Goal: Task Accomplishment & Management: Manage account settings

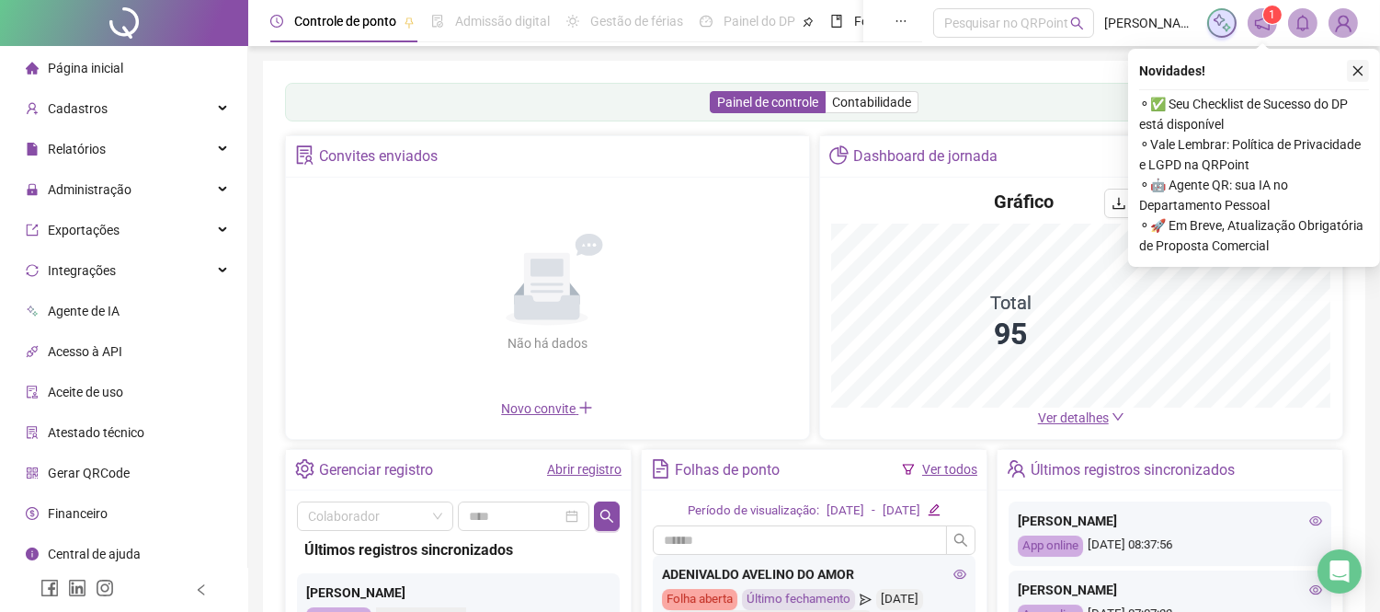
click at [1361, 65] on icon "close" at bounding box center [1358, 70] width 13 height 13
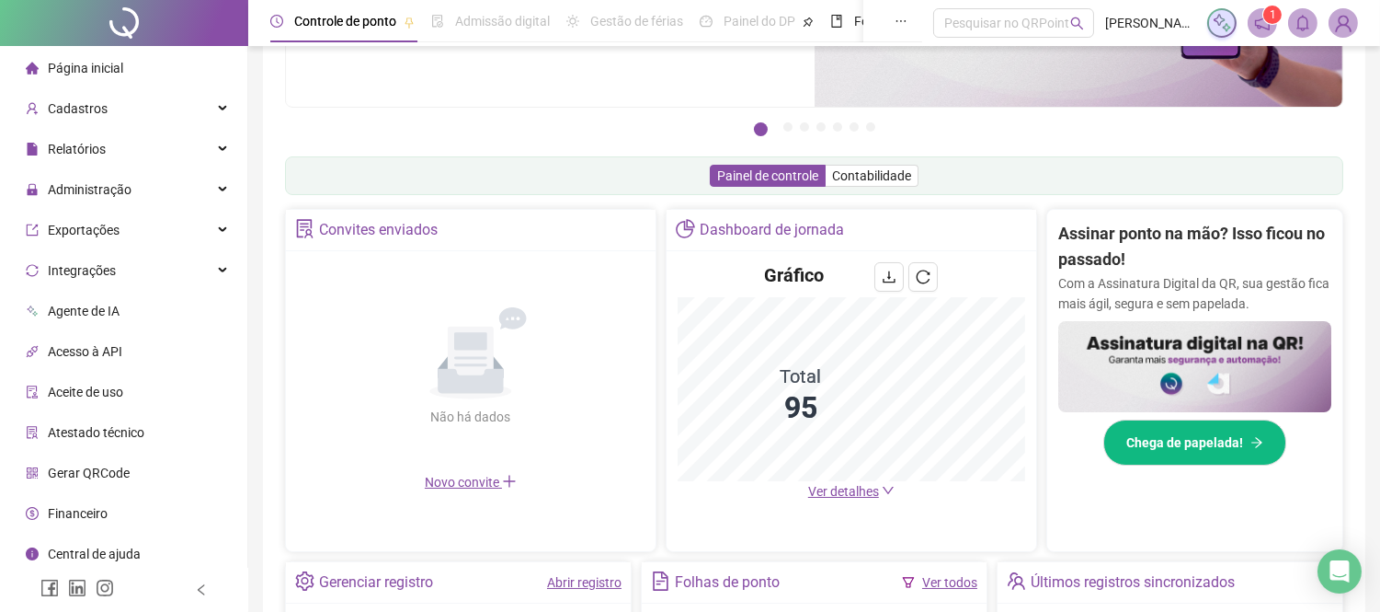
scroll to position [204, 0]
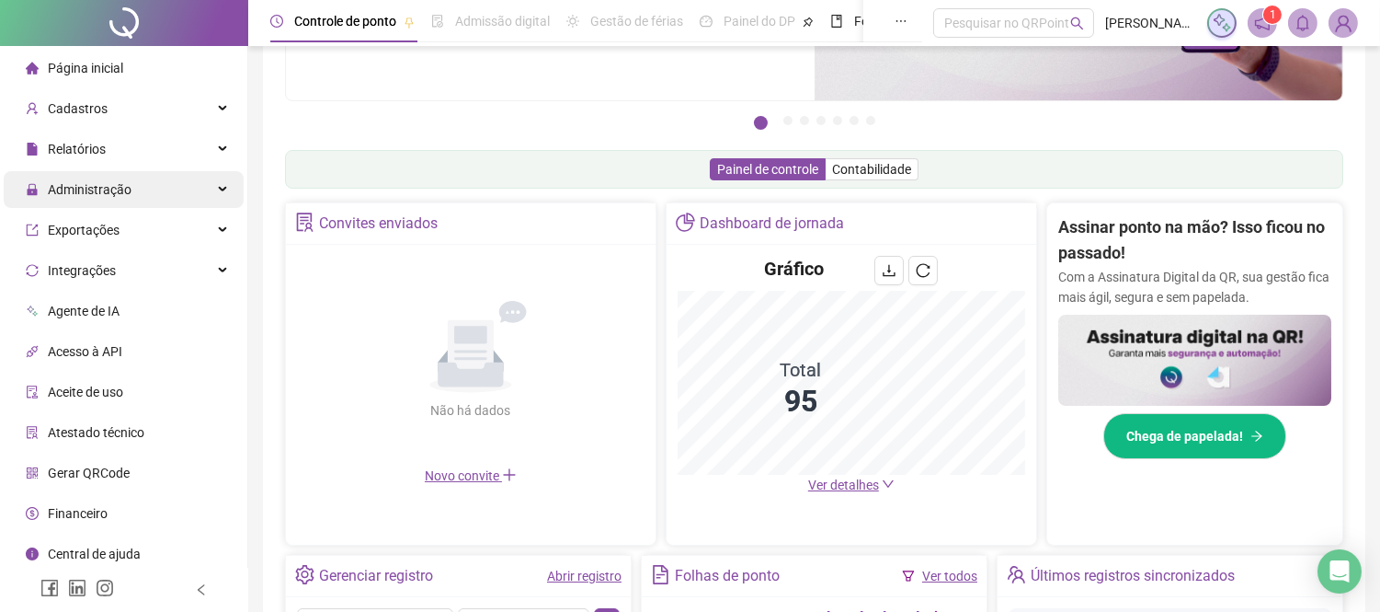
click at [136, 190] on div "Administração" at bounding box center [124, 189] width 240 height 37
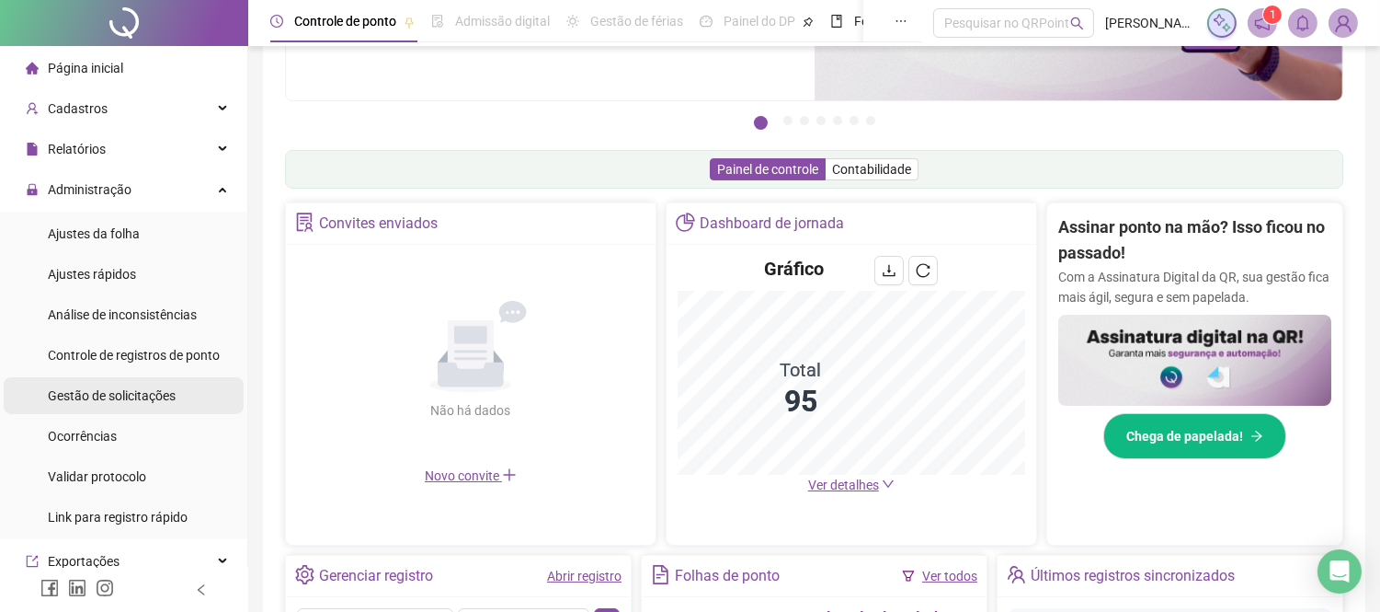
click at [105, 398] on span "Gestão de solicitações" at bounding box center [112, 395] width 128 height 15
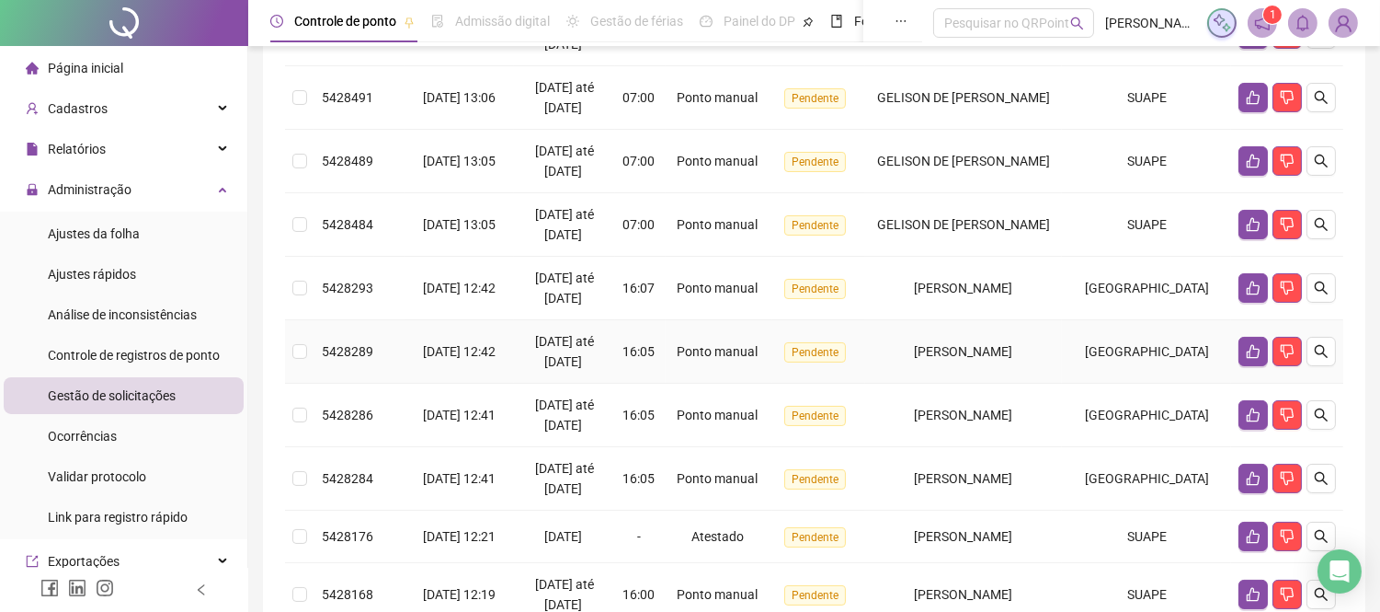
scroll to position [618, 0]
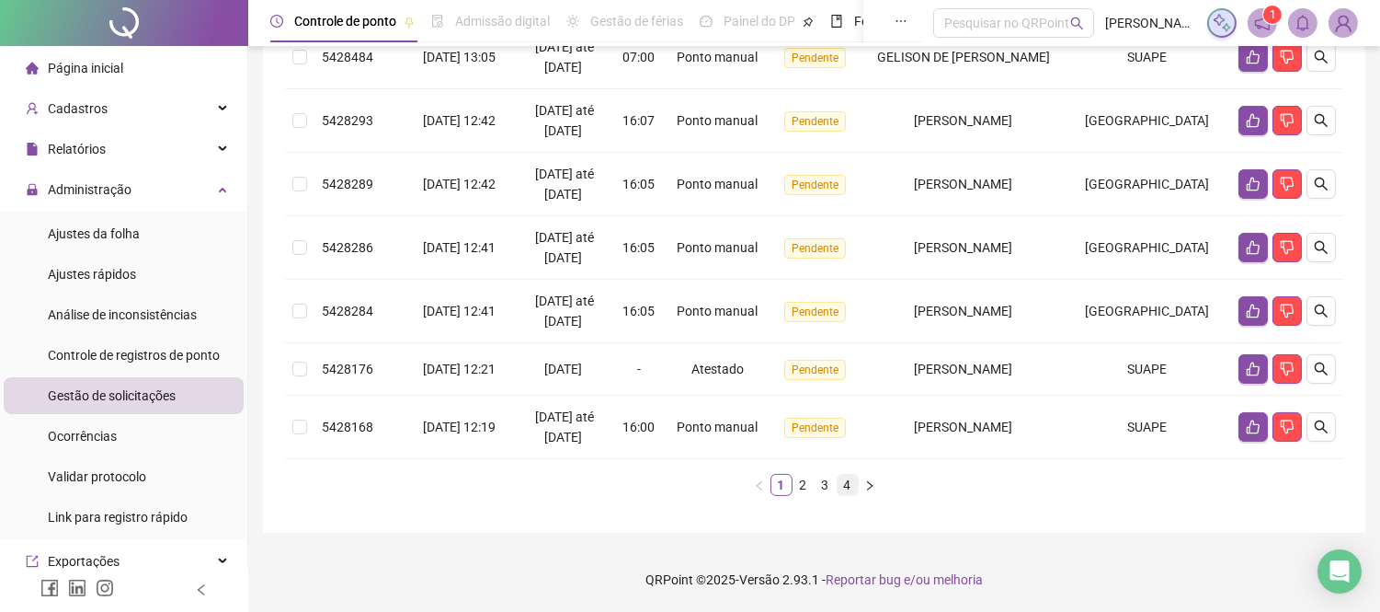
click at [852, 485] on link "4" at bounding box center [848, 484] width 20 height 20
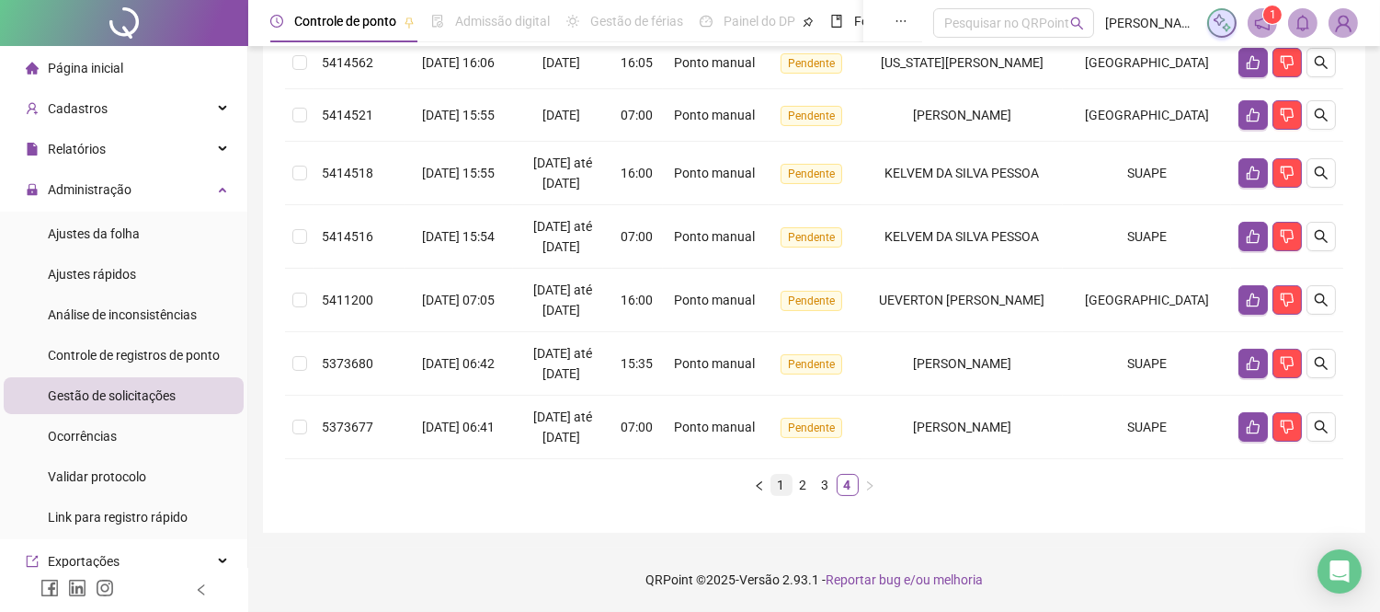
click at [784, 487] on link "1" at bounding box center [782, 484] width 20 height 20
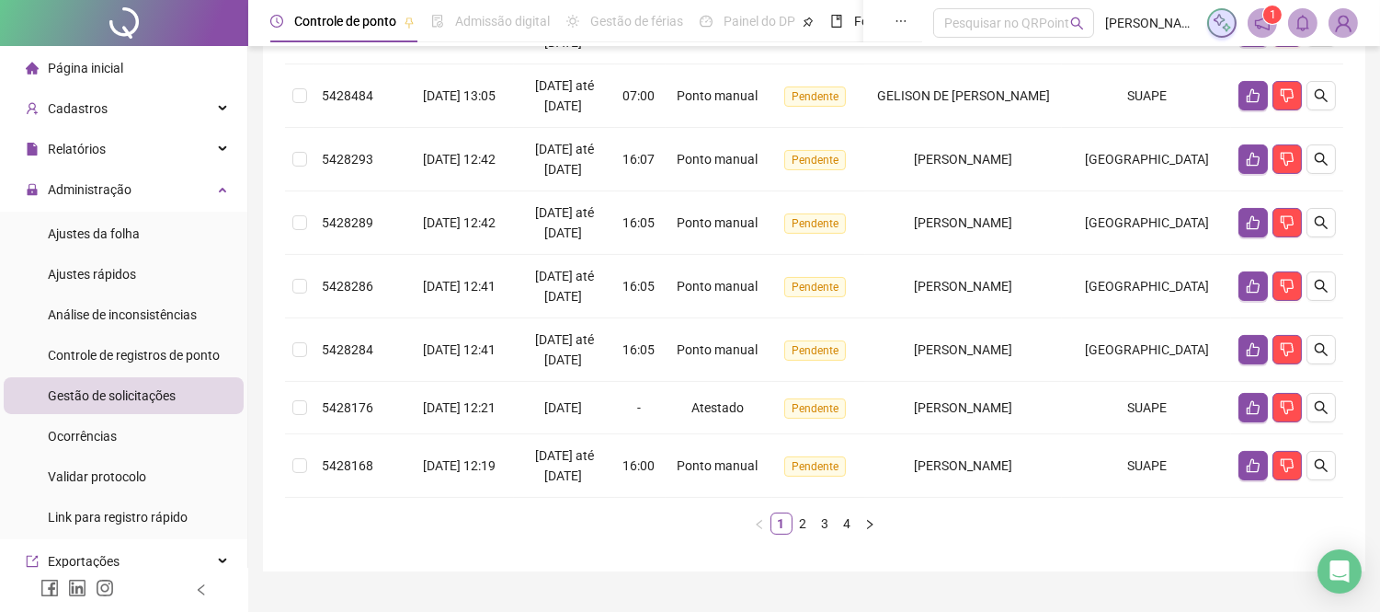
scroll to position [618, 0]
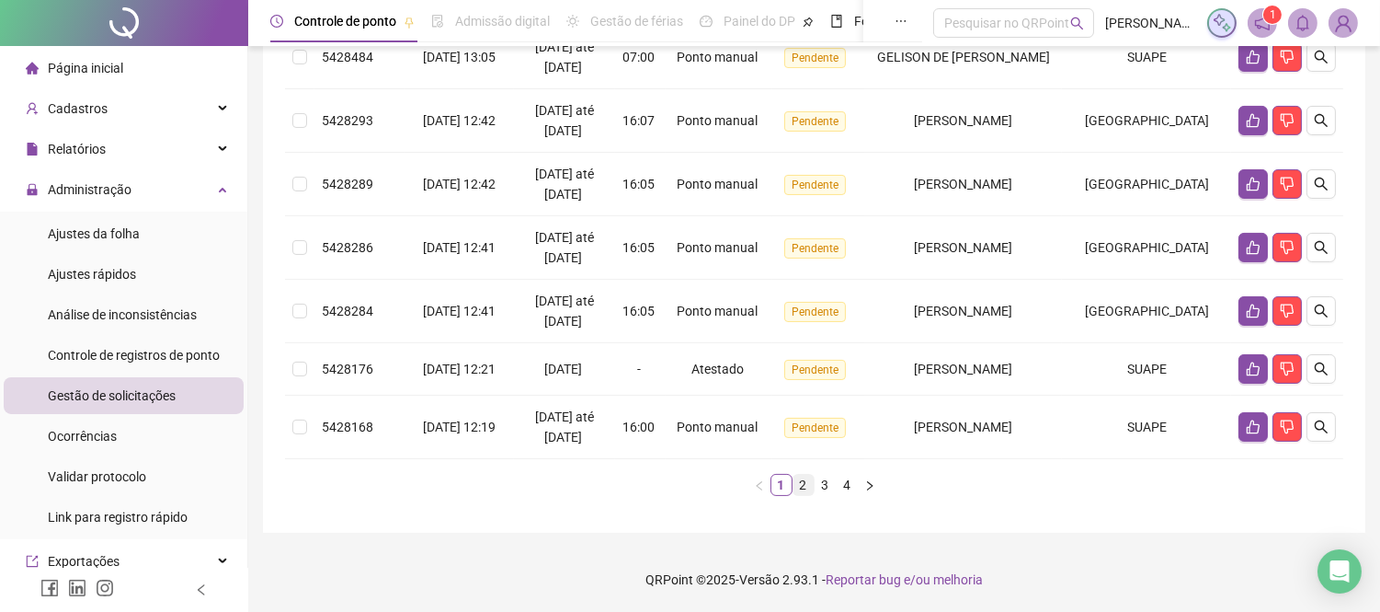
click at [809, 482] on link "2" at bounding box center [804, 484] width 20 height 20
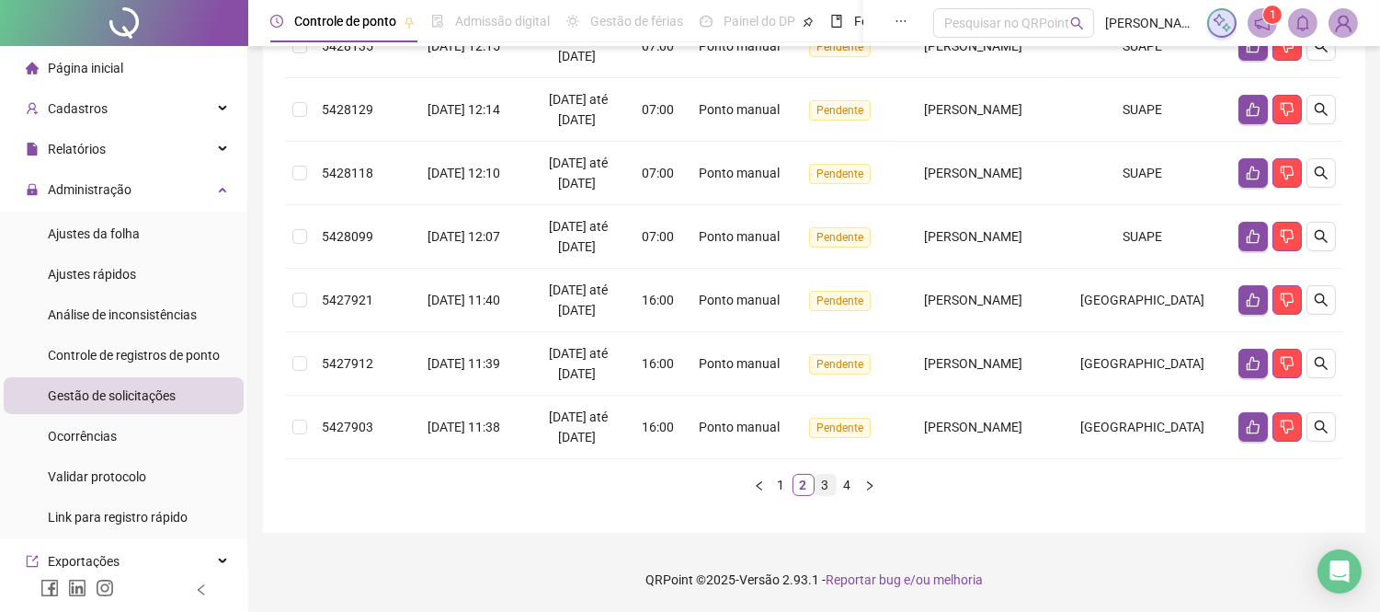
click at [823, 487] on link "3" at bounding box center [826, 484] width 20 height 20
click at [847, 484] on link "4" at bounding box center [848, 484] width 20 height 20
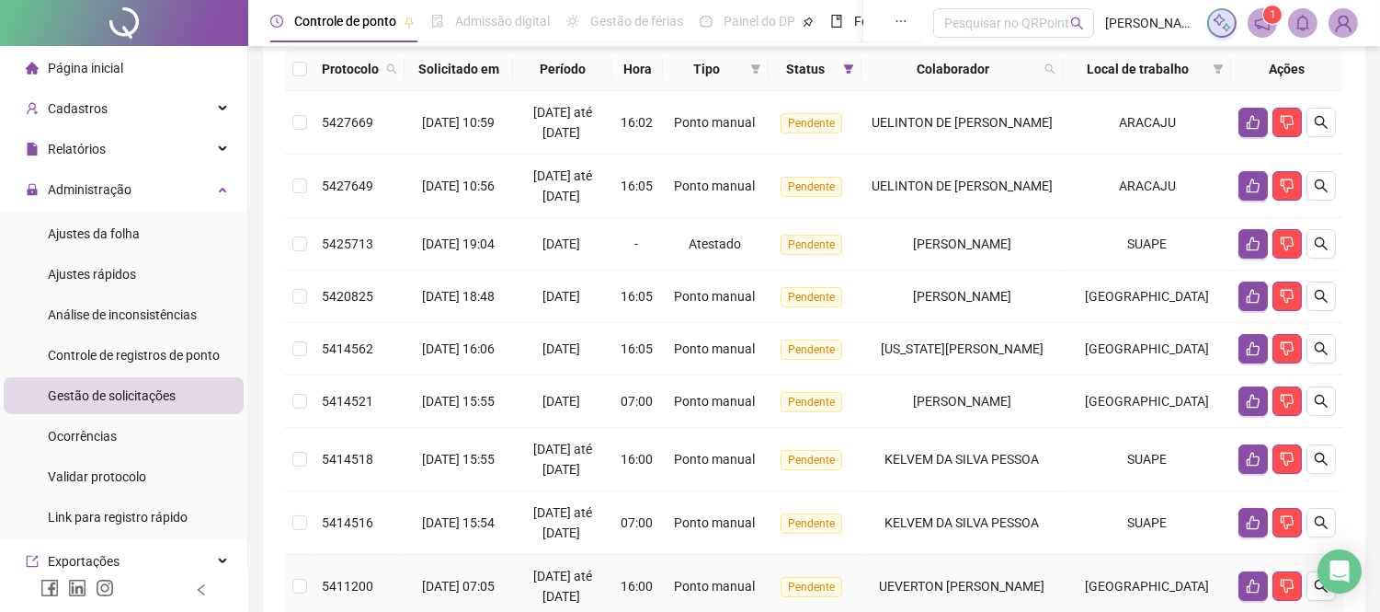
scroll to position [554, 0]
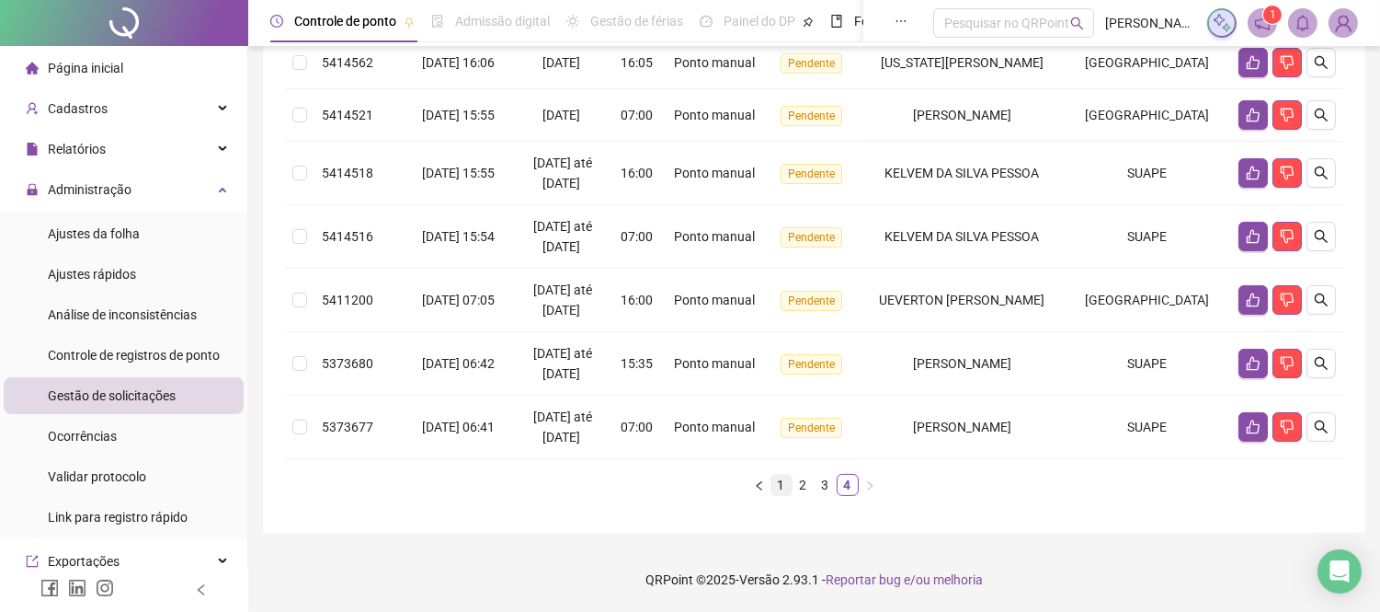
click at [783, 486] on link "1" at bounding box center [782, 484] width 20 height 20
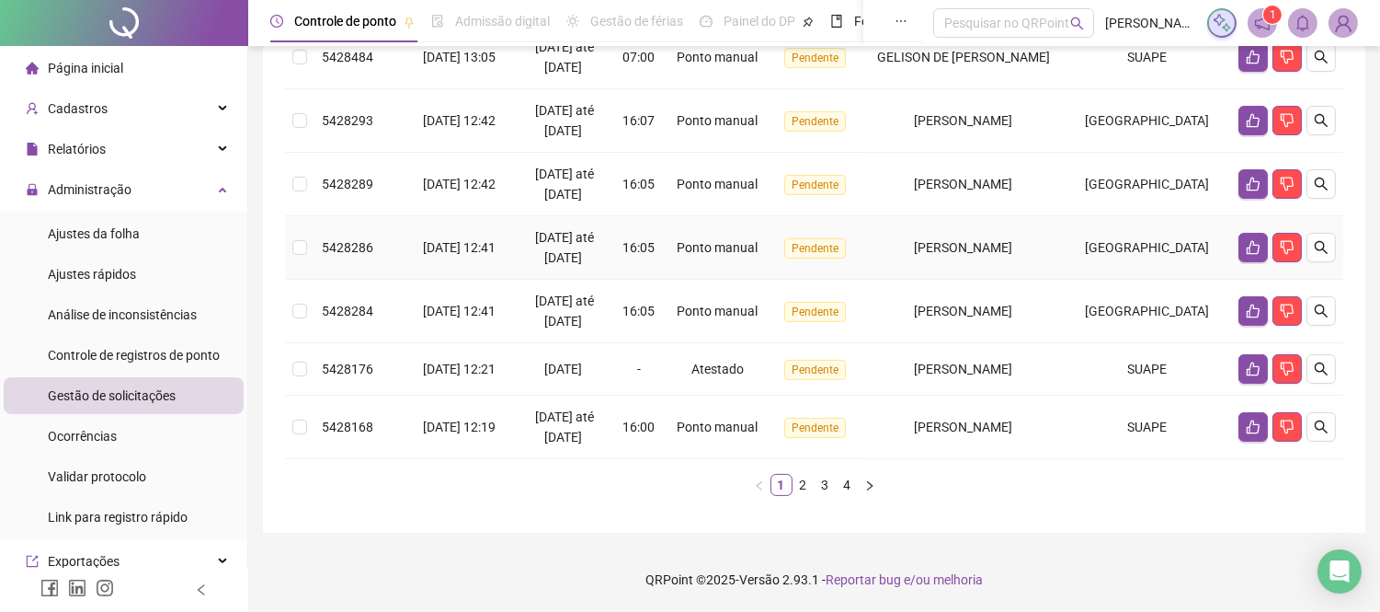
scroll to position [618, 0]
click at [804, 485] on link "2" at bounding box center [804, 484] width 20 height 20
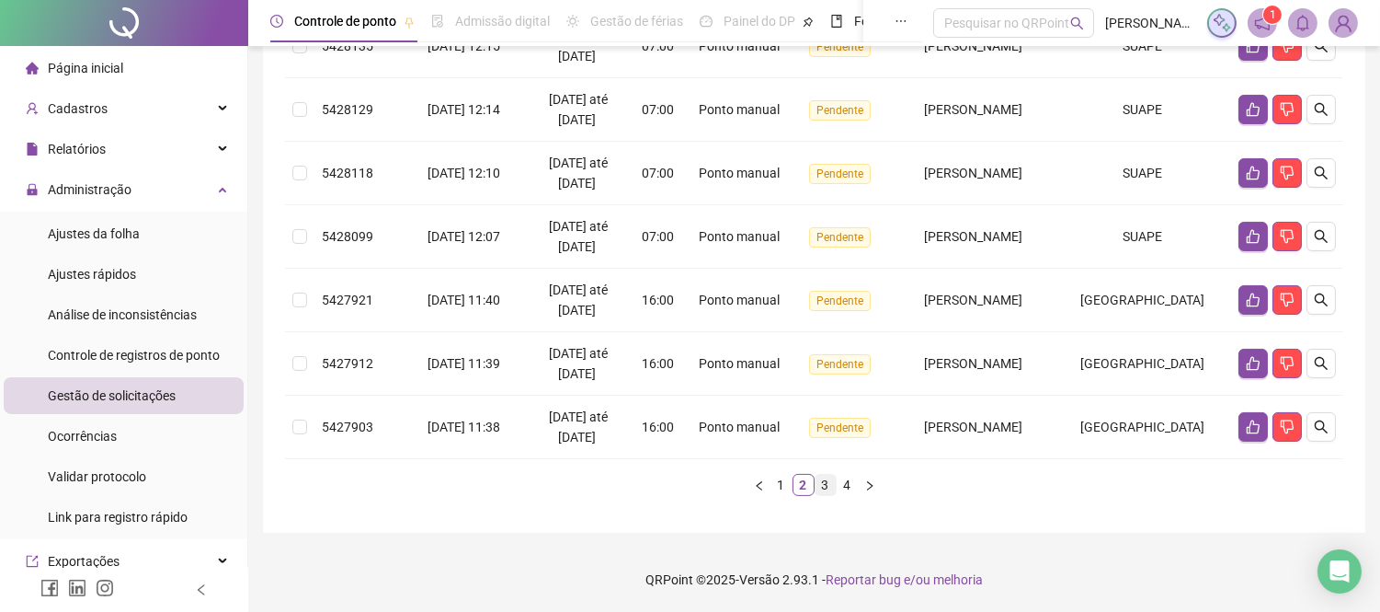
click at [825, 491] on link "3" at bounding box center [826, 484] width 20 height 20
click at [780, 484] on link "1" at bounding box center [782, 484] width 20 height 20
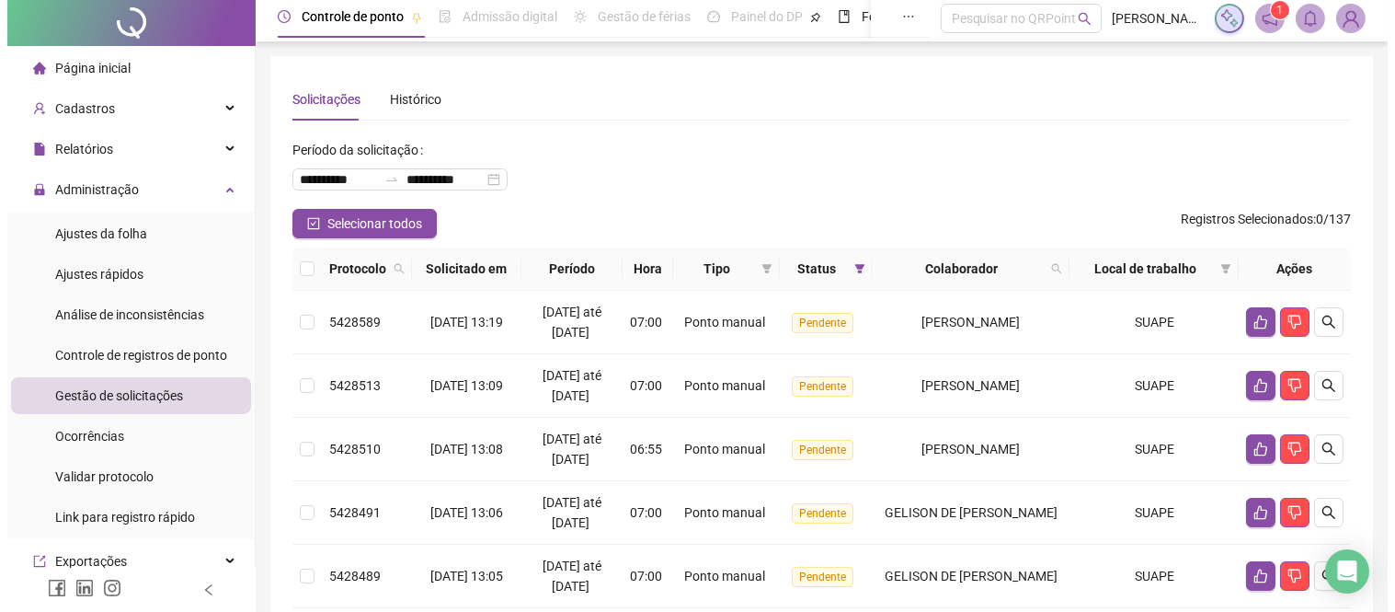
scroll to position [0, 0]
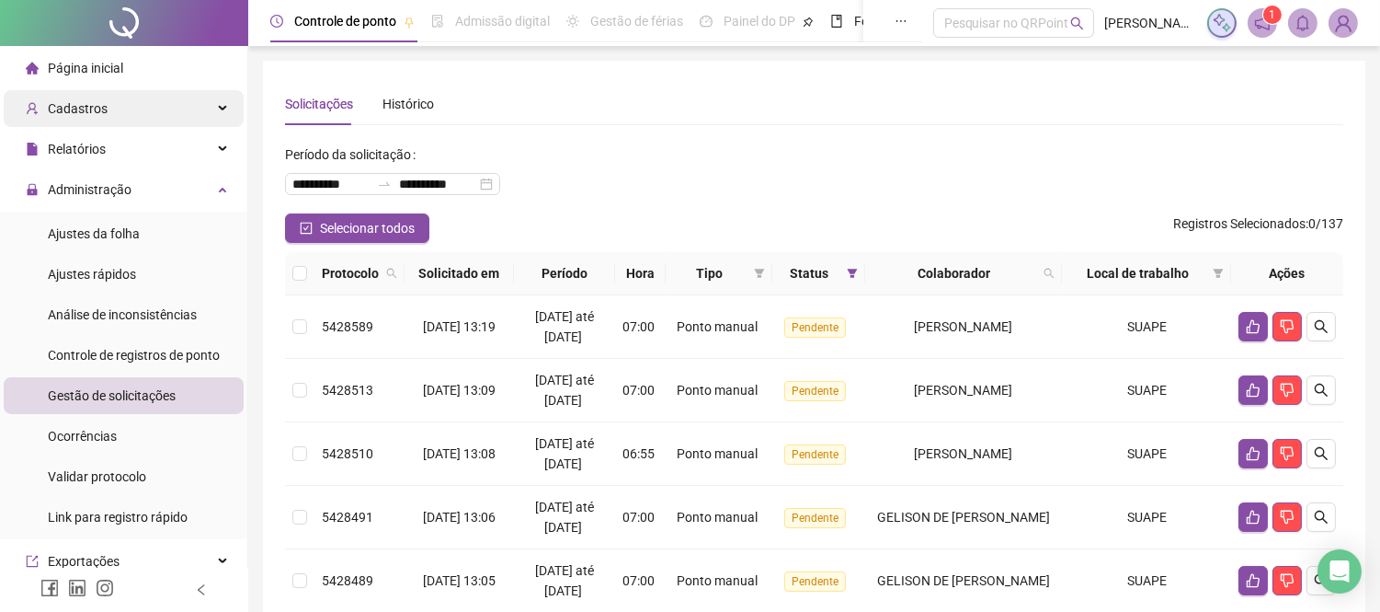
click at [116, 114] on div "Cadastros" at bounding box center [124, 108] width 240 height 37
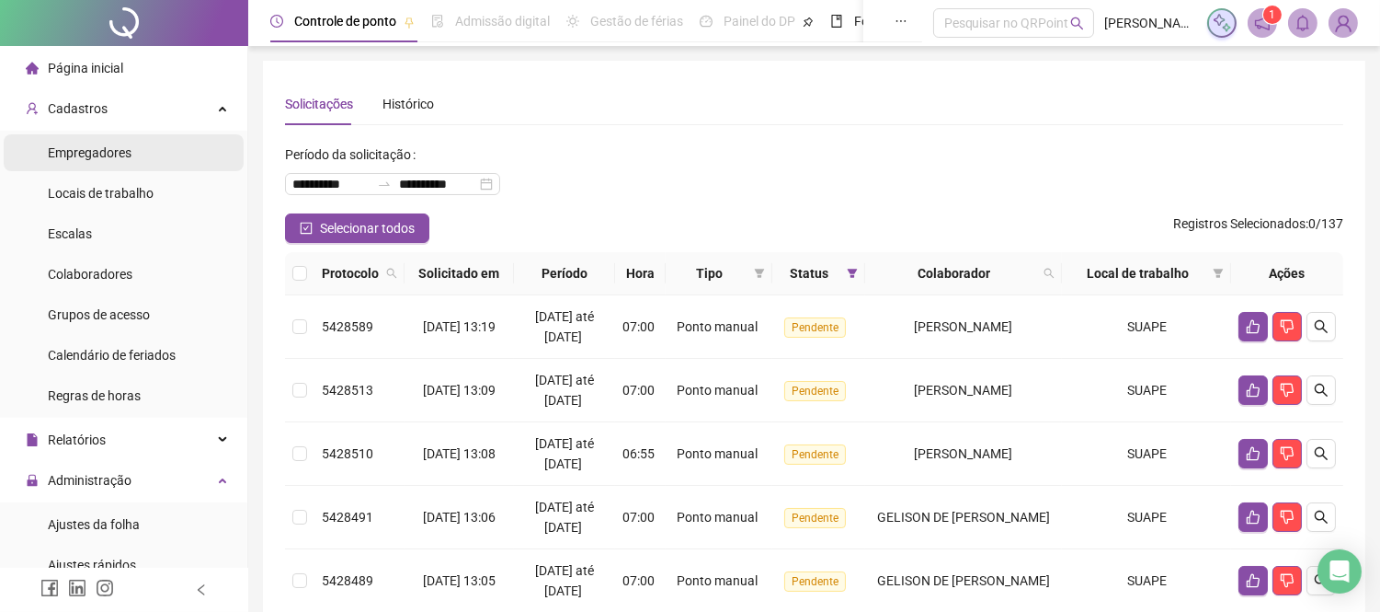
click at [113, 152] on span "Empregadores" at bounding box center [90, 152] width 84 height 15
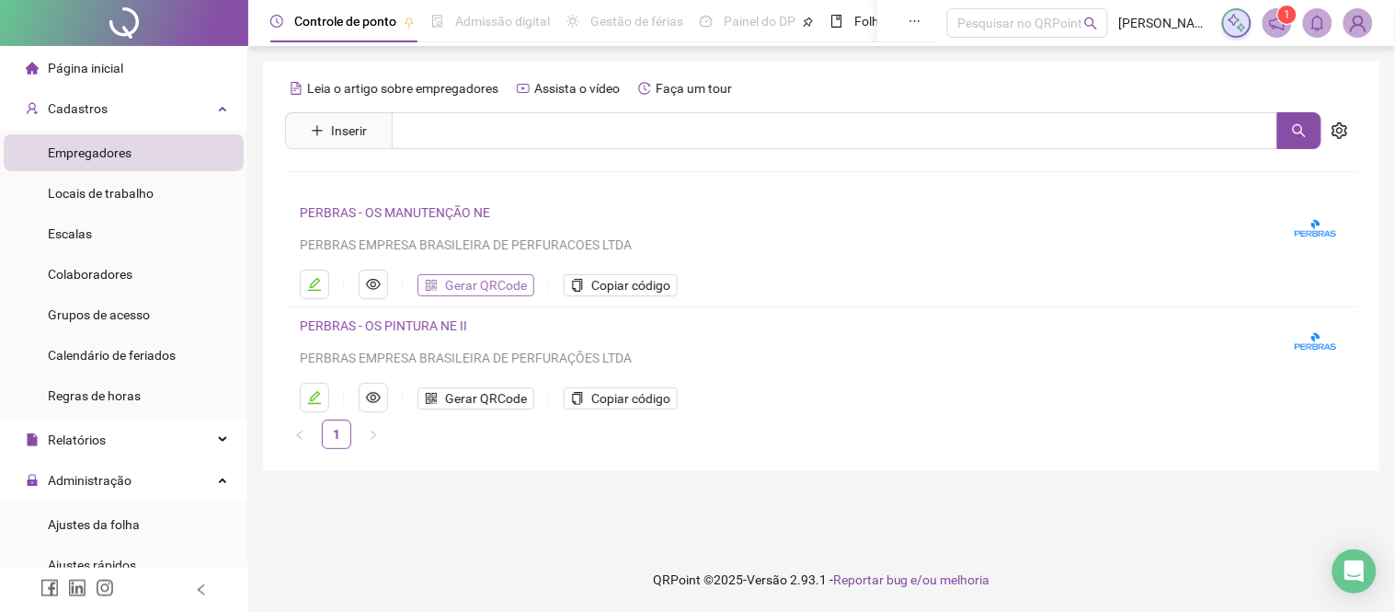
click at [437, 285] on icon "qrcode" at bounding box center [431, 285] width 13 height 13
click at [612, 283] on span "Copiar código" at bounding box center [630, 285] width 79 height 20
click at [378, 286] on icon "eye" at bounding box center [373, 284] width 15 height 15
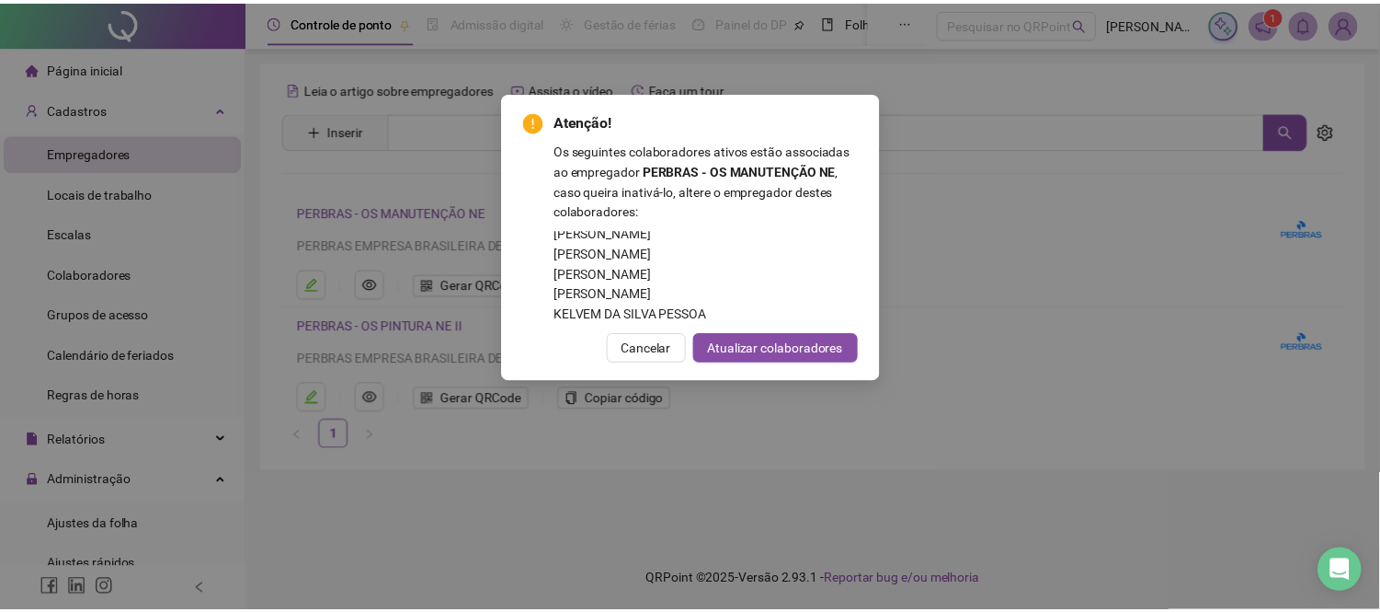
scroll to position [920, 0]
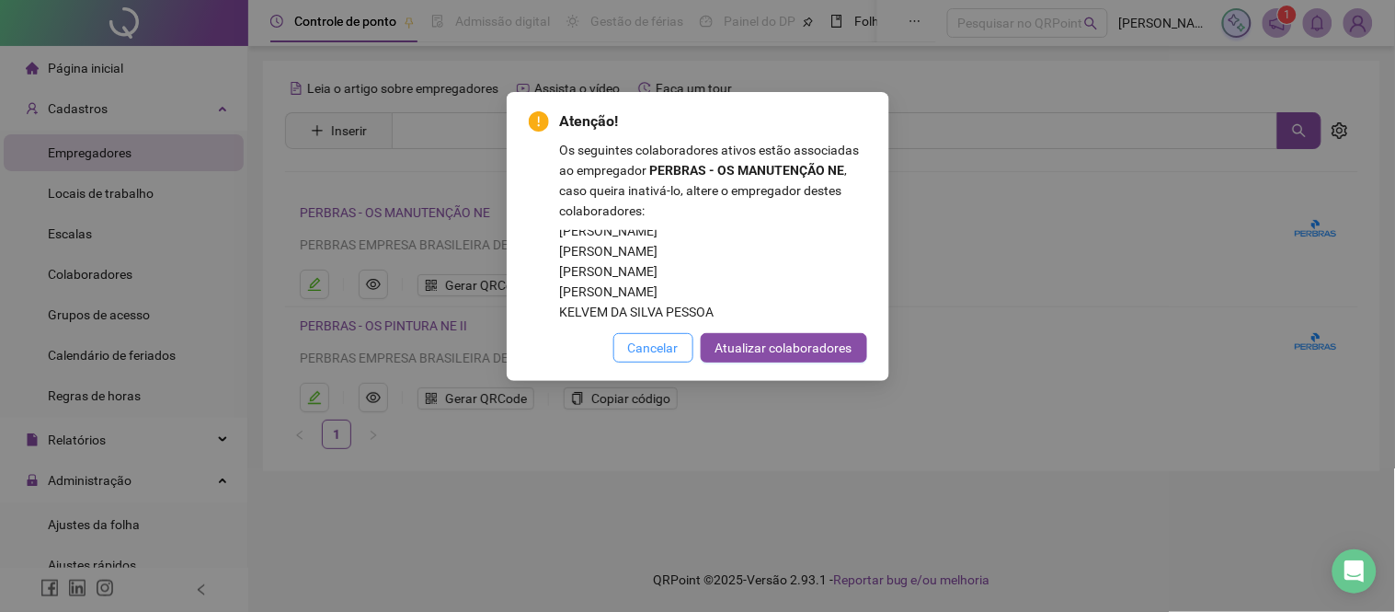
click at [632, 350] on span "Cancelar" at bounding box center [653, 347] width 51 height 20
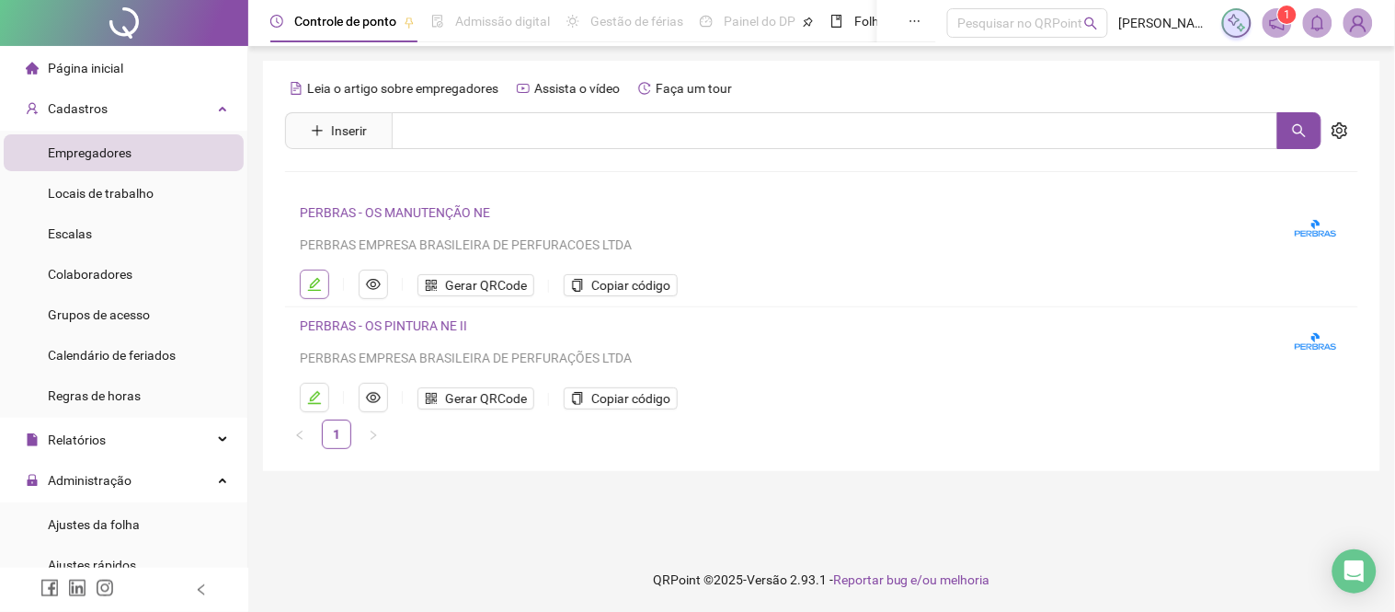
click at [316, 287] on icon "edit" at bounding box center [314, 284] width 15 height 15
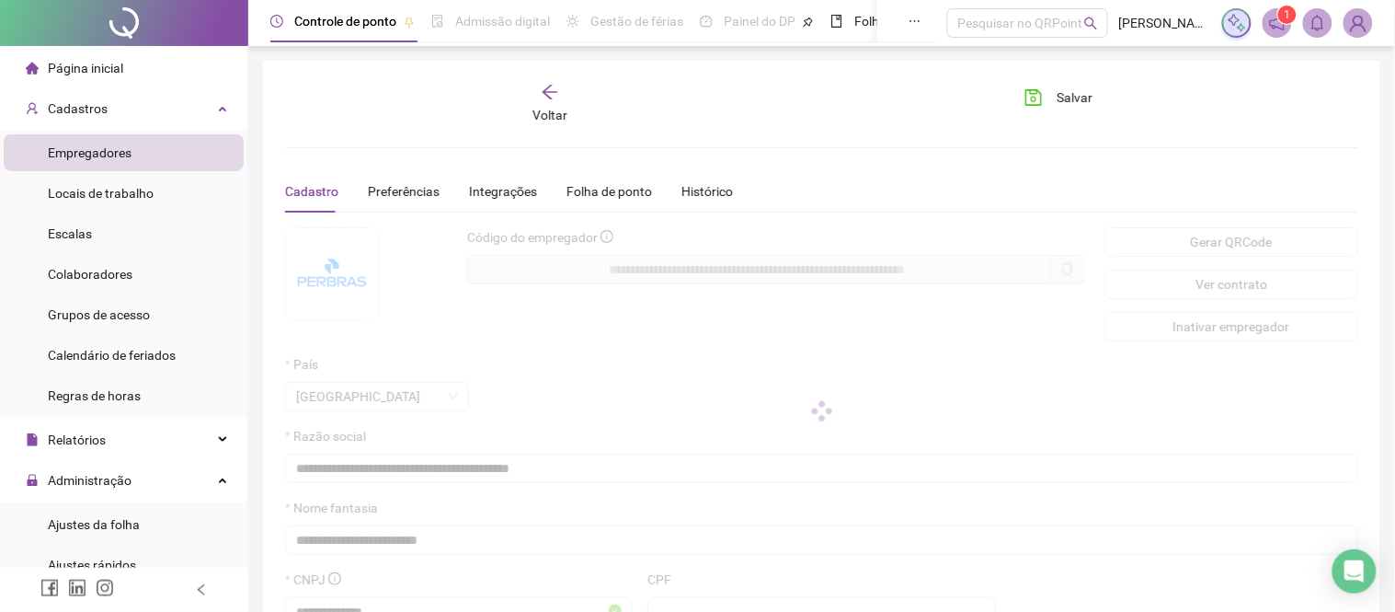
type input "**********"
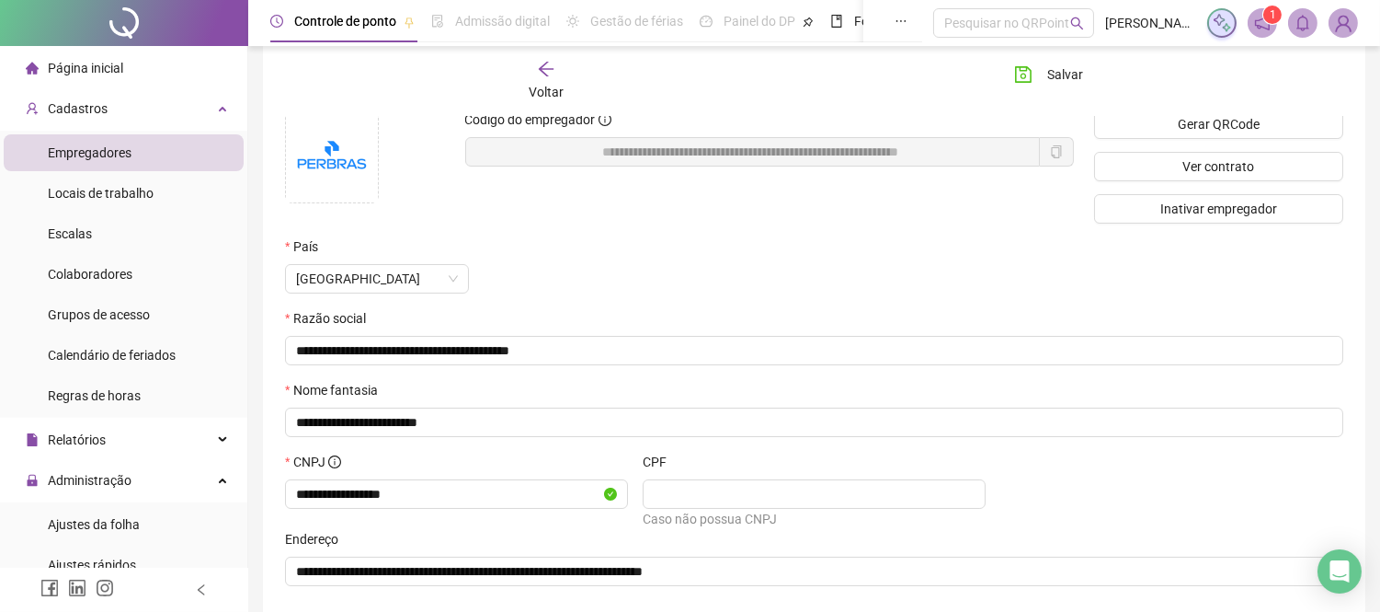
scroll to position [0, 0]
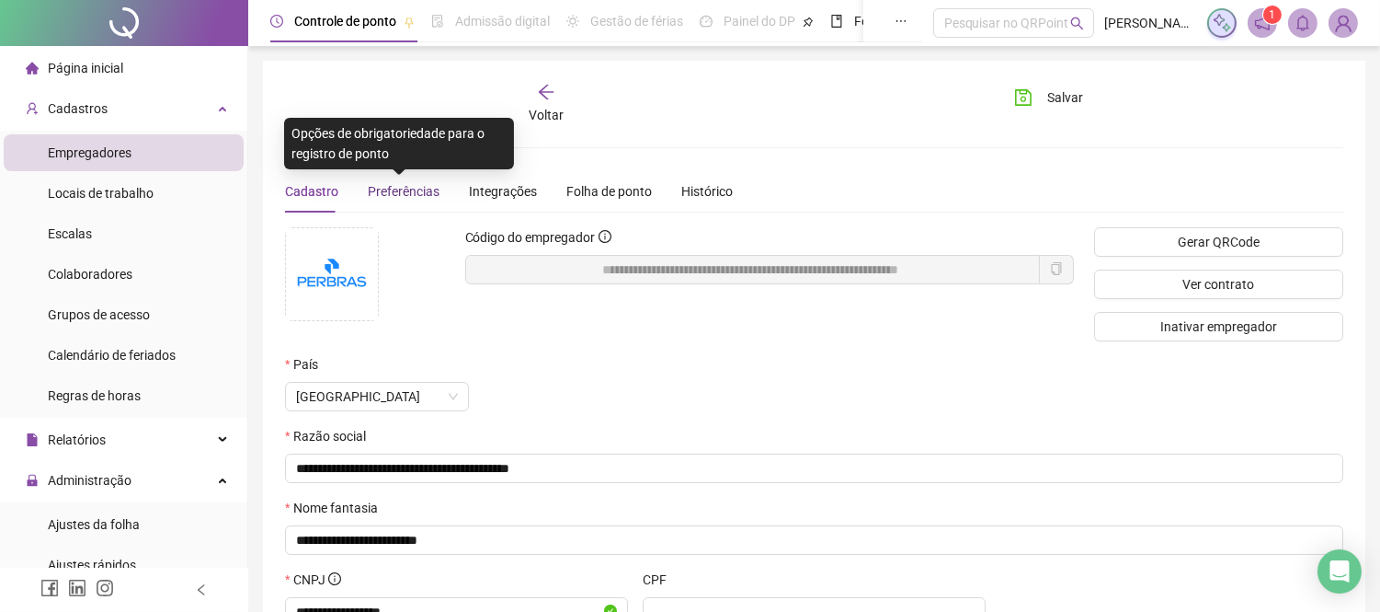
click at [399, 189] on span "Preferências" at bounding box center [404, 191] width 72 height 15
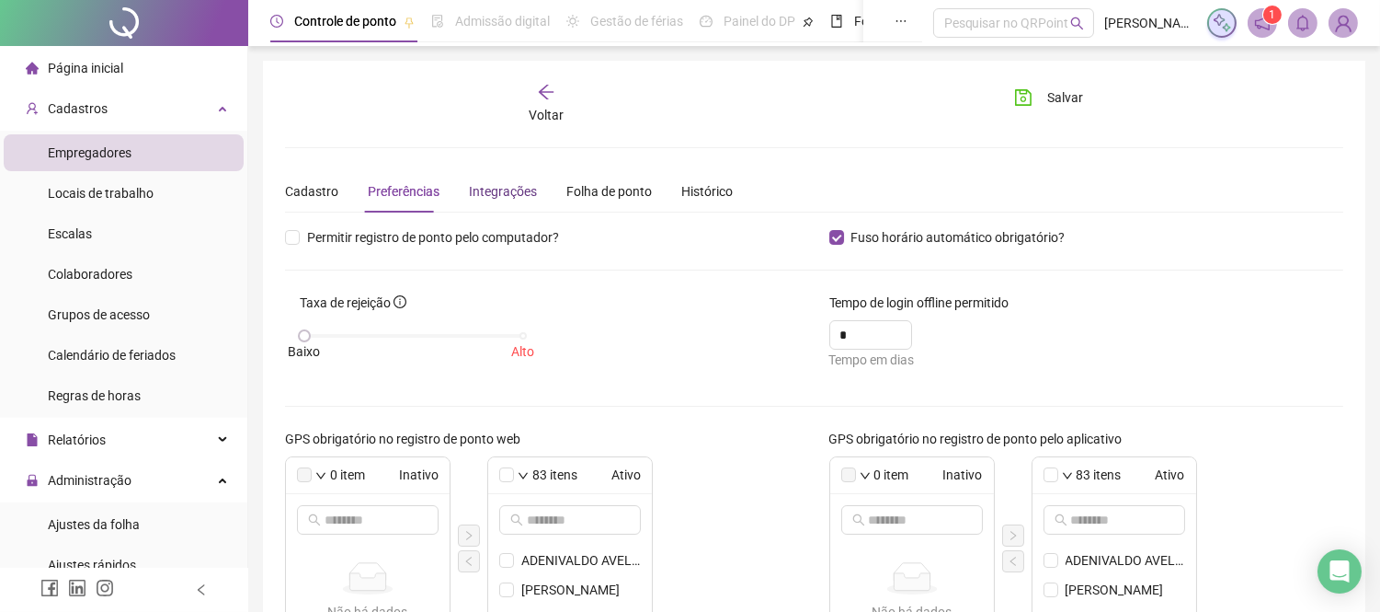
click at [498, 191] on div "Integrações" at bounding box center [503, 191] width 68 height 20
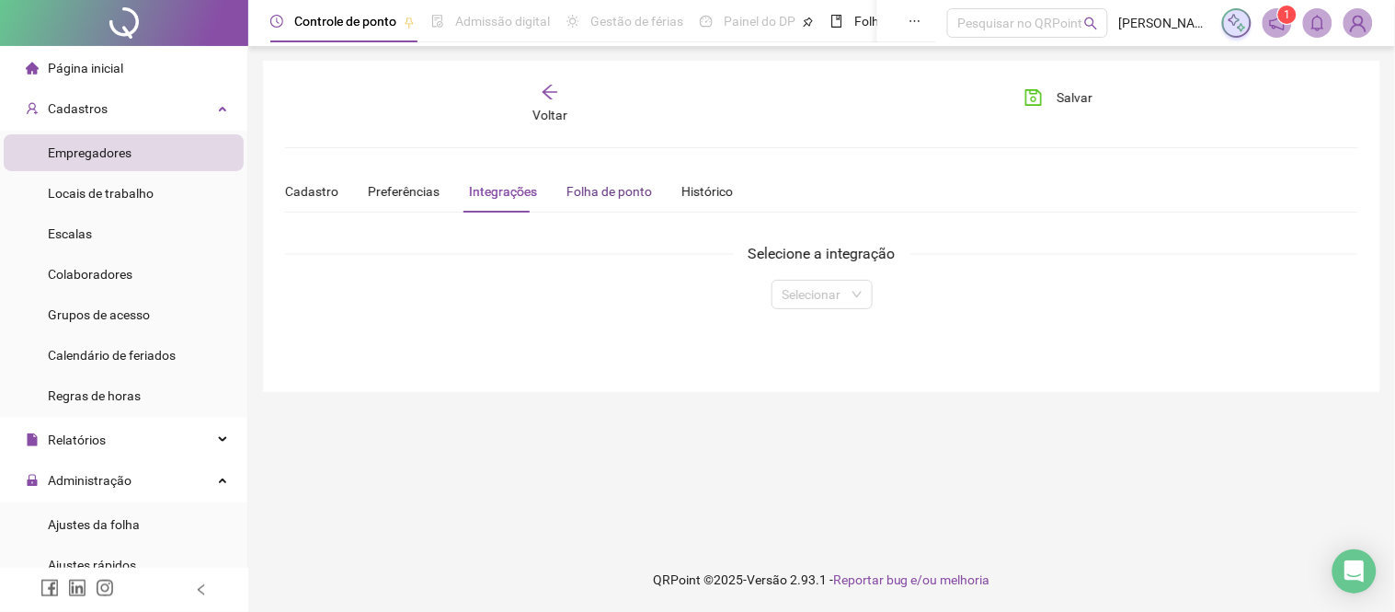
click at [592, 199] on div "Folha de ponto" at bounding box center [609, 191] width 86 height 20
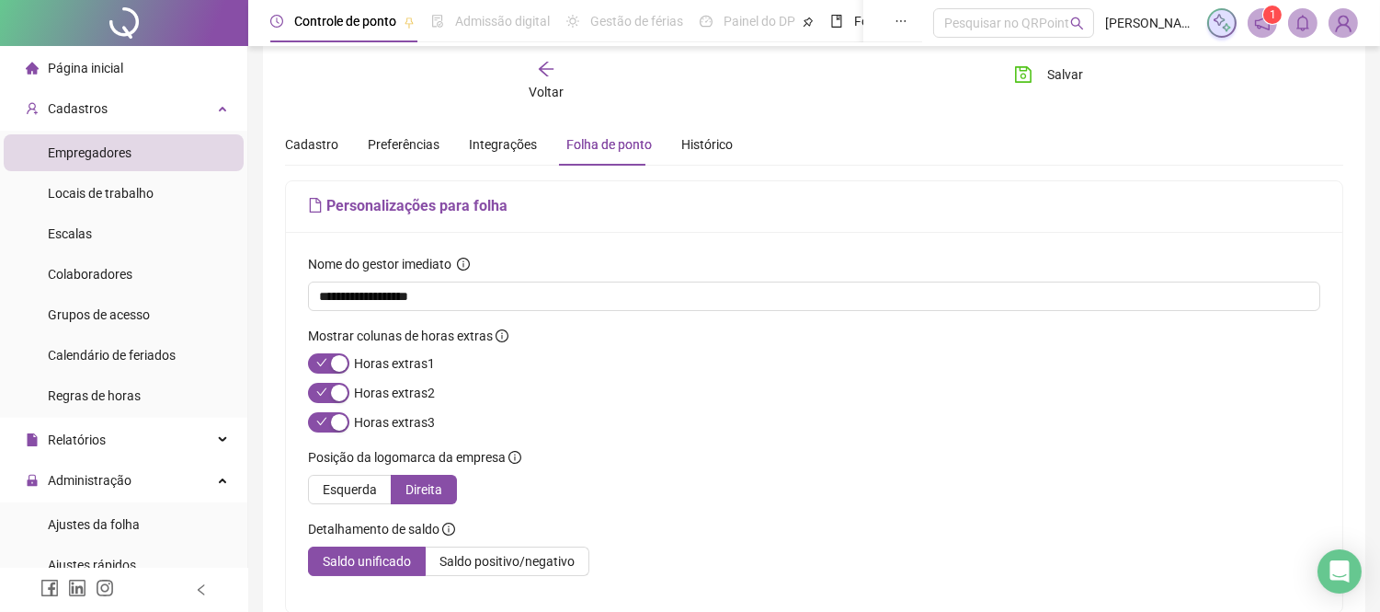
scroll to position [29, 0]
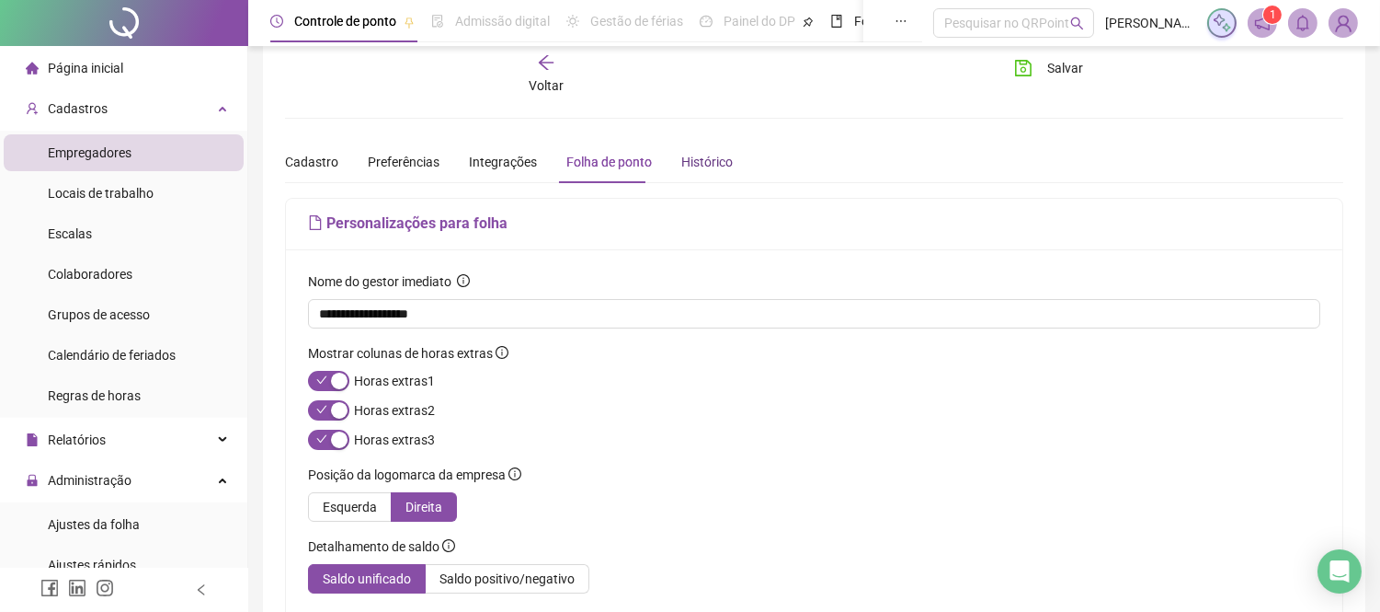
click at [703, 166] on div "Histórico" at bounding box center [706, 162] width 51 height 20
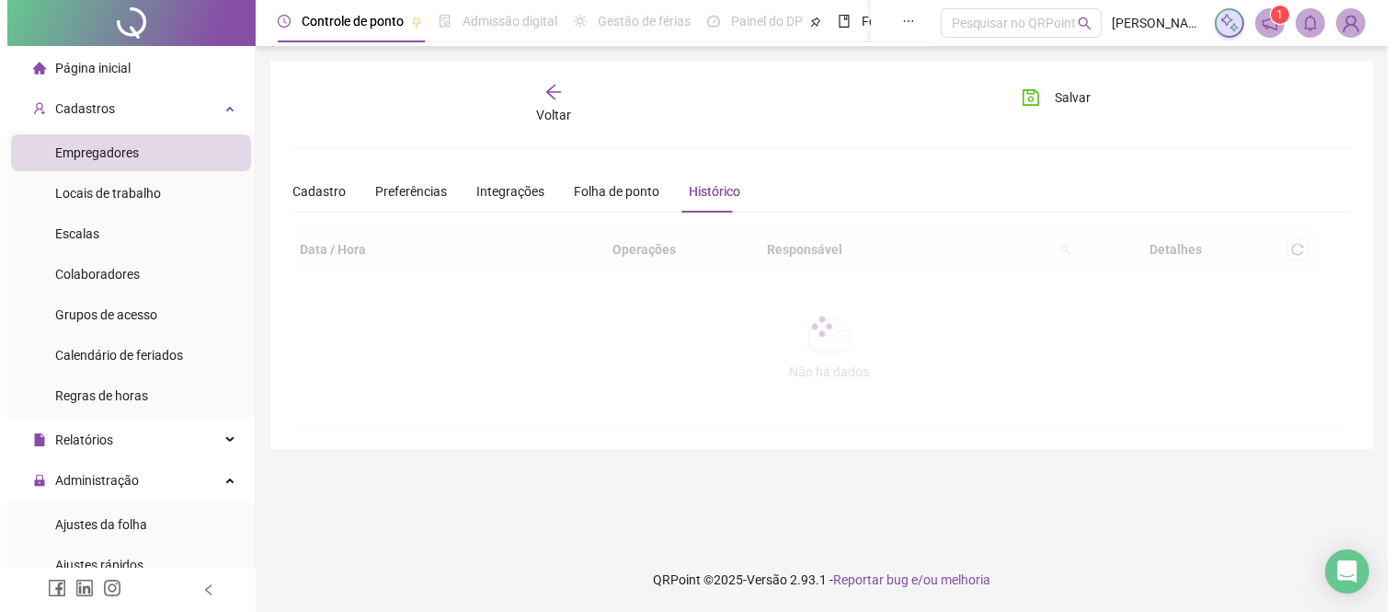
scroll to position [0, 0]
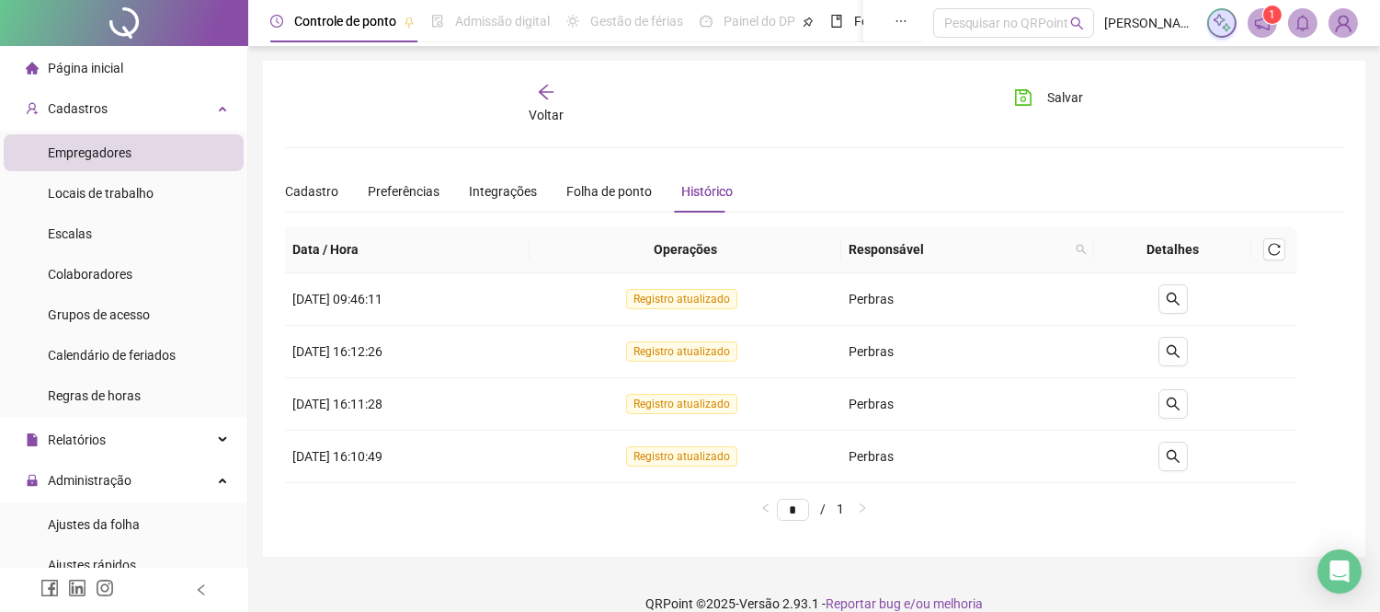
click at [556, 103] on div "Voltar" at bounding box center [546, 104] width 165 height 42
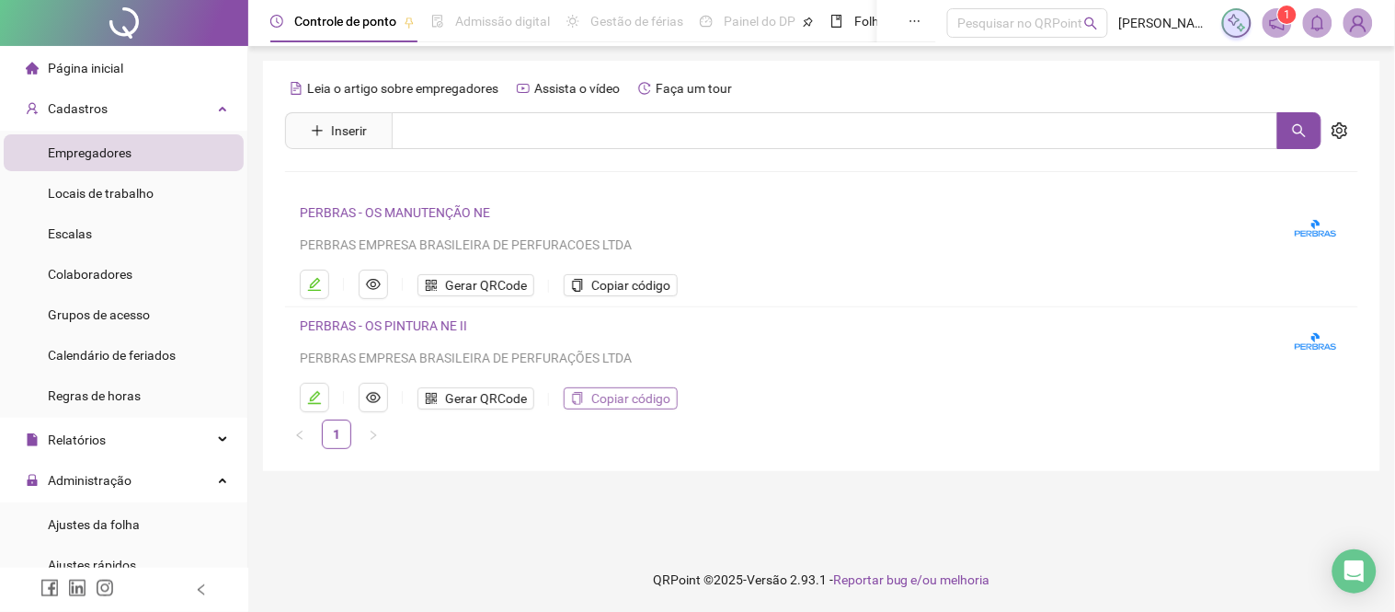
click at [613, 400] on span "Copiar código" at bounding box center [630, 398] width 79 height 20
click at [605, 288] on span "Copiar código" at bounding box center [630, 285] width 79 height 20
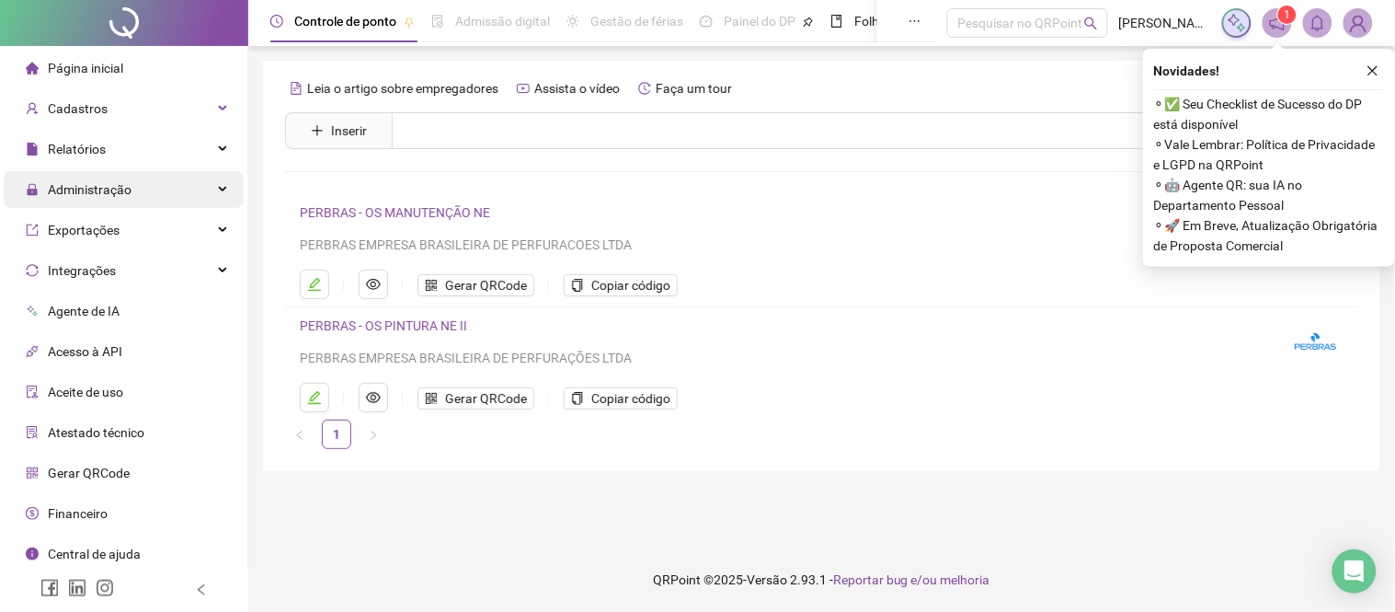
click at [106, 185] on span "Administração" at bounding box center [90, 189] width 84 height 15
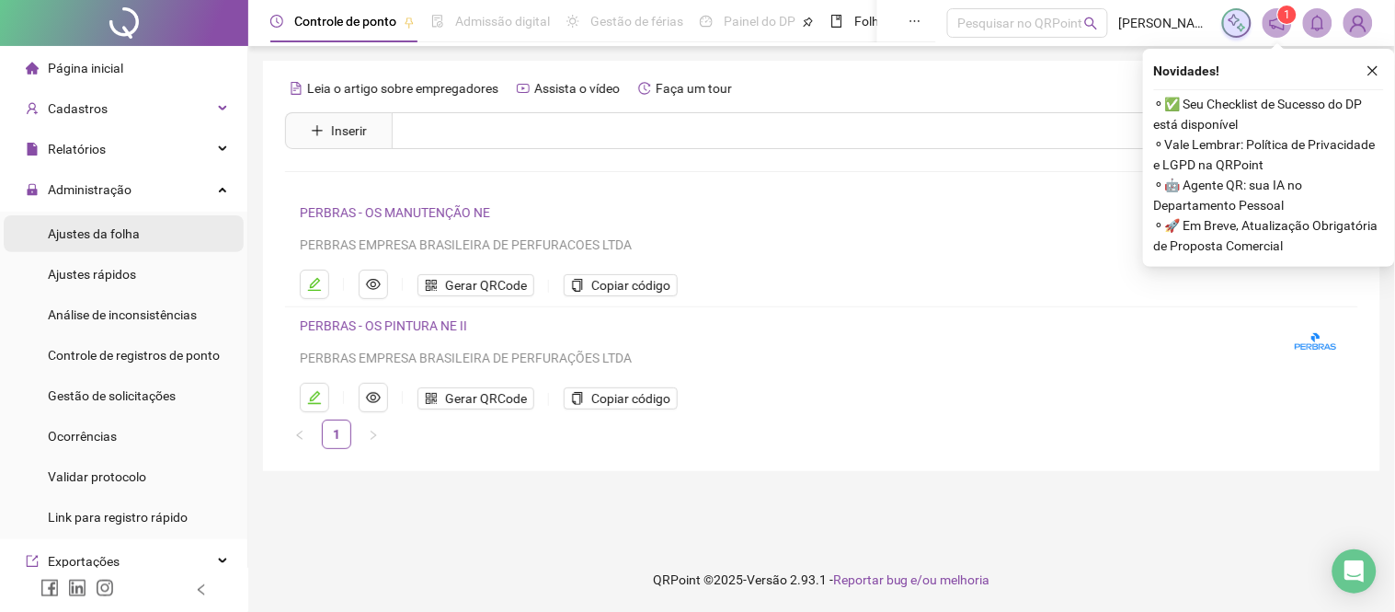
click at [126, 234] on span "Ajustes da folha" at bounding box center [94, 233] width 92 height 15
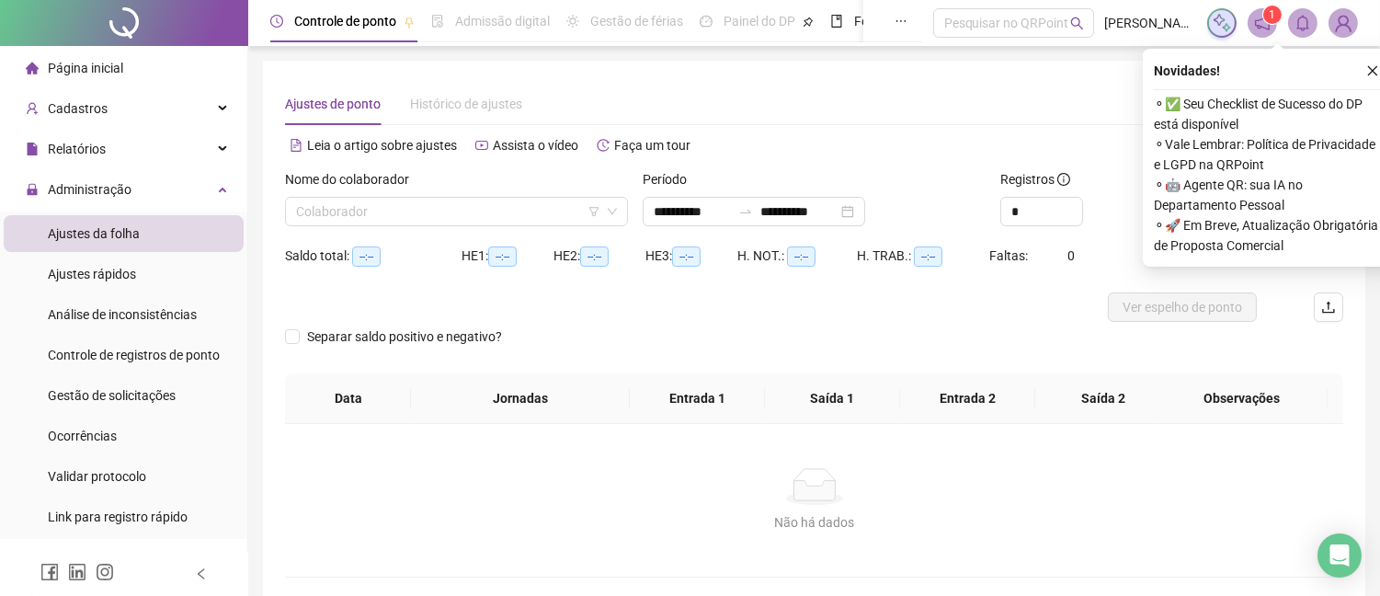
type input "**********"
click at [151, 282] on li "Ajustes rápidos" at bounding box center [124, 274] width 240 height 37
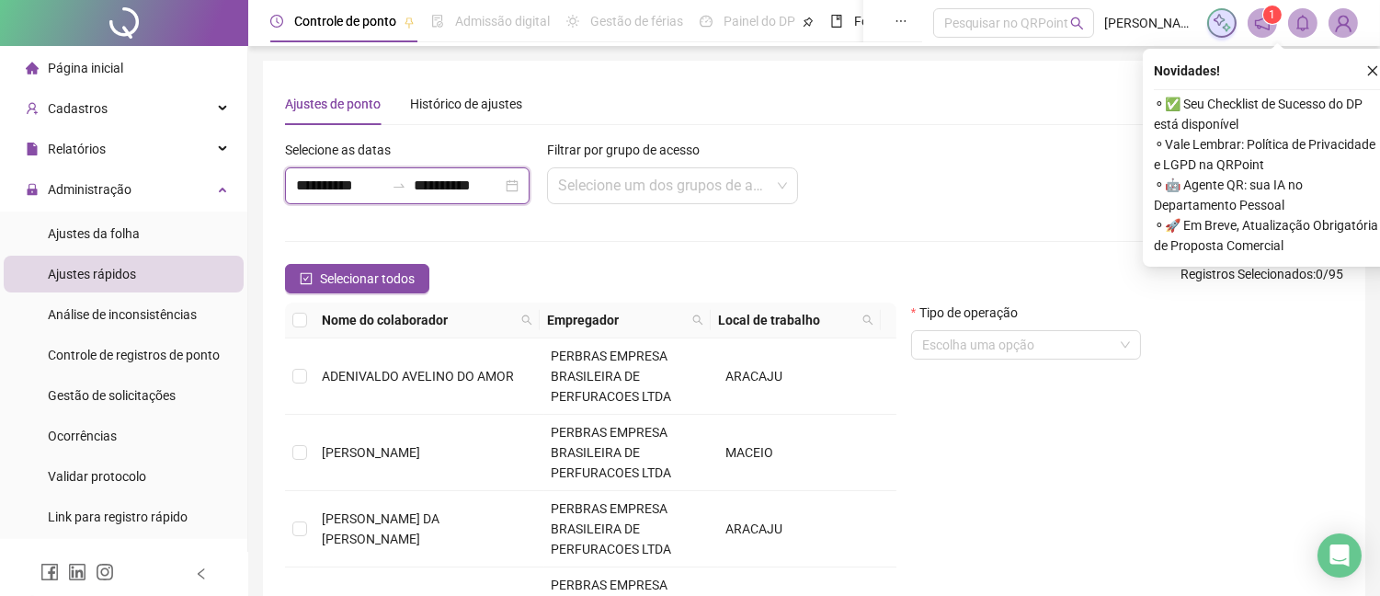
click at [441, 177] on input "**********" at bounding box center [458, 186] width 88 height 22
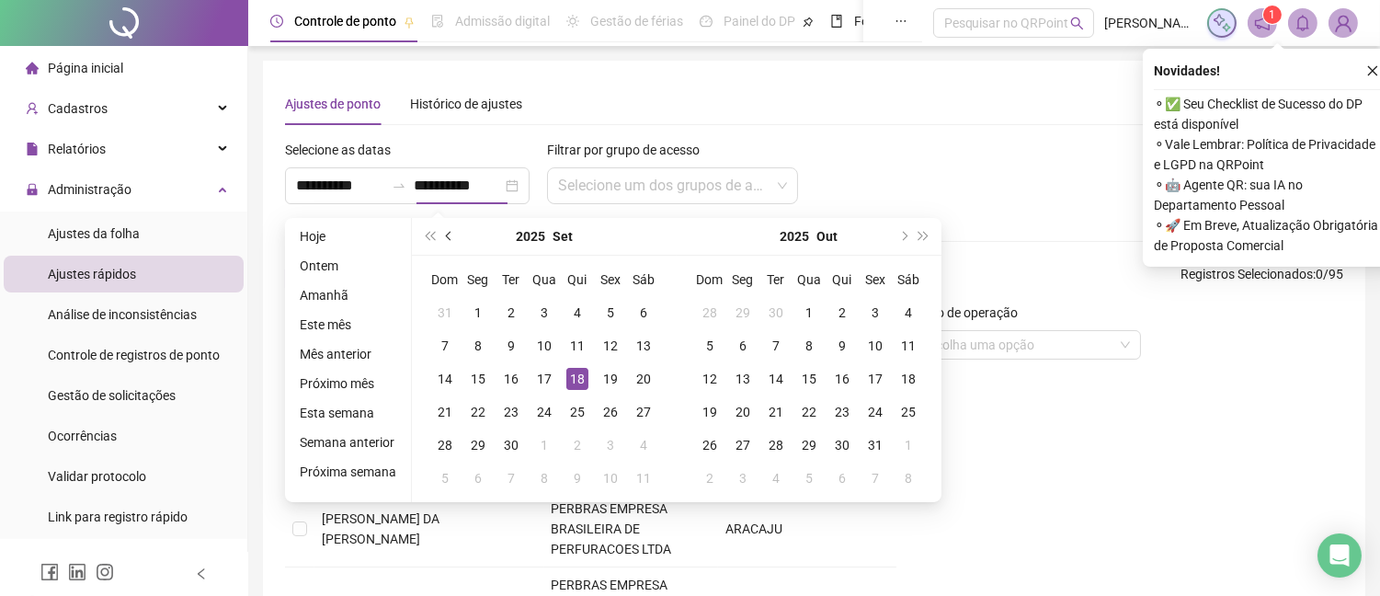
click at [446, 233] on span "prev-year" at bounding box center [450, 236] width 9 height 9
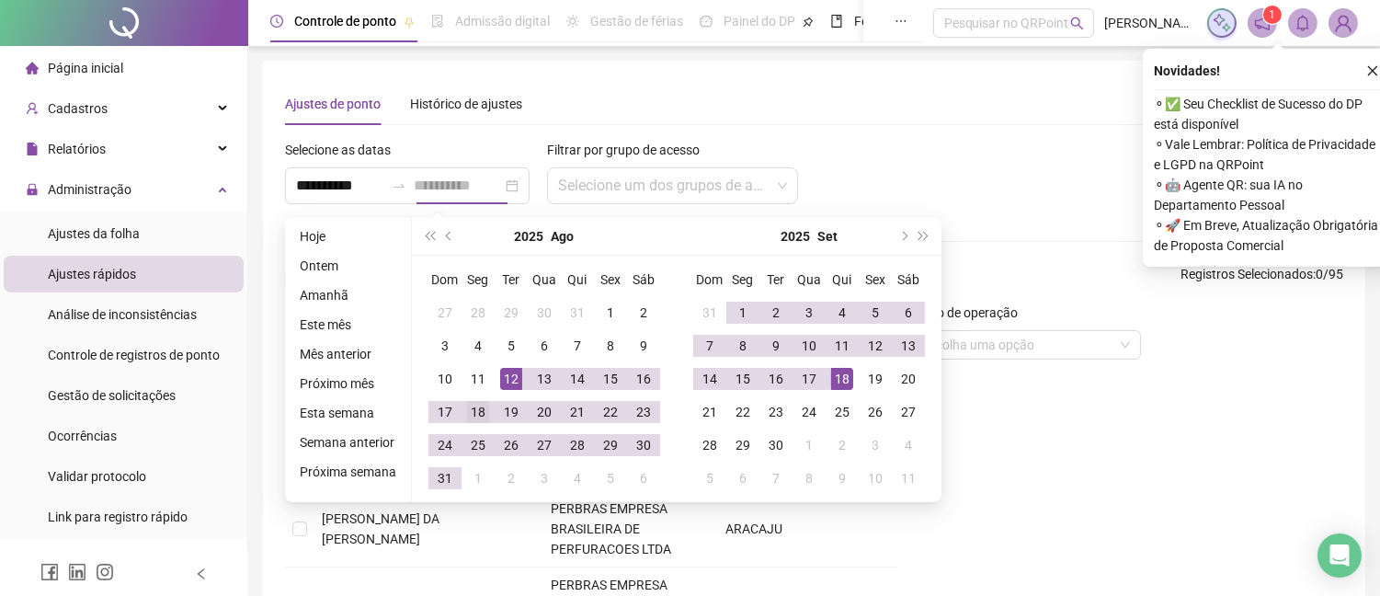
type input "**********"
click at [474, 411] on div "18" at bounding box center [478, 412] width 22 height 22
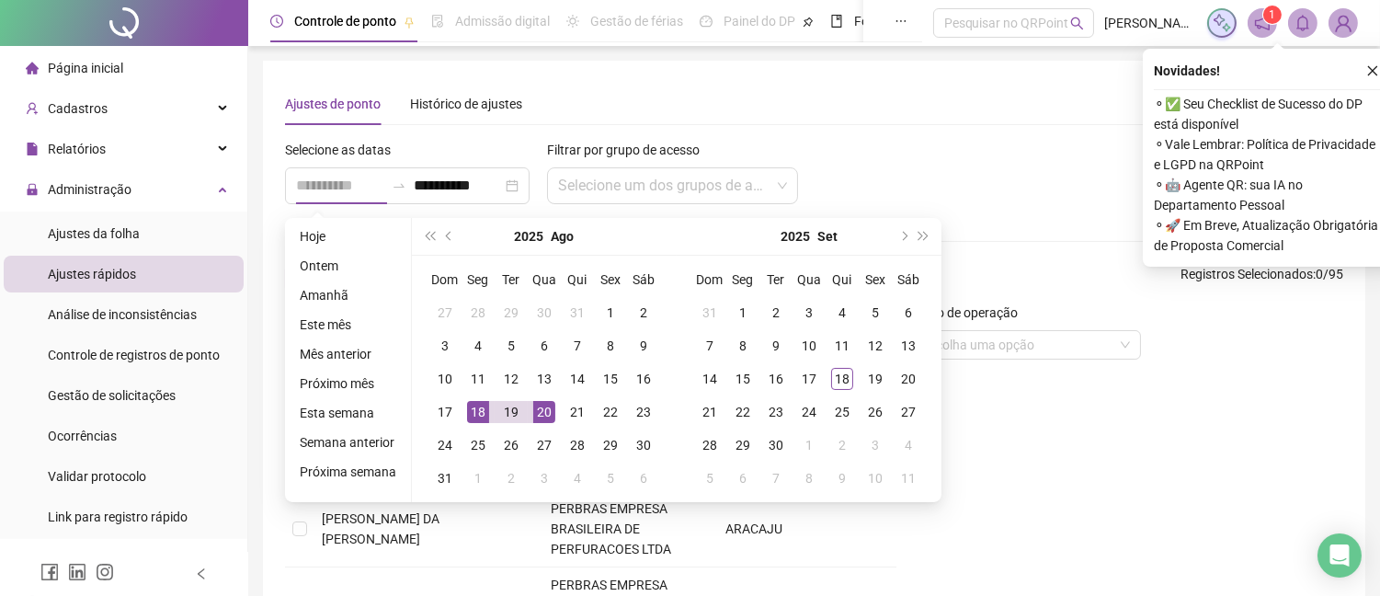
click at [543, 411] on div "20" at bounding box center [544, 412] width 22 height 22
type input "**********"
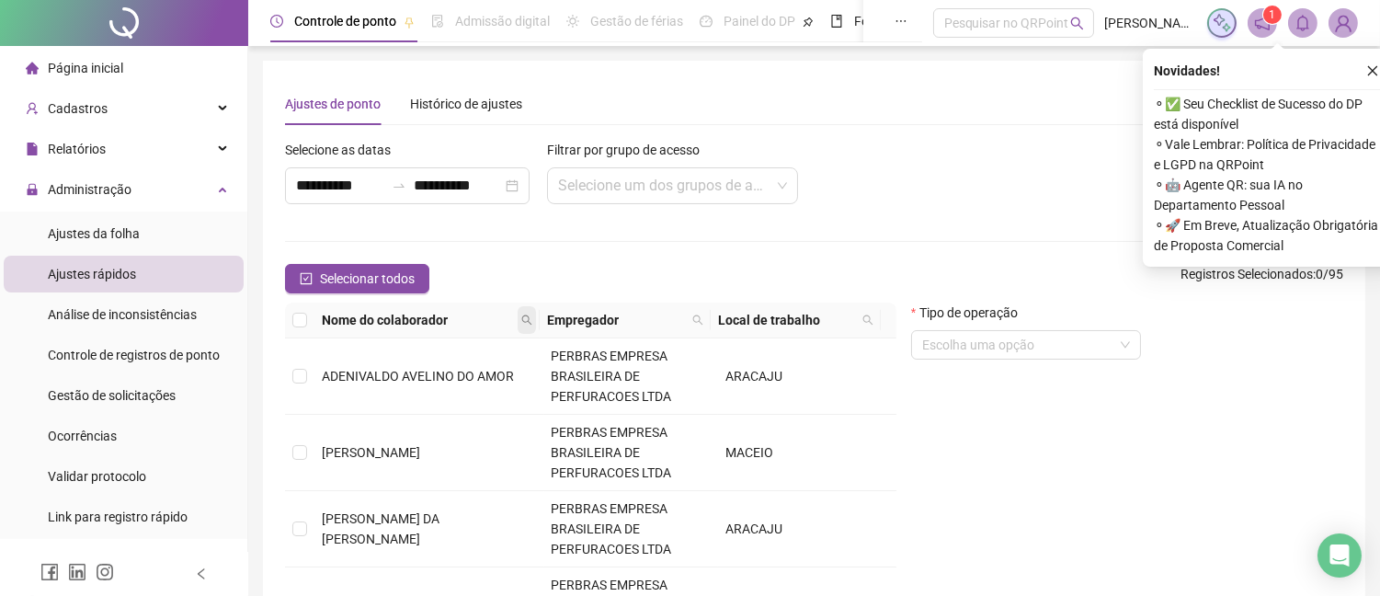
click at [528, 318] on icon "search" at bounding box center [526, 319] width 11 height 11
type input "******"
click at [399, 383] on span "Buscar" at bounding box center [414, 385] width 40 height 20
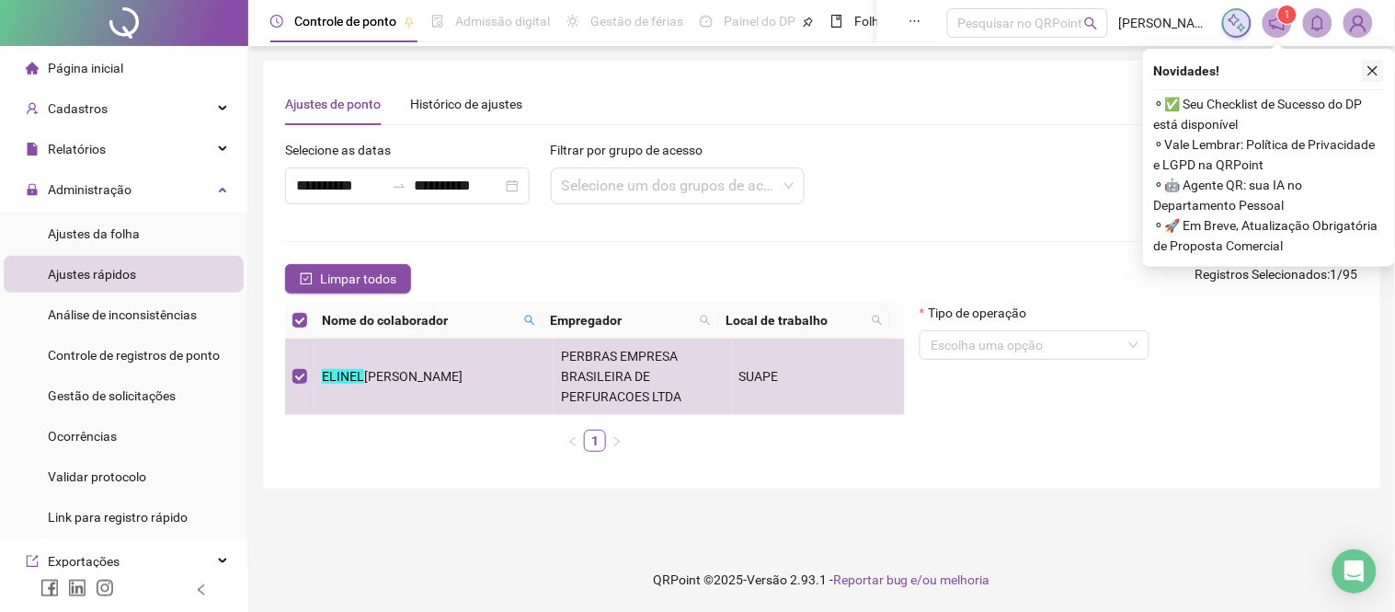
click at [1374, 65] on icon "close" at bounding box center [1372, 70] width 13 height 13
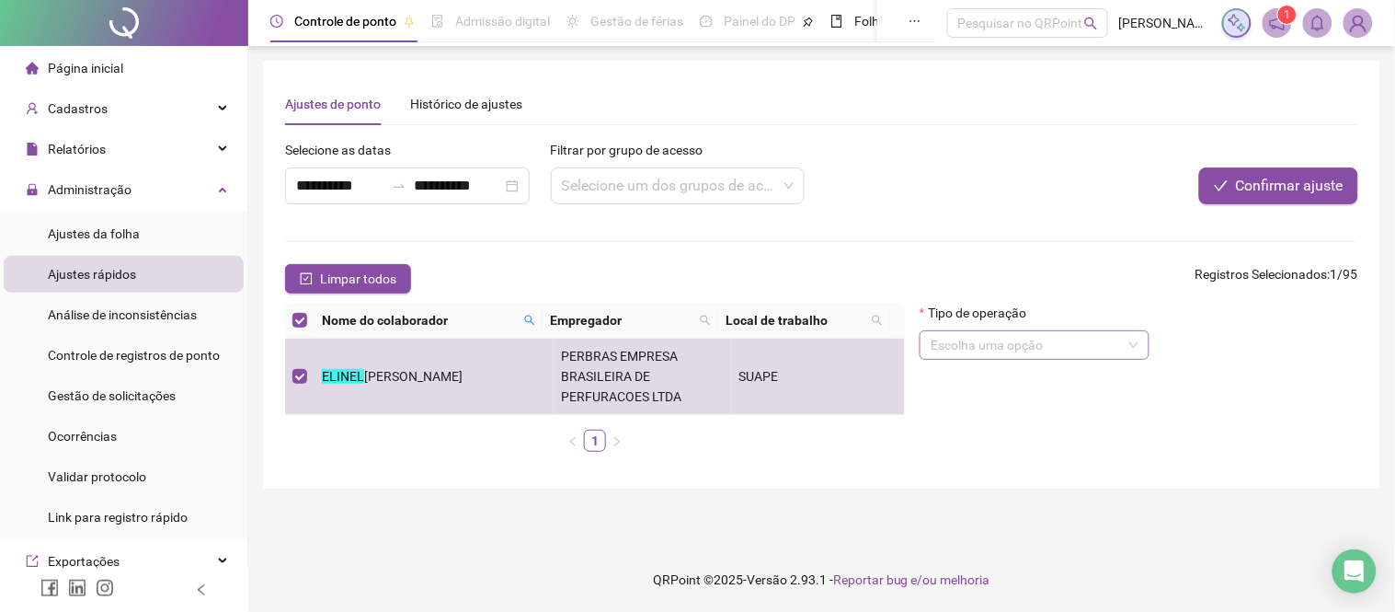
click at [1096, 359] on input "search" at bounding box center [1026, 345] width 191 height 28
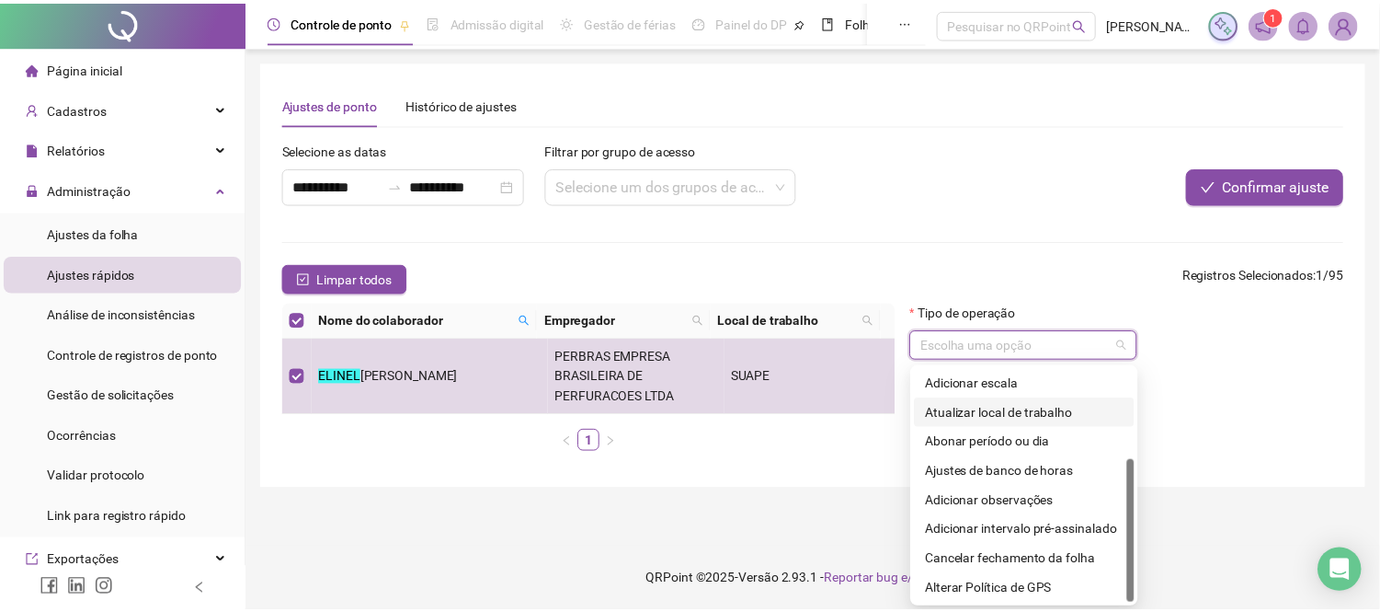
scroll to position [147, 0]
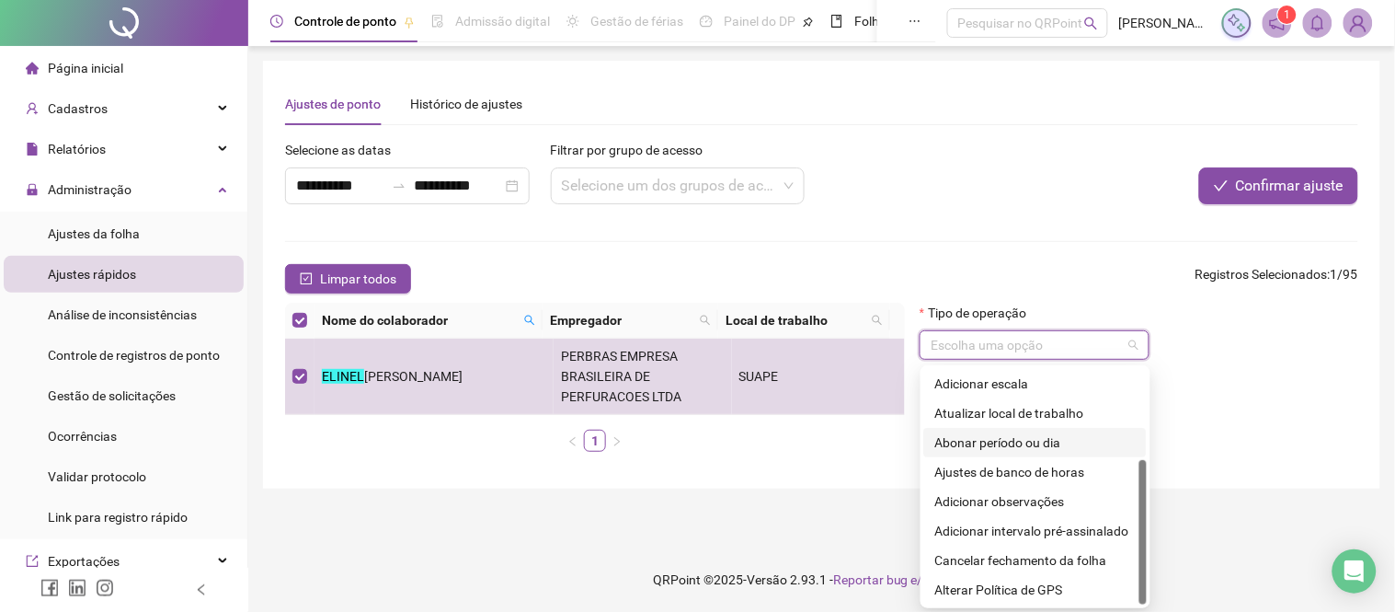
click at [1030, 440] on div "Abonar período ou dia" at bounding box center [1035, 442] width 200 height 20
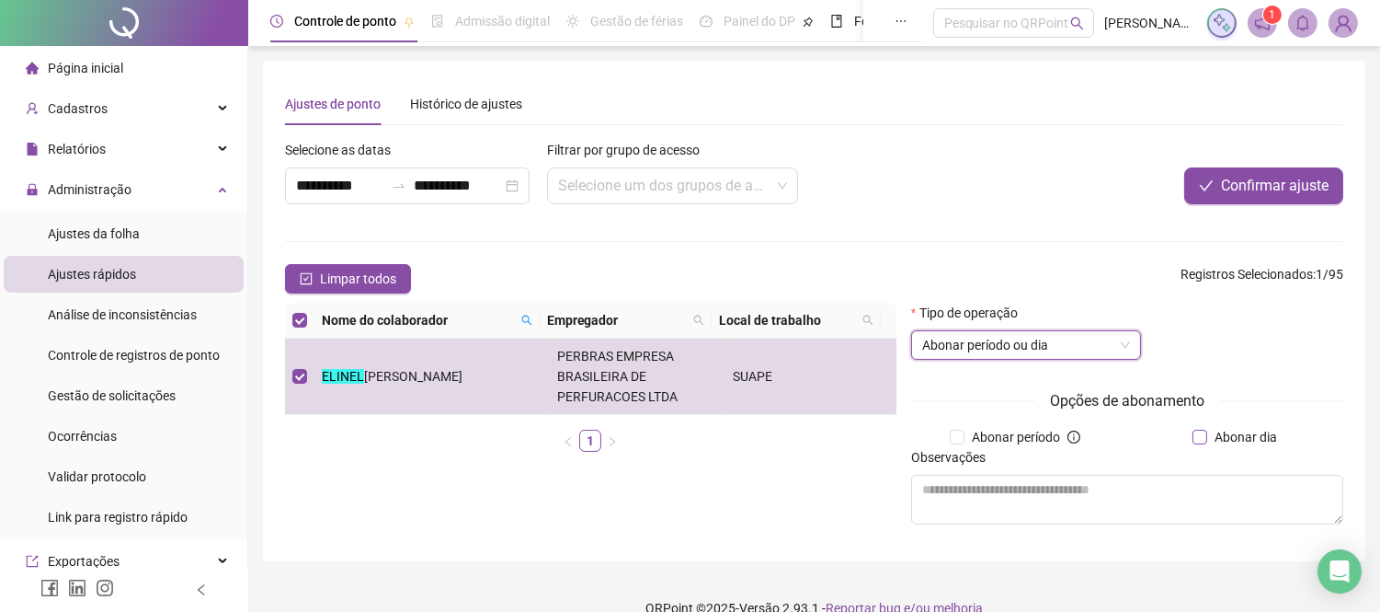
click at [1221, 437] on span "Abonar dia" at bounding box center [1245, 437] width 77 height 20
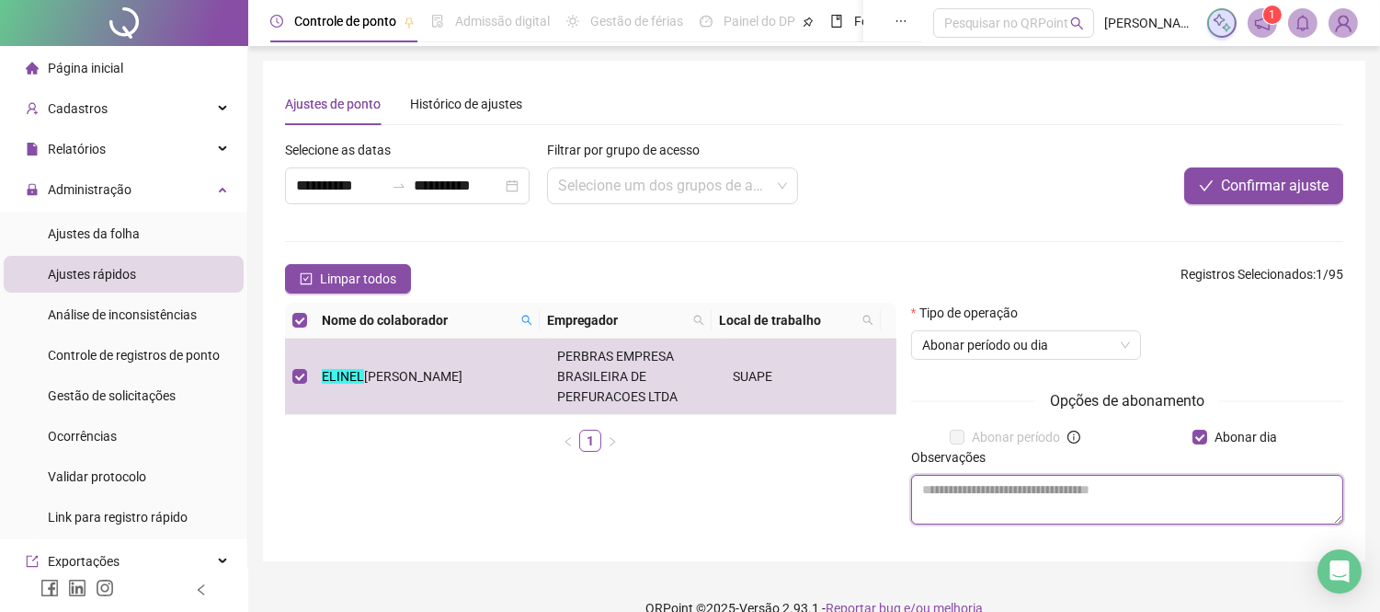
click at [1046, 490] on textarea at bounding box center [1127, 499] width 432 height 50
click at [959, 494] on textarea at bounding box center [1127, 499] width 432 height 50
click at [963, 495] on textarea "**********" at bounding box center [1127, 499] width 432 height 50
click at [1129, 497] on textarea "**********" at bounding box center [1127, 499] width 432 height 50
type textarea "**********"
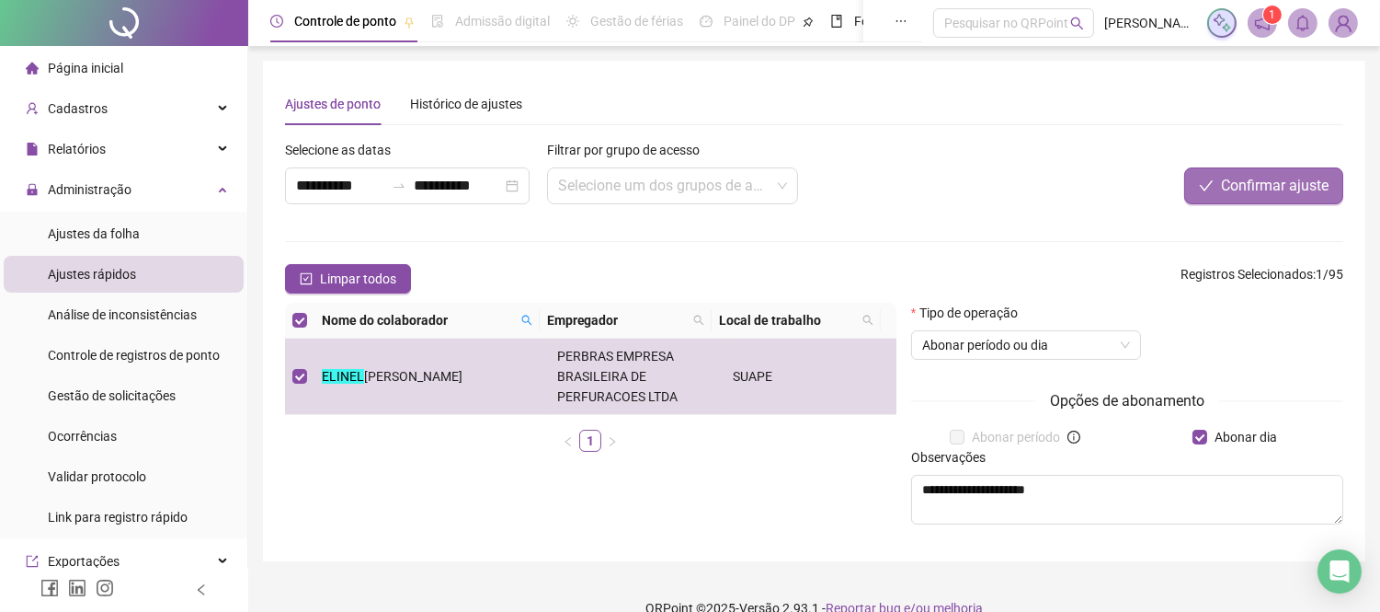
click at [1254, 180] on span "Confirmar ajuste" at bounding box center [1275, 186] width 108 height 22
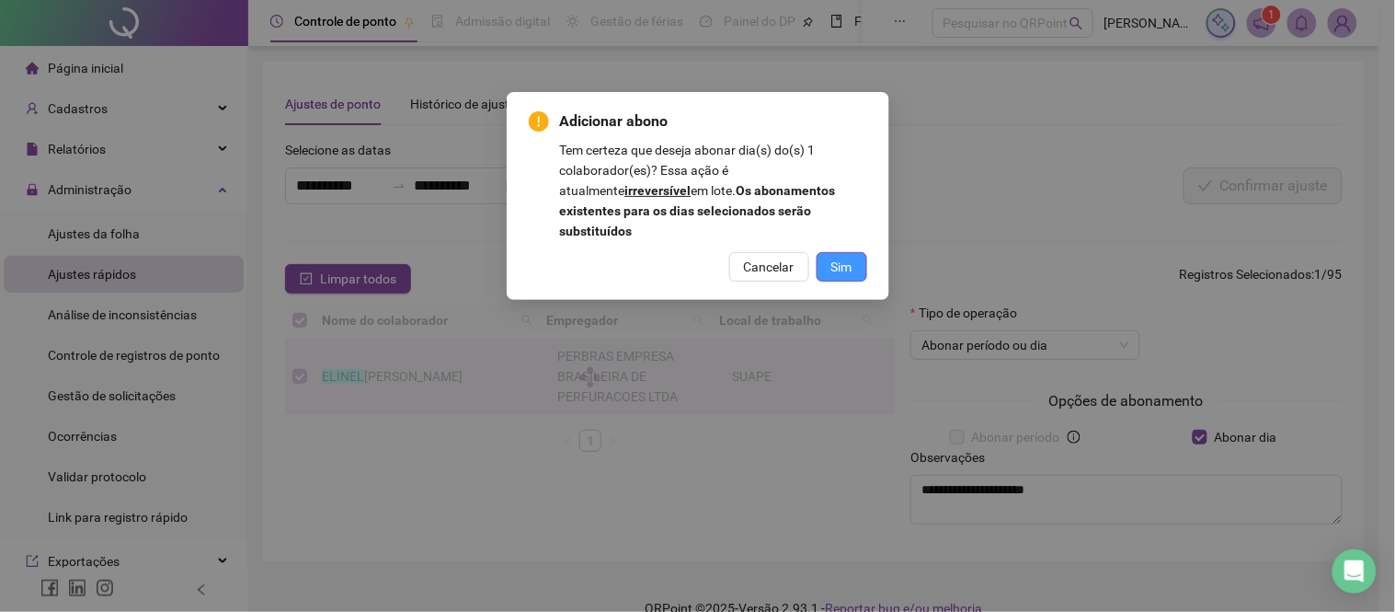
click at [844, 257] on span "Sim" at bounding box center [841, 267] width 21 height 20
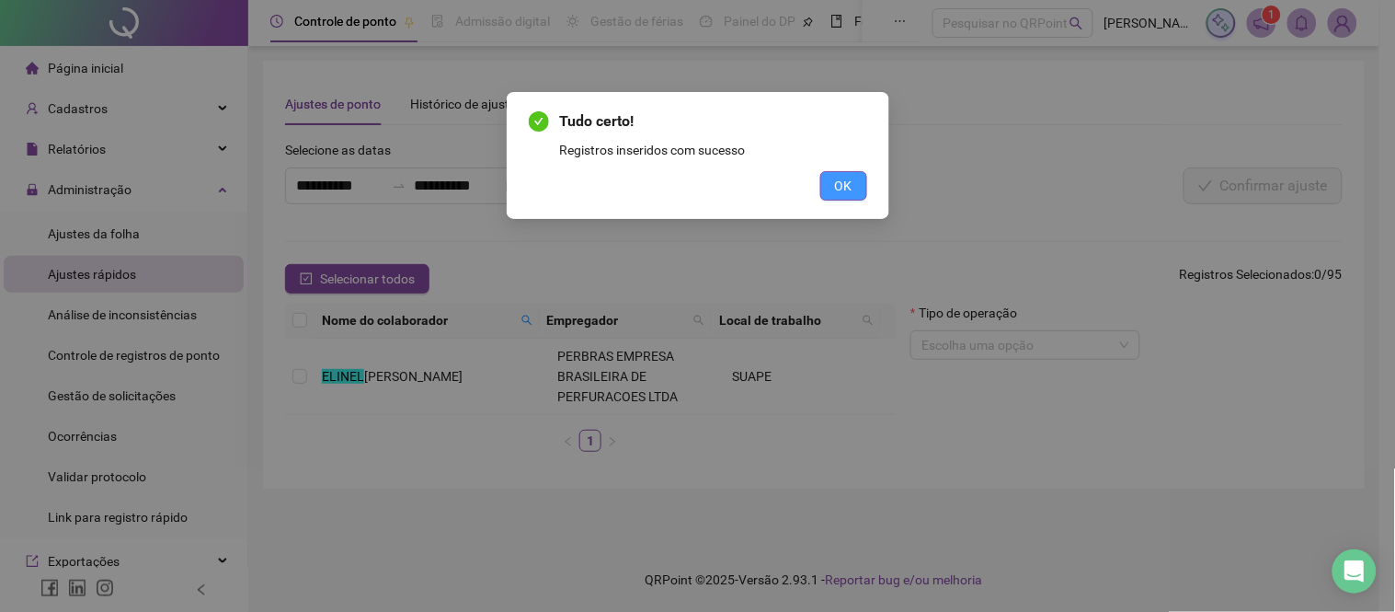
click at [847, 177] on span "OK" at bounding box center [843, 186] width 17 height 20
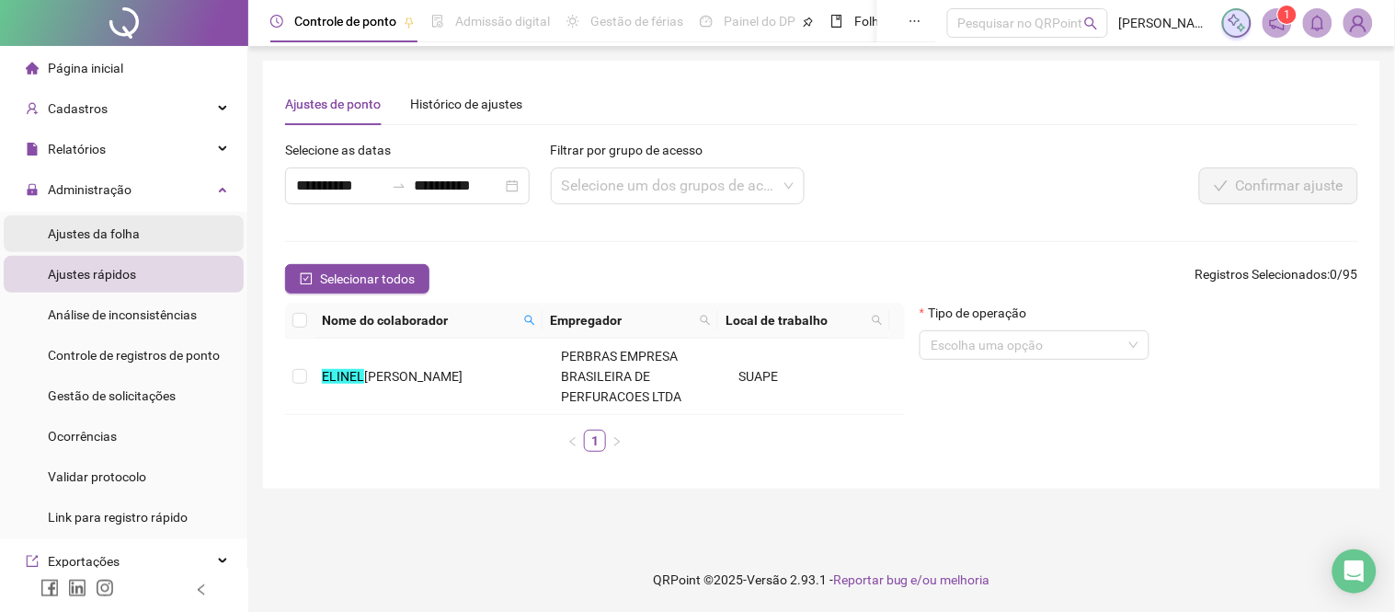
click at [109, 218] on div "Ajustes da folha" at bounding box center [94, 233] width 92 height 37
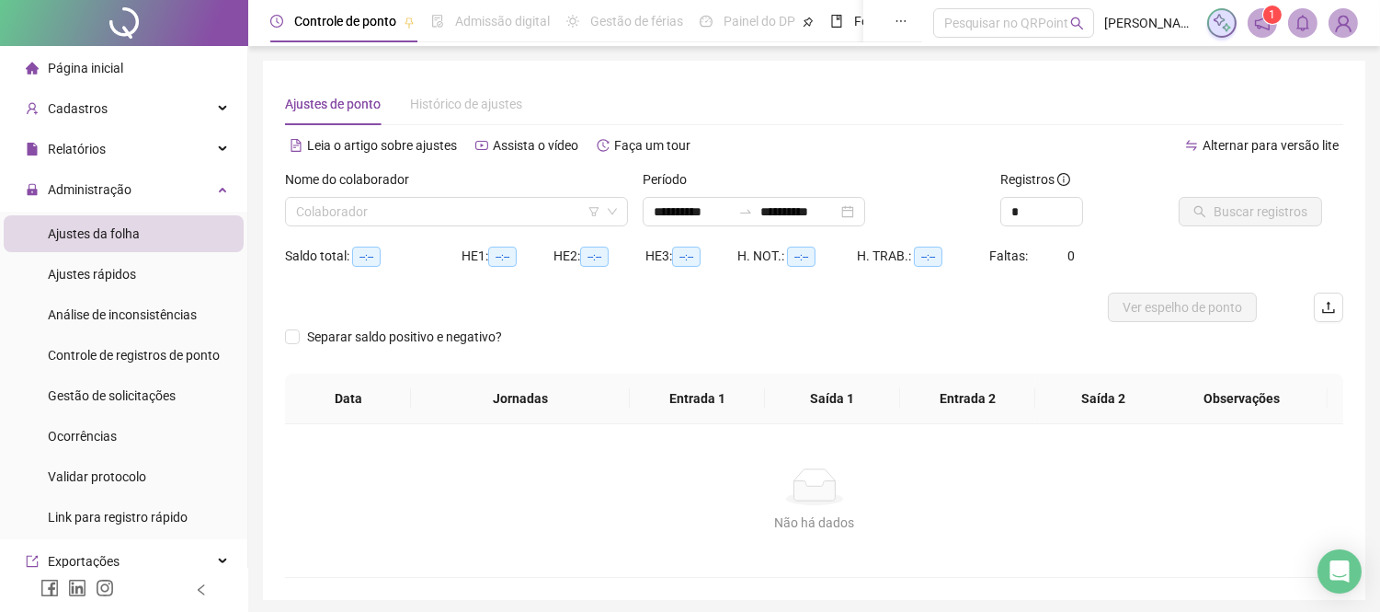
type input "**********"
click at [423, 213] on input "search" at bounding box center [448, 212] width 304 height 28
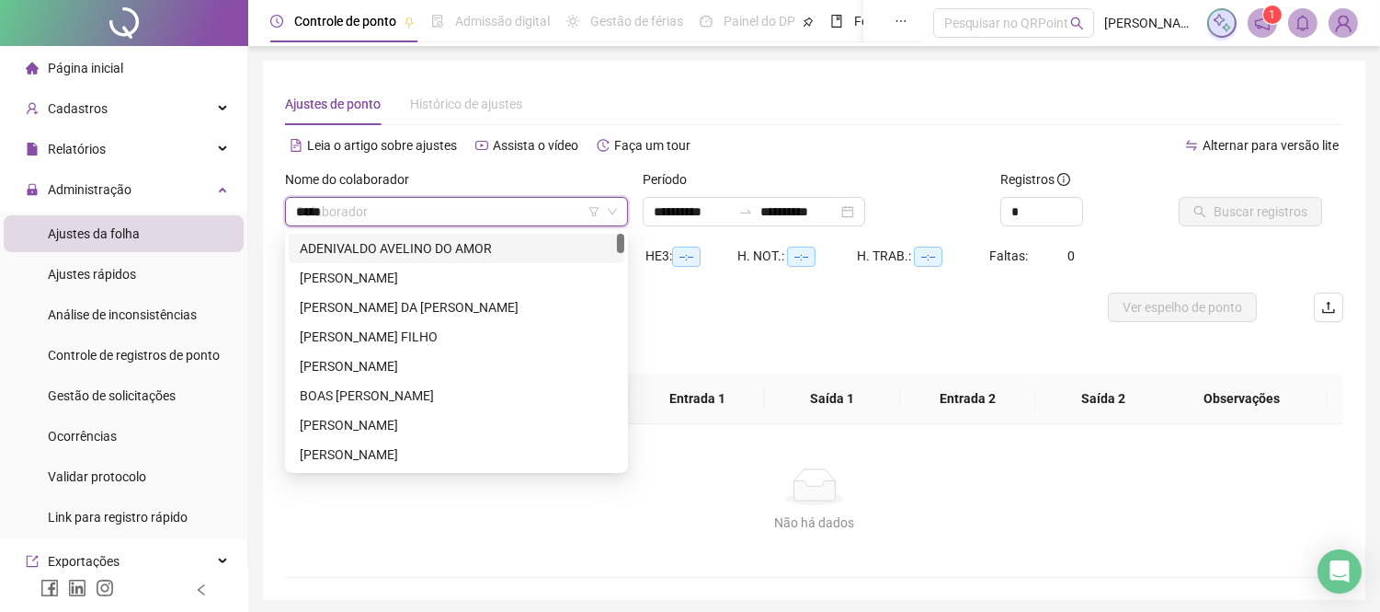
type input "******"
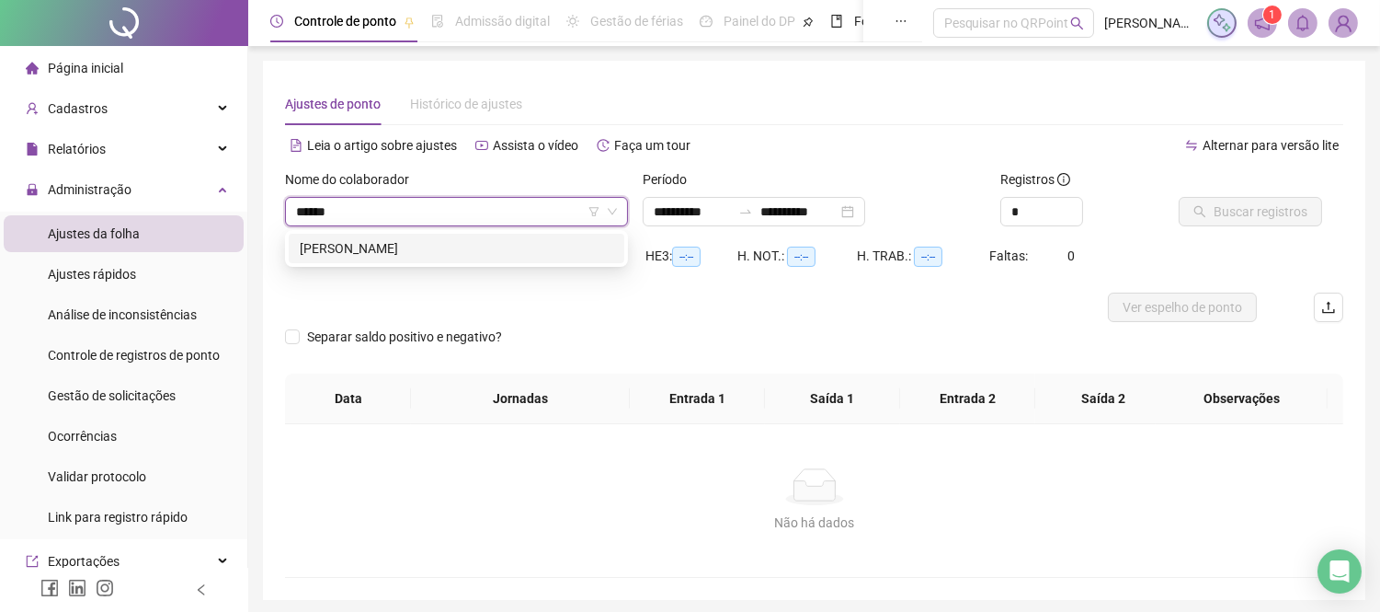
click at [444, 249] on div "[PERSON_NAME]" at bounding box center [457, 248] width 314 height 20
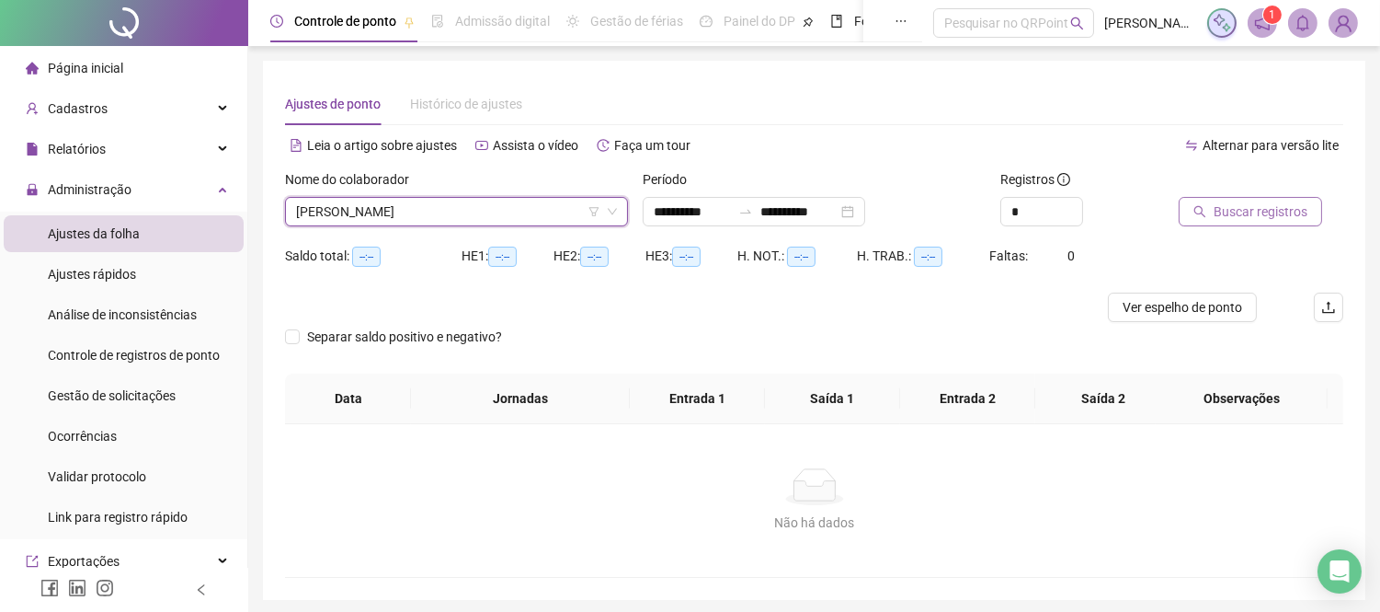
click at [1243, 206] on span "Buscar registros" at bounding box center [1261, 211] width 94 height 20
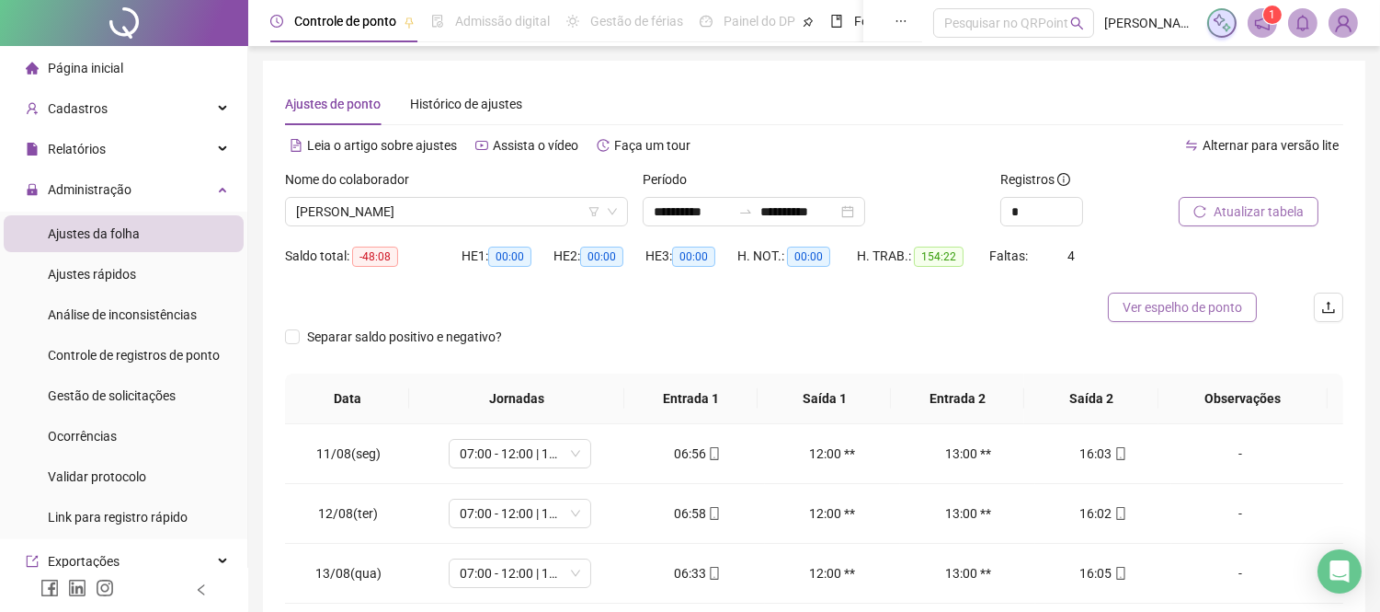
click at [1201, 307] on span "Ver espelho de ponto" at bounding box center [1183, 307] width 120 height 20
click at [101, 272] on span "Ajustes rápidos" at bounding box center [92, 274] width 88 height 15
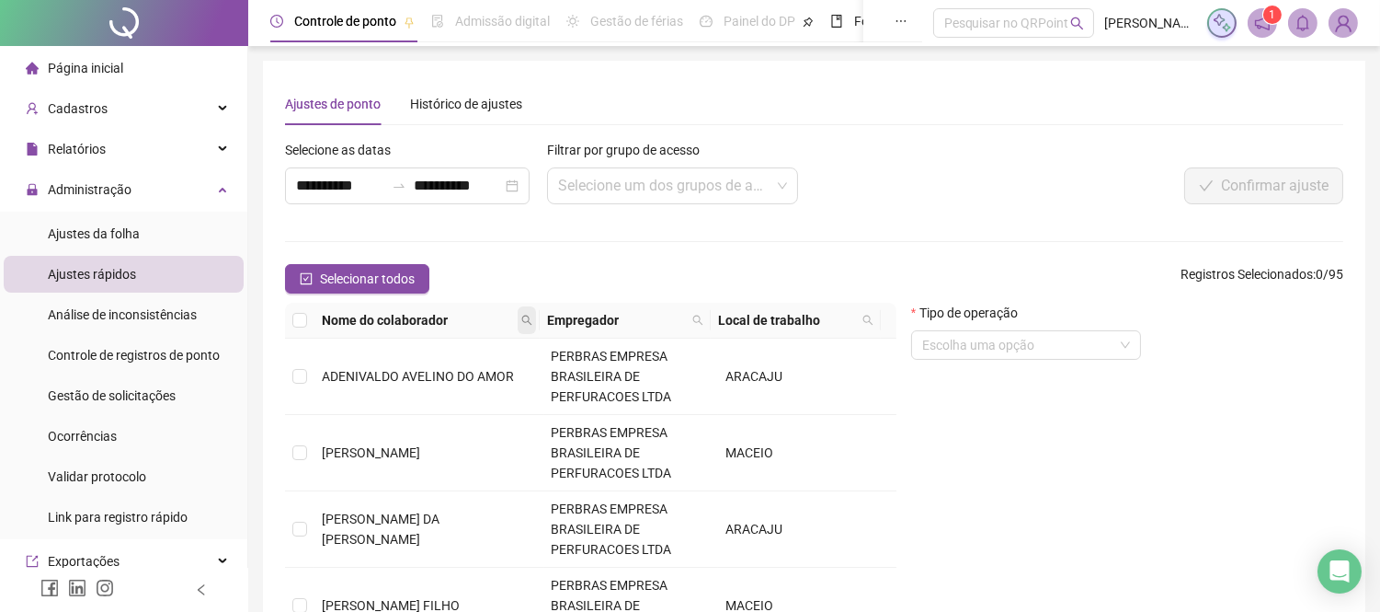
click at [526, 315] on icon "search" at bounding box center [527, 320] width 10 height 10
click at [775, 272] on div "Selecionar todos Registros Selecionados : 0 / 95" at bounding box center [814, 278] width 1058 height 29
click at [516, 189] on div "**********" at bounding box center [407, 185] width 245 height 37
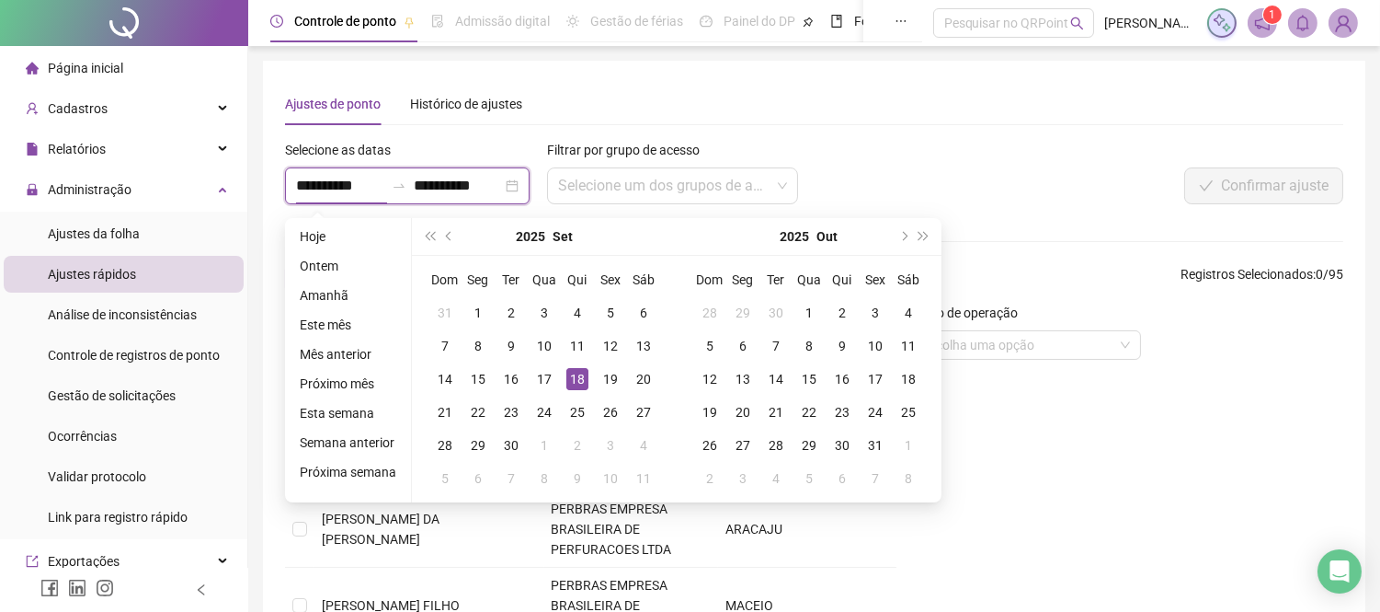
click at [357, 187] on input "**********" at bounding box center [340, 186] width 88 height 22
click at [446, 234] on span "prev-year" at bounding box center [450, 236] width 9 height 9
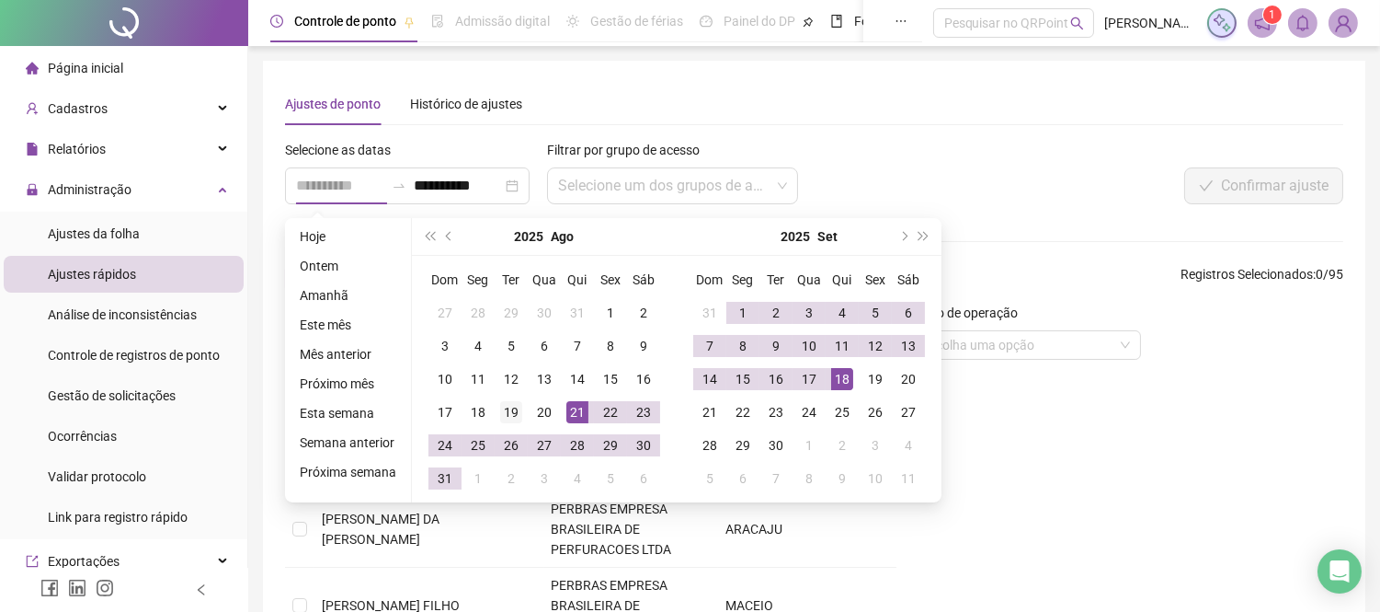
type input "**********"
click at [511, 414] on div "19" at bounding box center [511, 412] width 22 height 22
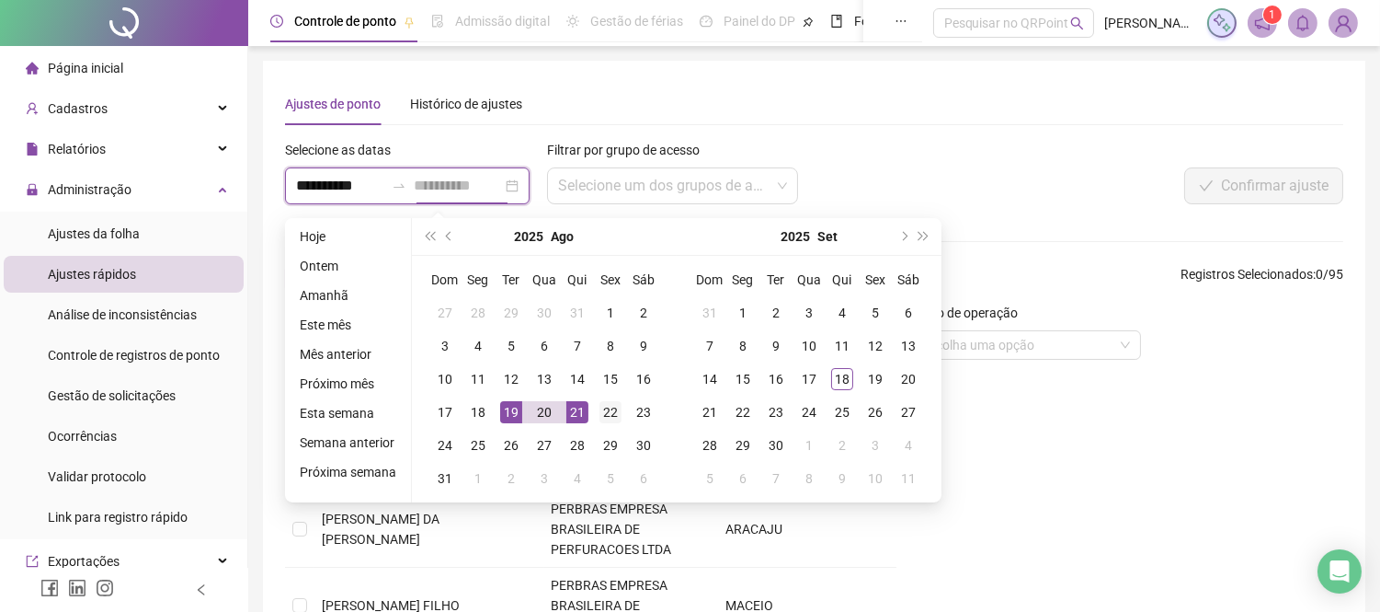
type input "**********"
click at [601, 414] on div "22" at bounding box center [611, 412] width 22 height 22
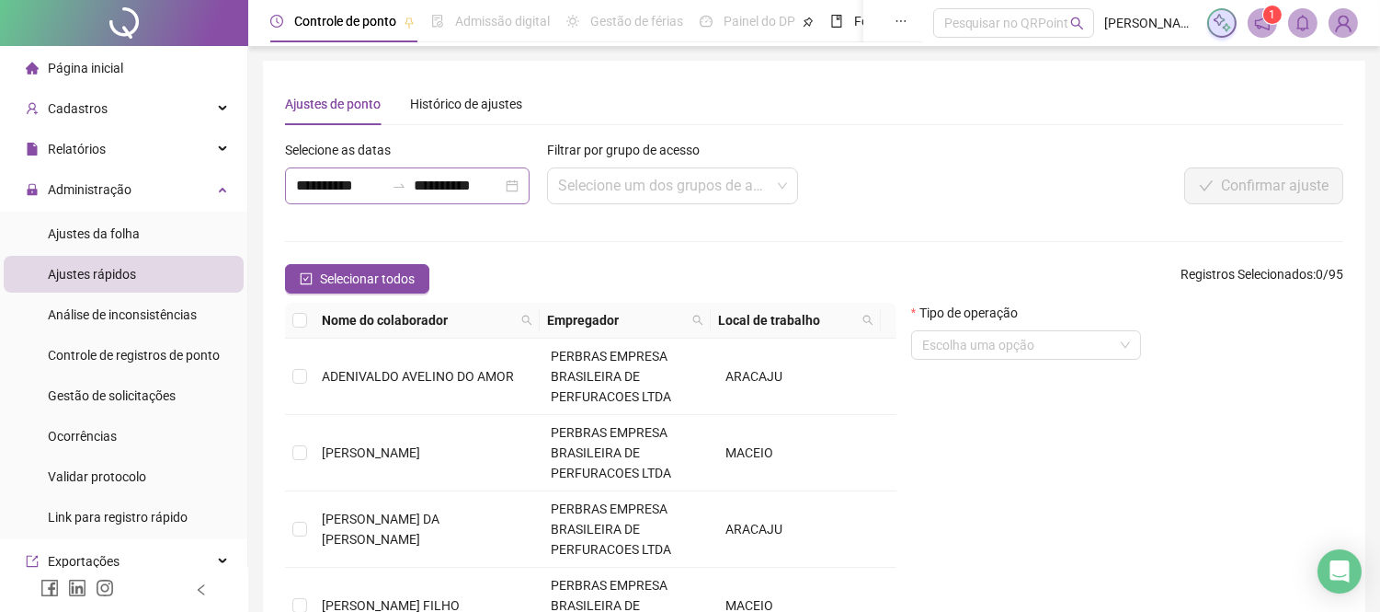
drag, startPoint x: 519, startPoint y: 190, endPoint x: 482, endPoint y: 195, distance: 37.1
click at [519, 190] on div "**********" at bounding box center [407, 185] width 245 height 37
click at [714, 94] on div "Ajustes de ponto Histórico de ajustes" at bounding box center [814, 104] width 1058 height 42
click at [518, 318] on span at bounding box center [527, 320] width 18 height 28
type input "*******"
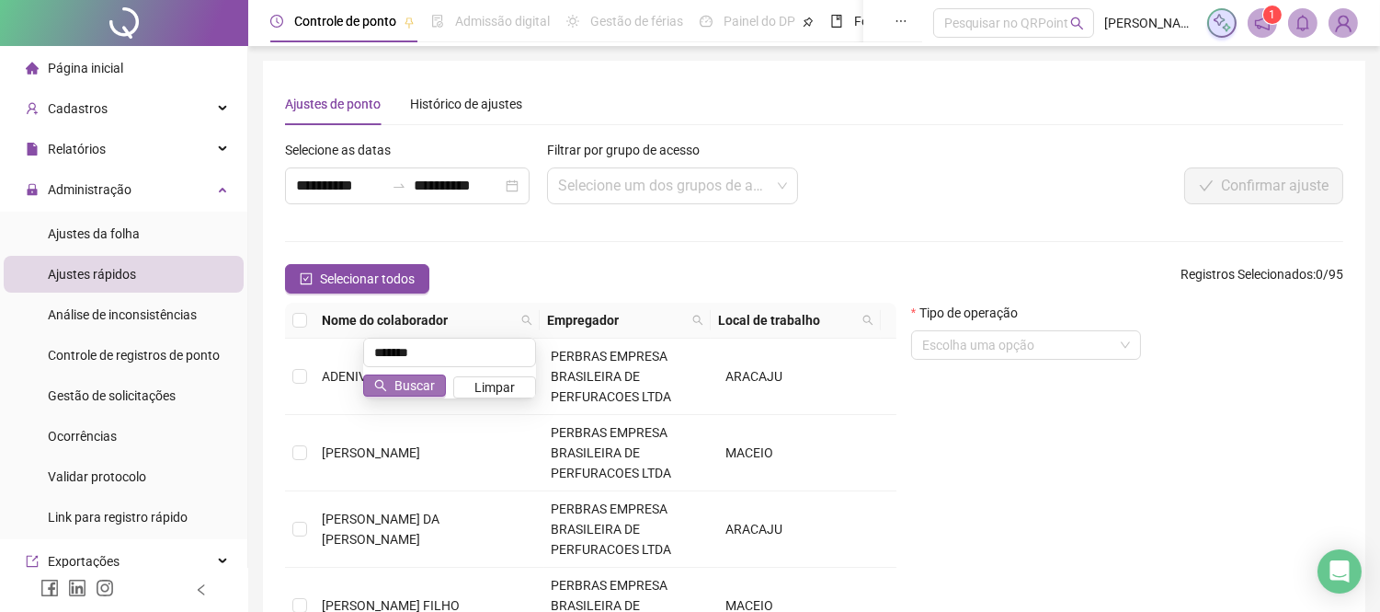
click at [426, 390] on span "Buscar" at bounding box center [414, 385] width 40 height 20
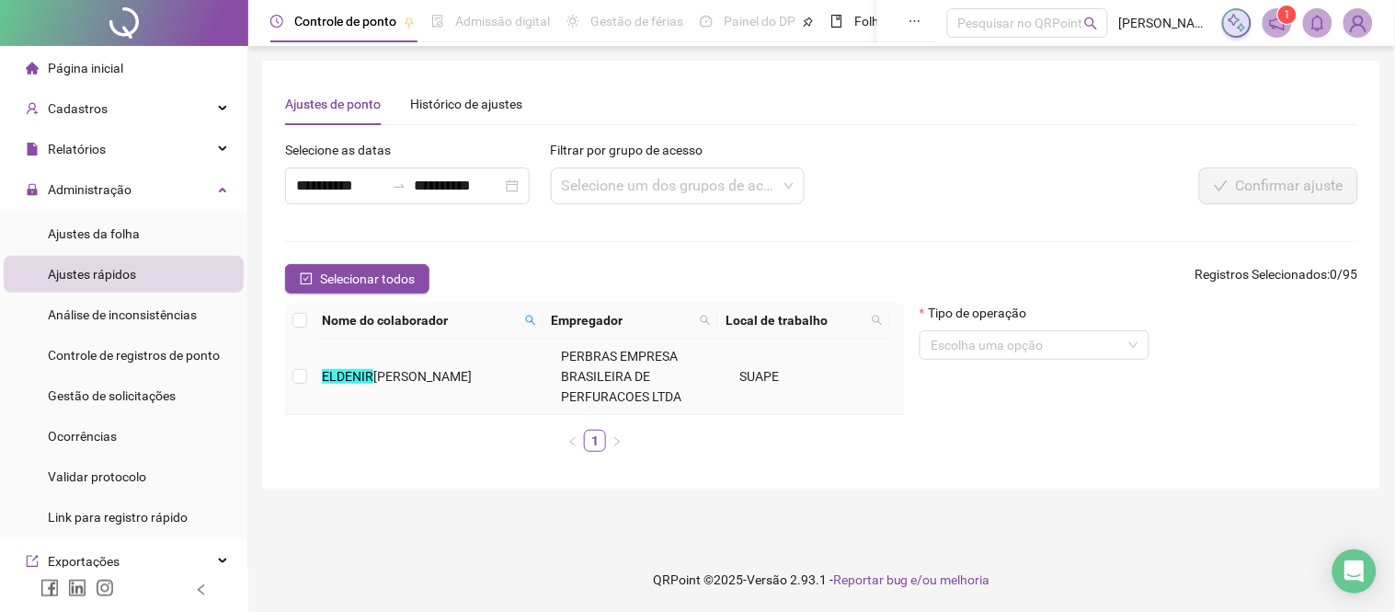
click at [307, 373] on td at bounding box center [299, 376] width 29 height 76
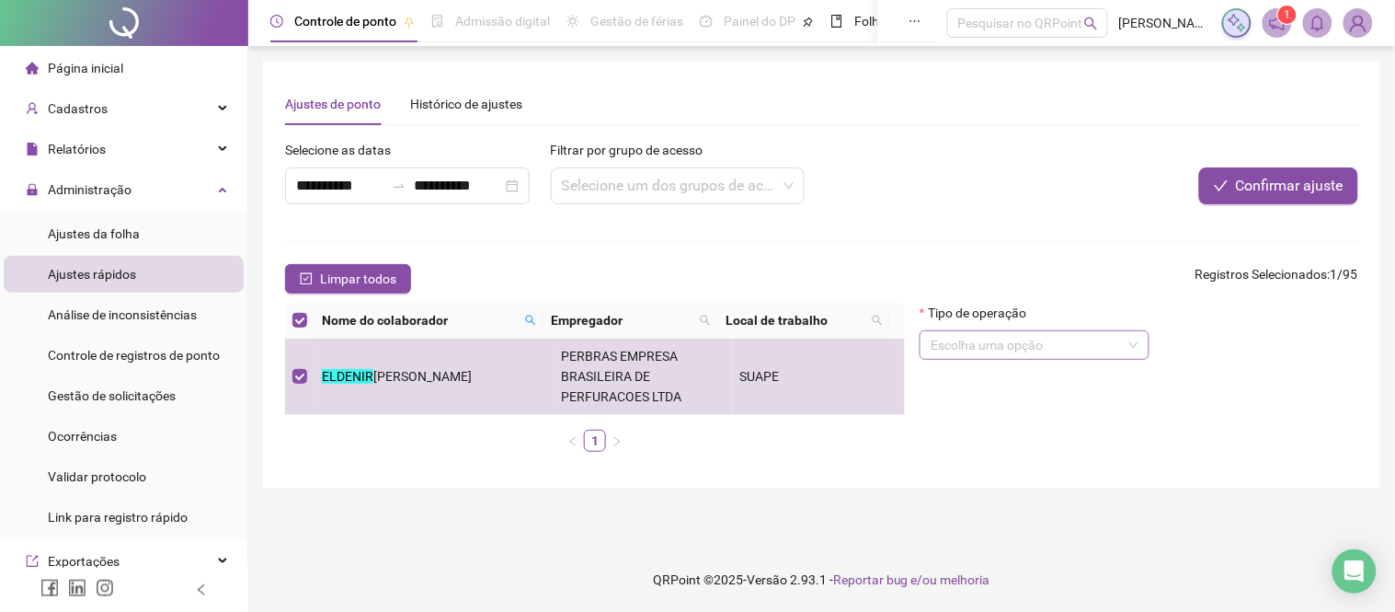
click at [1009, 359] on input "search" at bounding box center [1026, 345] width 191 height 28
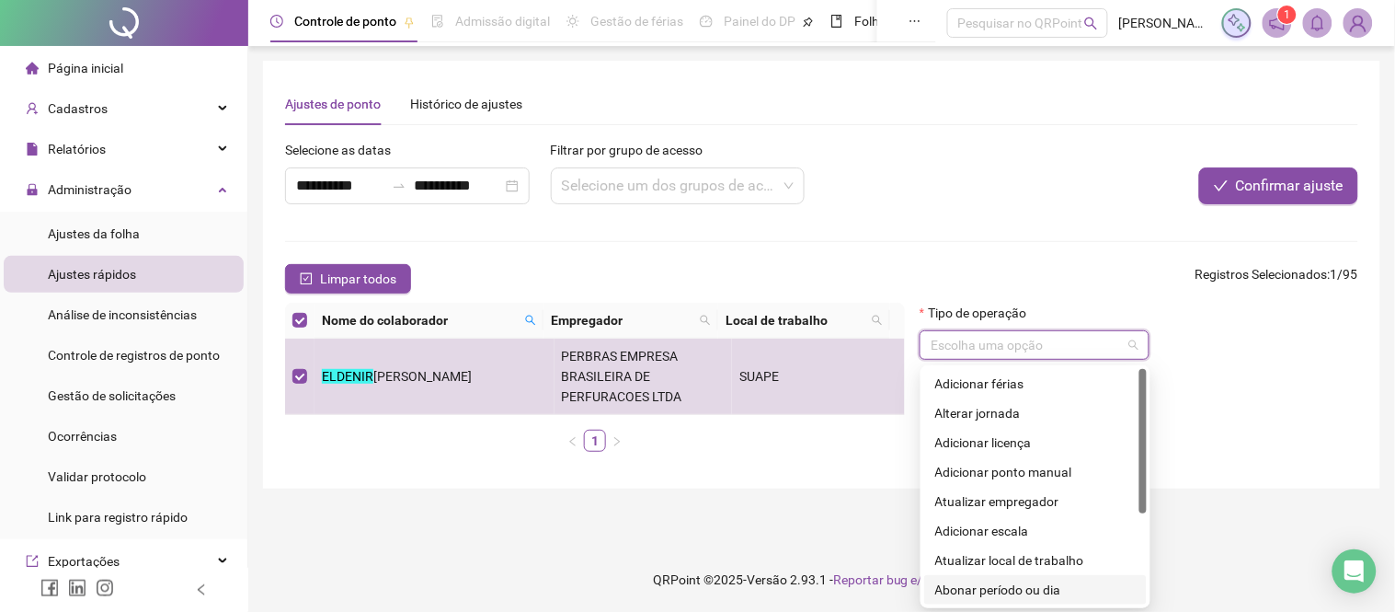
click at [998, 584] on div "Abonar período ou dia" at bounding box center [1035, 589] width 200 height 20
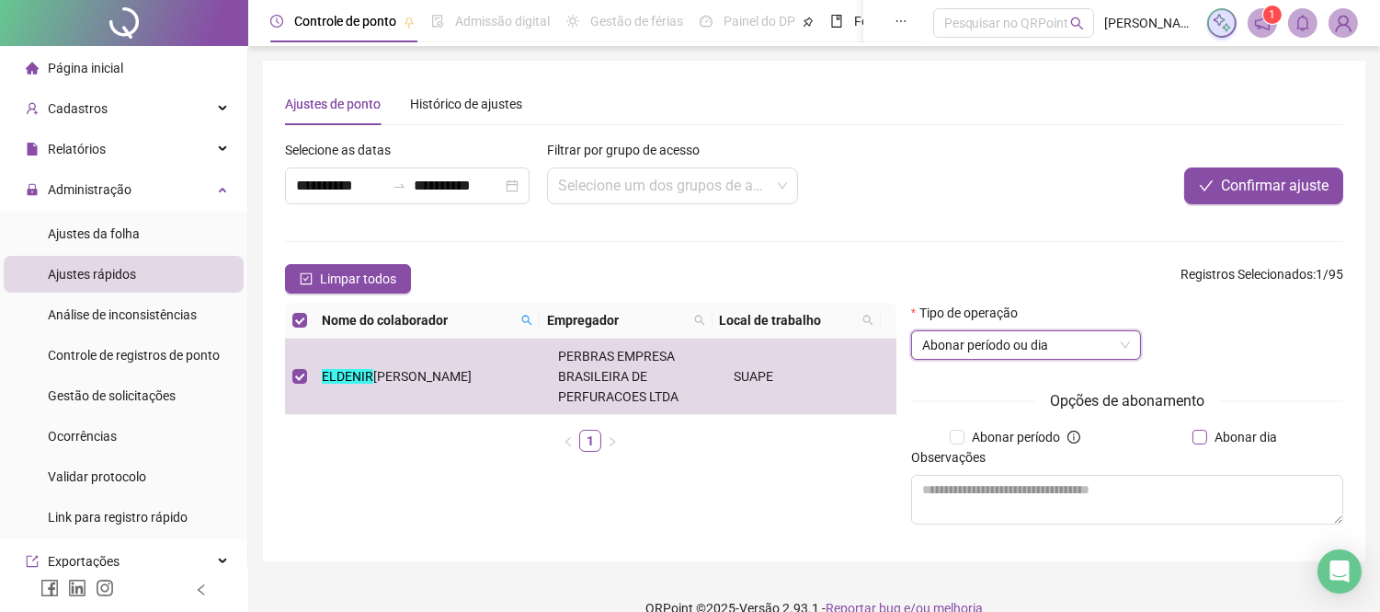
click at [1215, 429] on span "Abonar dia" at bounding box center [1245, 437] width 77 height 20
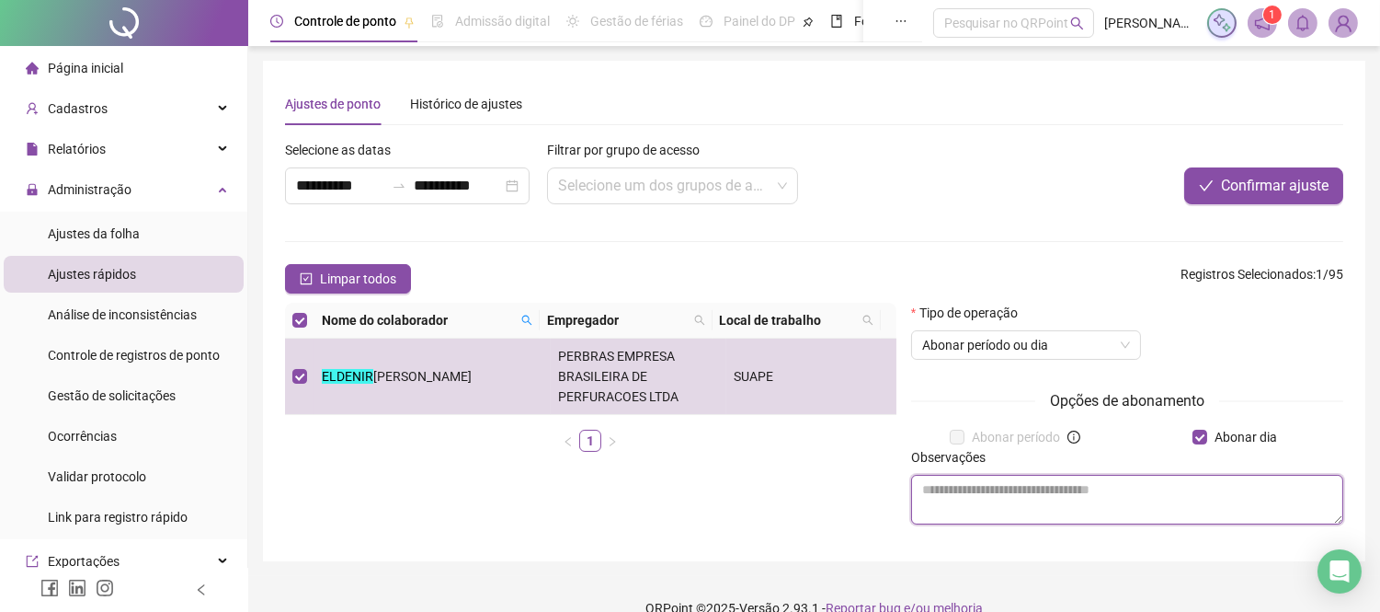
click at [1027, 503] on textarea at bounding box center [1127, 499] width 432 height 50
type textarea "**********"
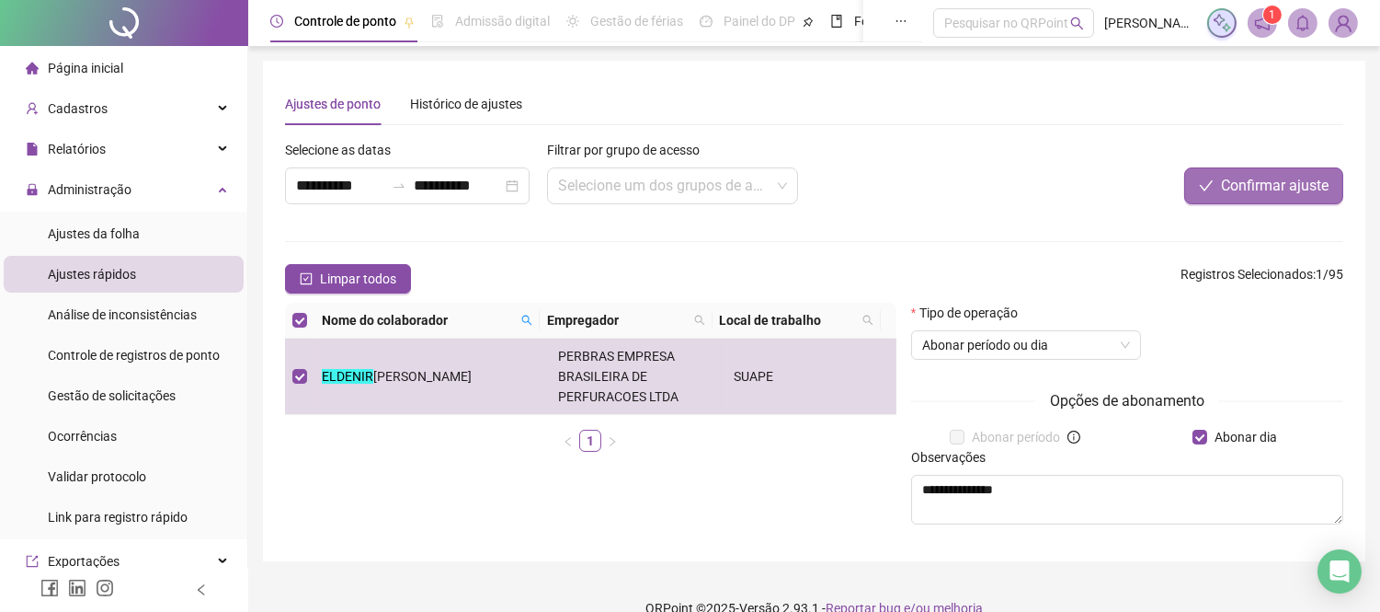
click at [1243, 189] on span "Confirmar ajuste" at bounding box center [1275, 186] width 108 height 22
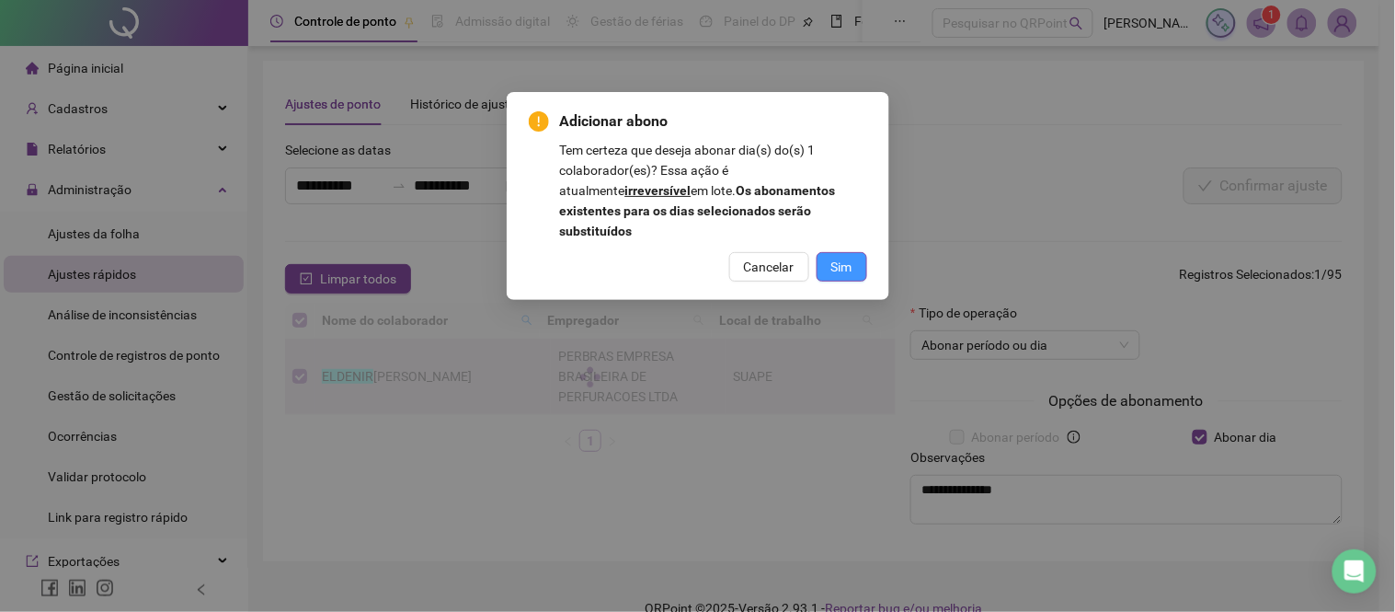
click at [838, 257] on span "Sim" at bounding box center [841, 267] width 21 height 20
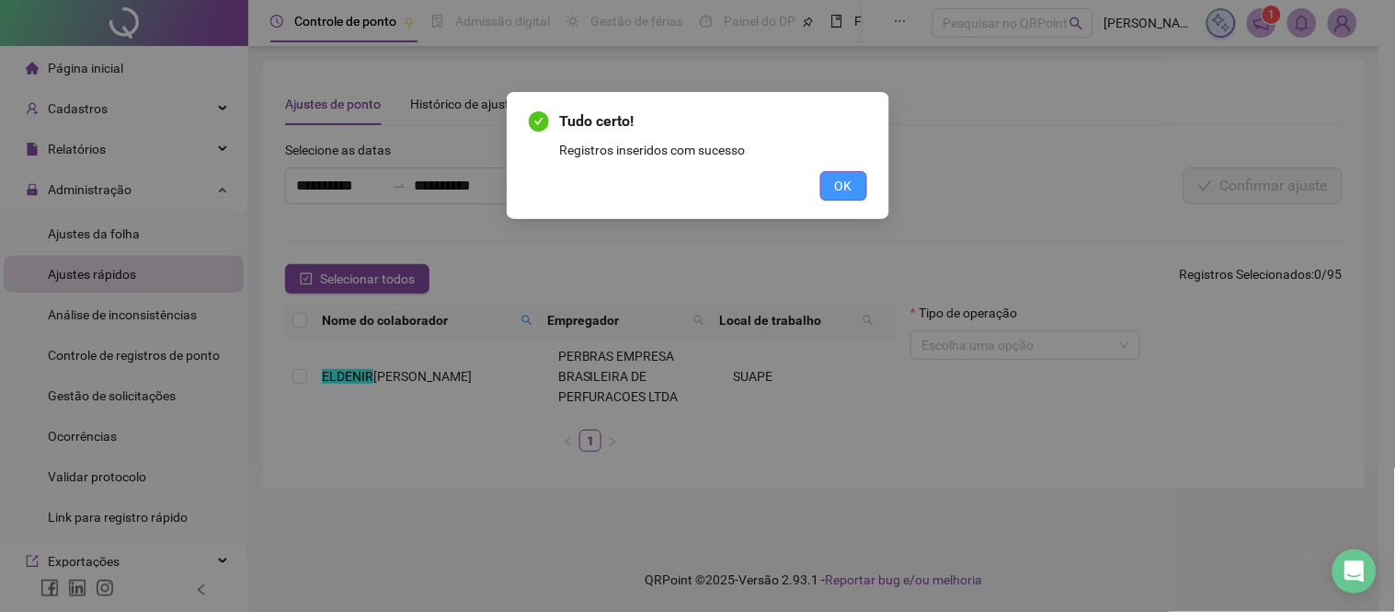
click at [849, 177] on span "OK" at bounding box center [843, 186] width 17 height 20
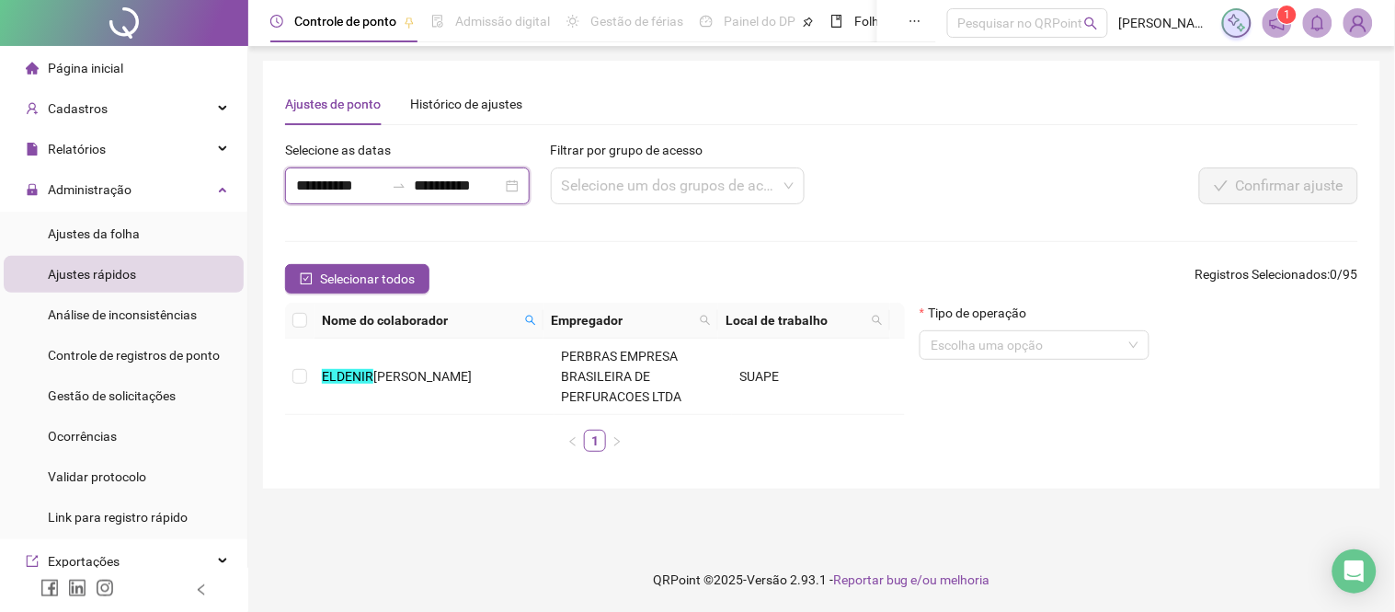
click at [454, 184] on input "**********" at bounding box center [458, 186] width 88 height 22
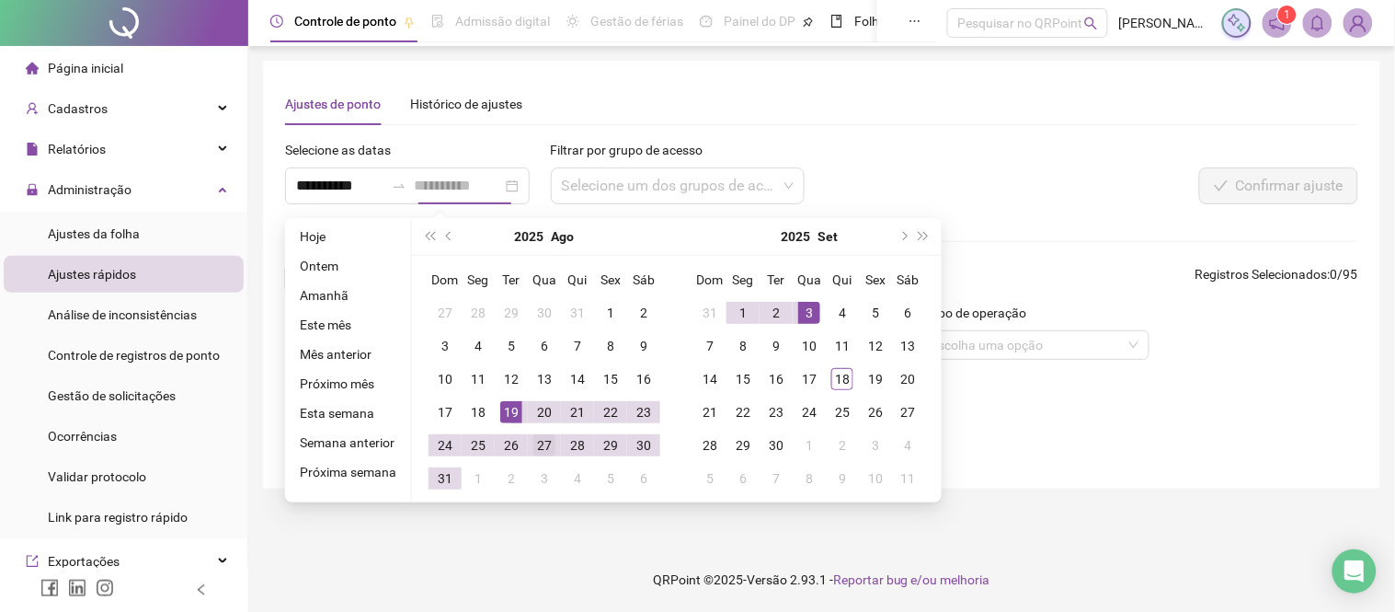
click at [540, 445] on div "27" at bounding box center [544, 445] width 22 height 22
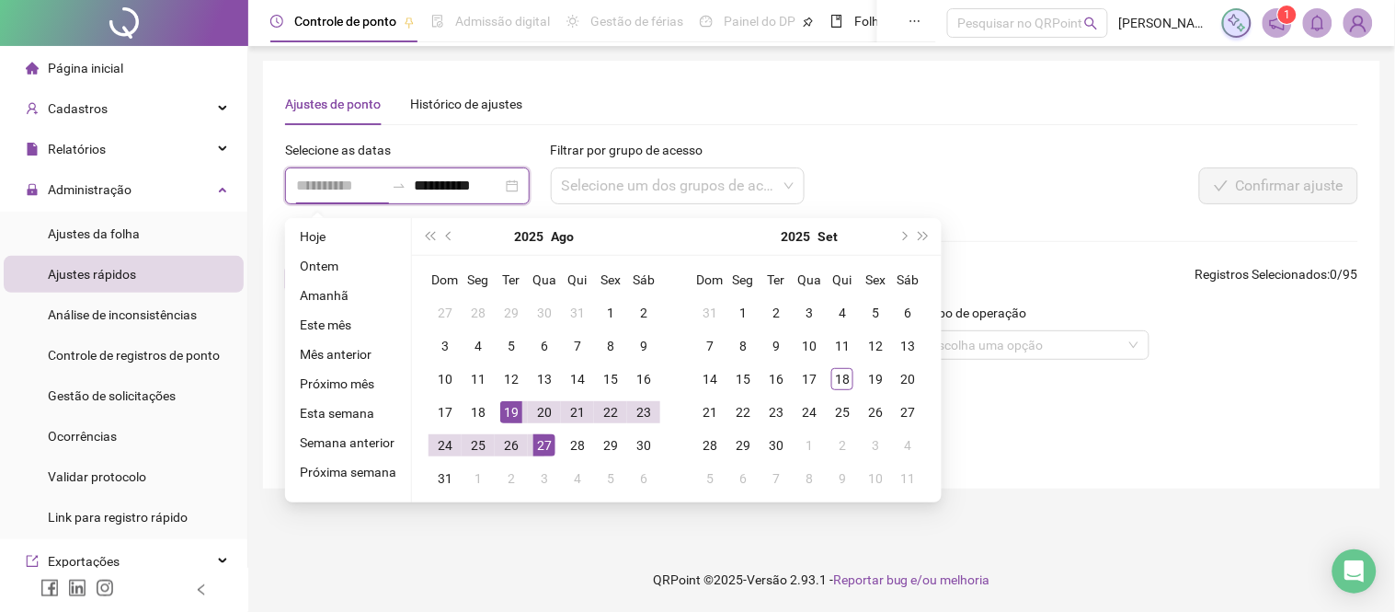
type input "**********"
click at [540, 445] on div "27" at bounding box center [544, 445] width 22 height 22
type input "**********"
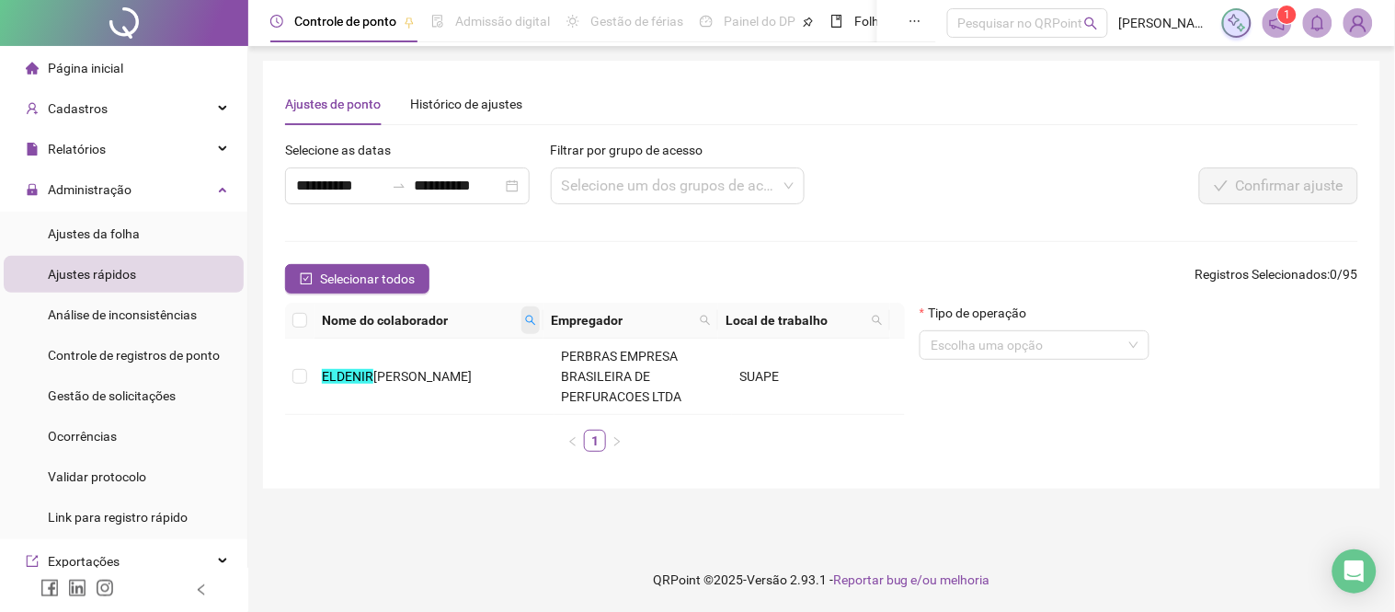
click at [530, 320] on icon "search" at bounding box center [530, 319] width 11 height 11
type input "******"
click at [417, 388] on span "Buscar" at bounding box center [417, 385] width 40 height 20
click at [323, 525] on main "**********" at bounding box center [821, 297] width 1117 height 472
click at [313, 374] on td at bounding box center [299, 376] width 29 height 76
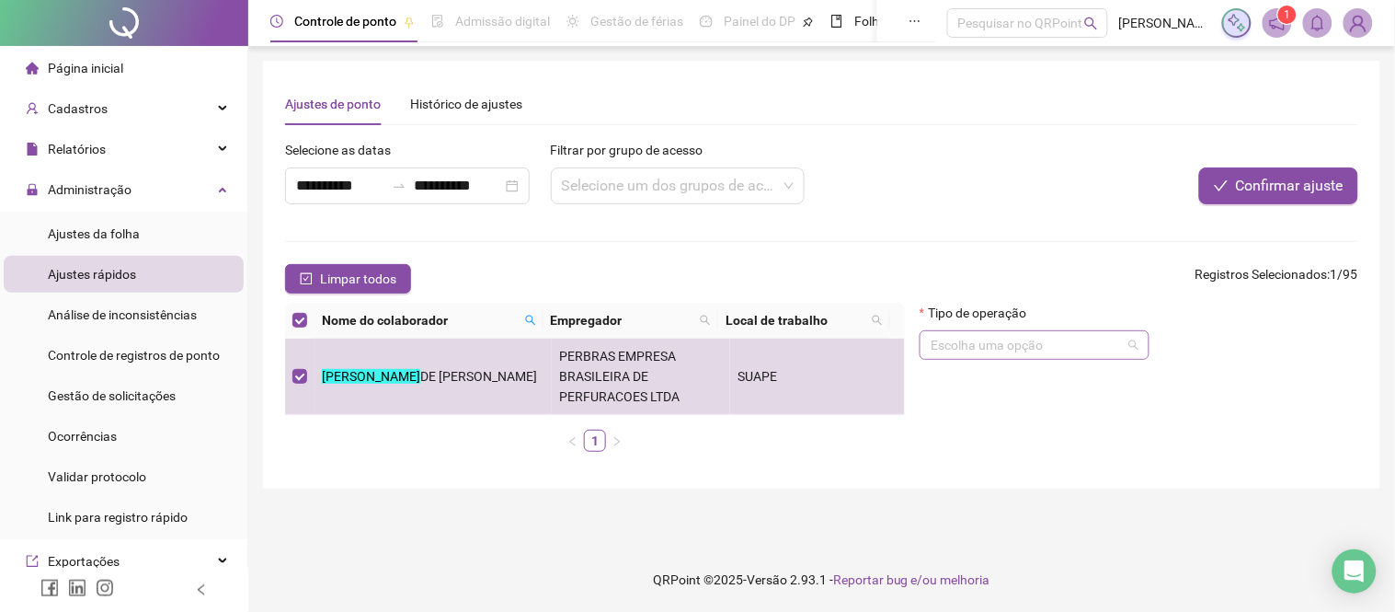
click at [1000, 345] on input "search" at bounding box center [1026, 345] width 191 height 28
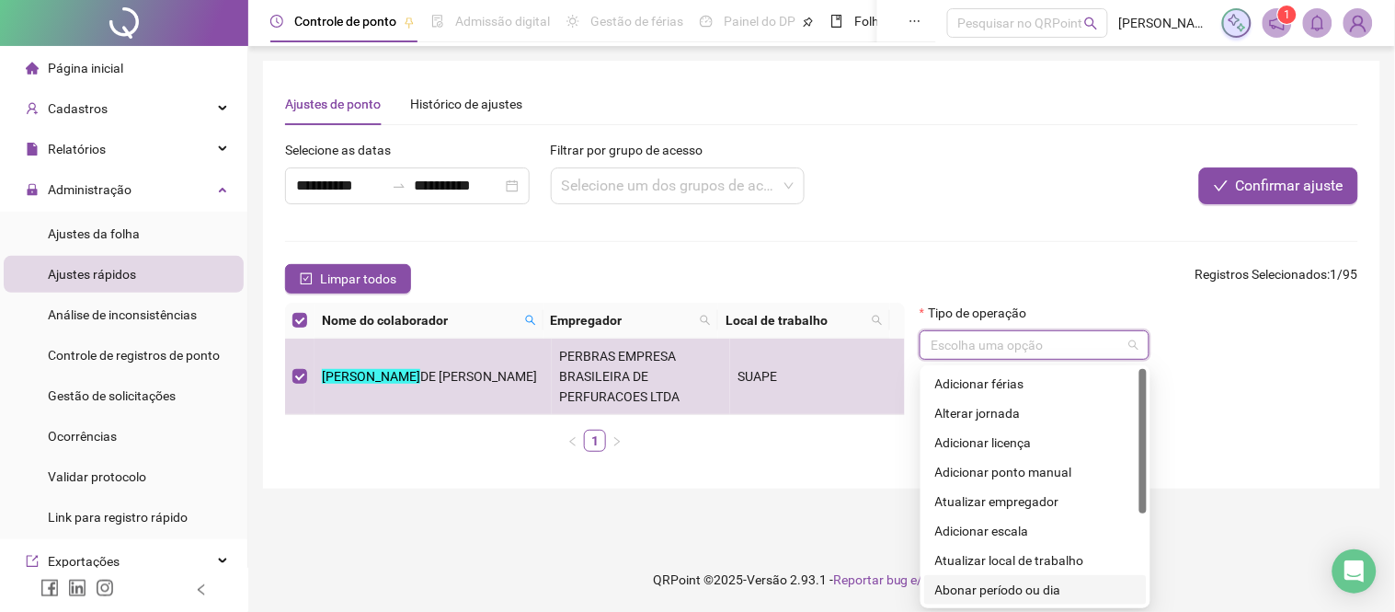
click at [989, 591] on div "Abonar período ou dia" at bounding box center [1035, 589] width 200 height 20
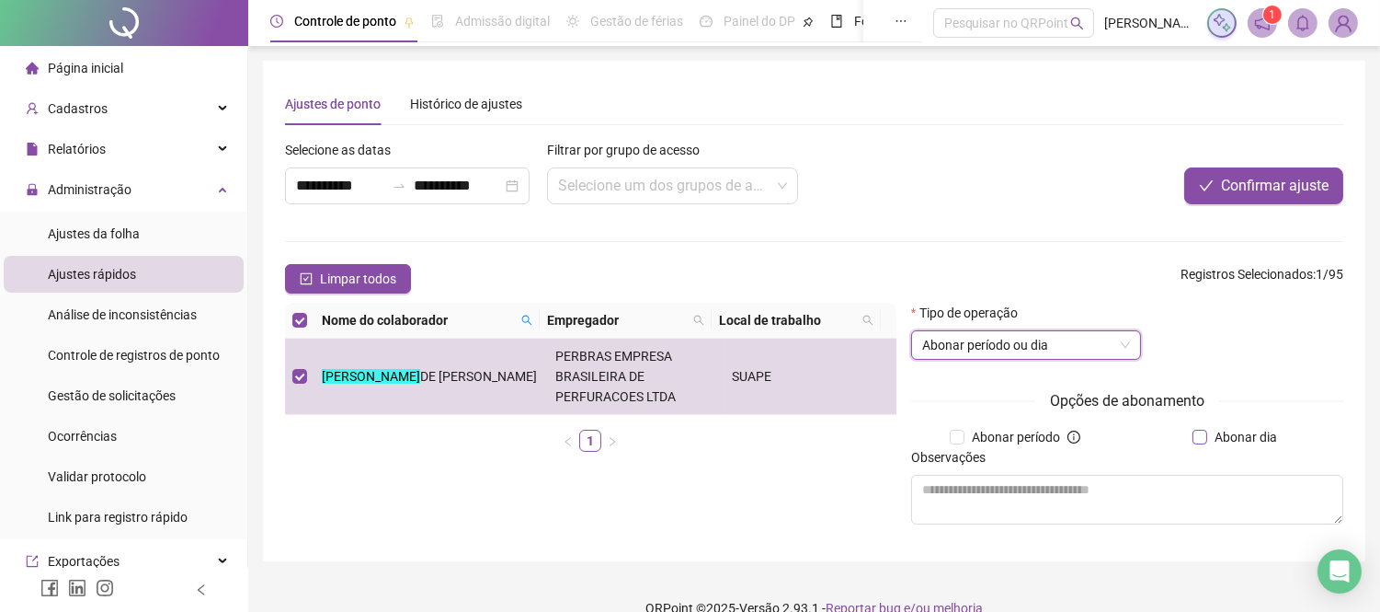
click at [1216, 446] on span "Abonar dia" at bounding box center [1245, 437] width 77 height 20
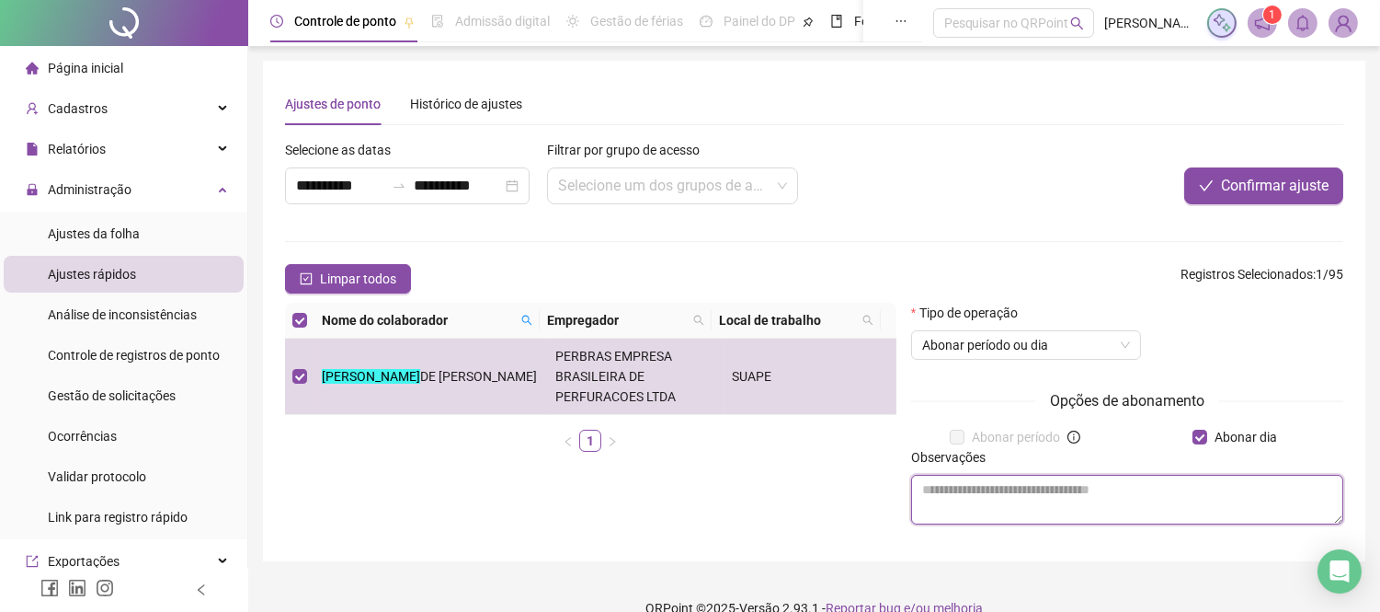
click at [1072, 484] on textarea at bounding box center [1127, 499] width 432 height 50
type textarea "**********"
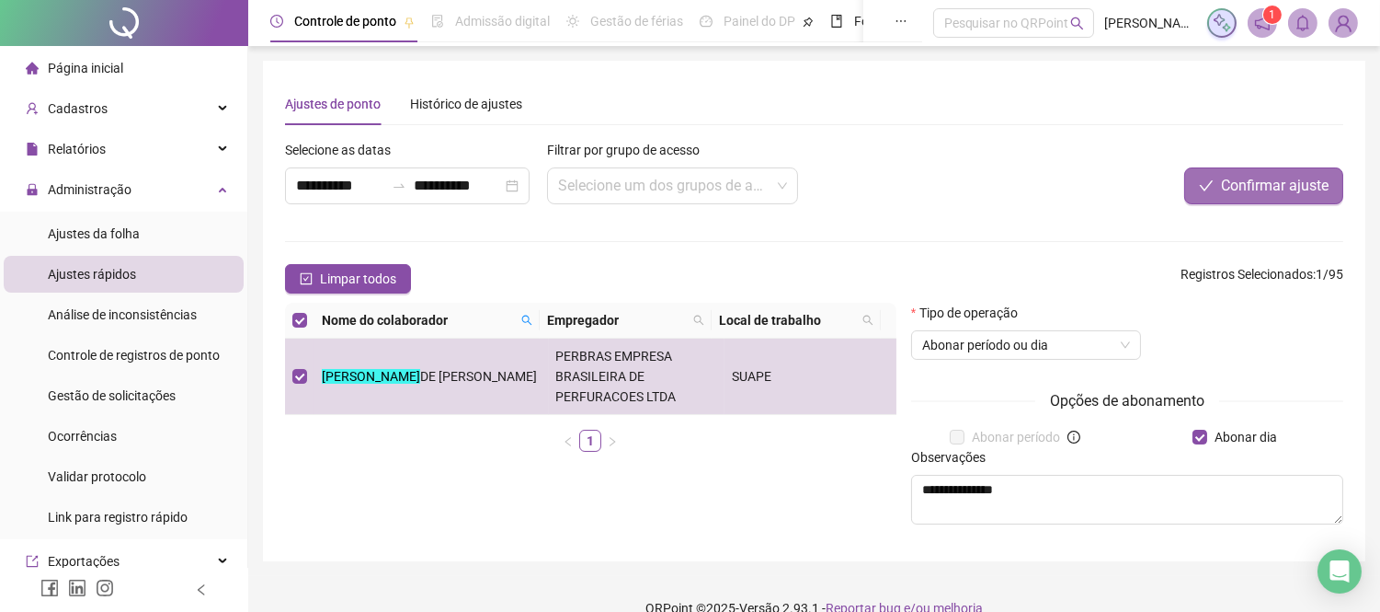
click at [1270, 189] on span "Confirmar ajuste" at bounding box center [1275, 186] width 108 height 22
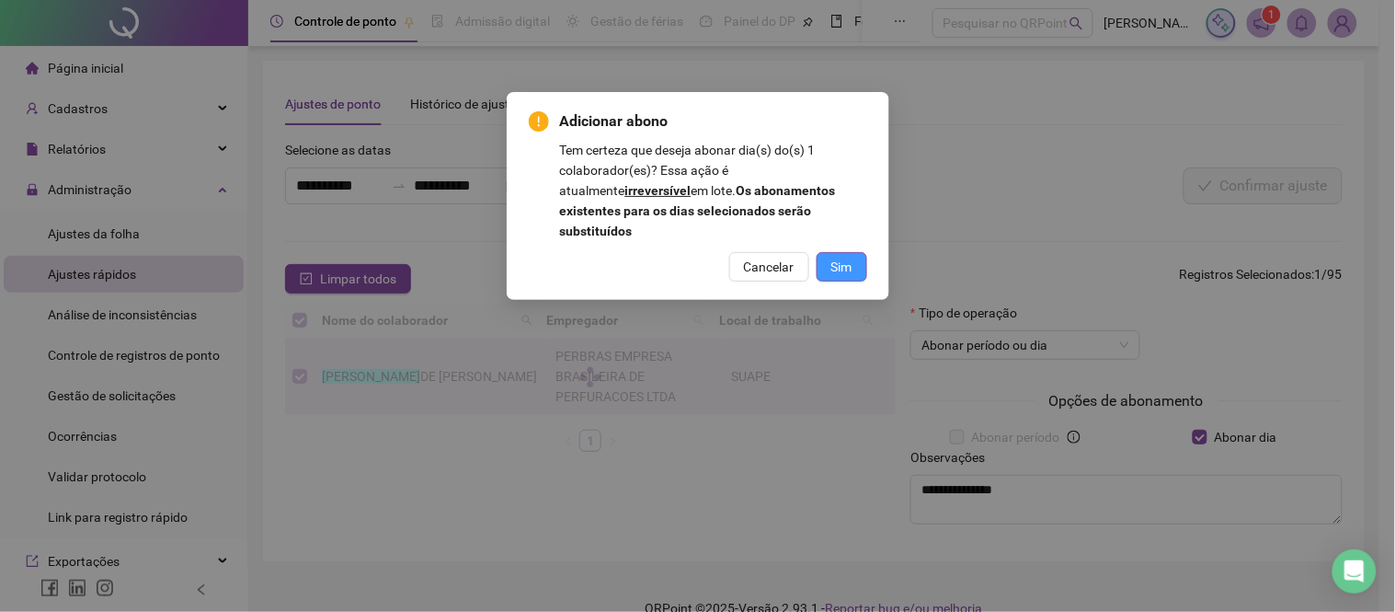
click at [843, 257] on span "Sim" at bounding box center [841, 267] width 21 height 20
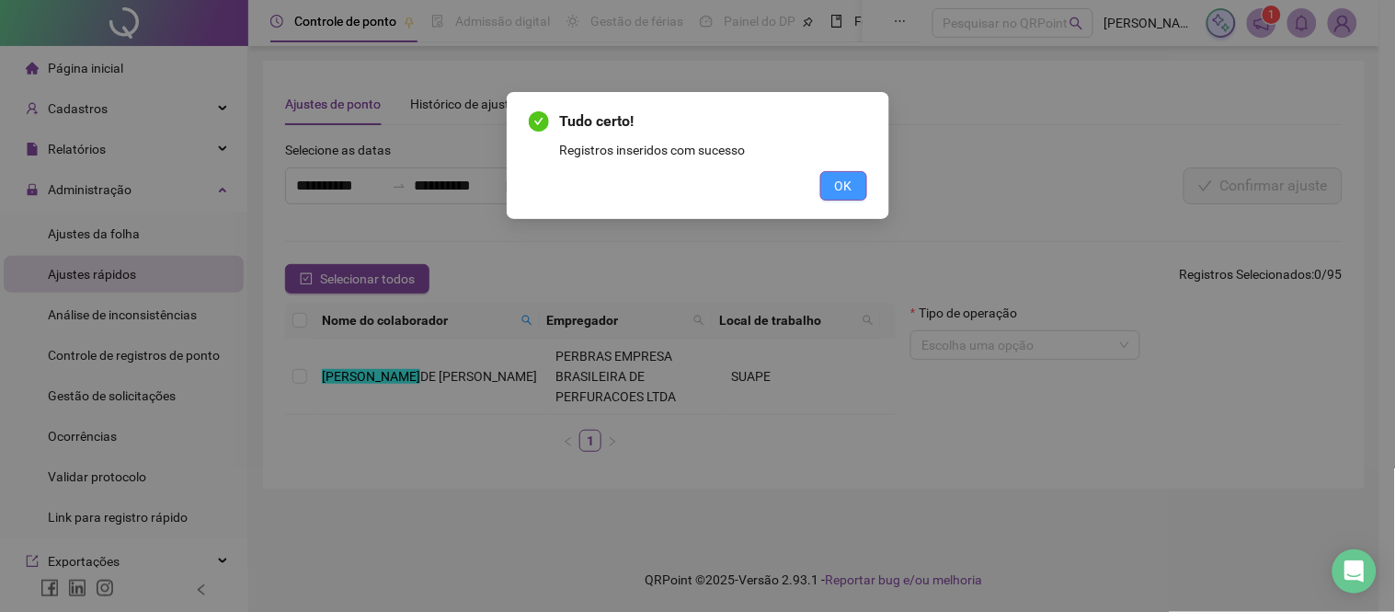
click at [851, 186] on span "OK" at bounding box center [843, 186] width 17 height 20
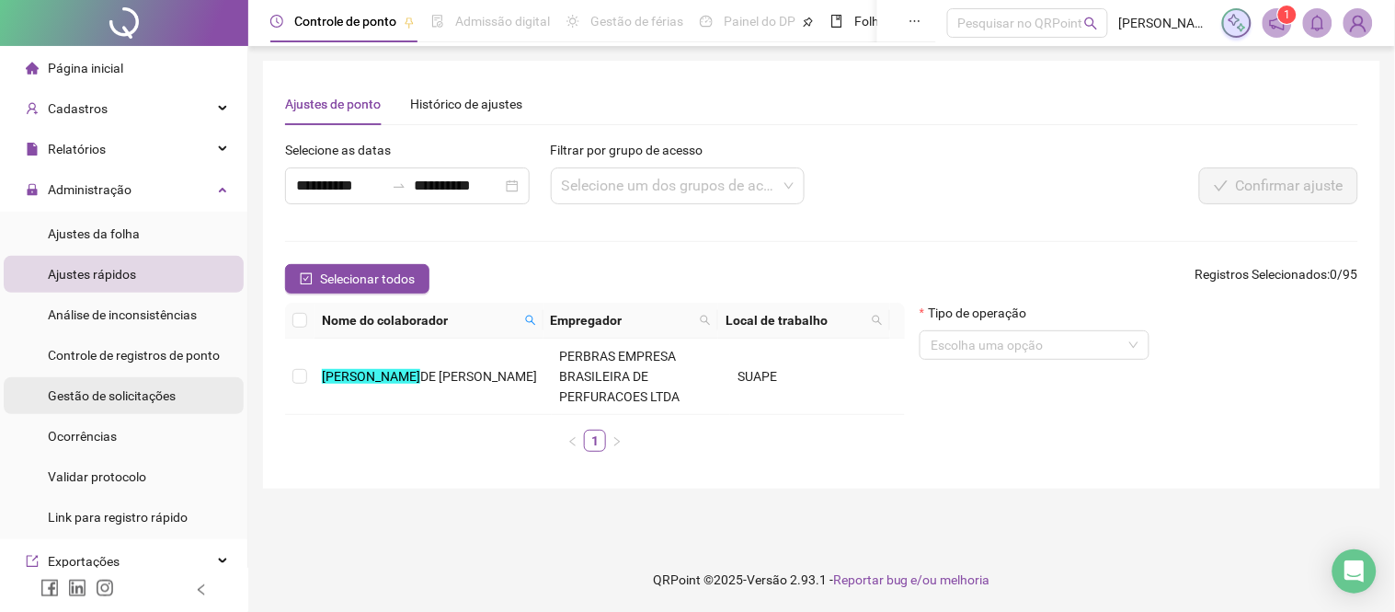
click at [84, 391] on span "Gestão de solicitações" at bounding box center [112, 395] width 128 height 15
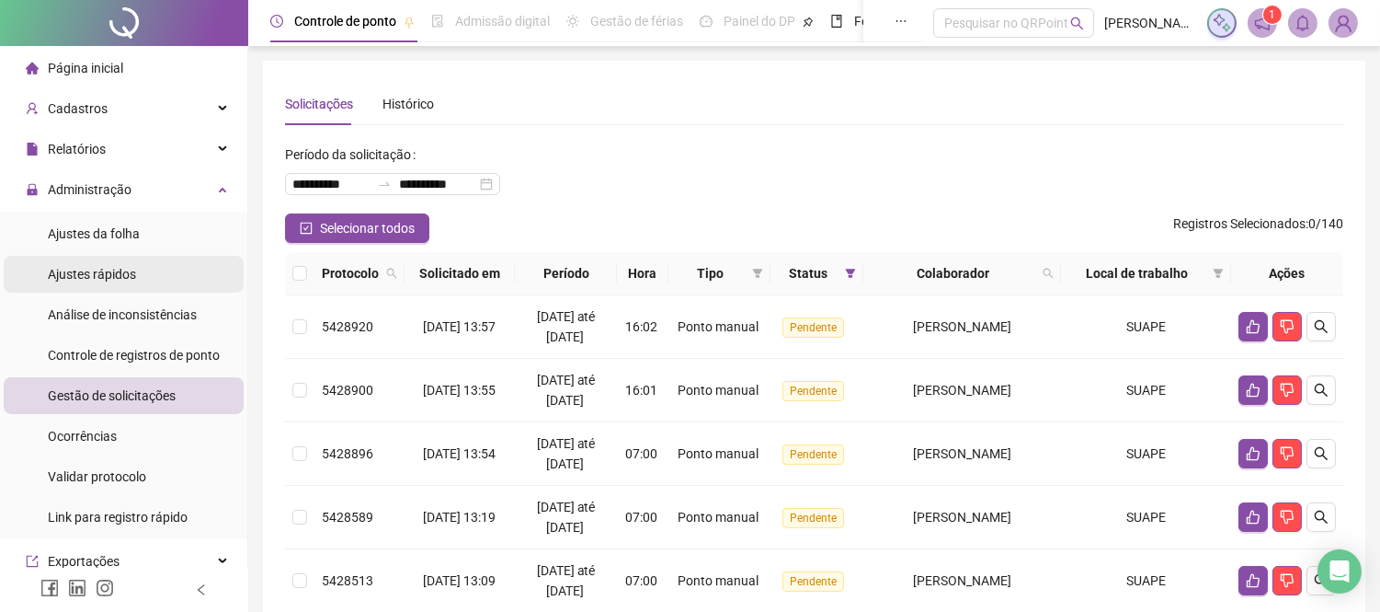
click at [113, 271] on span "Ajustes rápidos" at bounding box center [92, 274] width 88 height 15
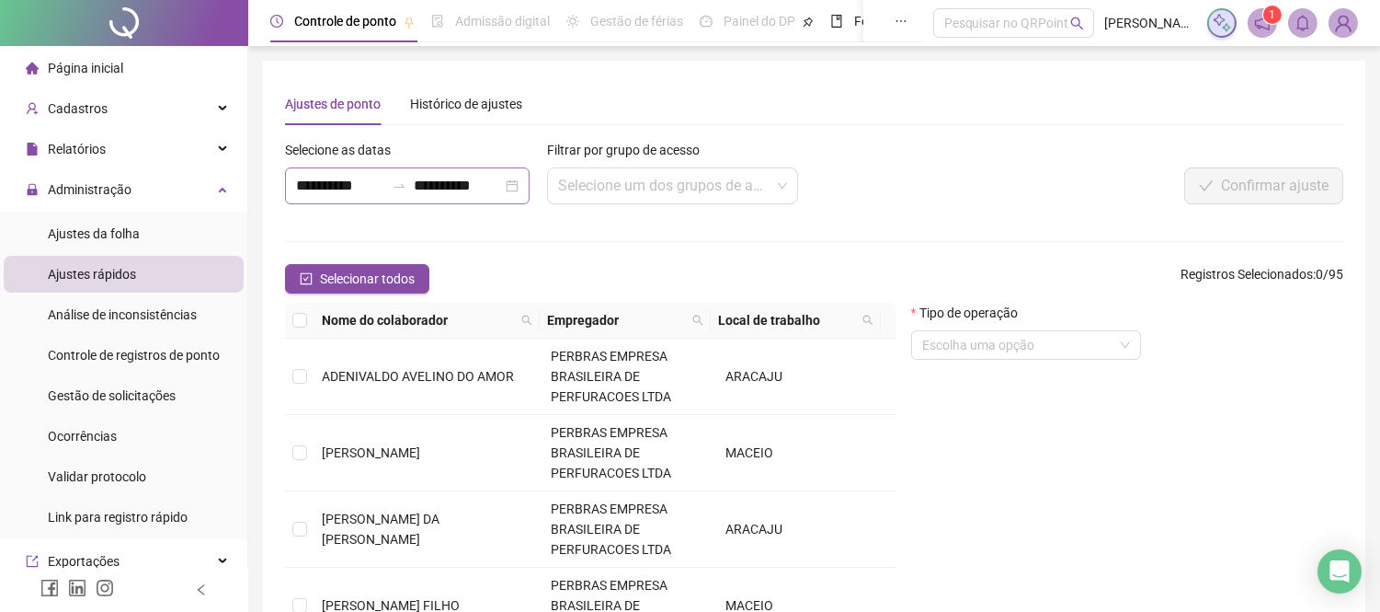
click at [520, 189] on div "**********" at bounding box center [407, 185] width 245 height 37
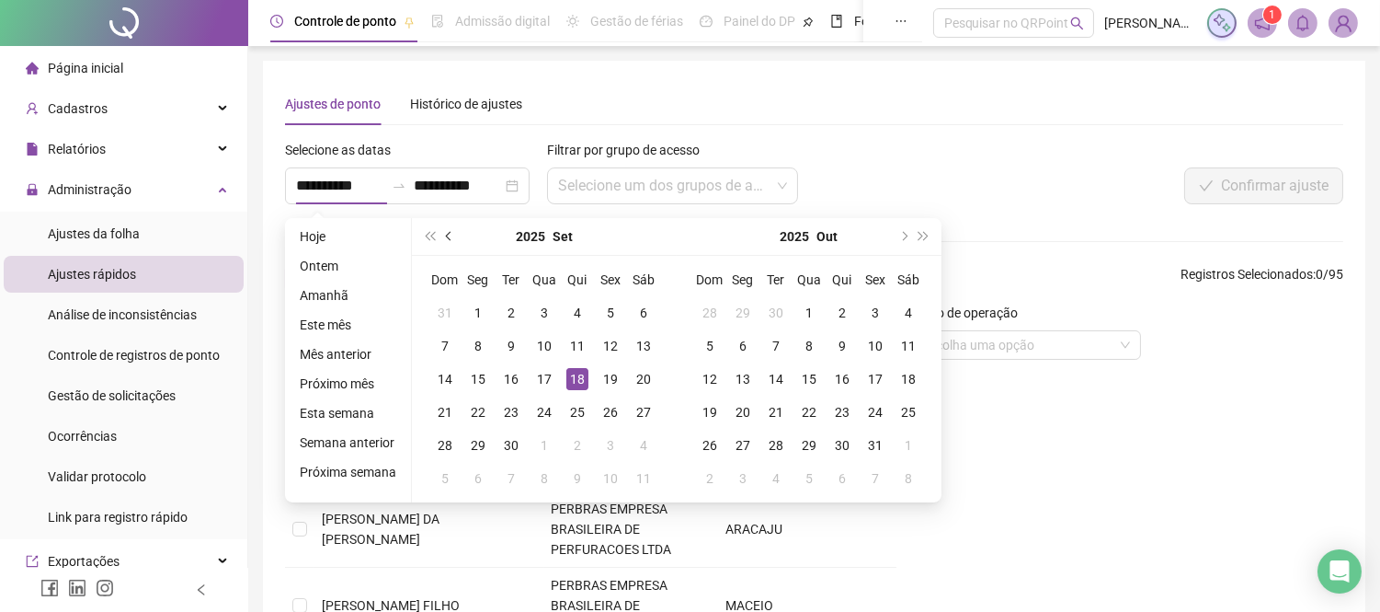
click at [447, 236] on span "prev-year" at bounding box center [450, 236] width 9 height 9
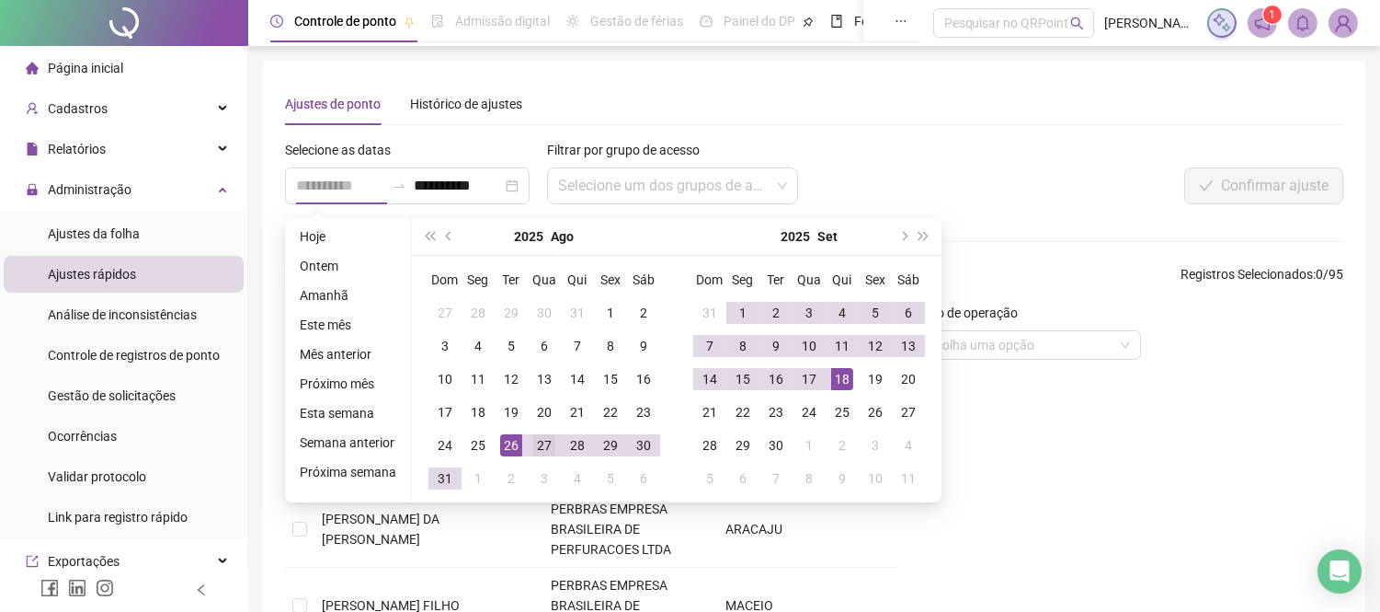
type input "**********"
click at [543, 446] on div "27" at bounding box center [544, 445] width 22 height 22
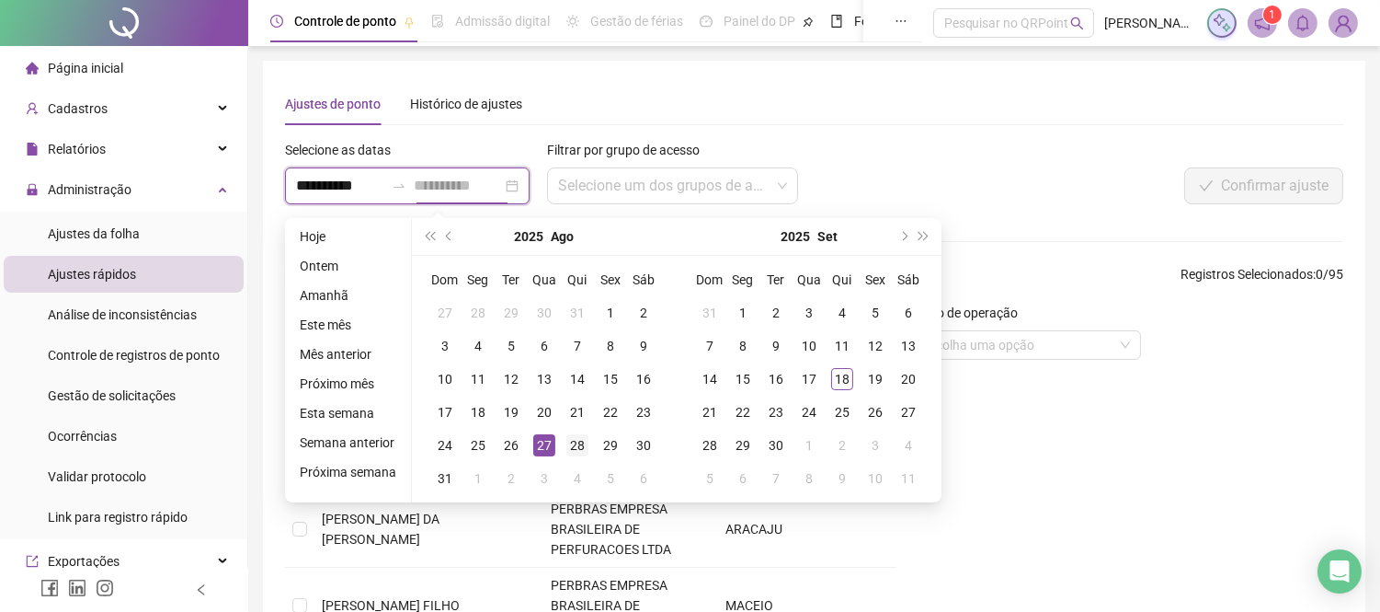
type input "**********"
click at [566, 446] on div "28" at bounding box center [577, 445] width 22 height 22
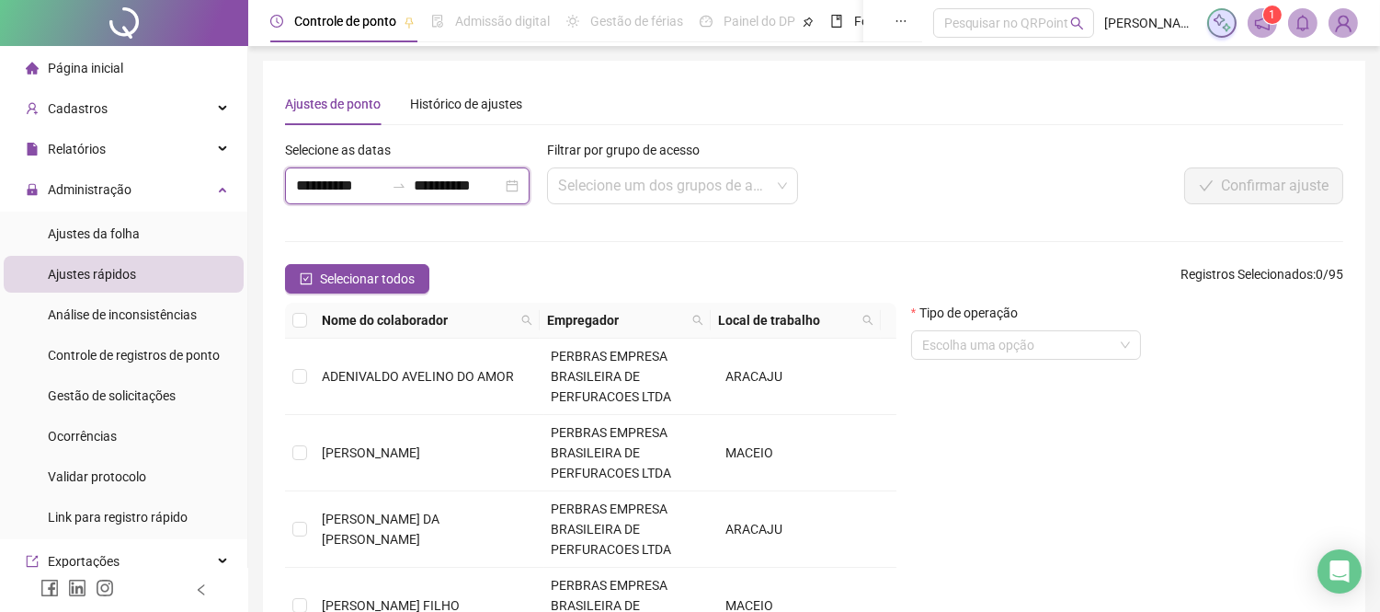
click at [344, 178] on input "**********" at bounding box center [340, 186] width 88 height 22
type input "**********"
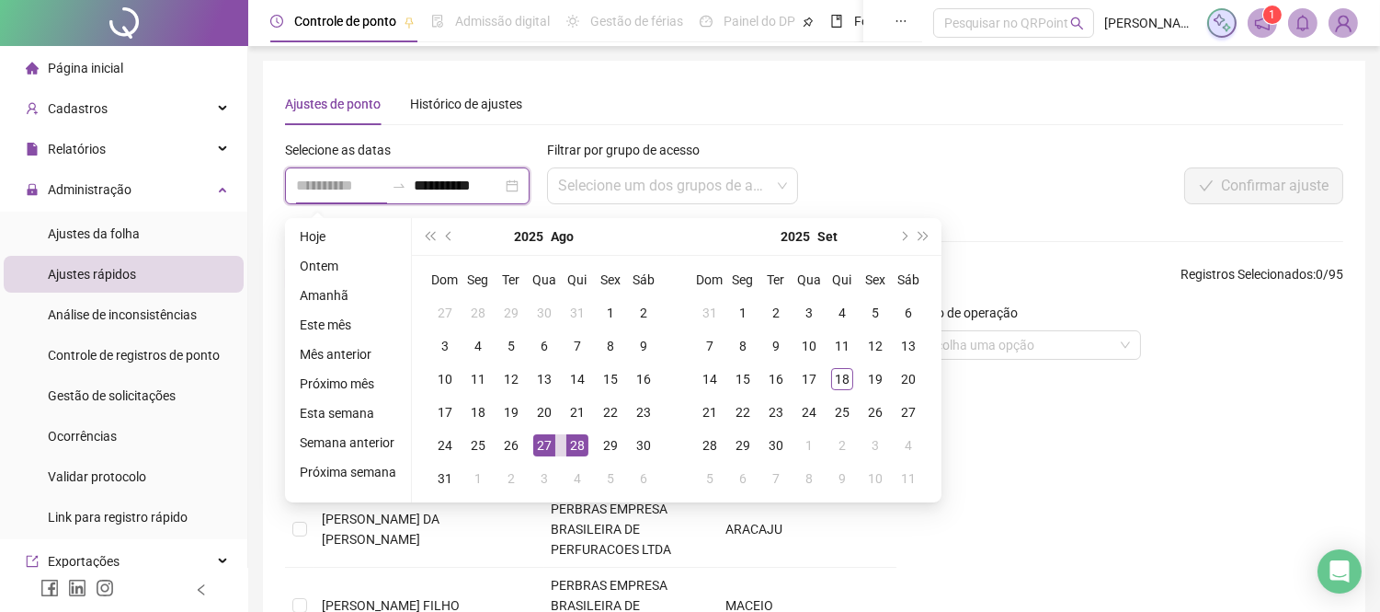
type input "**********"
click at [572, 443] on div "28" at bounding box center [577, 445] width 22 height 22
type input "**********"
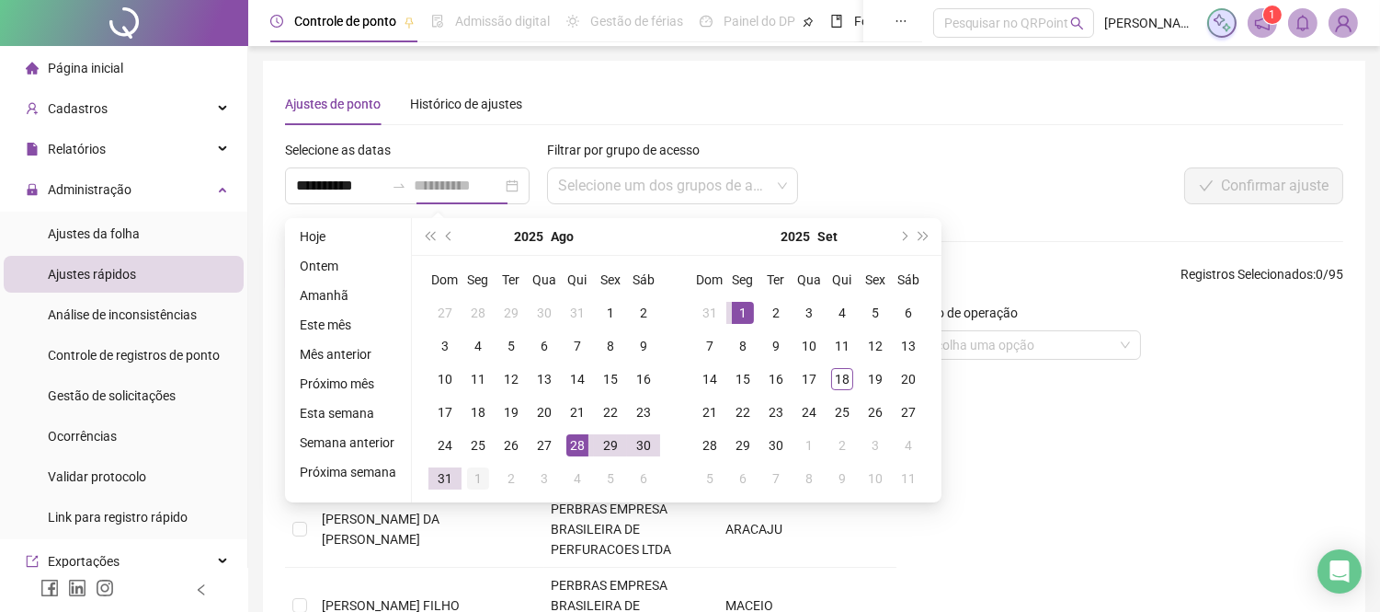
click at [472, 475] on div "1" at bounding box center [478, 478] width 22 height 22
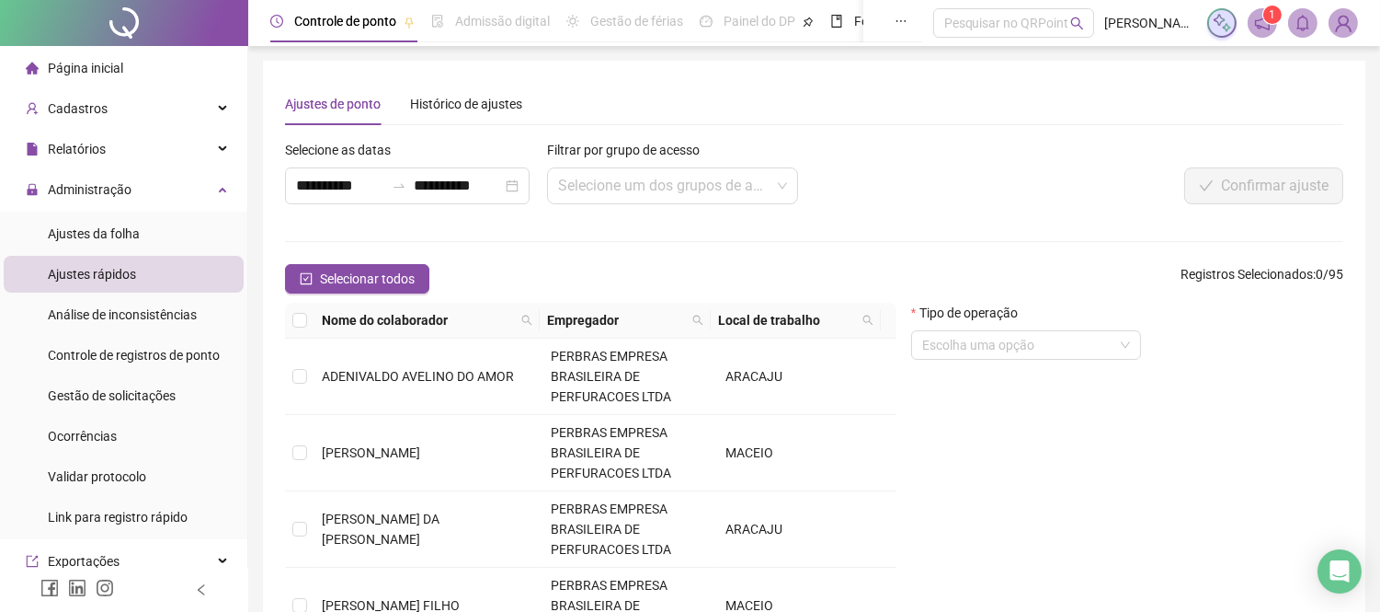
drag, startPoint x: 527, startPoint y: 315, endPoint x: 408, endPoint y: 363, distance: 127.9
click at [527, 315] on icon "search" at bounding box center [527, 320] width 10 height 10
type input "*******"
click at [409, 387] on span "Buscar" at bounding box center [414, 385] width 40 height 20
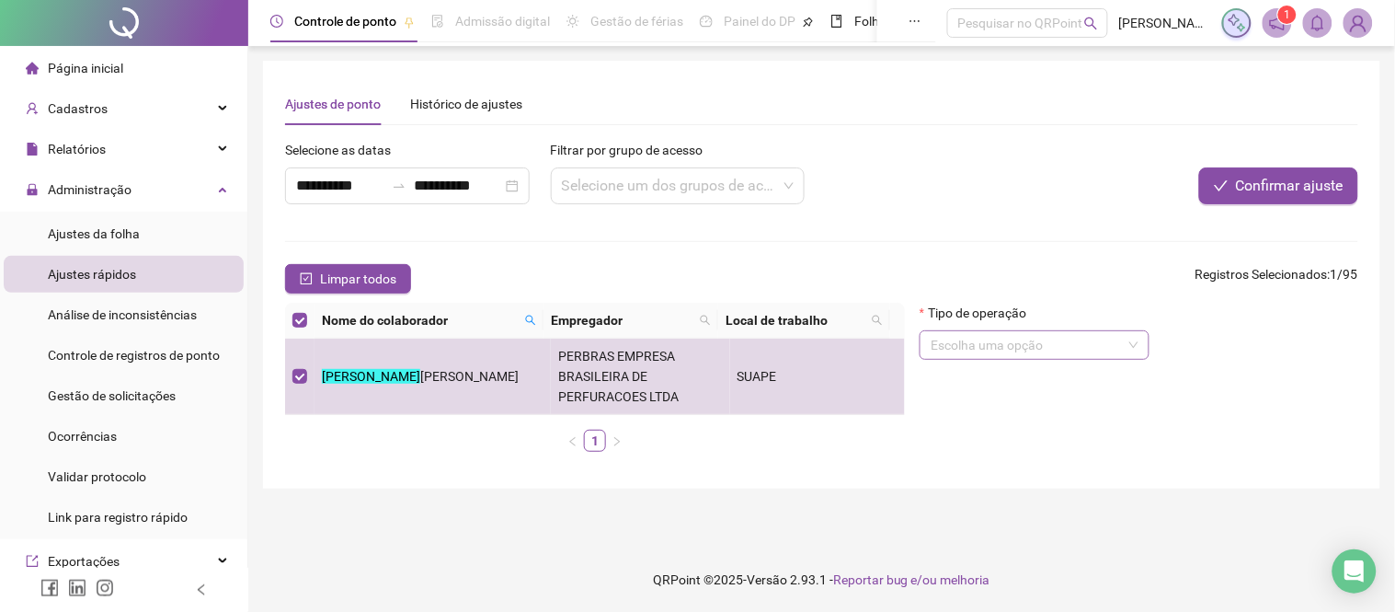
click at [1006, 347] on input "search" at bounding box center [1026, 345] width 191 height 28
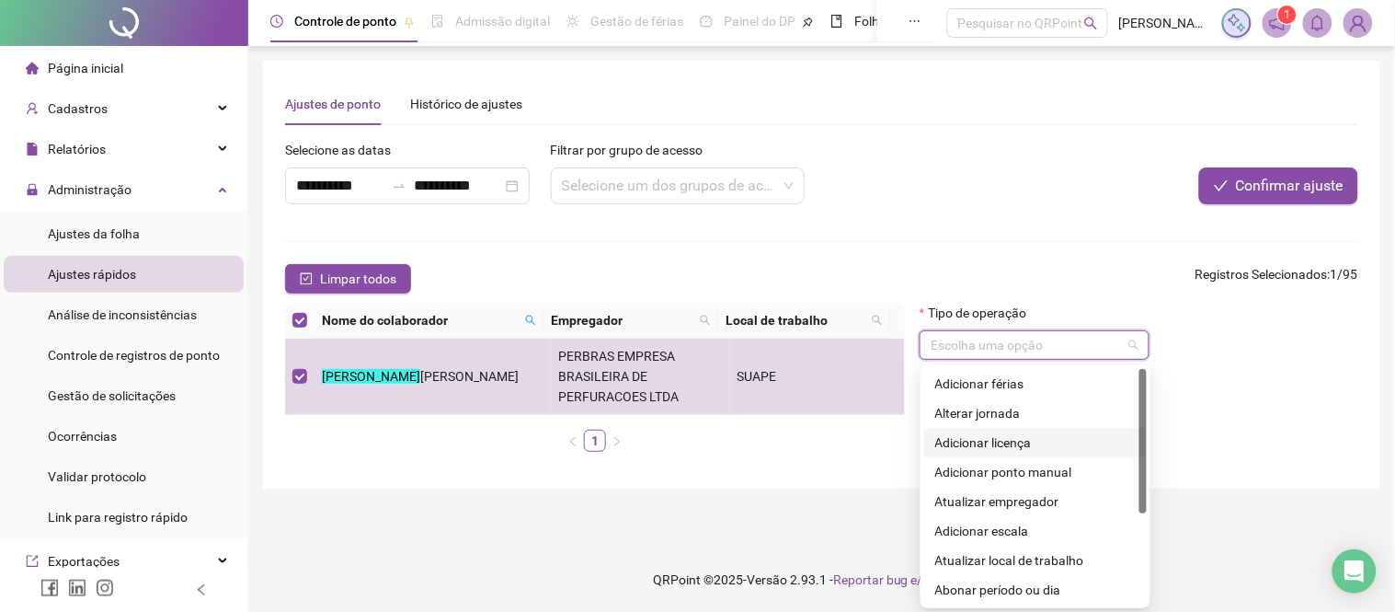
click at [1027, 439] on div "Adicionar licença" at bounding box center [1035, 442] width 200 height 20
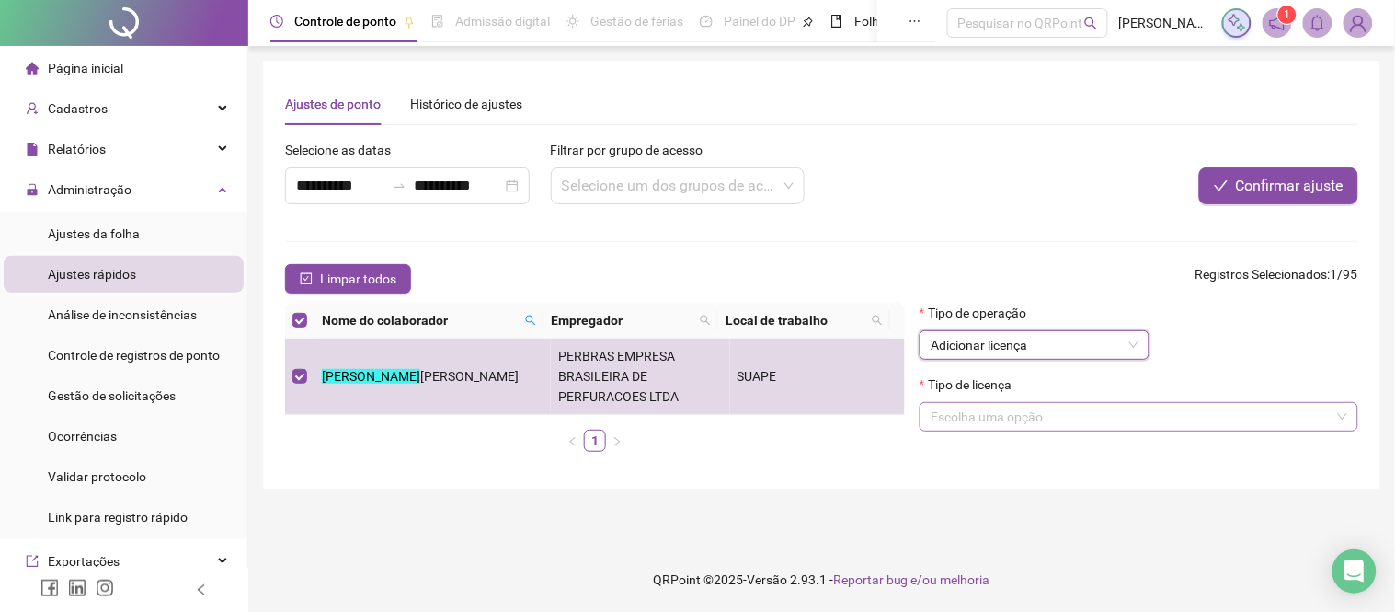
click at [1128, 408] on input "search" at bounding box center [1131, 417] width 400 height 28
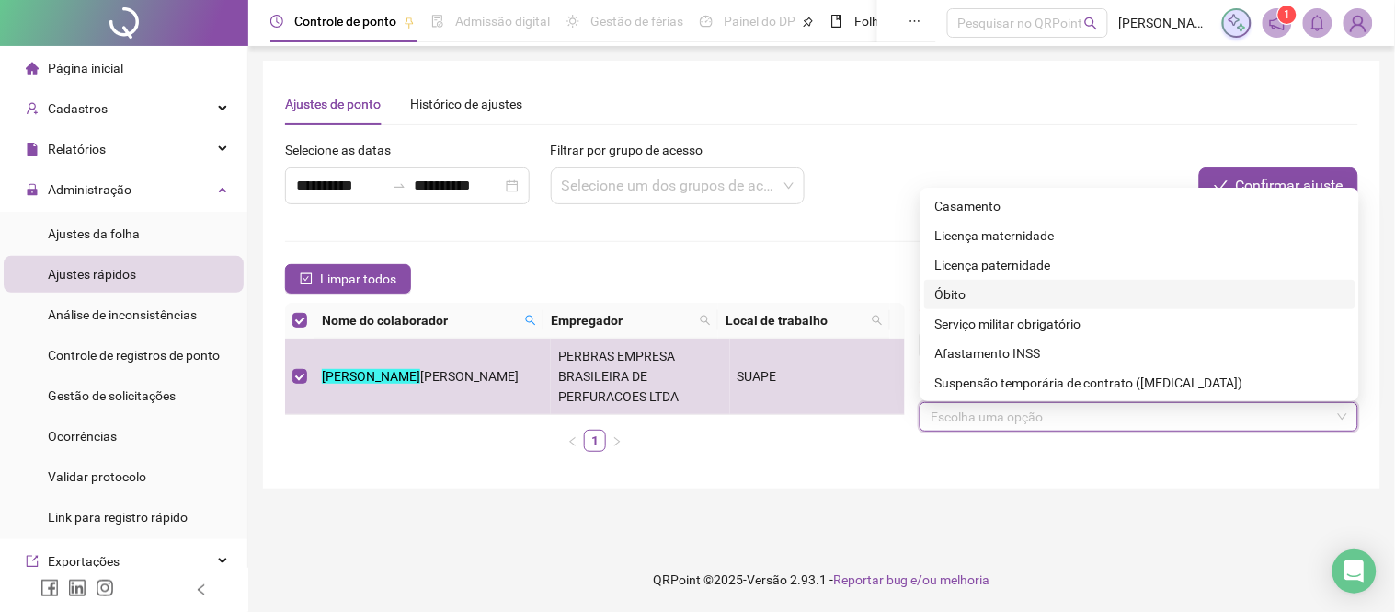
click at [969, 294] on div "Óbito" at bounding box center [1139, 294] width 409 height 20
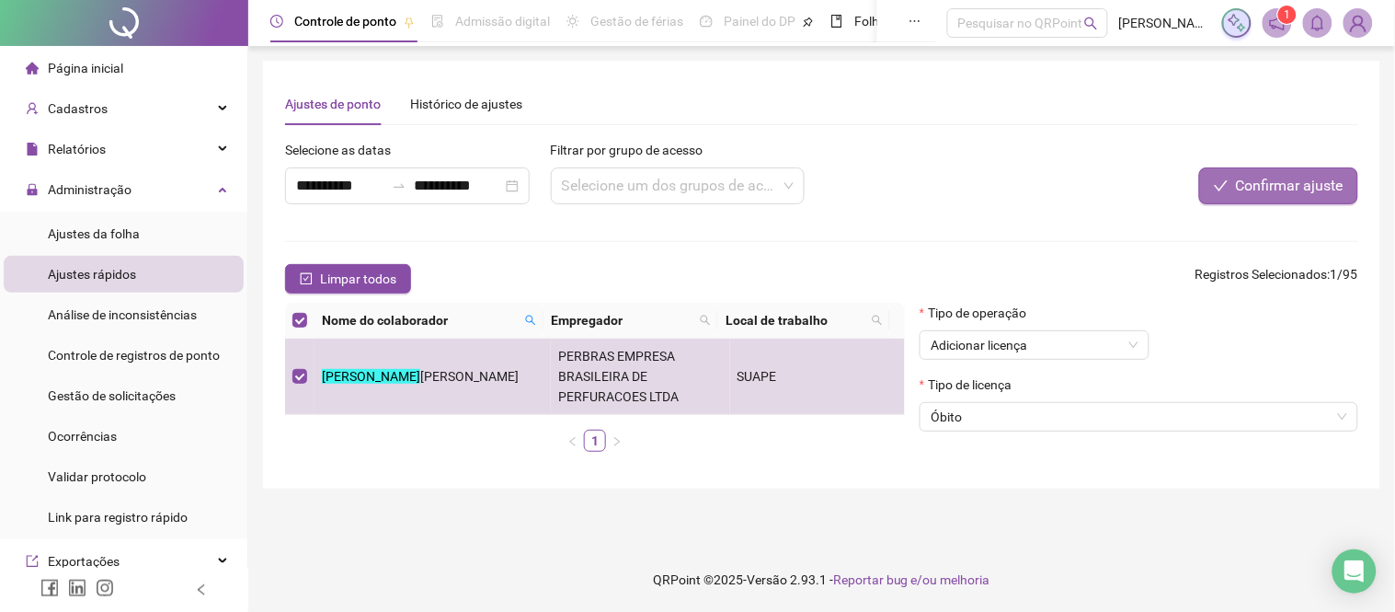
click at [1271, 188] on span "Confirmar ajuste" at bounding box center [1290, 186] width 108 height 22
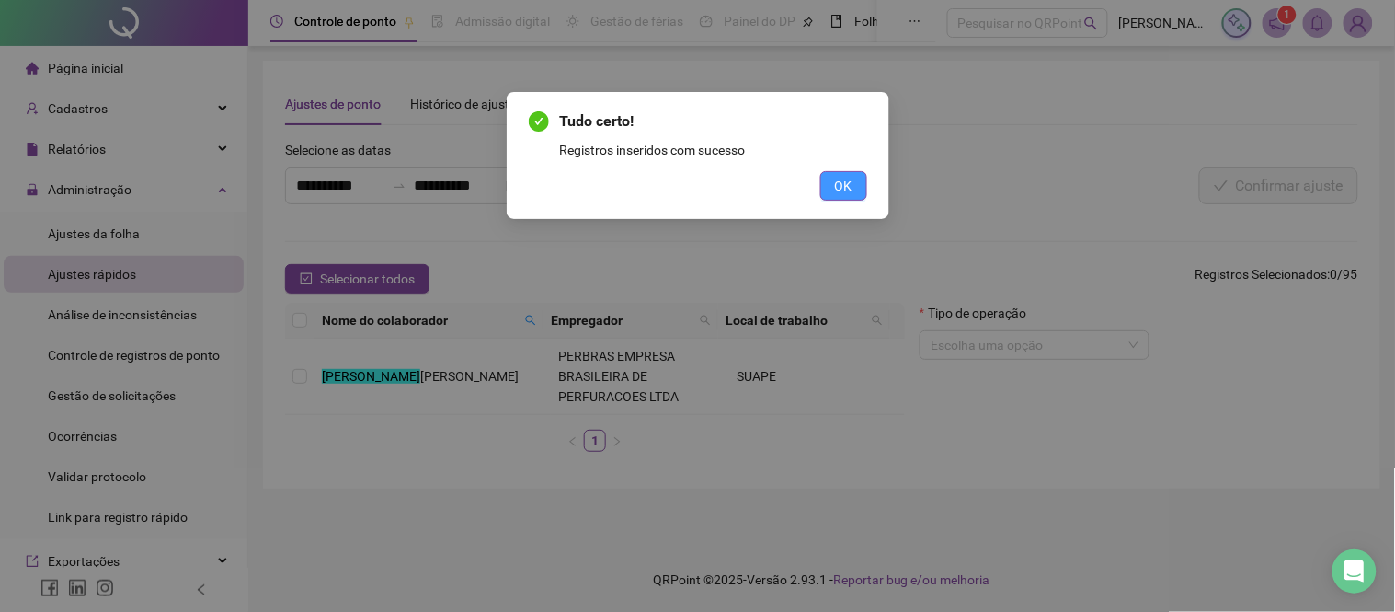
click at [851, 189] on span "OK" at bounding box center [843, 186] width 17 height 20
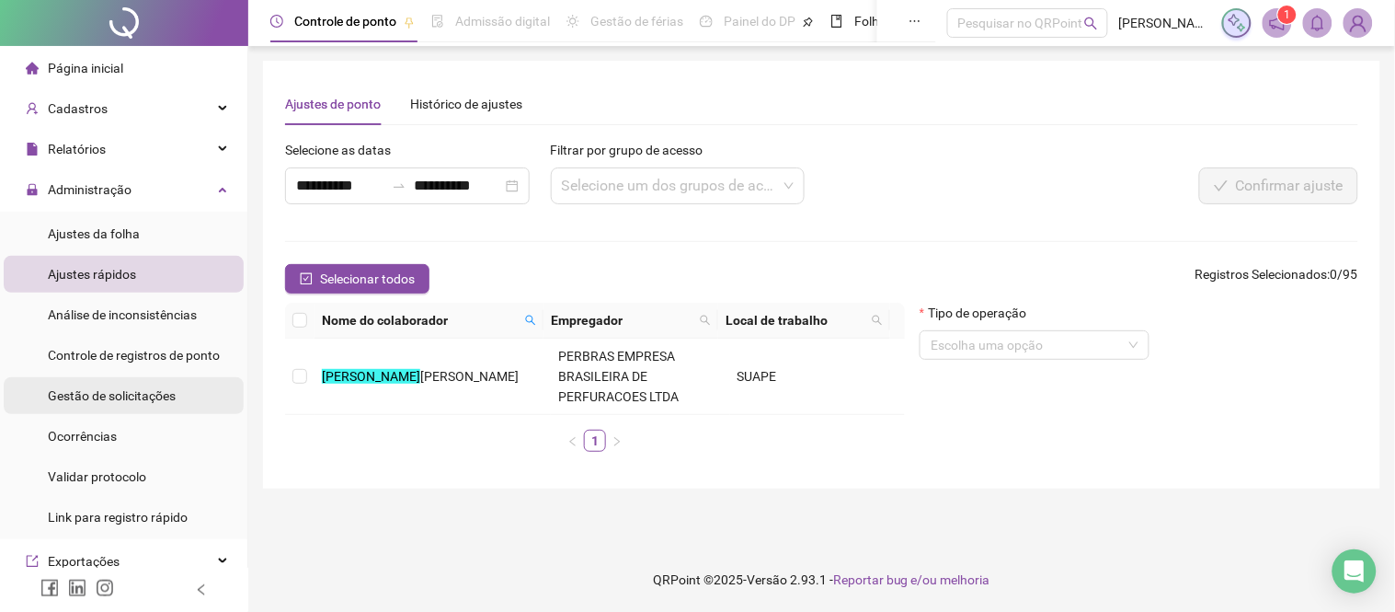
click at [84, 393] on span "Gestão de solicitações" at bounding box center [112, 395] width 128 height 15
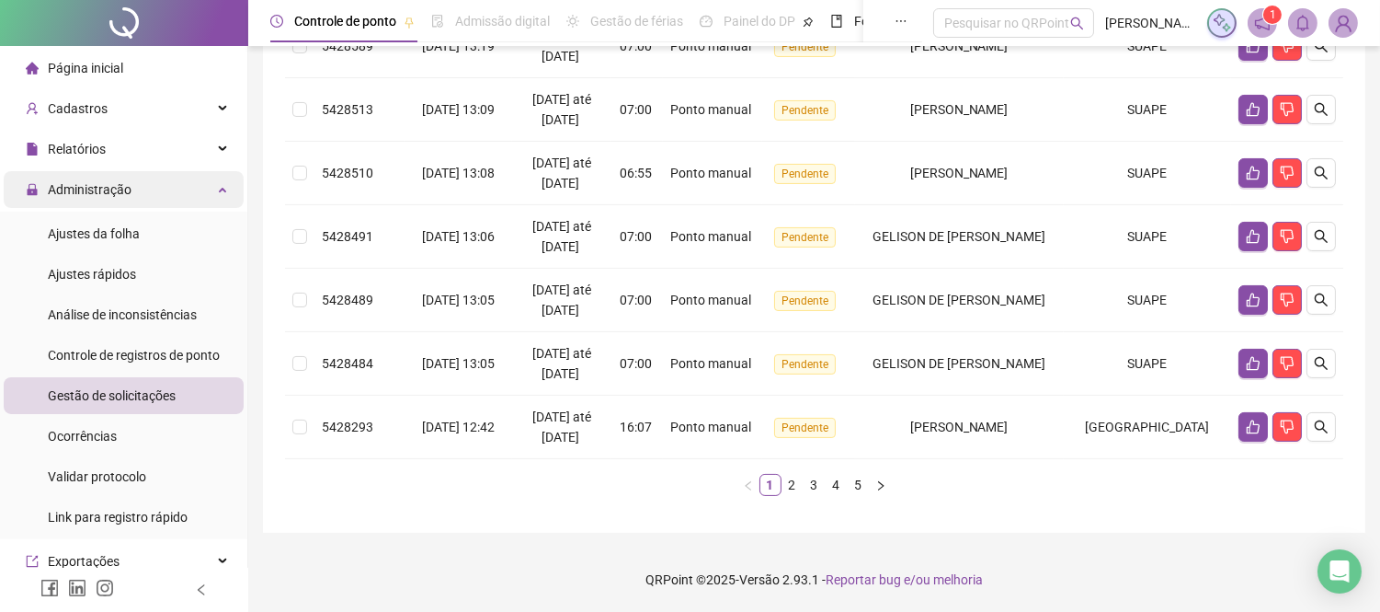
scroll to position [516, 0]
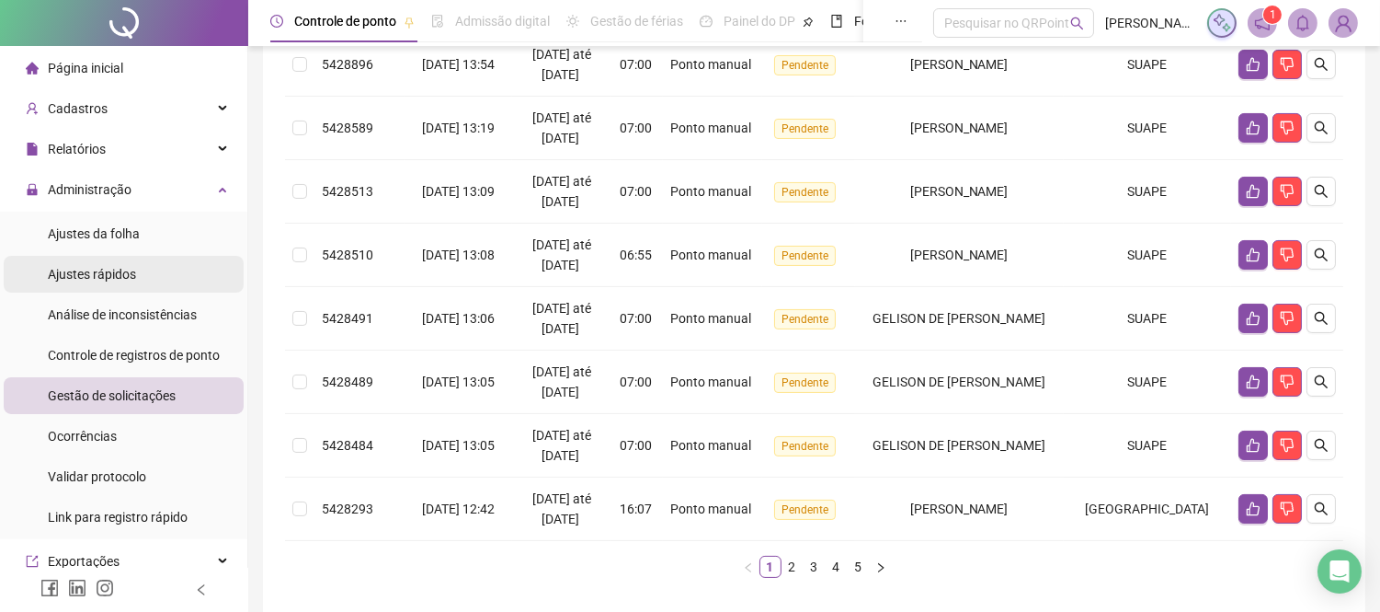
click at [144, 276] on li "Ajustes rápidos" at bounding box center [124, 274] width 240 height 37
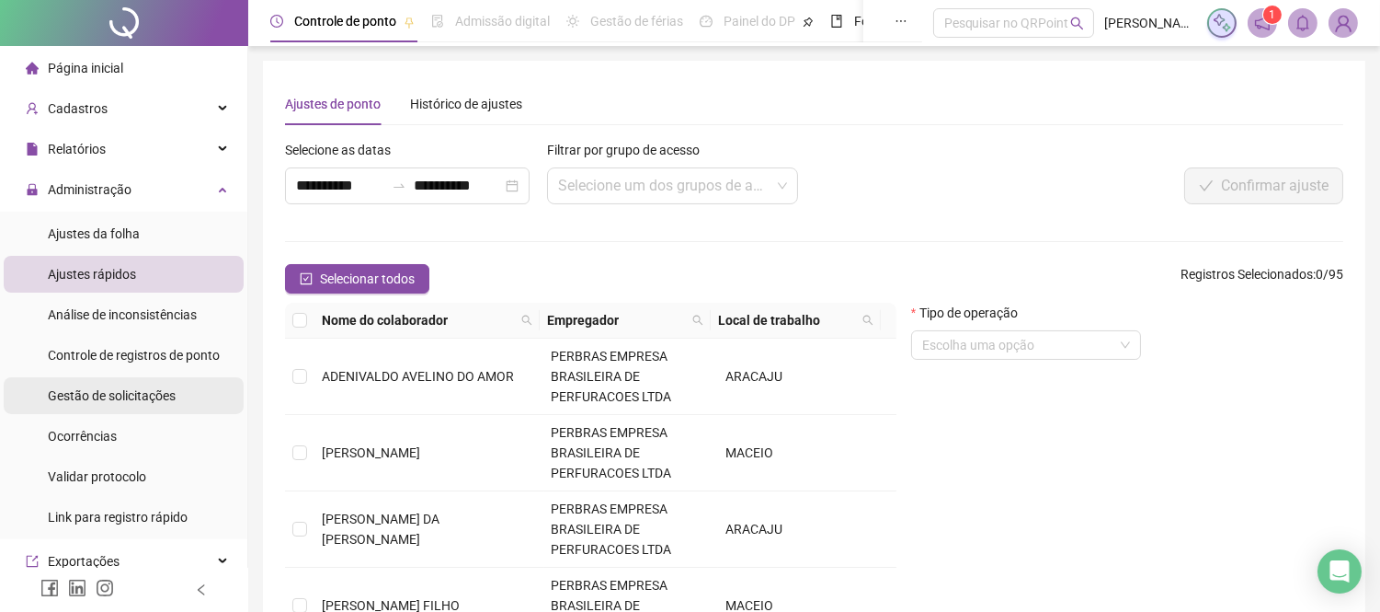
drag, startPoint x: 104, startPoint y: 395, endPoint x: 33, endPoint y: 388, distance: 71.2
click at [104, 395] on span "Gestão de solicitações" at bounding box center [112, 395] width 128 height 15
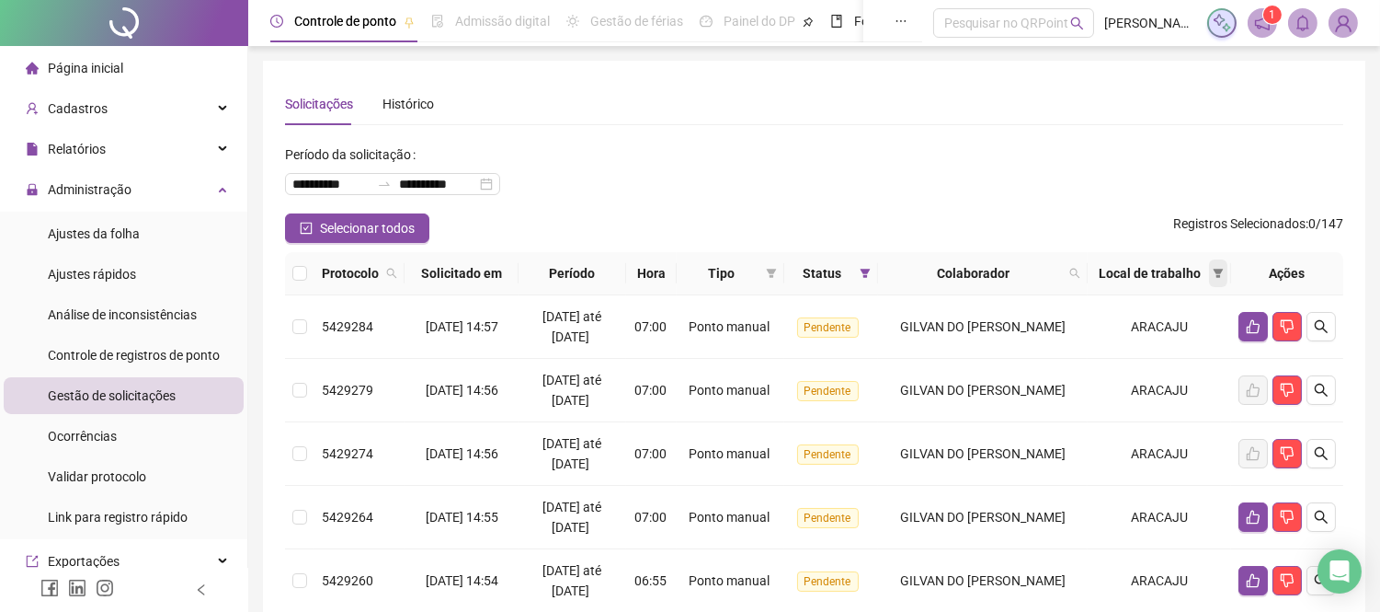
click at [1216, 272] on icon "filter" at bounding box center [1219, 273] width 10 height 9
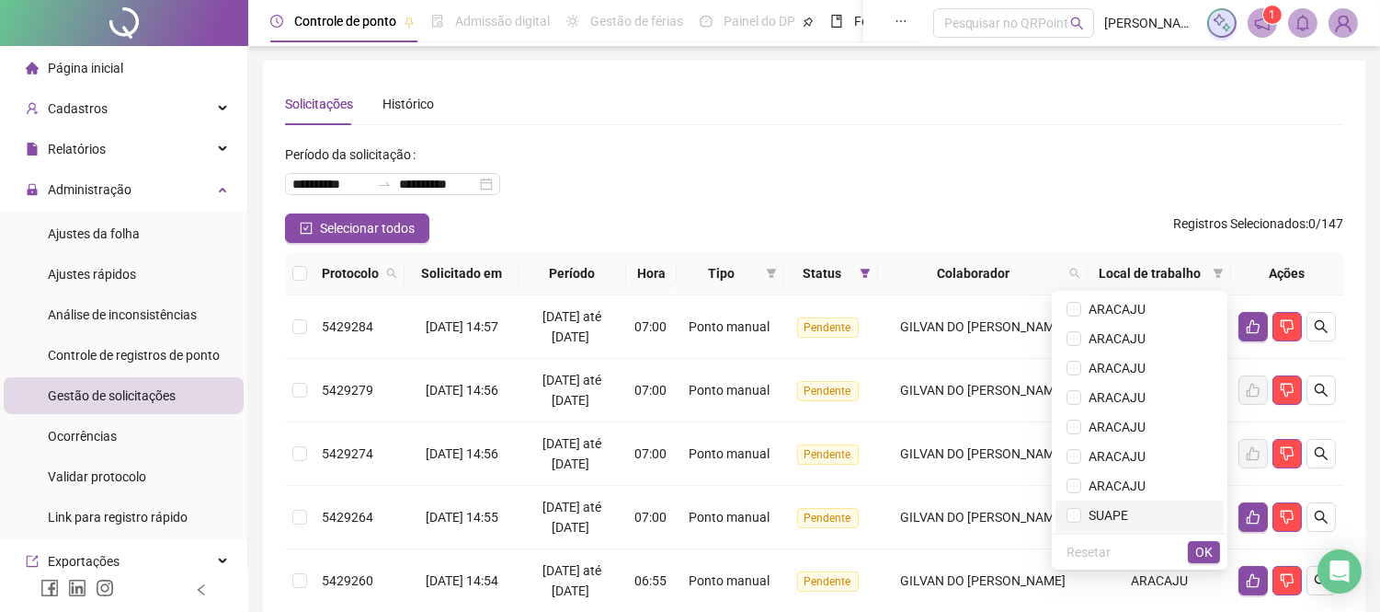
click at [1128, 511] on span "SUAPE" at bounding box center [1104, 515] width 47 height 15
click at [1211, 554] on span "OK" at bounding box center [1203, 552] width 17 height 20
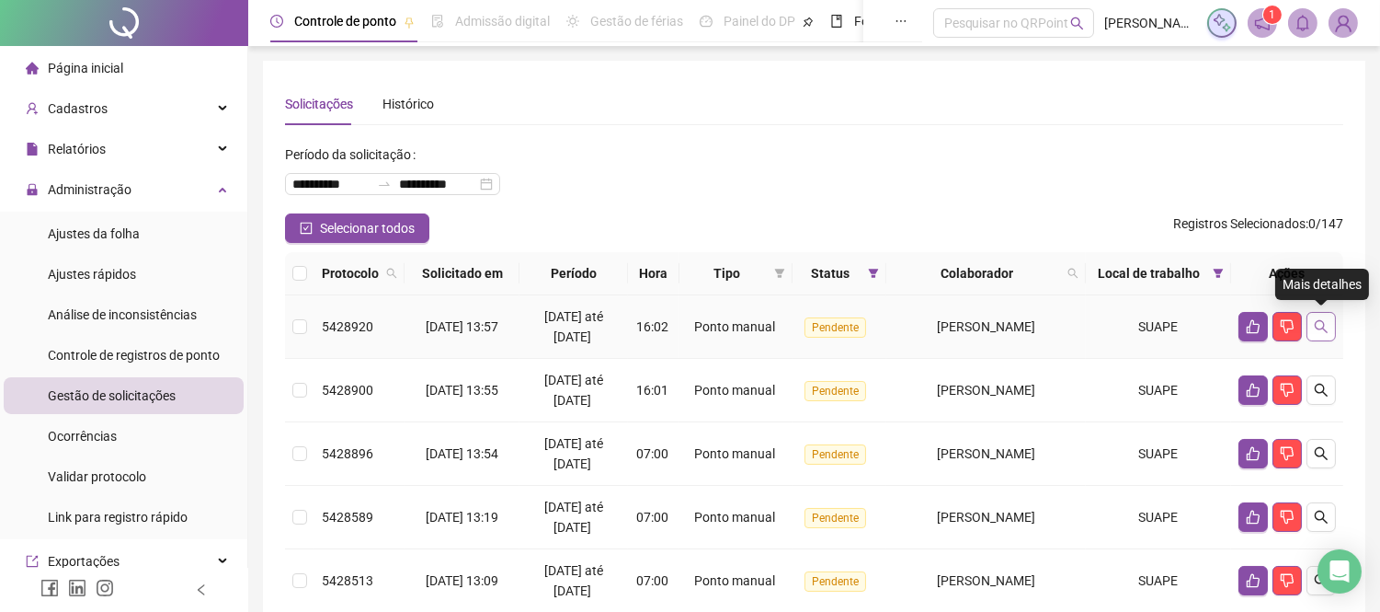
click at [1319, 326] on icon "search" at bounding box center [1321, 326] width 15 height 15
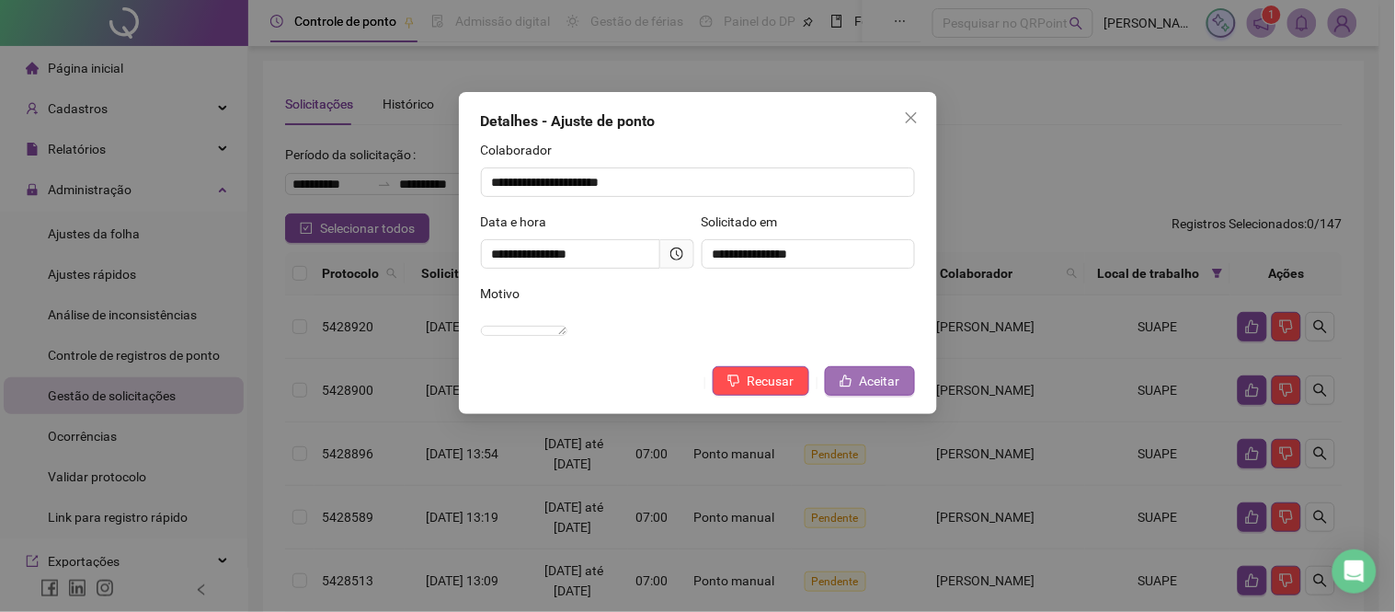
click at [865, 391] on span "Aceitar" at bounding box center [880, 381] width 40 height 20
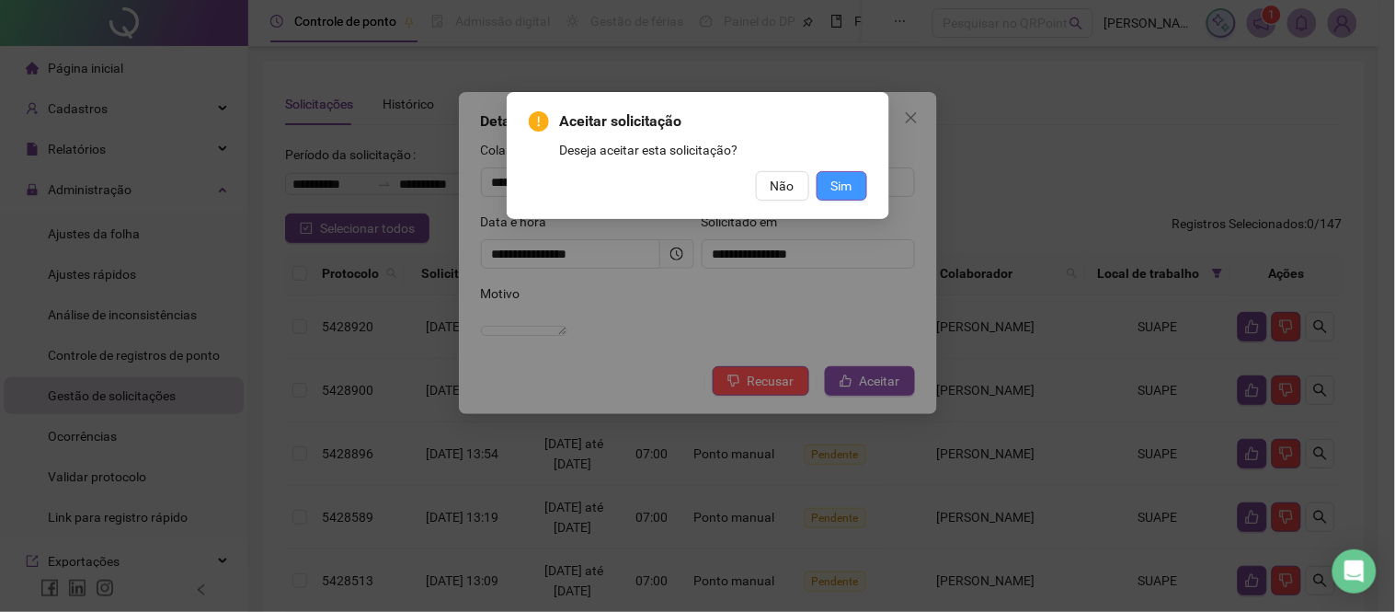
click at [841, 177] on span "Sim" at bounding box center [841, 186] width 21 height 20
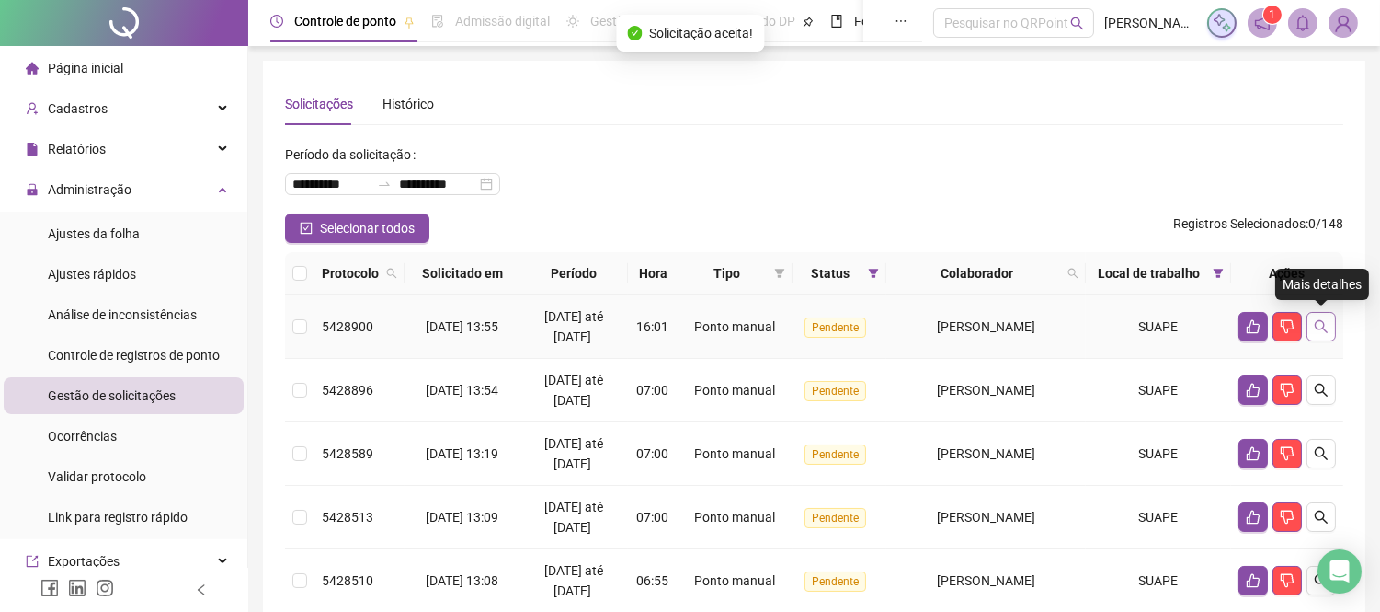
click at [1332, 319] on button "button" at bounding box center [1321, 326] width 29 height 29
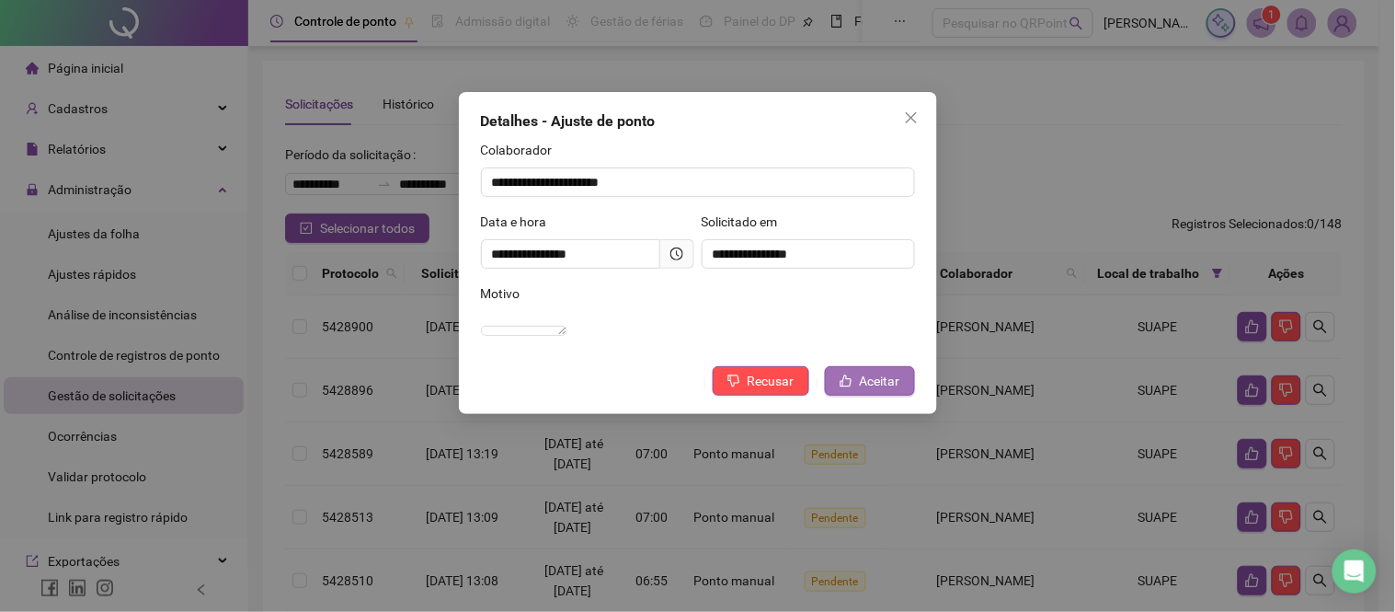
click at [881, 391] on span "Aceitar" at bounding box center [880, 381] width 40 height 20
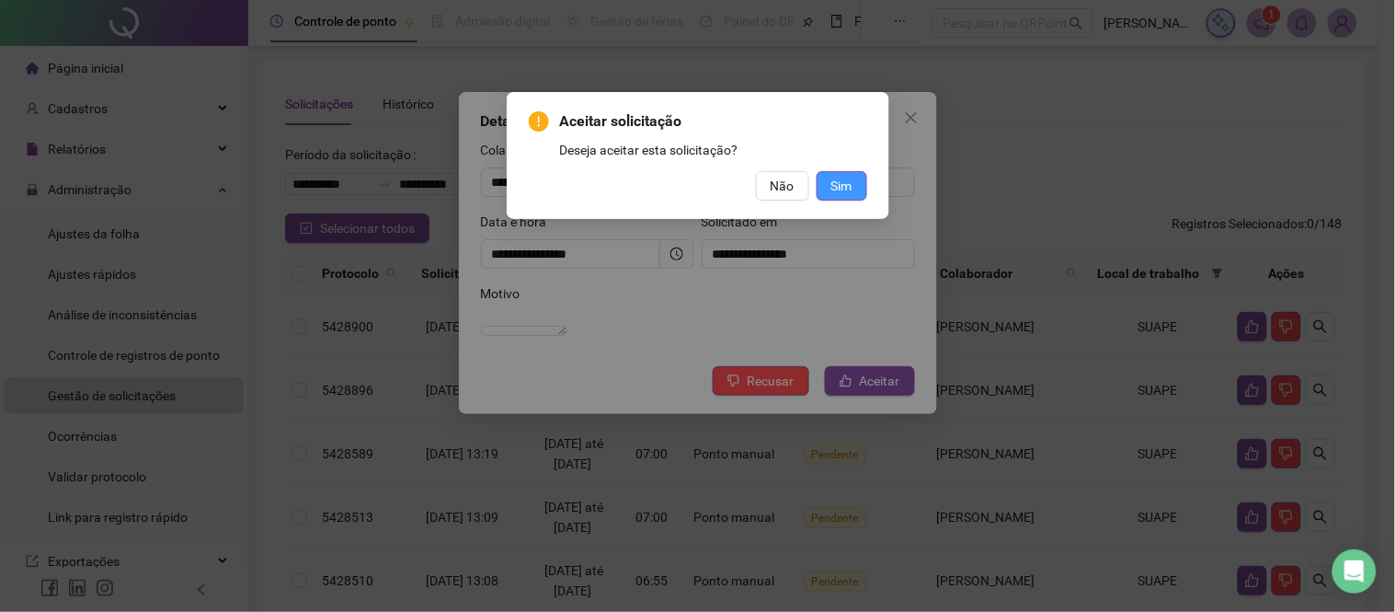
click at [847, 180] on span "Sim" at bounding box center [841, 186] width 21 height 20
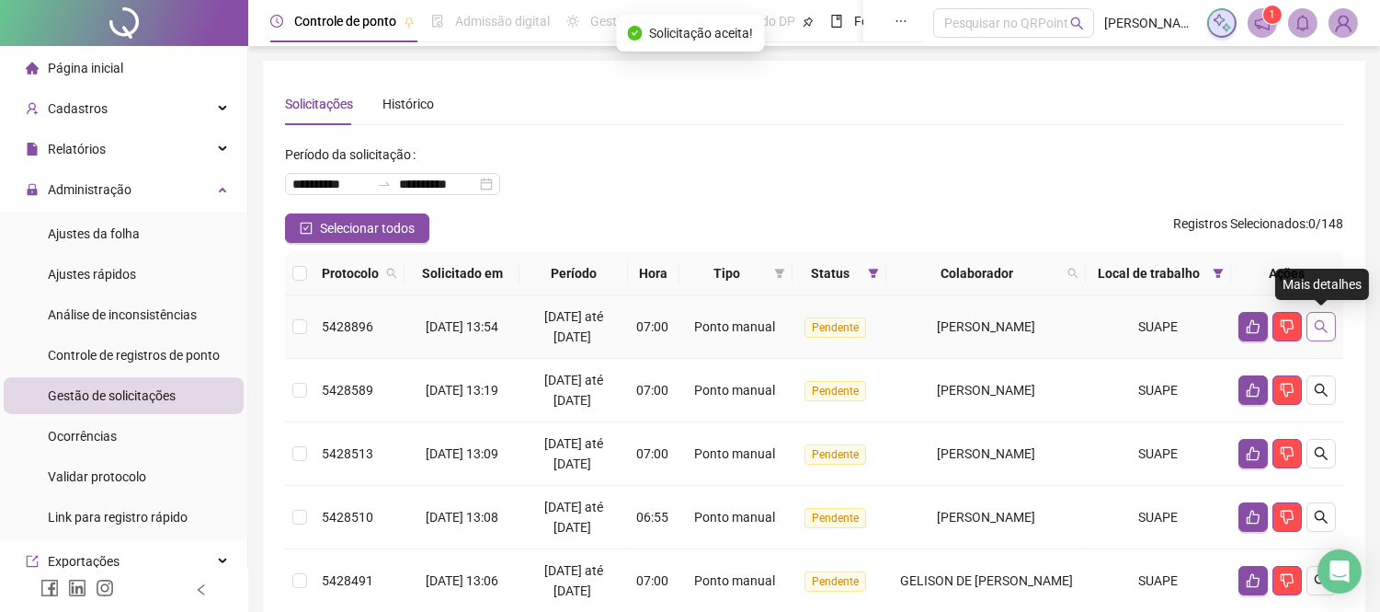
click at [1322, 328] on icon "search" at bounding box center [1321, 326] width 15 height 15
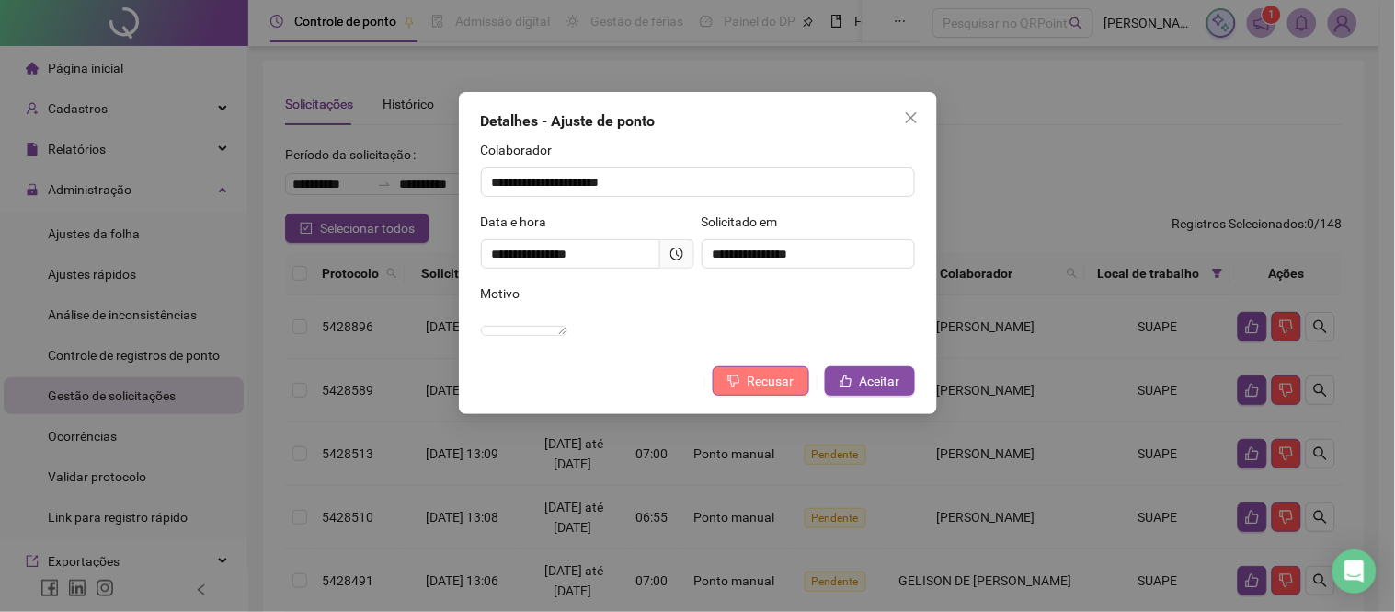
click at [760, 391] on span "Recusar" at bounding box center [771, 381] width 47 height 20
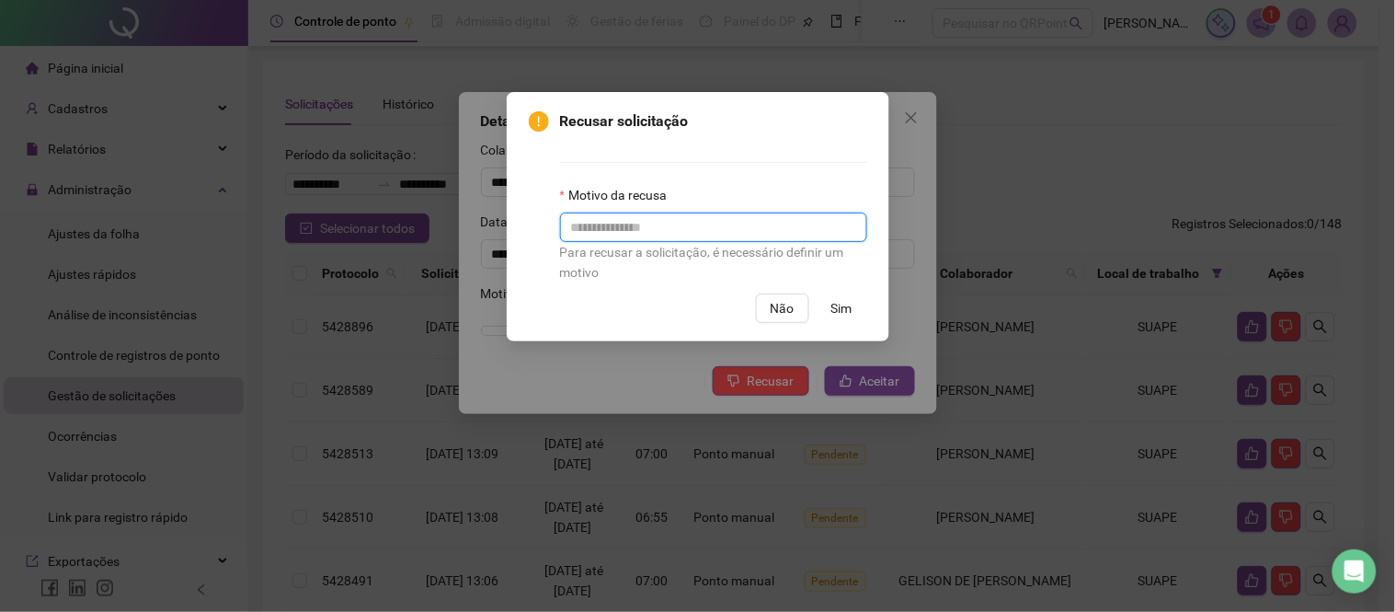
click at [586, 230] on input "text" at bounding box center [713, 226] width 307 height 29
type input "**********"
click at [844, 307] on span "Sim" at bounding box center [841, 308] width 21 height 20
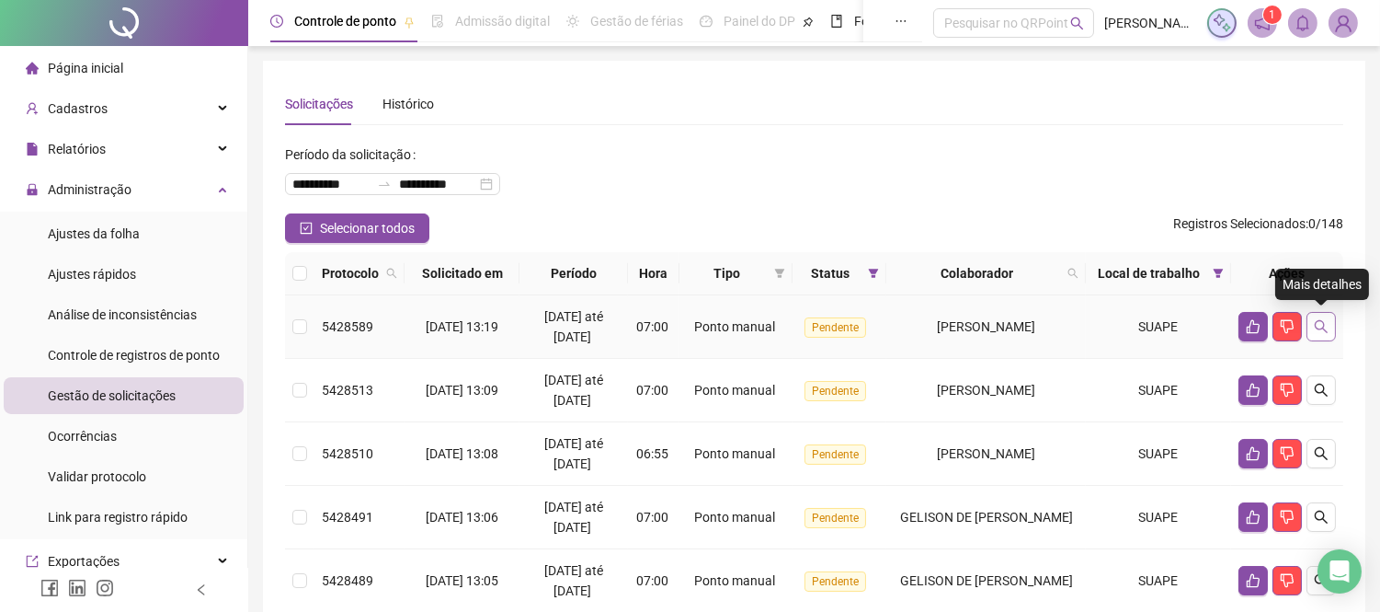
click at [1324, 326] on icon "search" at bounding box center [1321, 326] width 13 height 13
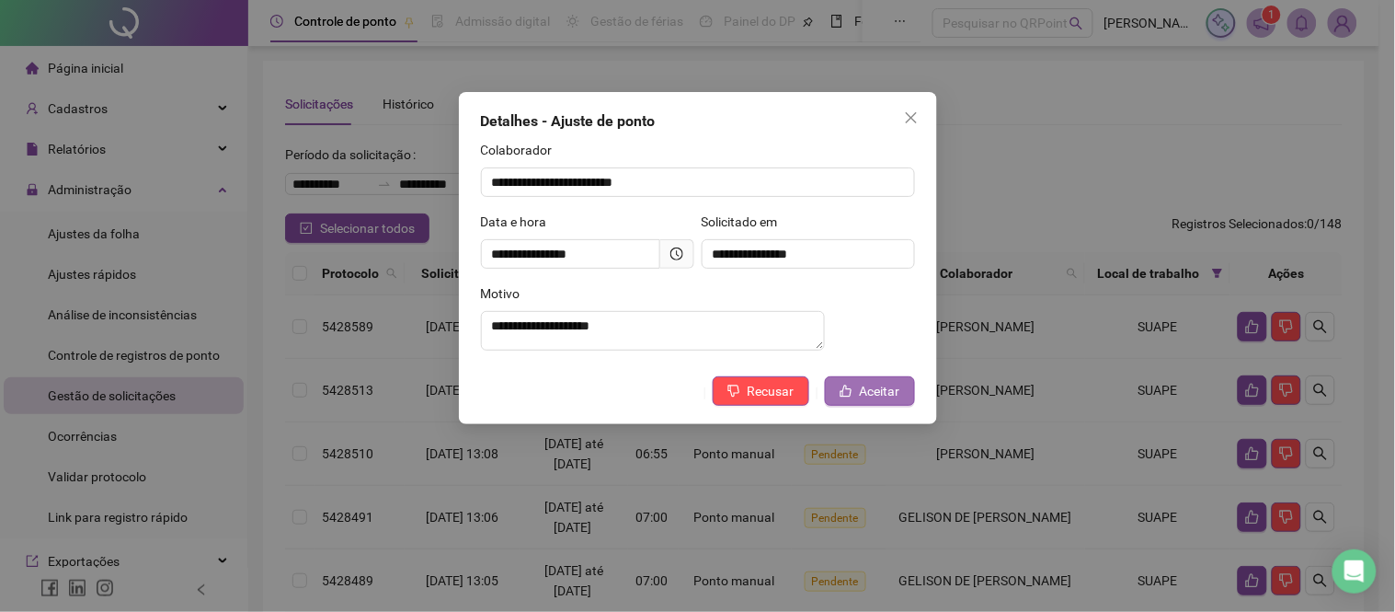
click at [886, 401] on span "Aceitar" at bounding box center [880, 391] width 40 height 20
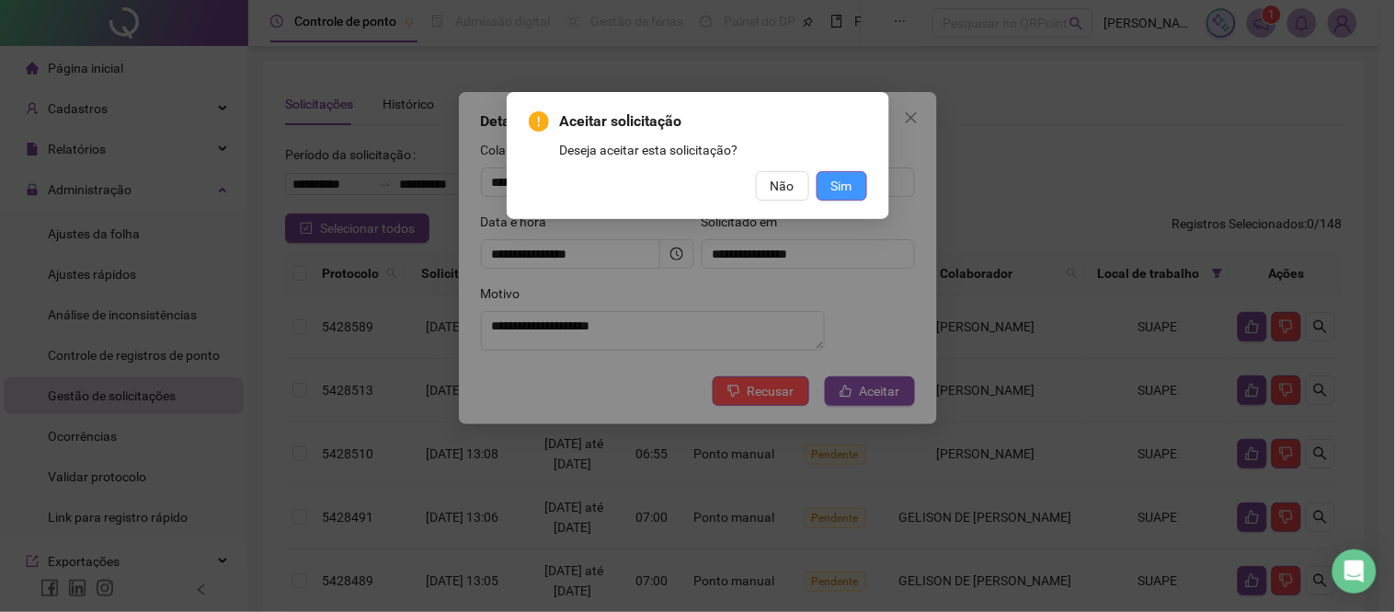
click at [841, 185] on span "Sim" at bounding box center [841, 186] width 21 height 20
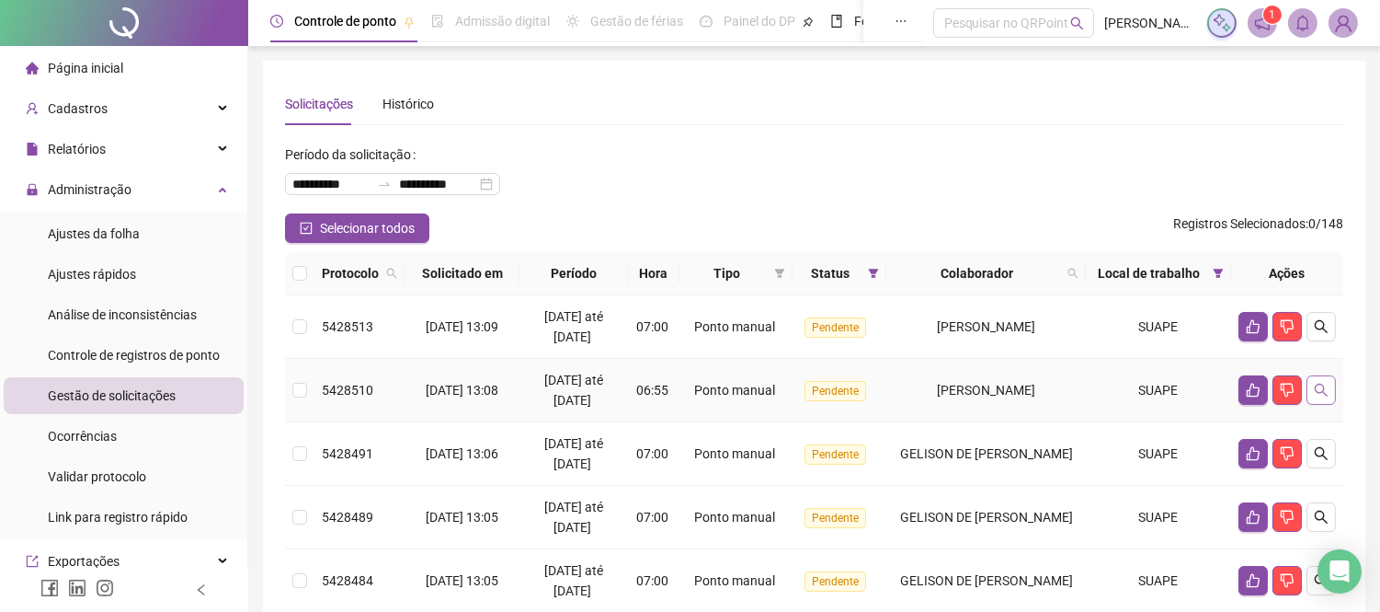
click at [1326, 384] on icon "search" at bounding box center [1321, 390] width 15 height 15
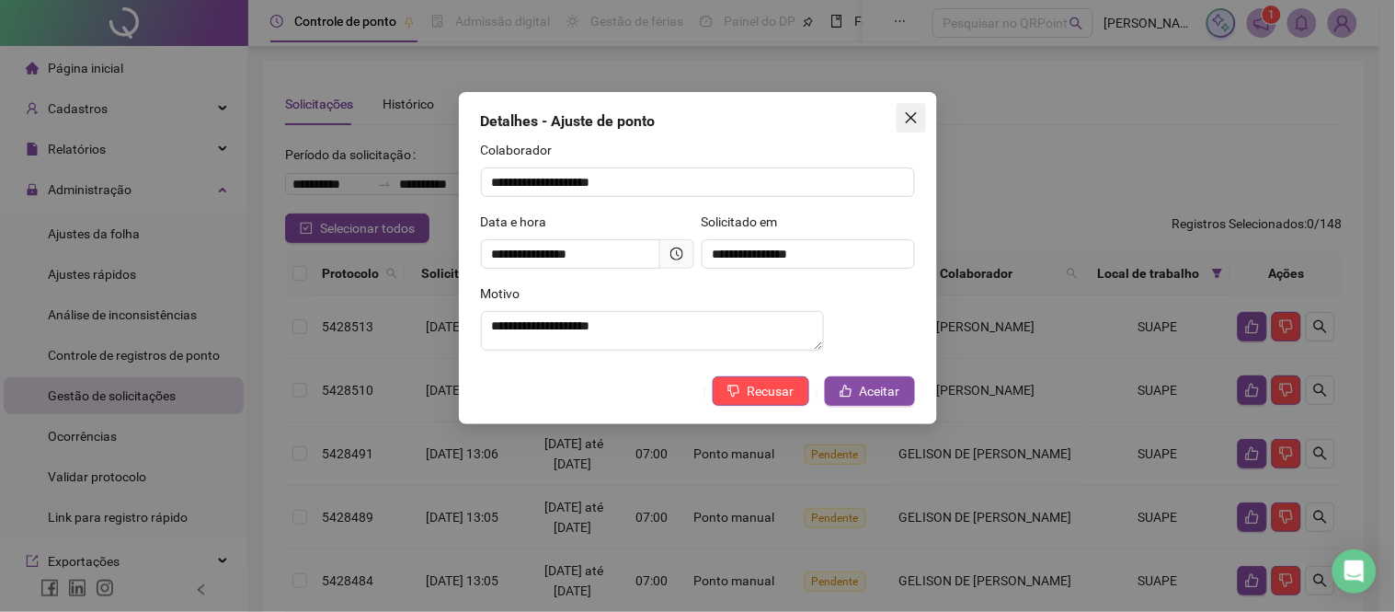
click at [908, 113] on icon "close" at bounding box center [911, 117] width 15 height 15
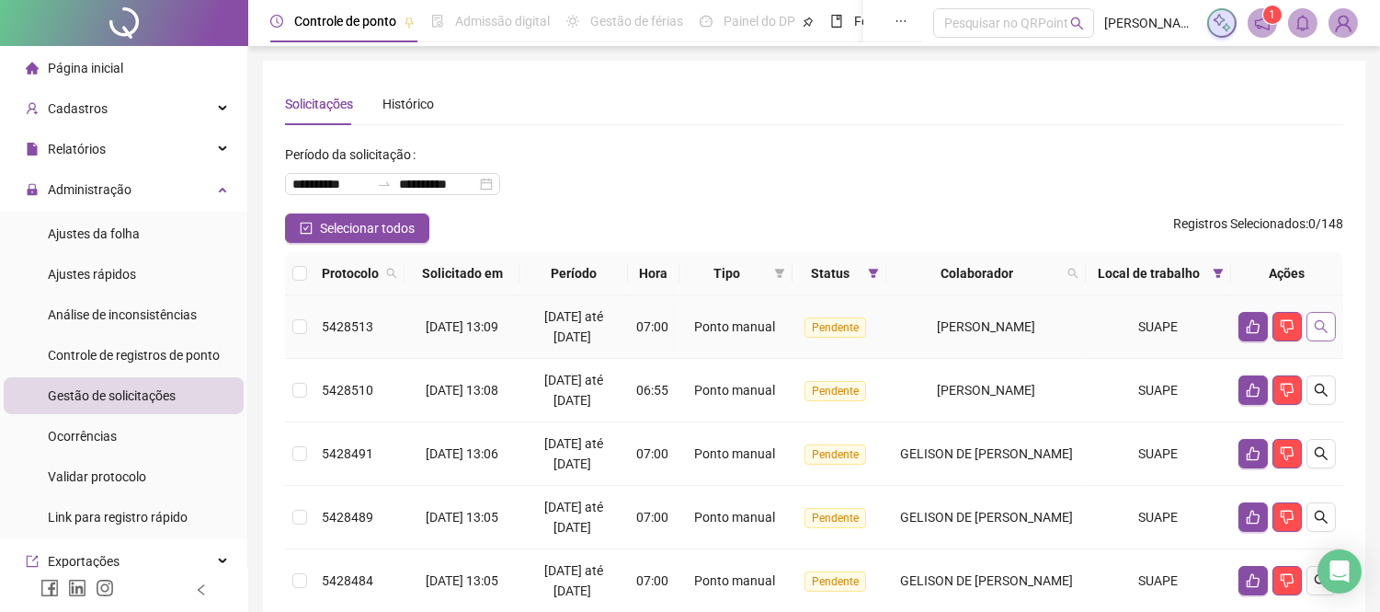
click at [1329, 326] on button "button" at bounding box center [1321, 326] width 29 height 29
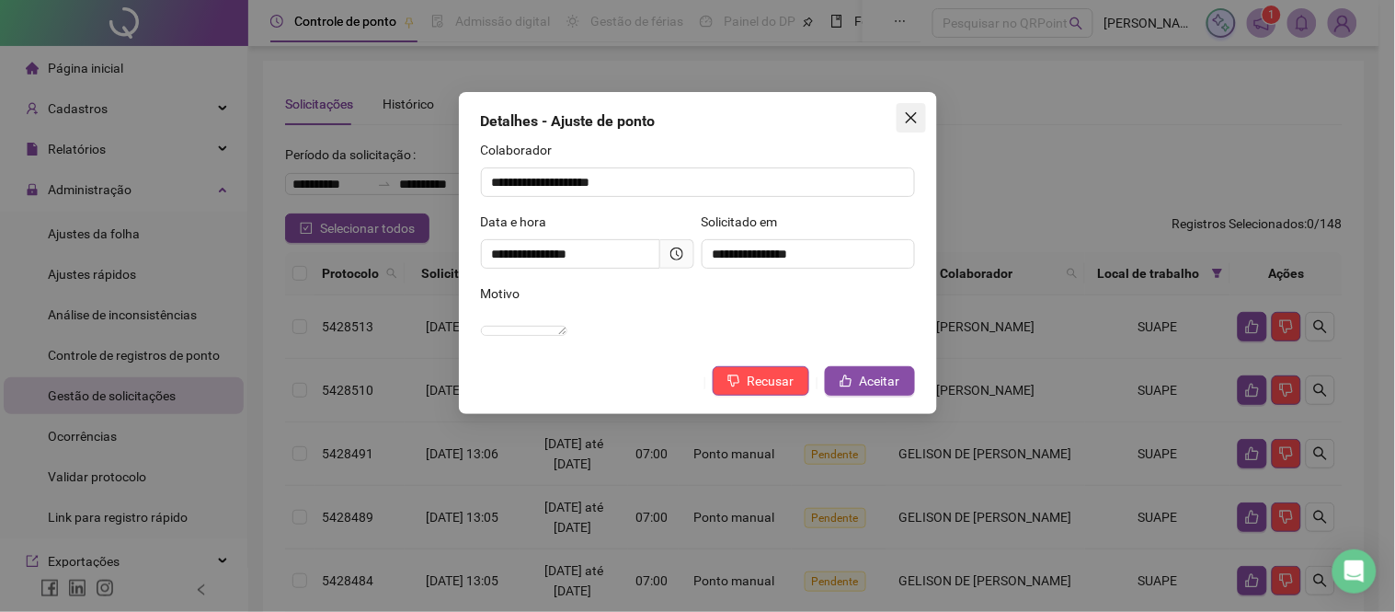
click at [916, 111] on icon "close" at bounding box center [911, 117] width 15 height 15
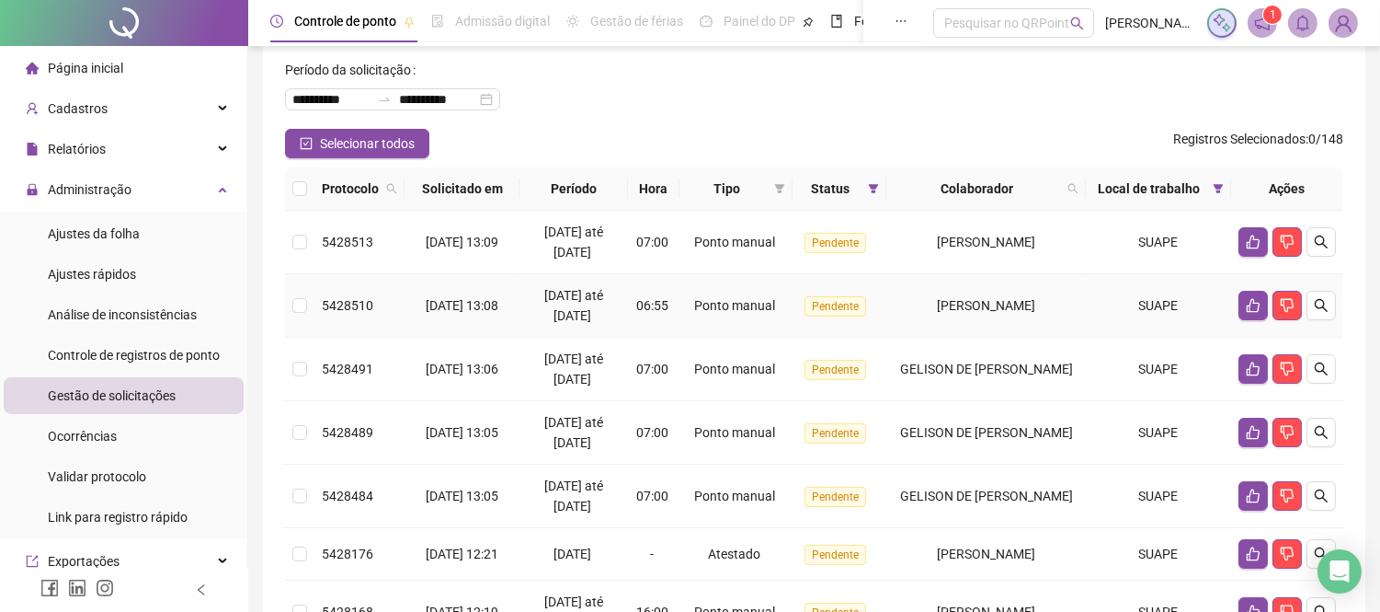
scroll to position [102, 0]
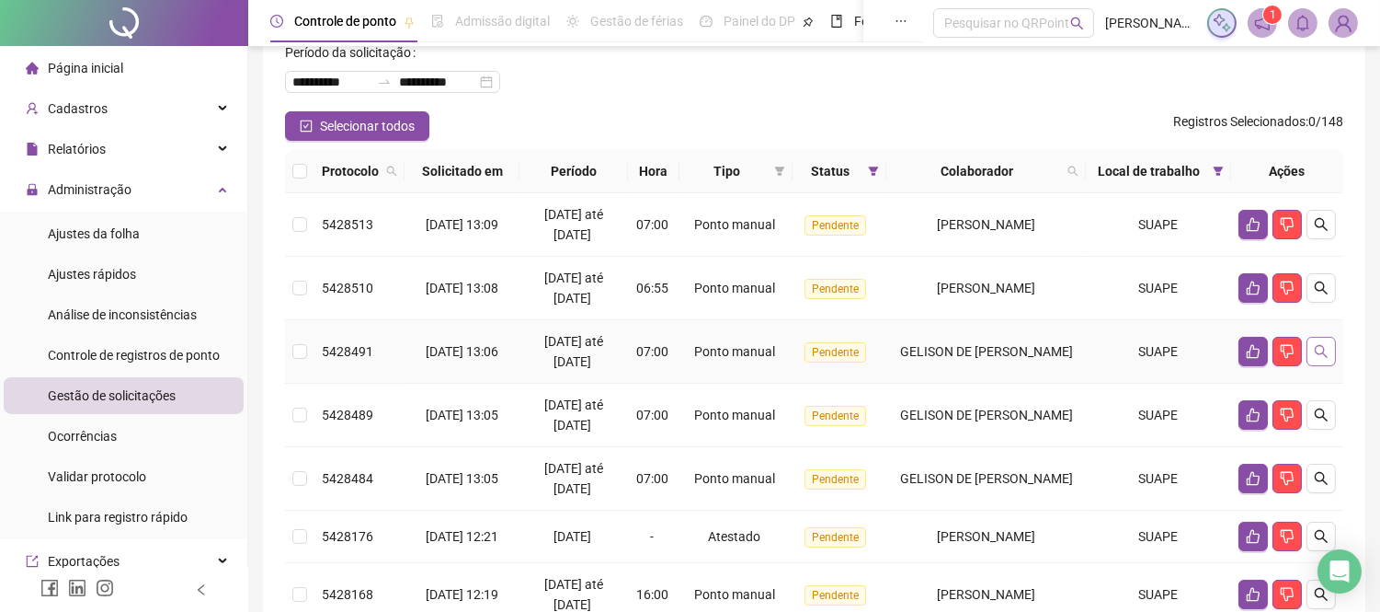
click at [1332, 351] on button "button" at bounding box center [1321, 351] width 29 height 29
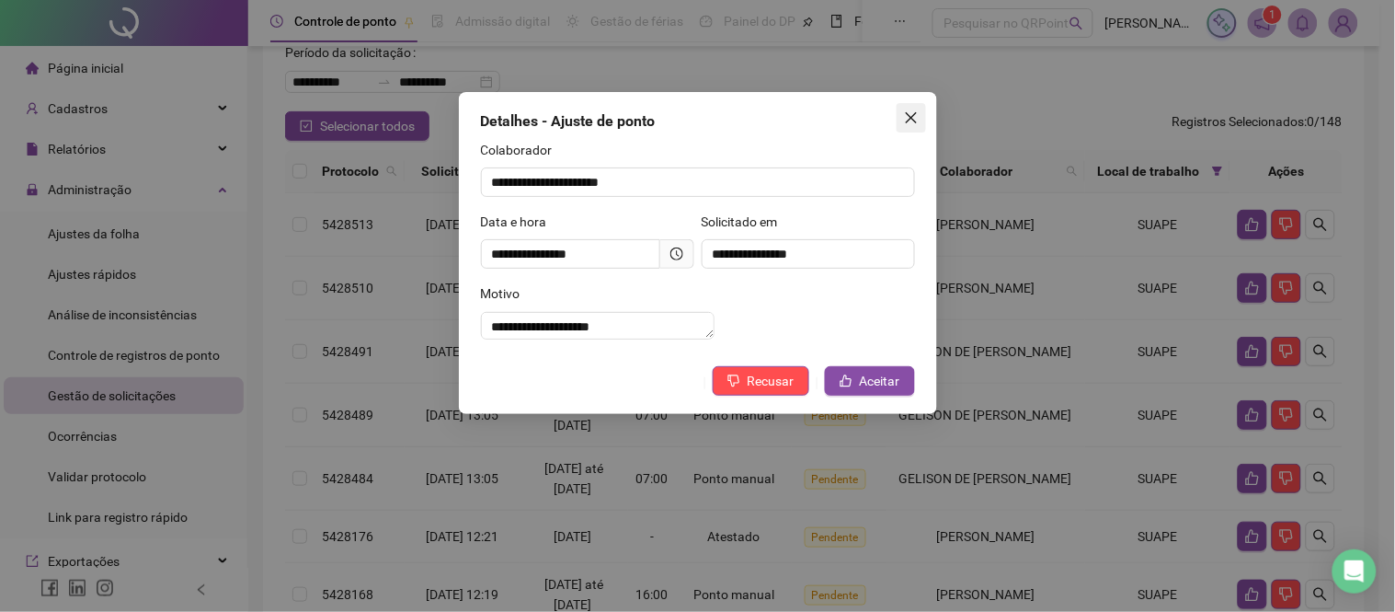
click at [912, 108] on button "Close" at bounding box center [911, 117] width 29 height 29
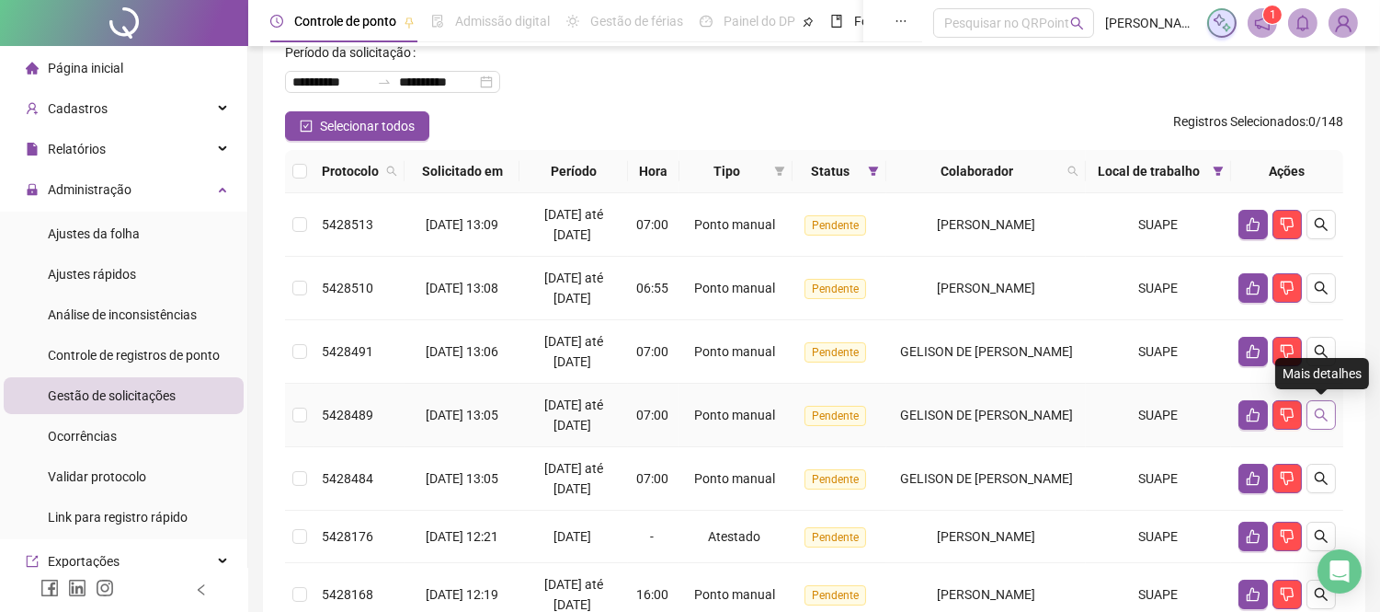
click at [1327, 414] on icon "search" at bounding box center [1321, 414] width 15 height 15
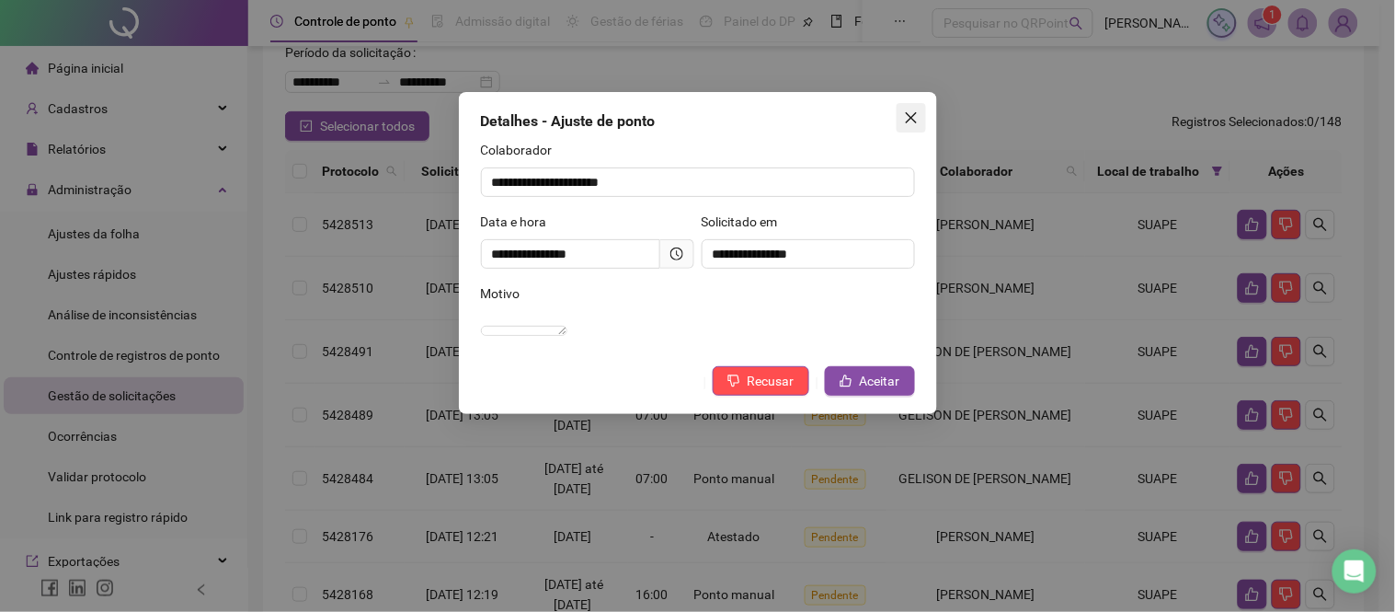
click at [915, 116] on icon "close" at bounding box center [911, 117] width 15 height 15
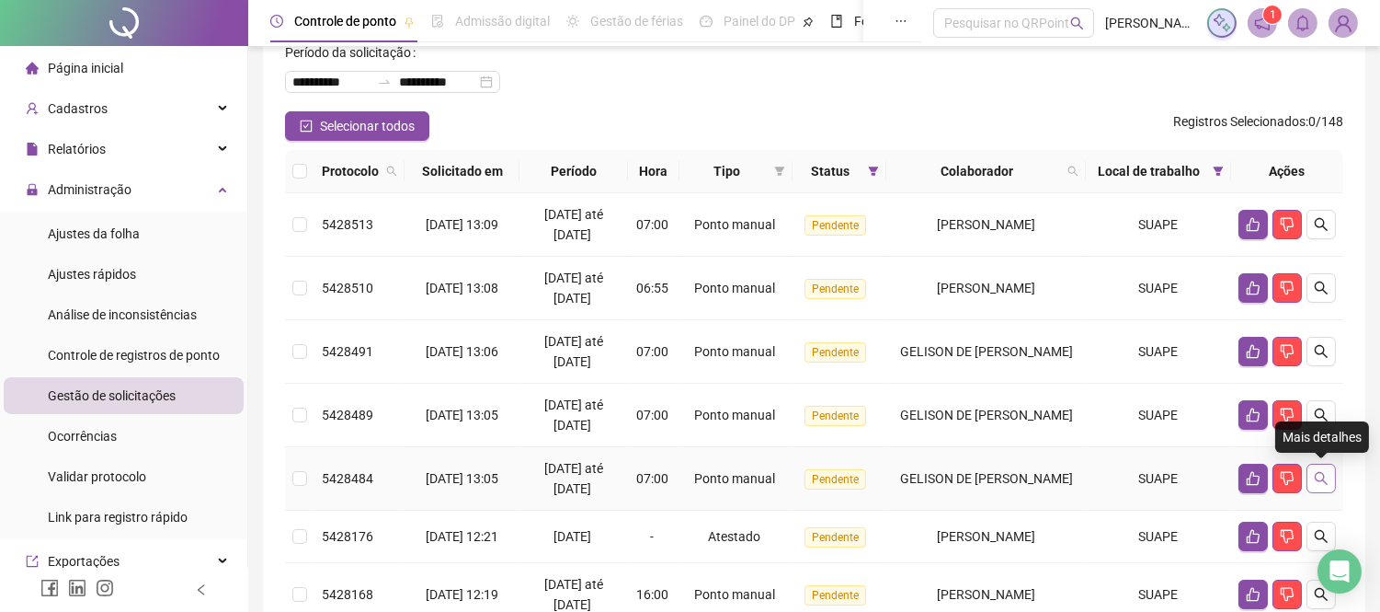
click at [1320, 478] on icon "search" at bounding box center [1321, 478] width 15 height 15
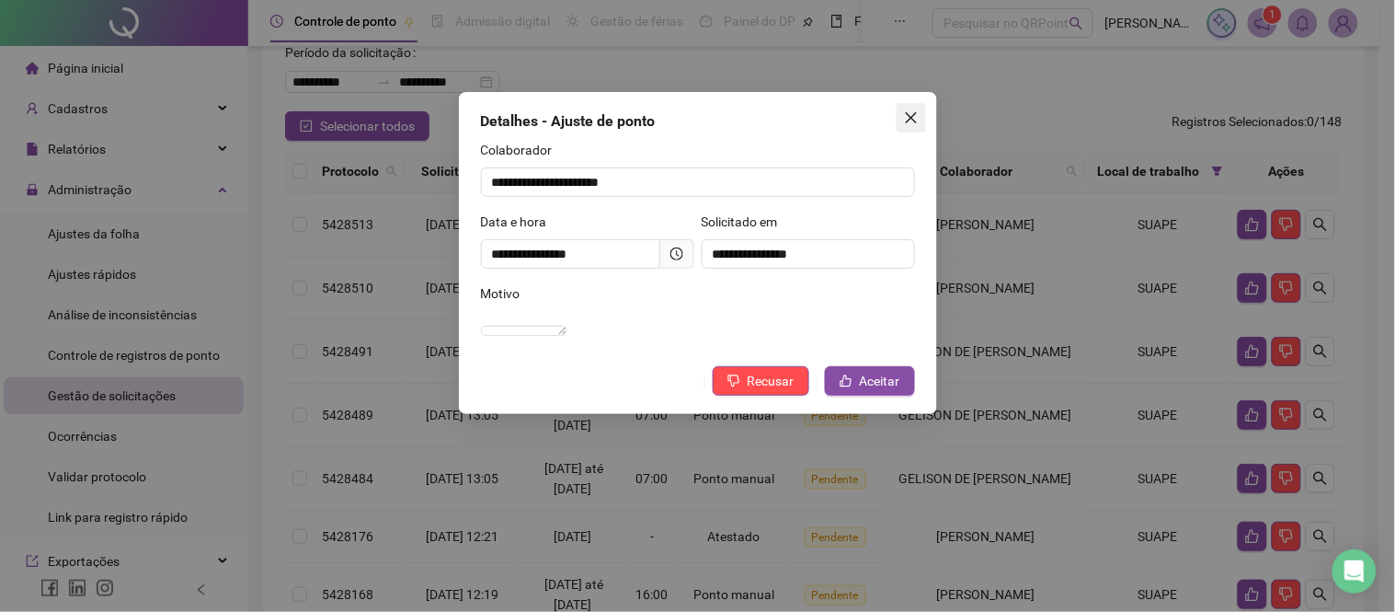
click at [911, 113] on icon "close" at bounding box center [911, 117] width 15 height 15
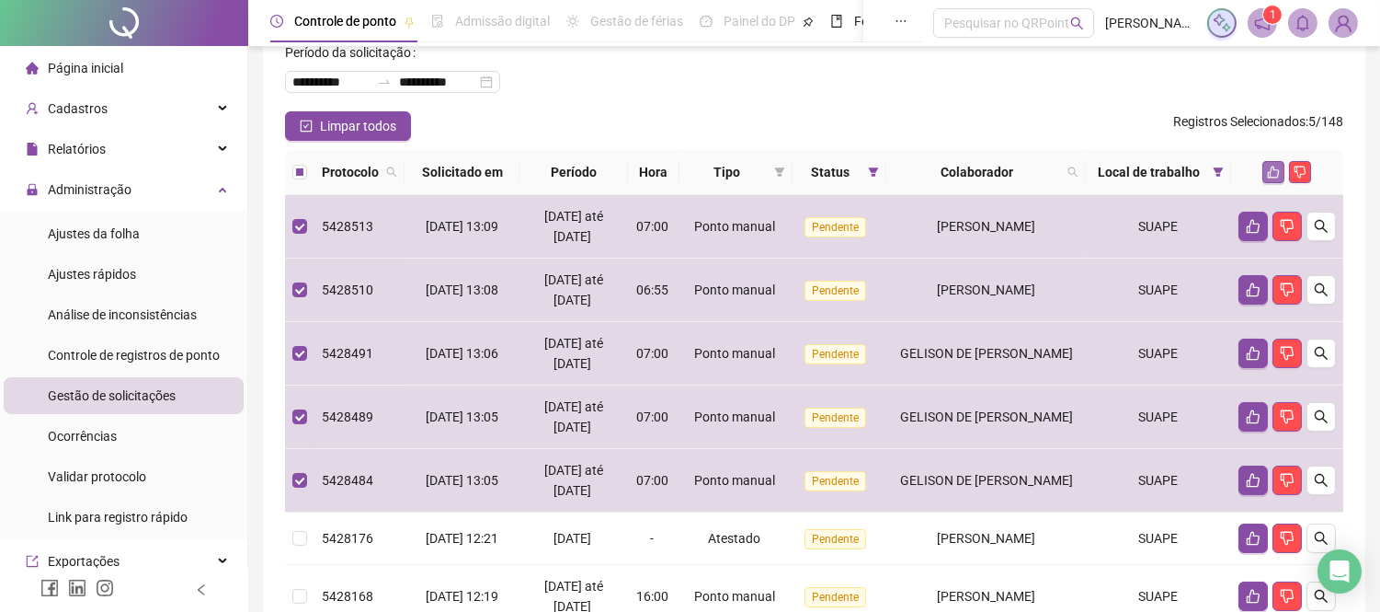
click at [1276, 169] on icon "like" at bounding box center [1274, 172] width 12 height 12
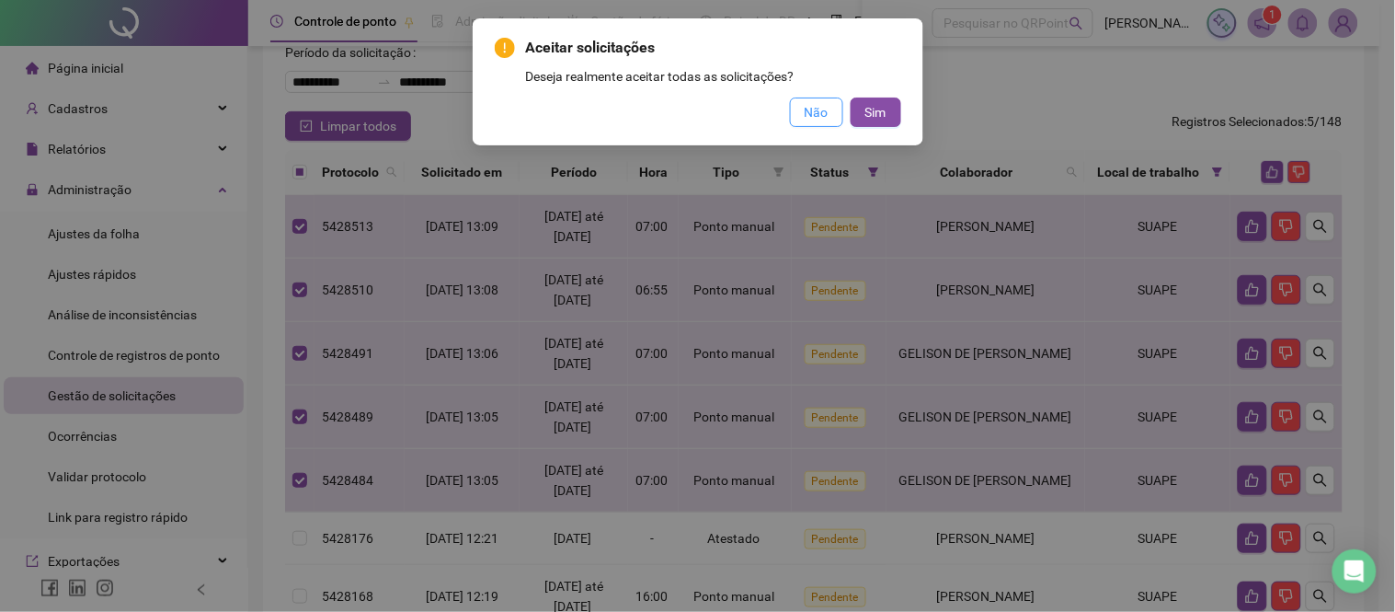
click at [806, 112] on span "Não" at bounding box center [817, 112] width 24 height 20
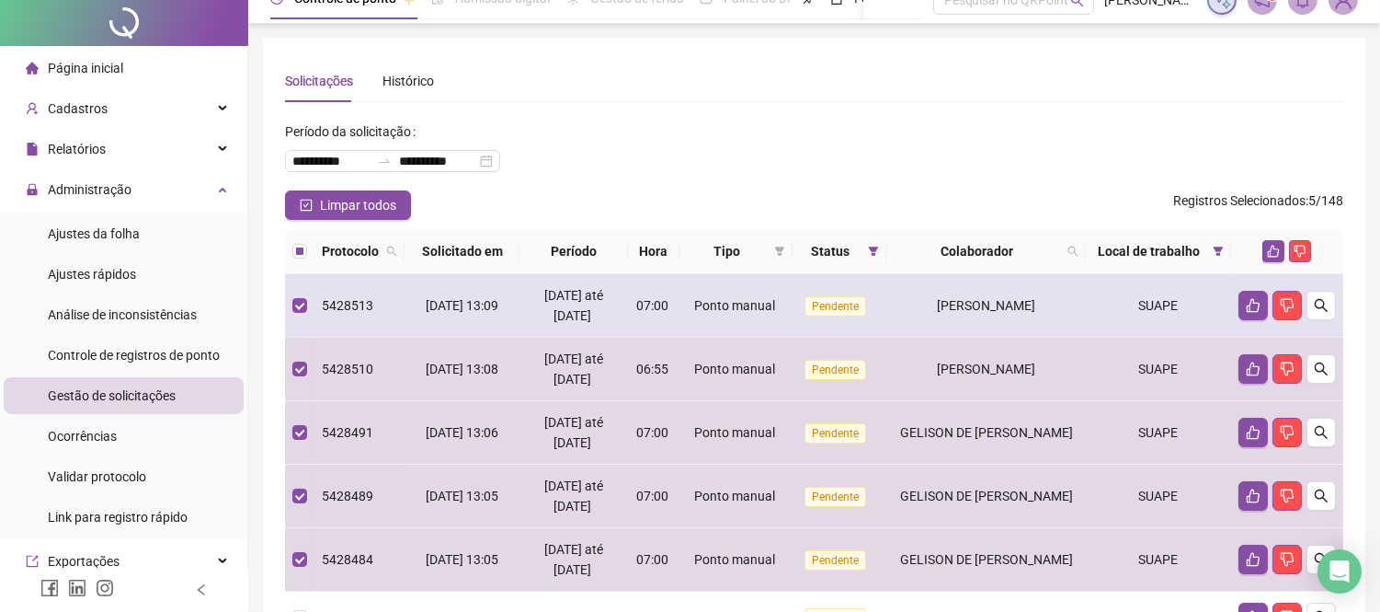
scroll to position [0, 0]
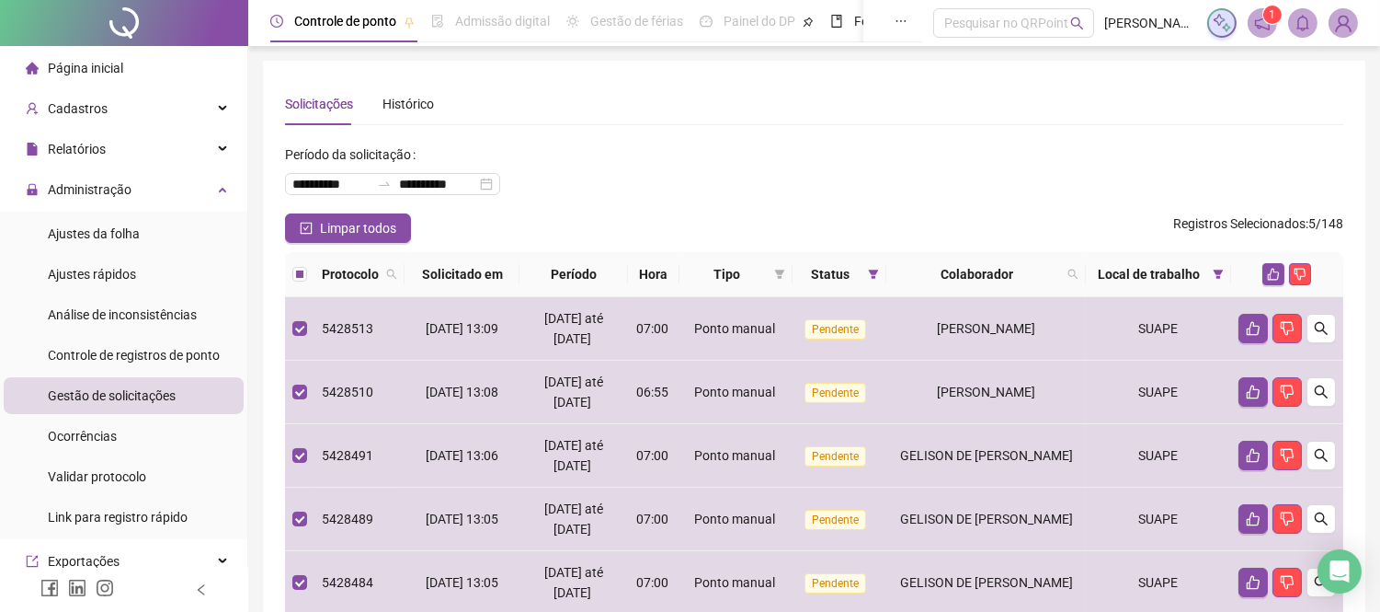
click at [1074, 170] on div "**********" at bounding box center [814, 177] width 1058 height 74
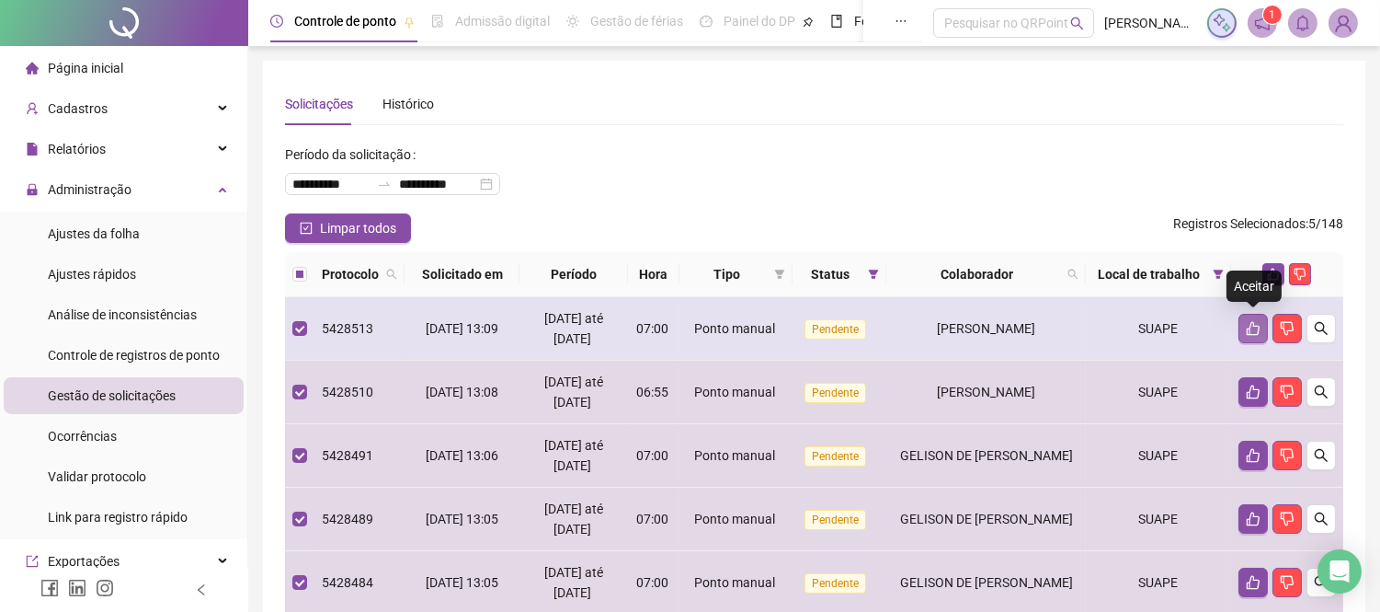
click at [1251, 334] on icon "like" at bounding box center [1253, 329] width 13 height 14
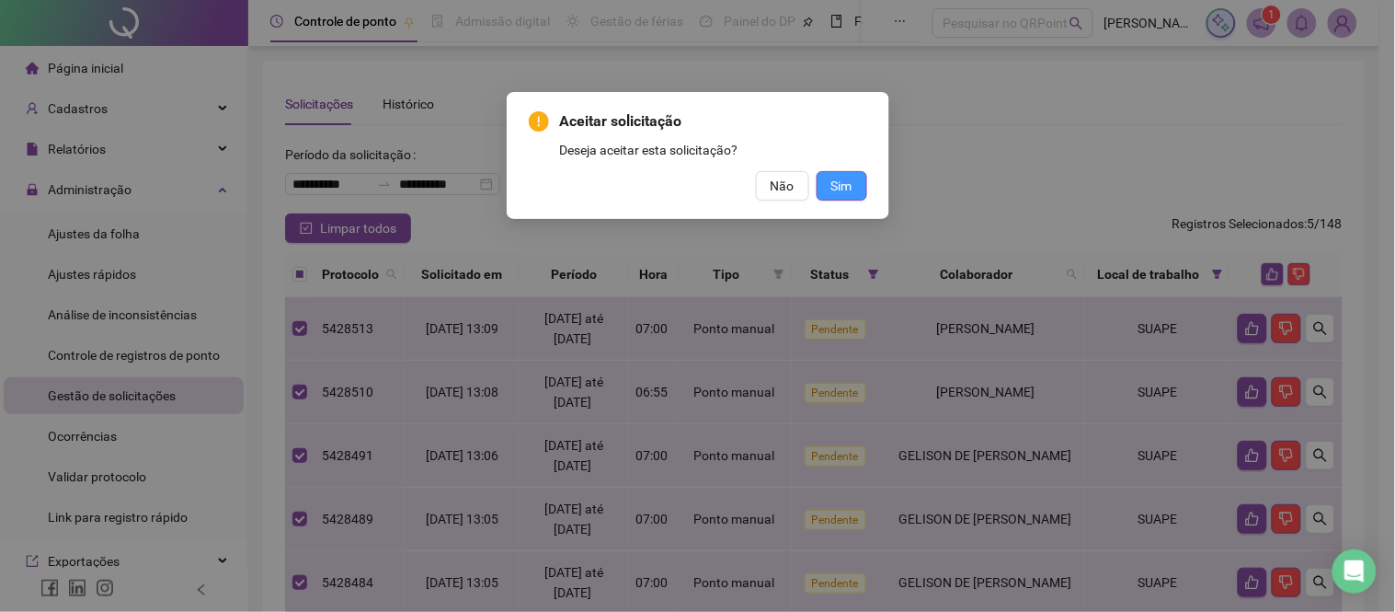
click at [847, 187] on span "Sim" at bounding box center [841, 186] width 21 height 20
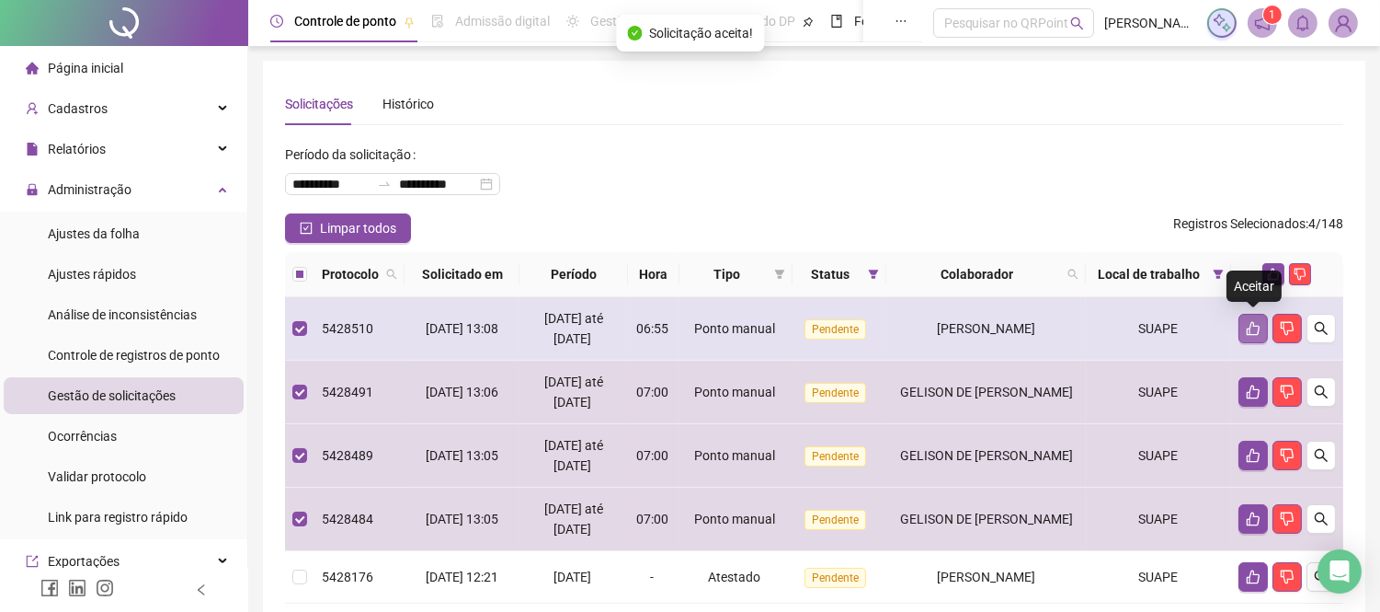
click at [1240, 327] on button "button" at bounding box center [1253, 328] width 29 height 29
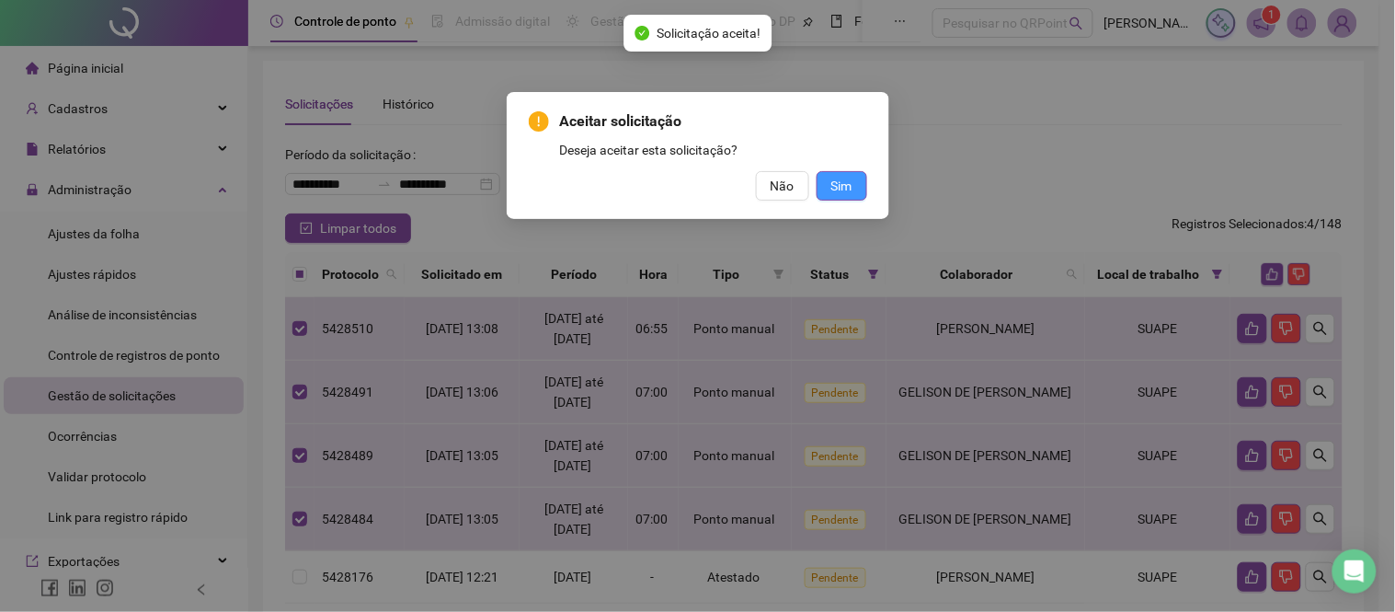
click at [851, 187] on span "Sim" at bounding box center [841, 186] width 21 height 20
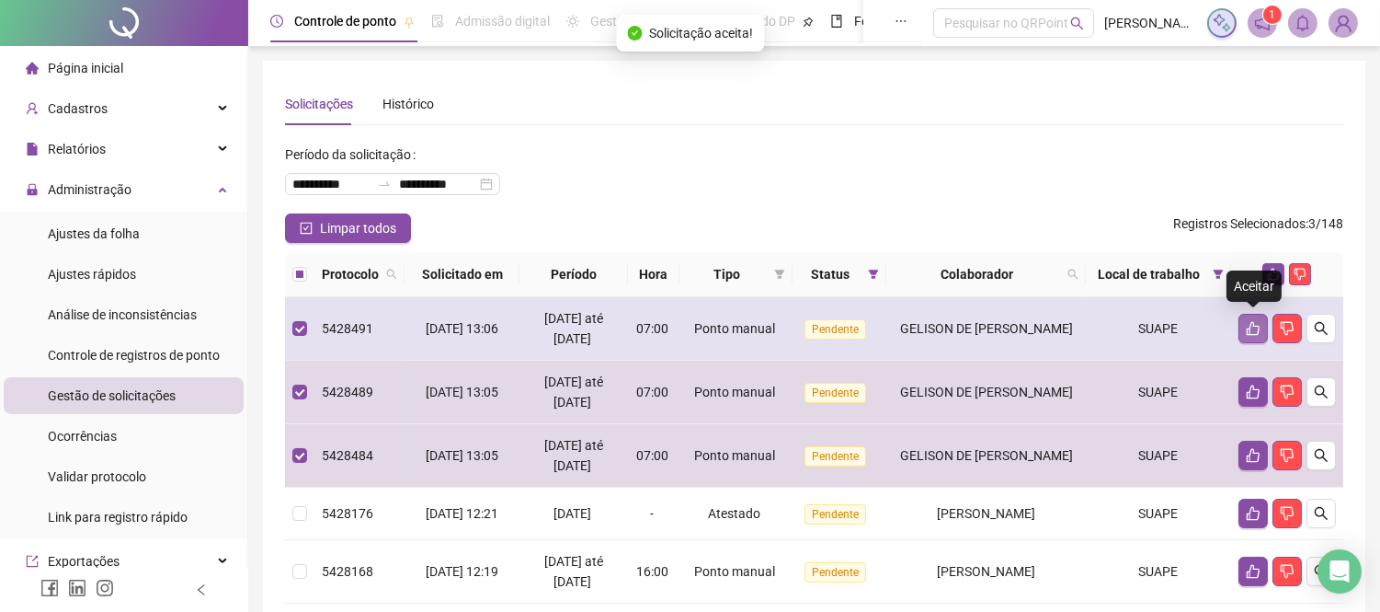
click at [1252, 326] on icon "like" at bounding box center [1253, 328] width 15 height 15
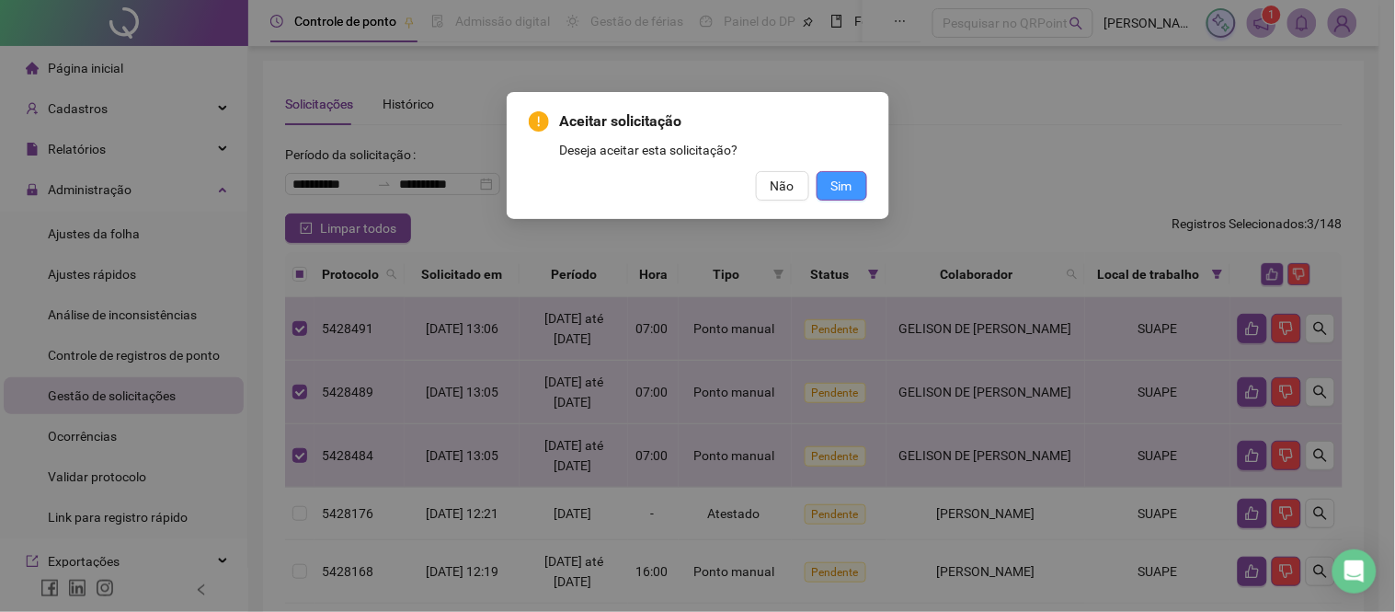
click at [846, 178] on span "Sim" at bounding box center [841, 186] width 21 height 20
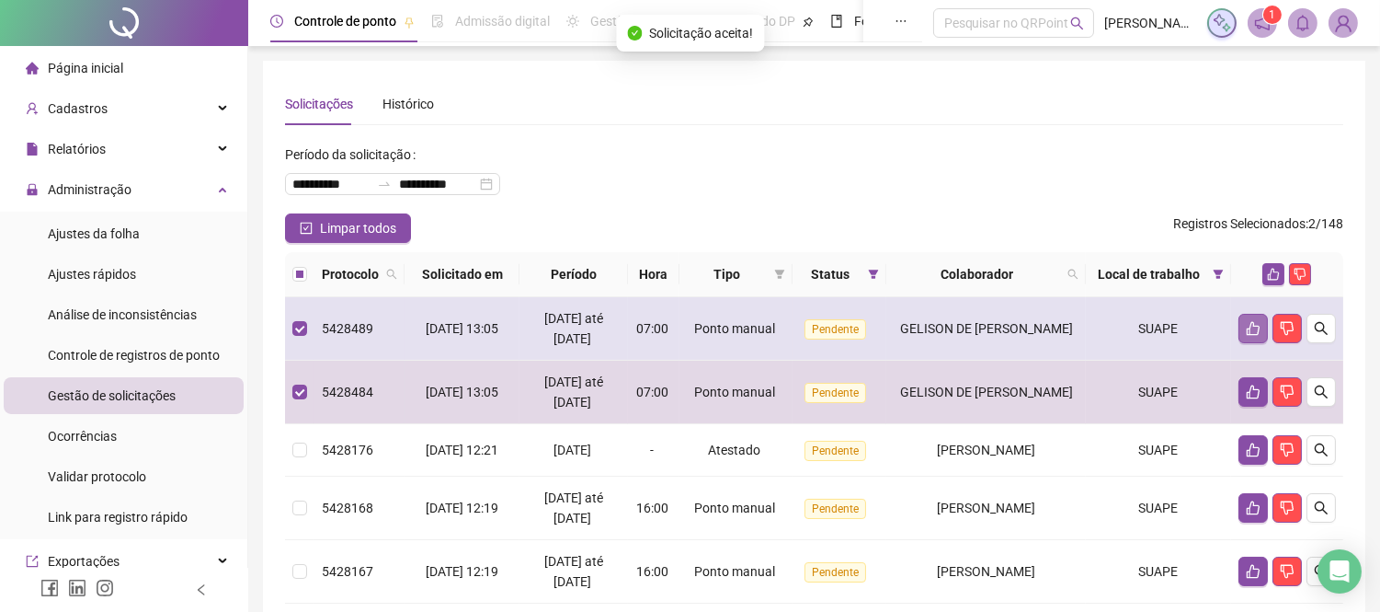
click at [1255, 326] on icon "like" at bounding box center [1253, 328] width 15 height 15
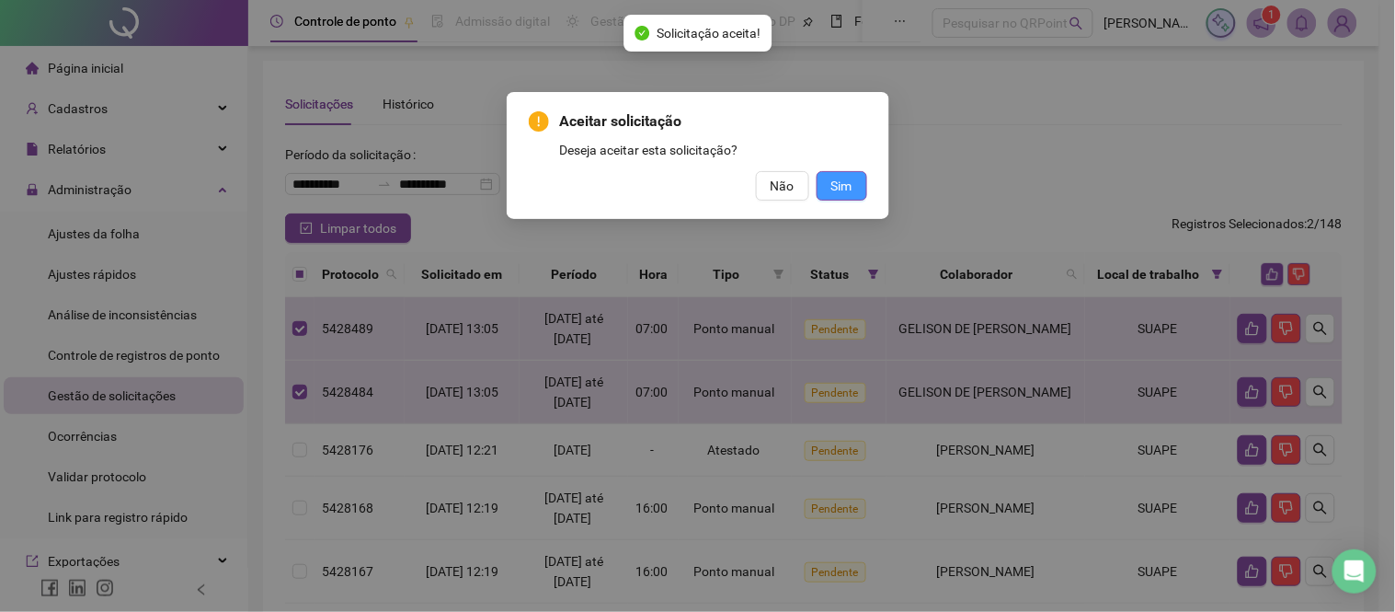
click at [856, 188] on button "Sim" at bounding box center [842, 185] width 51 height 29
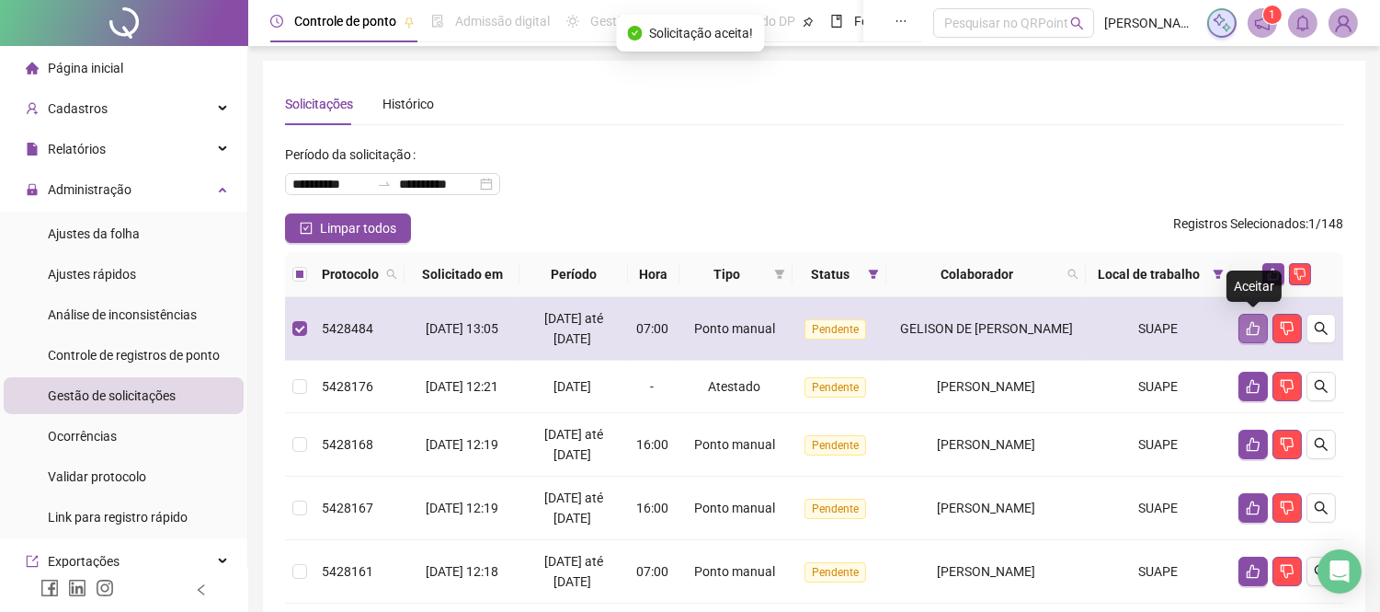
click at [1246, 324] on icon "like" at bounding box center [1253, 328] width 15 height 15
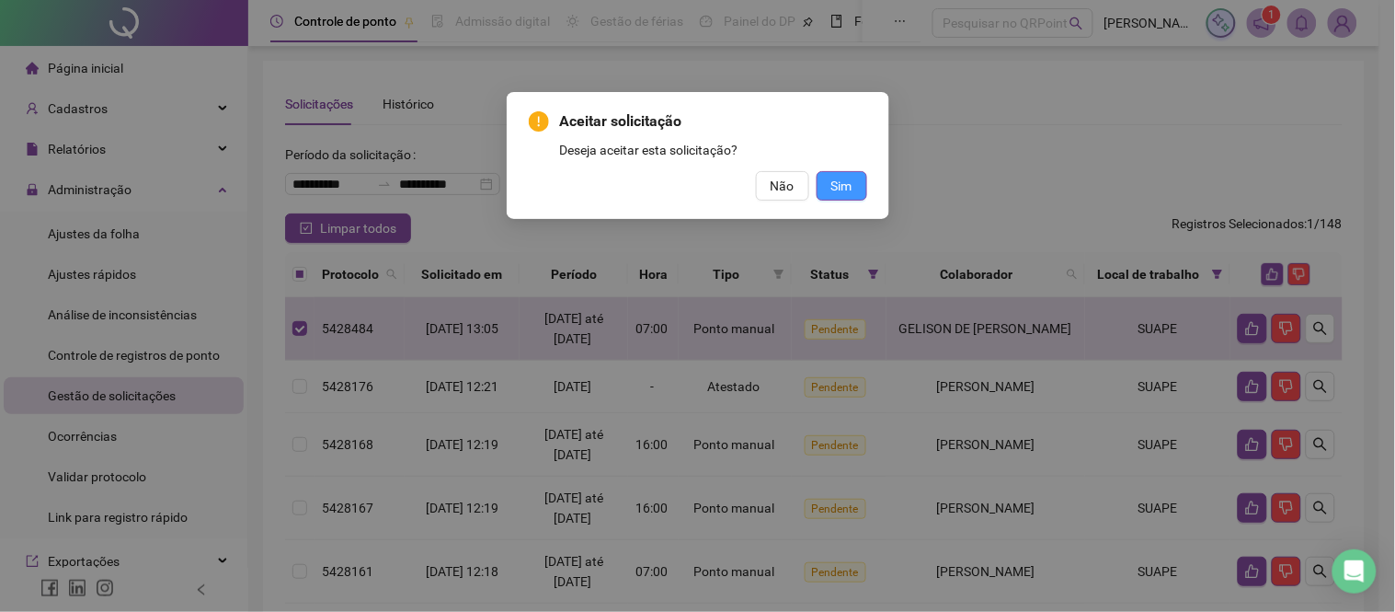
click at [849, 178] on span "Sim" at bounding box center [841, 186] width 21 height 20
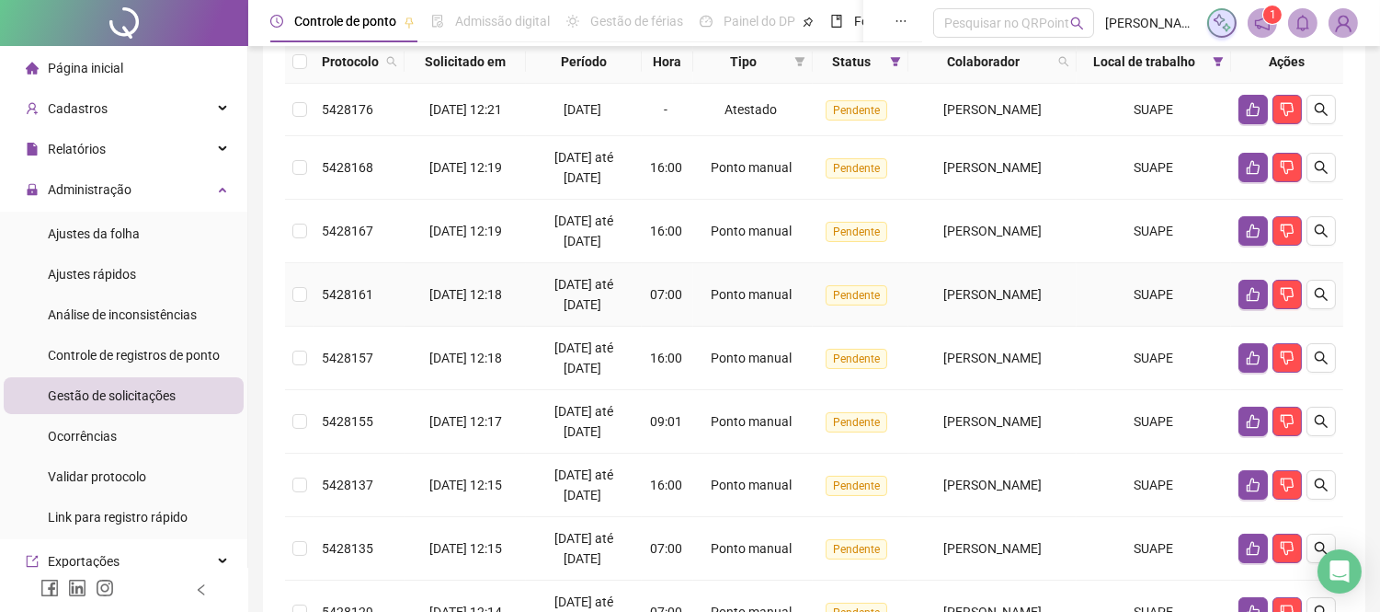
scroll to position [209, 0]
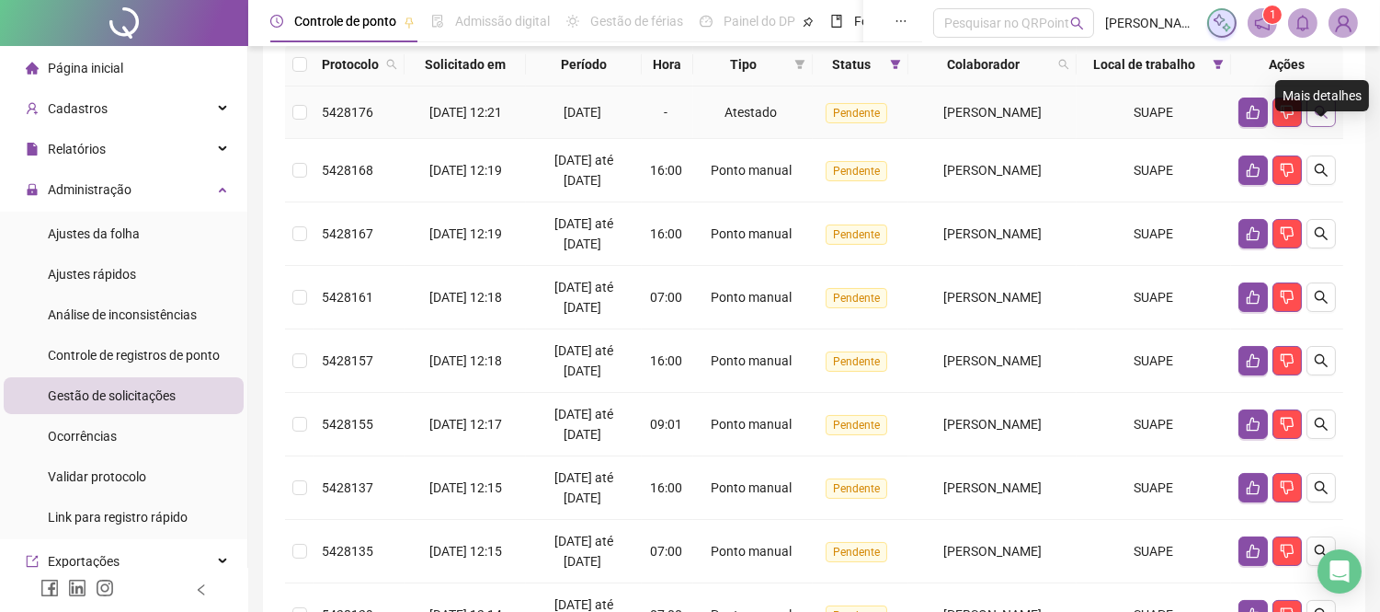
click at [1318, 127] on button "button" at bounding box center [1321, 111] width 29 height 29
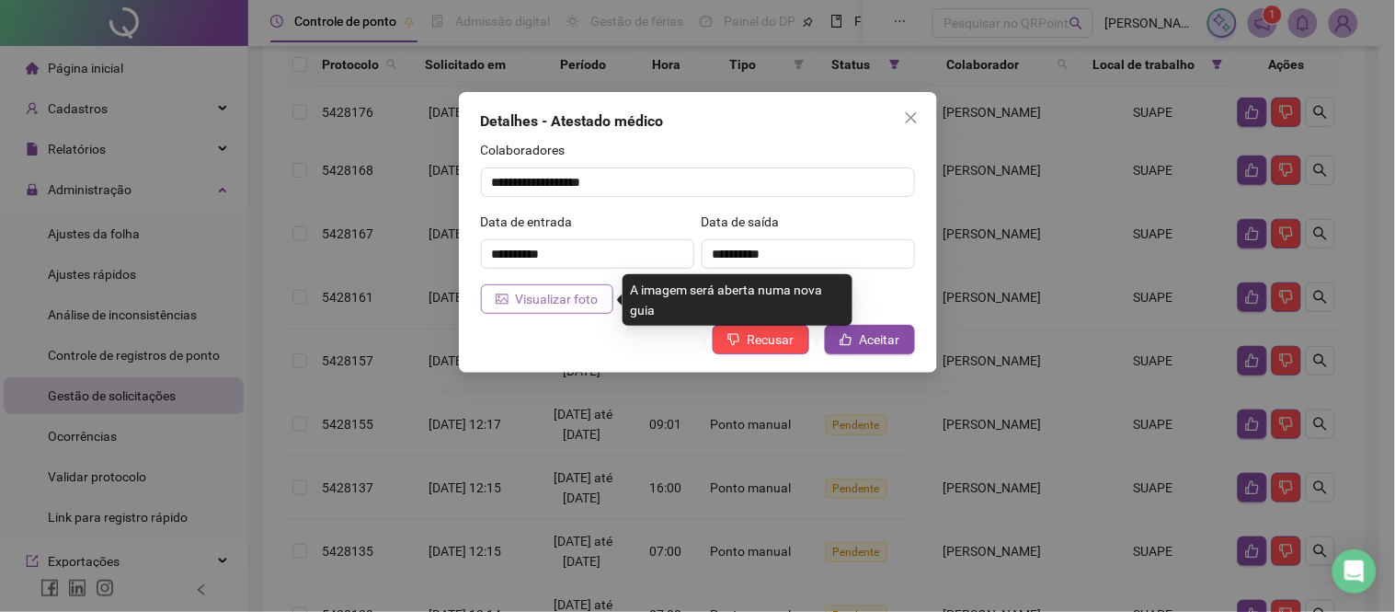
click at [543, 303] on span "Visualizar foto" at bounding box center [557, 299] width 83 height 20
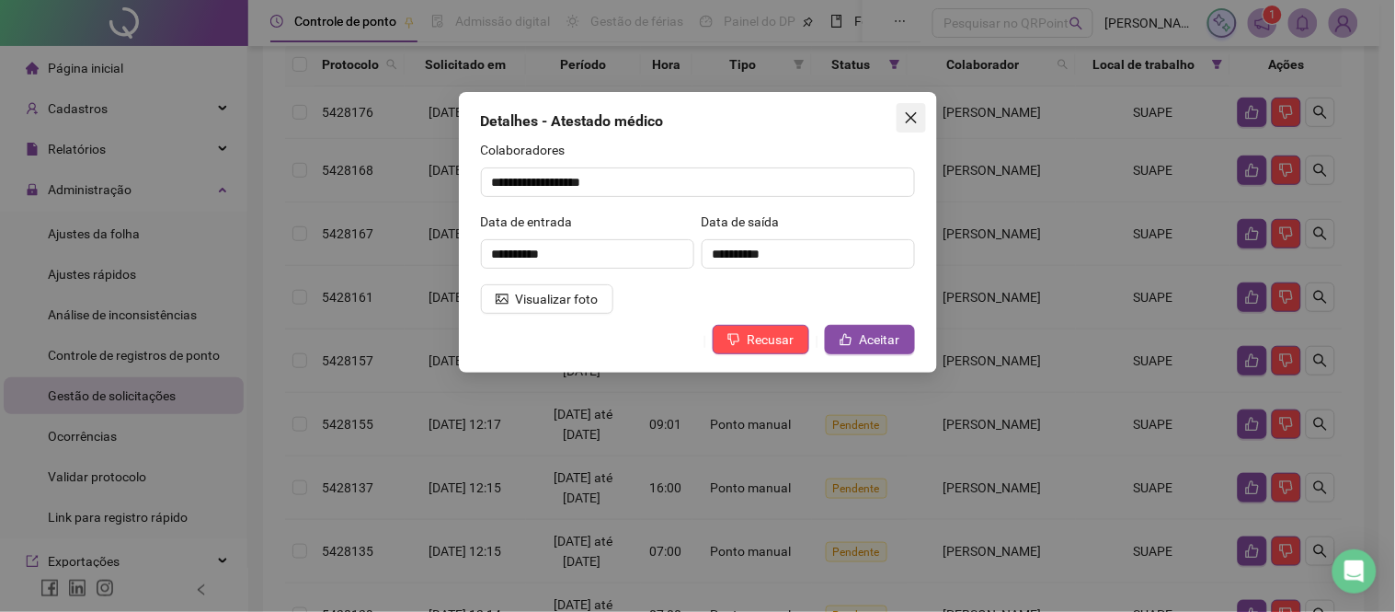
click at [910, 117] on icon "close" at bounding box center [910, 117] width 11 height 11
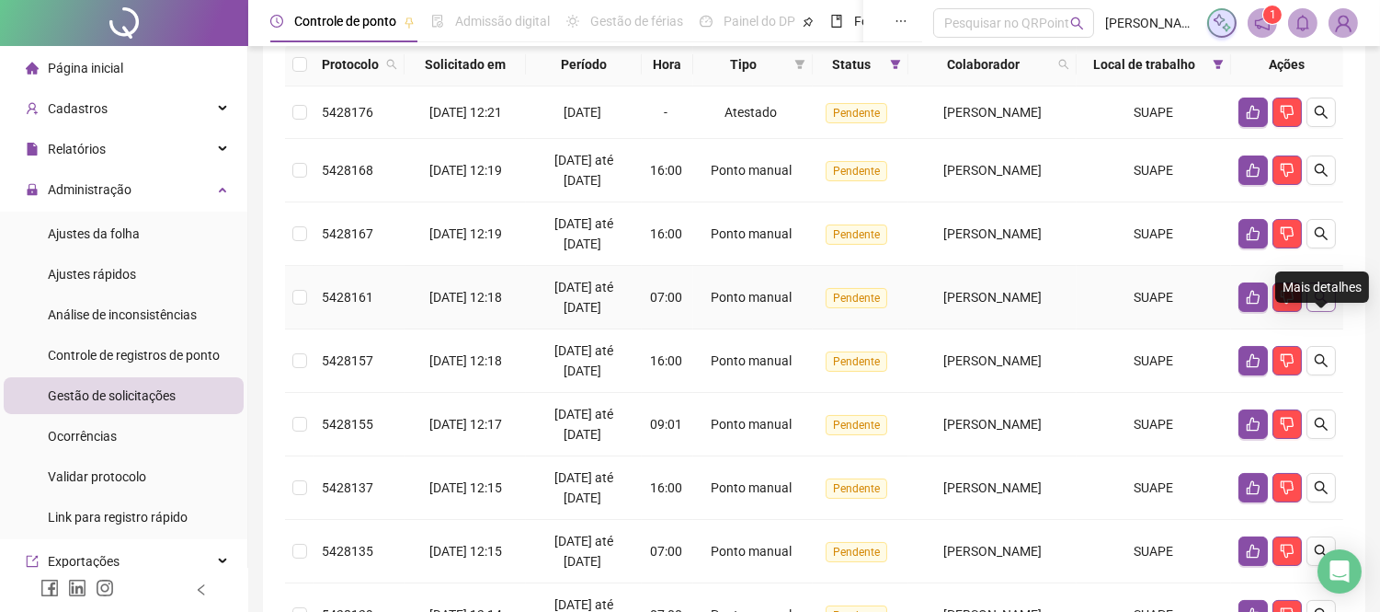
click at [1330, 312] on button "button" at bounding box center [1321, 296] width 29 height 29
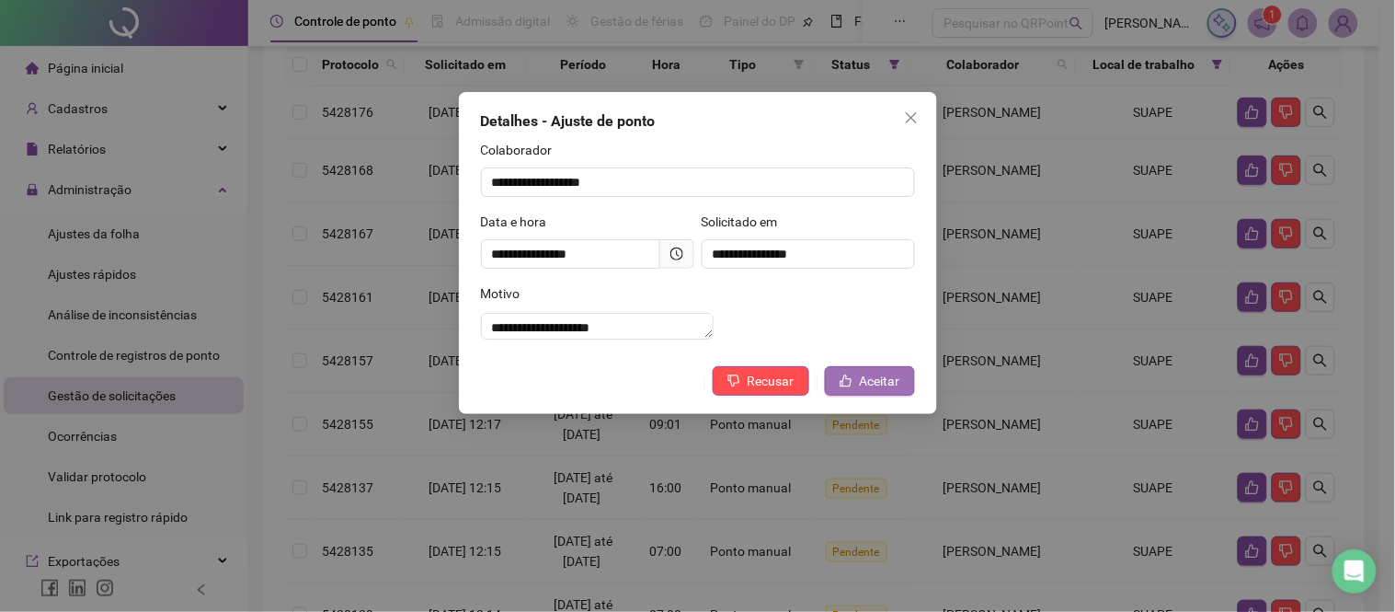
click at [887, 391] on span "Aceitar" at bounding box center [880, 381] width 40 height 20
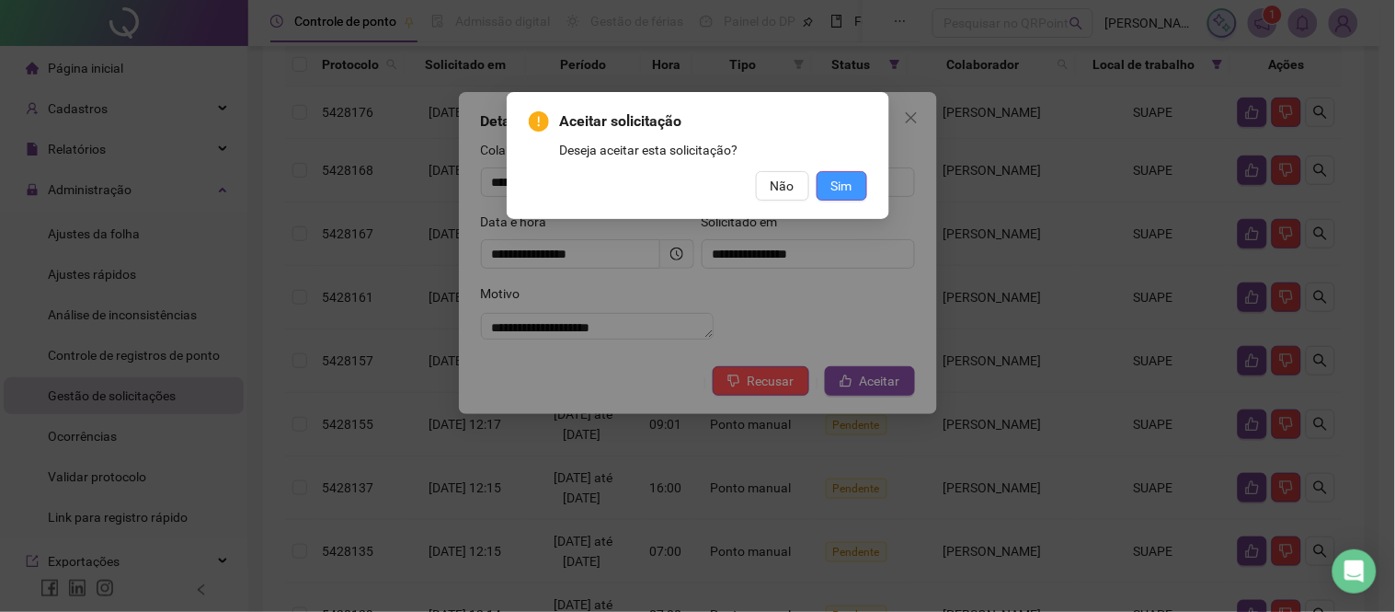
click at [842, 189] on span "Sim" at bounding box center [841, 186] width 21 height 20
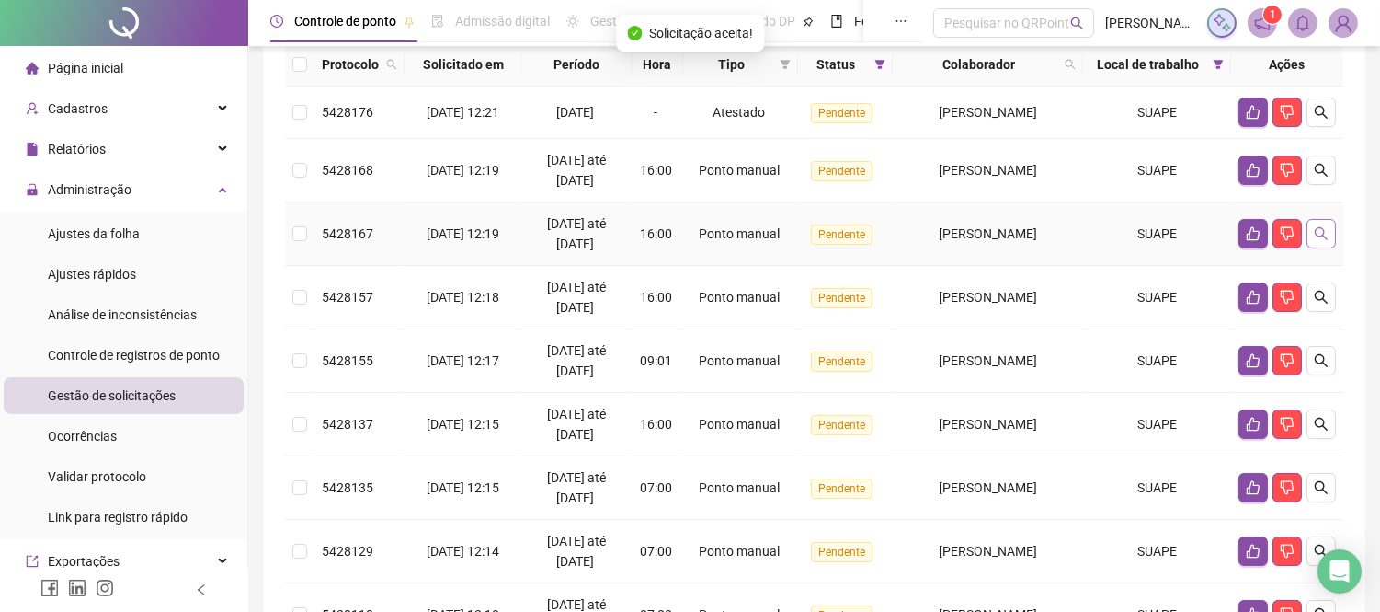
click at [1327, 241] on icon "search" at bounding box center [1321, 233] width 15 height 15
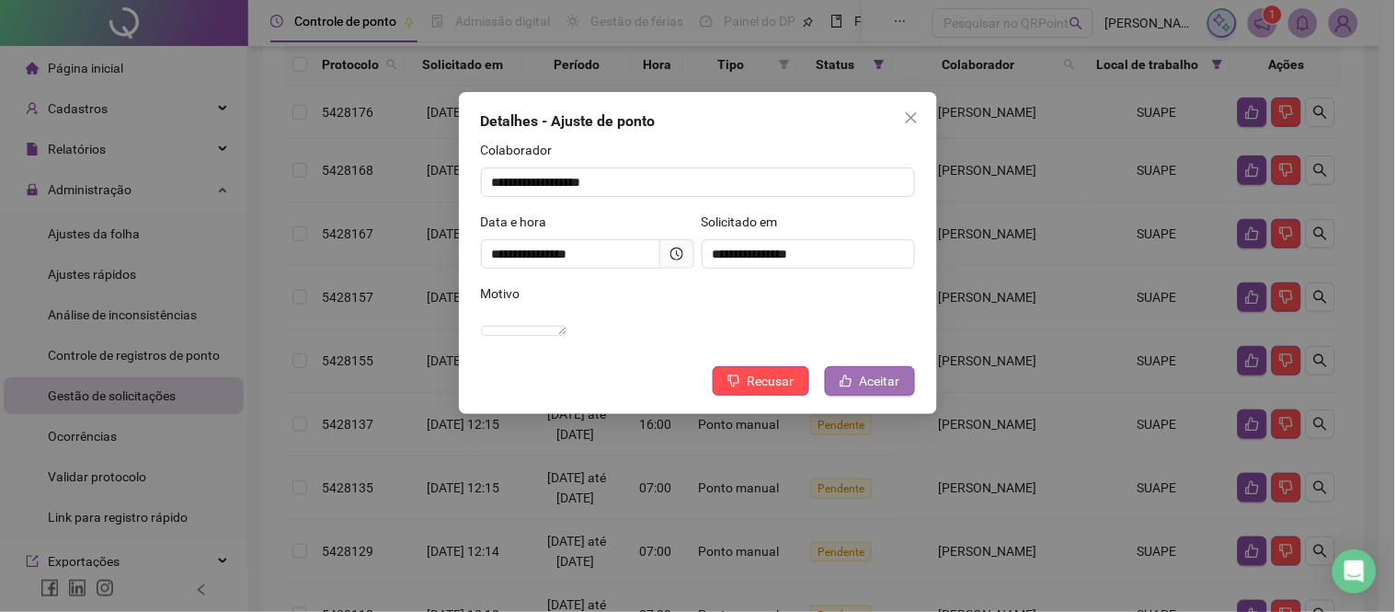
click at [865, 391] on span "Aceitar" at bounding box center [880, 381] width 40 height 20
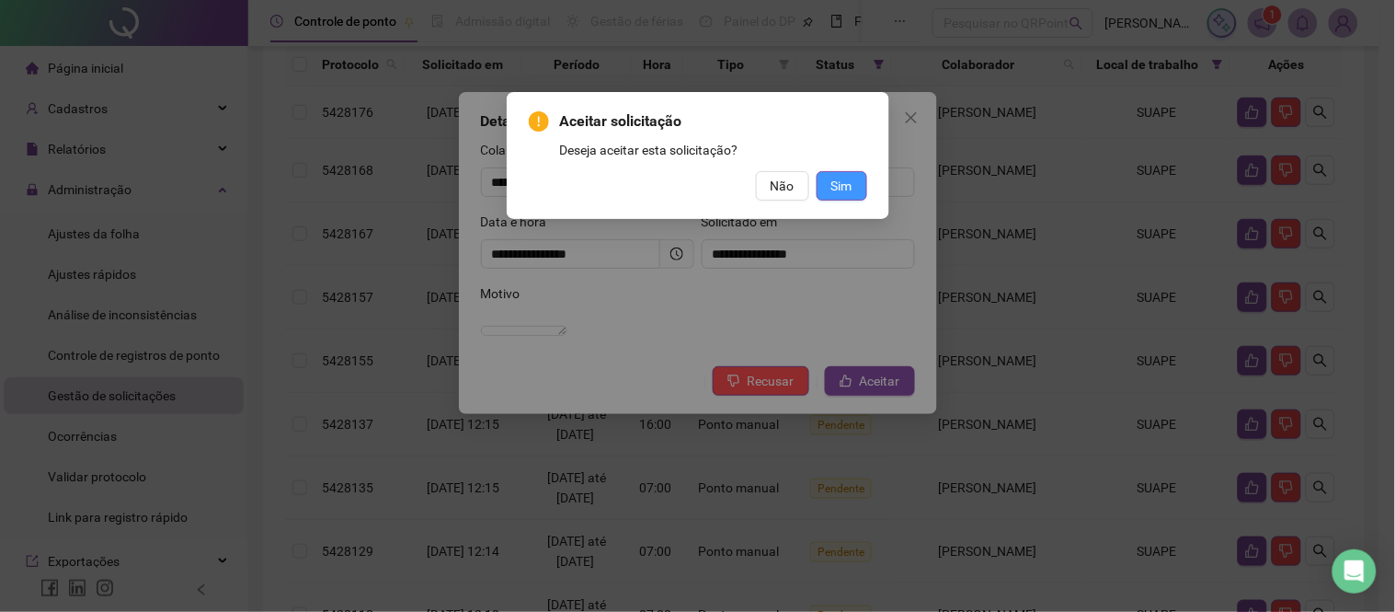
click at [852, 186] on span "Sim" at bounding box center [841, 186] width 21 height 20
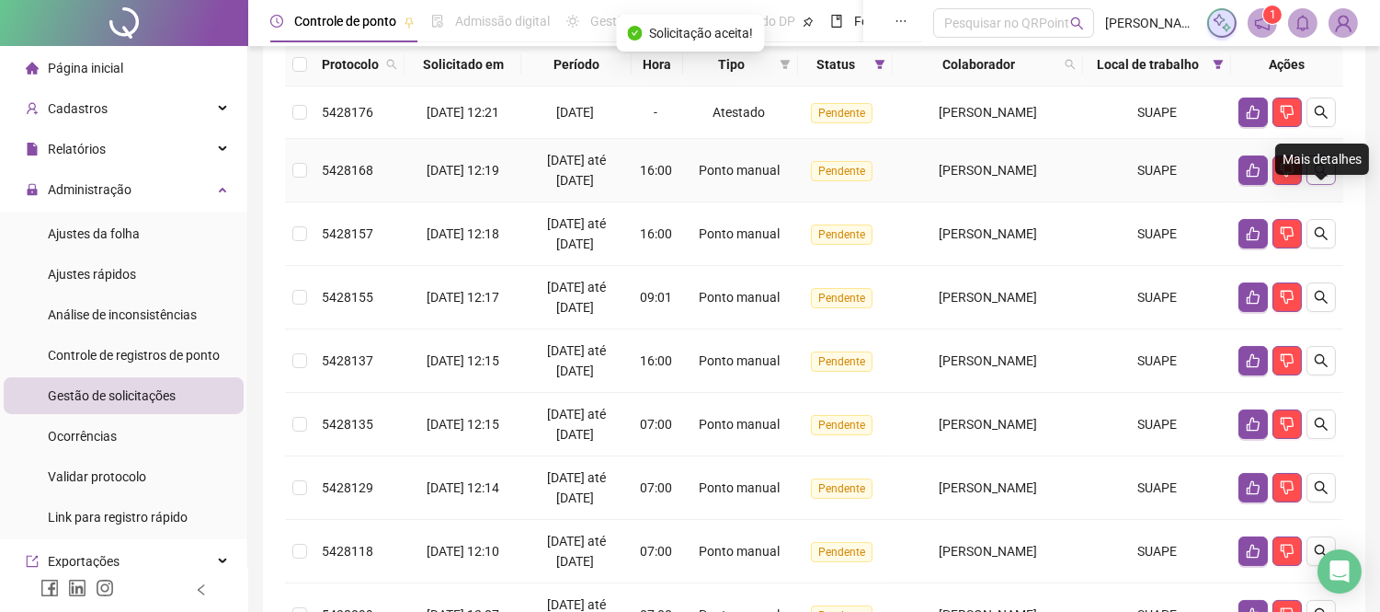
click at [1316, 177] on icon "search" at bounding box center [1321, 170] width 13 height 13
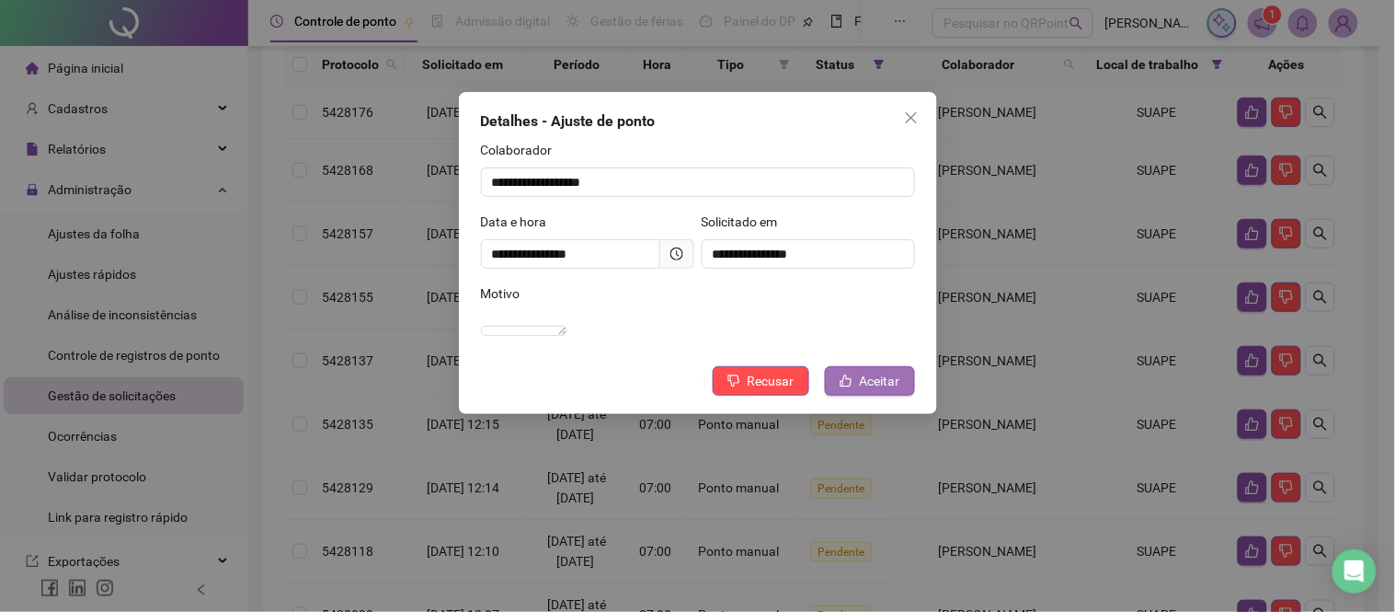
click at [880, 391] on span "Aceitar" at bounding box center [880, 381] width 40 height 20
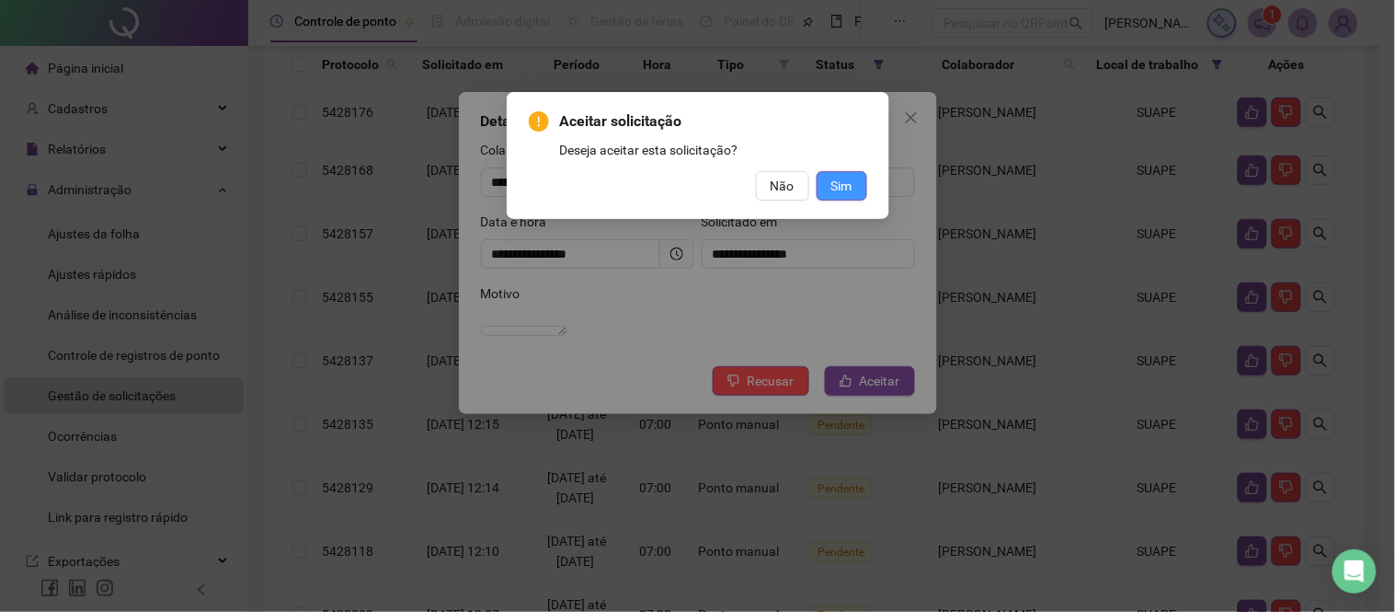
click at [841, 180] on span "Sim" at bounding box center [841, 186] width 21 height 20
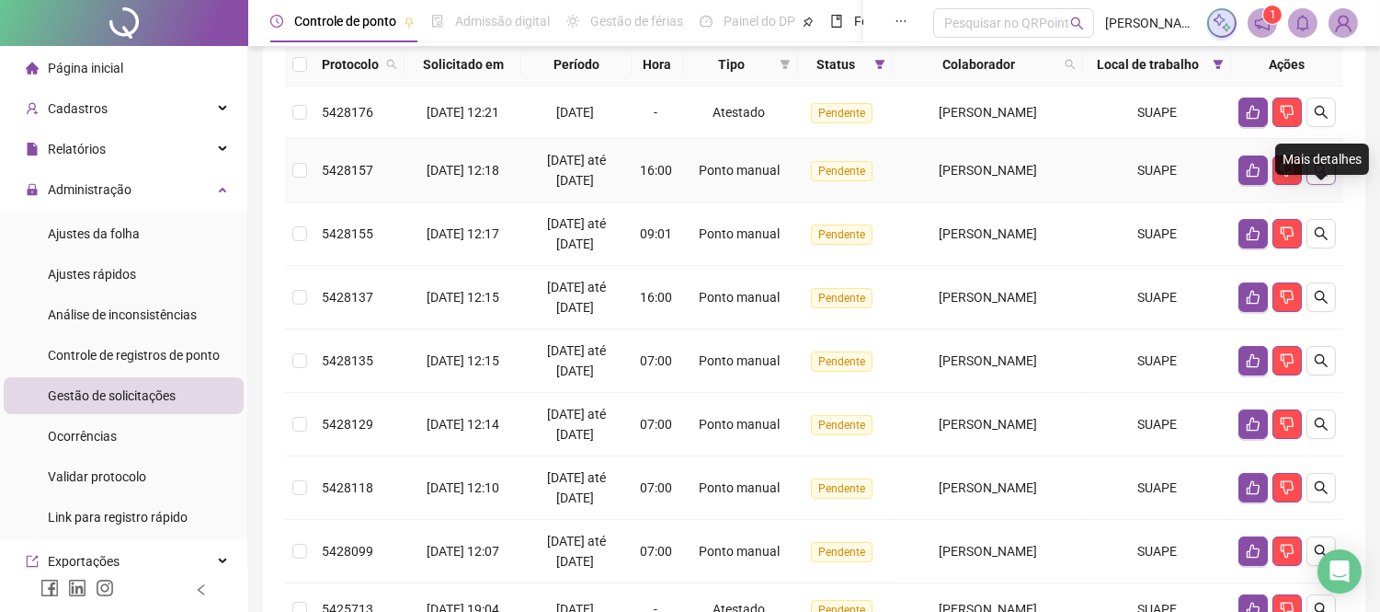
click at [1322, 177] on icon "search" at bounding box center [1321, 170] width 13 height 13
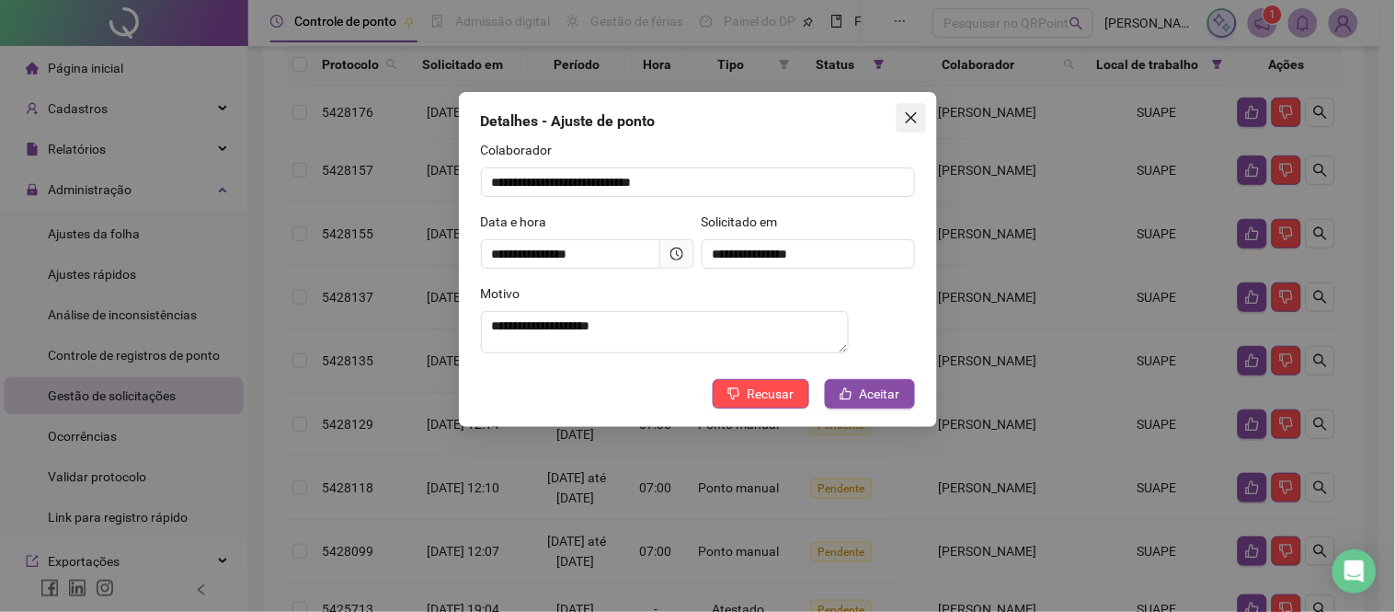
click at [911, 120] on icon "close" at bounding box center [911, 117] width 15 height 15
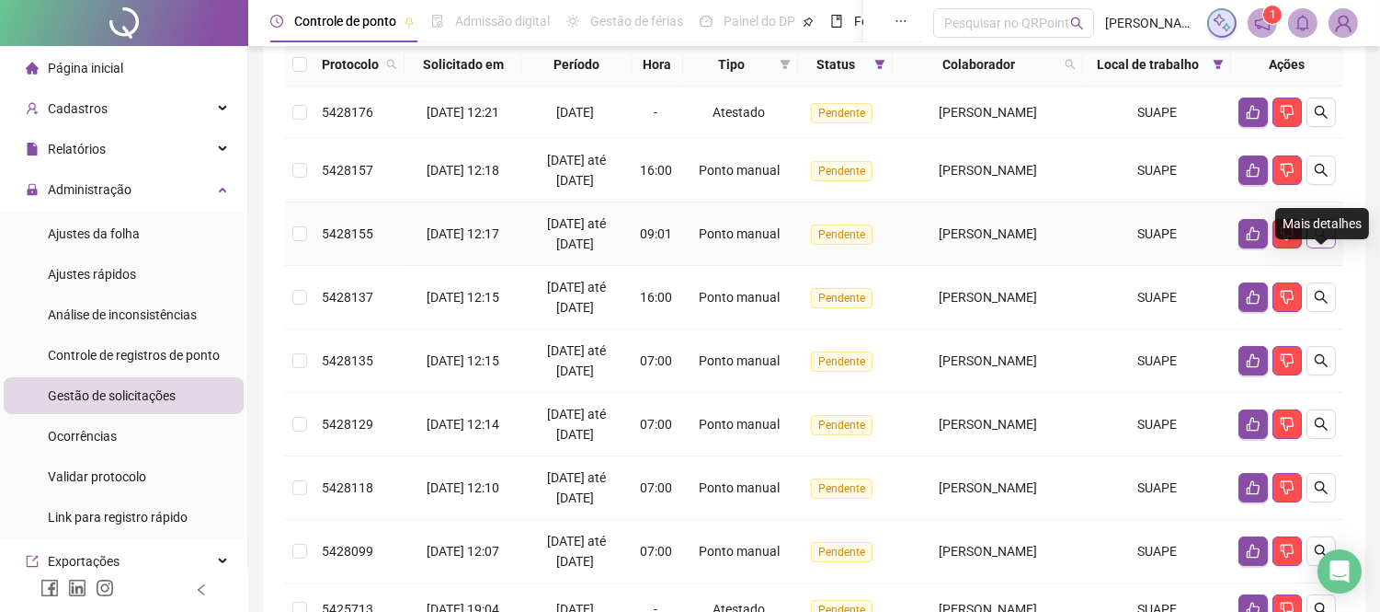
click at [1324, 240] on icon "search" at bounding box center [1321, 233] width 13 height 13
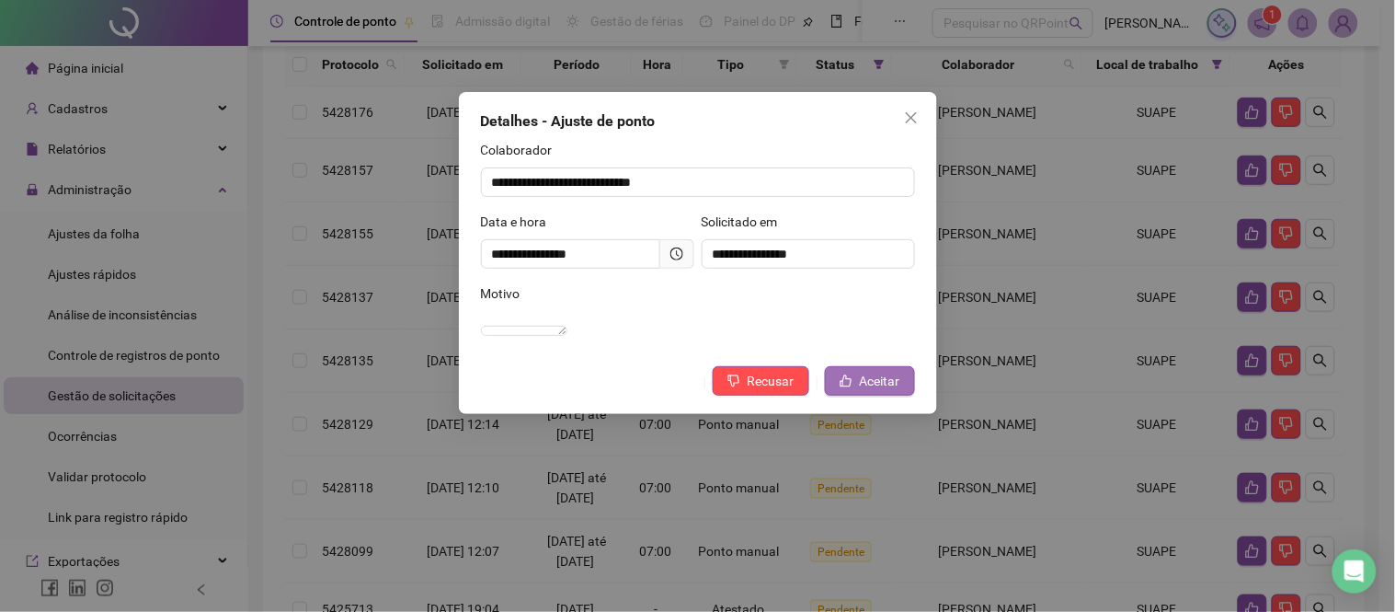
click at [865, 391] on span "Aceitar" at bounding box center [880, 381] width 40 height 20
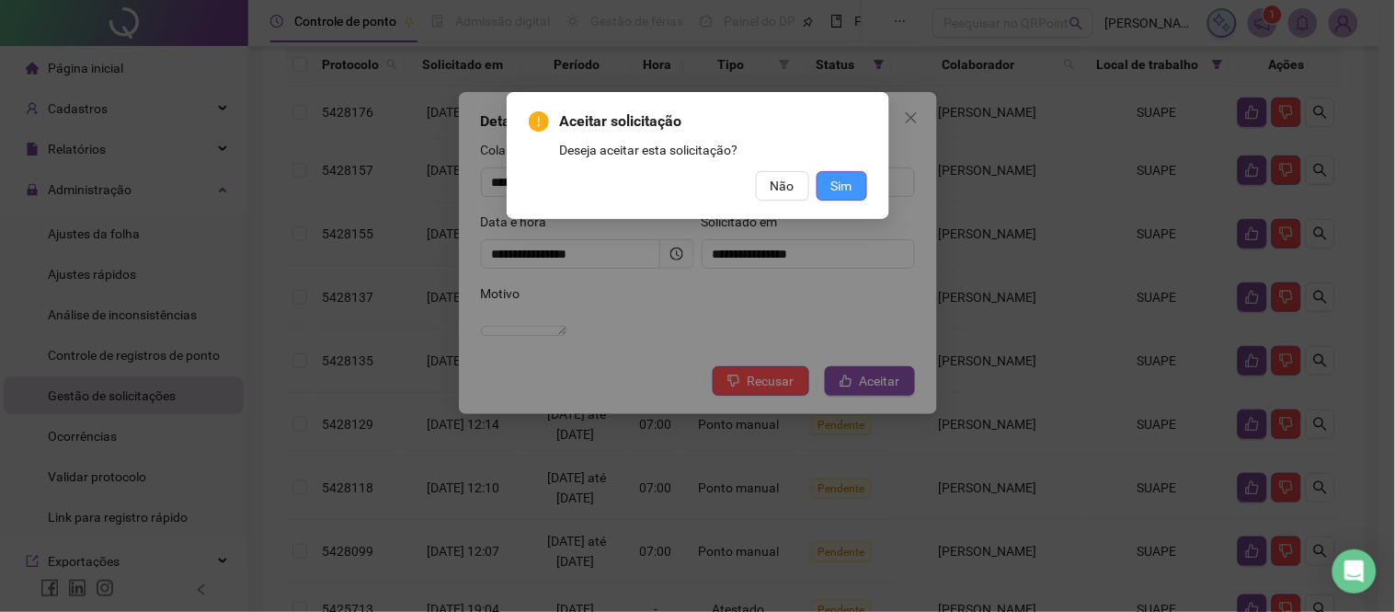
click at [841, 182] on span "Sim" at bounding box center [841, 186] width 21 height 20
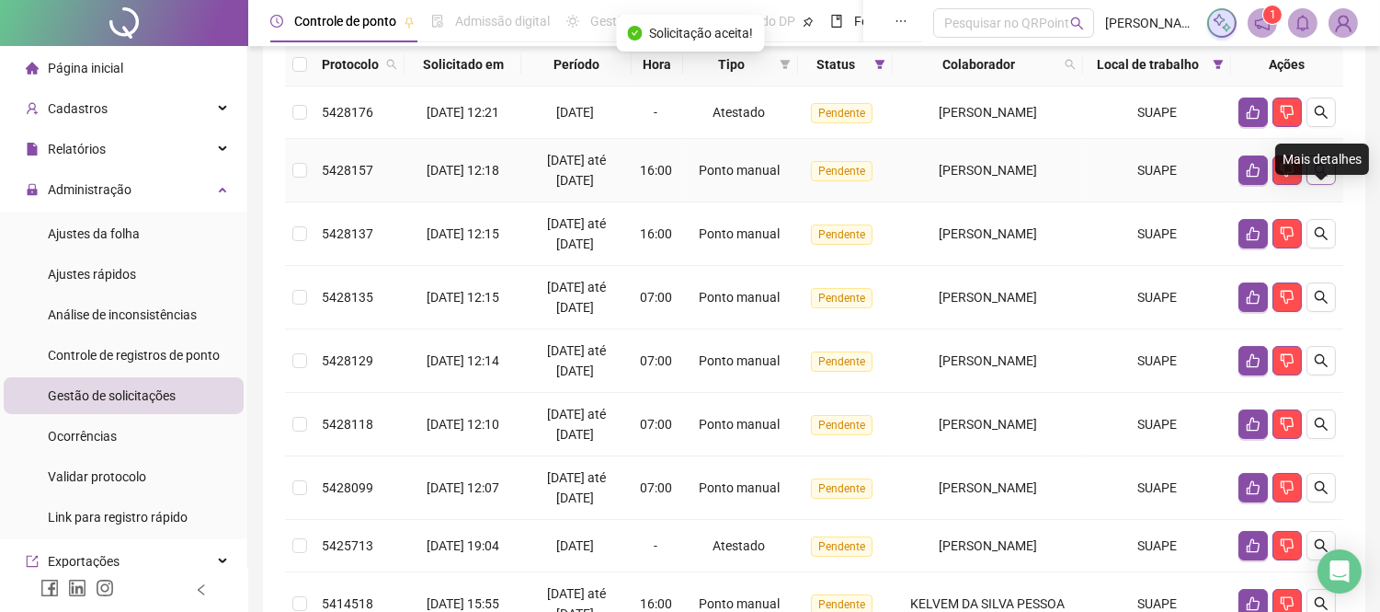
click at [1320, 177] on icon "search" at bounding box center [1321, 170] width 15 height 15
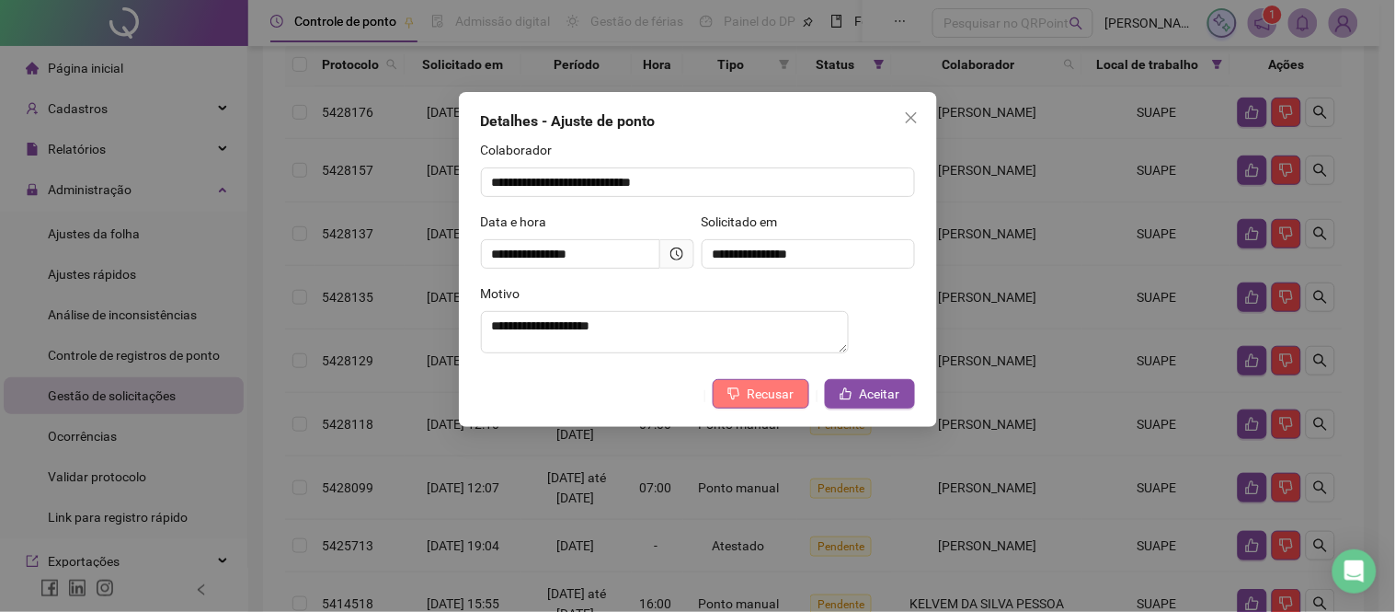
click at [766, 398] on span "Recusar" at bounding box center [771, 393] width 47 height 20
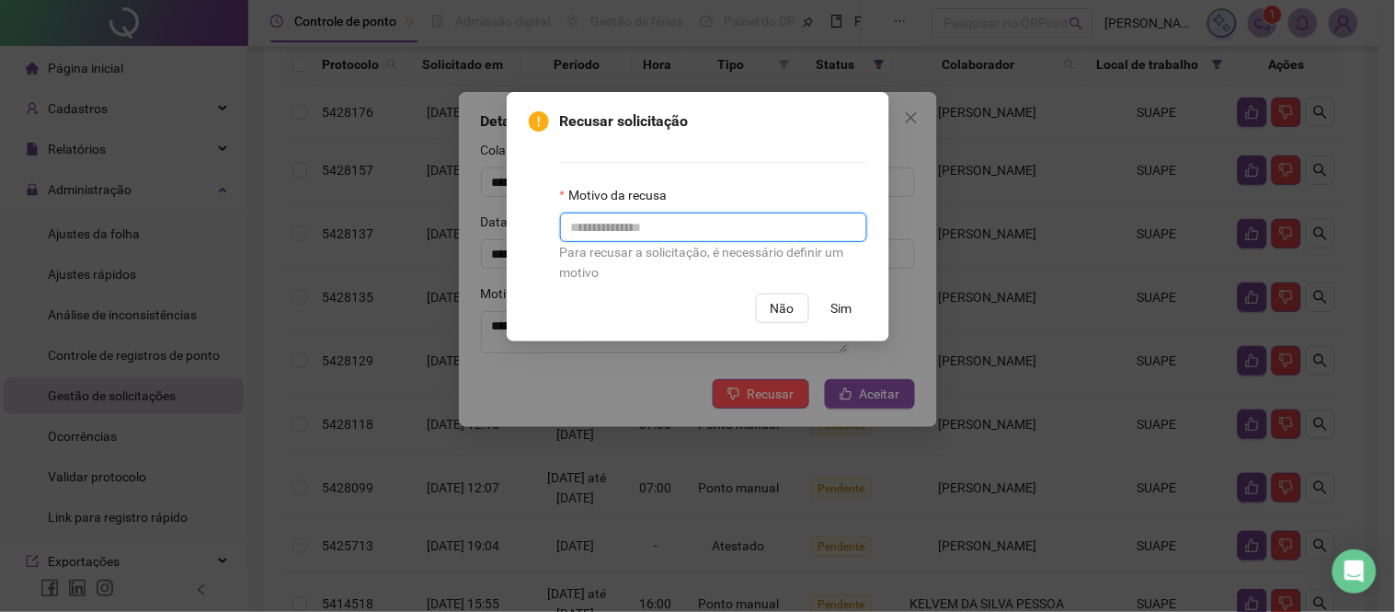
click at [623, 235] on input "text" at bounding box center [713, 226] width 307 height 29
type input "**********"
click at [852, 314] on span "Sim" at bounding box center [841, 308] width 21 height 20
click at [837, 308] on div "**********" at bounding box center [697, 306] width 1395 height 612
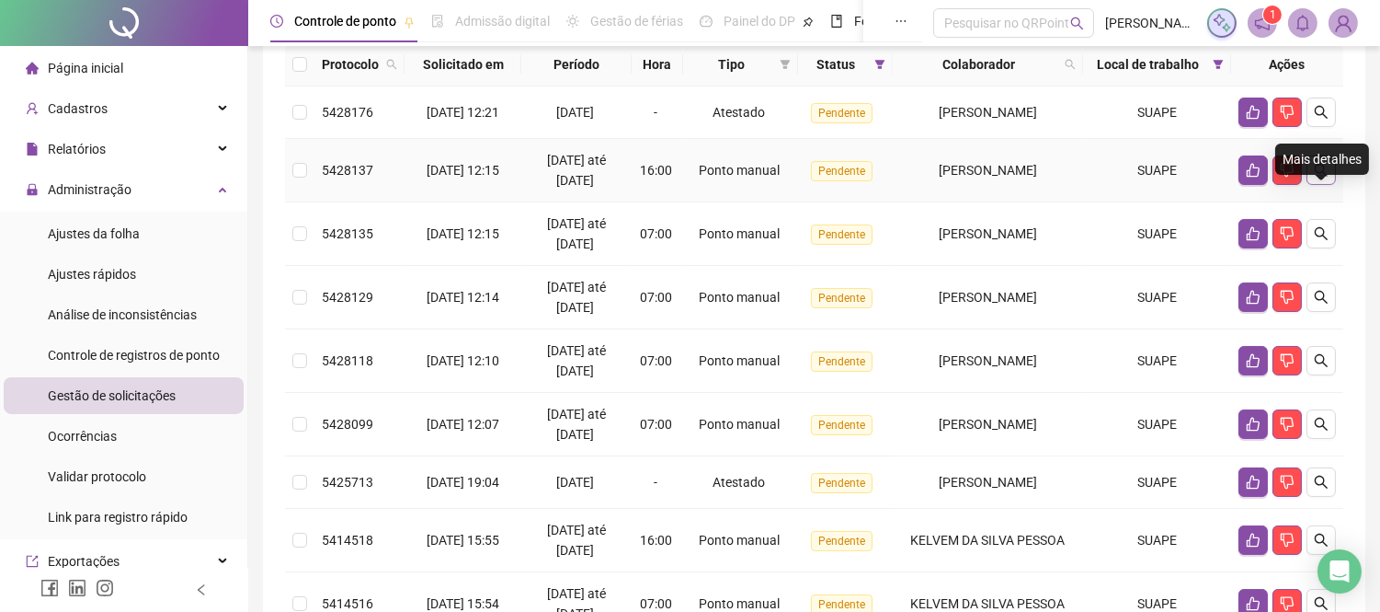
click at [1326, 177] on icon "search" at bounding box center [1321, 170] width 15 height 15
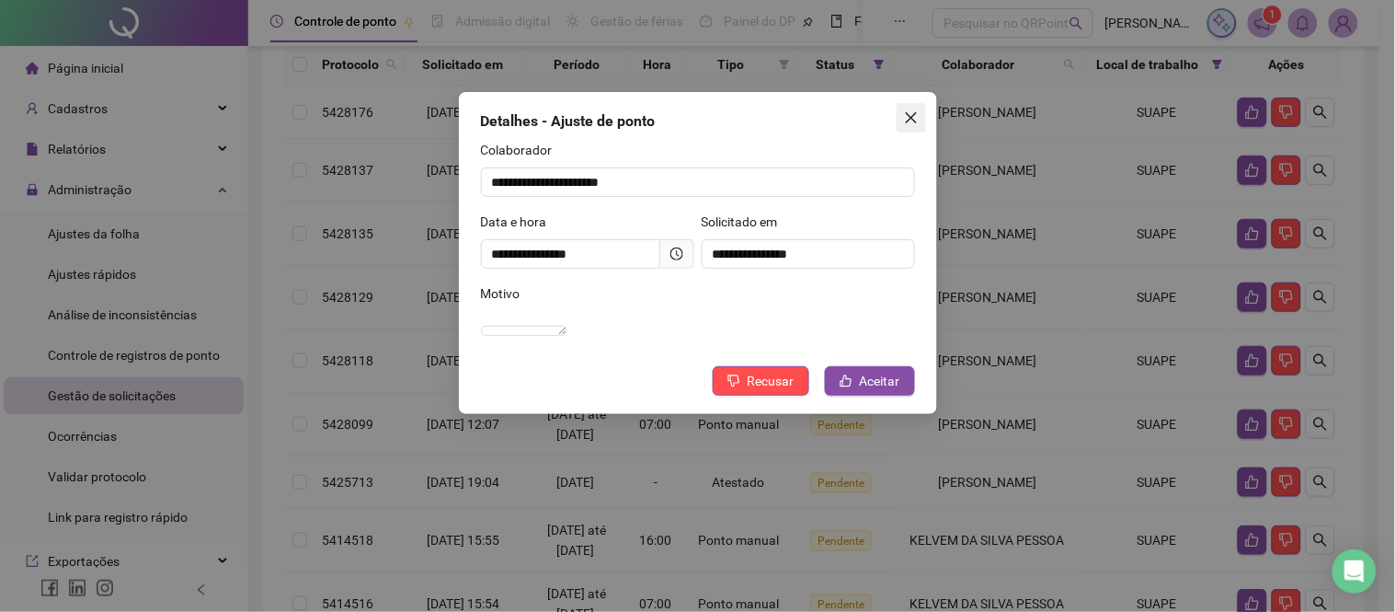
click at [910, 113] on icon "close" at bounding box center [911, 117] width 15 height 15
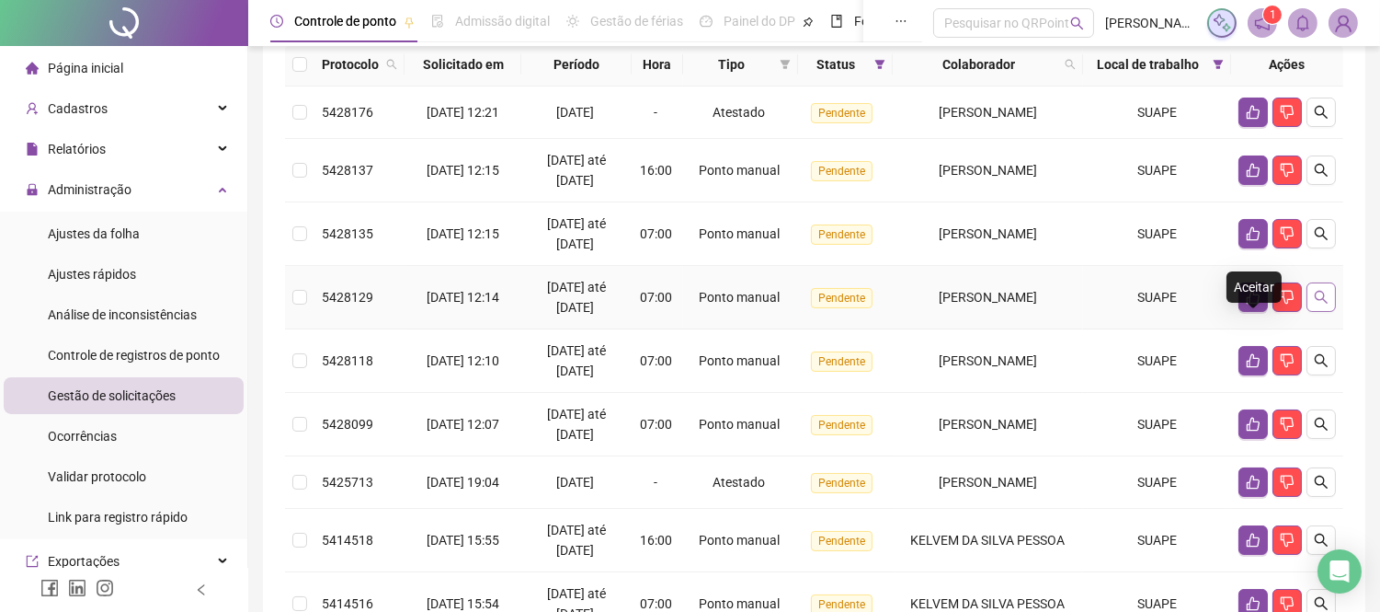
click at [1330, 312] on button "button" at bounding box center [1321, 296] width 29 height 29
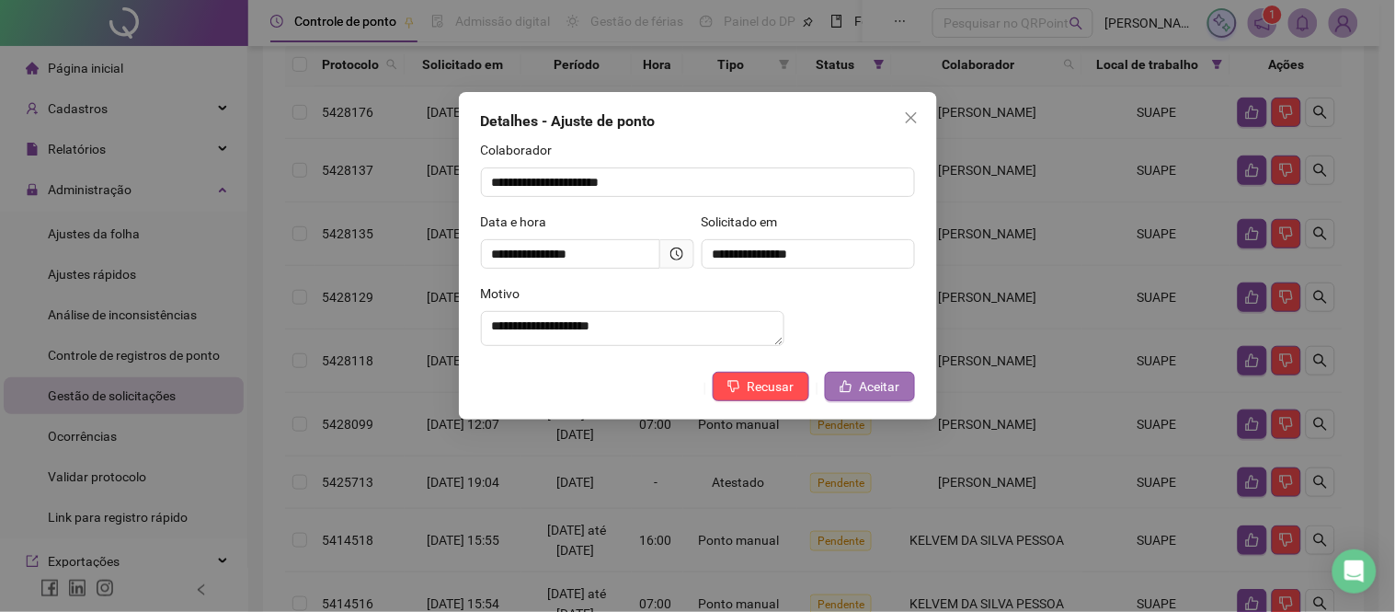
click at [880, 396] on span "Aceitar" at bounding box center [880, 386] width 40 height 20
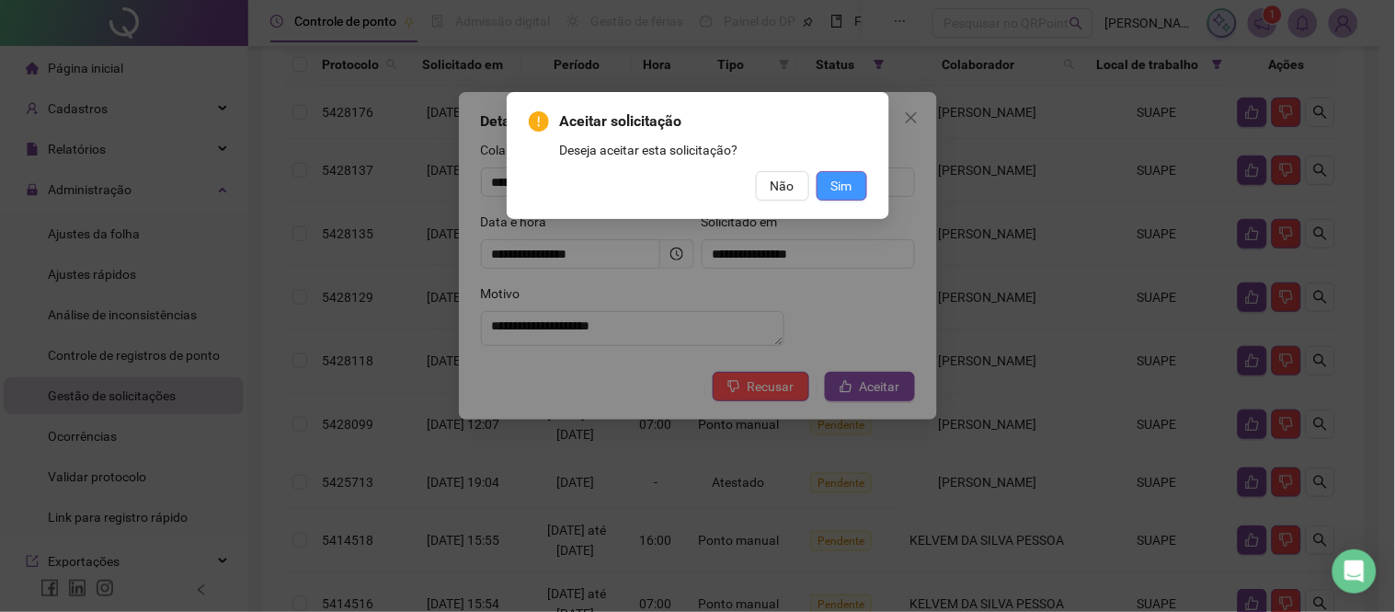
click at [838, 184] on span "Sim" at bounding box center [841, 186] width 21 height 20
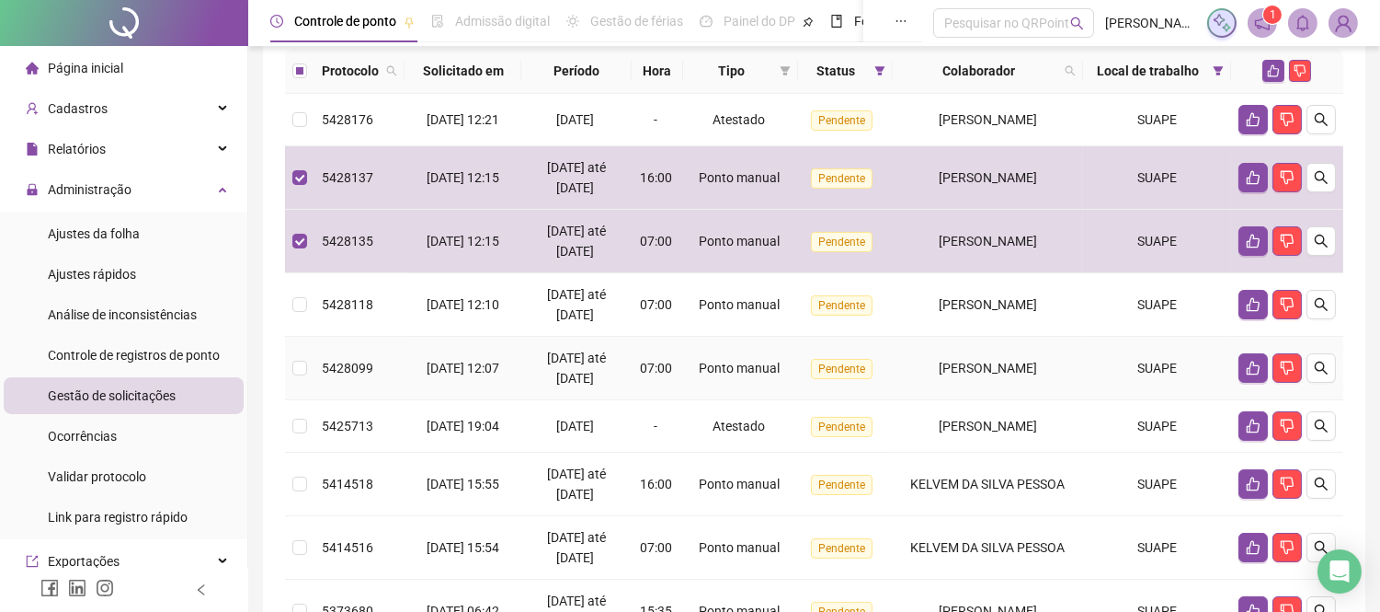
scroll to position [107, 0]
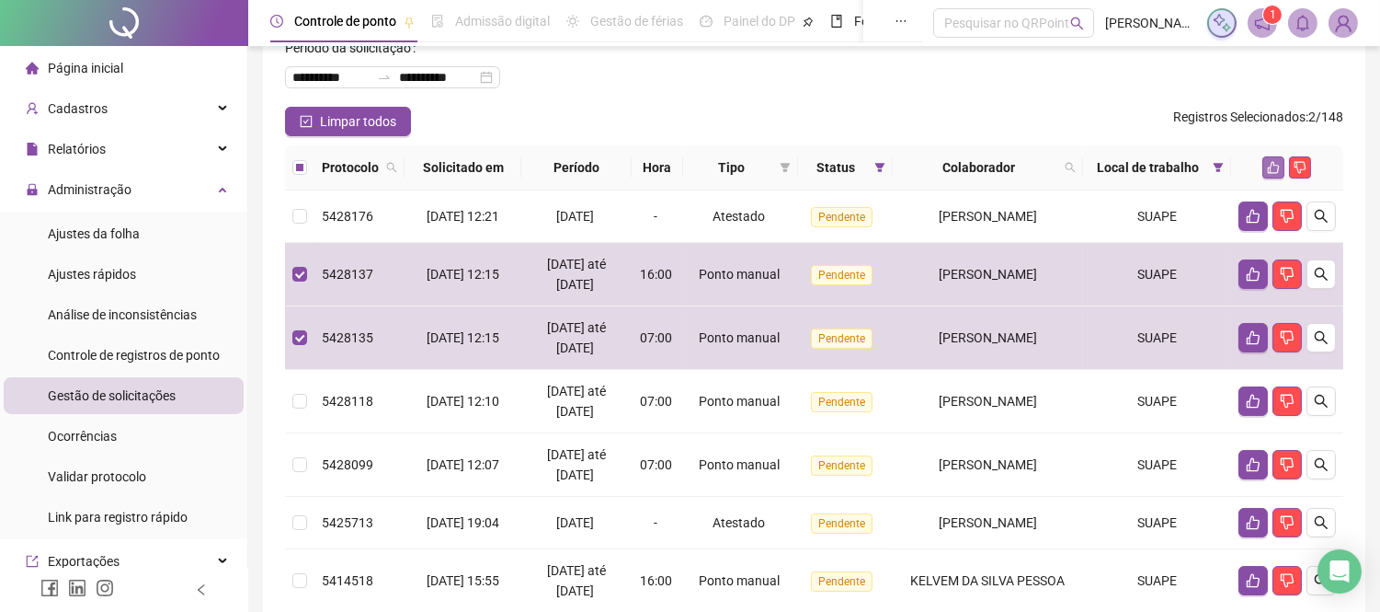
click at [1278, 174] on icon "like" at bounding box center [1273, 167] width 13 height 13
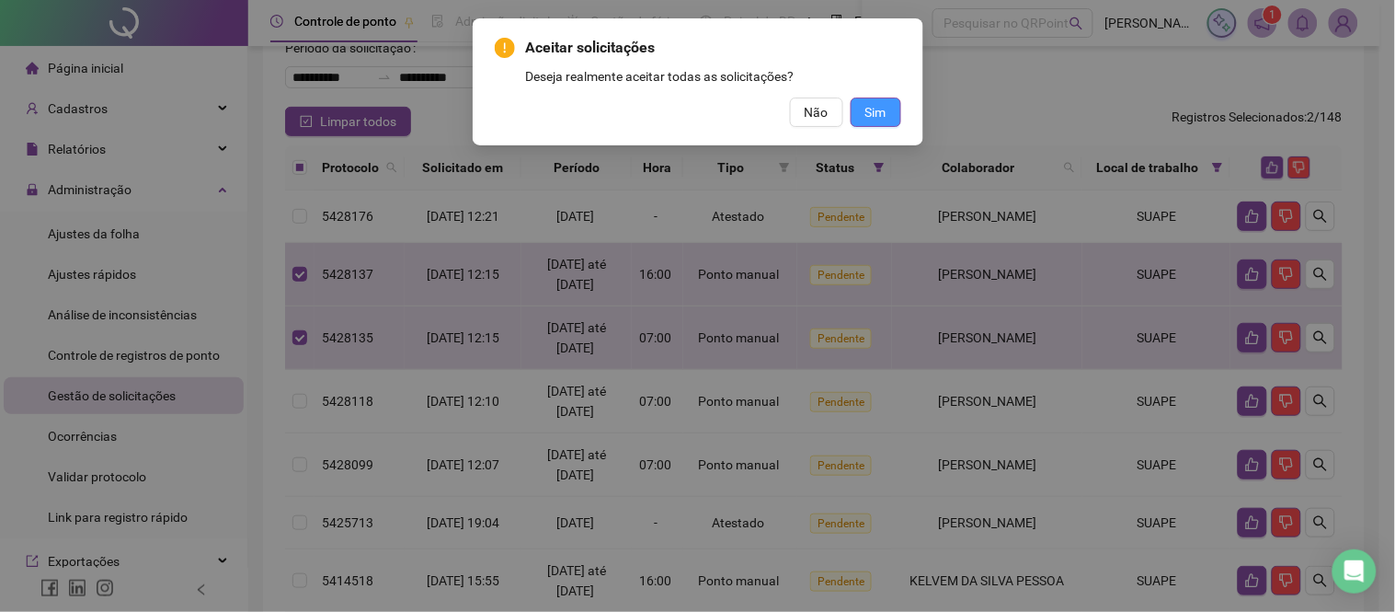
click at [885, 106] on span "Sim" at bounding box center [875, 112] width 21 height 20
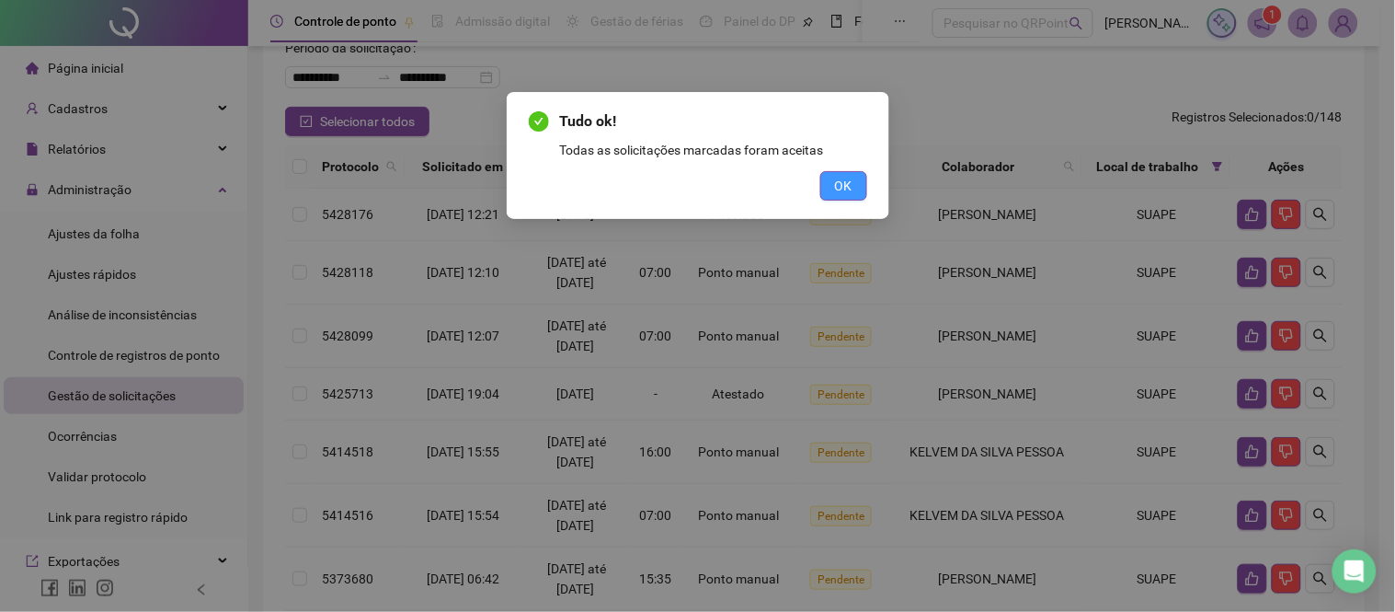
click at [833, 180] on button "OK" at bounding box center [843, 185] width 47 height 29
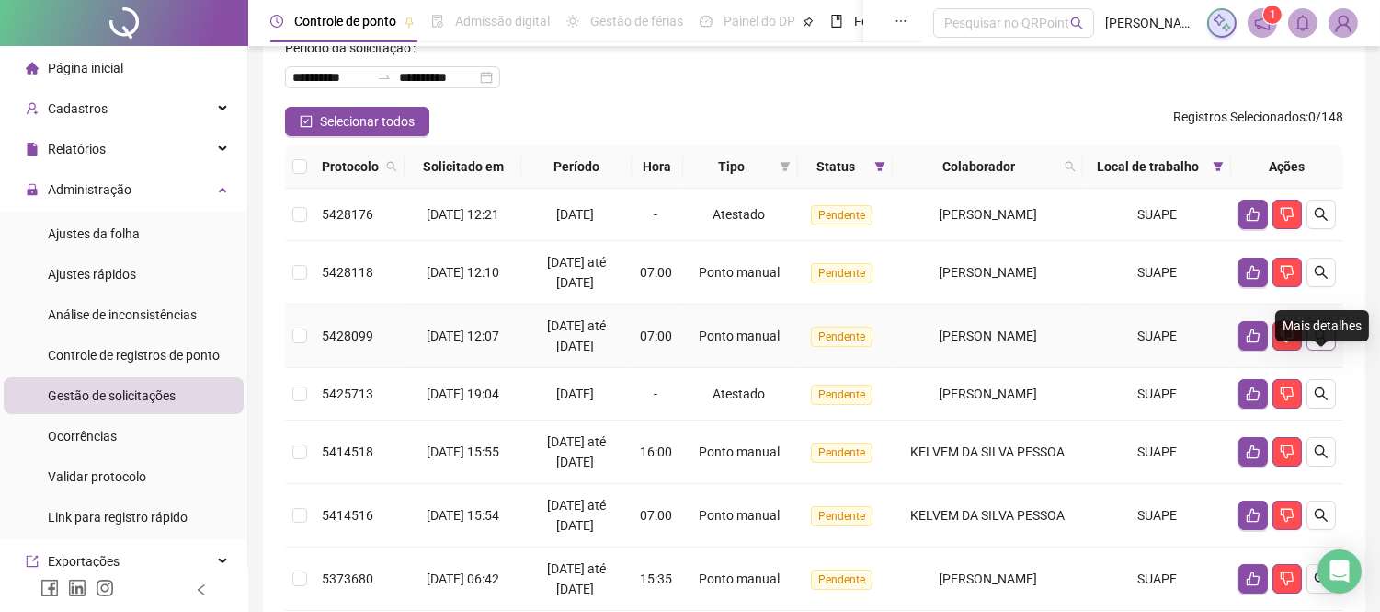
click at [1325, 343] on icon "search" at bounding box center [1321, 335] width 15 height 15
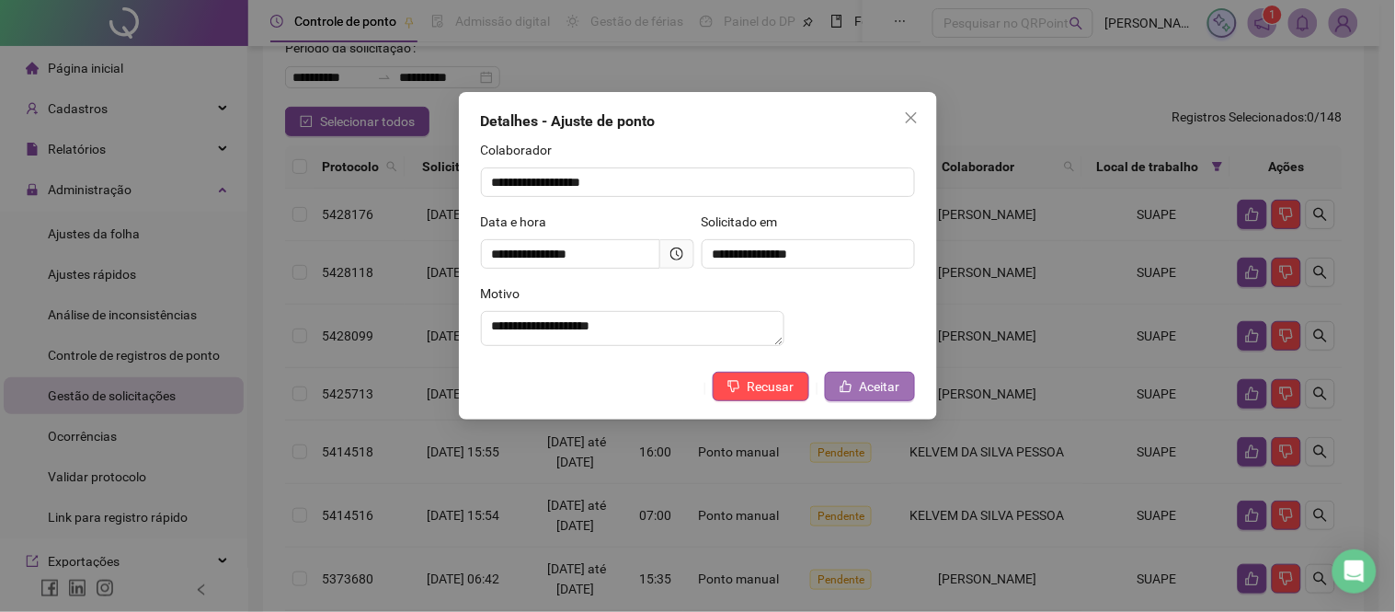
click at [881, 396] on span "Aceitar" at bounding box center [880, 386] width 40 height 20
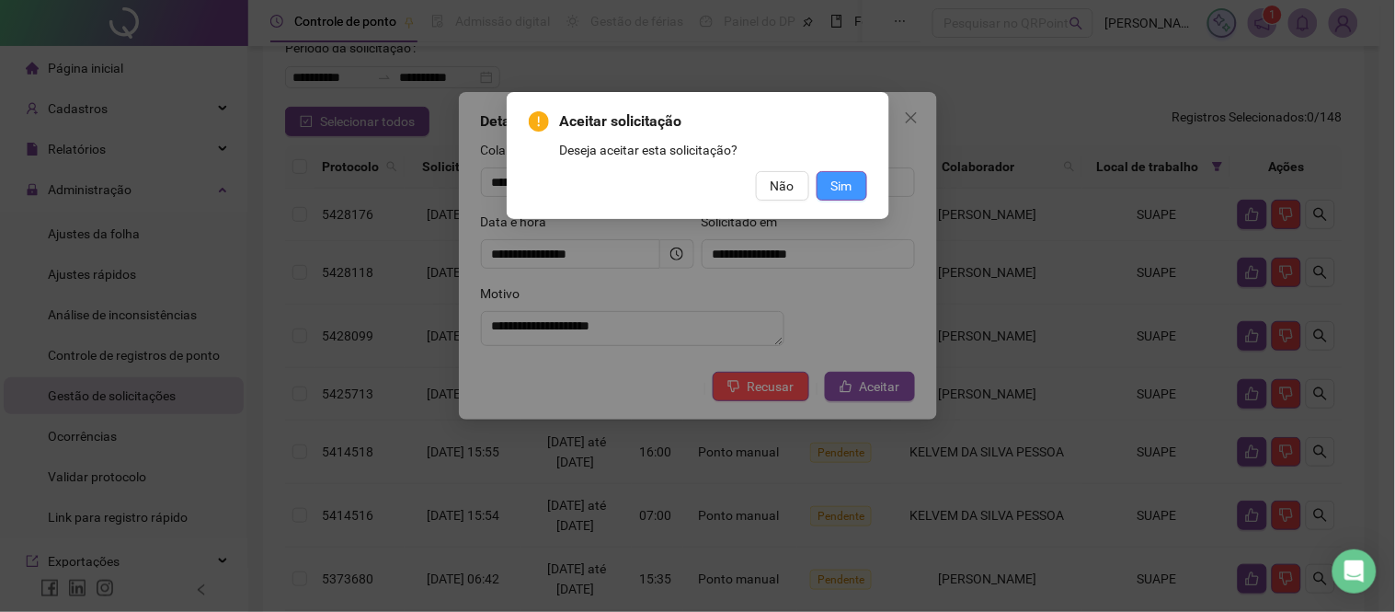
click at [840, 191] on span "Sim" at bounding box center [841, 186] width 21 height 20
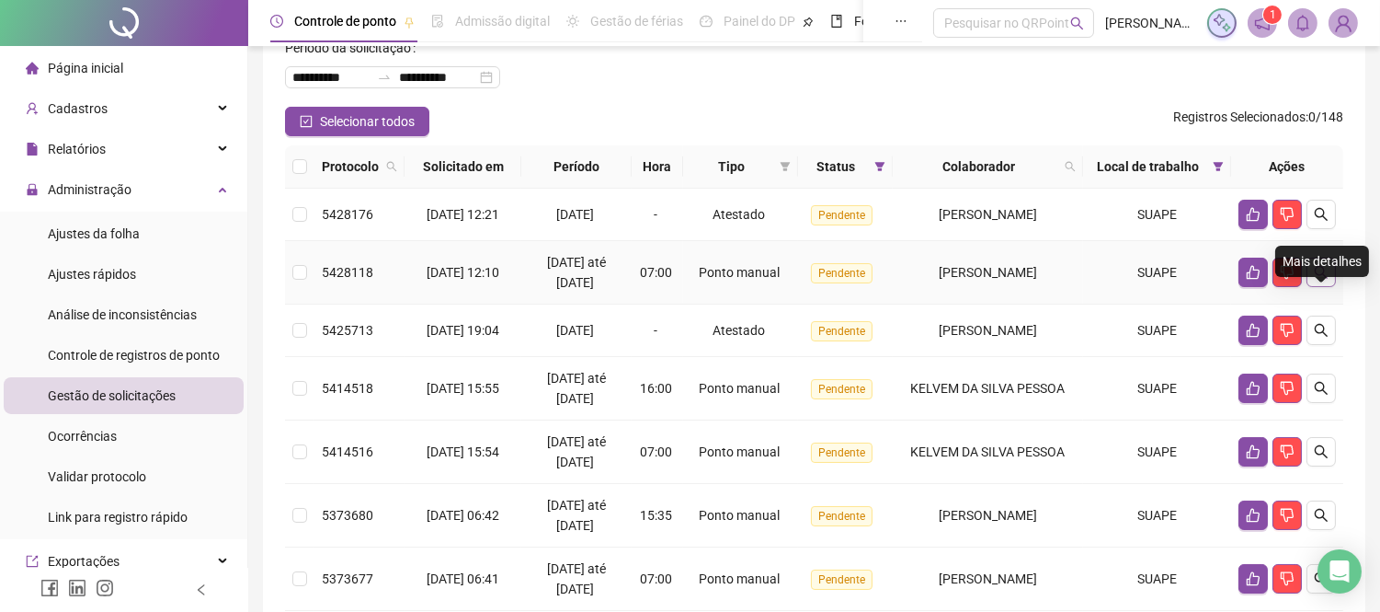
click at [1325, 280] on icon "search" at bounding box center [1321, 272] width 15 height 15
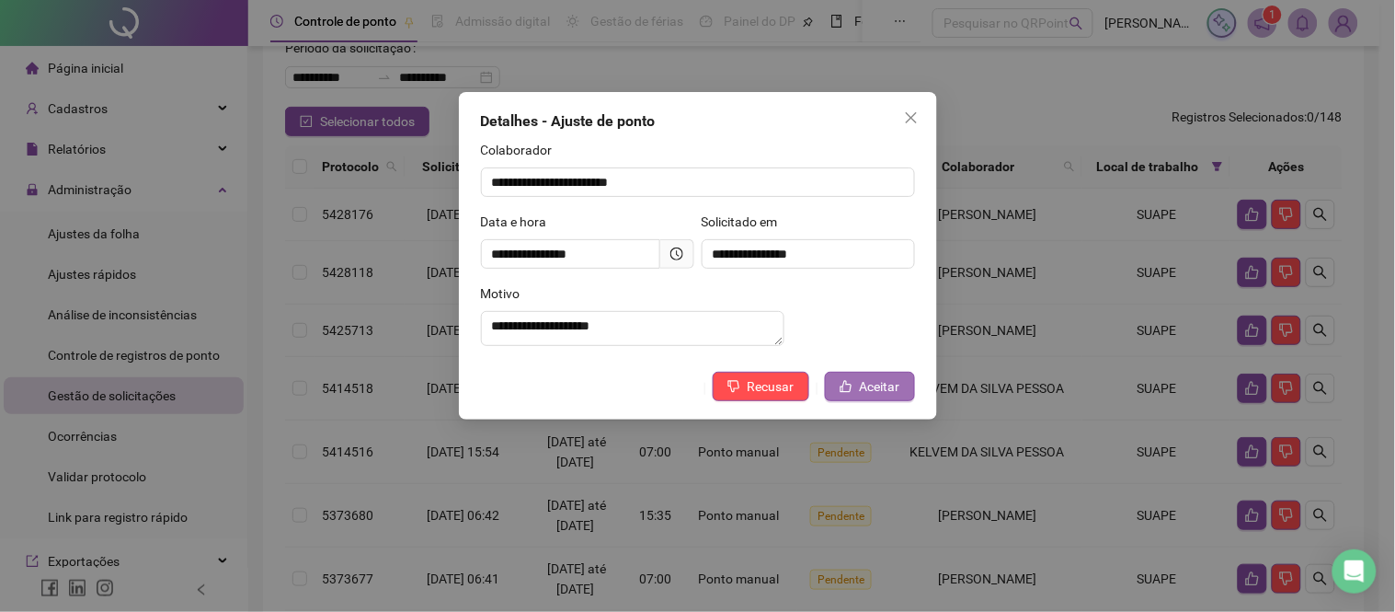
click at [863, 396] on span "Aceitar" at bounding box center [880, 386] width 40 height 20
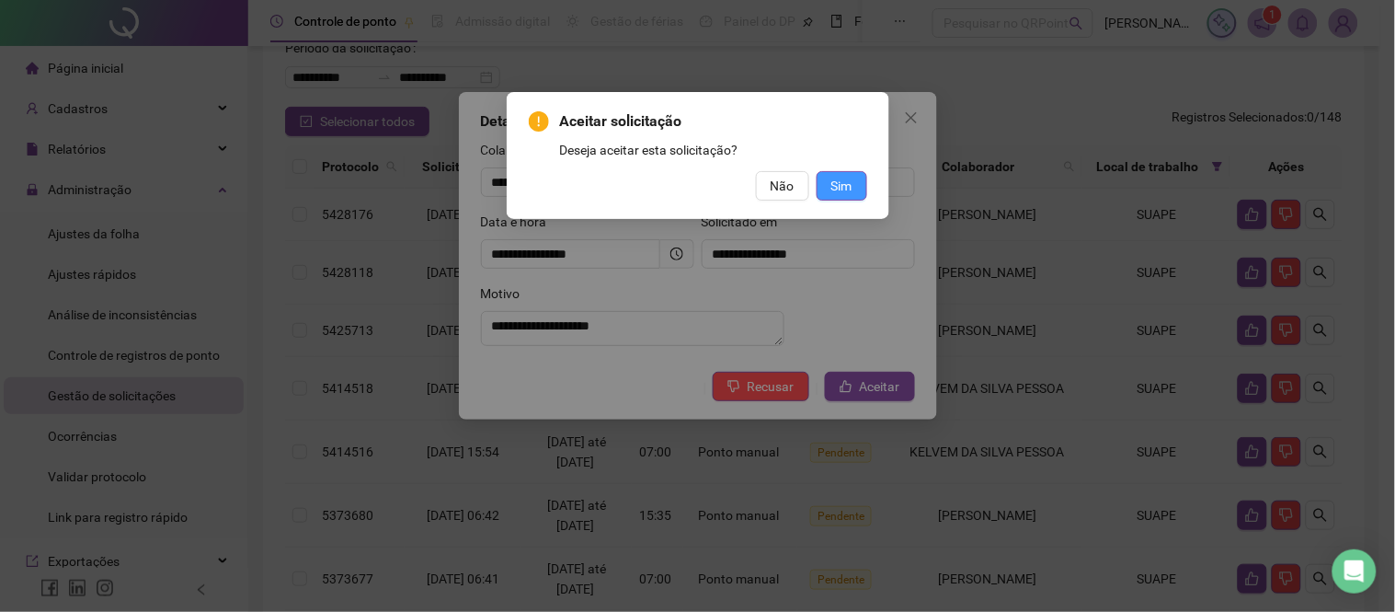
click at [849, 181] on span "Sim" at bounding box center [841, 186] width 21 height 20
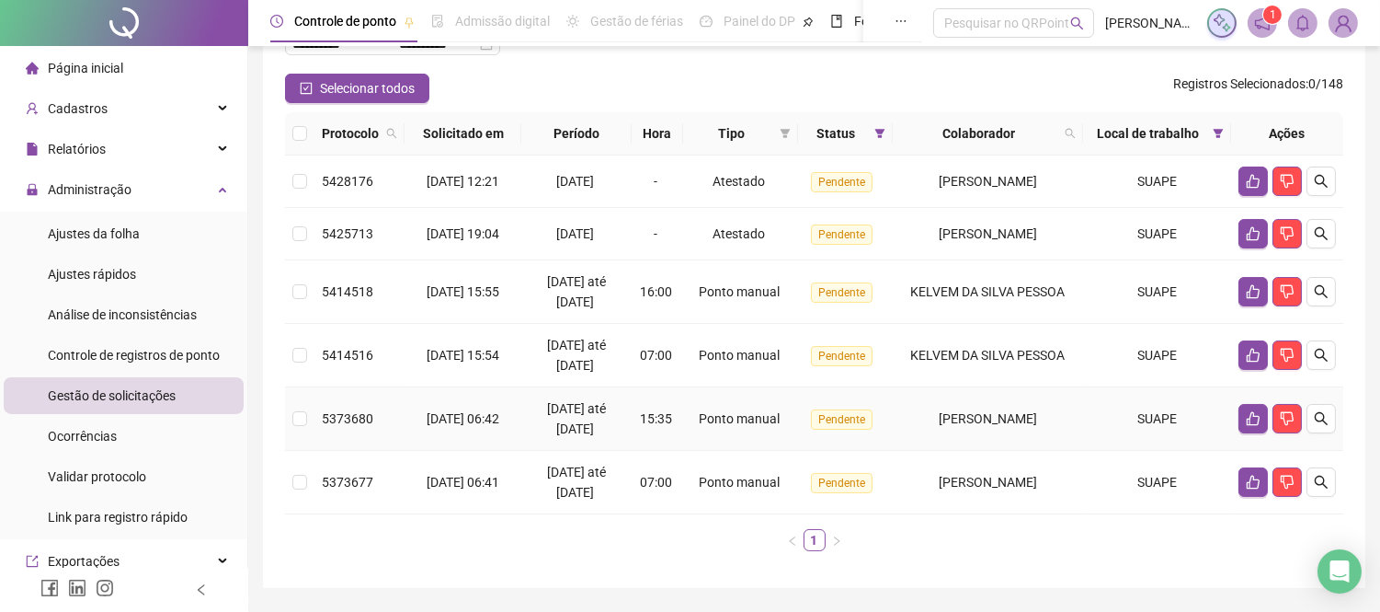
scroll to position [134, 0]
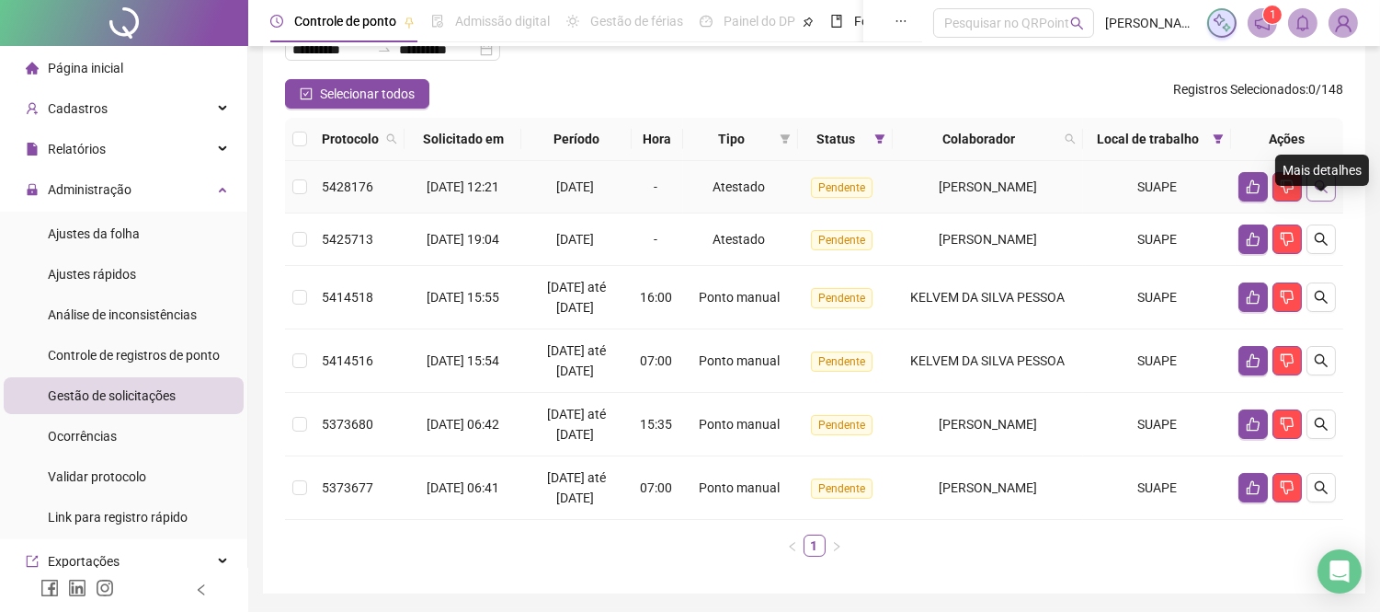
click at [1324, 193] on icon "search" at bounding box center [1321, 186] width 13 height 13
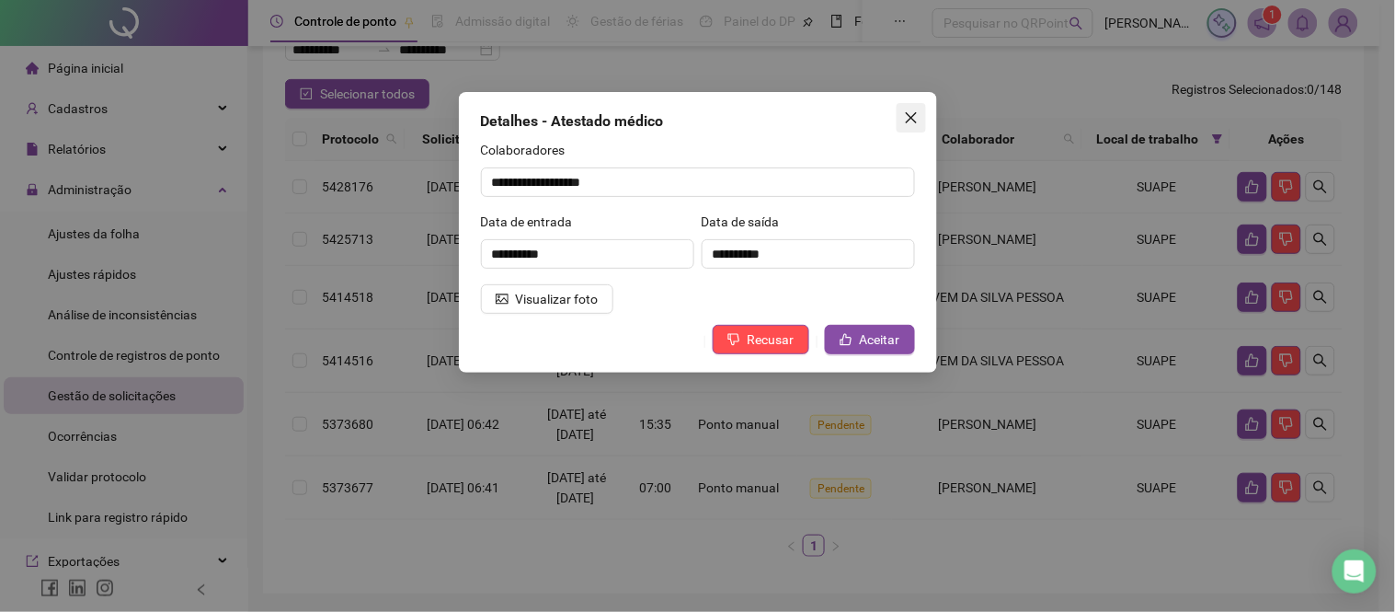
click at [911, 118] on icon "close" at bounding box center [910, 117] width 11 height 11
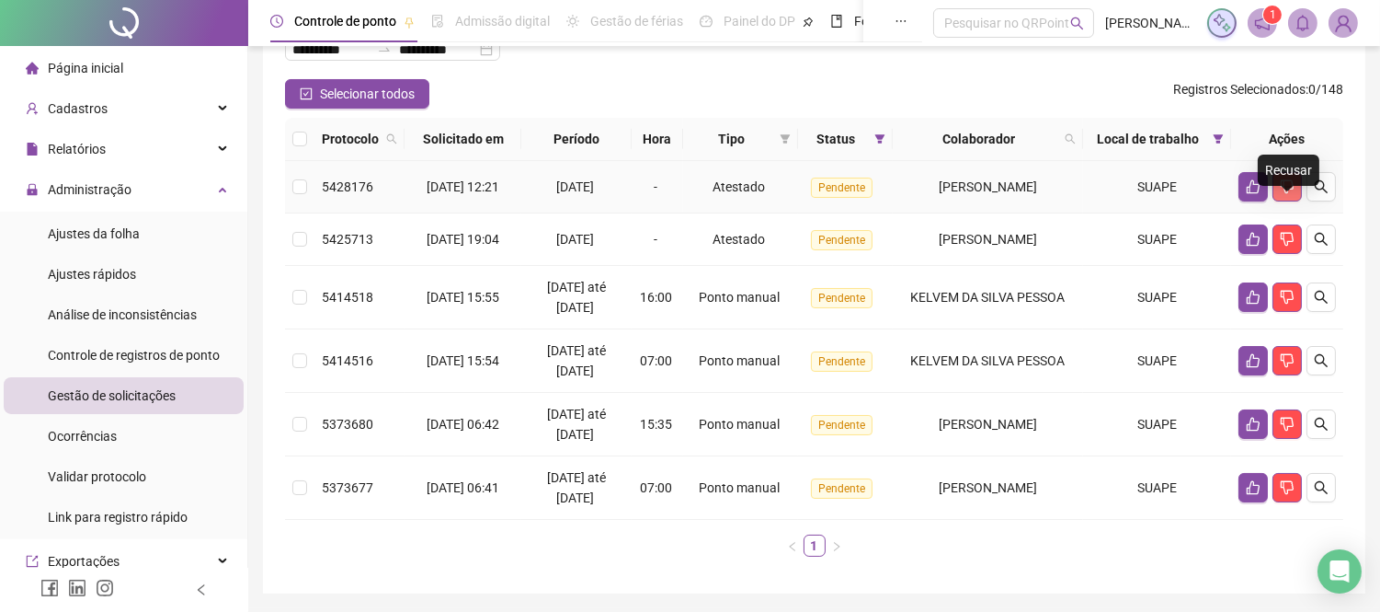
click at [1291, 194] on icon "dislike" at bounding box center [1287, 187] width 13 height 14
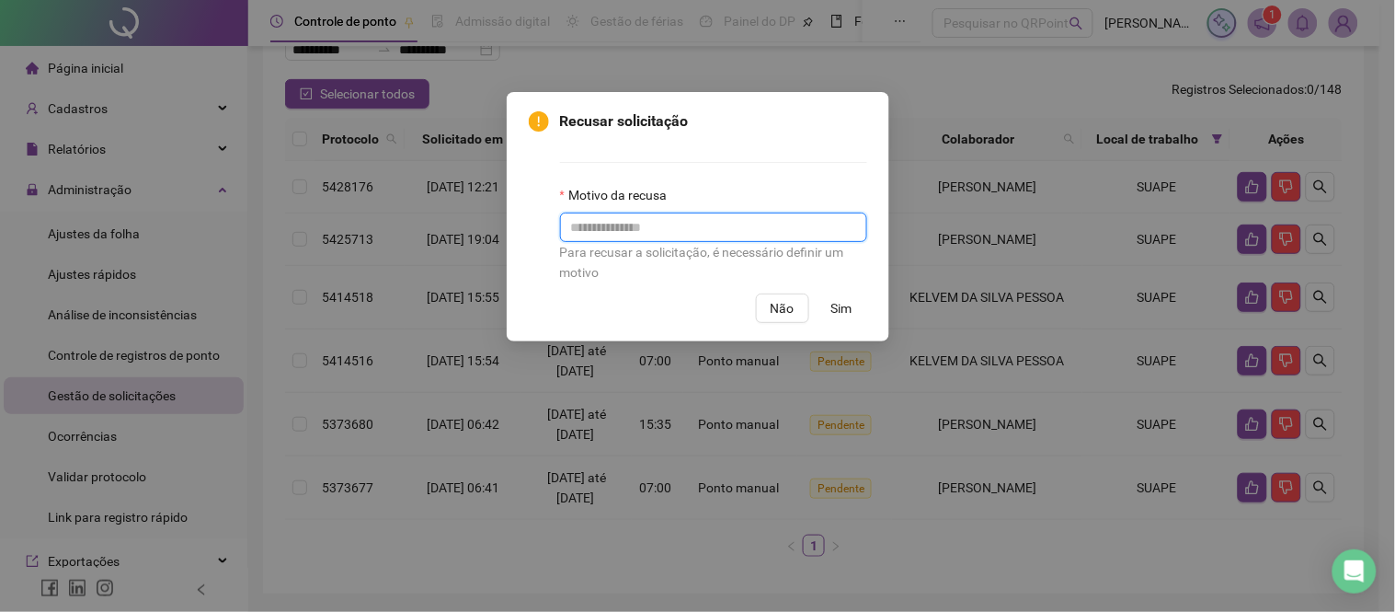
click at [666, 231] on input "text" at bounding box center [713, 226] width 307 height 29
click at [775, 313] on span "Não" at bounding box center [783, 308] width 24 height 20
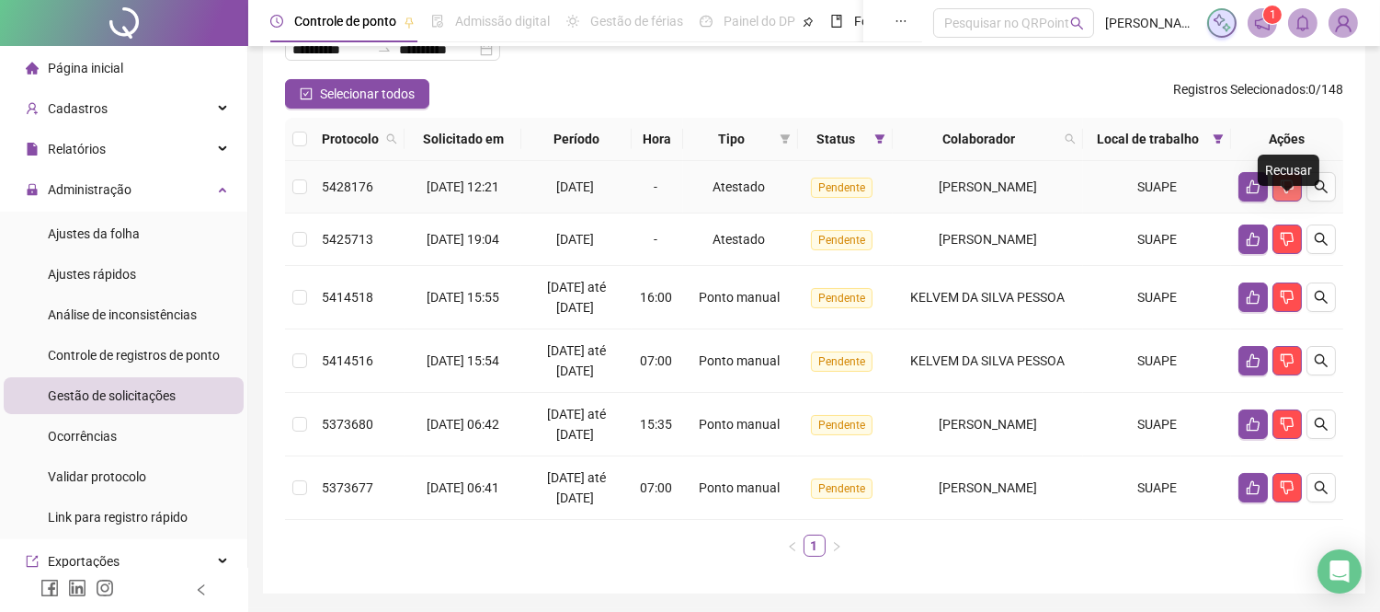
click at [1289, 194] on icon "dislike" at bounding box center [1287, 186] width 15 height 15
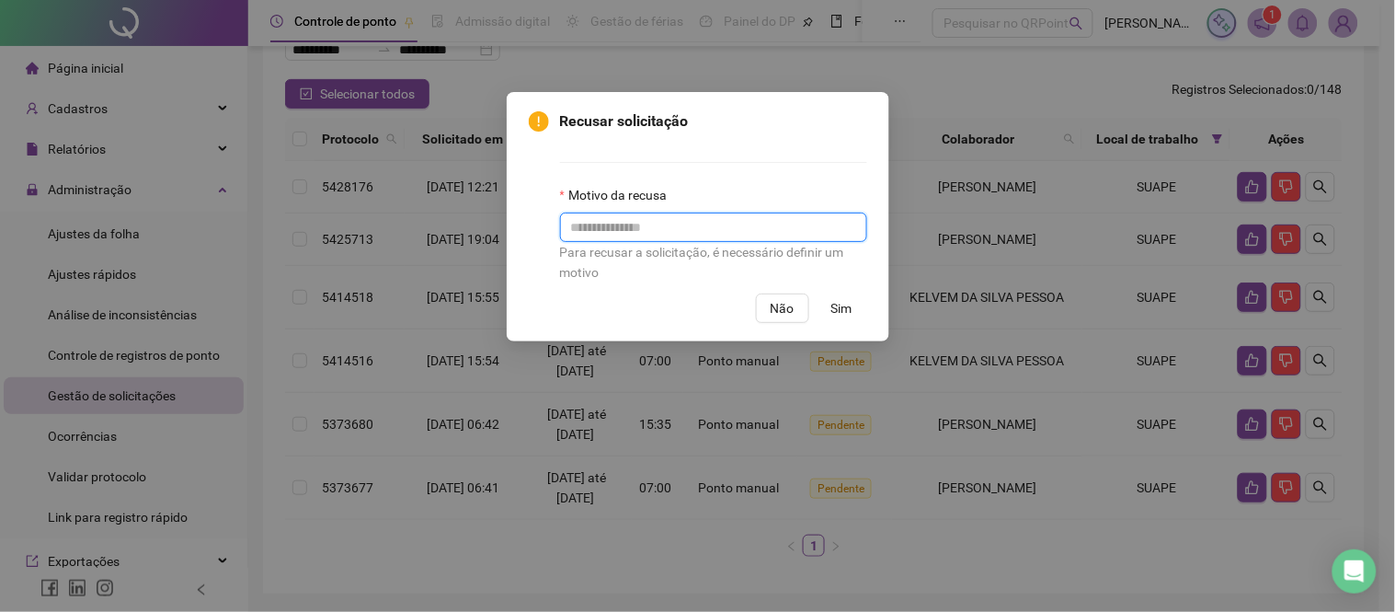
click at [659, 234] on input "text" at bounding box center [713, 226] width 307 height 29
type input "**********"
click at [838, 314] on span "Sim" at bounding box center [841, 308] width 21 height 20
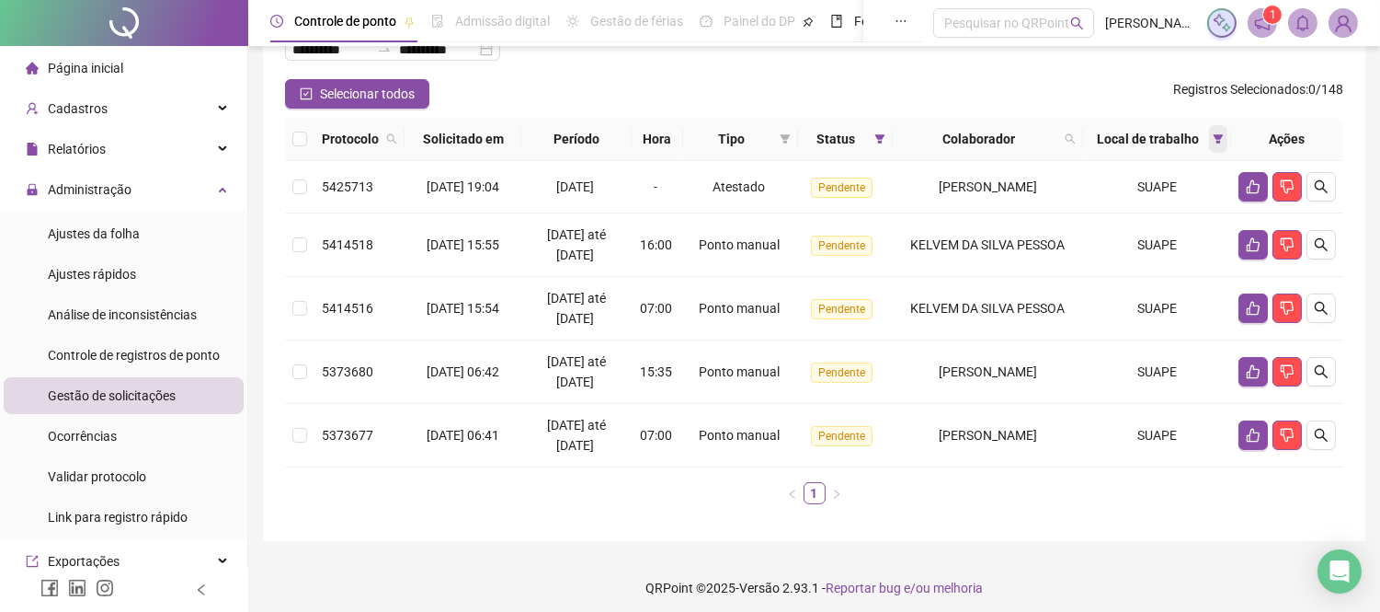
click at [1217, 144] on icon "filter" at bounding box center [1218, 138] width 11 height 11
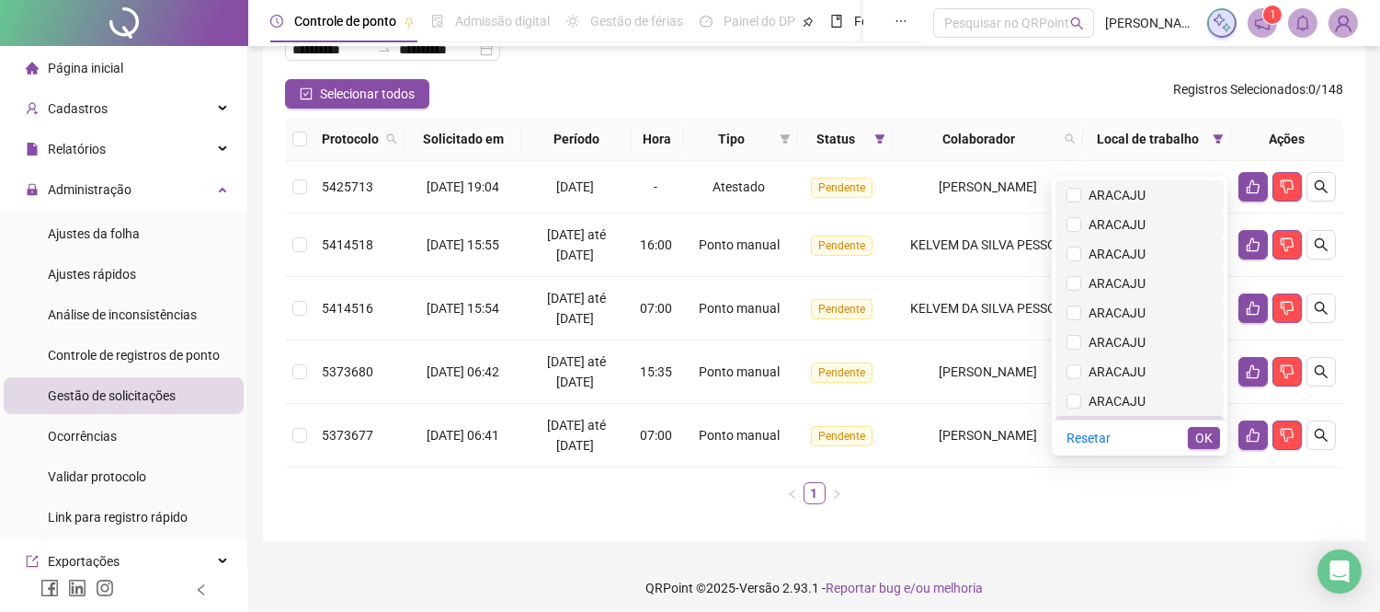
drag, startPoint x: 1160, startPoint y: 193, endPoint x: 1183, endPoint y: 430, distance: 238.4
click at [1146, 193] on span "ARACAJU" at bounding box center [1113, 195] width 64 height 15
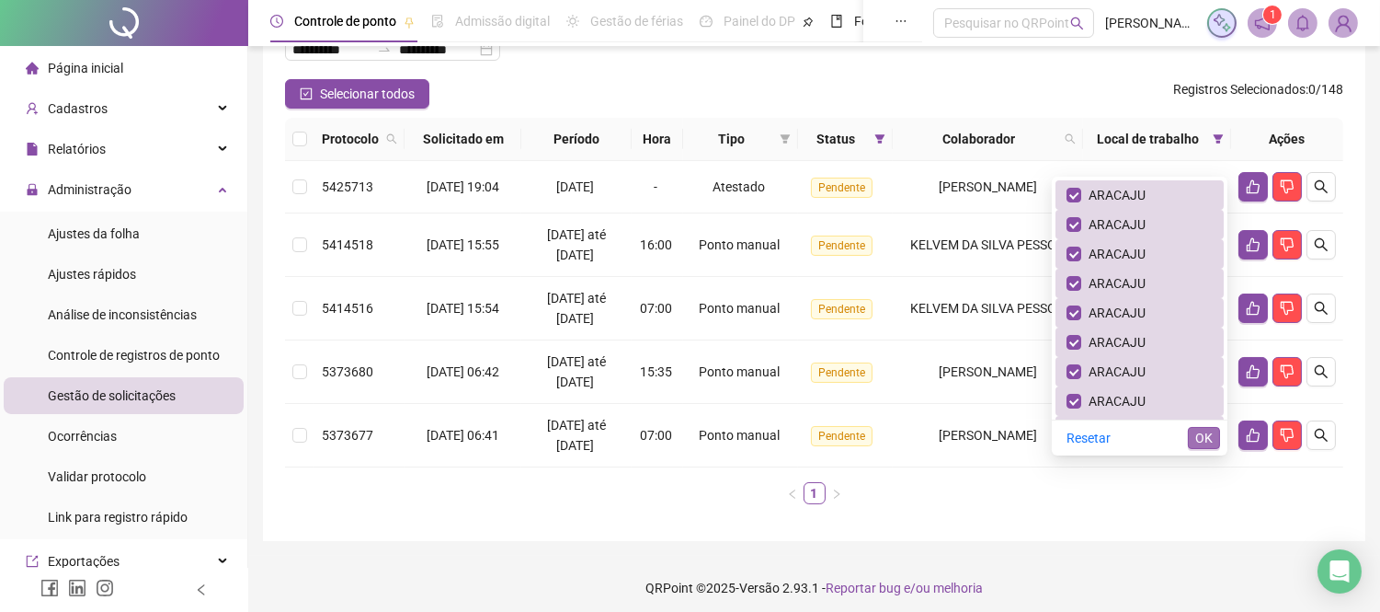
click at [1200, 435] on span "OK" at bounding box center [1203, 438] width 17 height 20
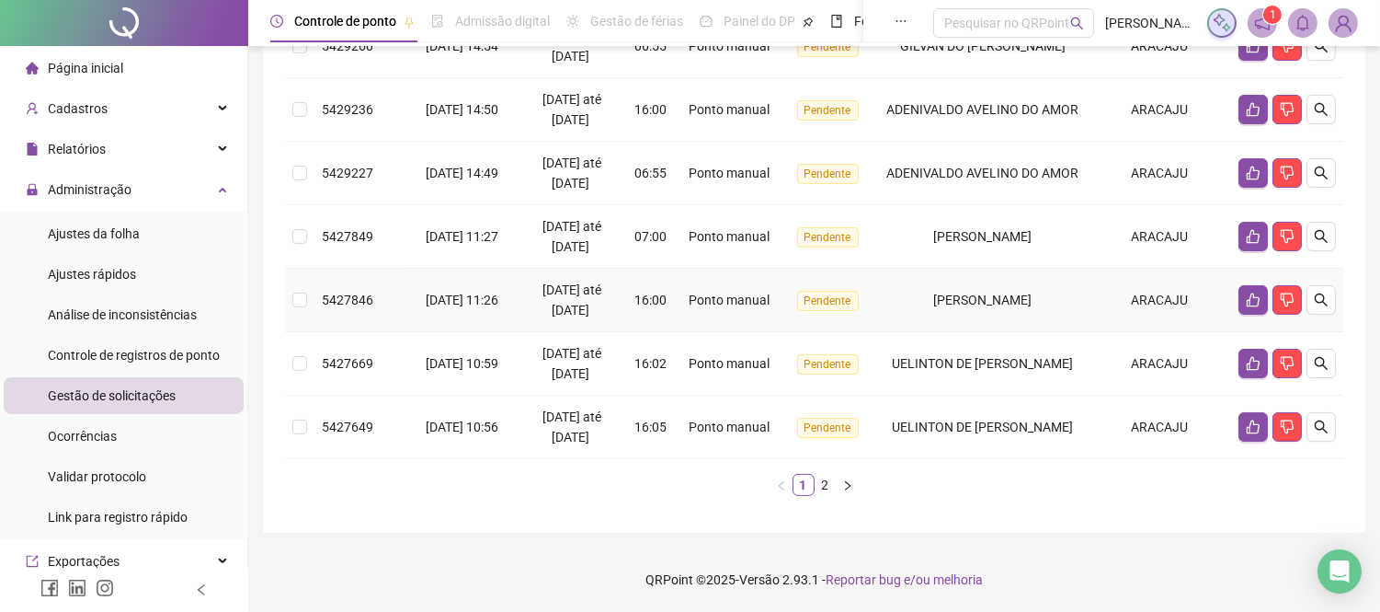
scroll to position [618, 0]
click at [825, 488] on link "2" at bounding box center [826, 484] width 20 height 20
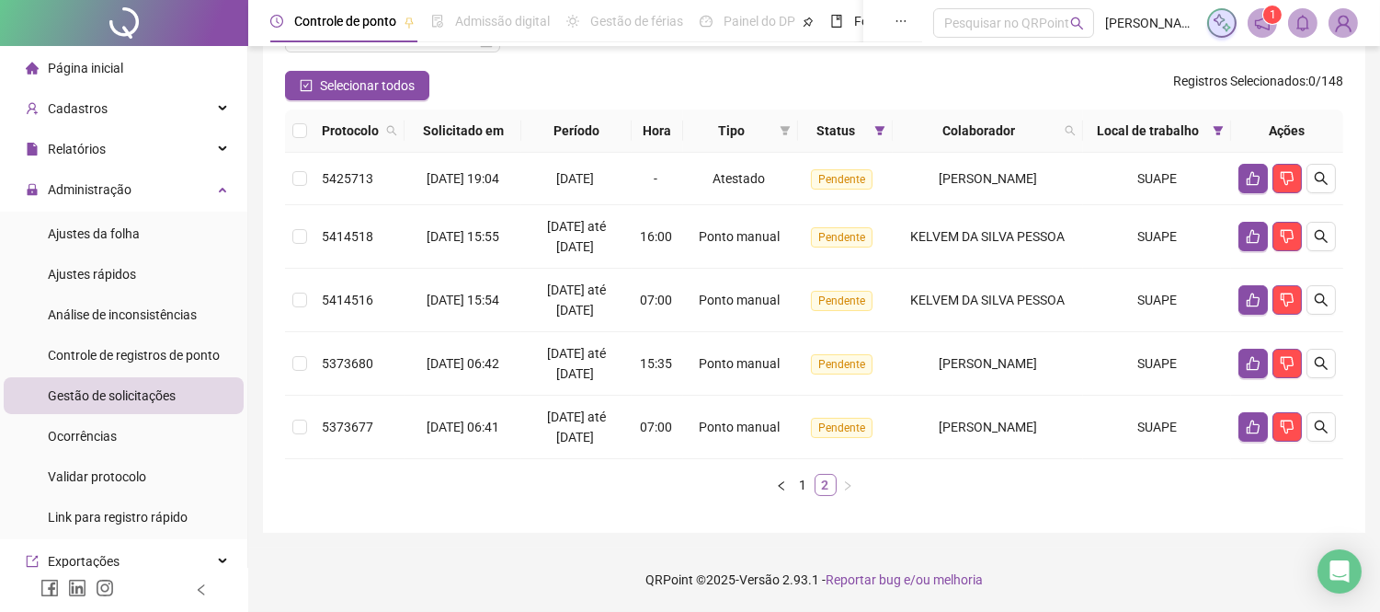
scroll to position [173, 0]
click at [1221, 125] on icon "filter" at bounding box center [1218, 130] width 11 height 11
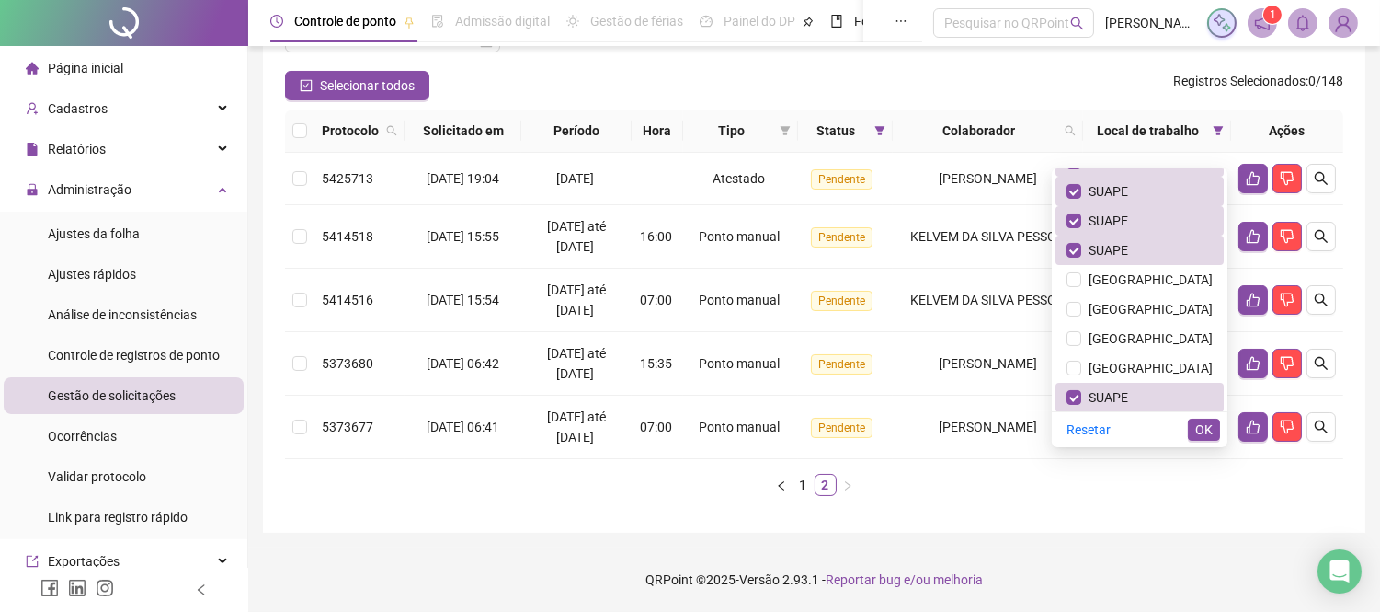
scroll to position [306, 0]
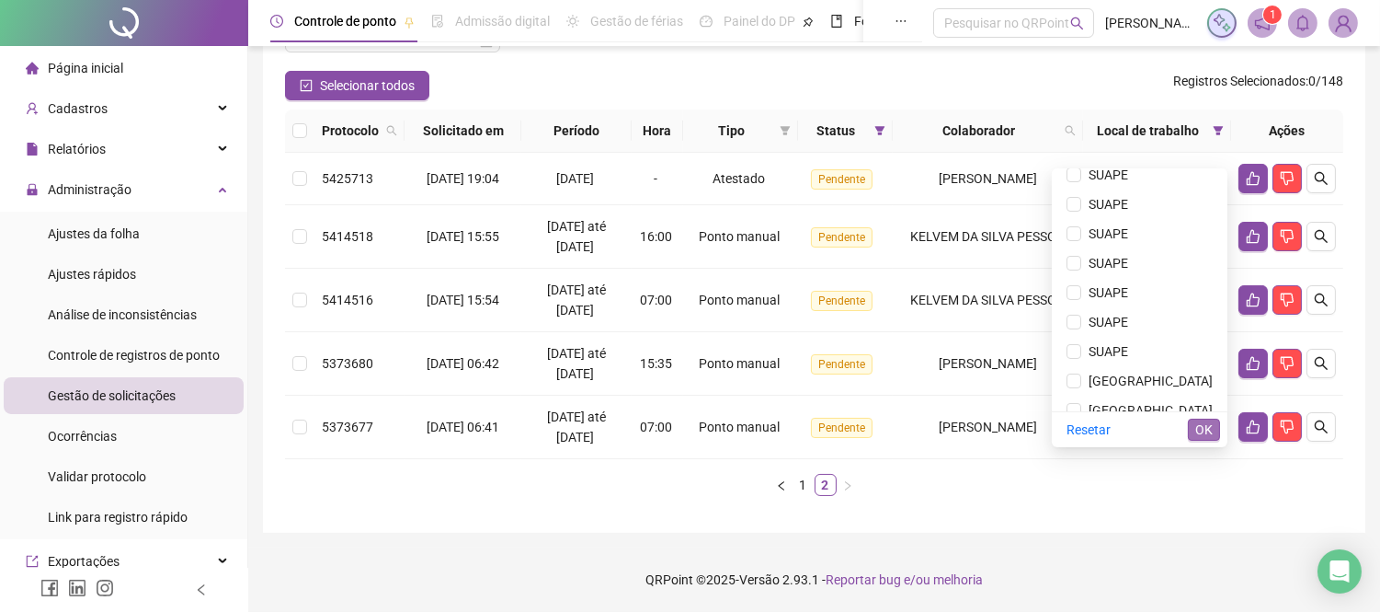
click at [1202, 419] on span "OK" at bounding box center [1203, 429] width 17 height 20
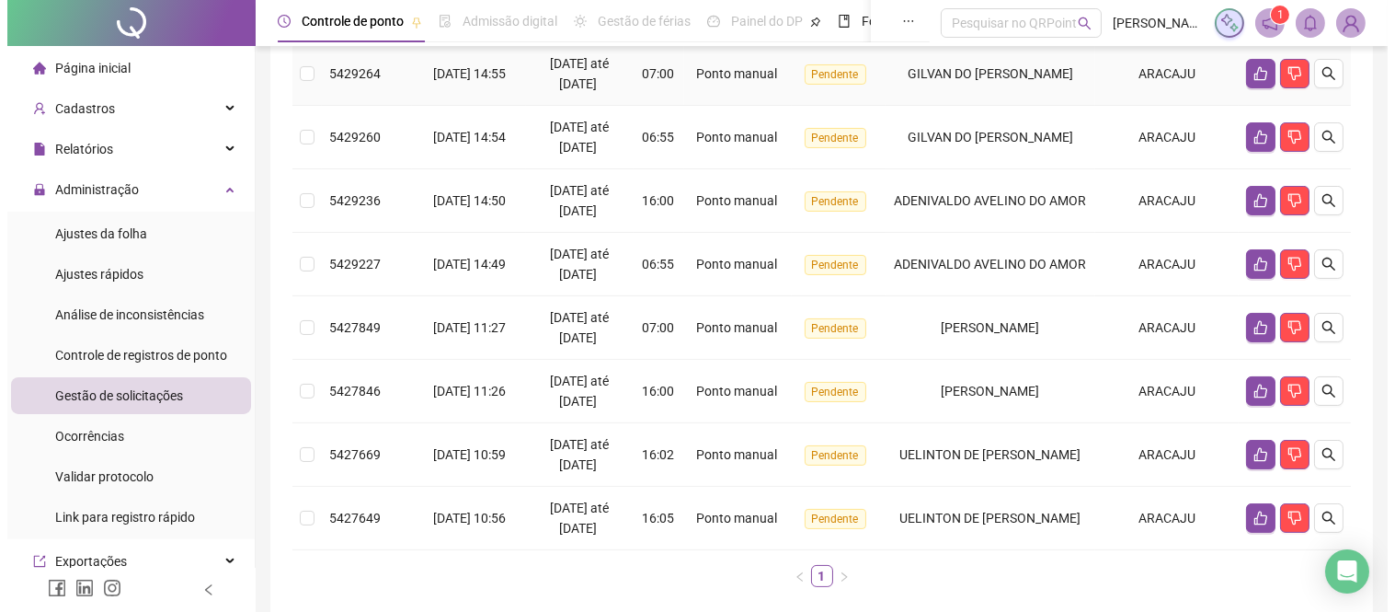
scroll to position [618, 0]
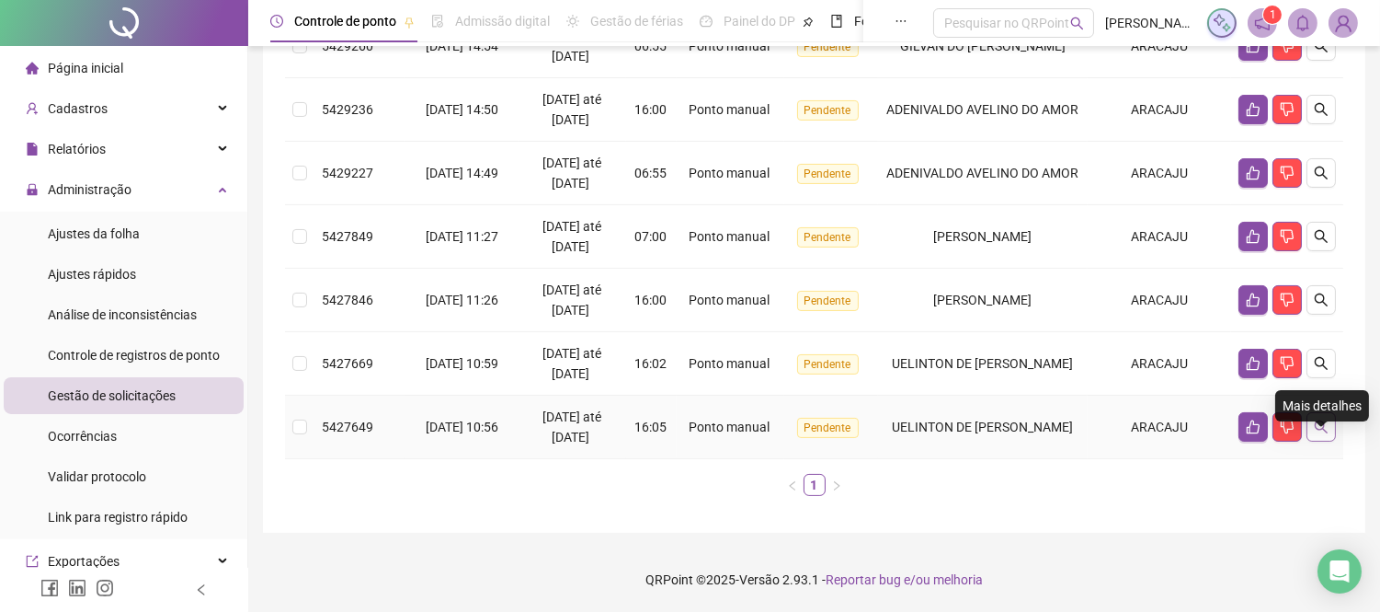
click at [1321, 425] on icon "search" at bounding box center [1321, 426] width 15 height 15
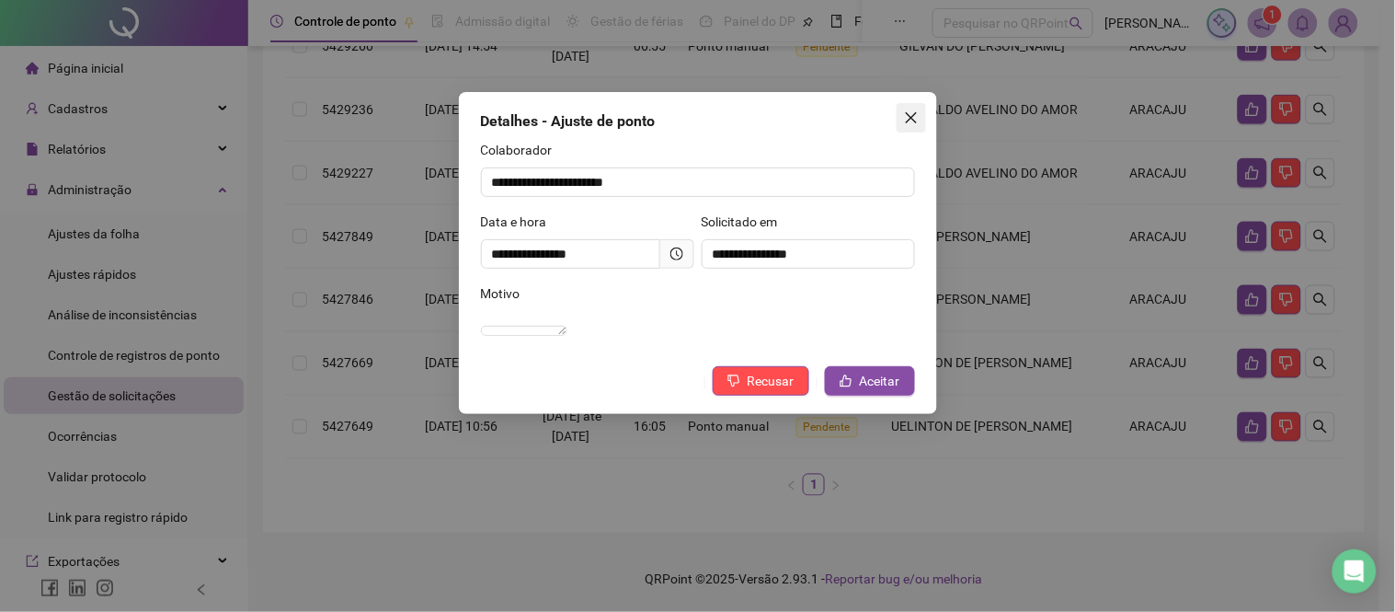
click at [910, 118] on icon "close" at bounding box center [910, 117] width 11 height 11
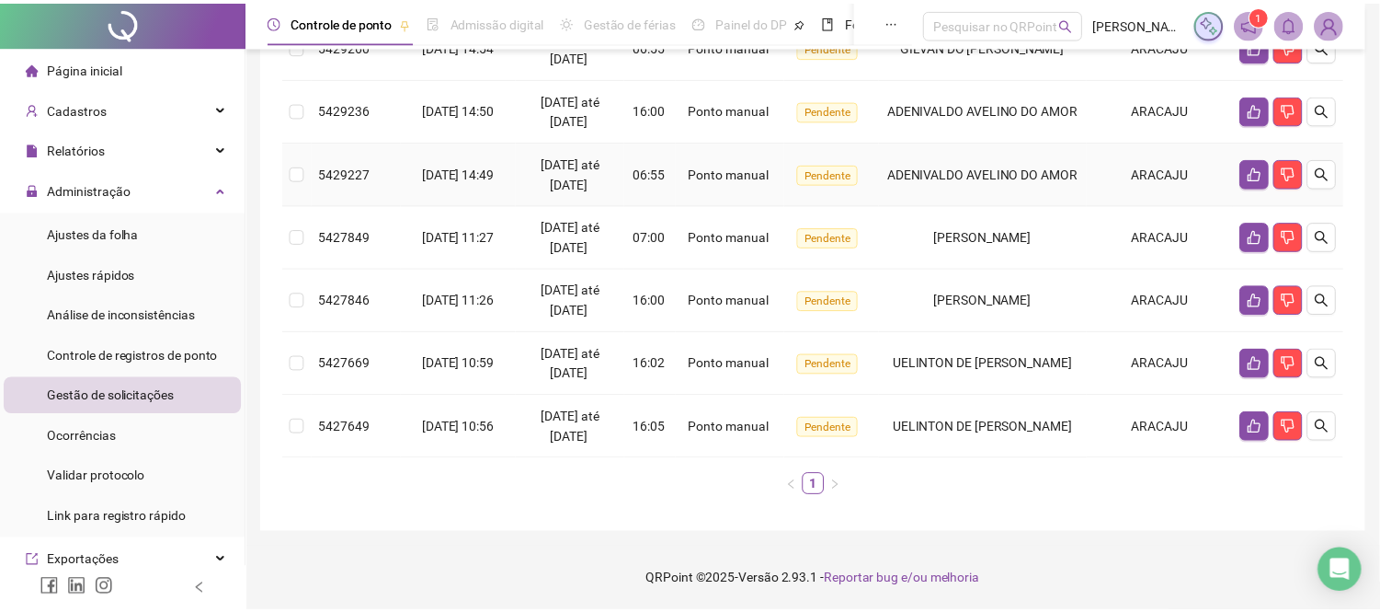
scroll to position [598, 0]
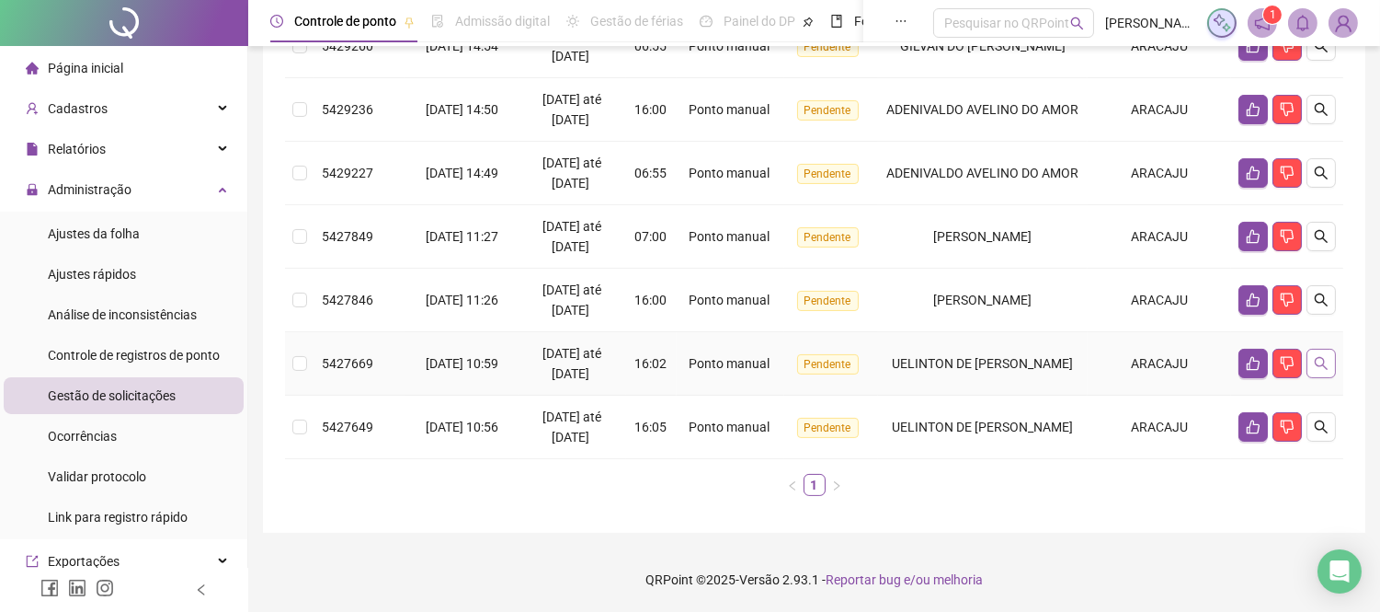
click at [1320, 371] on icon "search" at bounding box center [1321, 363] width 15 height 15
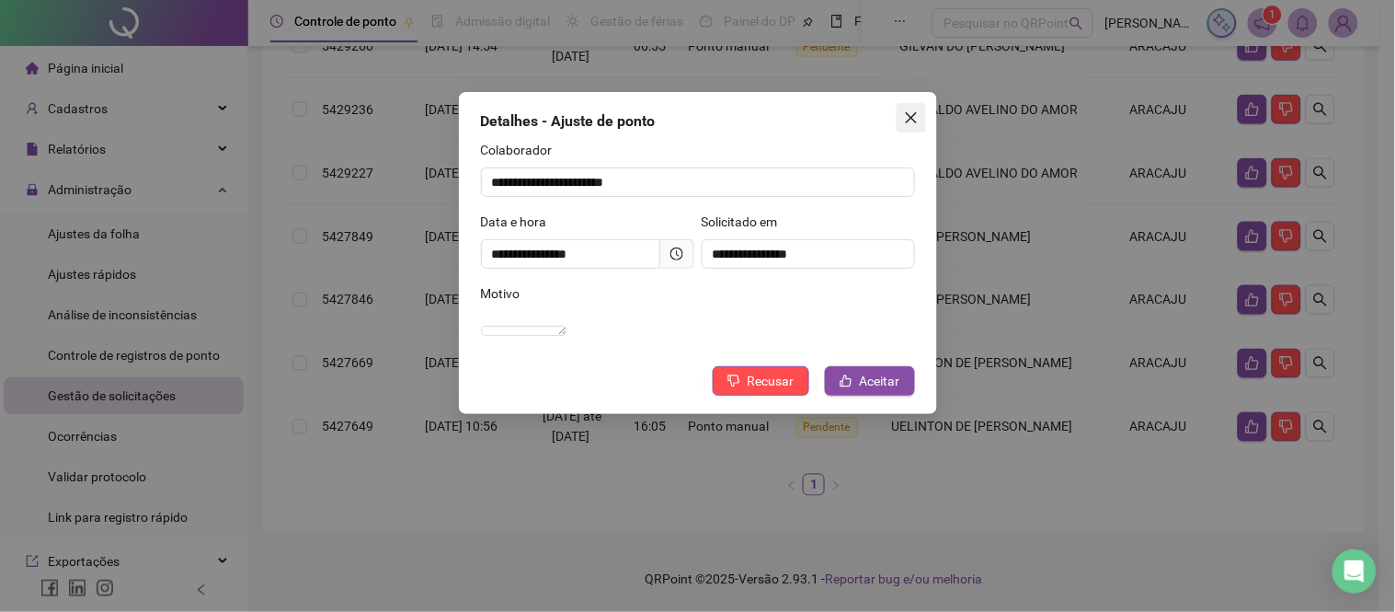
click at [912, 121] on icon "close" at bounding box center [911, 117] width 15 height 15
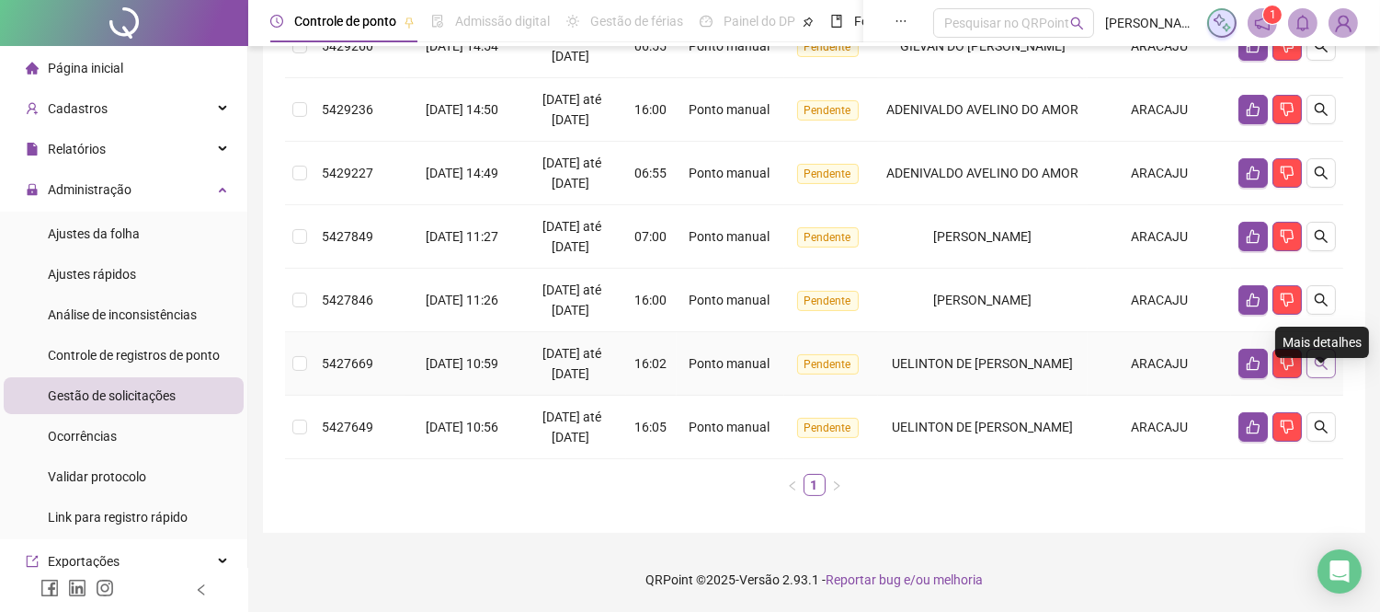
click at [1319, 371] on icon "search" at bounding box center [1321, 363] width 15 height 15
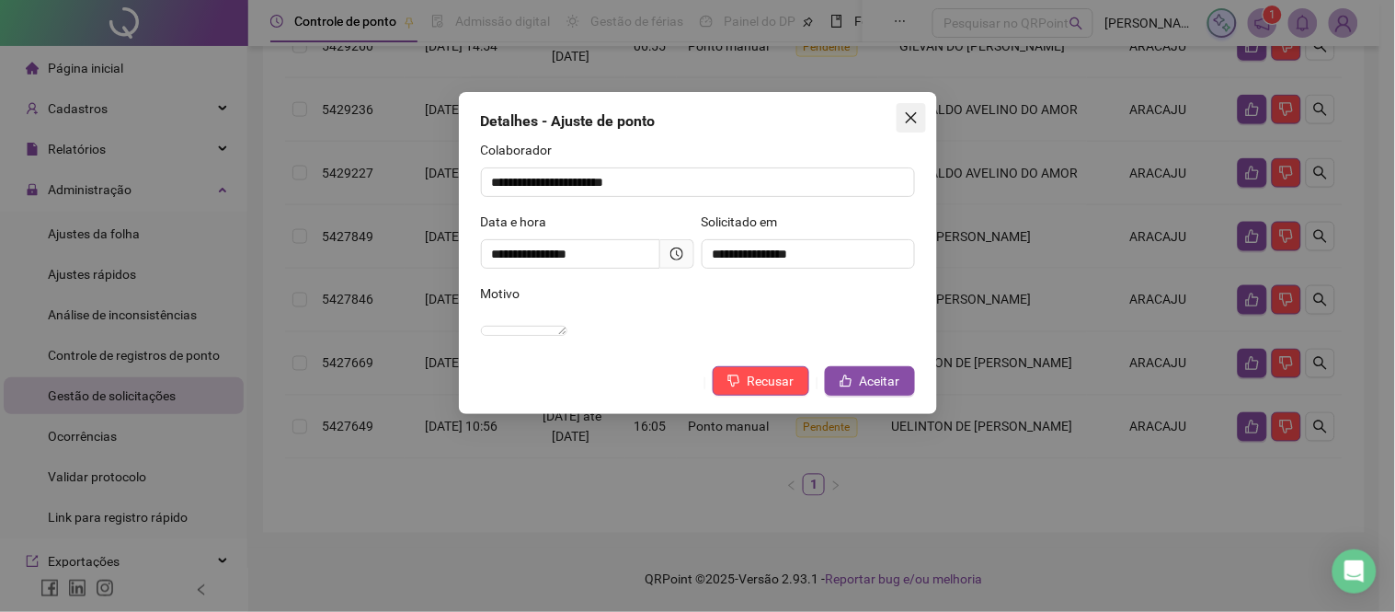
click at [904, 117] on icon "close" at bounding box center [911, 117] width 15 height 15
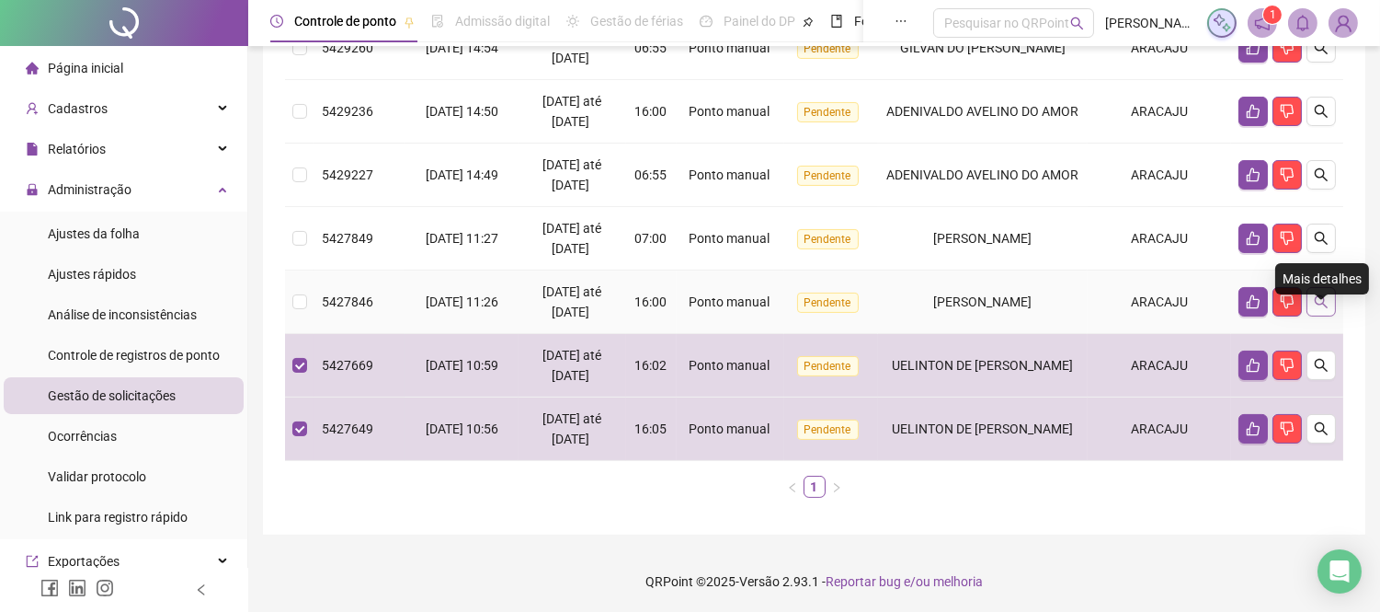
click at [1320, 309] on icon "search" at bounding box center [1321, 301] width 15 height 15
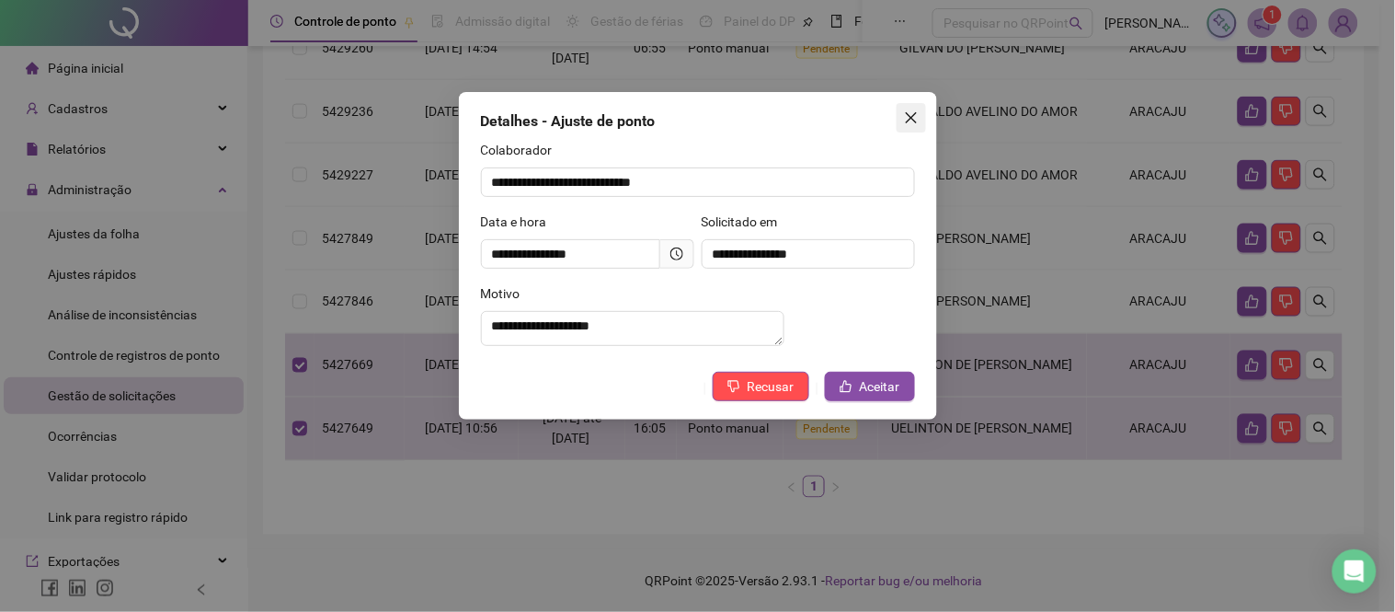
click at [914, 121] on icon "close" at bounding box center [910, 117] width 11 height 11
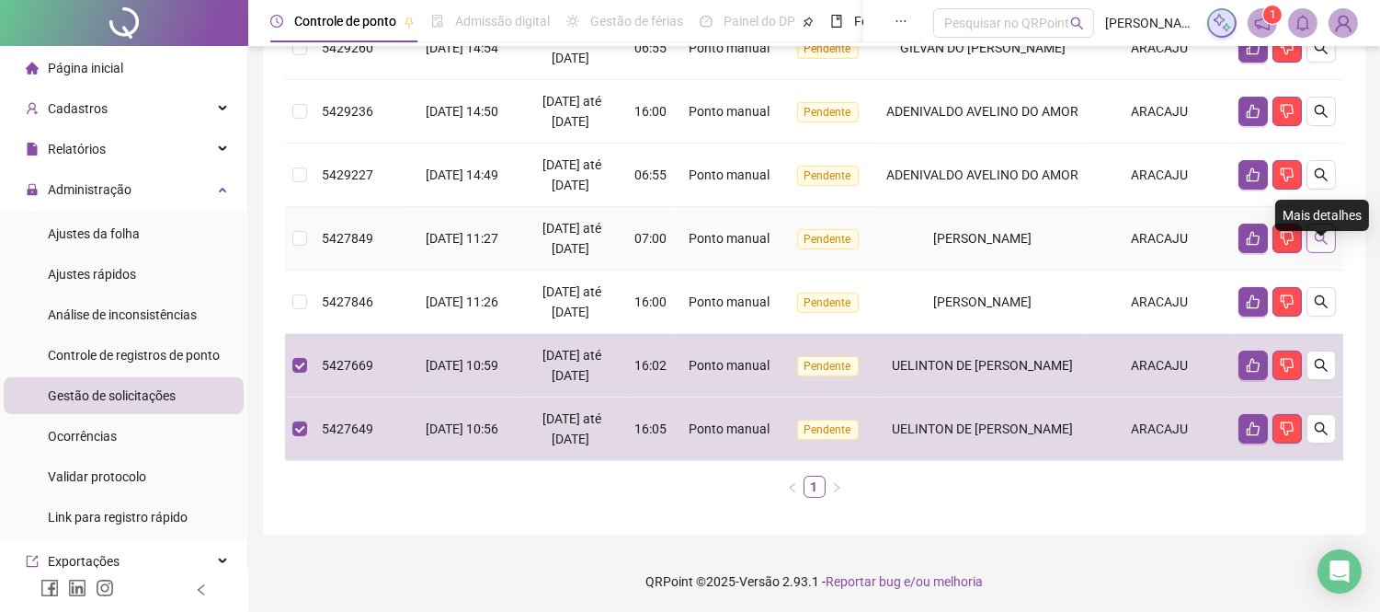
click at [1321, 246] on icon "search" at bounding box center [1321, 238] width 15 height 15
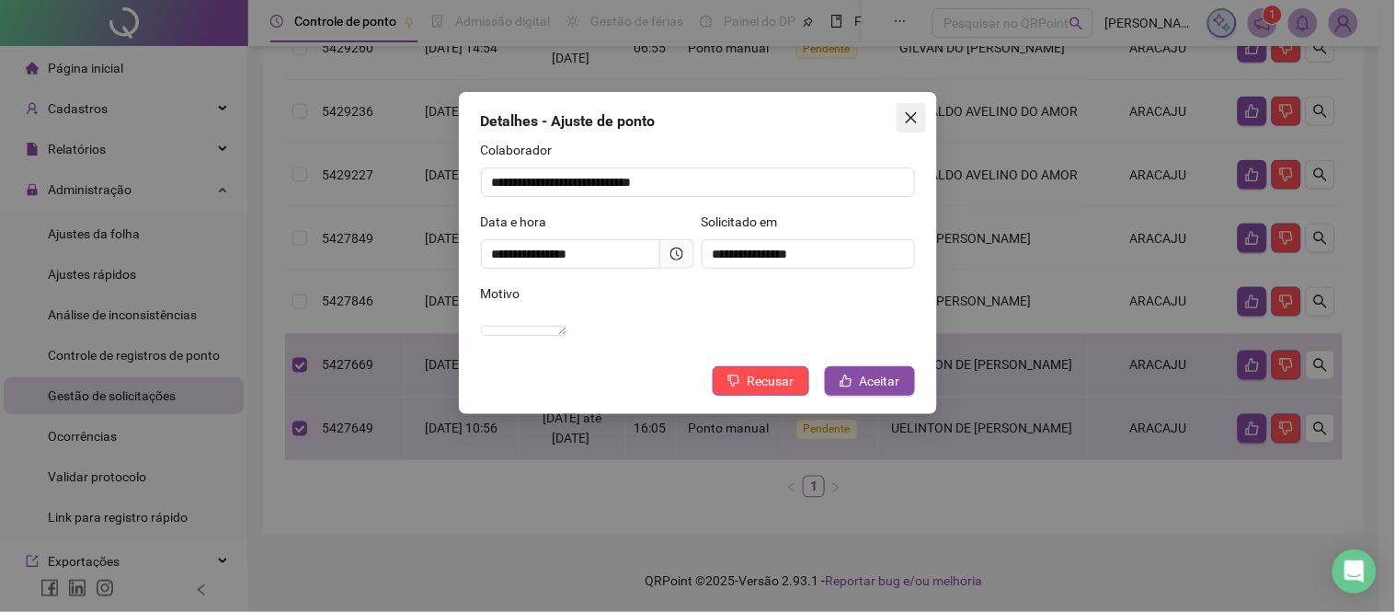
click at [917, 117] on icon "close" at bounding box center [911, 117] width 15 height 15
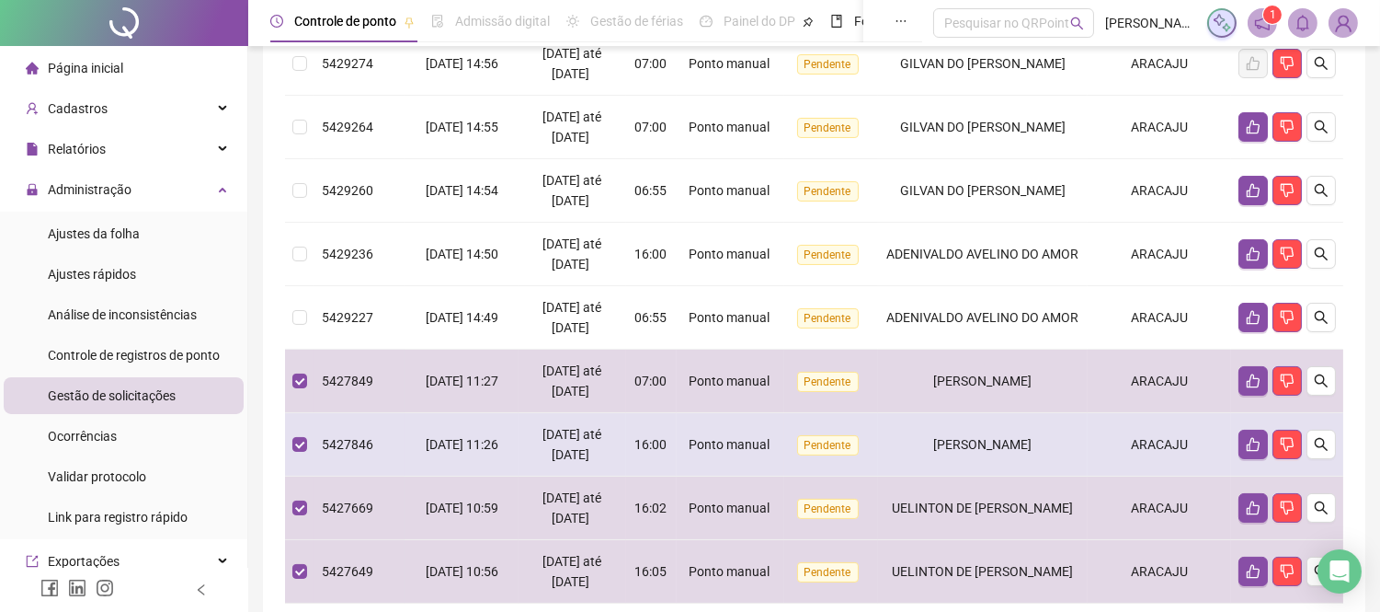
scroll to position [393, 0]
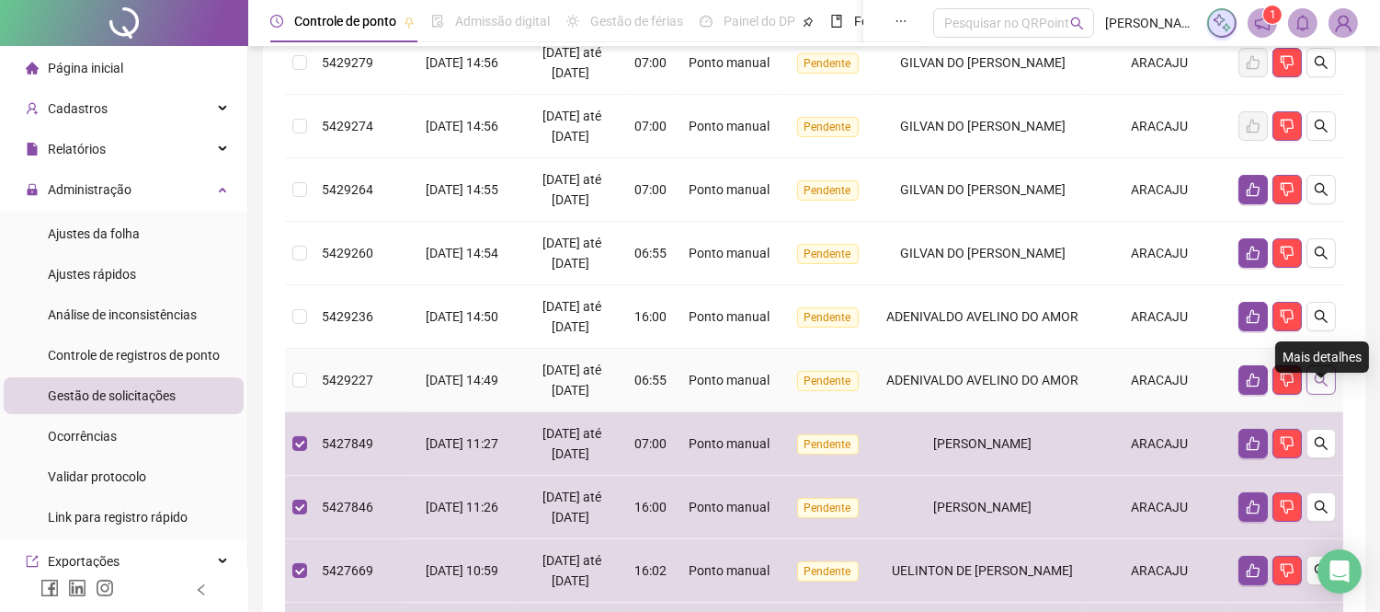
click at [1327, 387] on icon "search" at bounding box center [1321, 379] width 15 height 15
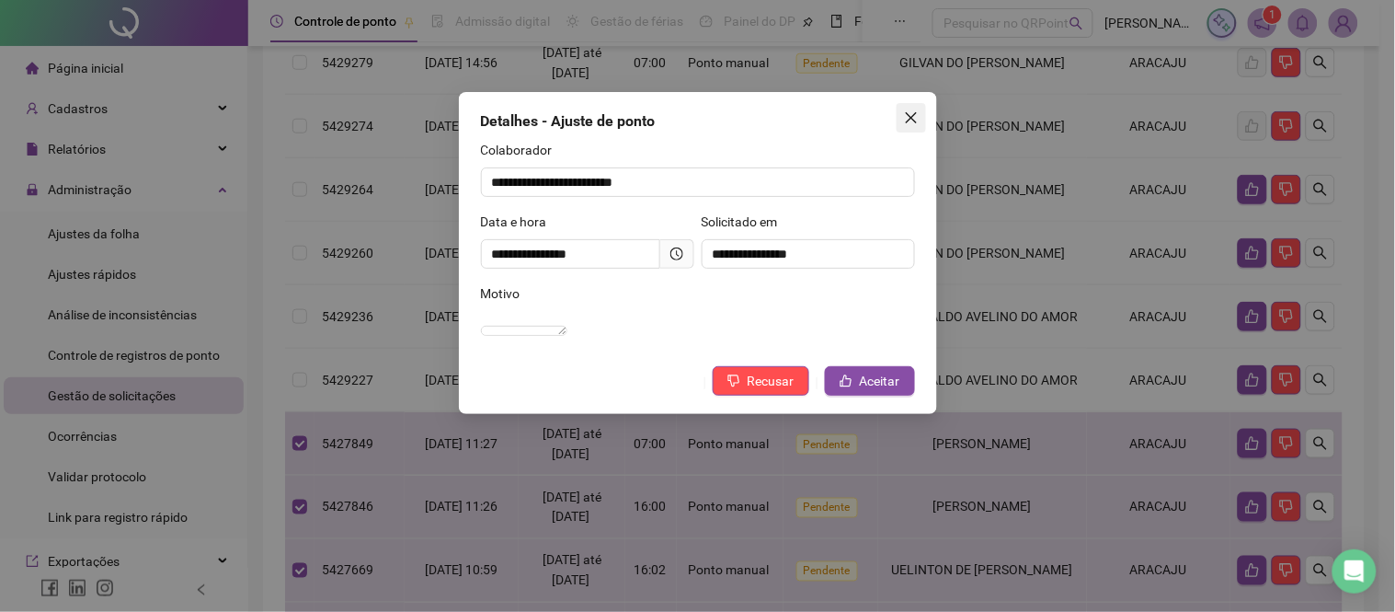
click at [910, 116] on icon "close" at bounding box center [910, 117] width 11 height 11
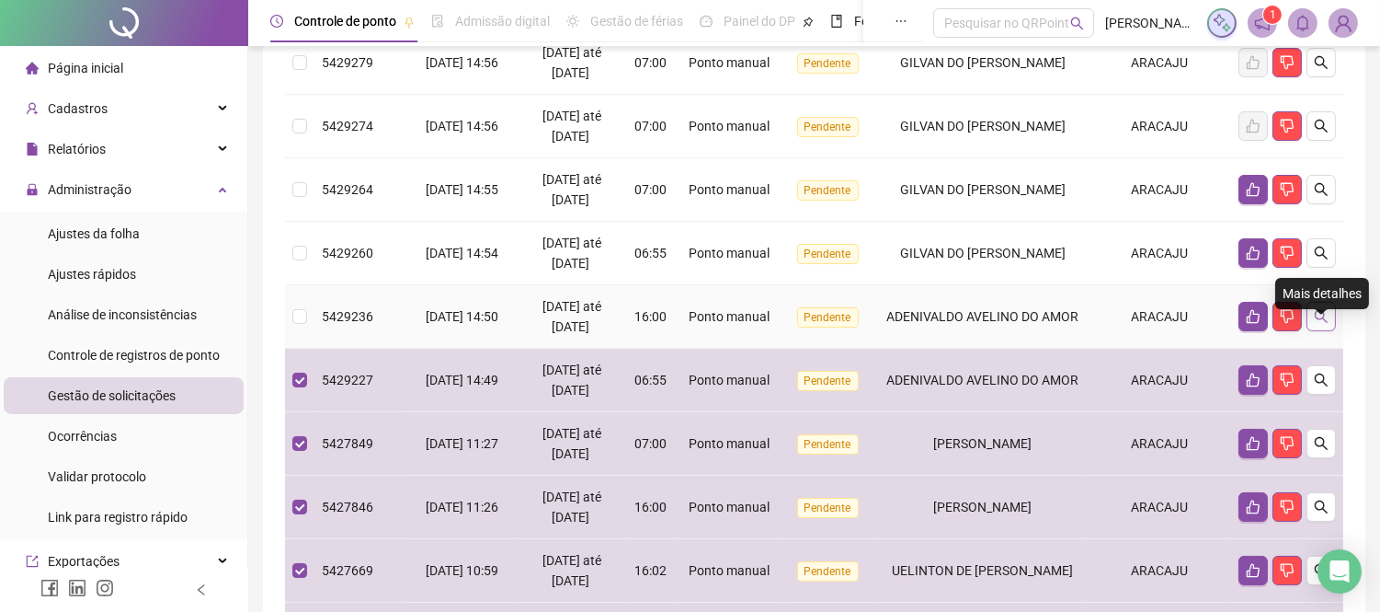
click at [1320, 324] on icon "search" at bounding box center [1321, 316] width 15 height 15
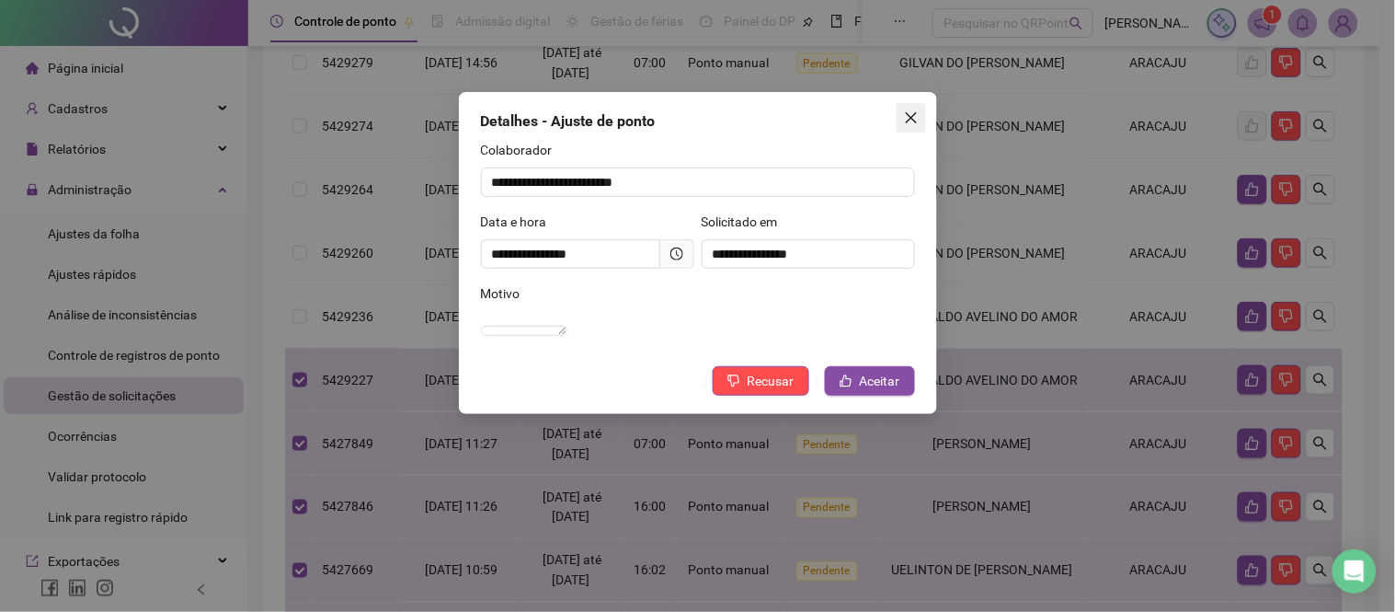
click at [916, 118] on icon "close" at bounding box center [911, 117] width 15 height 15
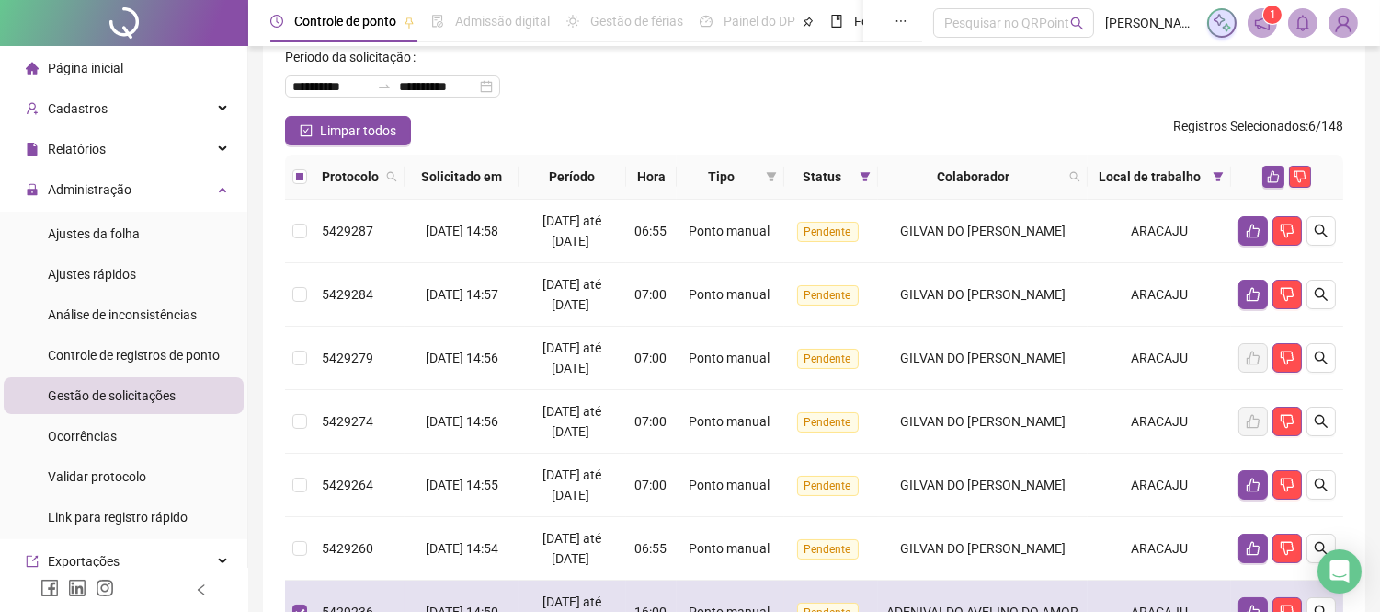
scroll to position [86, 0]
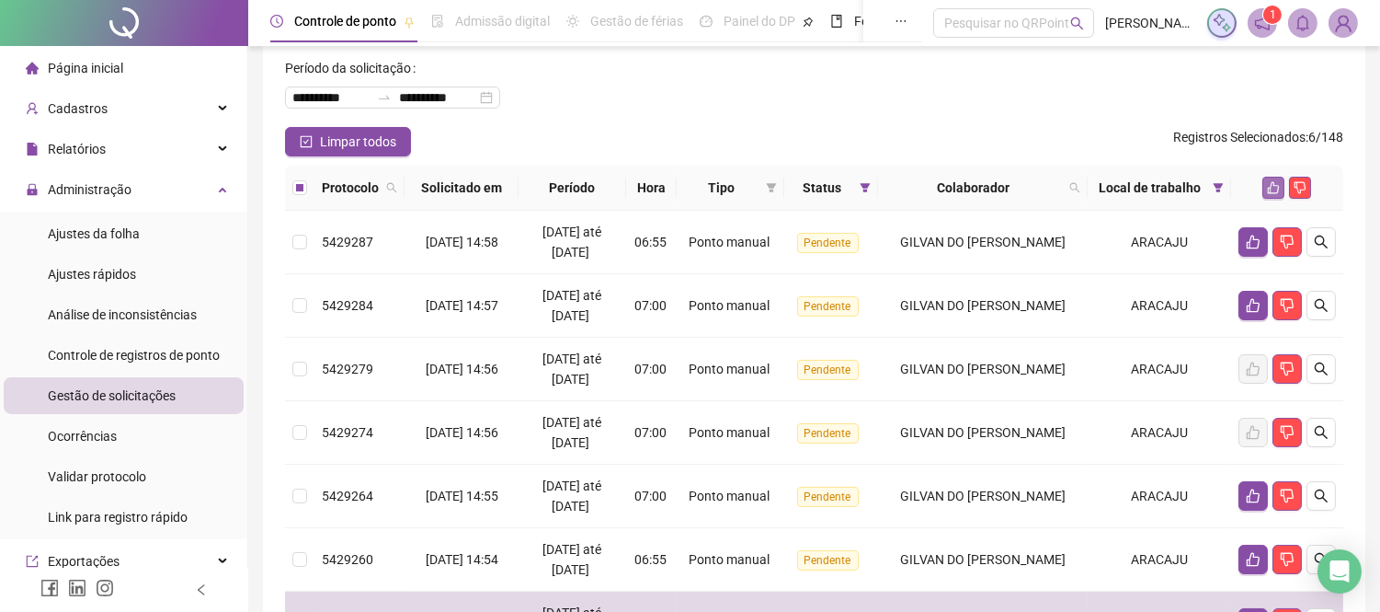
click at [1270, 194] on icon "like" at bounding box center [1273, 187] width 13 height 13
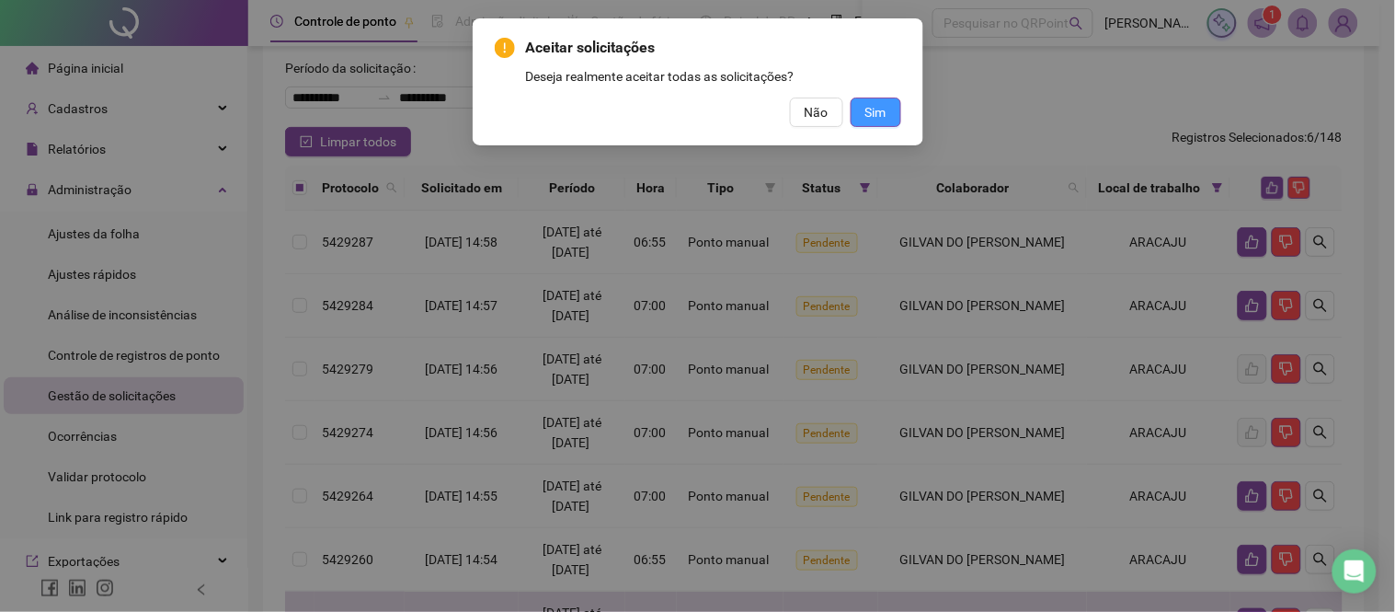
click at [878, 109] on span "Sim" at bounding box center [875, 112] width 21 height 20
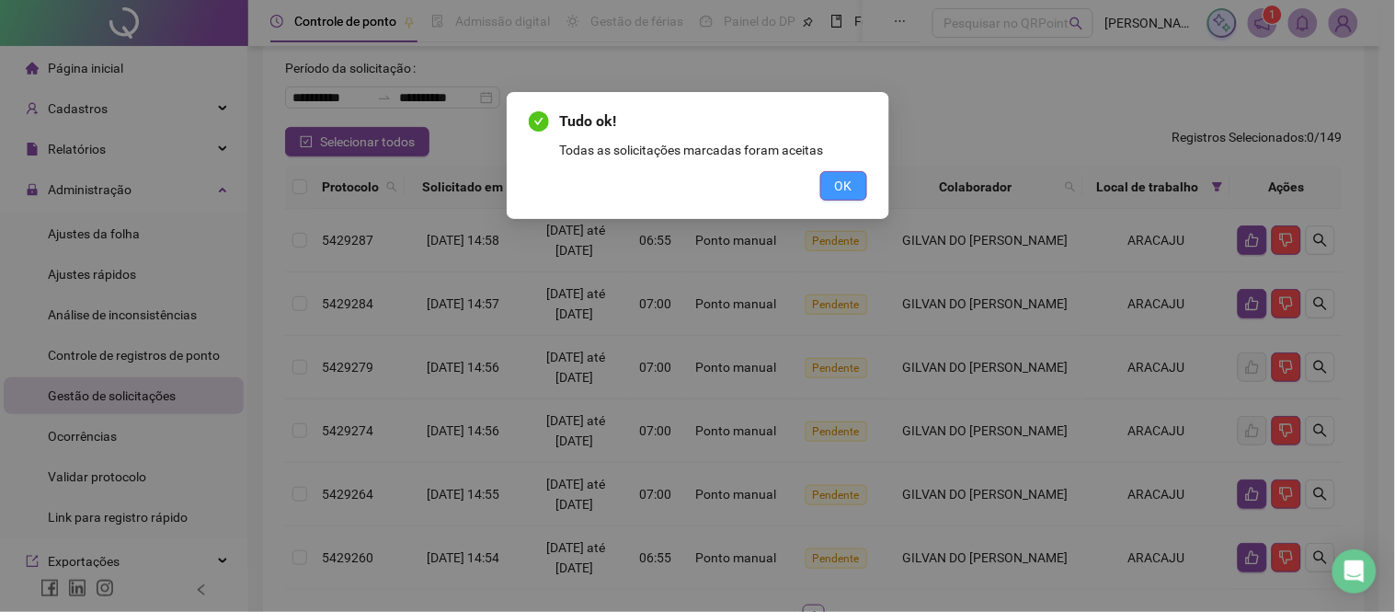
click at [848, 189] on span "OK" at bounding box center [843, 186] width 17 height 20
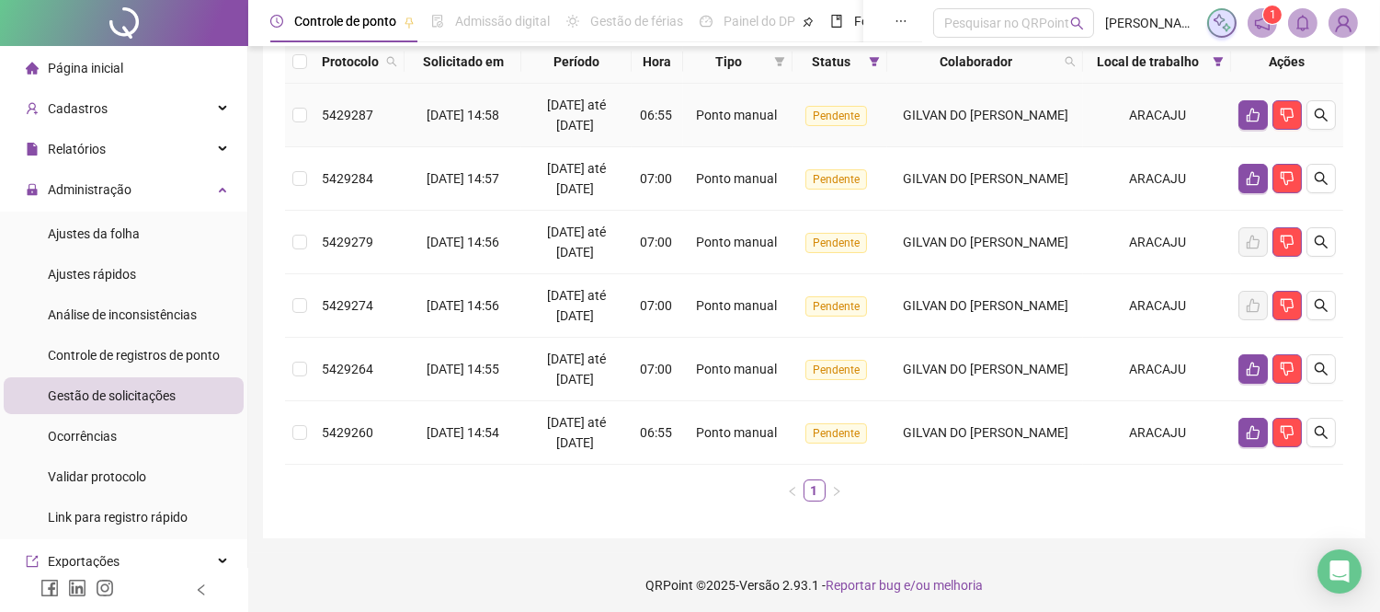
scroll to position [216, 0]
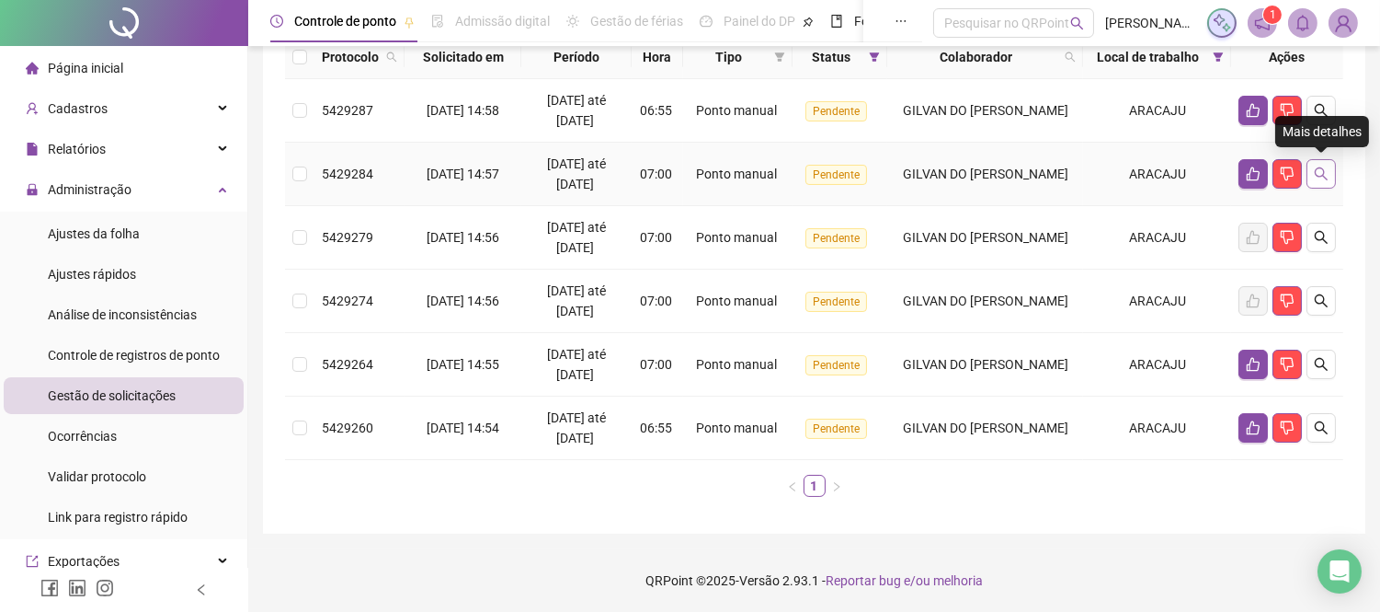
click at [1321, 175] on icon "search" at bounding box center [1321, 173] width 13 height 13
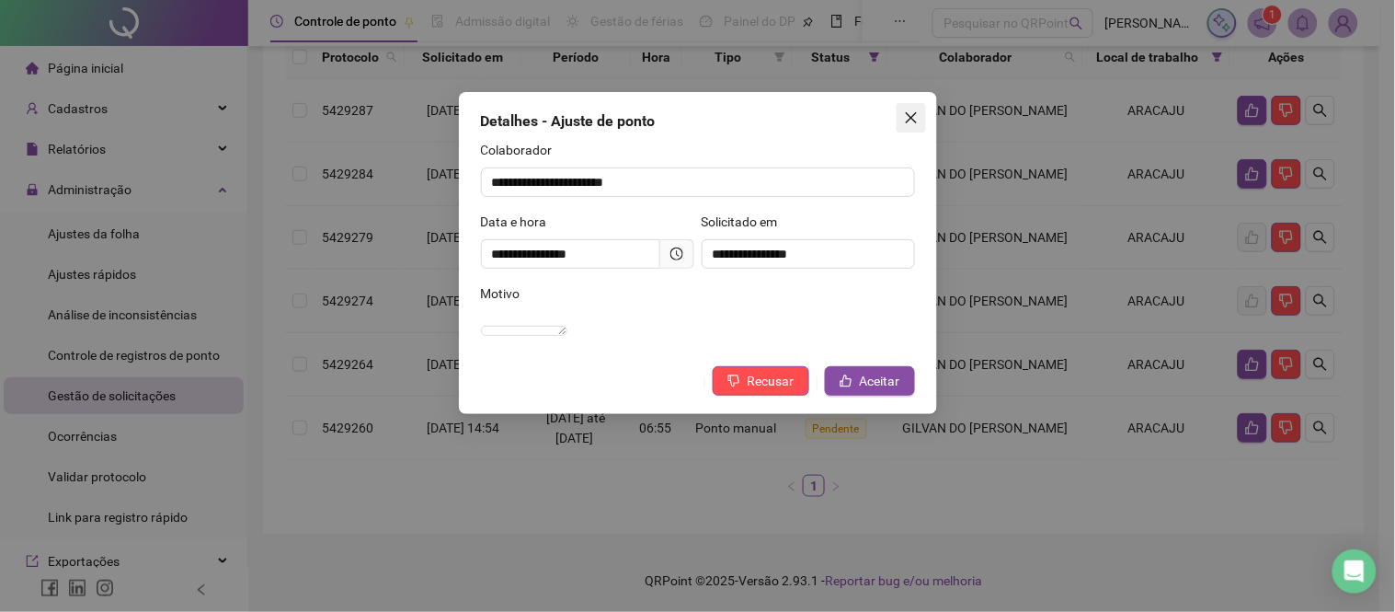
click at [920, 117] on span "Close" at bounding box center [911, 117] width 29 height 15
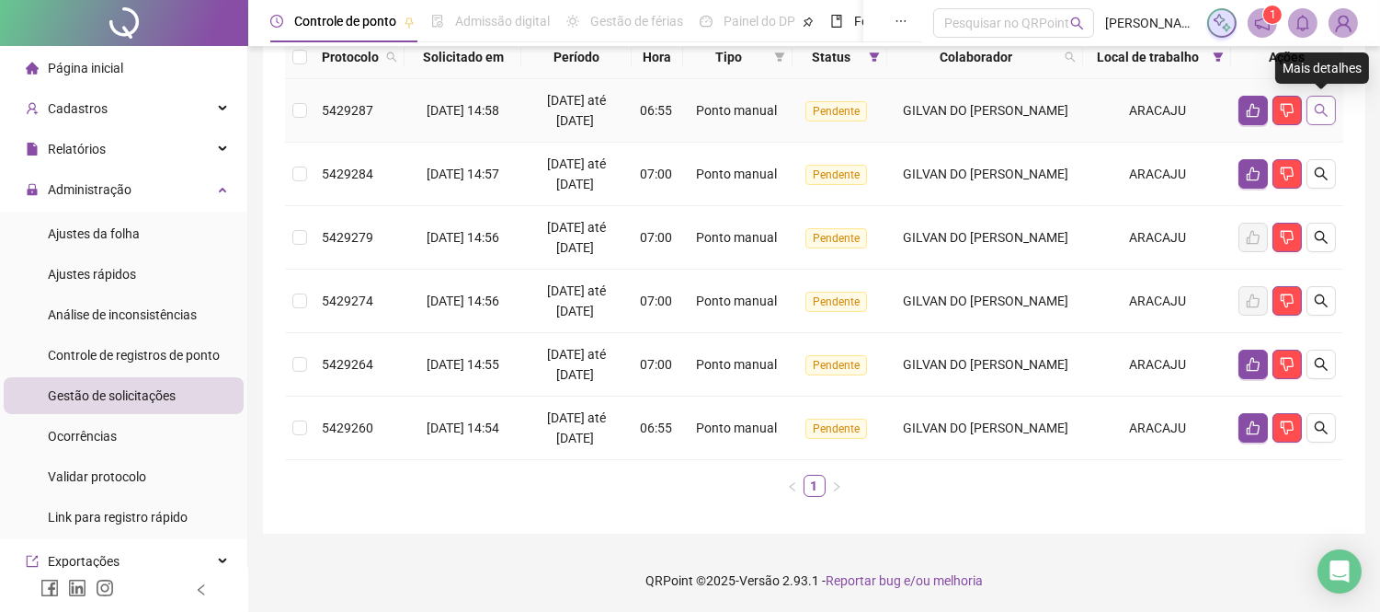
click at [1333, 107] on button "button" at bounding box center [1321, 110] width 29 height 29
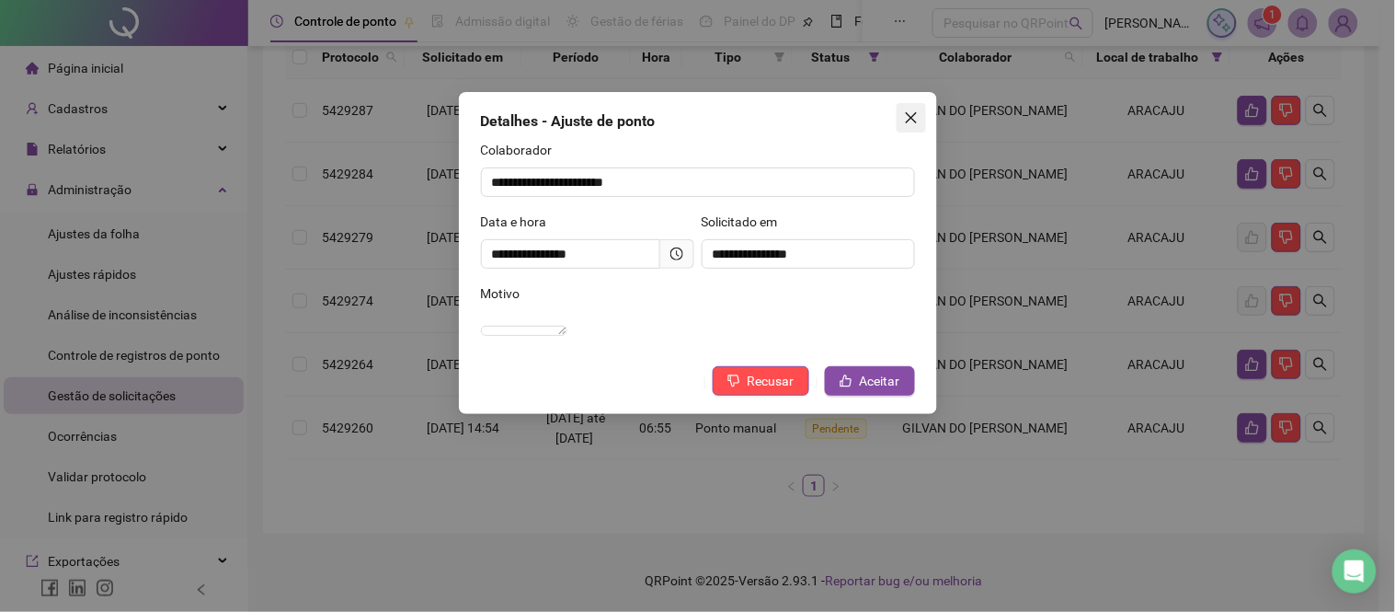
click at [909, 118] on icon "close" at bounding box center [911, 117] width 15 height 15
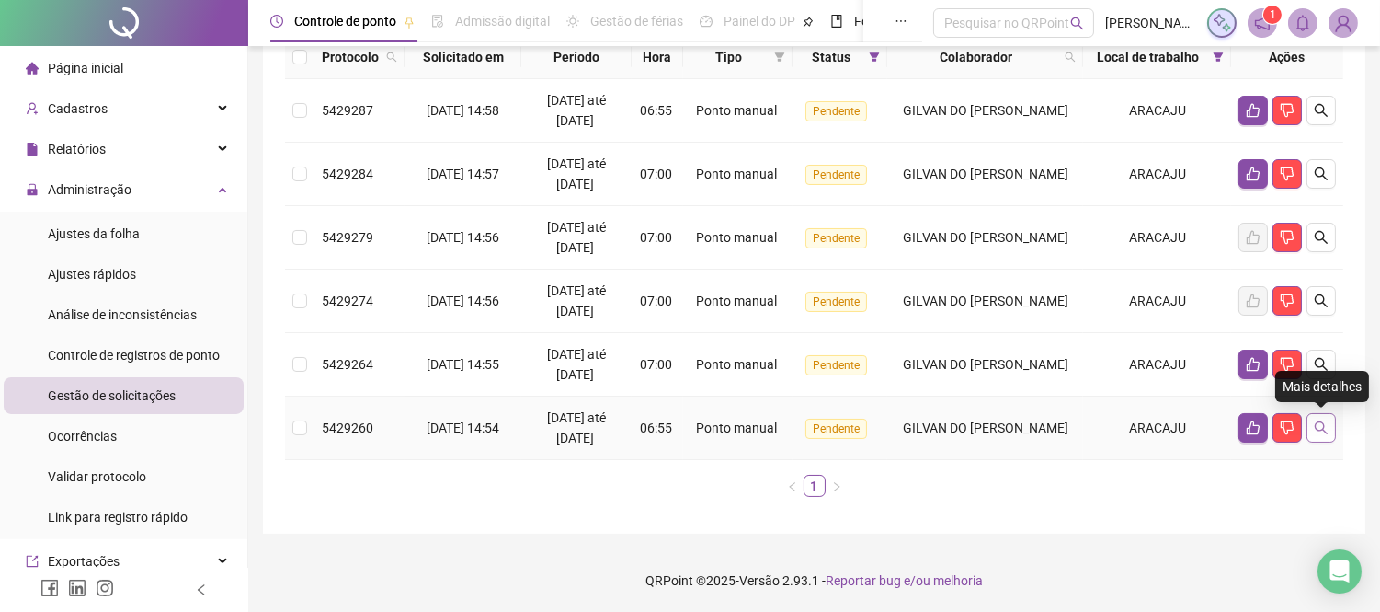
click at [1327, 429] on icon "search" at bounding box center [1321, 427] width 15 height 15
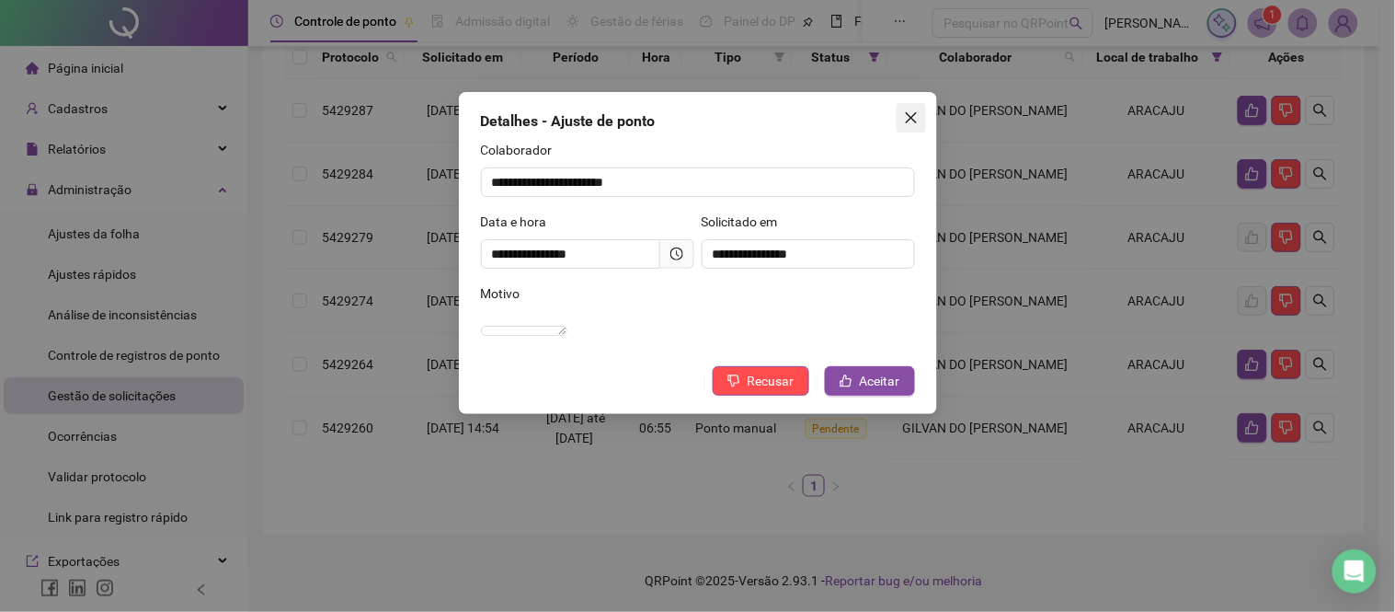
click at [914, 116] on icon "close" at bounding box center [911, 117] width 15 height 15
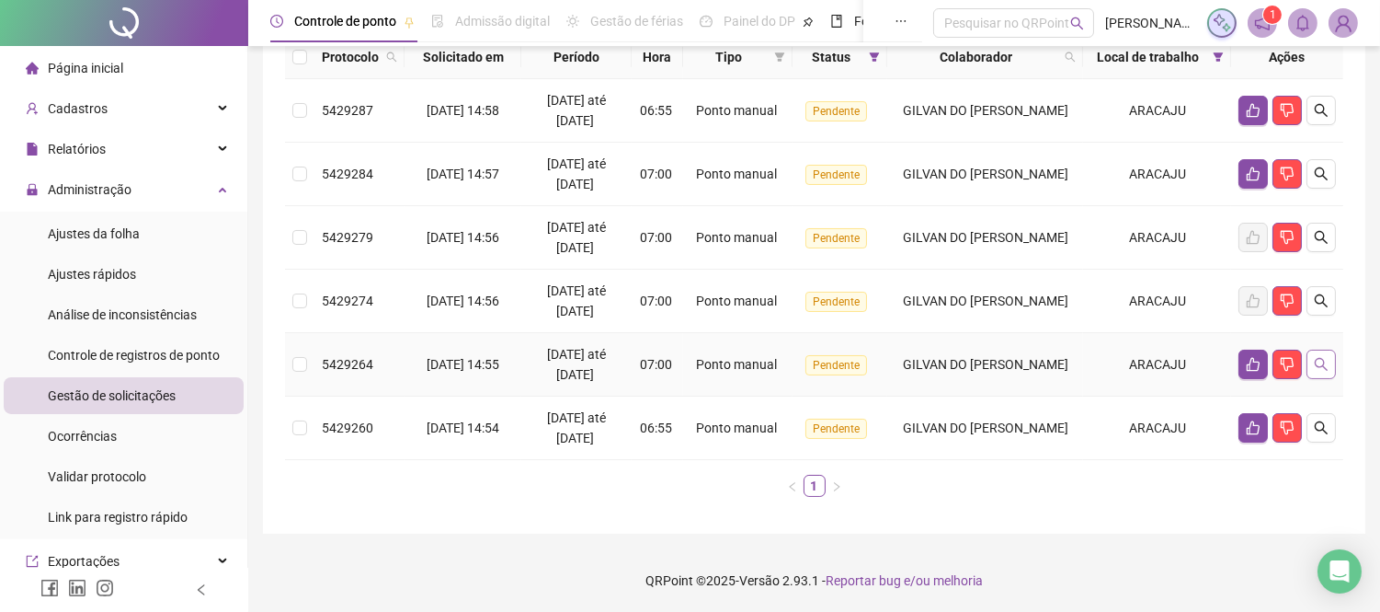
click at [1334, 360] on button "button" at bounding box center [1321, 363] width 29 height 29
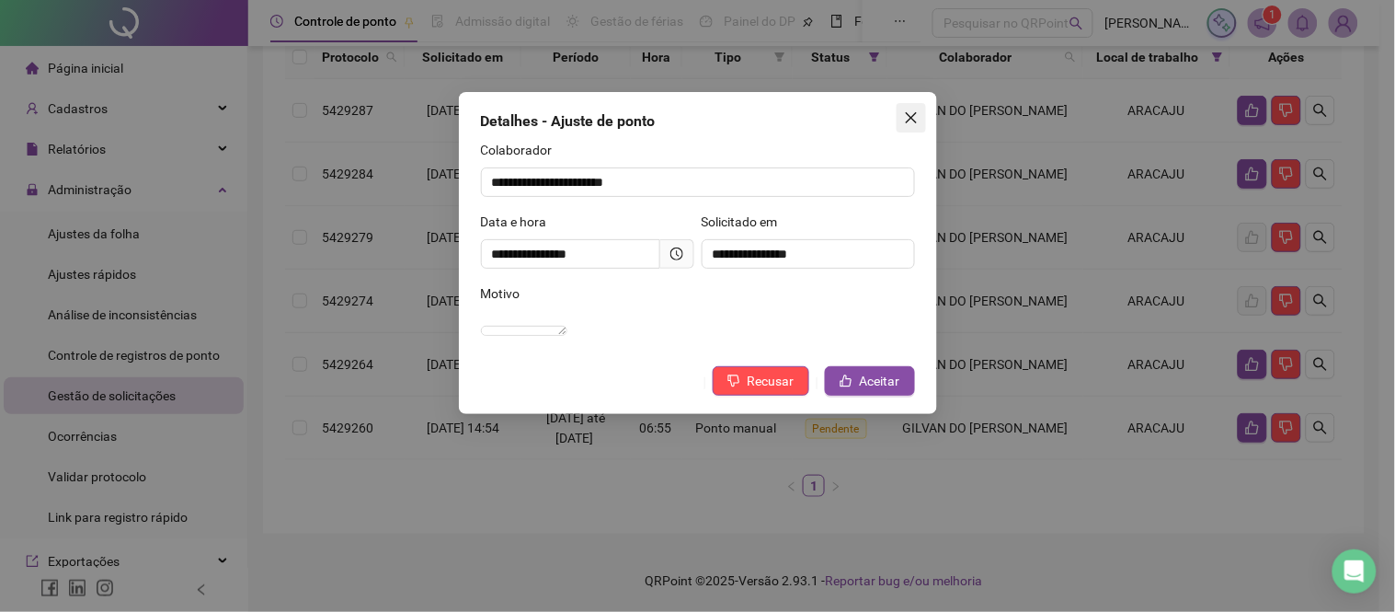
click at [909, 115] on icon "close" at bounding box center [910, 117] width 11 height 11
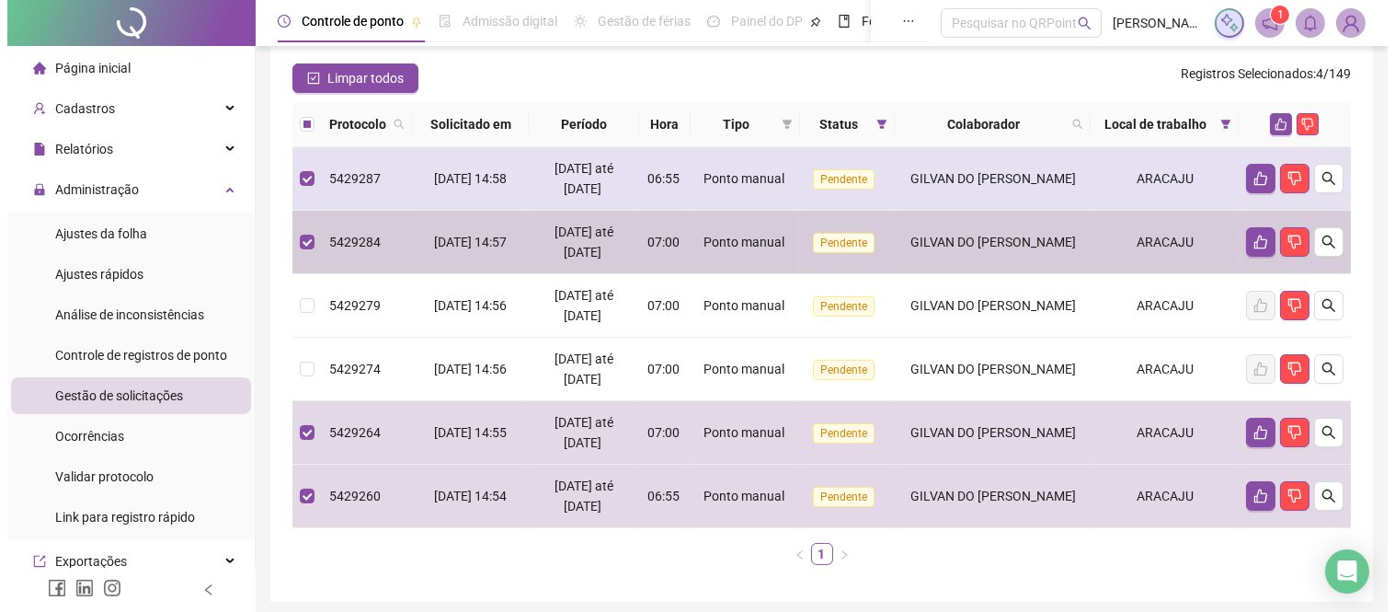
scroll to position [114, 0]
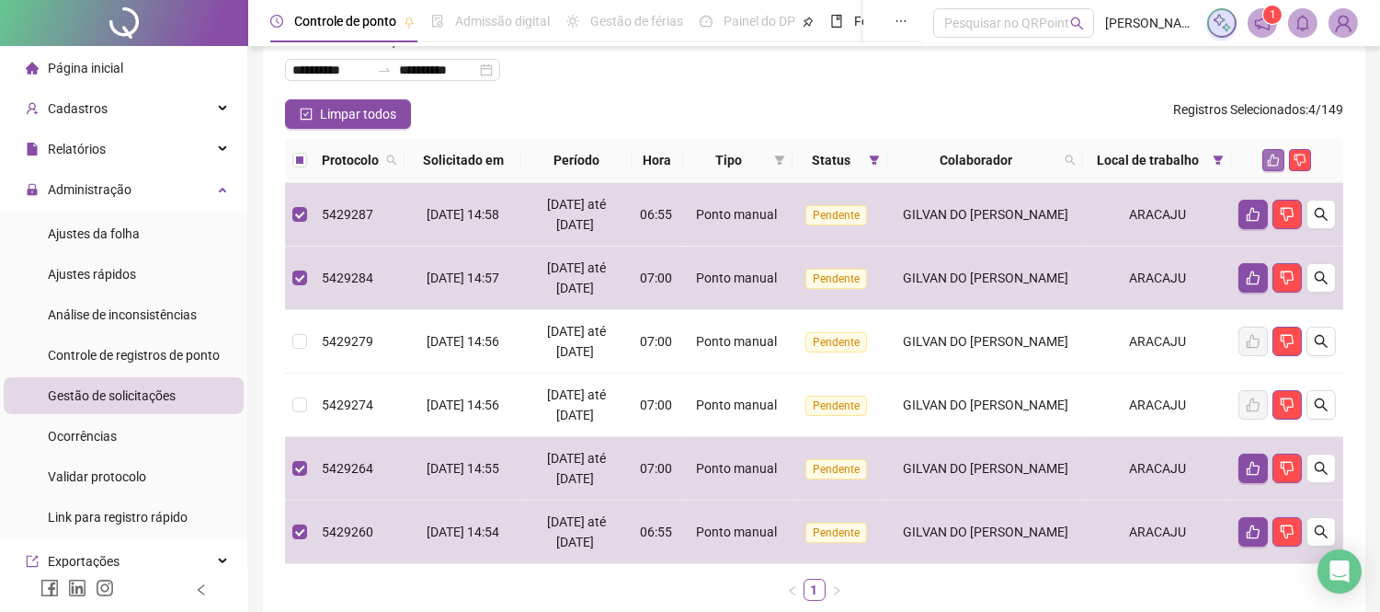
click at [1274, 157] on icon "like" at bounding box center [1274, 160] width 12 height 12
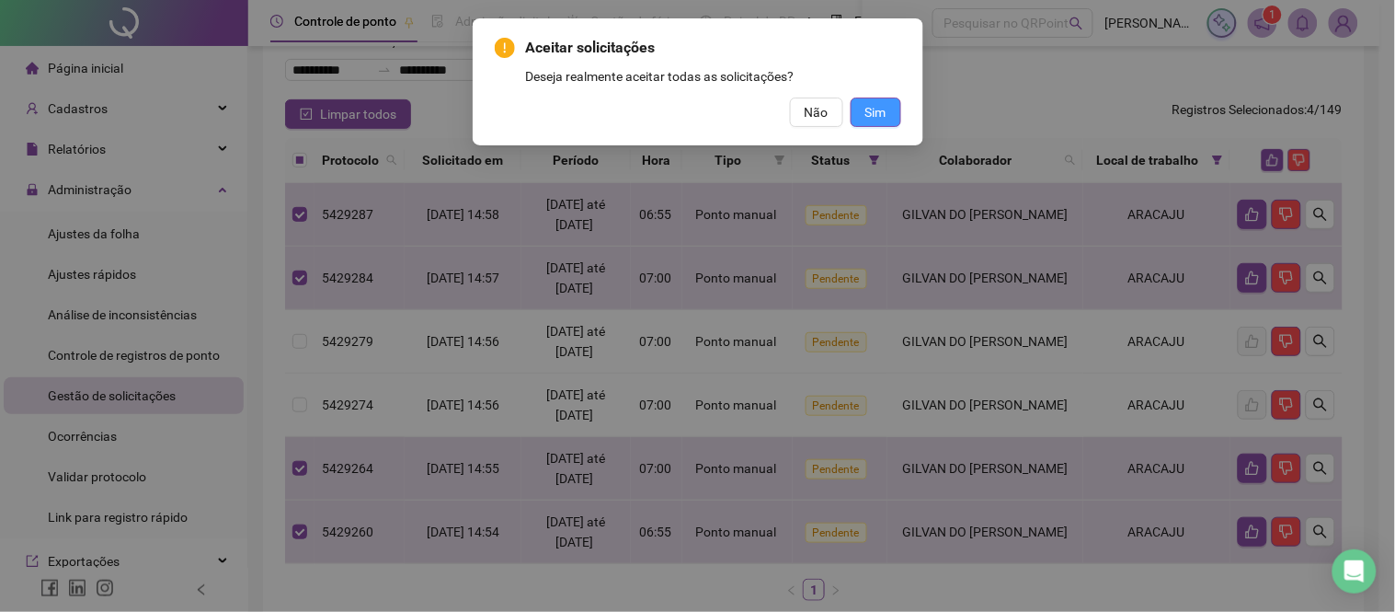
click at [875, 112] on span "Sim" at bounding box center [875, 112] width 21 height 20
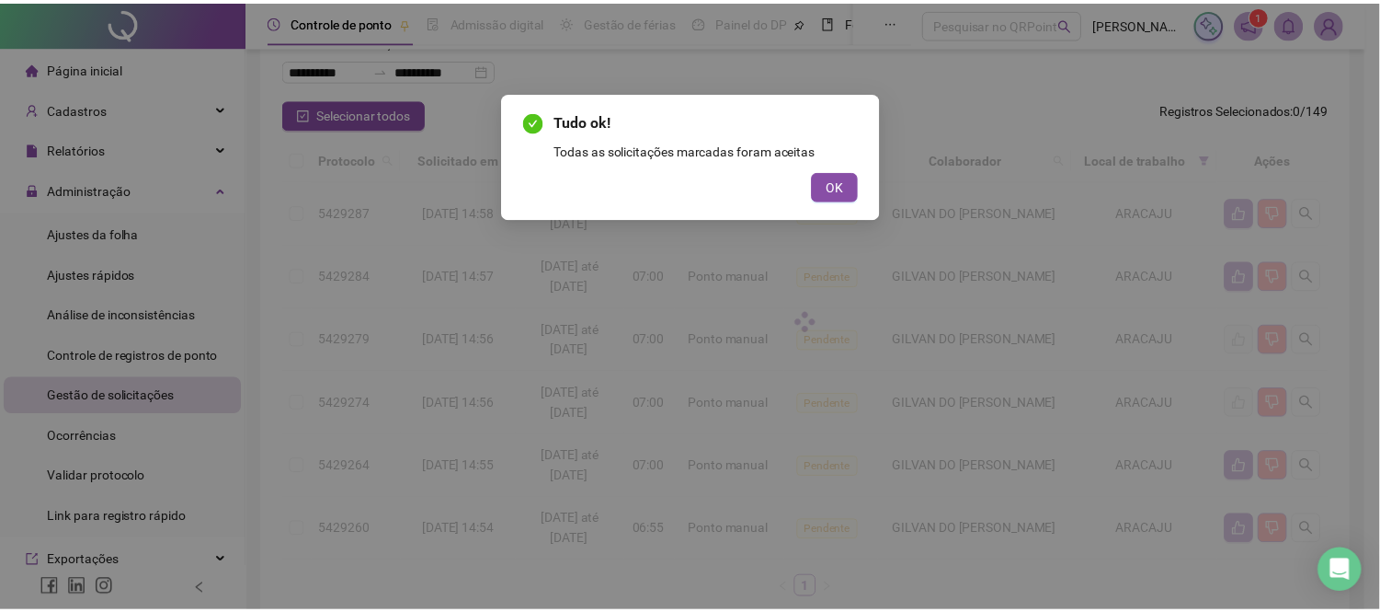
scroll to position [0, 0]
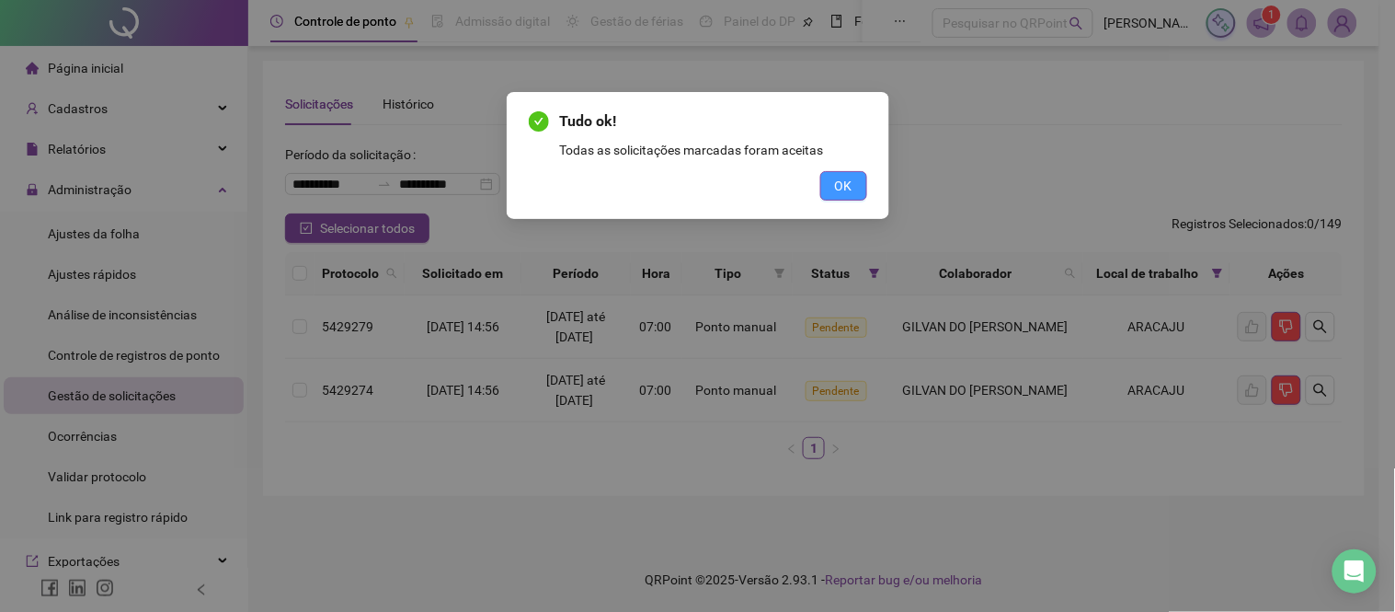
click at [837, 188] on span "OK" at bounding box center [843, 186] width 17 height 20
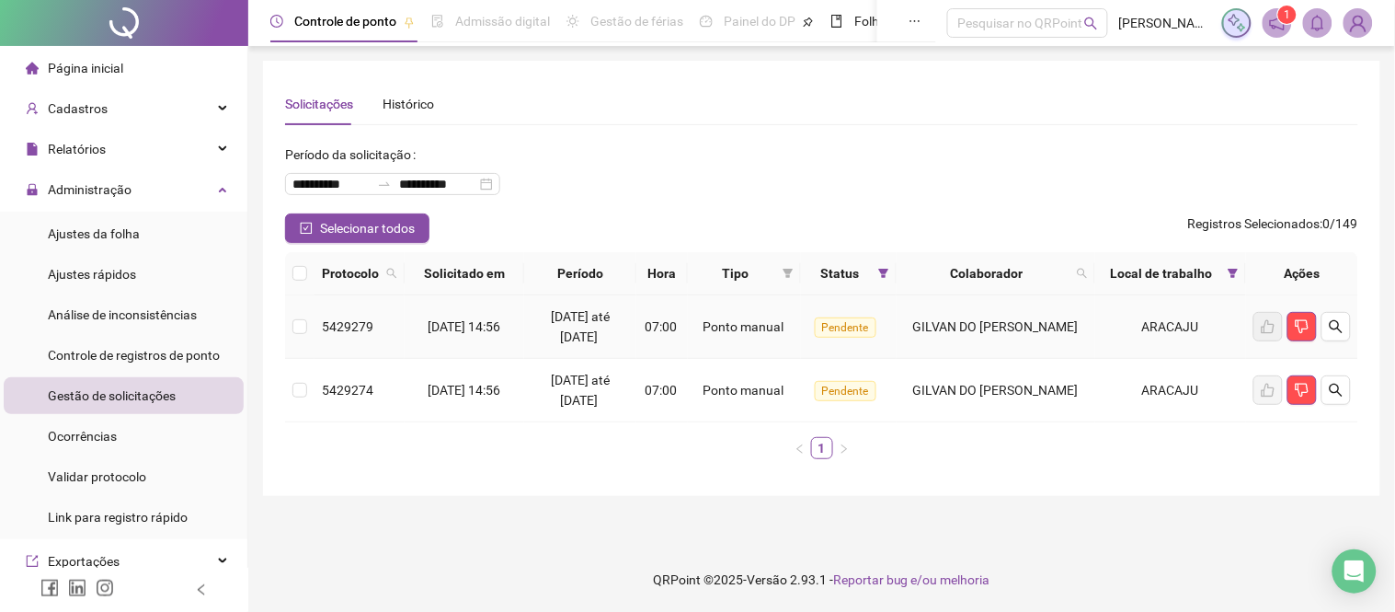
click at [290, 322] on td at bounding box center [299, 326] width 29 height 63
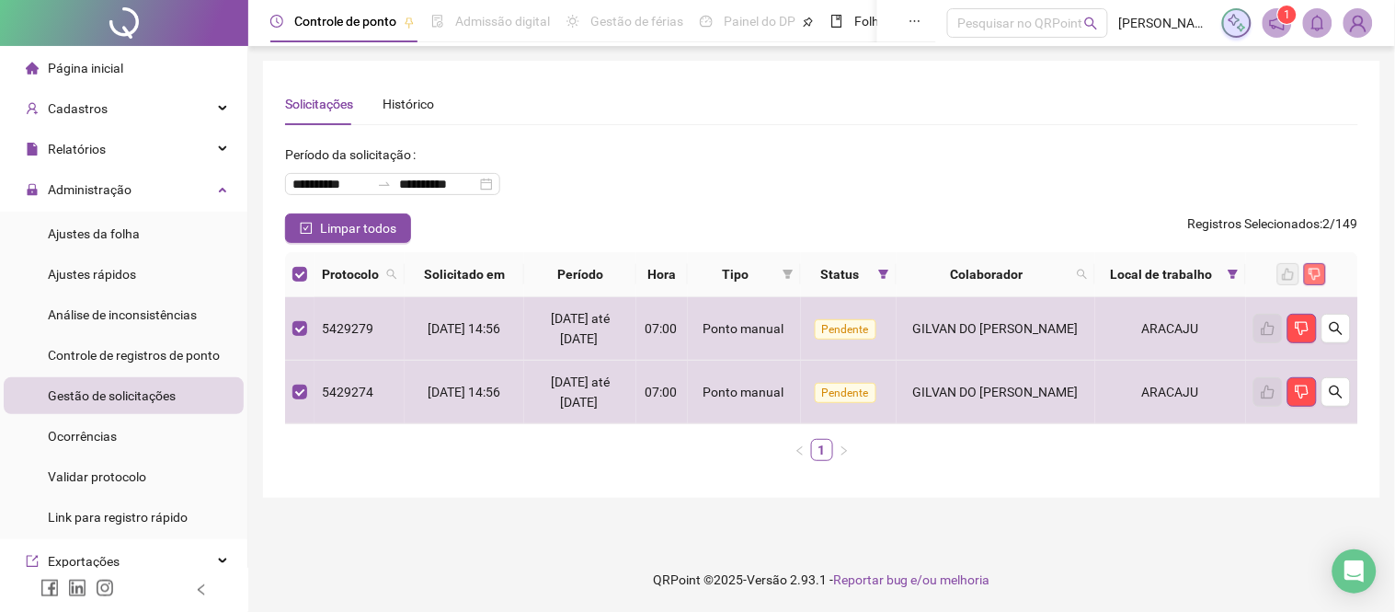
click at [1313, 271] on icon "dislike" at bounding box center [1315, 274] width 13 height 13
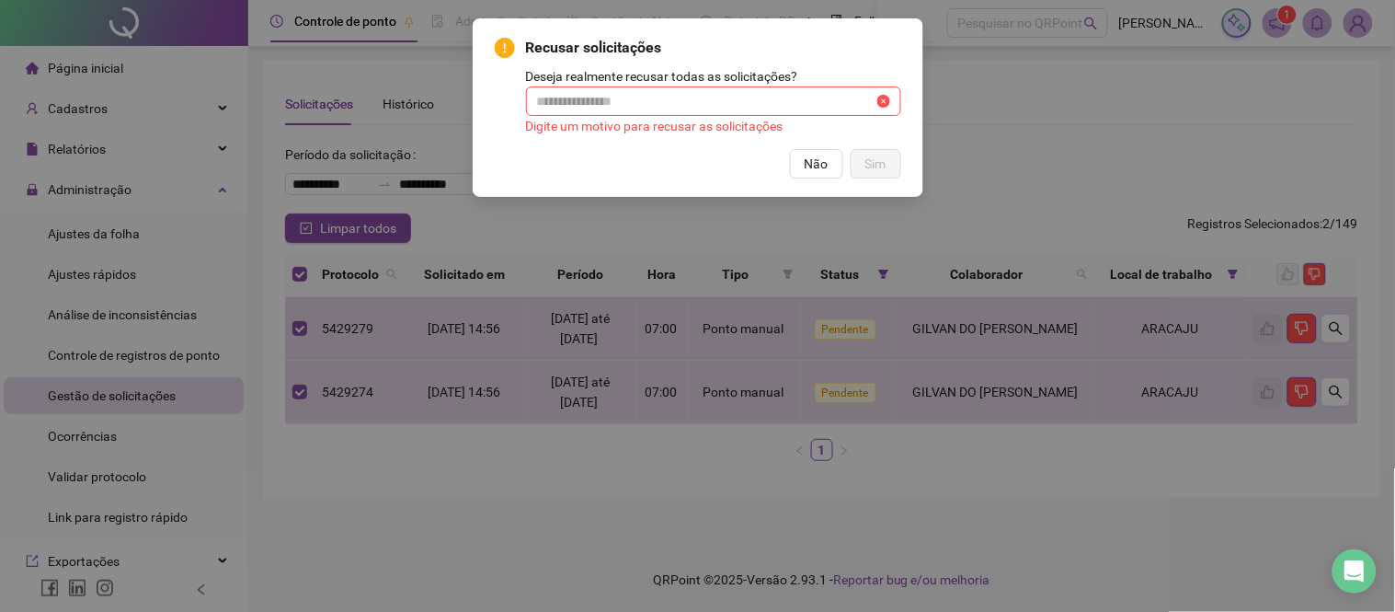
click at [727, 117] on div "Digite um motivo para recusar as solicitações" at bounding box center [713, 126] width 375 height 20
click at [657, 101] on input "text" at bounding box center [705, 101] width 337 height 20
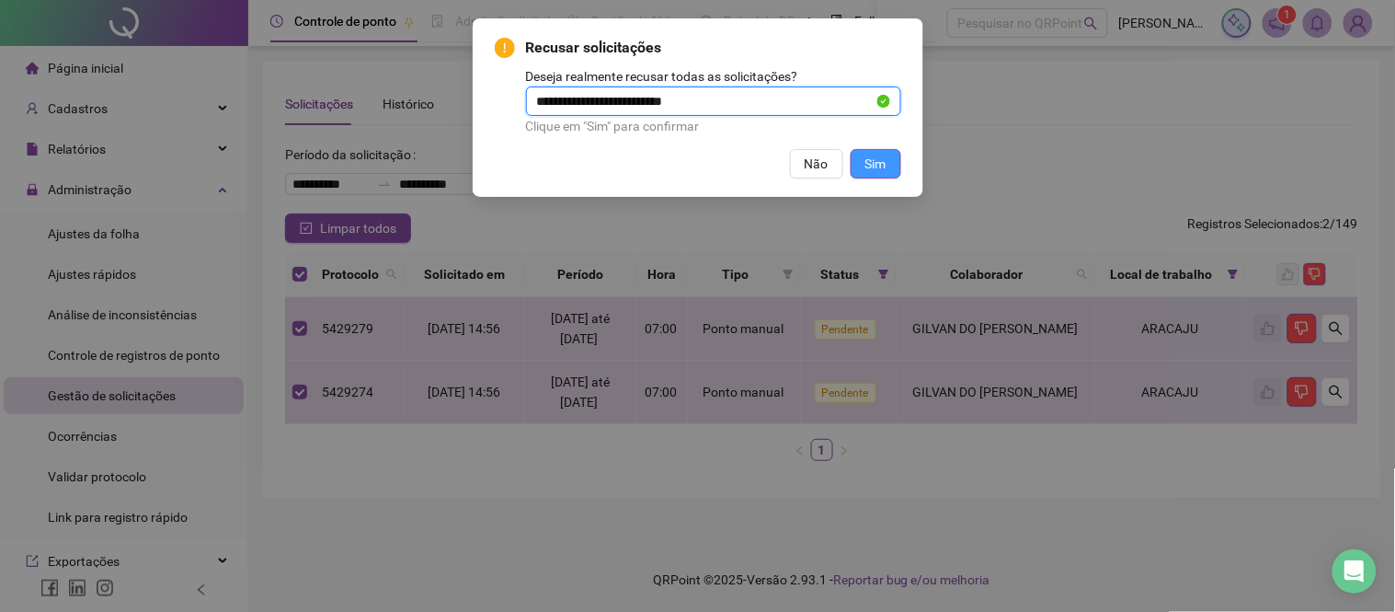
type input "**********"
click at [888, 163] on button "Sim" at bounding box center [876, 163] width 51 height 29
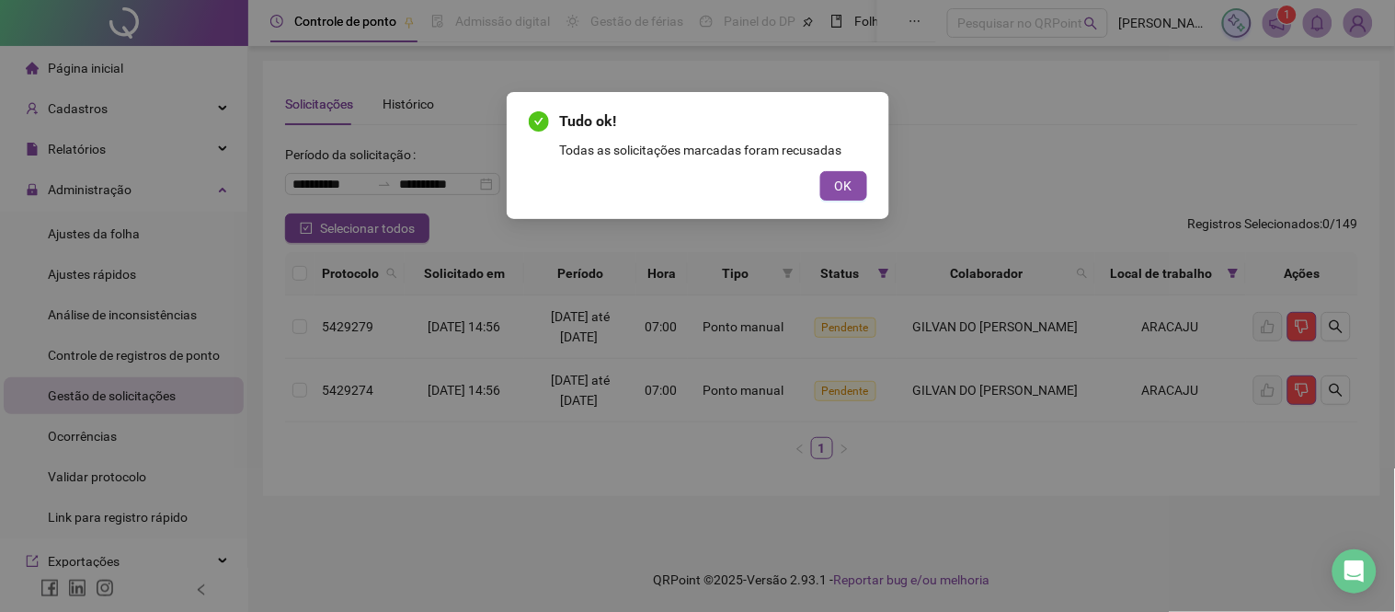
click at [847, 200] on div "Tudo ok! Todas as solicitações marcadas foram recusadas OK" at bounding box center [698, 155] width 383 height 127
click at [850, 186] on span "OK" at bounding box center [843, 186] width 17 height 20
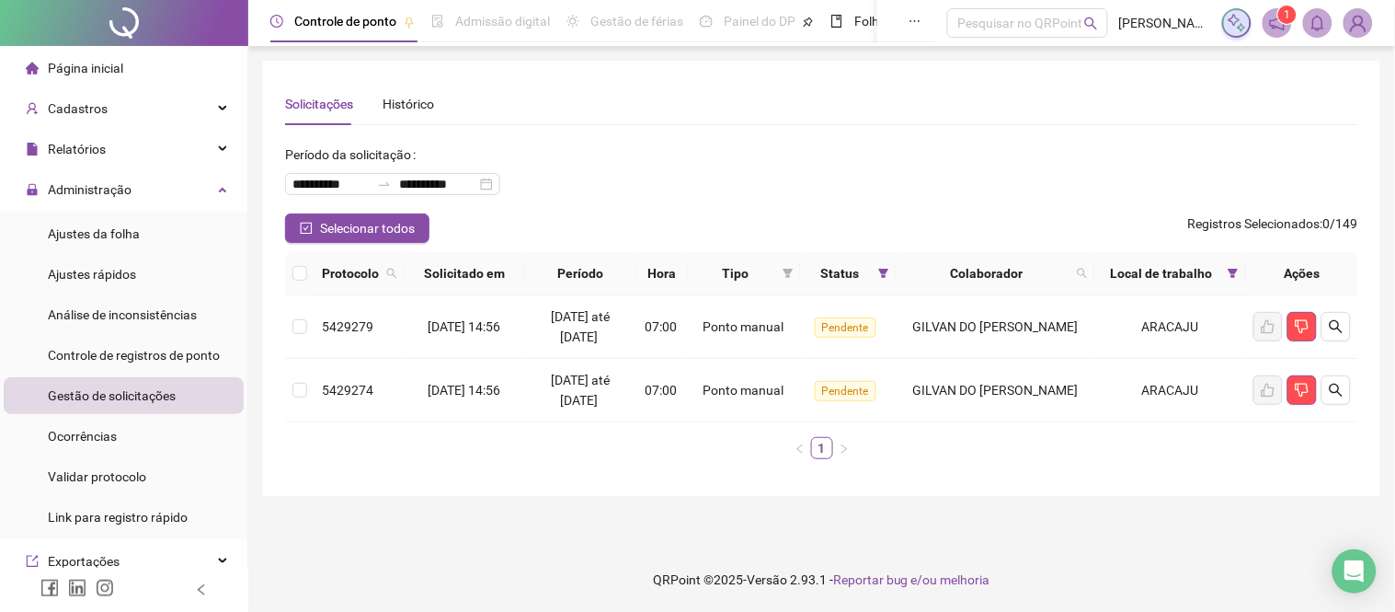
click at [1070, 198] on div "**********" at bounding box center [821, 177] width 1073 height 74
click at [1307, 323] on icon "dislike" at bounding box center [1302, 326] width 15 height 15
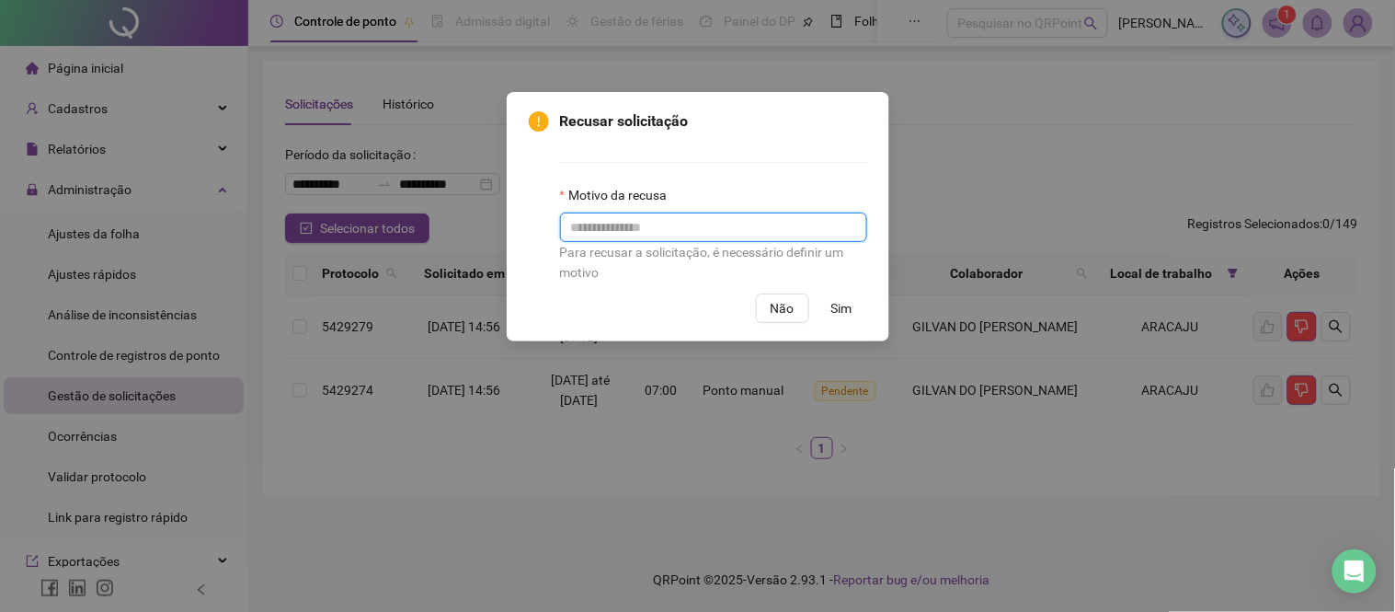
click at [668, 242] on input "text" at bounding box center [713, 226] width 307 height 29
type input "**********"
click at [666, 244] on div "Para recusar a solicitação, é necessário definir um motivo" at bounding box center [713, 262] width 307 height 40
drag, startPoint x: 775, startPoint y: 226, endPoint x: 544, endPoint y: 223, distance: 230.8
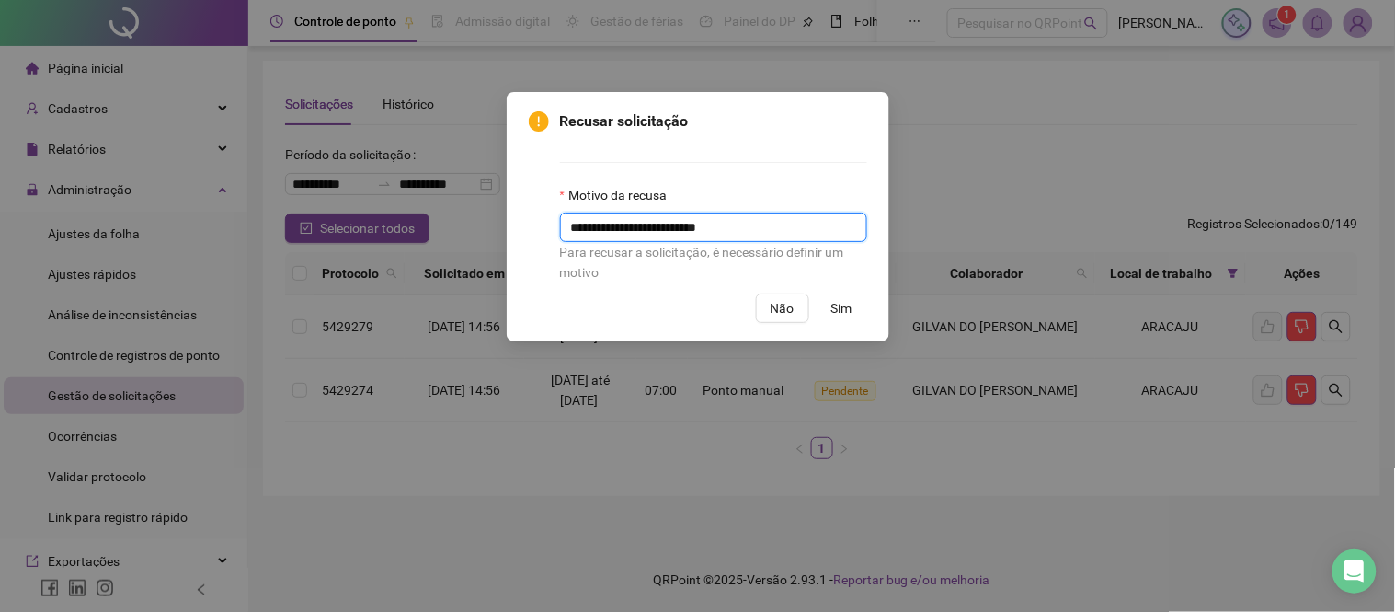
click at [545, 223] on div "**********" at bounding box center [698, 196] width 338 height 172
click at [846, 306] on span "Sim" at bounding box center [841, 308] width 21 height 20
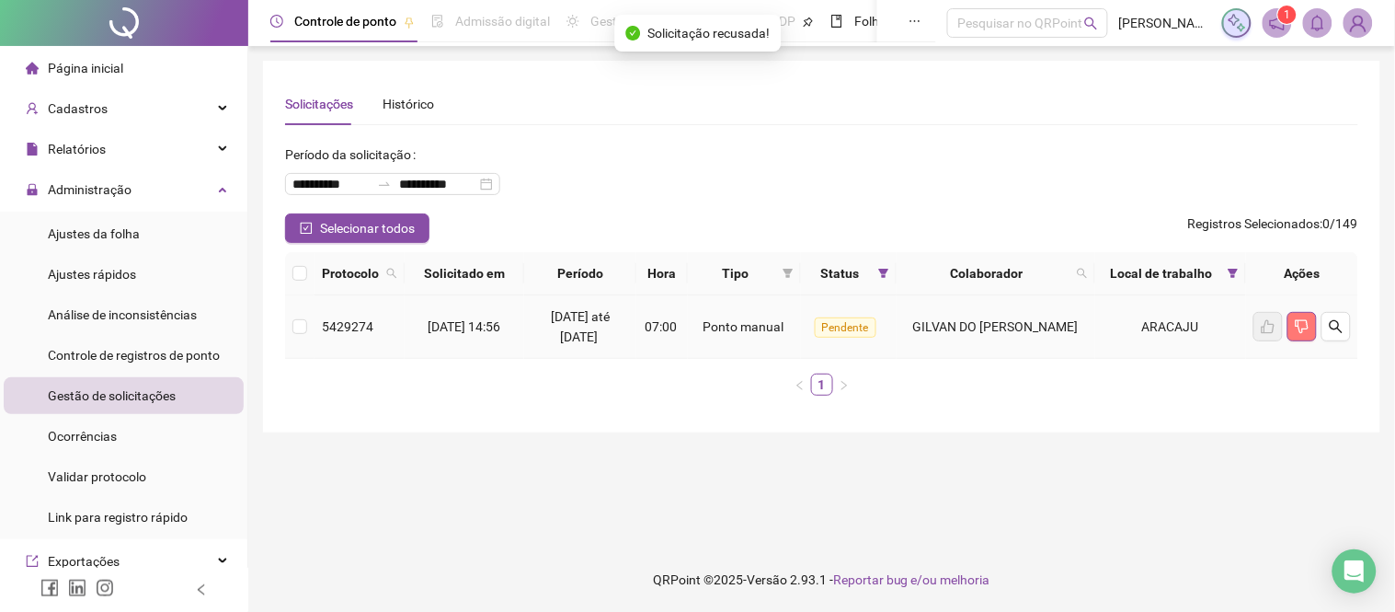
click at [1309, 327] on icon "dislike" at bounding box center [1302, 327] width 13 height 14
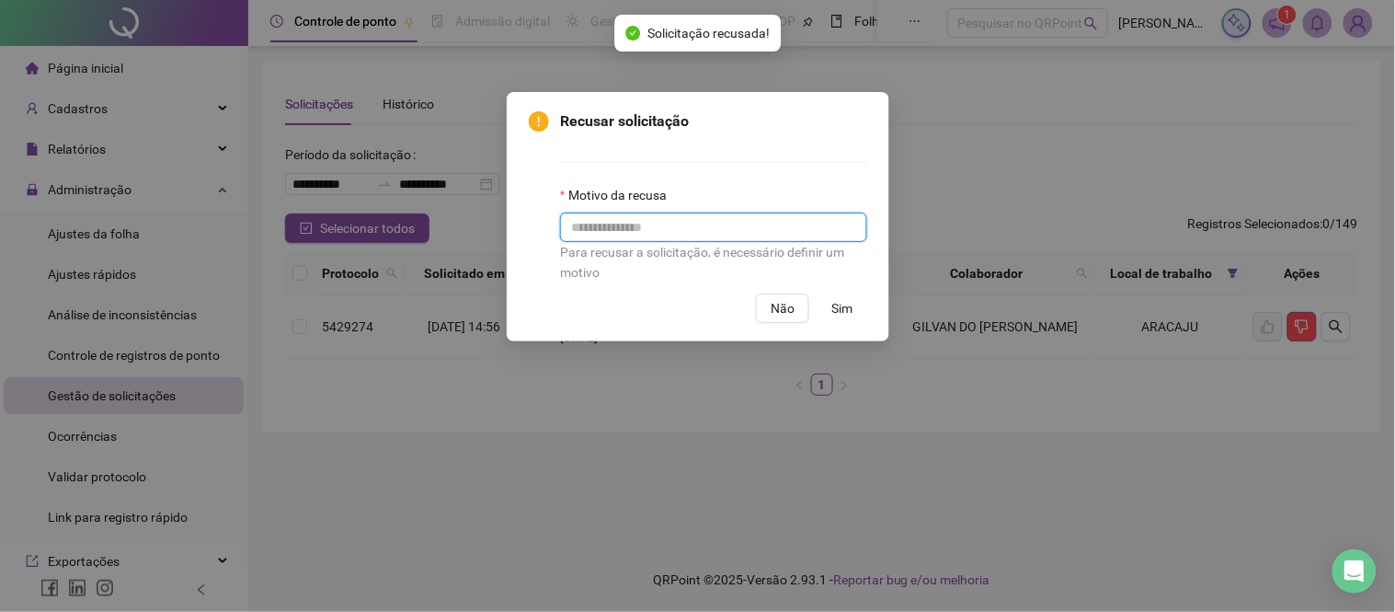
click at [709, 226] on input "text" at bounding box center [713, 226] width 307 height 29
paste input "**********"
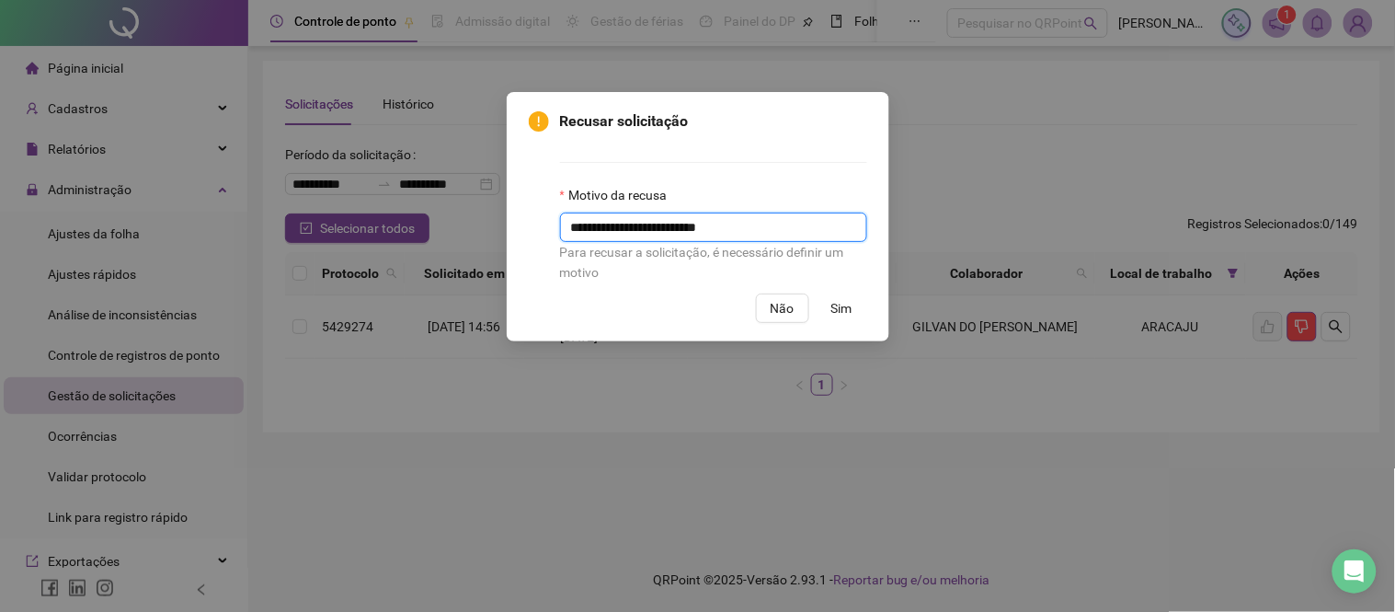
type input "**********"
click at [848, 303] on span "Sim" at bounding box center [841, 308] width 21 height 20
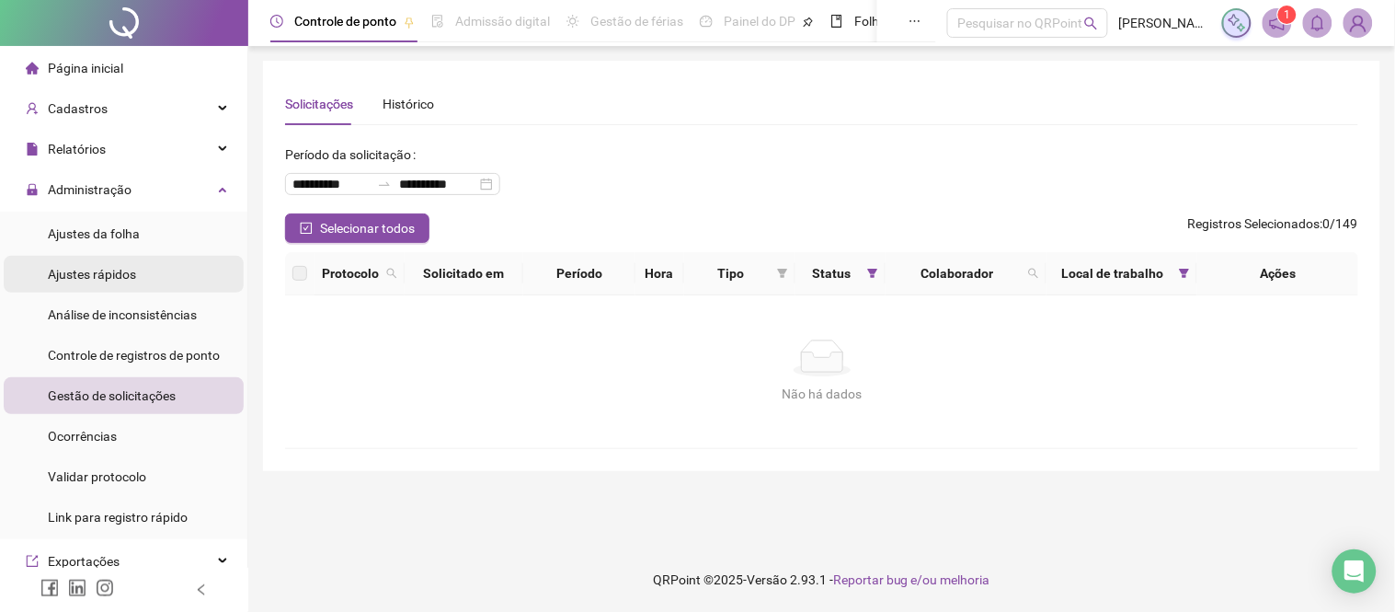
click at [92, 260] on div "Ajustes rápidos" at bounding box center [92, 274] width 88 height 37
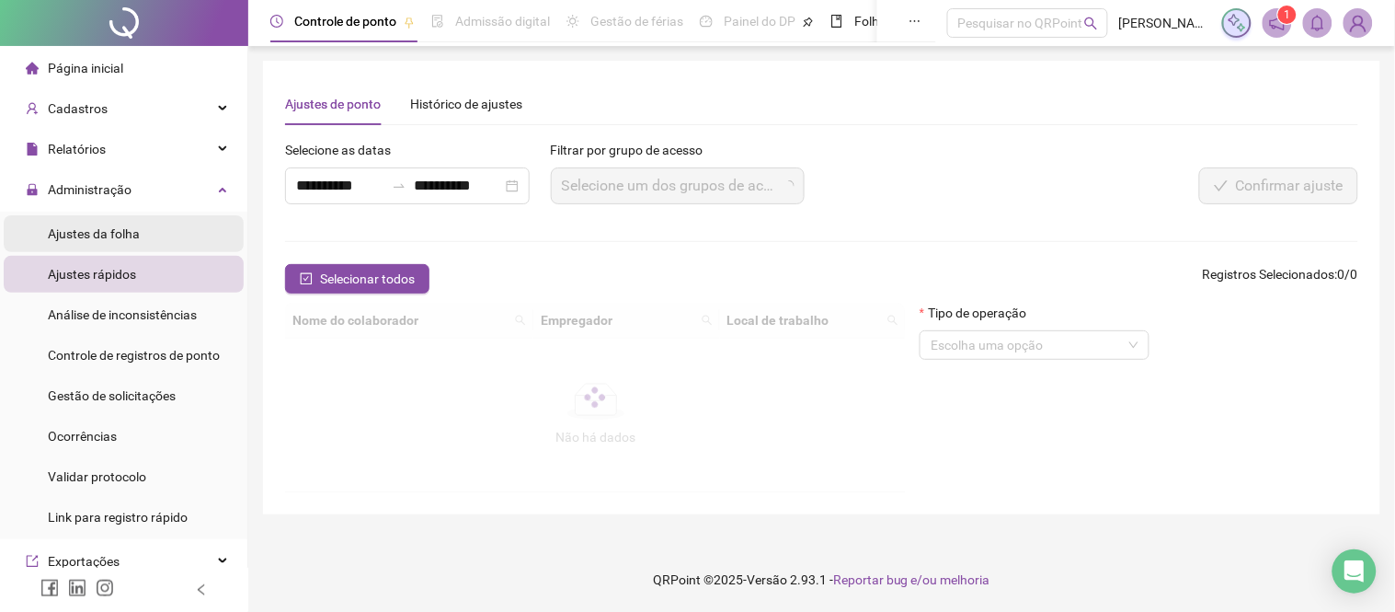
click at [110, 226] on span "Ajustes da folha" at bounding box center [94, 233] width 92 height 15
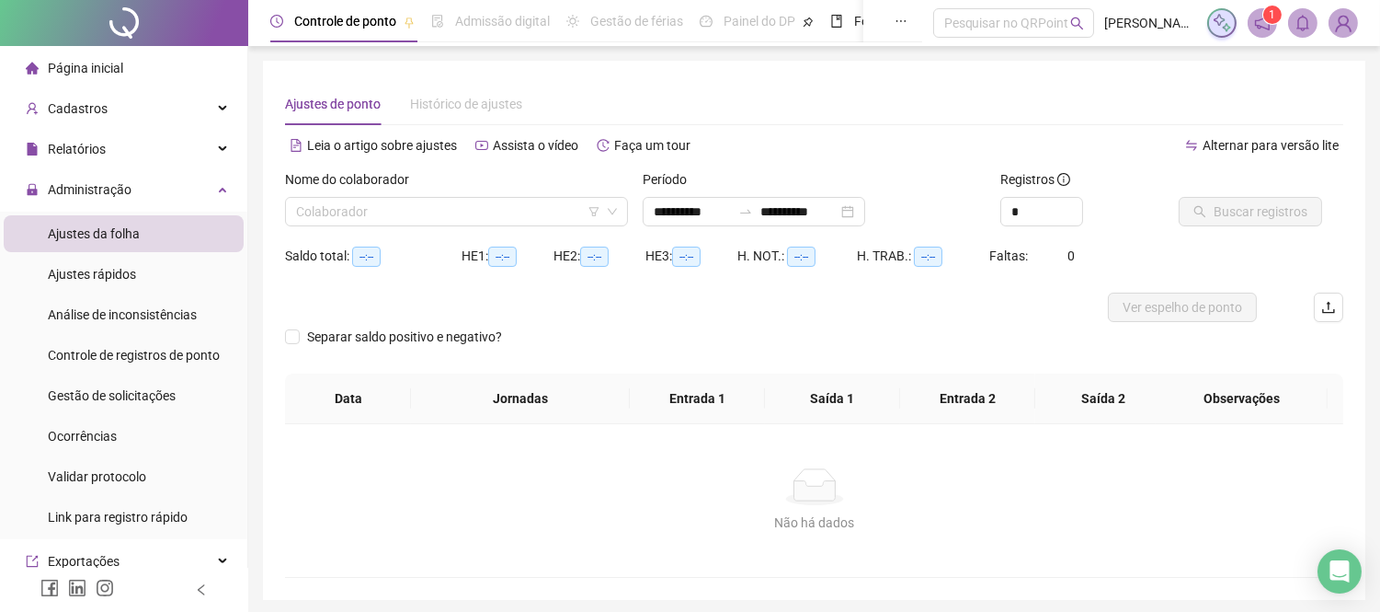
type input "**********"
click at [363, 209] on input "search" at bounding box center [448, 212] width 304 height 28
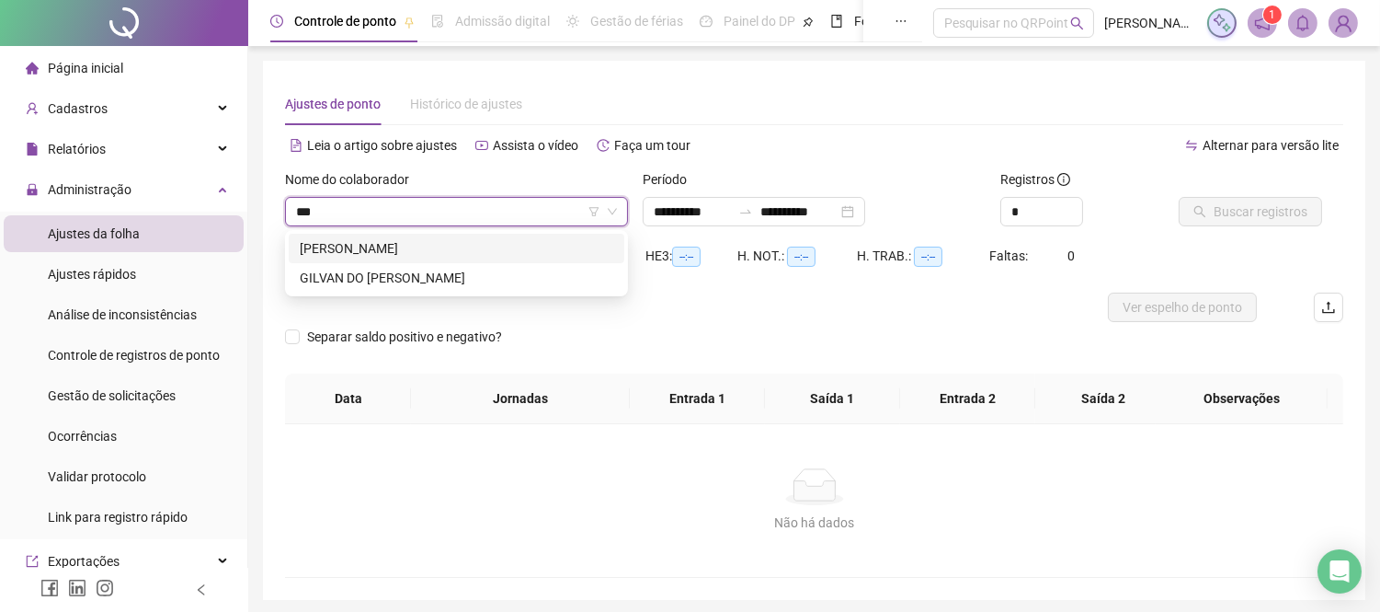
type input "****"
click at [371, 258] on div "GILVAN DO [PERSON_NAME]" at bounding box center [457, 248] width 336 height 29
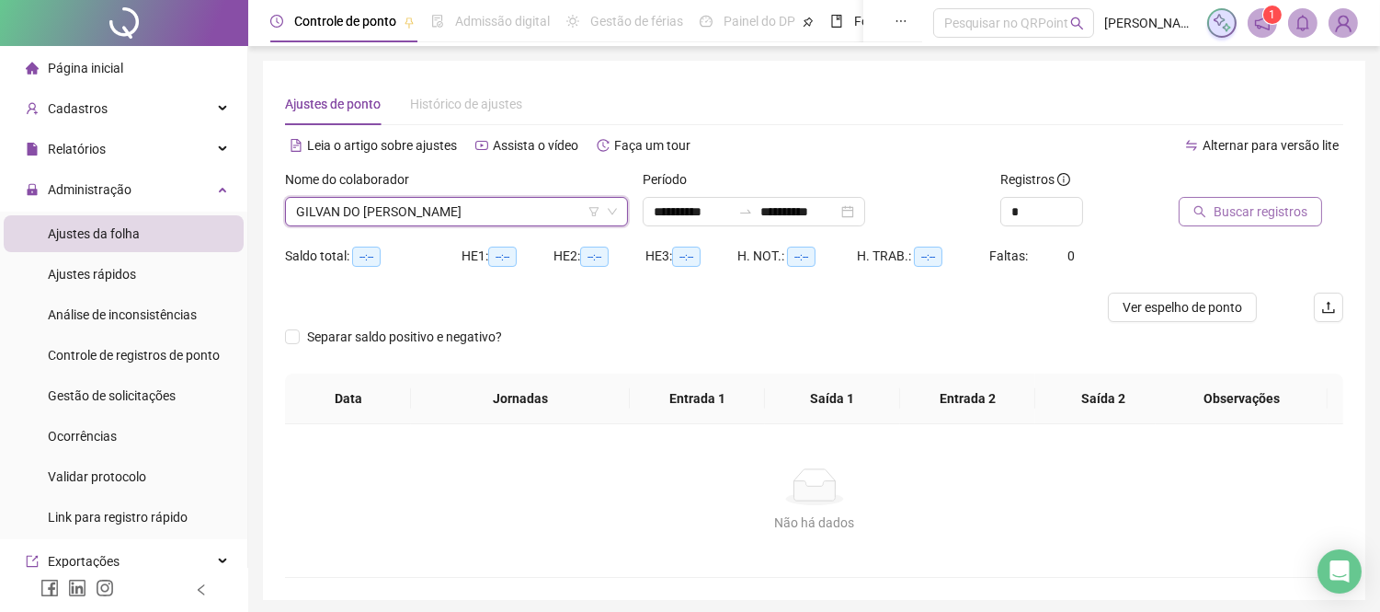
click at [1271, 213] on span "Buscar registros" at bounding box center [1261, 211] width 94 height 20
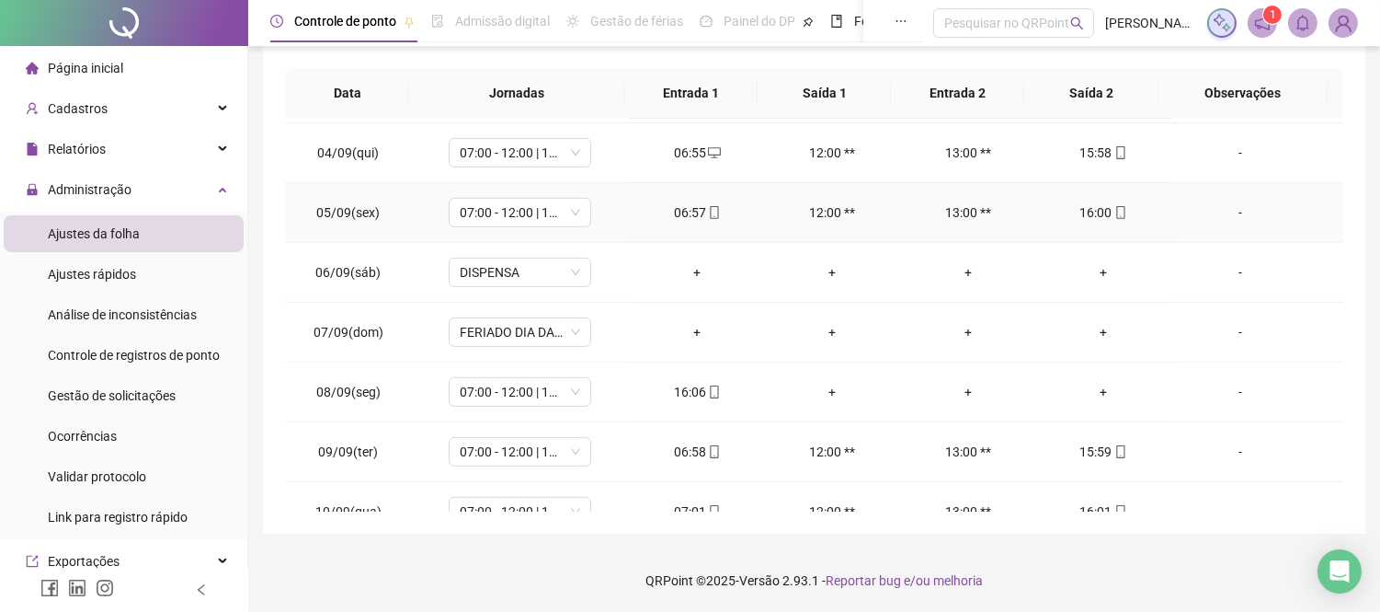
scroll to position [1463, 0]
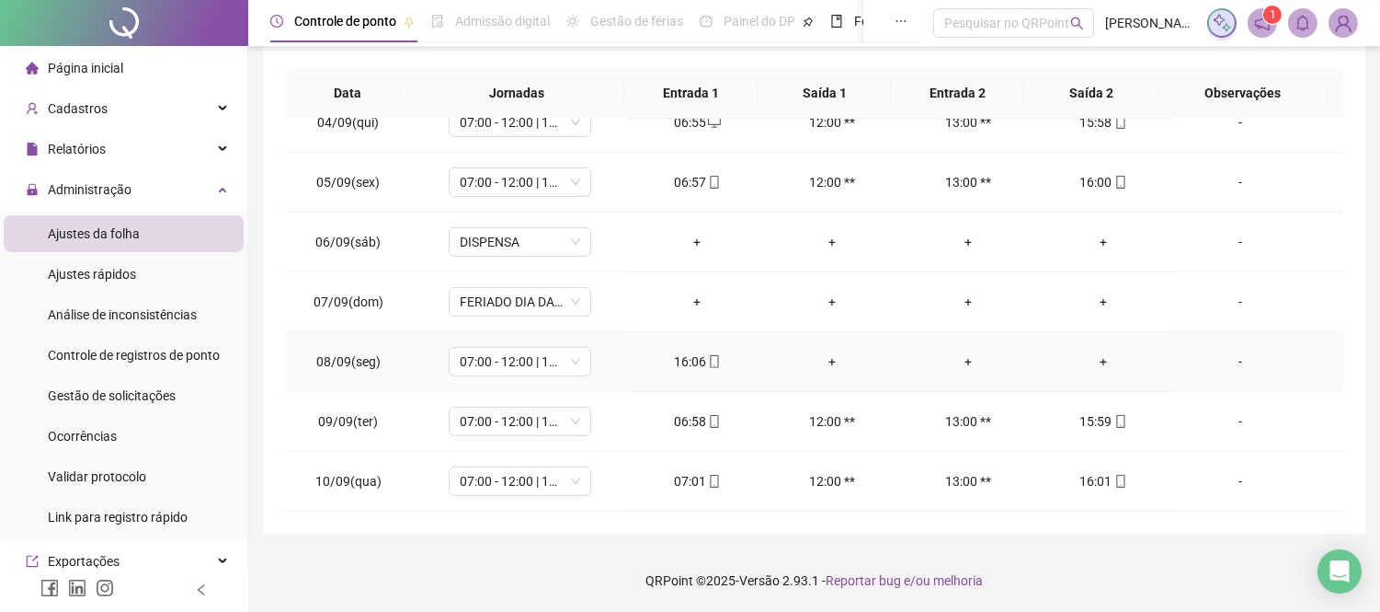
click at [1097, 365] on div "+" at bounding box center [1103, 361] width 106 height 20
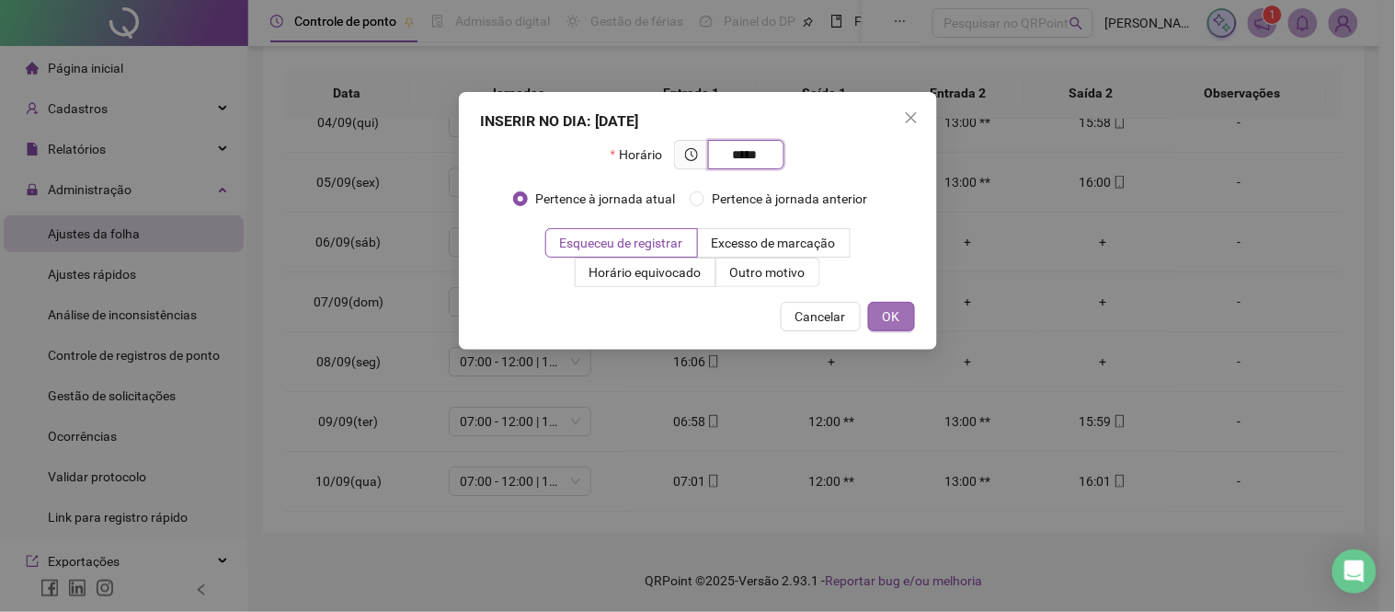
type input "*****"
click at [890, 318] on span "OK" at bounding box center [891, 316] width 17 height 20
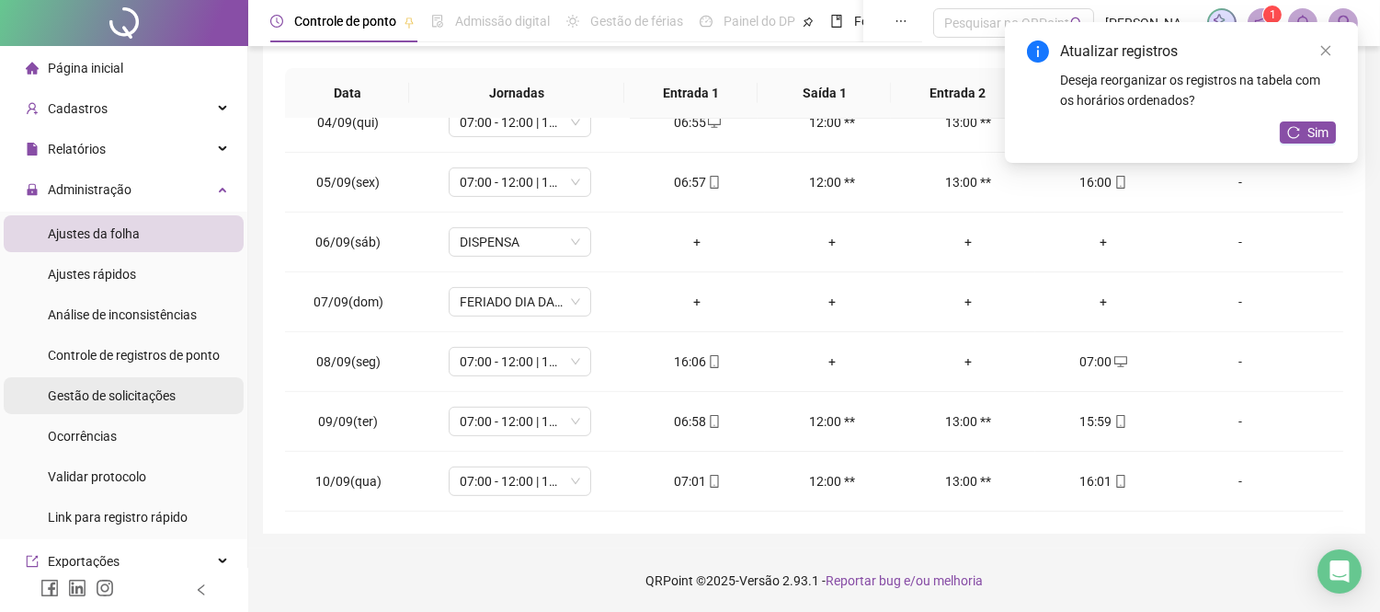
click at [93, 388] on span "Gestão de solicitações" at bounding box center [112, 395] width 128 height 15
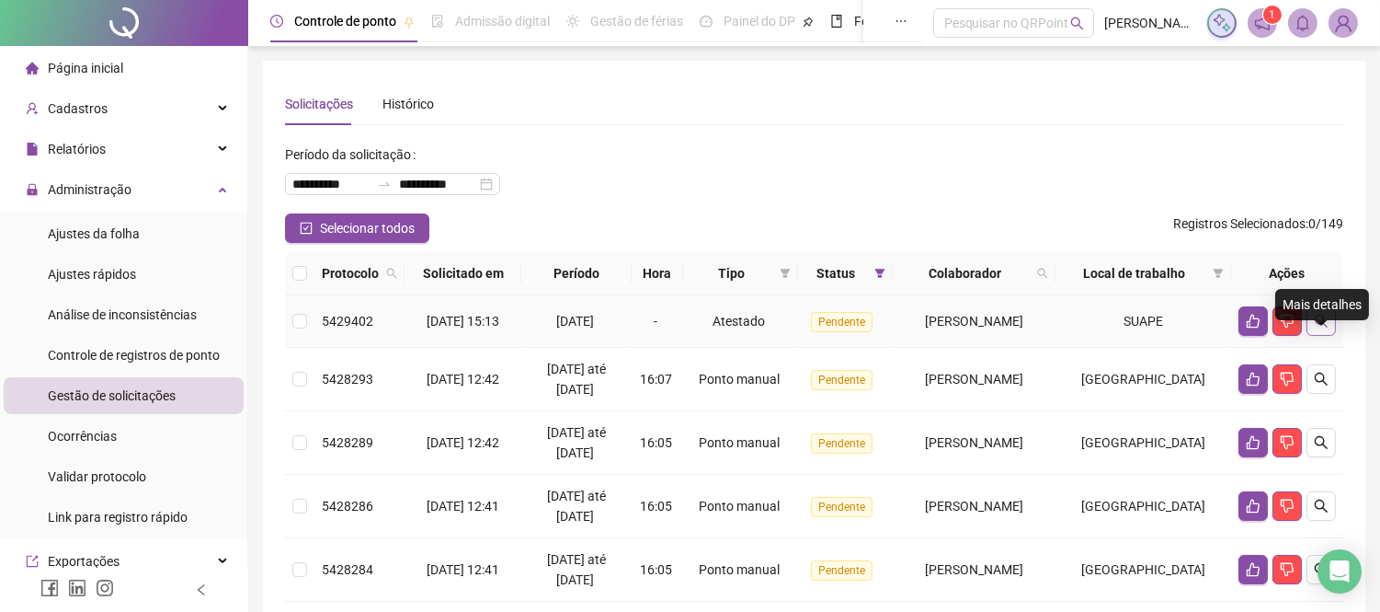
click at [1321, 328] on icon "search" at bounding box center [1321, 321] width 15 height 15
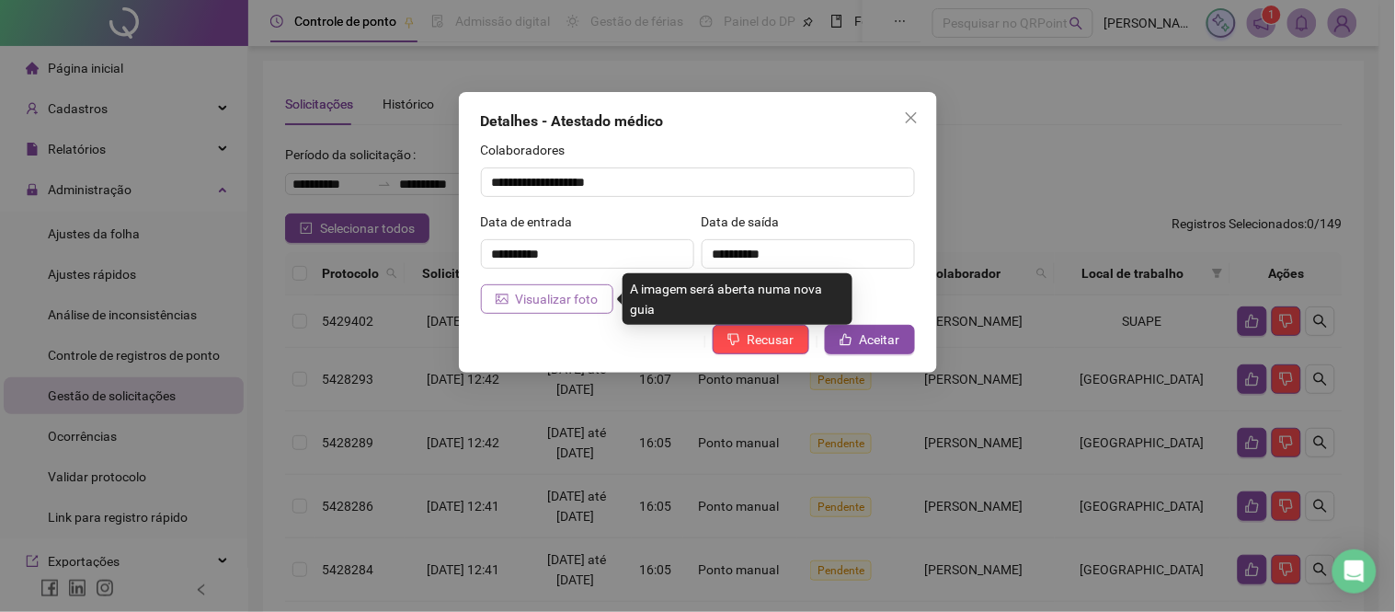
click at [555, 302] on span "Visualizar foto" at bounding box center [557, 299] width 83 height 20
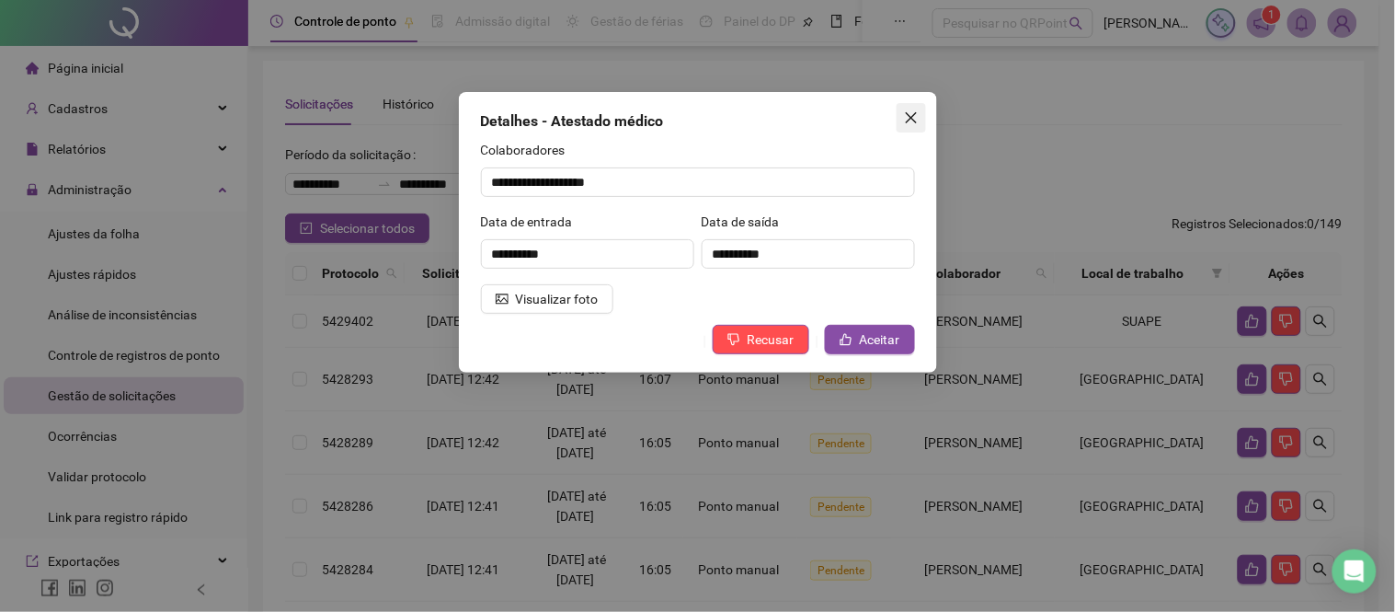
click at [911, 108] on button "Close" at bounding box center [911, 117] width 29 height 29
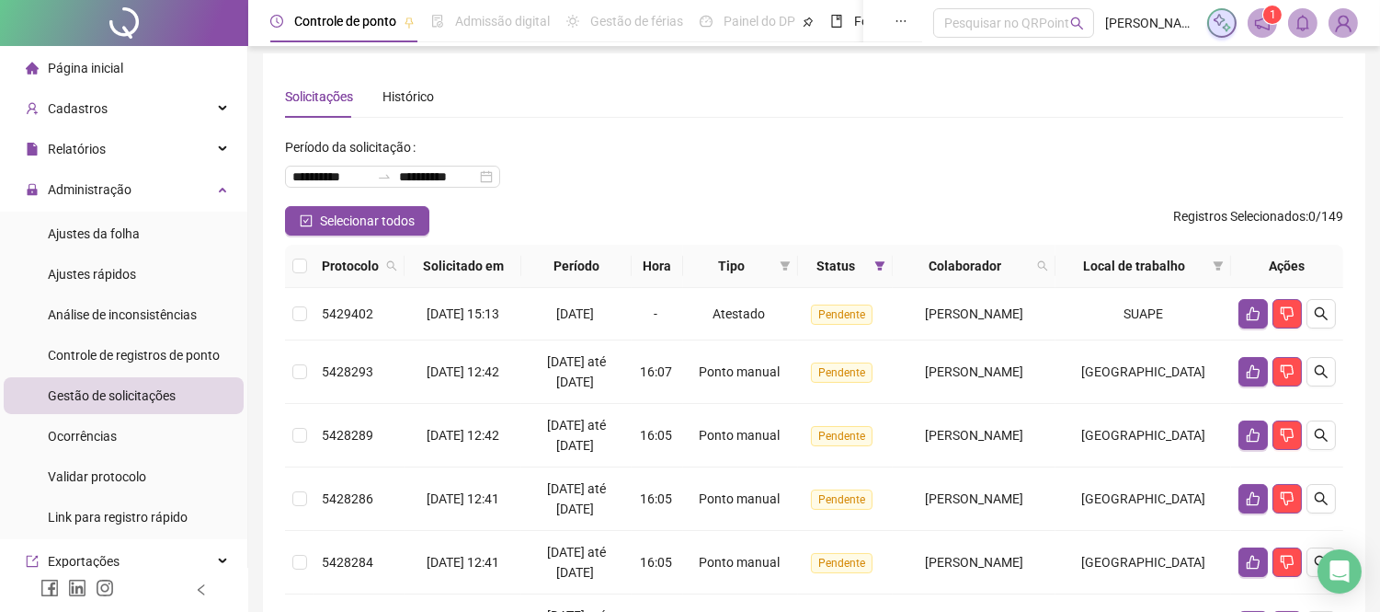
scroll to position [5, 0]
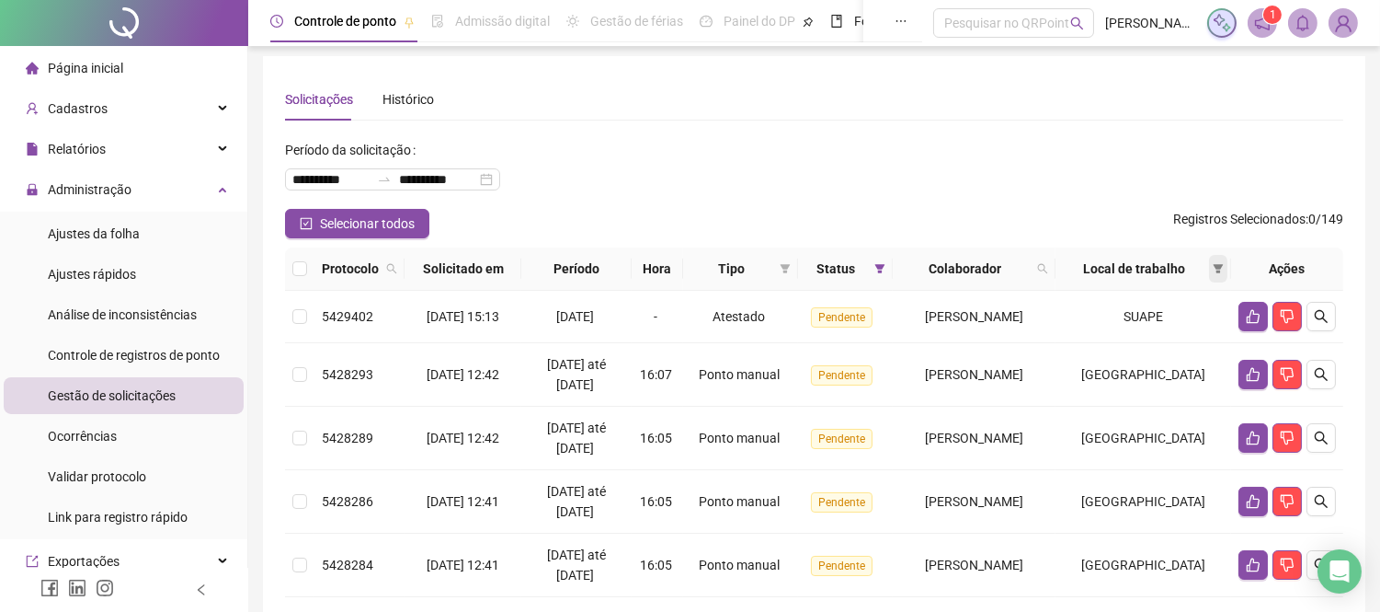
click at [1218, 273] on icon "filter" at bounding box center [1219, 268] width 10 height 9
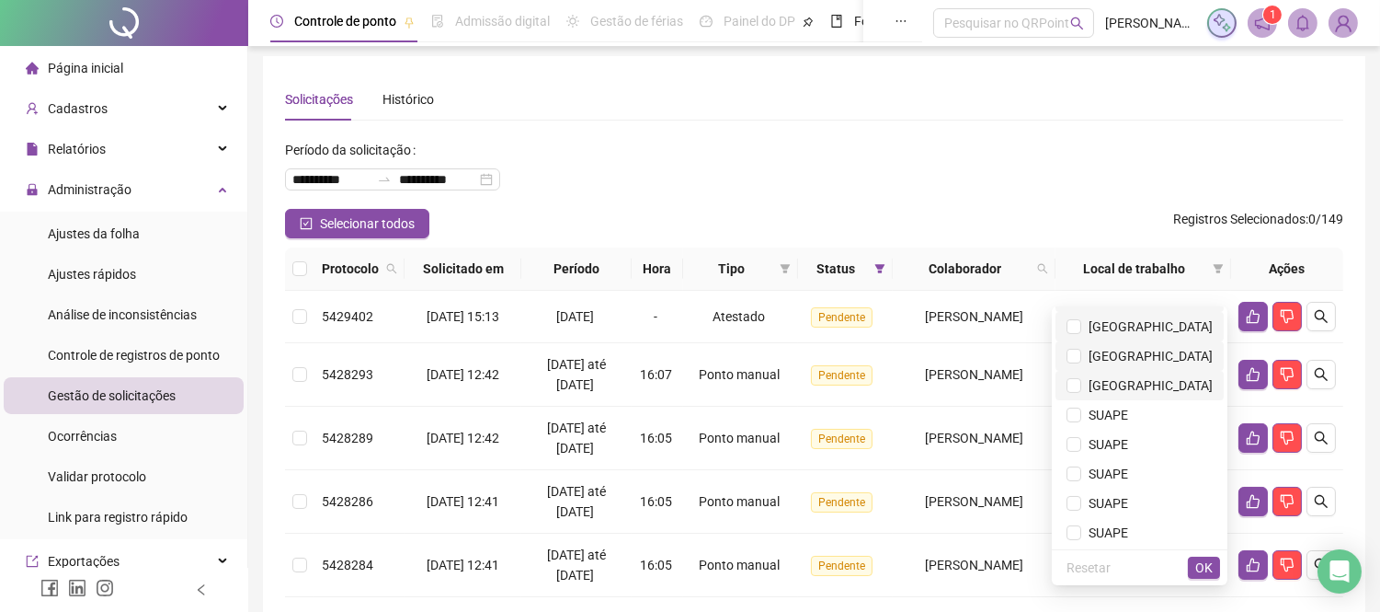
scroll to position [510, 0]
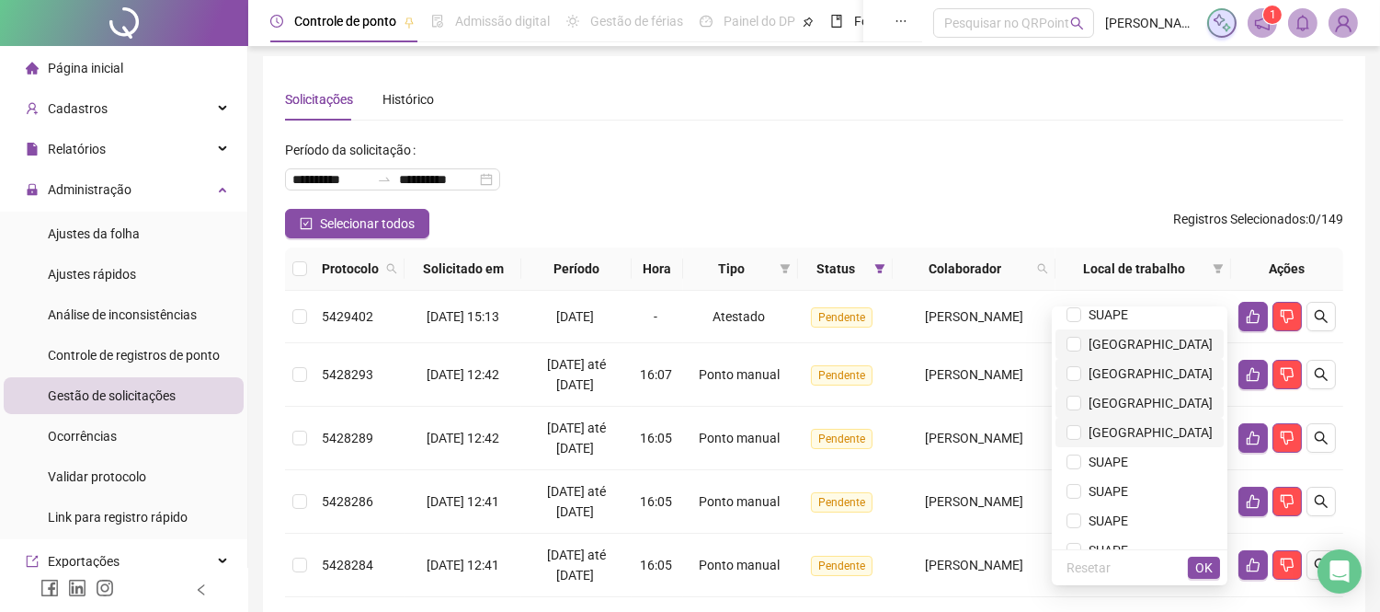
click at [1161, 398] on span "[GEOGRAPHIC_DATA]" at bounding box center [1146, 402] width 131 height 15
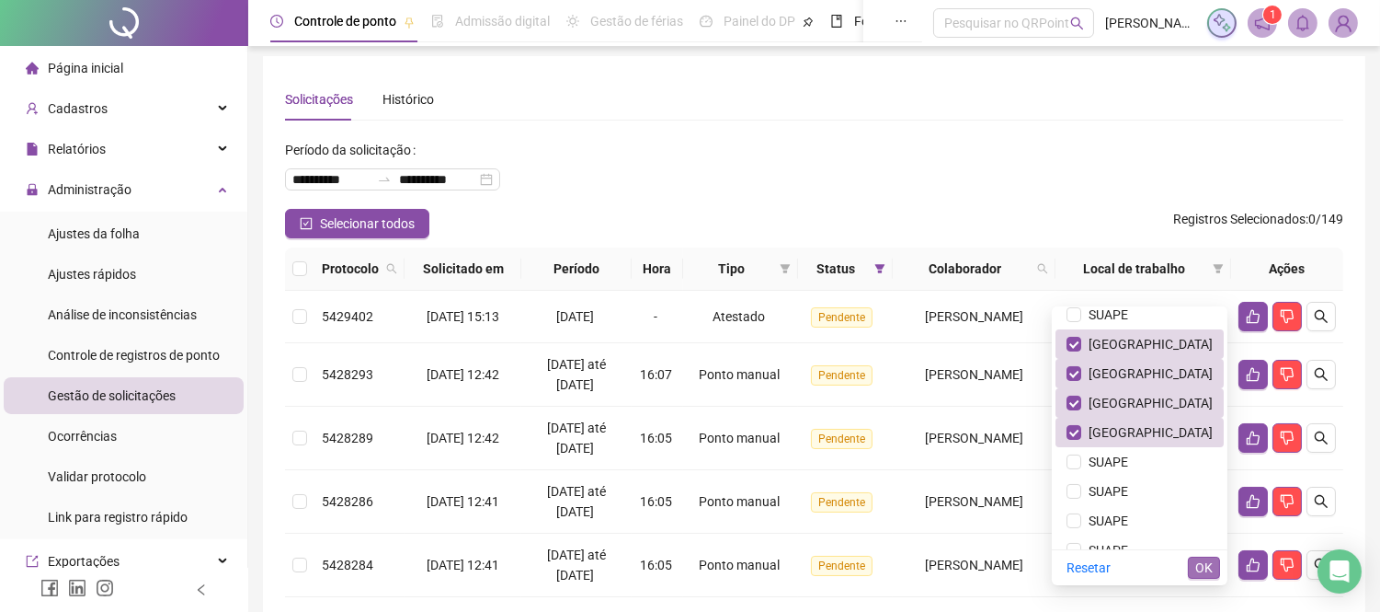
click at [1210, 567] on span "OK" at bounding box center [1203, 567] width 17 height 20
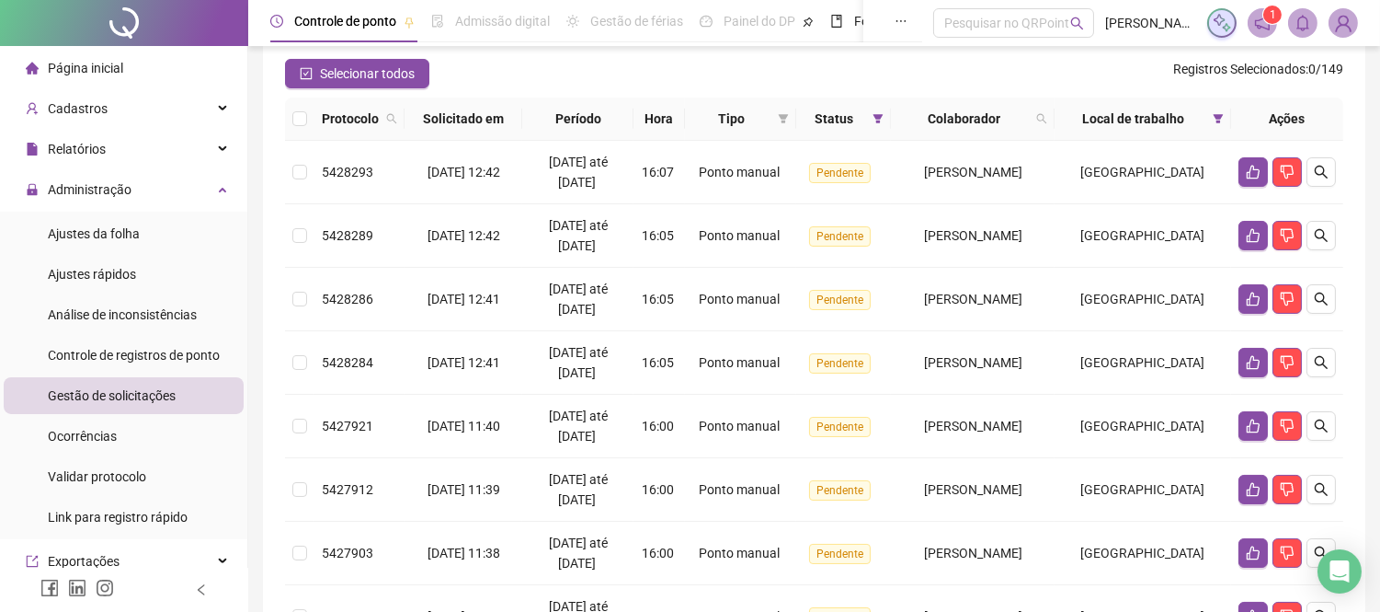
scroll to position [107, 0]
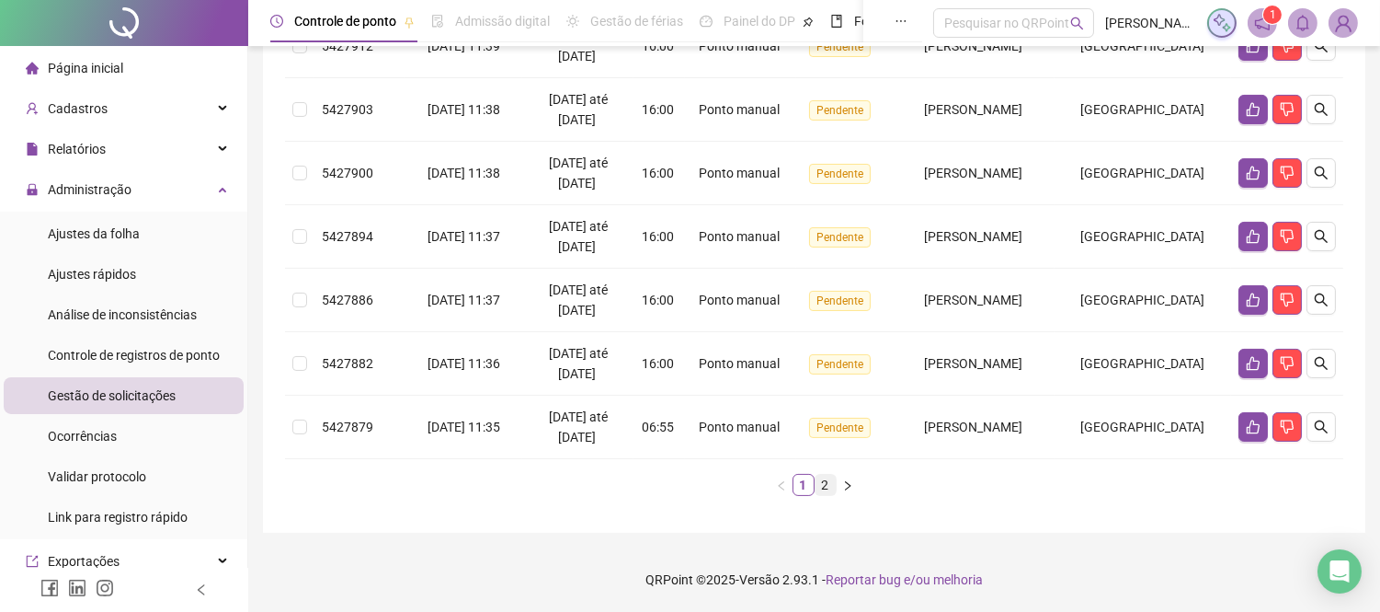
click at [823, 490] on link "2" at bounding box center [826, 484] width 20 height 20
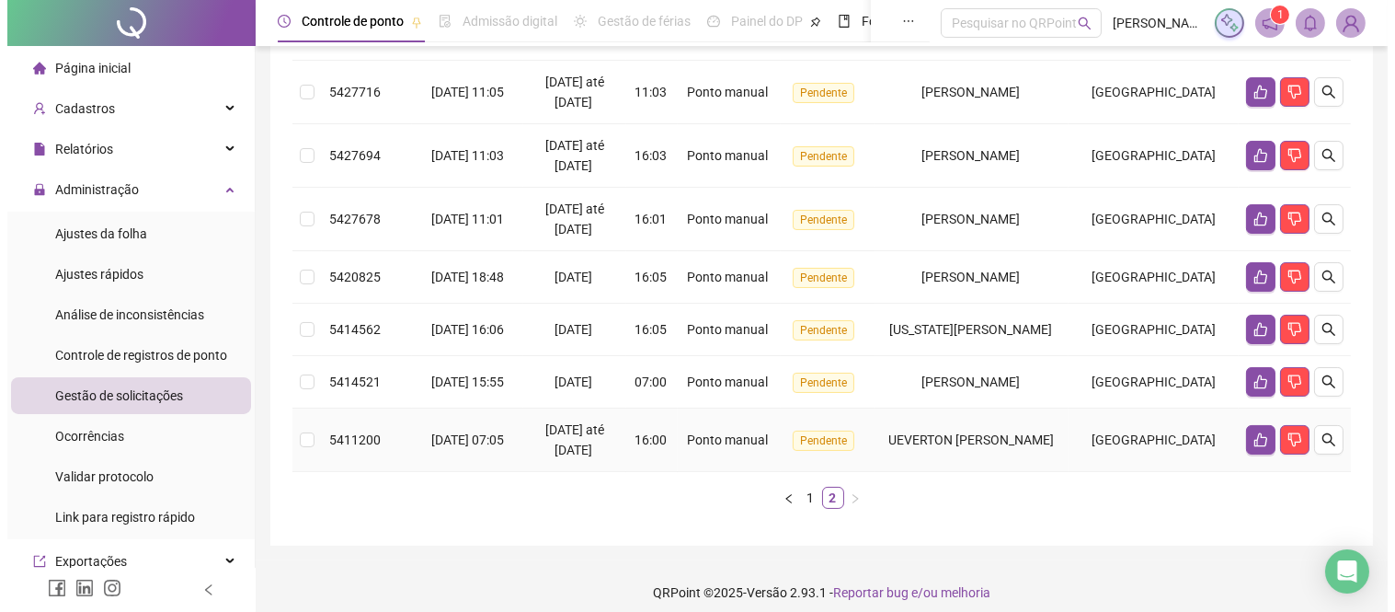
scroll to position [223, 0]
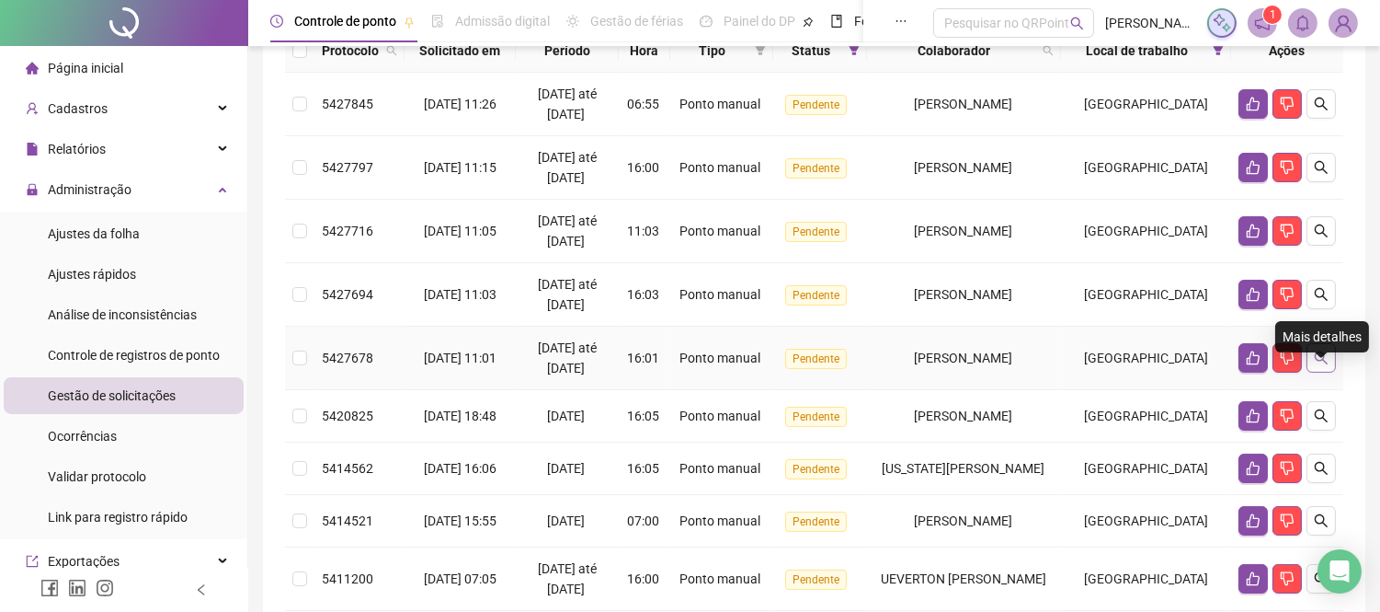
click at [1322, 365] on icon "search" at bounding box center [1321, 357] width 15 height 15
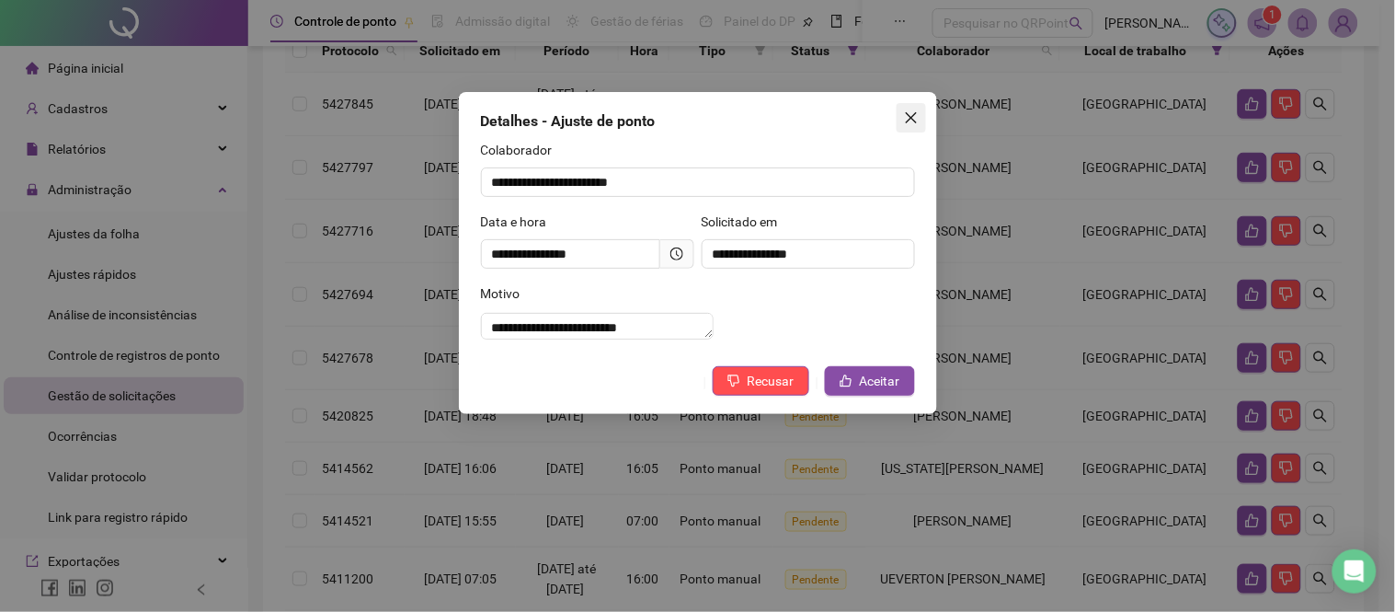
click at [913, 123] on icon "close" at bounding box center [911, 117] width 15 height 15
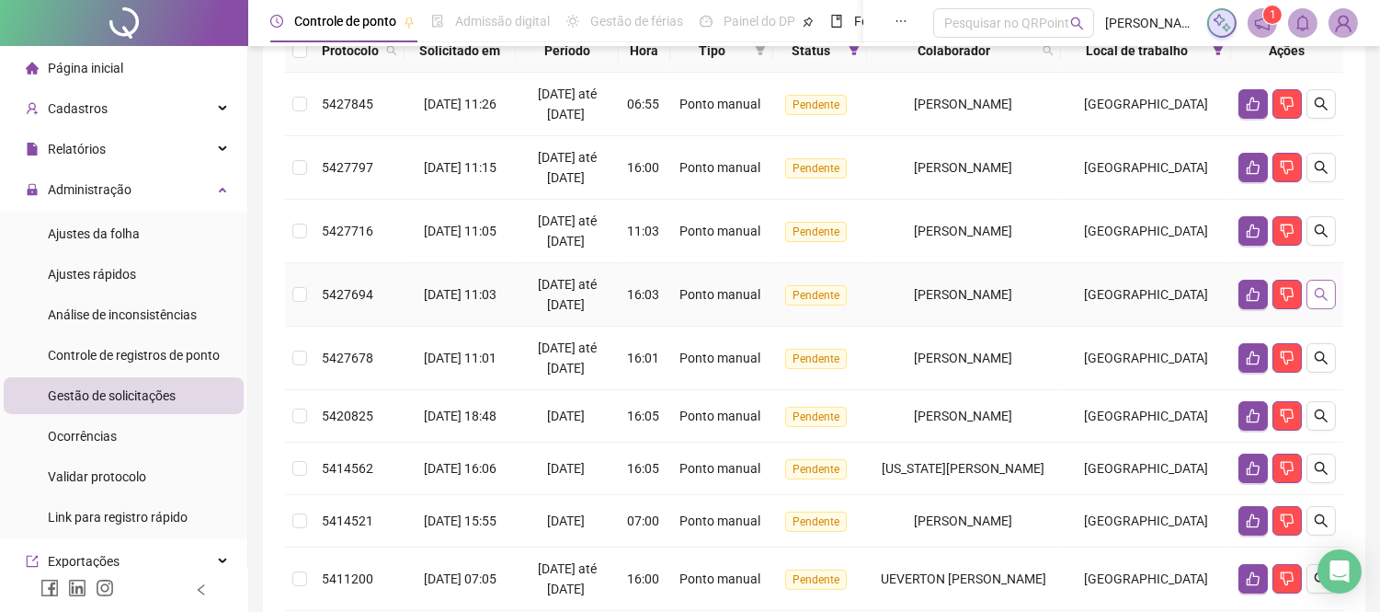
click at [1327, 302] on icon "search" at bounding box center [1321, 294] width 15 height 15
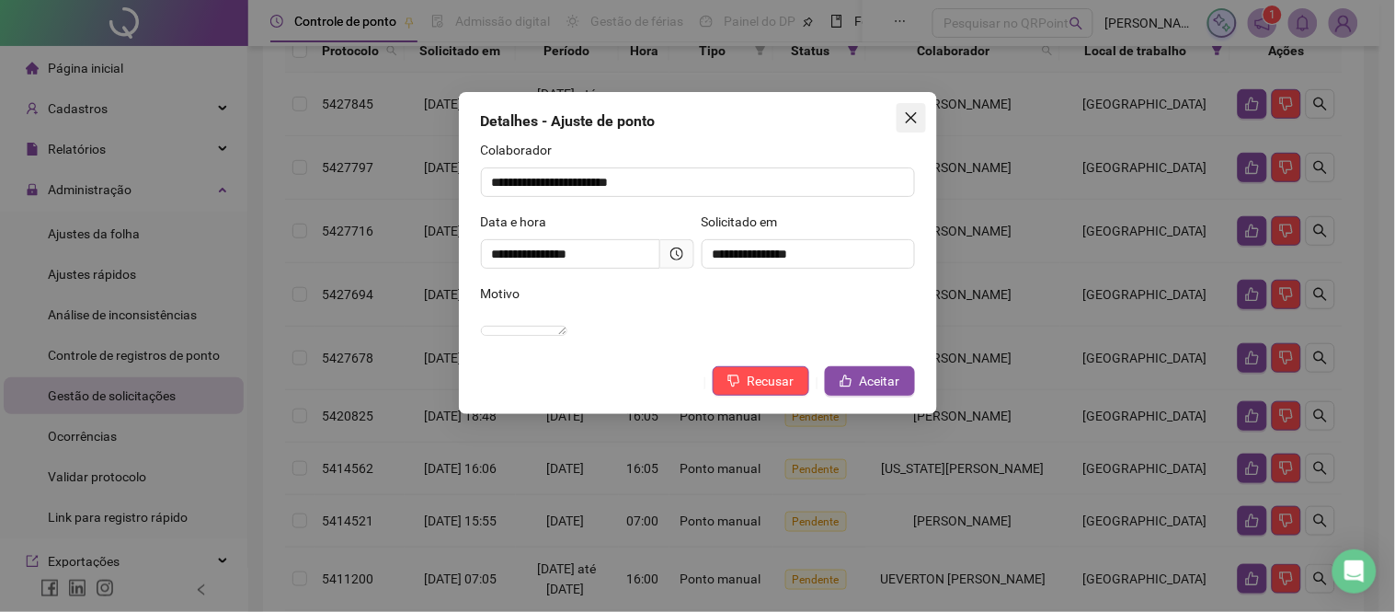
click at [906, 117] on icon "close" at bounding box center [911, 117] width 15 height 15
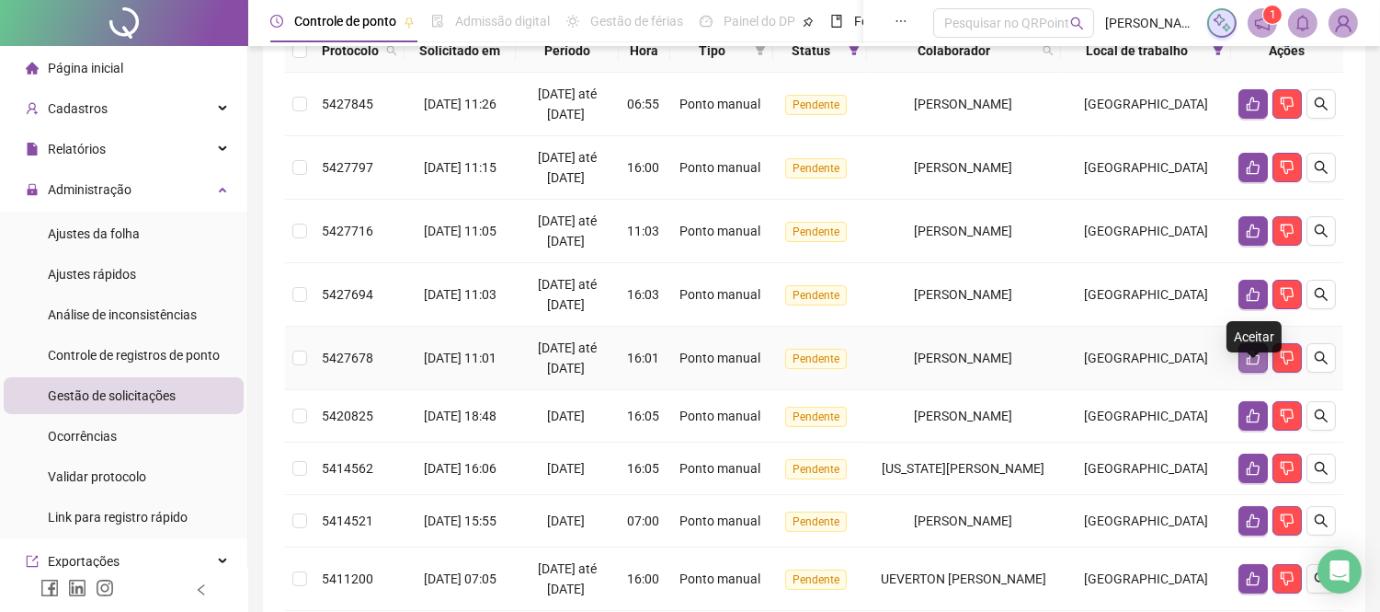
click at [1252, 365] on icon "like" at bounding box center [1253, 357] width 15 height 15
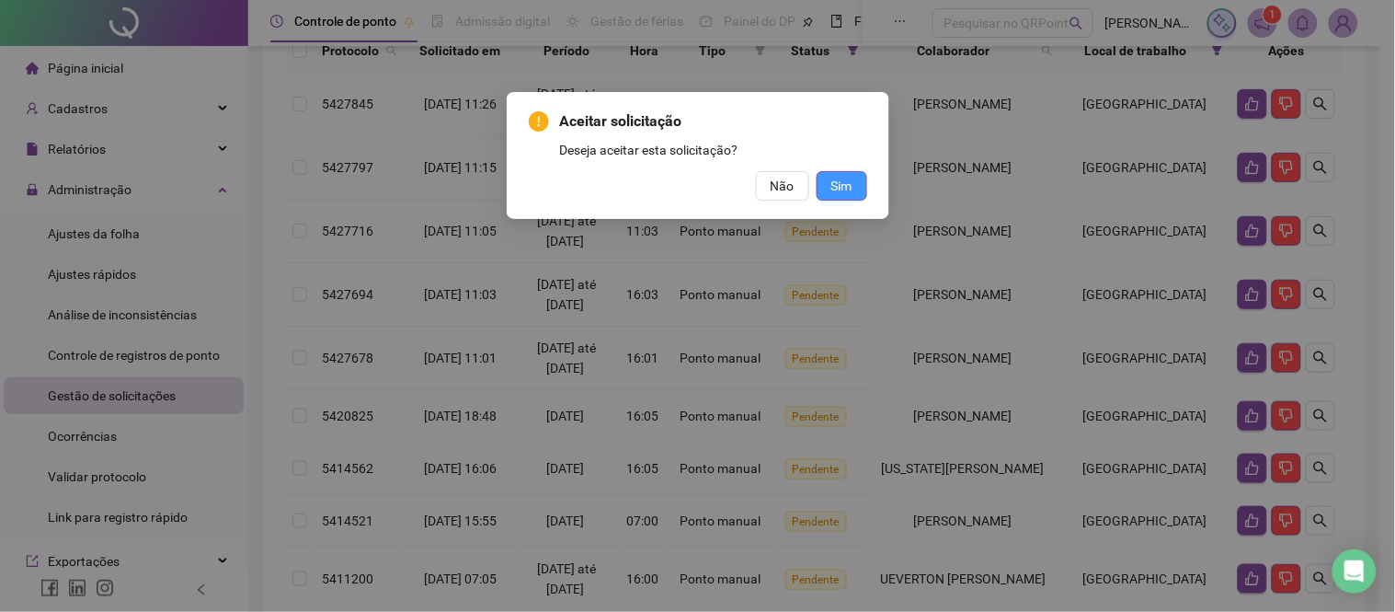
click at [850, 184] on span "Sim" at bounding box center [841, 186] width 21 height 20
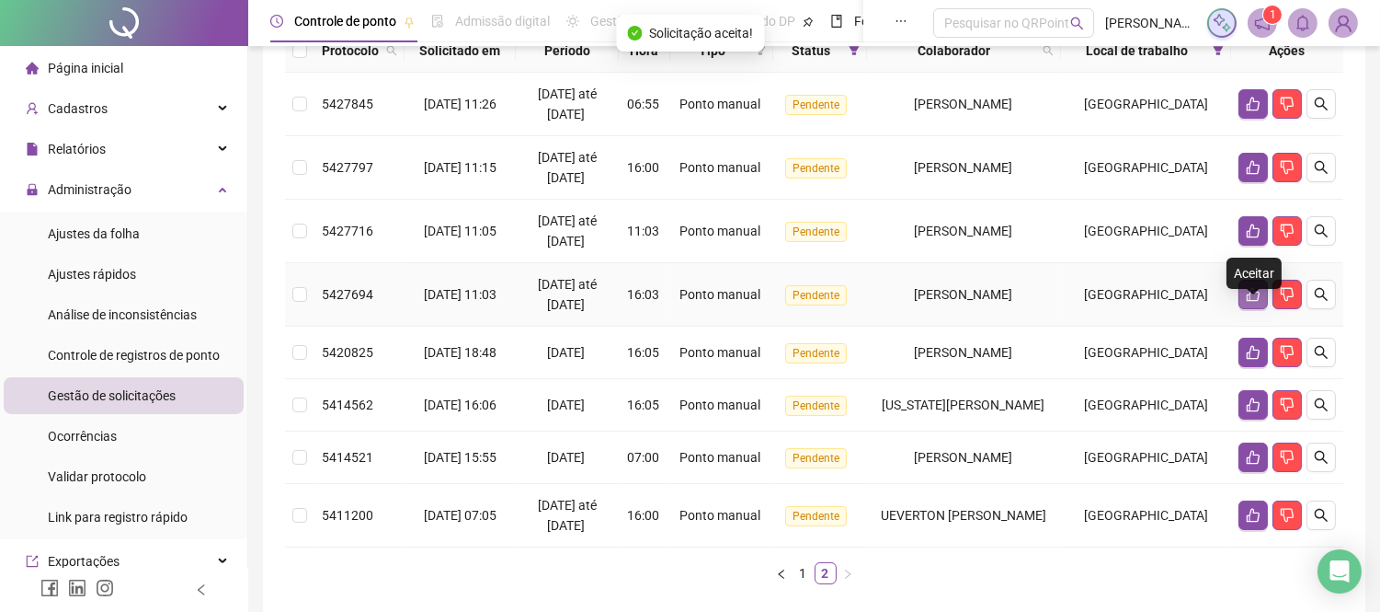
click at [1246, 302] on icon "like" at bounding box center [1253, 294] width 15 height 15
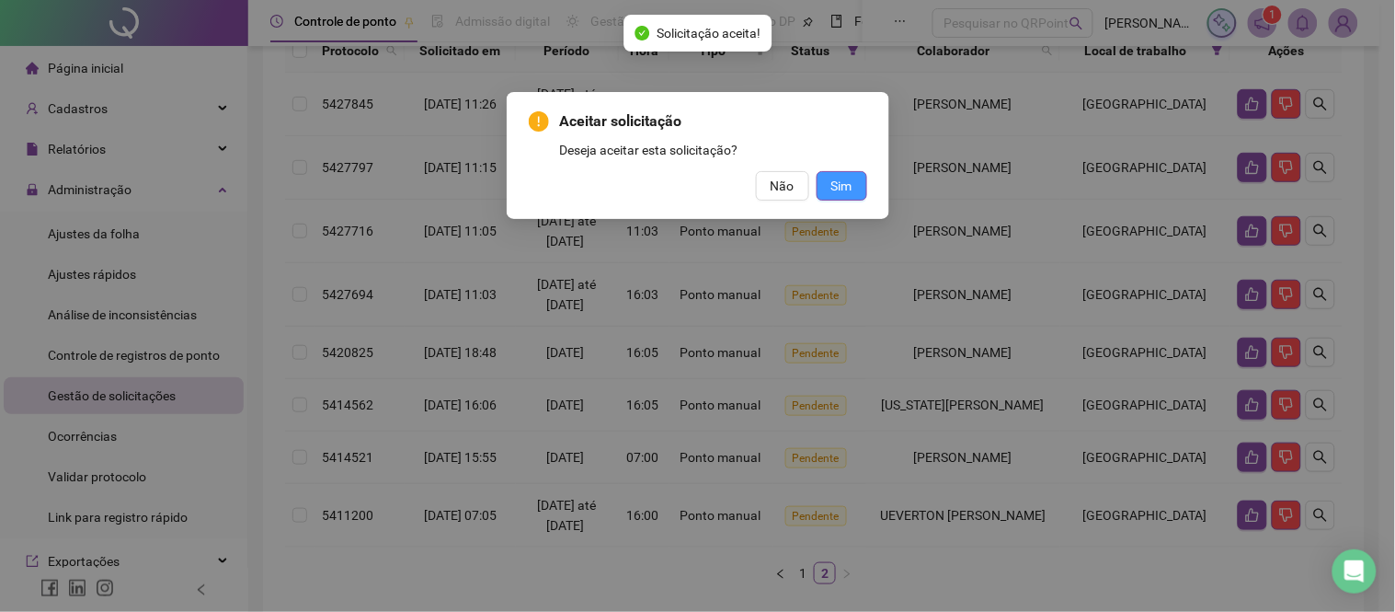
click at [844, 185] on span "Sim" at bounding box center [841, 186] width 21 height 20
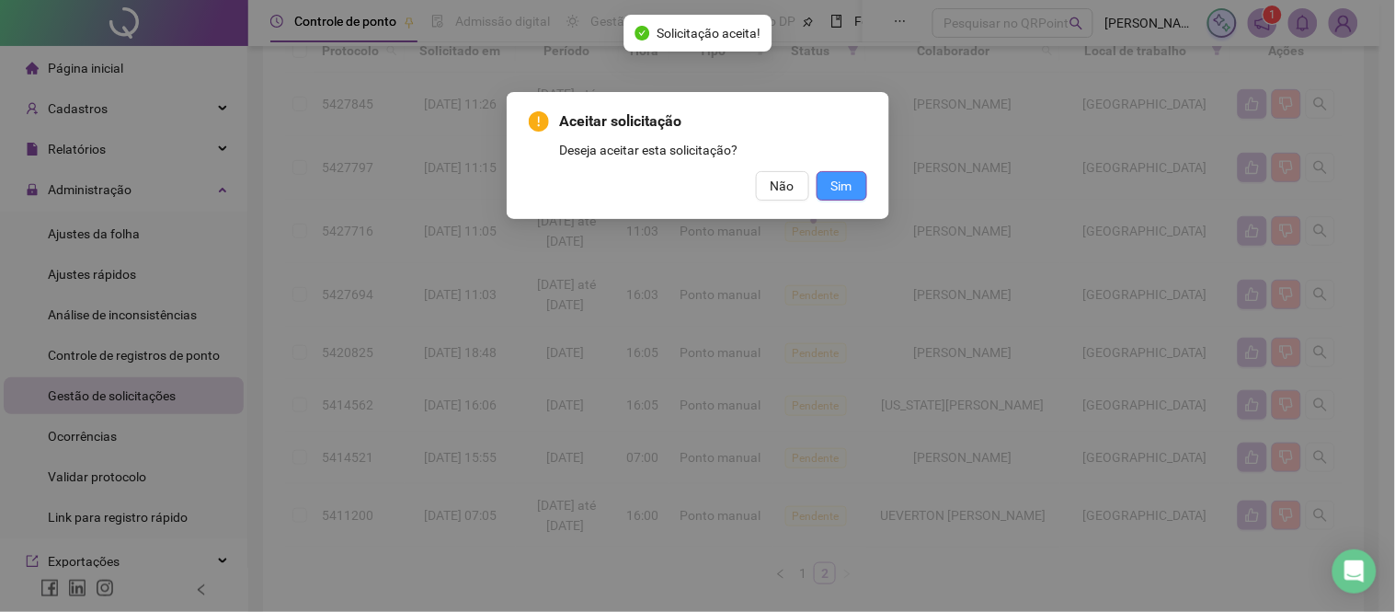
click at [843, 187] on div "Aceitar solicitação Deseja aceitar esta solicitação? Não Sim" at bounding box center [697, 306] width 1395 height 612
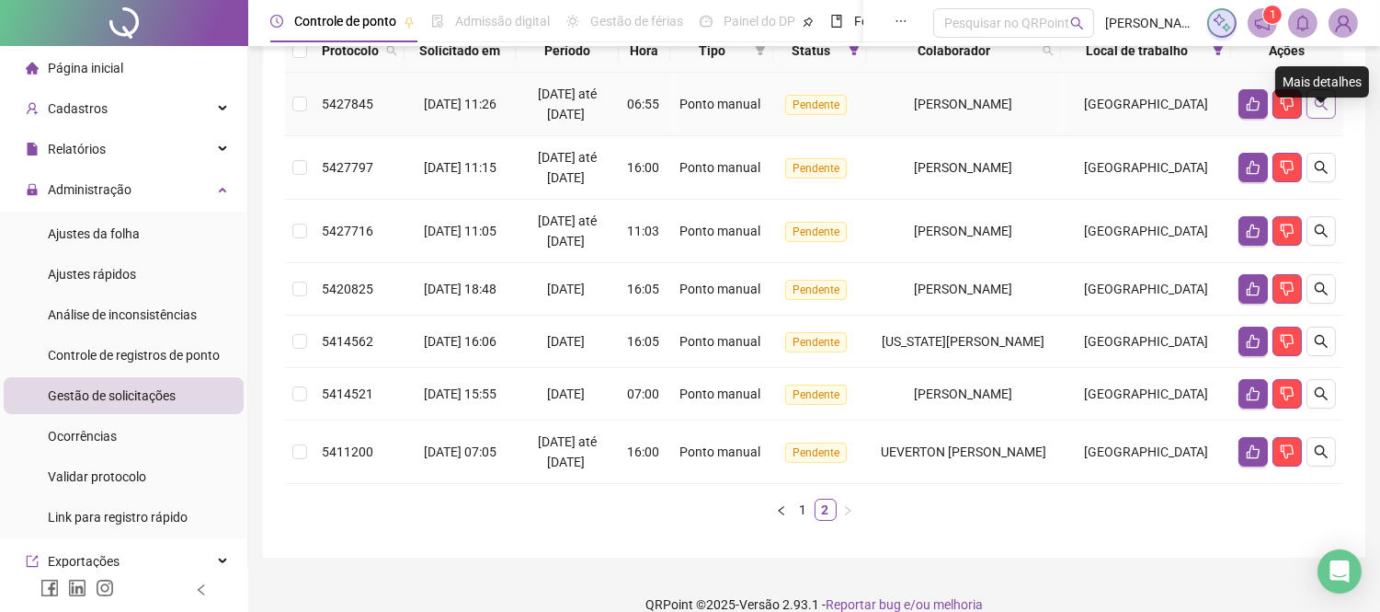
click at [1322, 111] on icon "search" at bounding box center [1321, 104] width 15 height 15
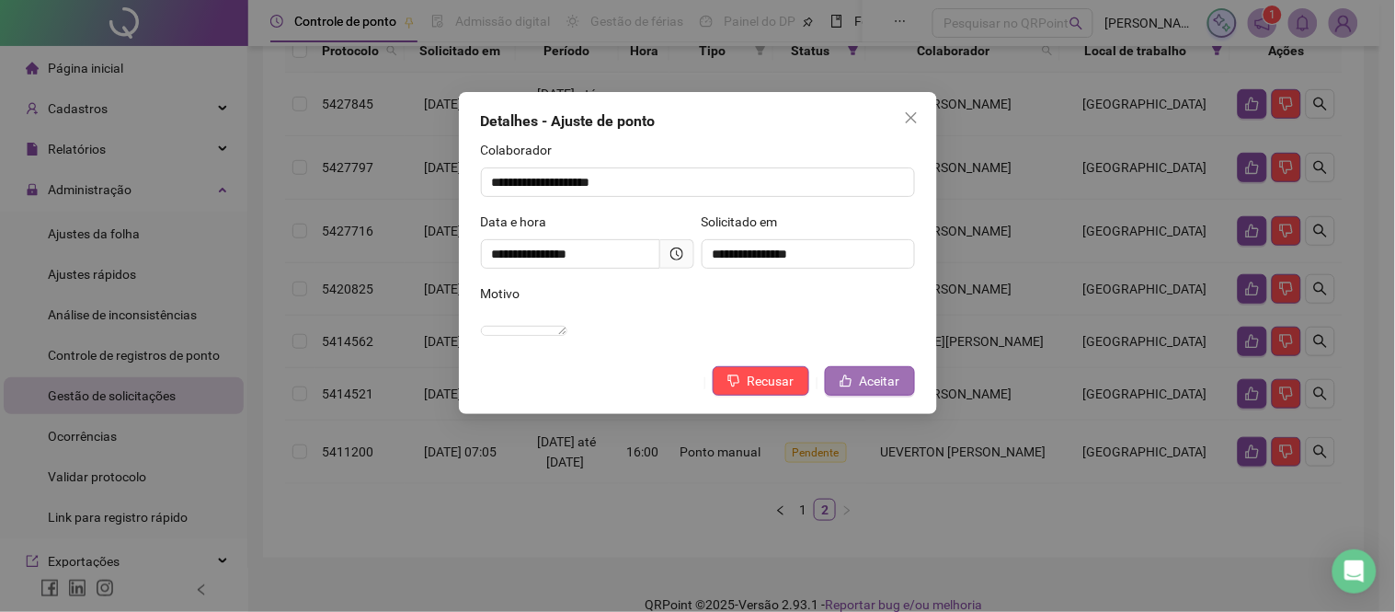
click at [881, 391] on span "Aceitar" at bounding box center [880, 381] width 40 height 20
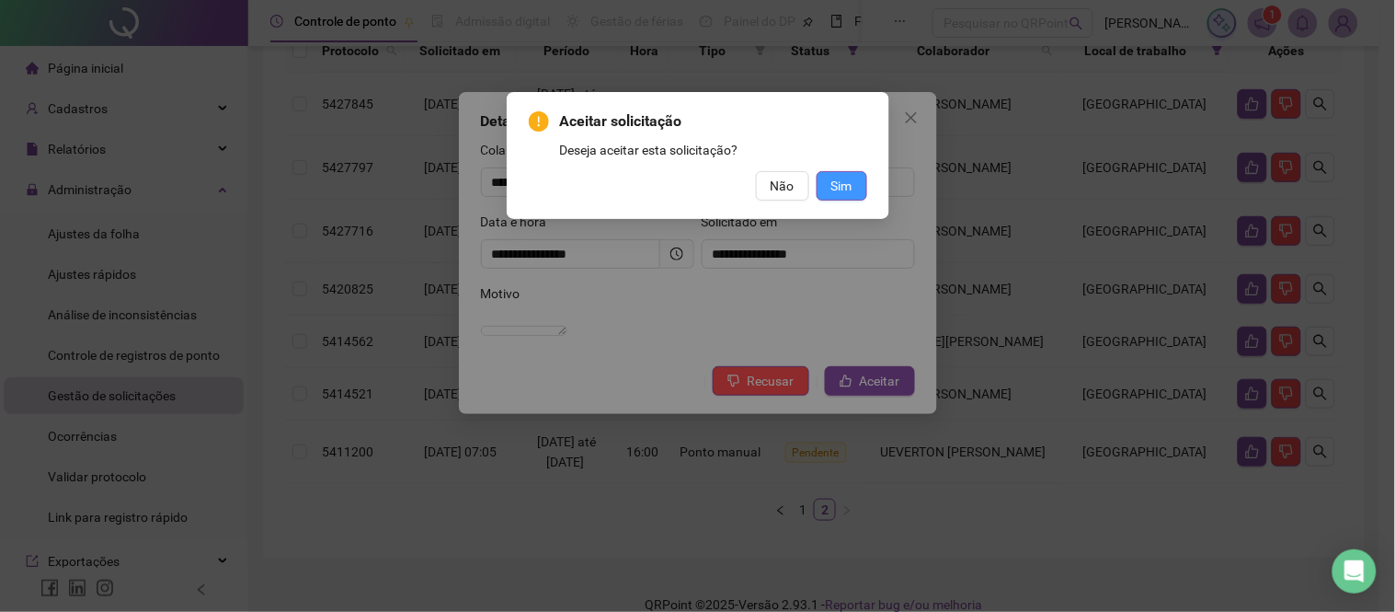
click at [842, 180] on span "Sim" at bounding box center [841, 186] width 21 height 20
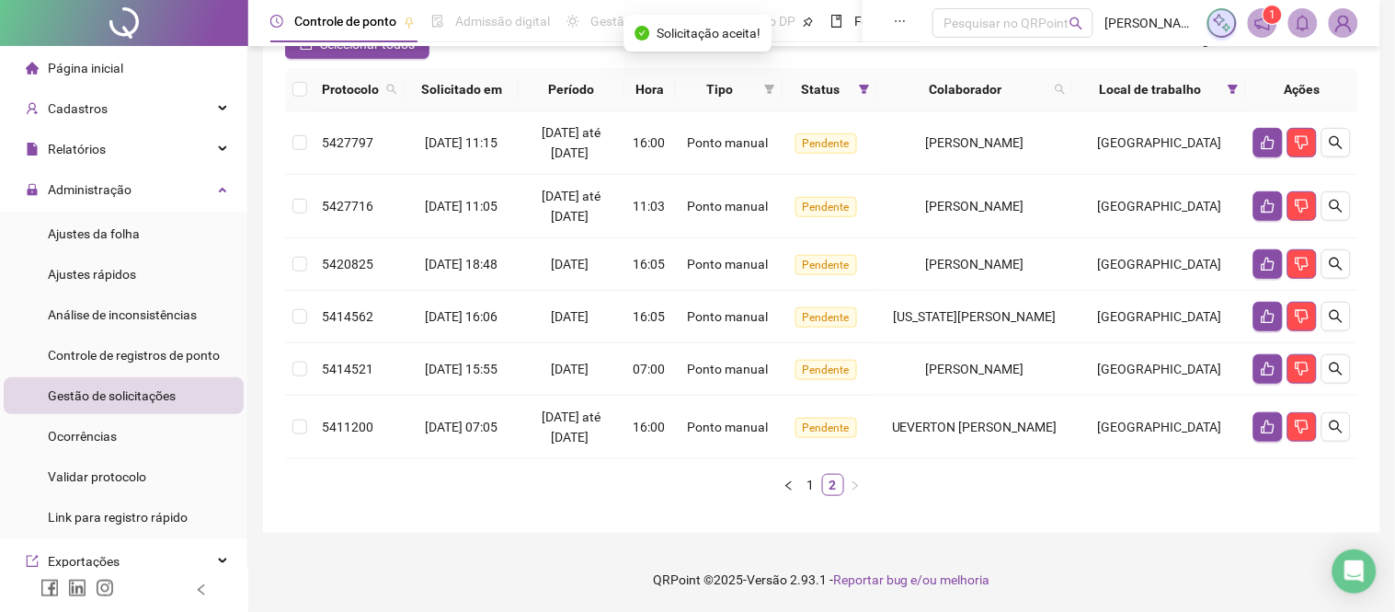
scroll to position [184, 0]
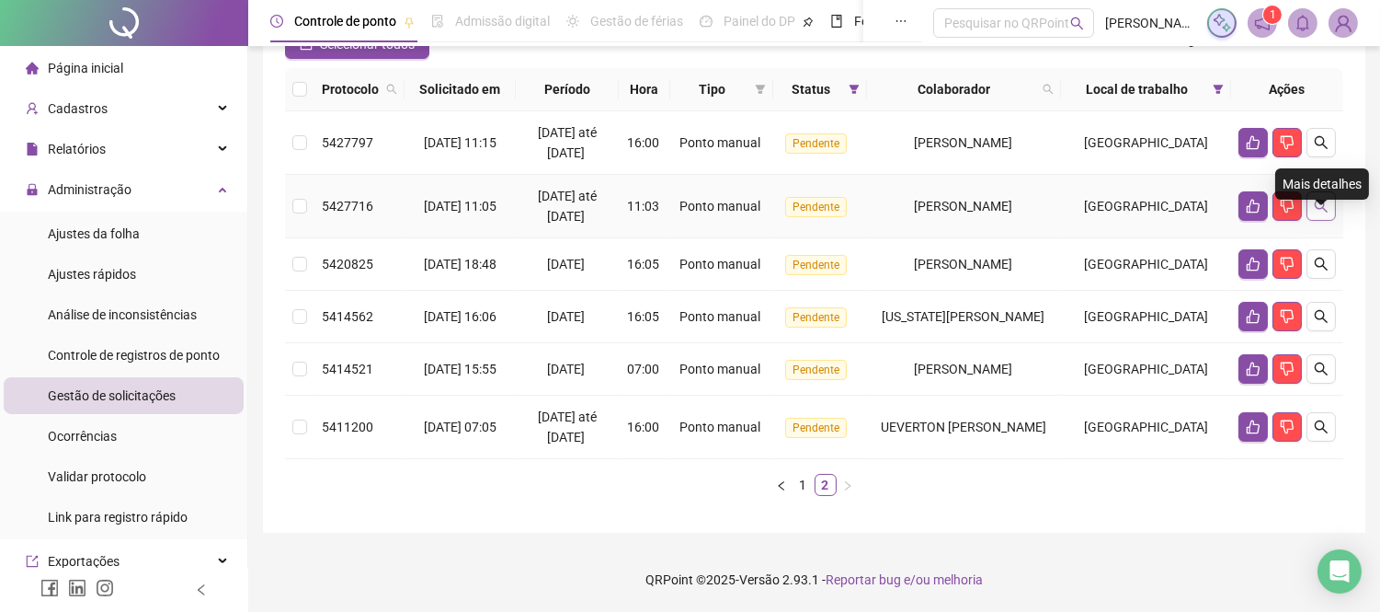
click at [1320, 213] on icon "search" at bounding box center [1321, 206] width 15 height 15
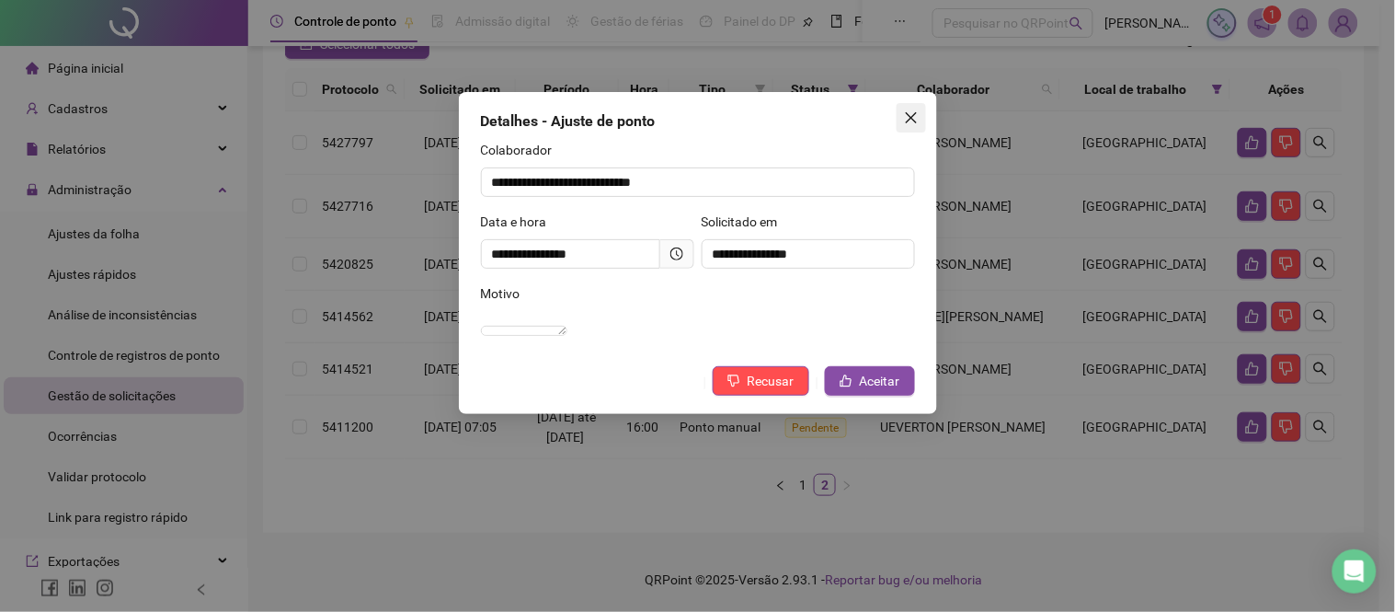
click at [908, 117] on icon "close" at bounding box center [911, 117] width 15 height 15
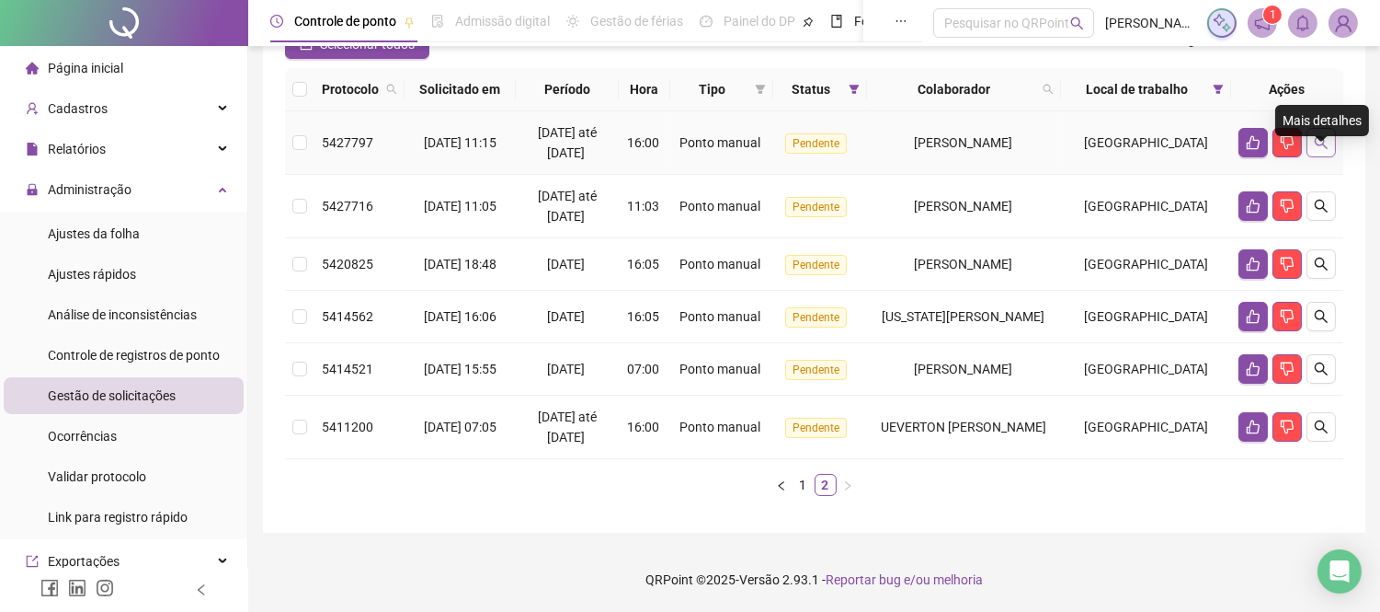
click at [1329, 157] on button "button" at bounding box center [1321, 142] width 29 height 29
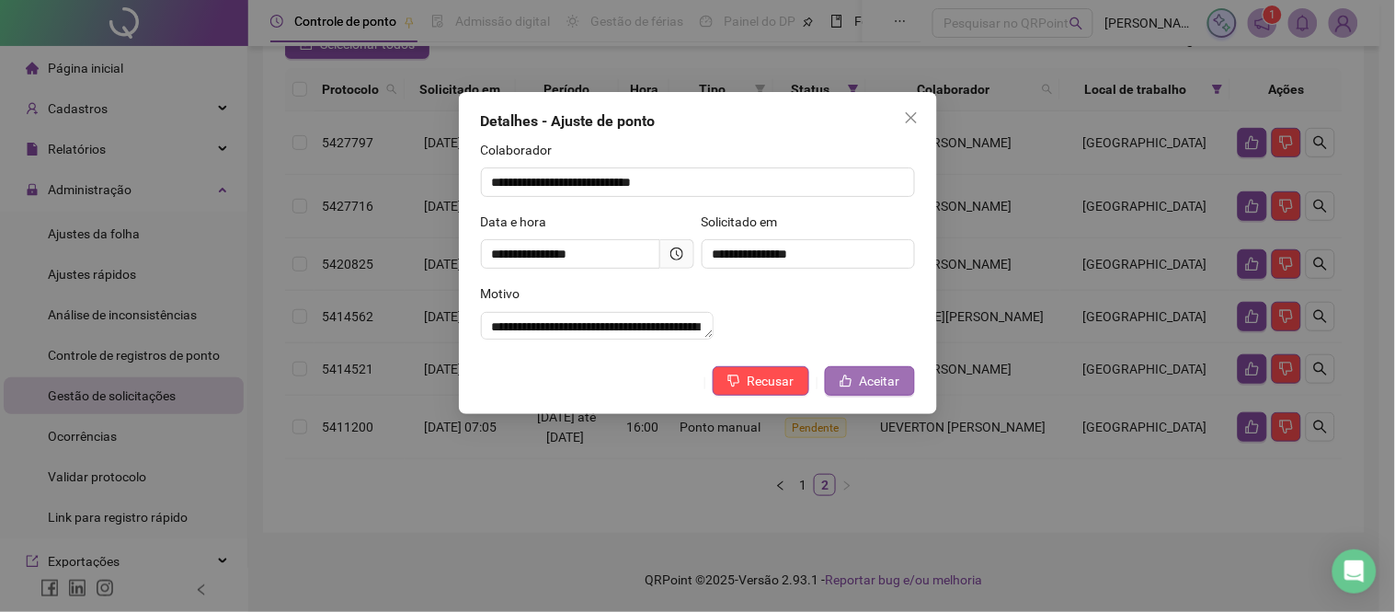
click at [864, 391] on span "Aceitar" at bounding box center [880, 381] width 40 height 20
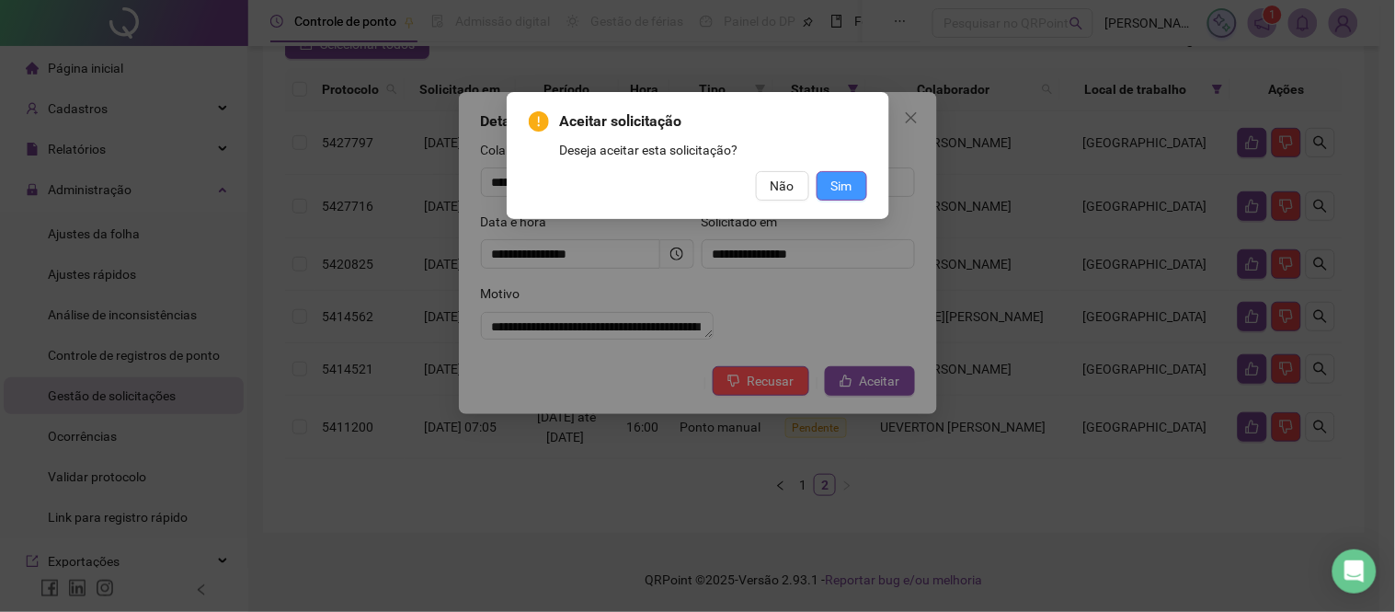
click at [850, 186] on span "Sim" at bounding box center [841, 186] width 21 height 20
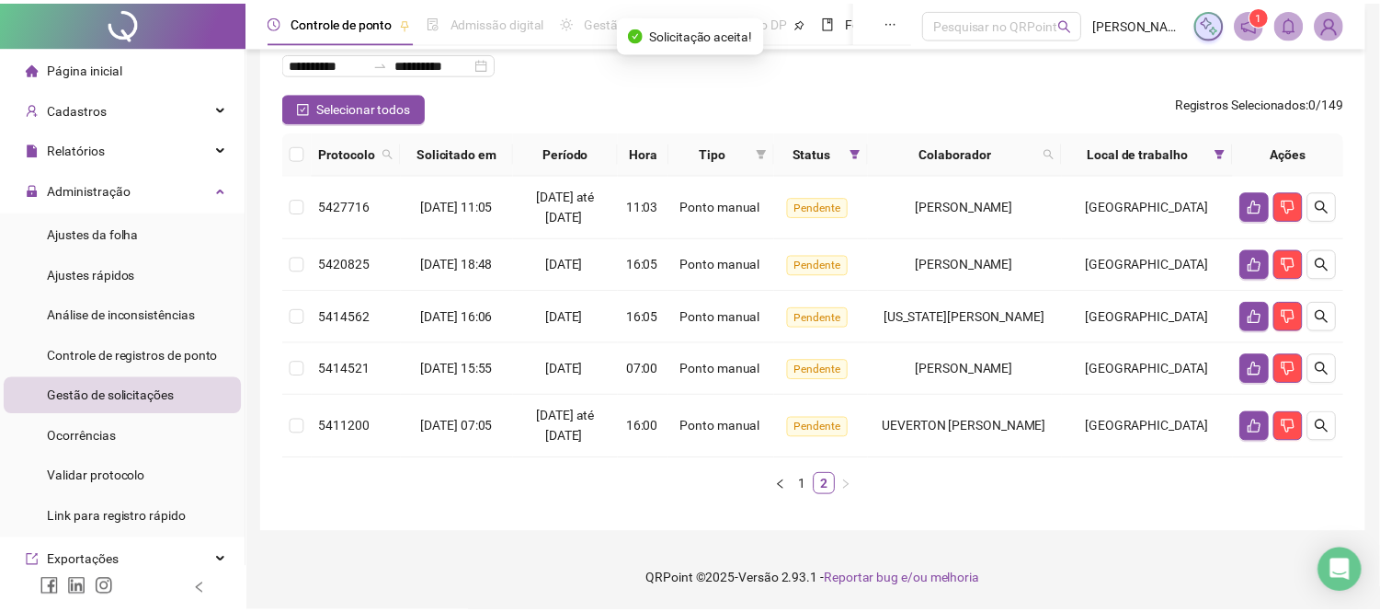
scroll to position [120, 0]
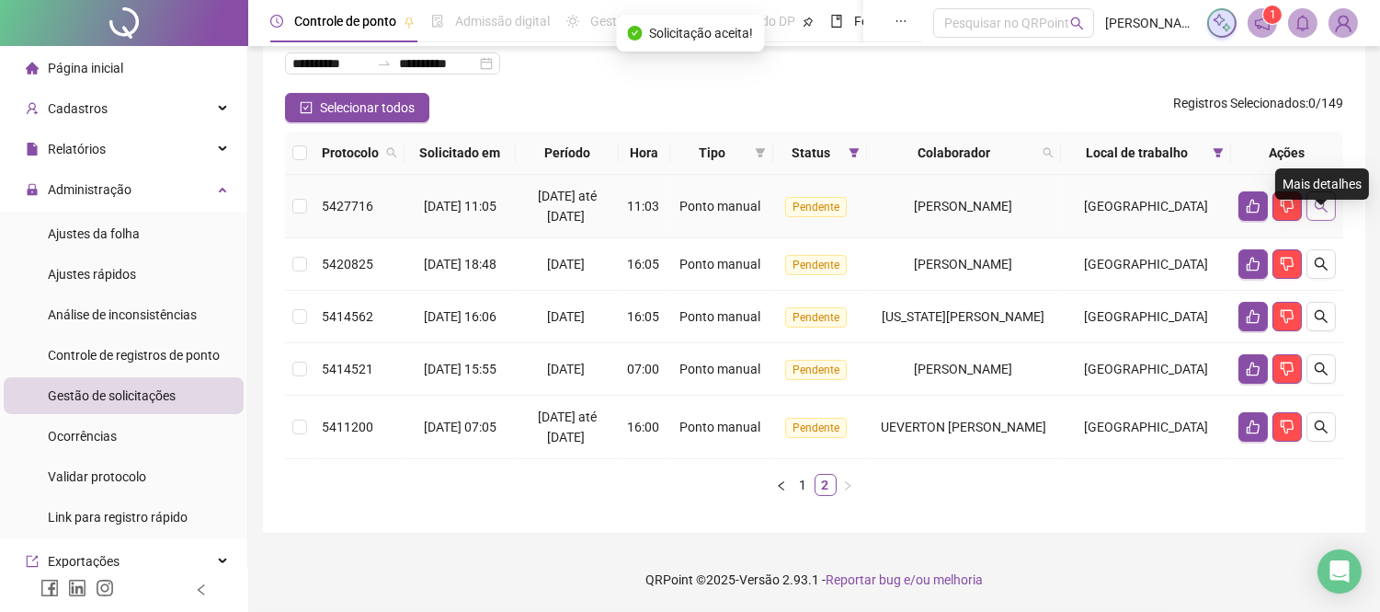
click at [1325, 213] on icon "search" at bounding box center [1321, 206] width 15 height 15
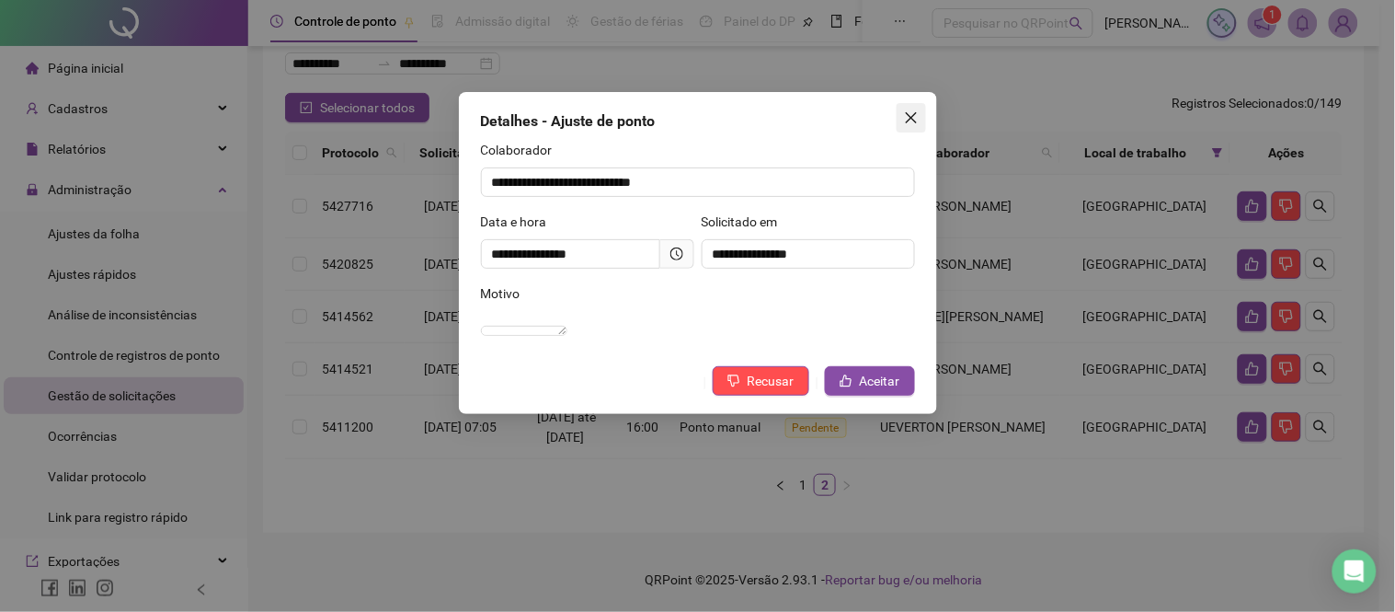
click at [906, 120] on icon "close" at bounding box center [911, 117] width 15 height 15
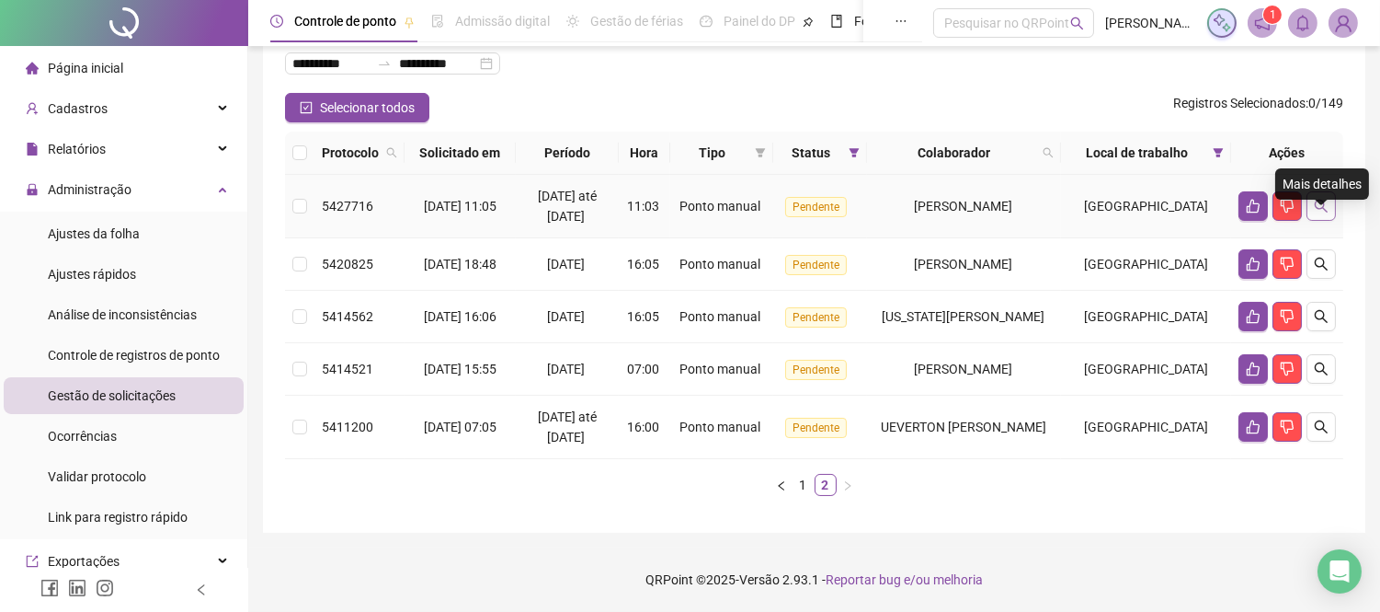
click at [1322, 213] on icon "search" at bounding box center [1321, 206] width 15 height 15
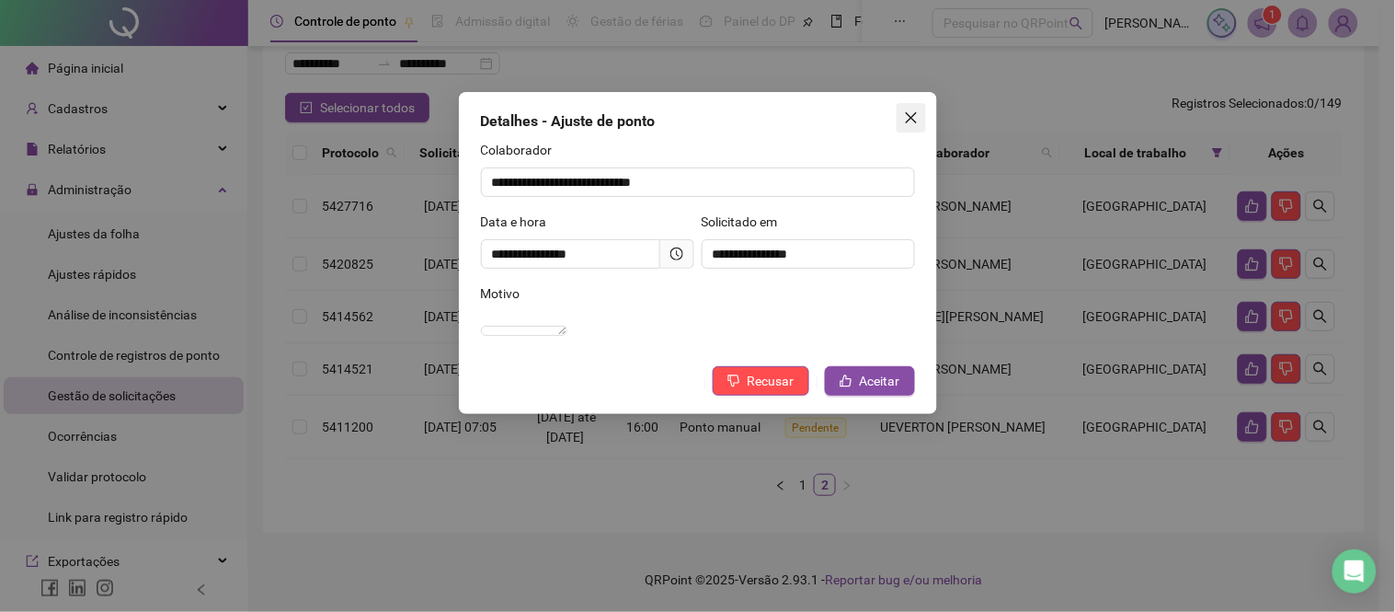
click at [914, 111] on icon "close" at bounding box center [911, 117] width 15 height 15
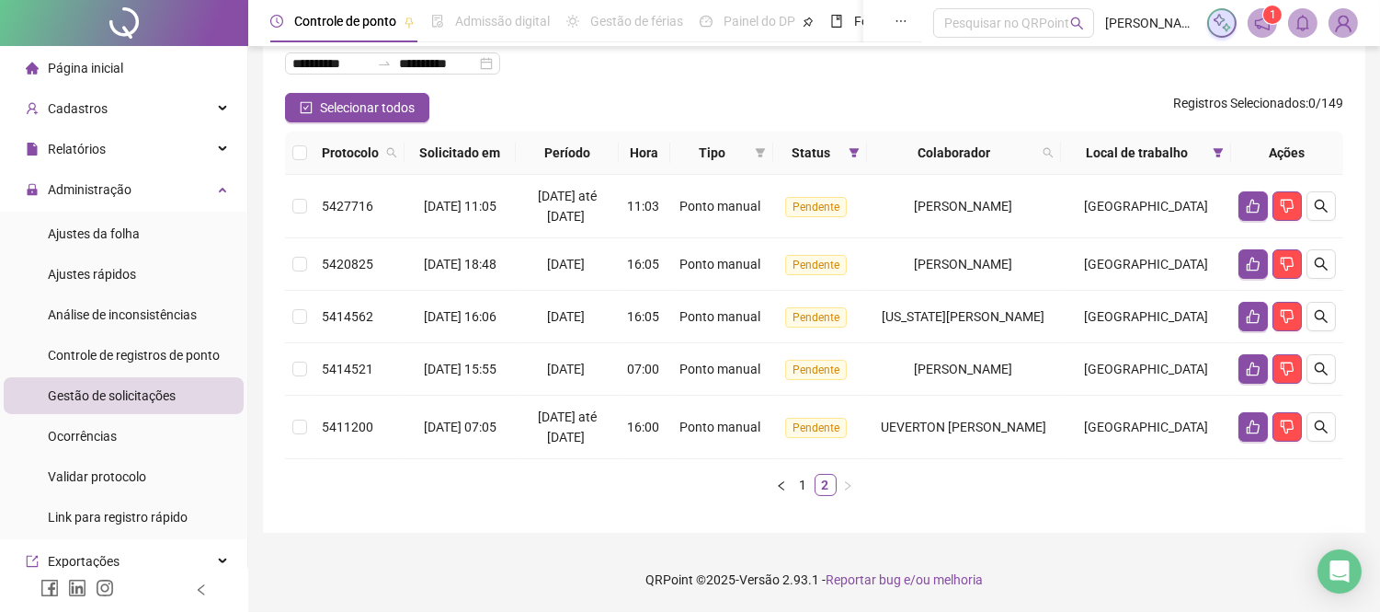
click at [921, 93] on div "Selecionar todos Registros Selecionados : 0 / 149" at bounding box center [814, 107] width 1058 height 29
click at [800, 495] on link "1" at bounding box center [804, 484] width 20 height 20
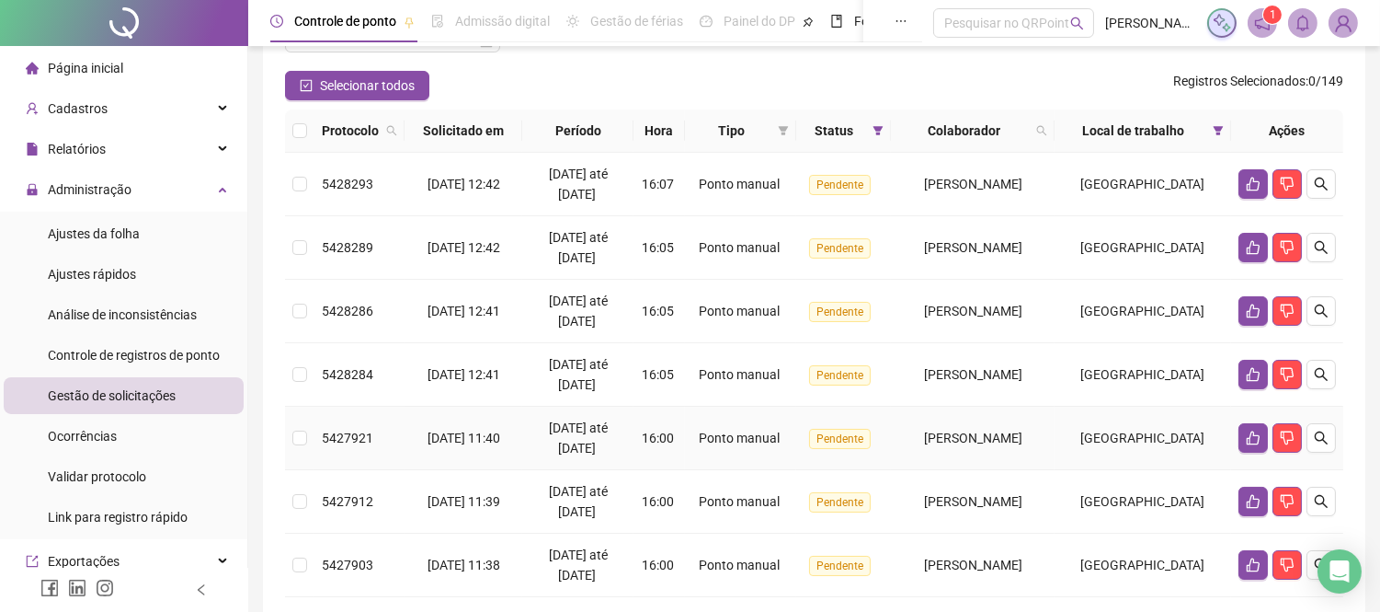
scroll to position [107, 0]
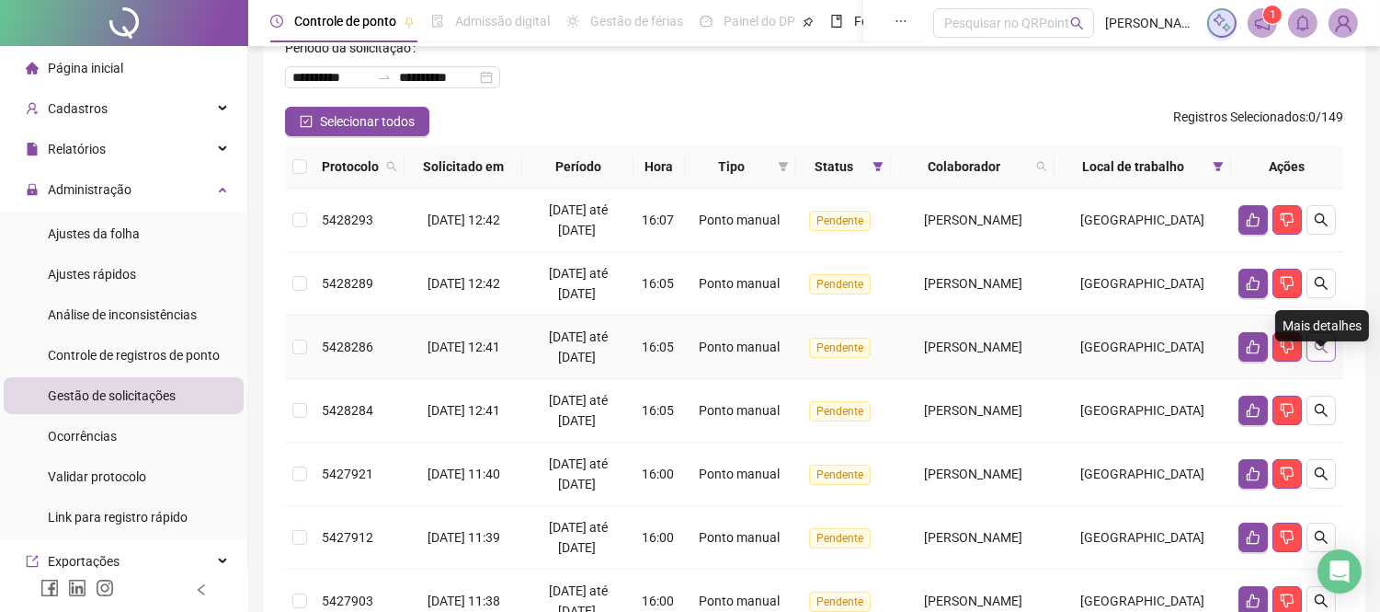
click at [1331, 361] on button "button" at bounding box center [1321, 346] width 29 height 29
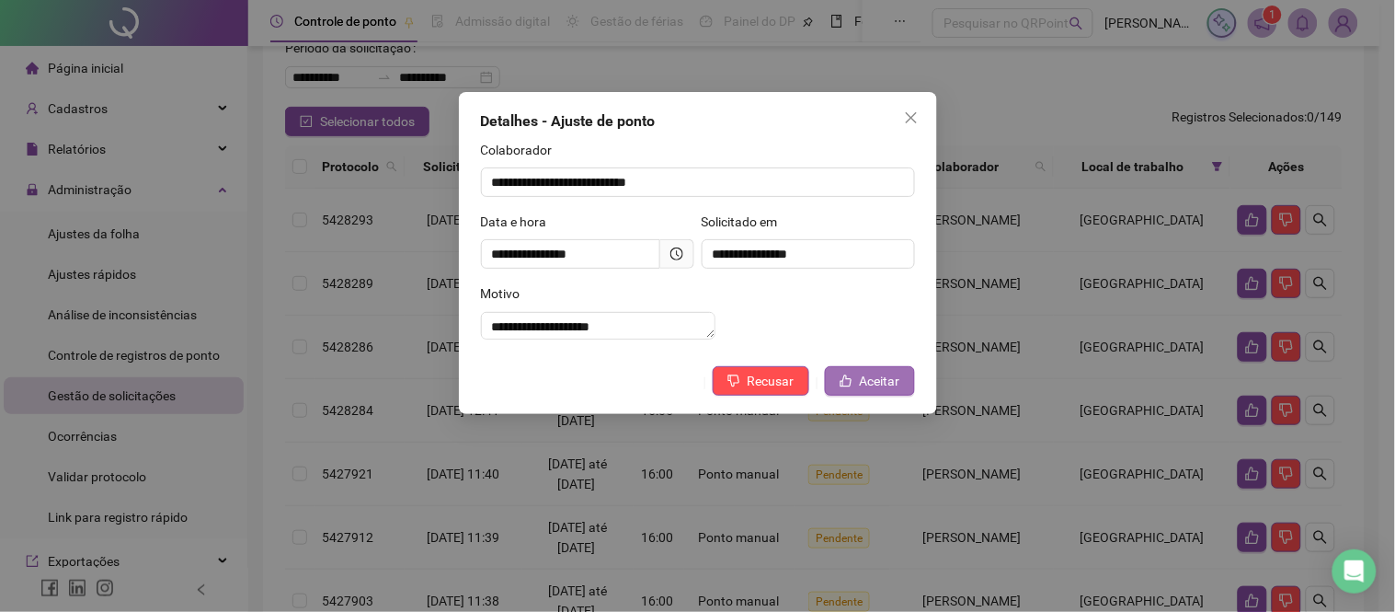
click at [897, 391] on span "Aceitar" at bounding box center [880, 381] width 40 height 20
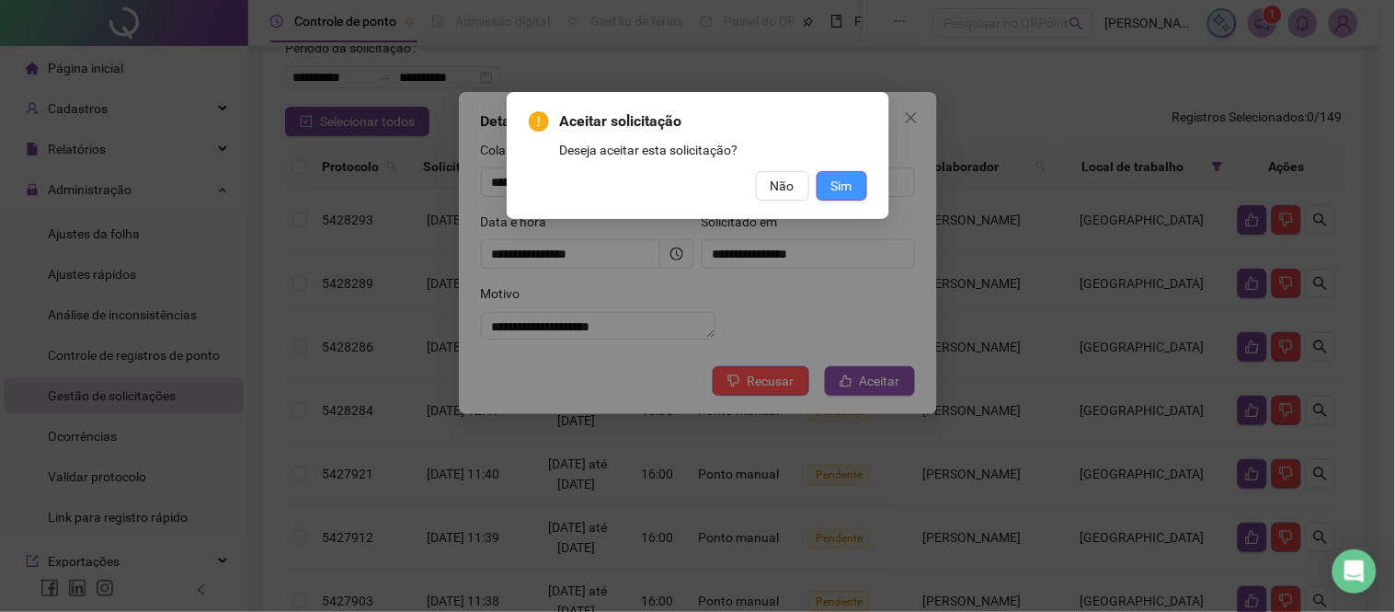
click at [840, 182] on span "Sim" at bounding box center [841, 186] width 21 height 20
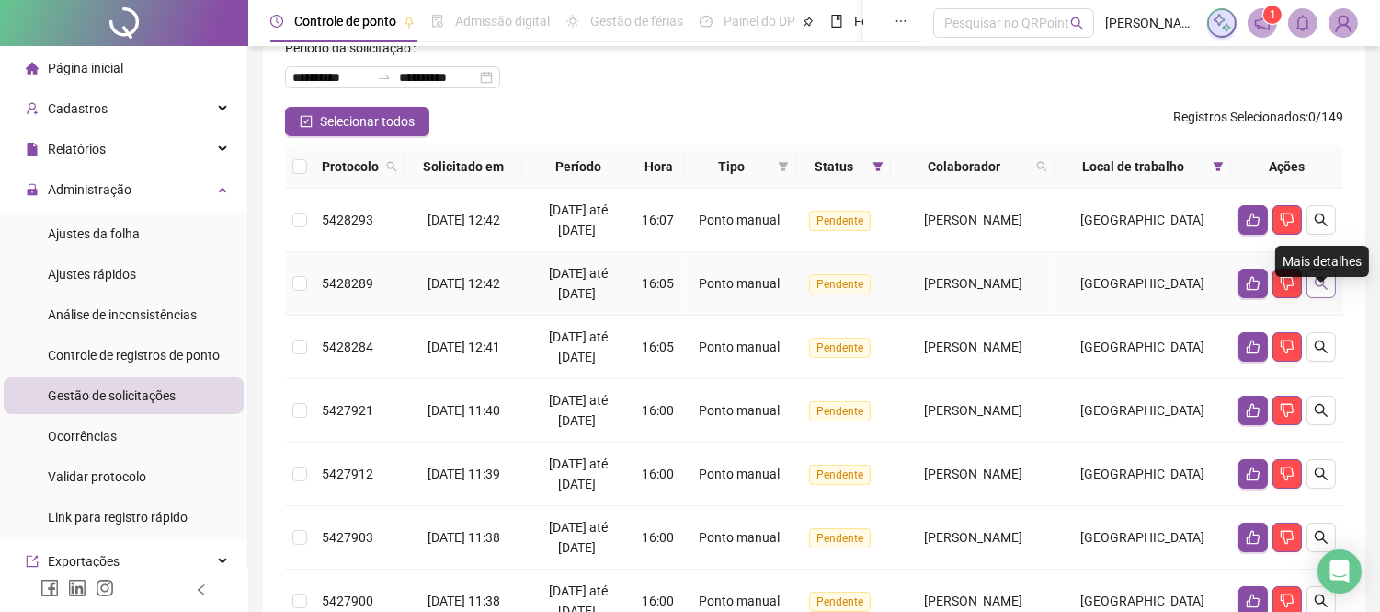
click at [1326, 291] on icon "search" at bounding box center [1321, 283] width 15 height 15
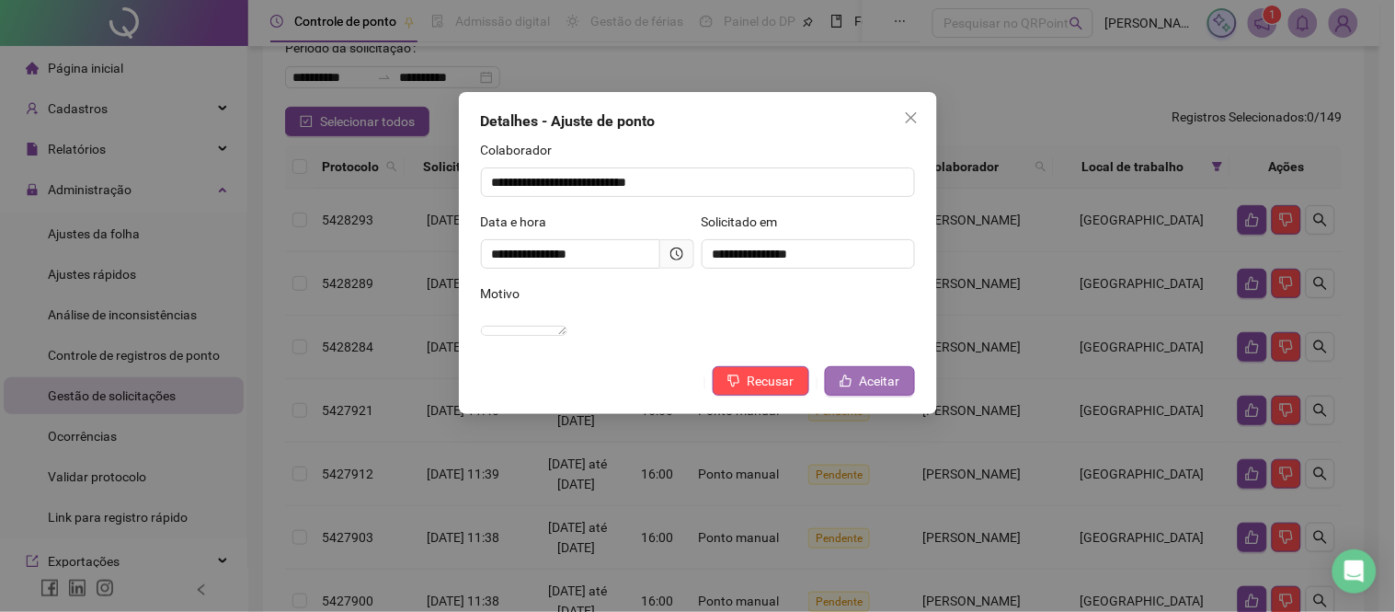
click at [877, 391] on span "Aceitar" at bounding box center [880, 381] width 40 height 20
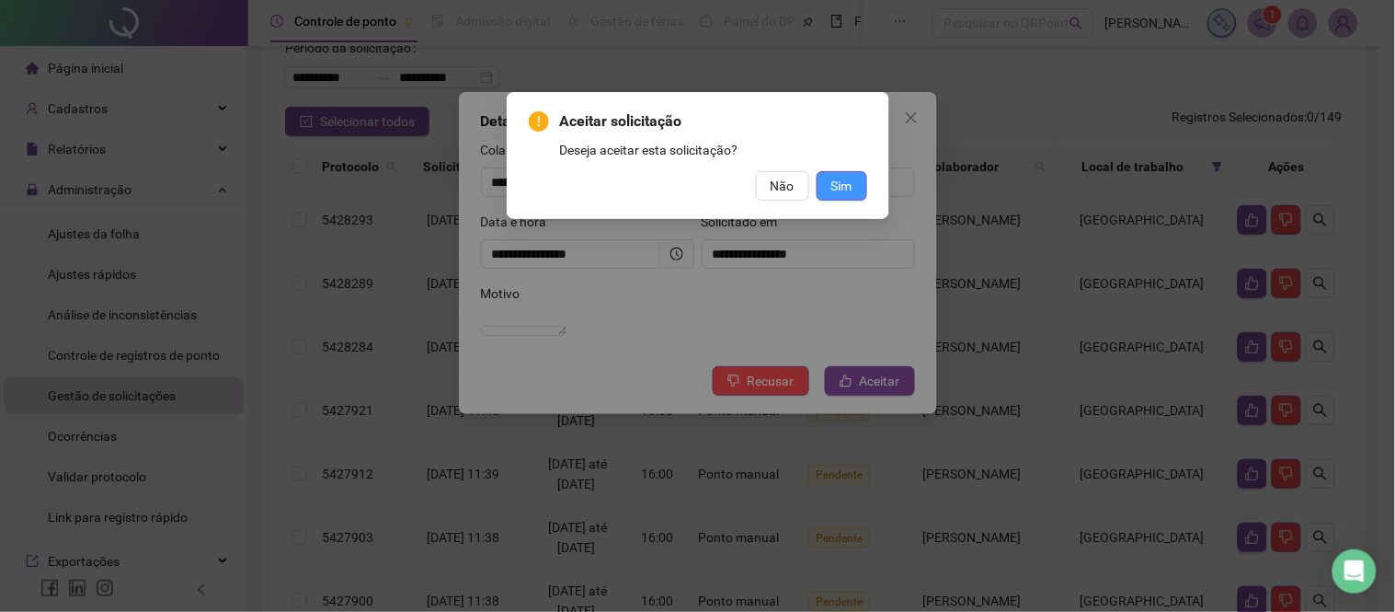
click at [829, 181] on button "Sim" at bounding box center [842, 185] width 51 height 29
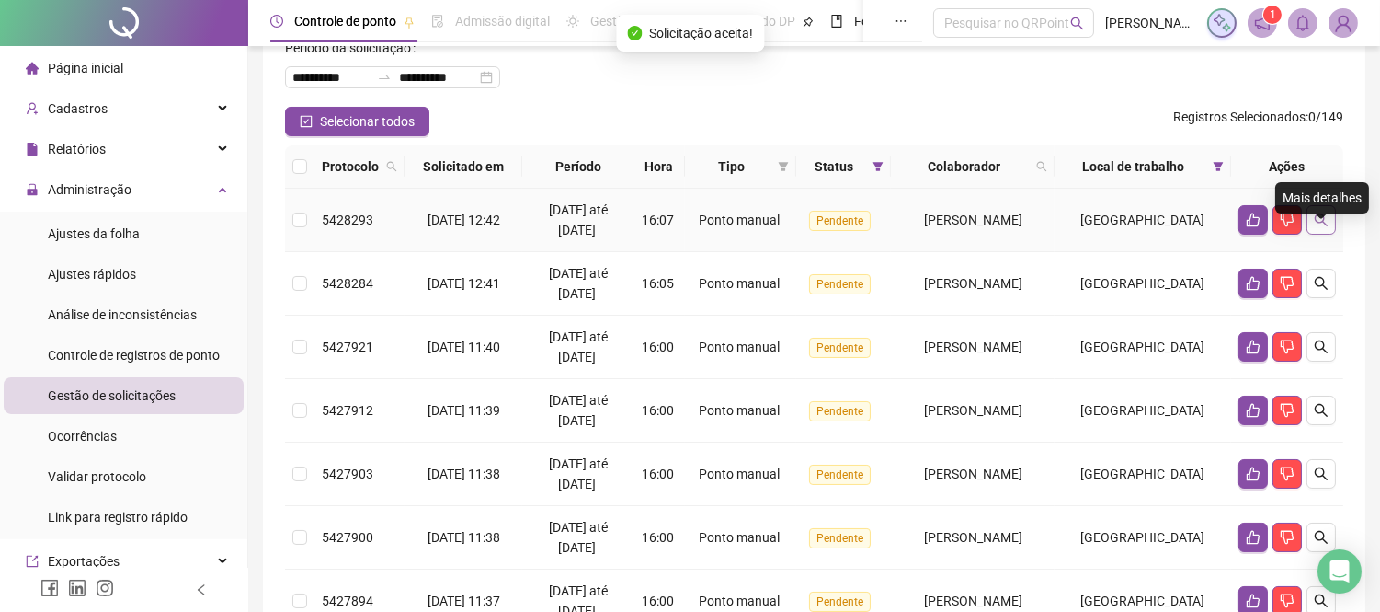
click at [1318, 226] on icon "search" at bounding box center [1321, 219] width 13 height 13
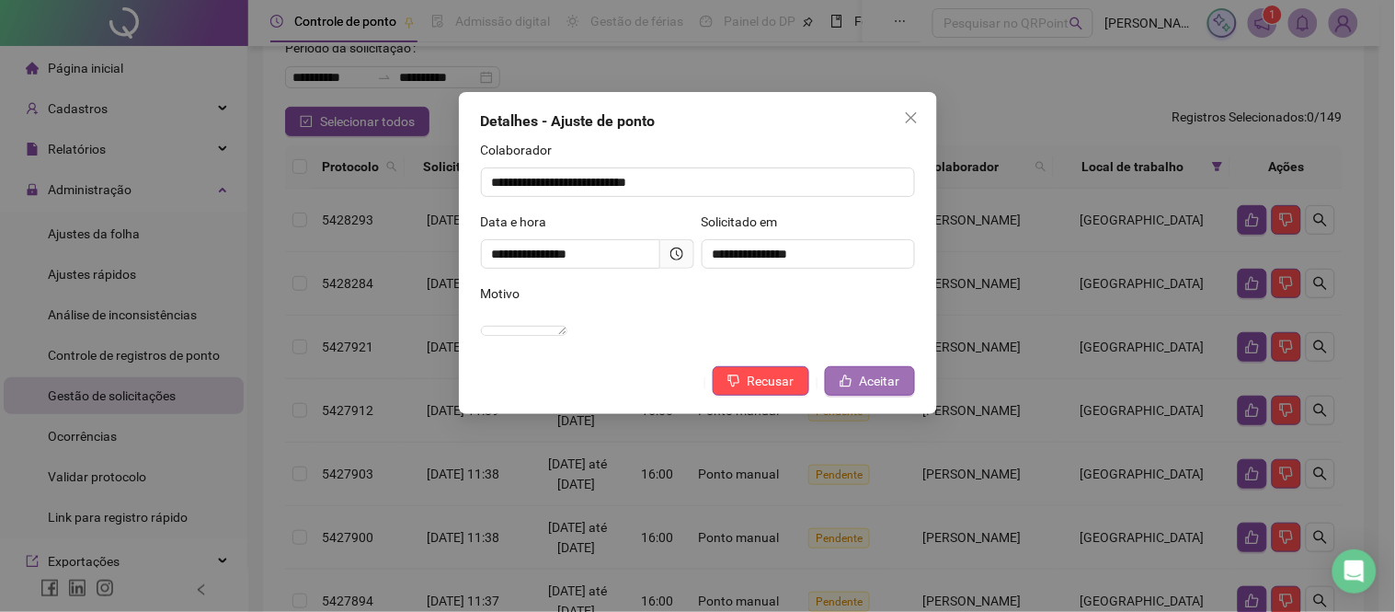
click at [883, 391] on span "Aceitar" at bounding box center [880, 381] width 40 height 20
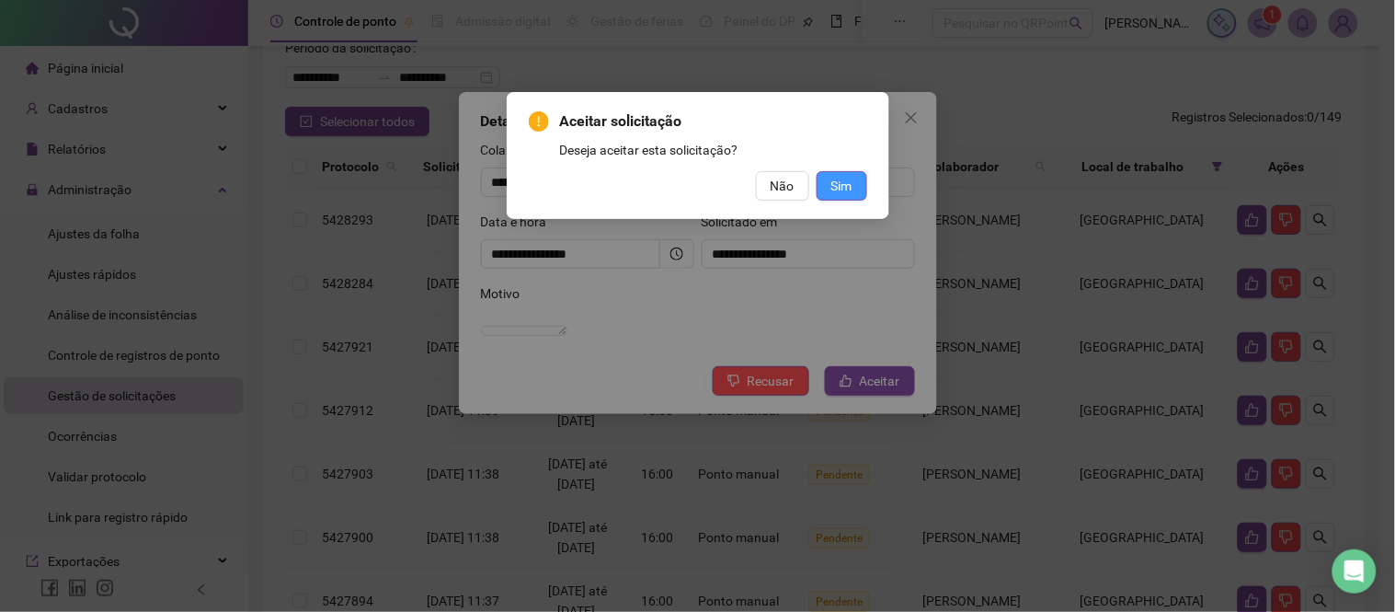
click at [851, 182] on span "Sim" at bounding box center [841, 186] width 21 height 20
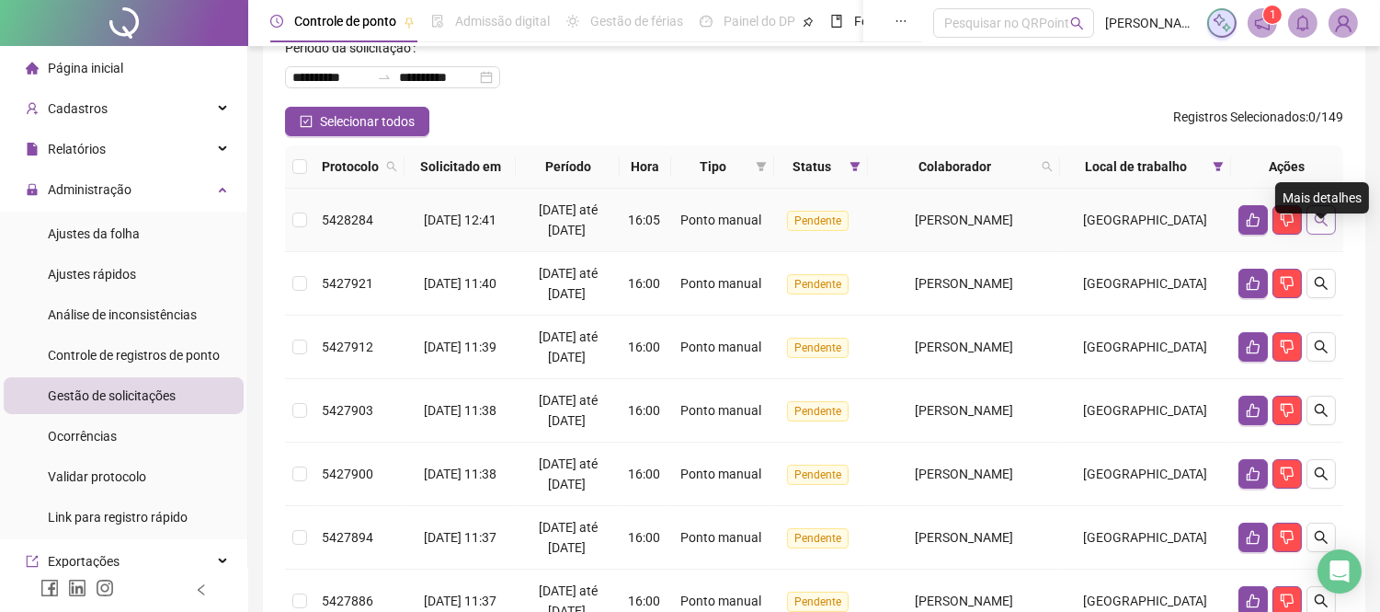
click at [1321, 227] on icon "search" at bounding box center [1321, 219] width 15 height 15
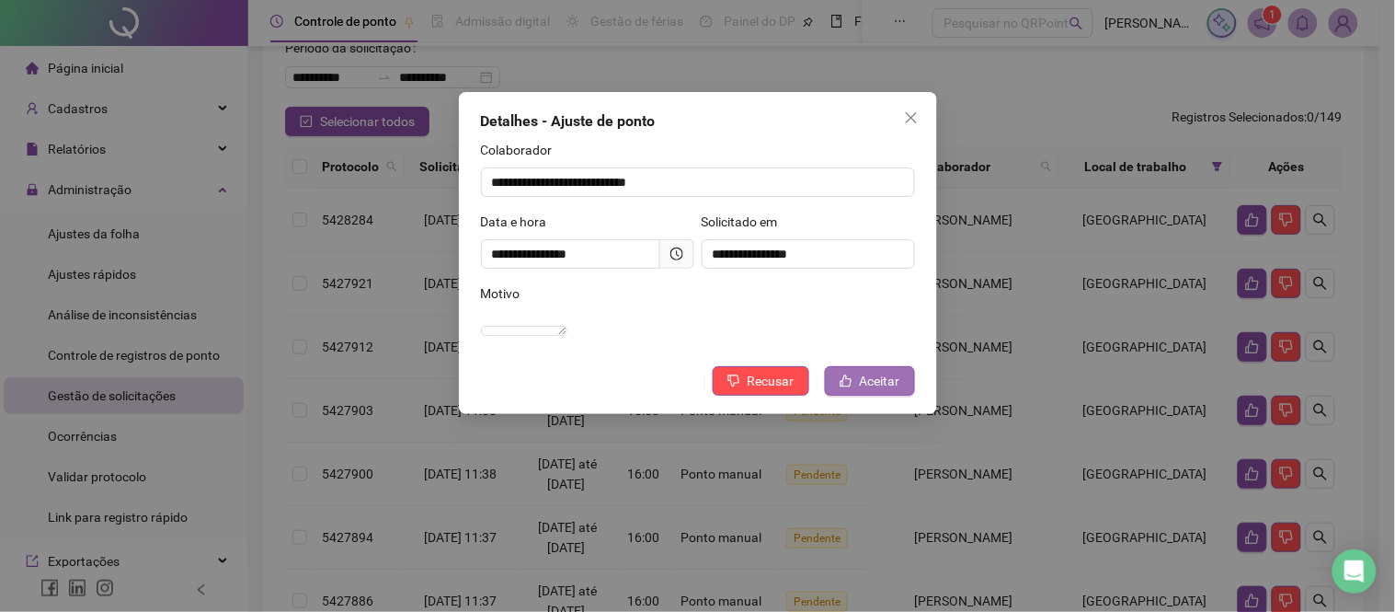
click at [856, 395] on button "Aceitar" at bounding box center [870, 380] width 90 height 29
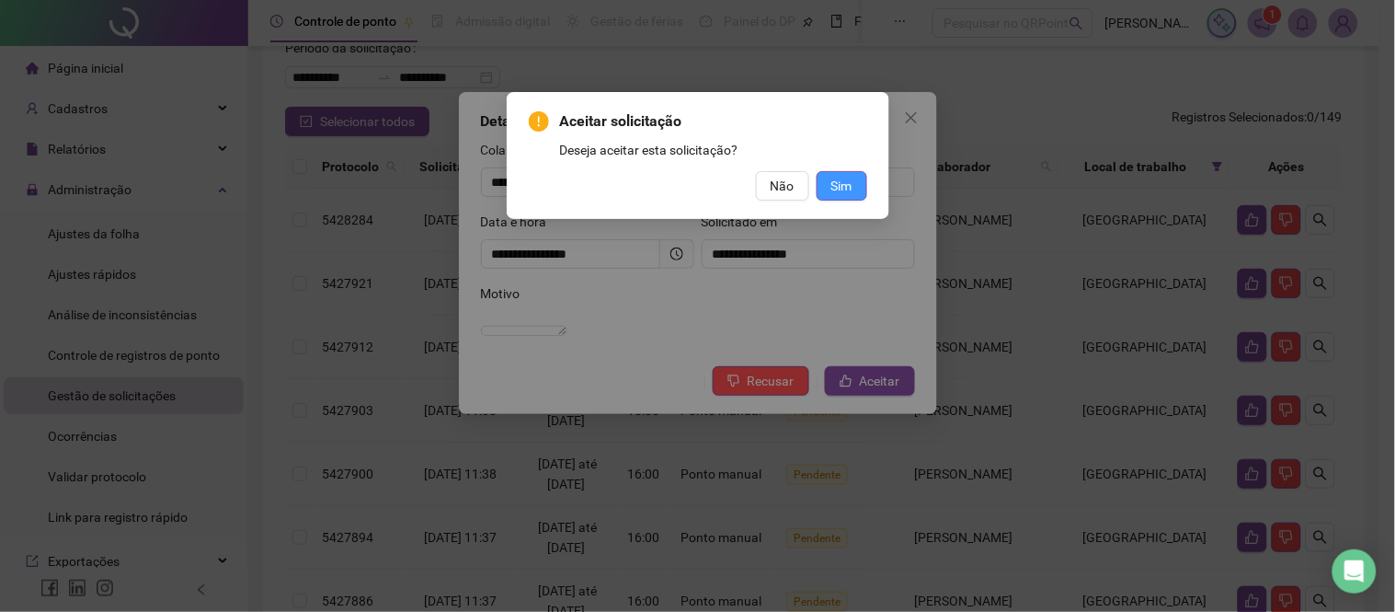
click at [838, 186] on span "Sim" at bounding box center [841, 186] width 21 height 20
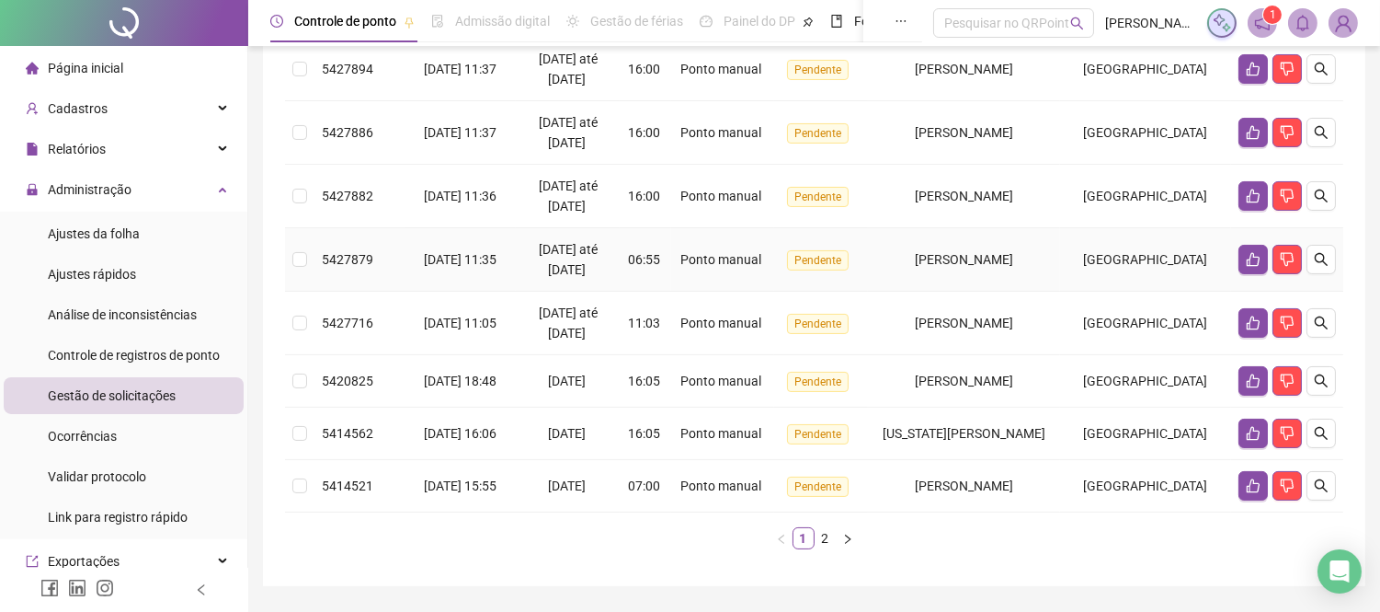
scroll to position [516, 0]
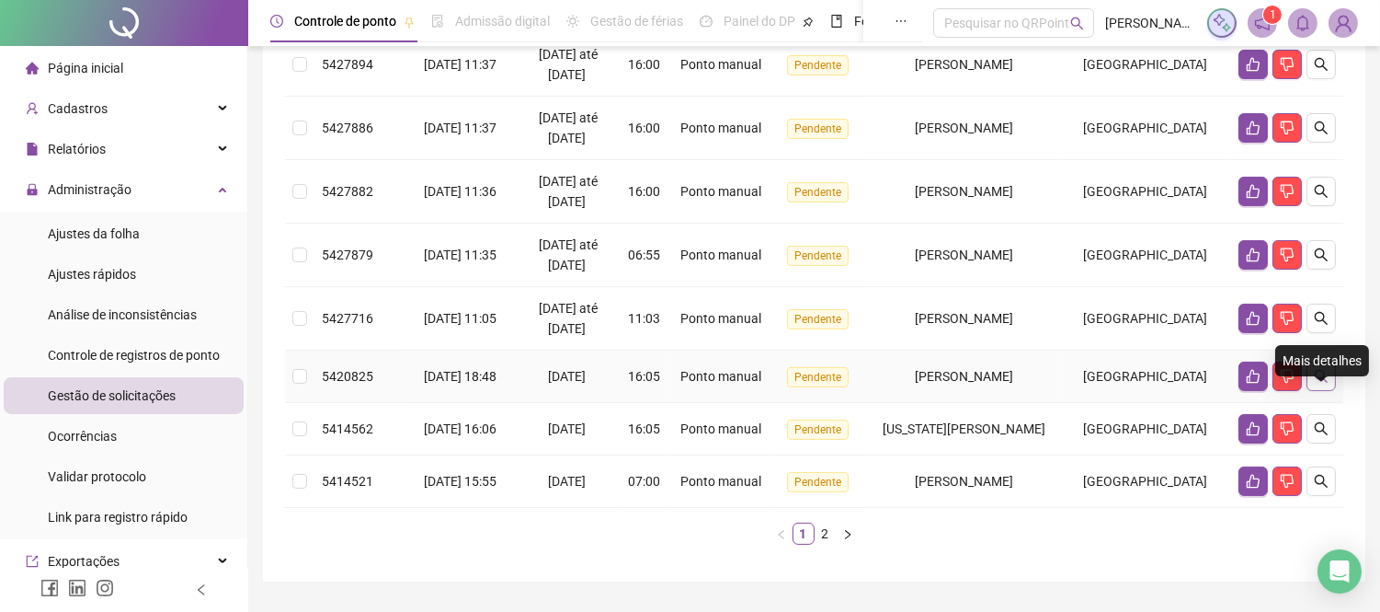
click at [1321, 383] on icon "search" at bounding box center [1321, 376] width 15 height 15
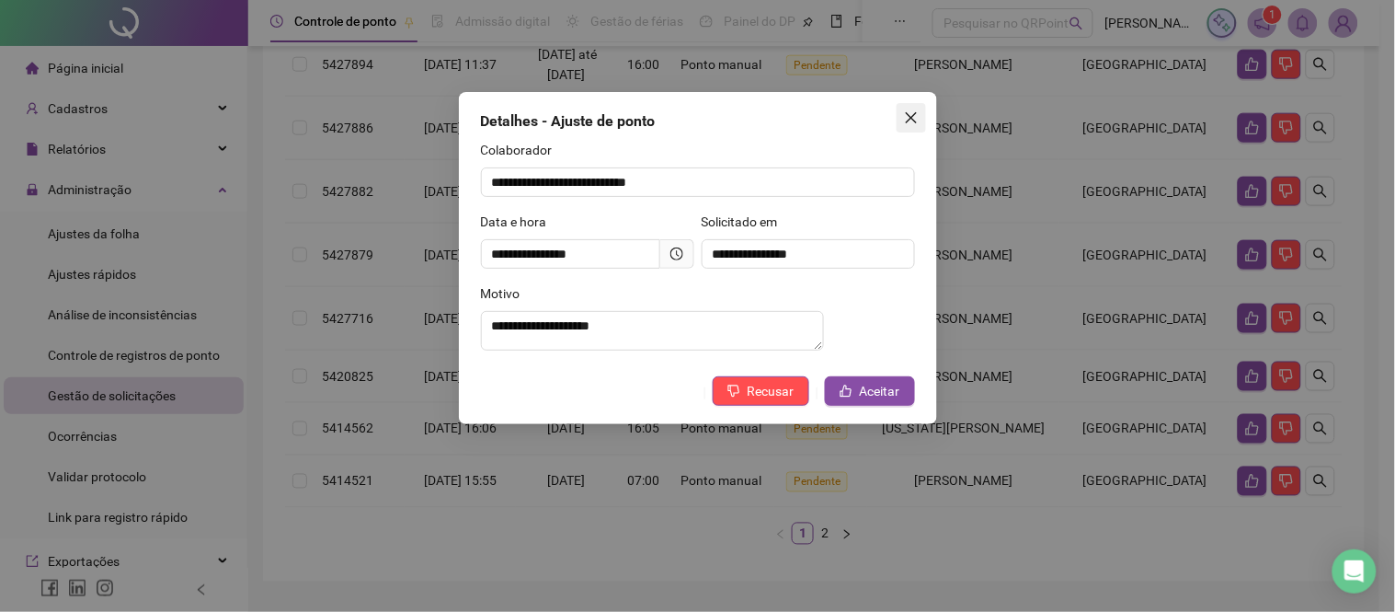
click at [920, 115] on span "Close" at bounding box center [911, 117] width 29 height 15
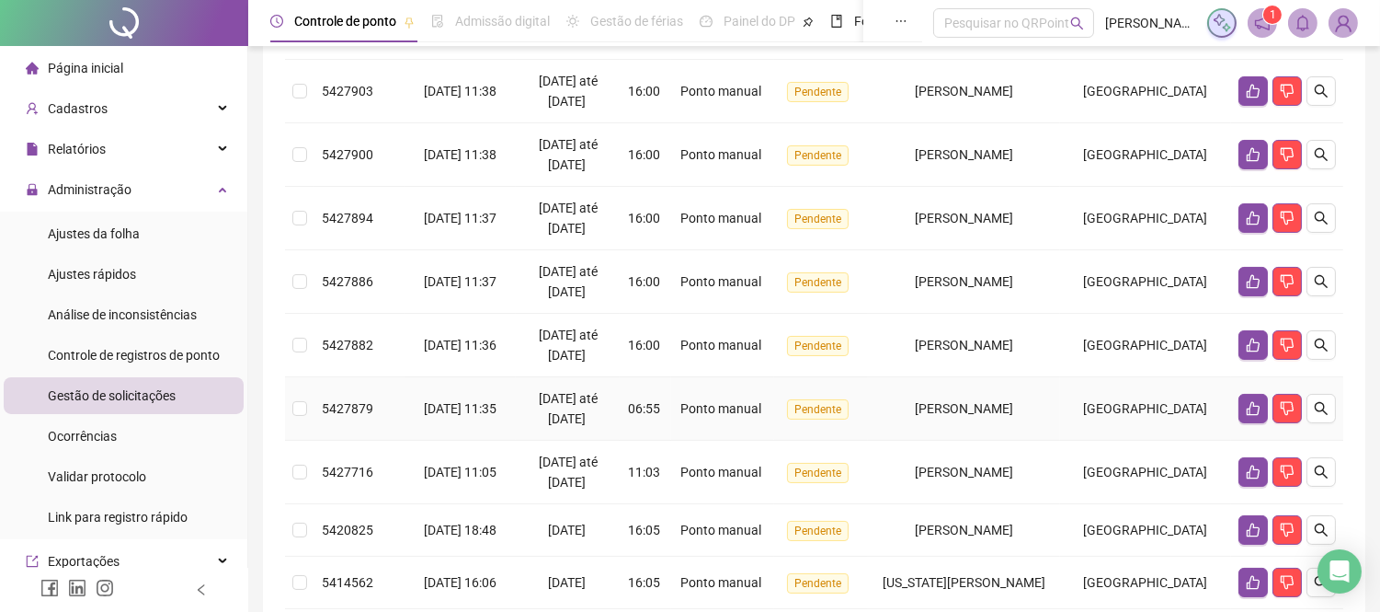
scroll to position [311, 0]
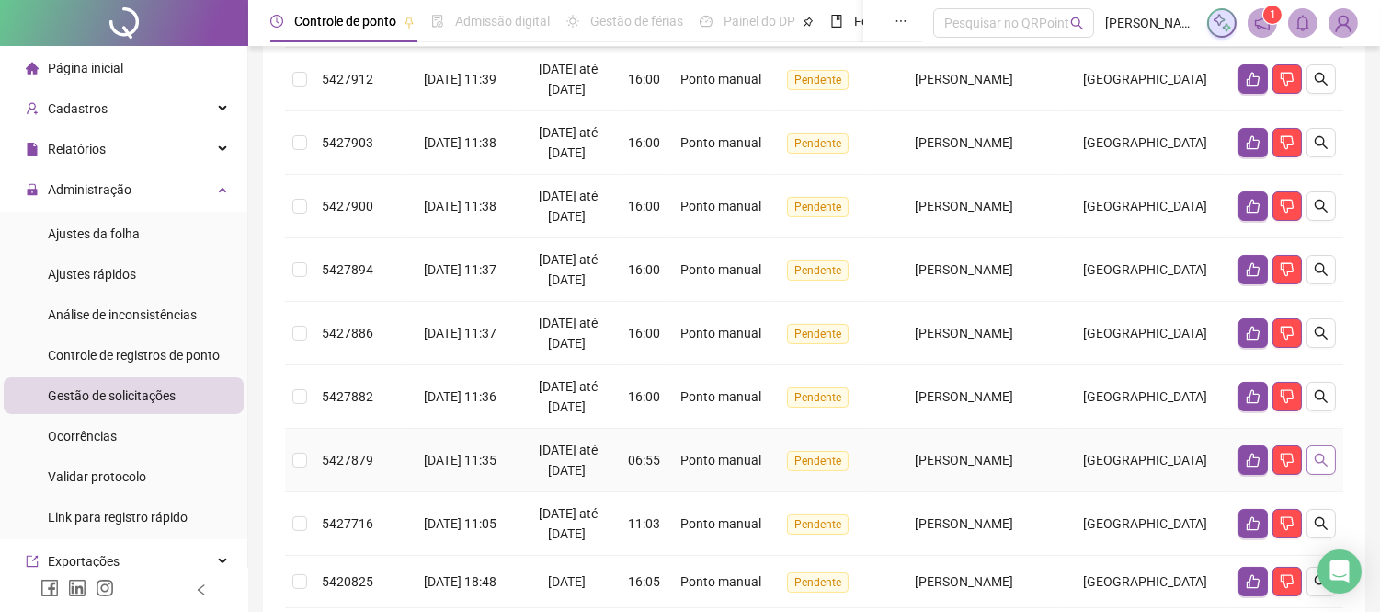
click at [1328, 467] on icon "search" at bounding box center [1321, 459] width 15 height 15
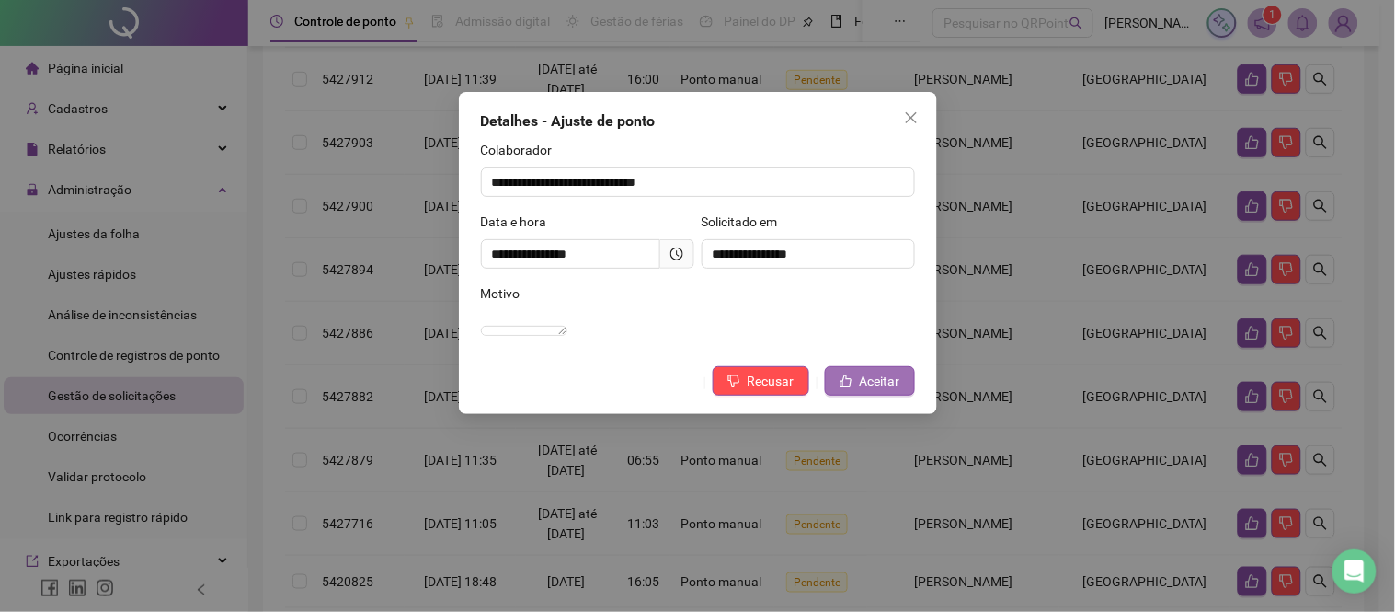
click at [855, 390] on button "Aceitar" at bounding box center [870, 380] width 90 height 29
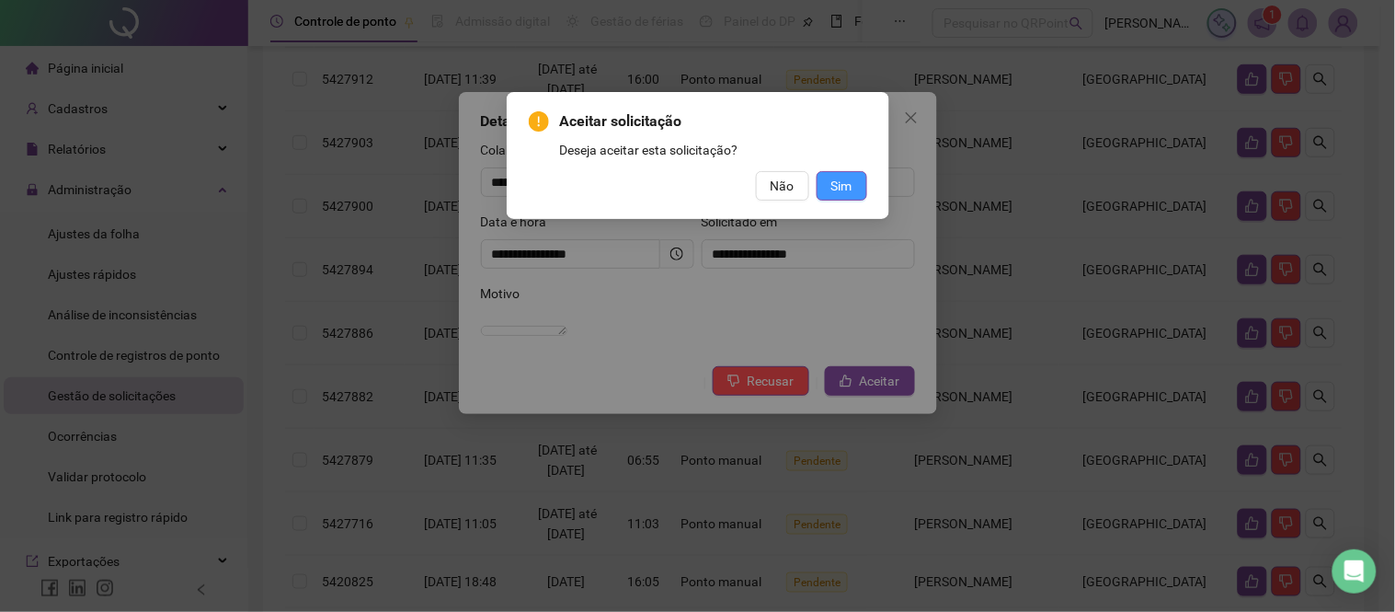
click at [842, 180] on span "Sim" at bounding box center [841, 186] width 21 height 20
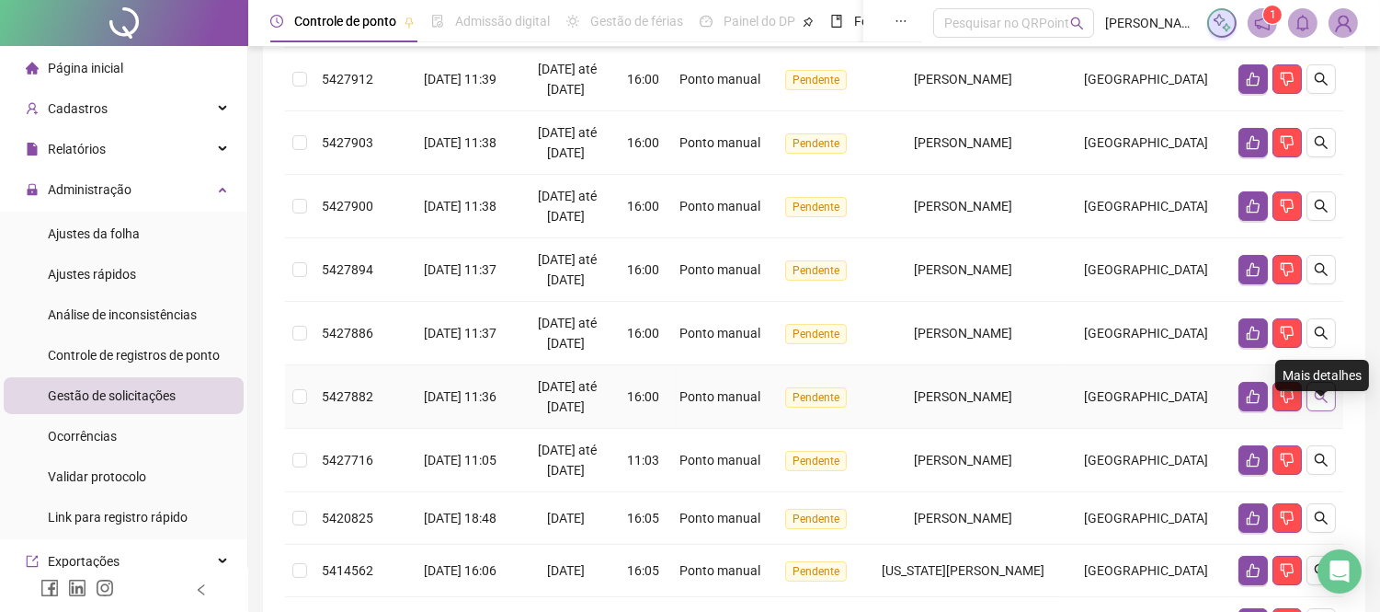
click at [1321, 404] on icon "search" at bounding box center [1321, 396] width 15 height 15
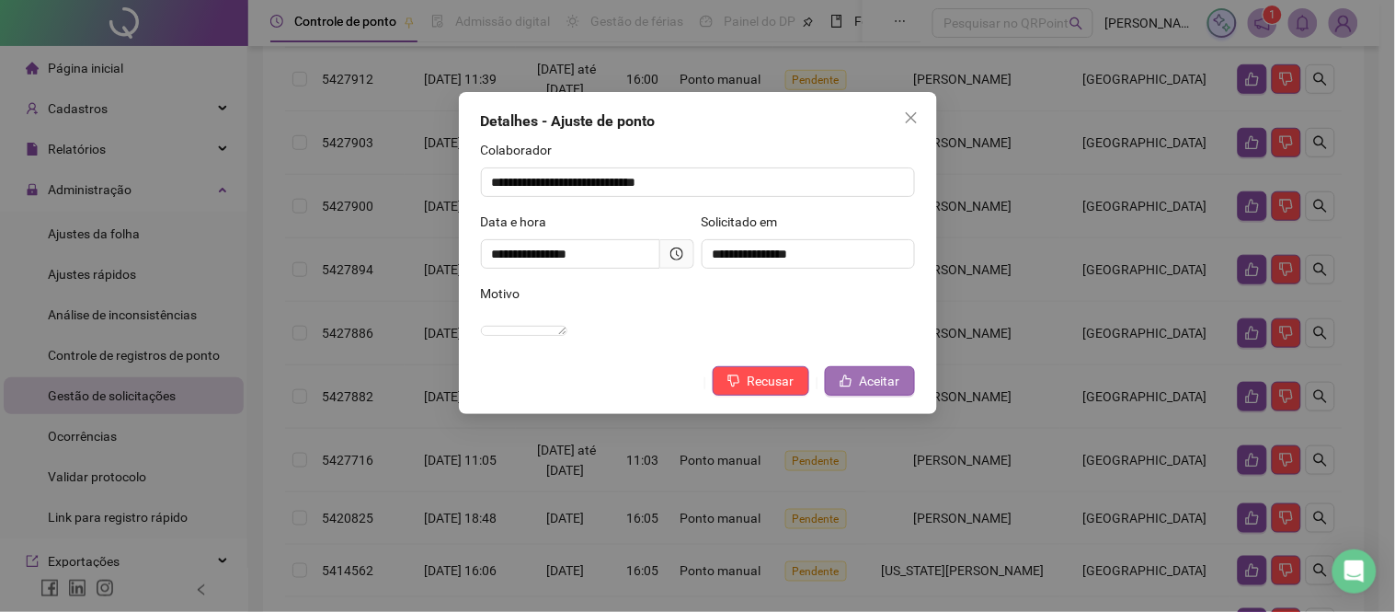
click at [889, 391] on span "Aceitar" at bounding box center [880, 381] width 40 height 20
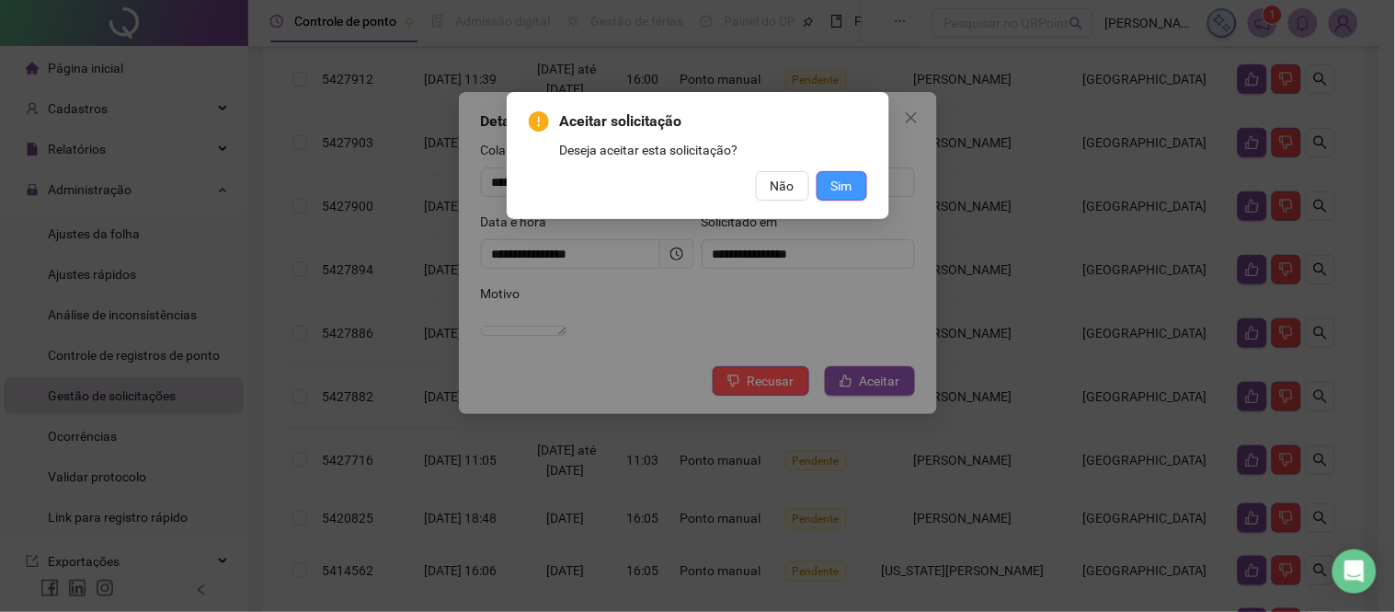
click at [843, 180] on span "Sim" at bounding box center [841, 186] width 21 height 20
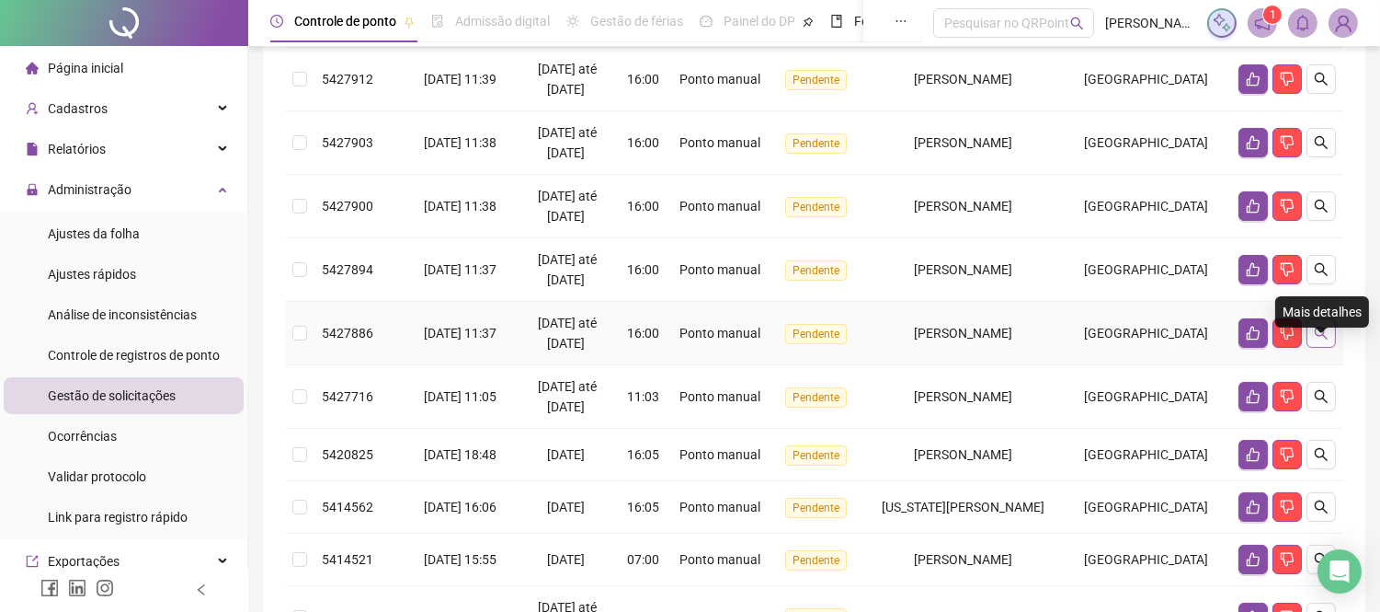
click at [1321, 340] on icon "search" at bounding box center [1321, 333] width 15 height 15
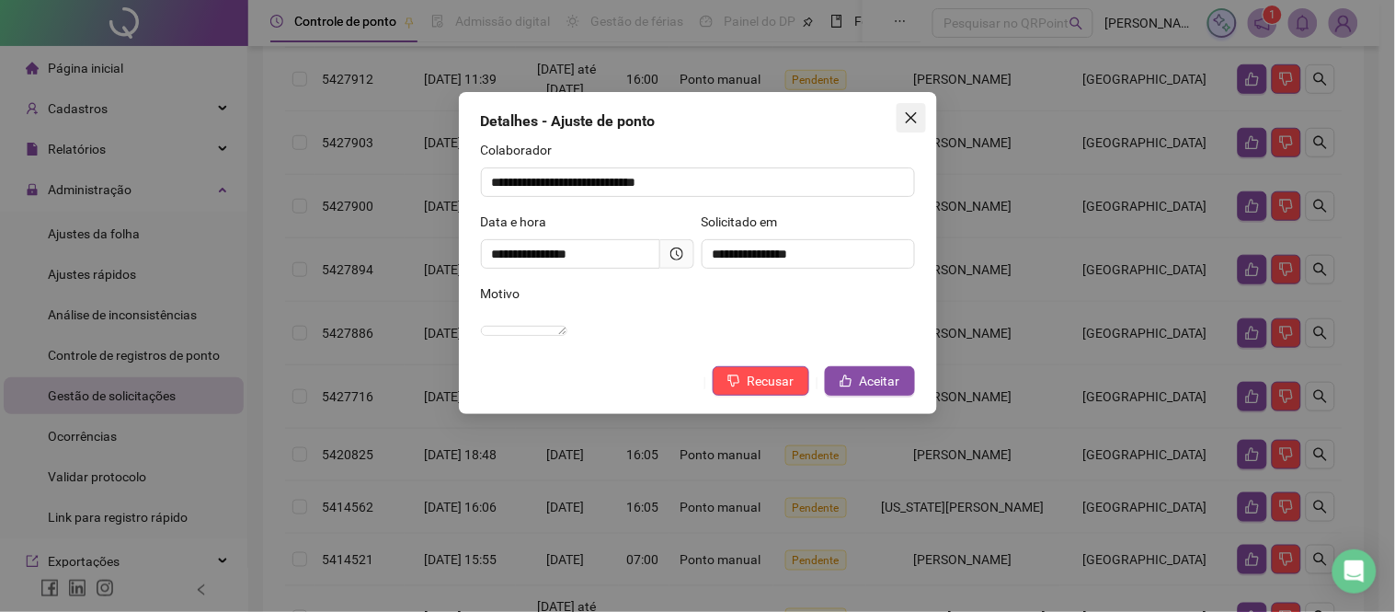
click at [911, 113] on icon "close" at bounding box center [911, 117] width 15 height 15
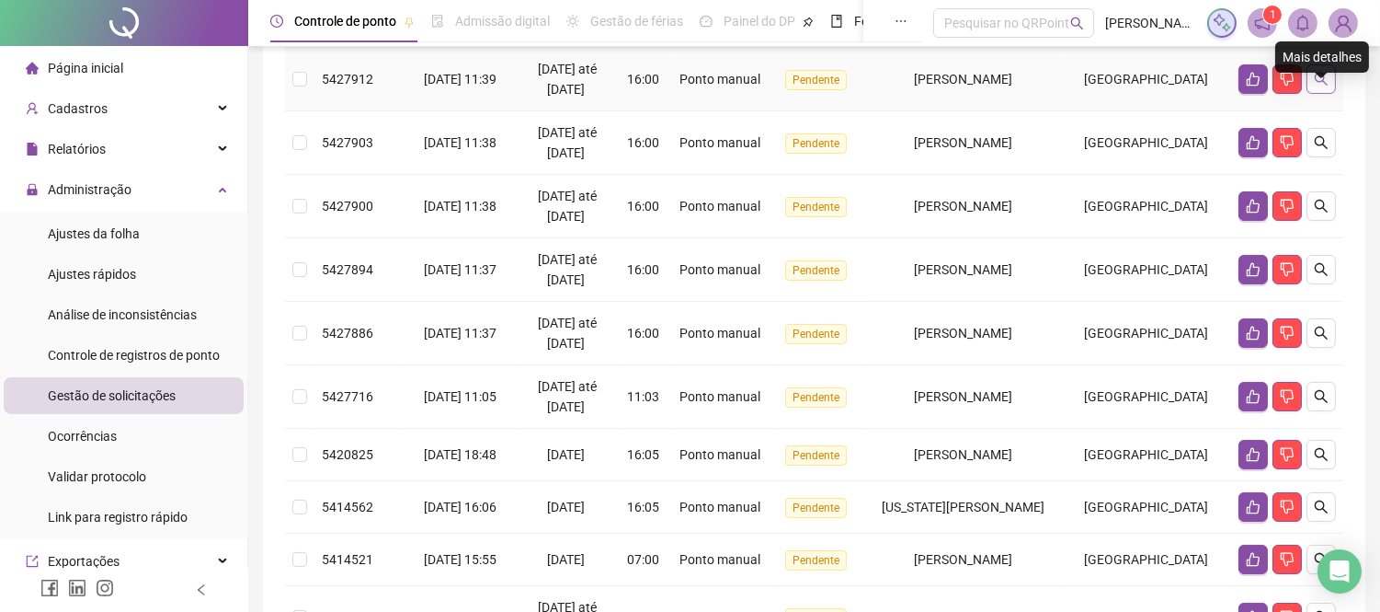
click at [1326, 86] on icon "search" at bounding box center [1321, 79] width 15 height 15
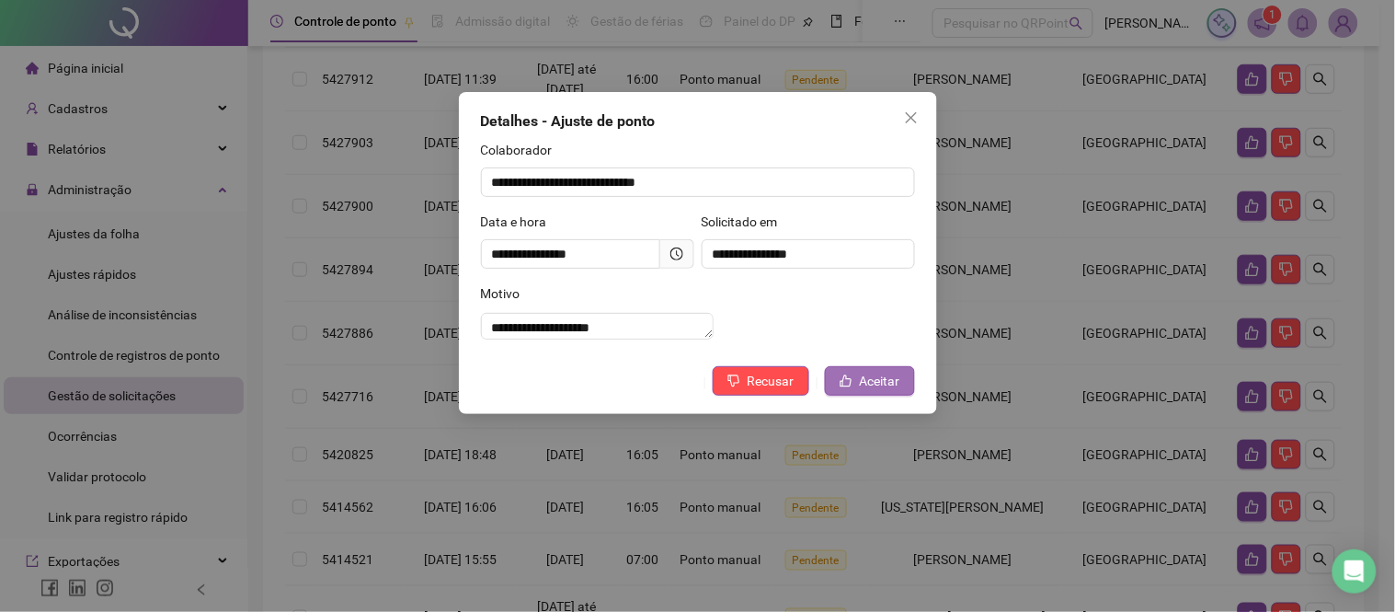
click at [866, 391] on span "Aceitar" at bounding box center [880, 381] width 40 height 20
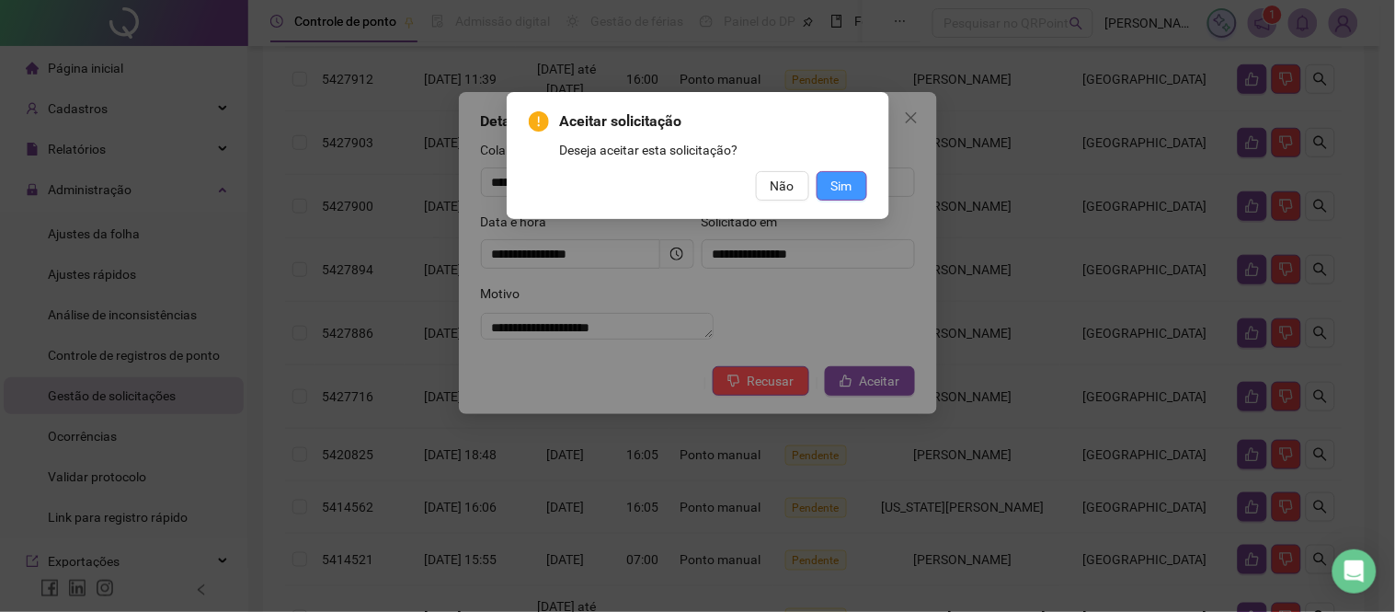
click at [841, 188] on span "Sim" at bounding box center [841, 186] width 21 height 20
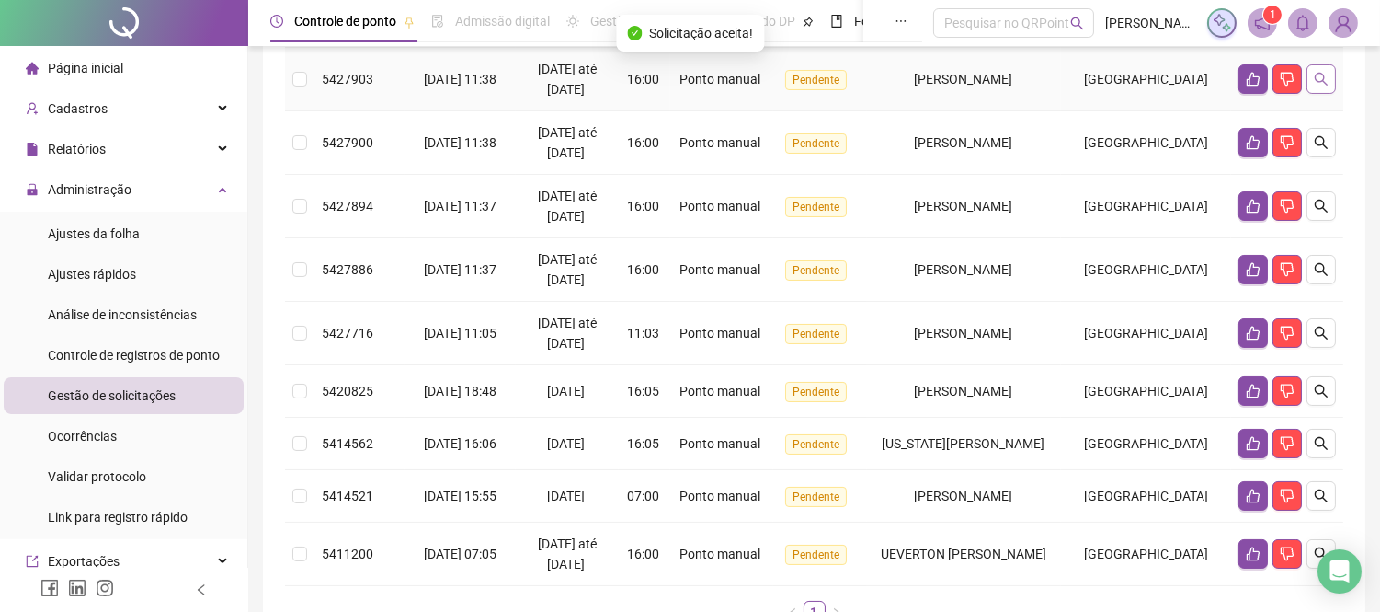
click at [1324, 86] on icon "search" at bounding box center [1321, 79] width 13 height 13
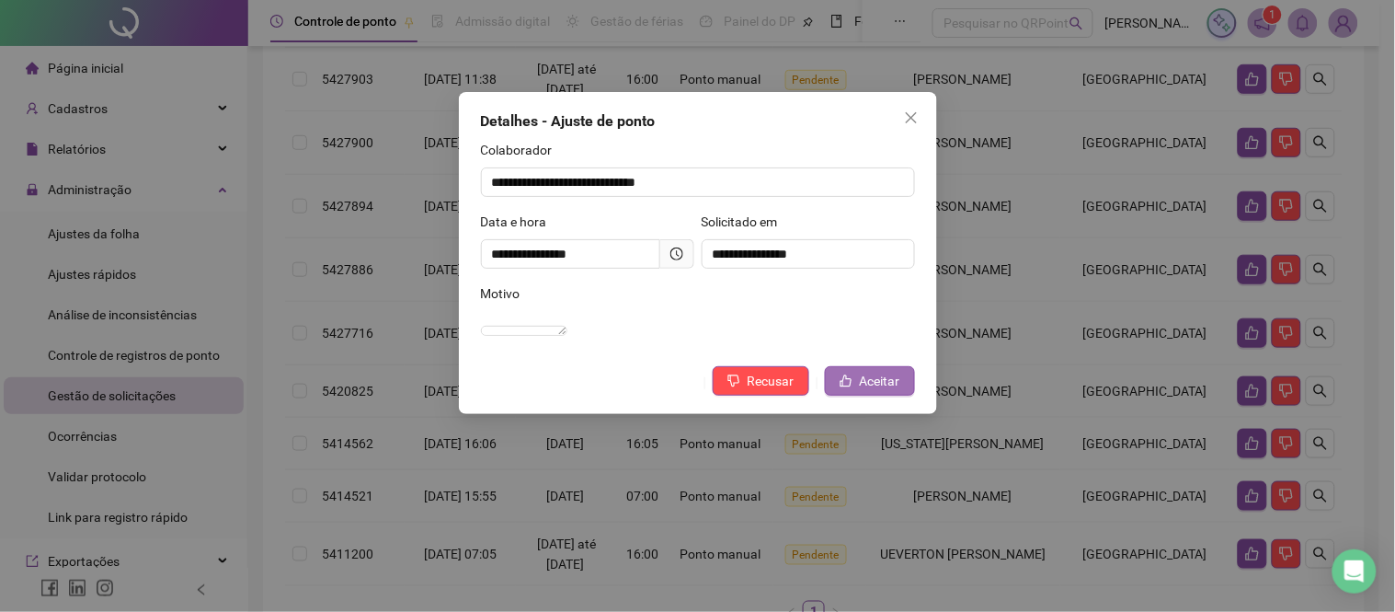
click at [856, 395] on button "Aceitar" at bounding box center [870, 380] width 90 height 29
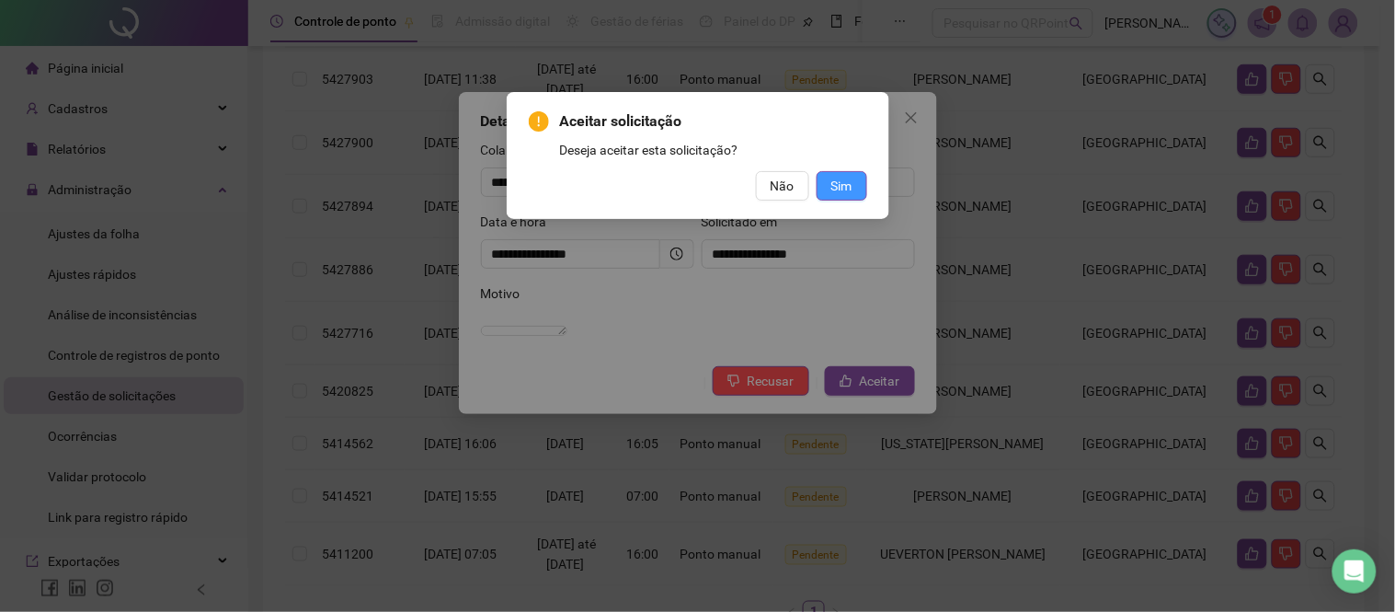
click at [842, 185] on span "Sim" at bounding box center [841, 186] width 21 height 20
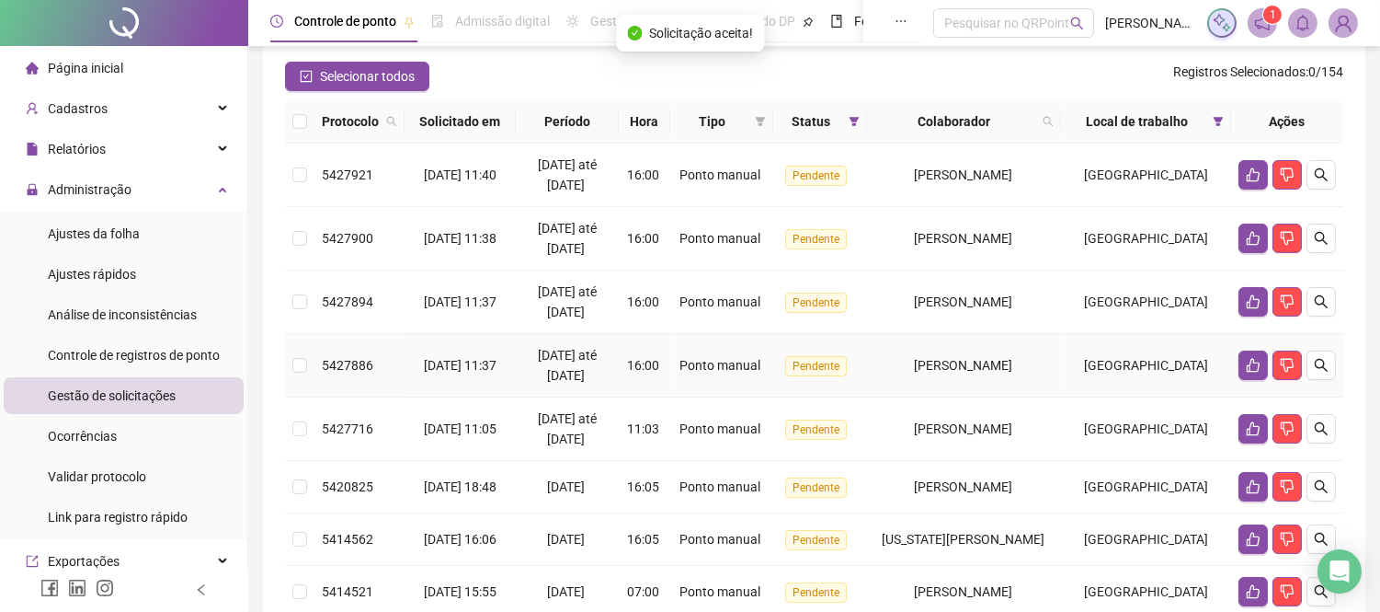
scroll to position [107, 0]
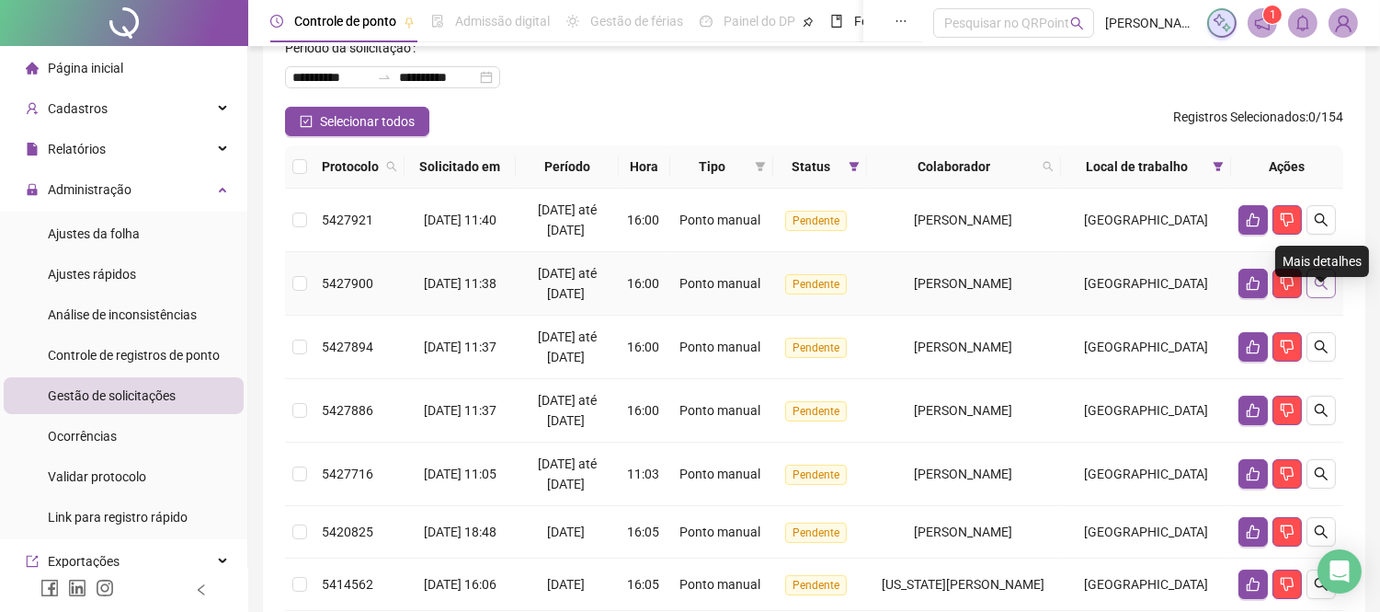
click at [1322, 291] on icon "search" at bounding box center [1321, 283] width 15 height 15
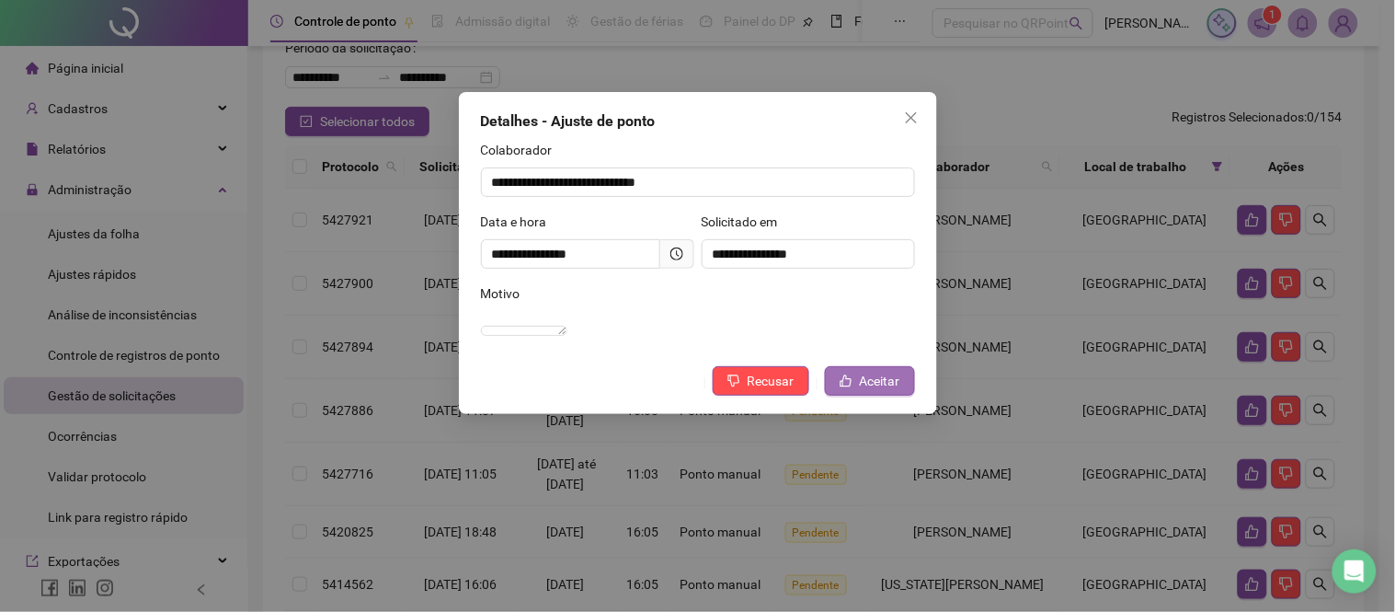
click at [859, 395] on button "Aceitar" at bounding box center [870, 380] width 90 height 29
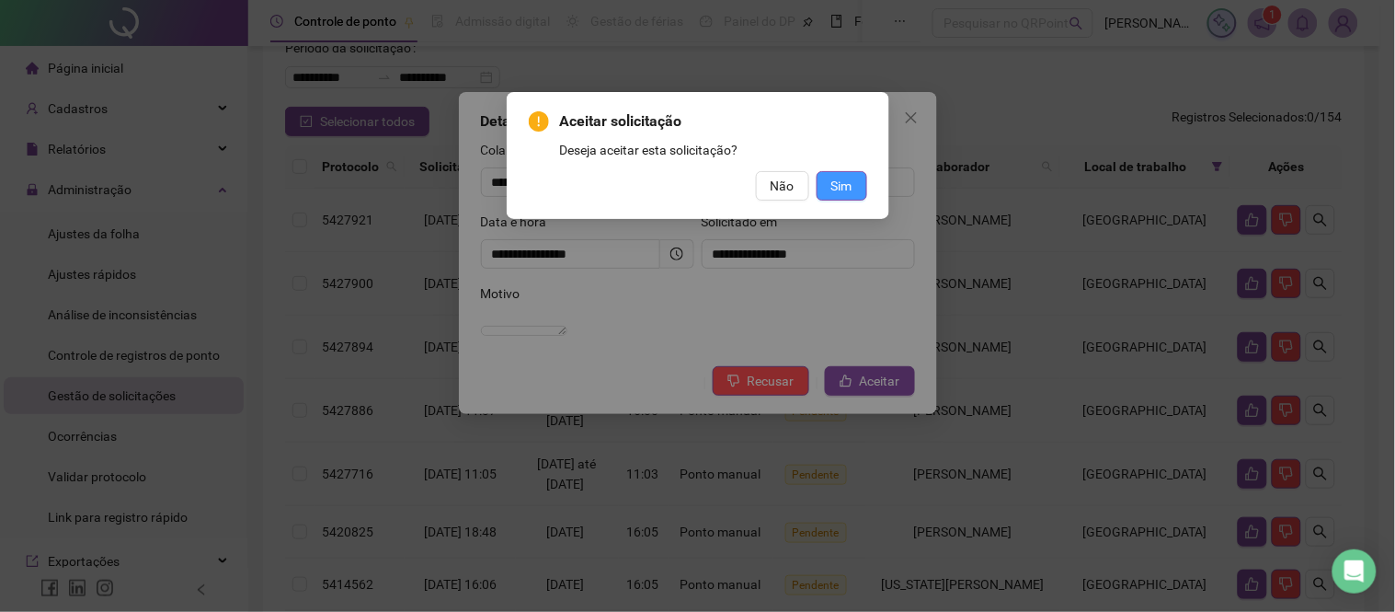
click at [831, 173] on button "Sim" at bounding box center [842, 185] width 51 height 29
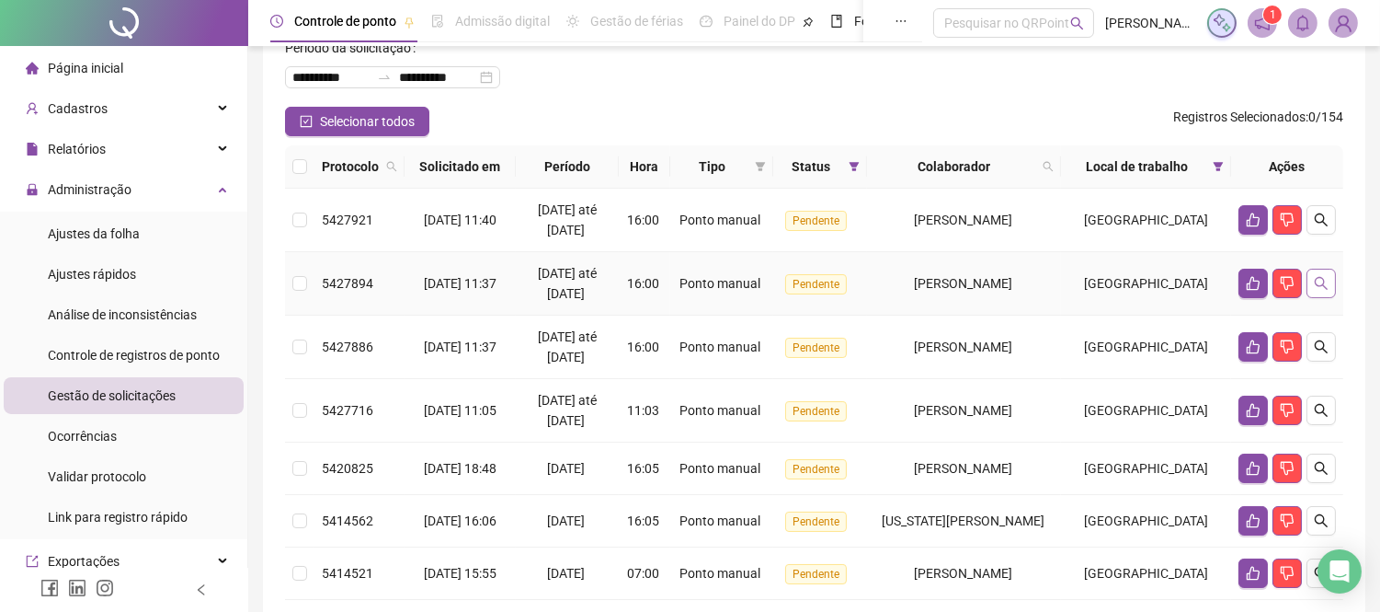
click at [1322, 291] on icon "search" at bounding box center [1321, 283] width 15 height 15
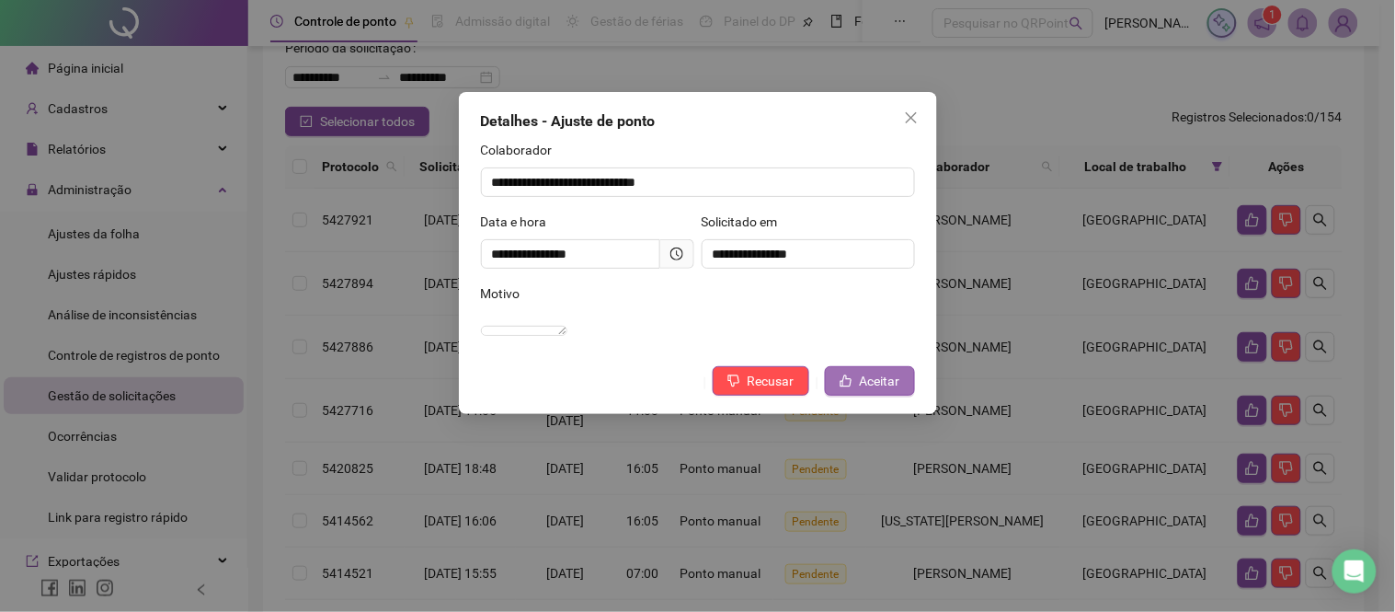
click at [897, 391] on span "Aceitar" at bounding box center [880, 381] width 40 height 20
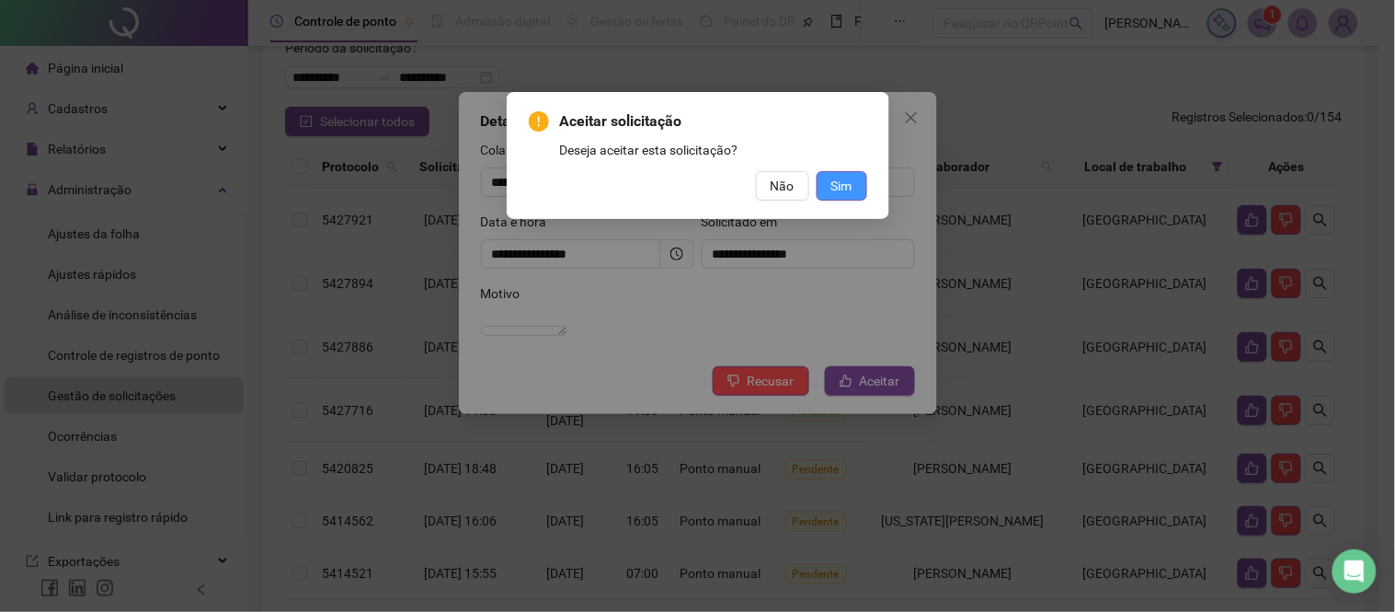
click at [838, 177] on span "Sim" at bounding box center [841, 186] width 21 height 20
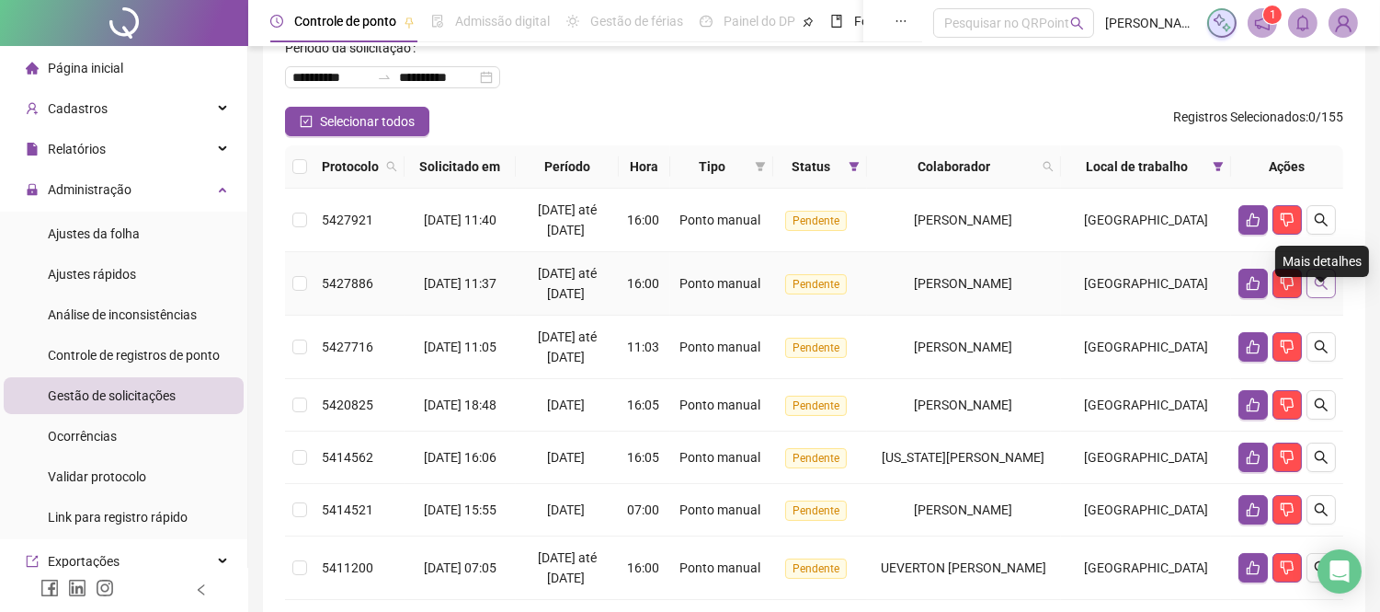
click at [1326, 291] on icon "search" at bounding box center [1321, 283] width 15 height 15
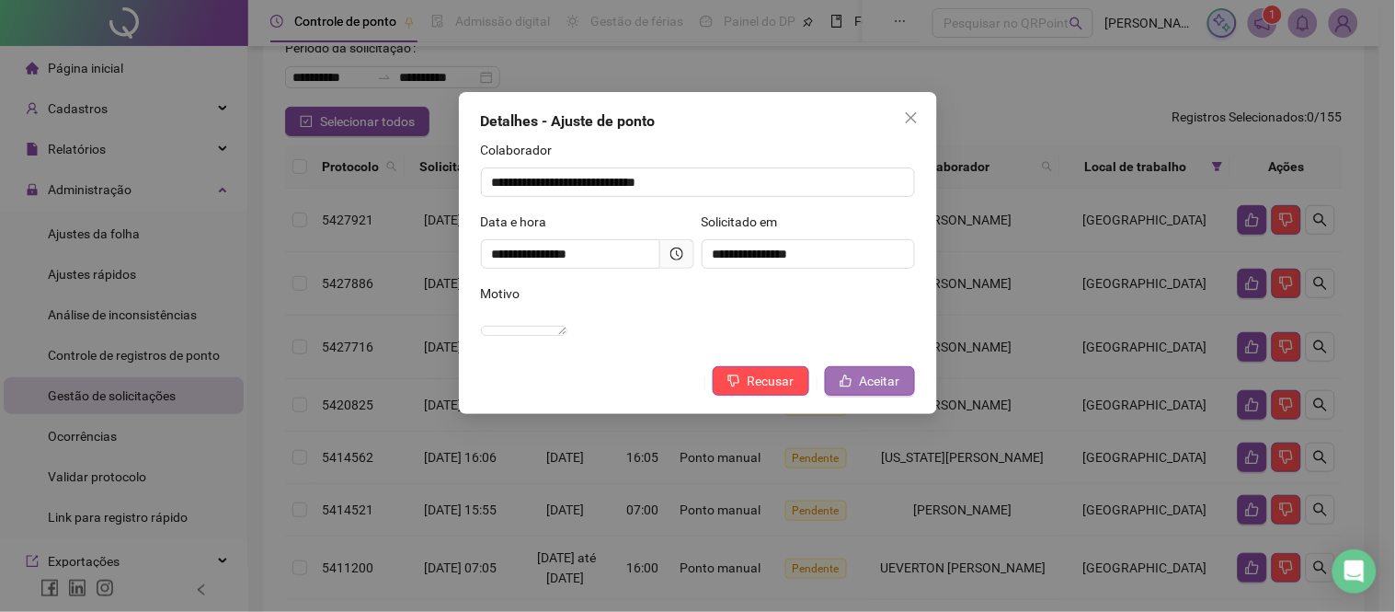
click at [875, 391] on span "Aceitar" at bounding box center [880, 381] width 40 height 20
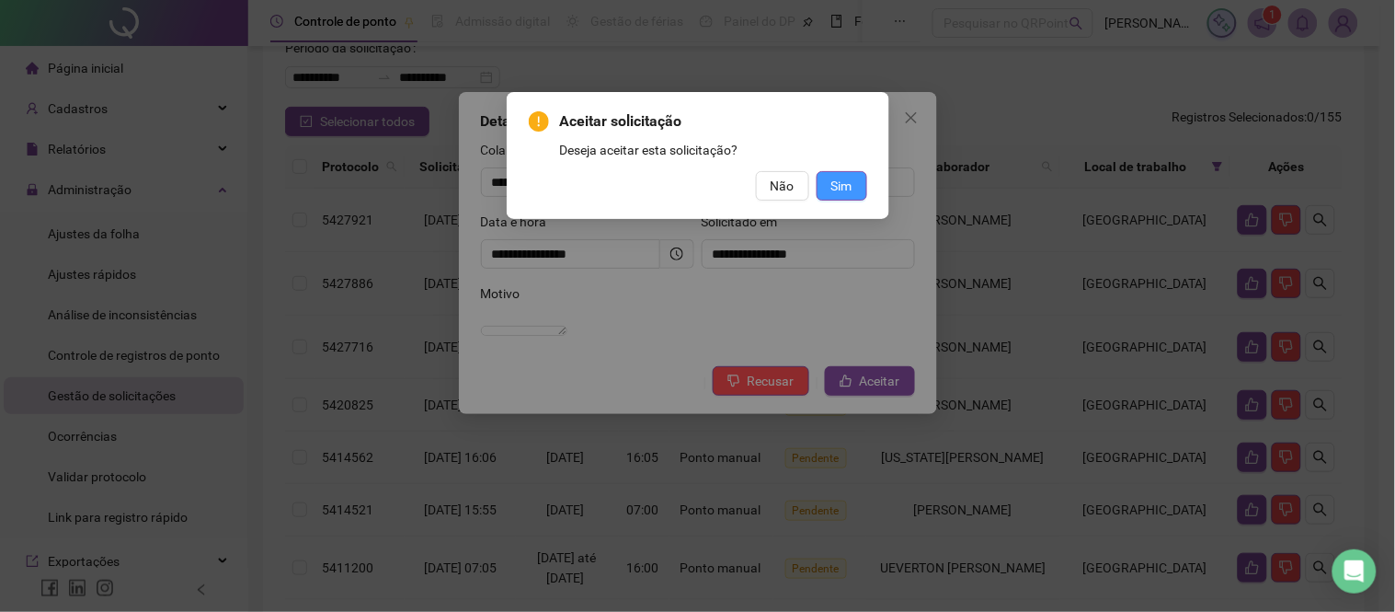
click at [843, 177] on span "Sim" at bounding box center [841, 186] width 21 height 20
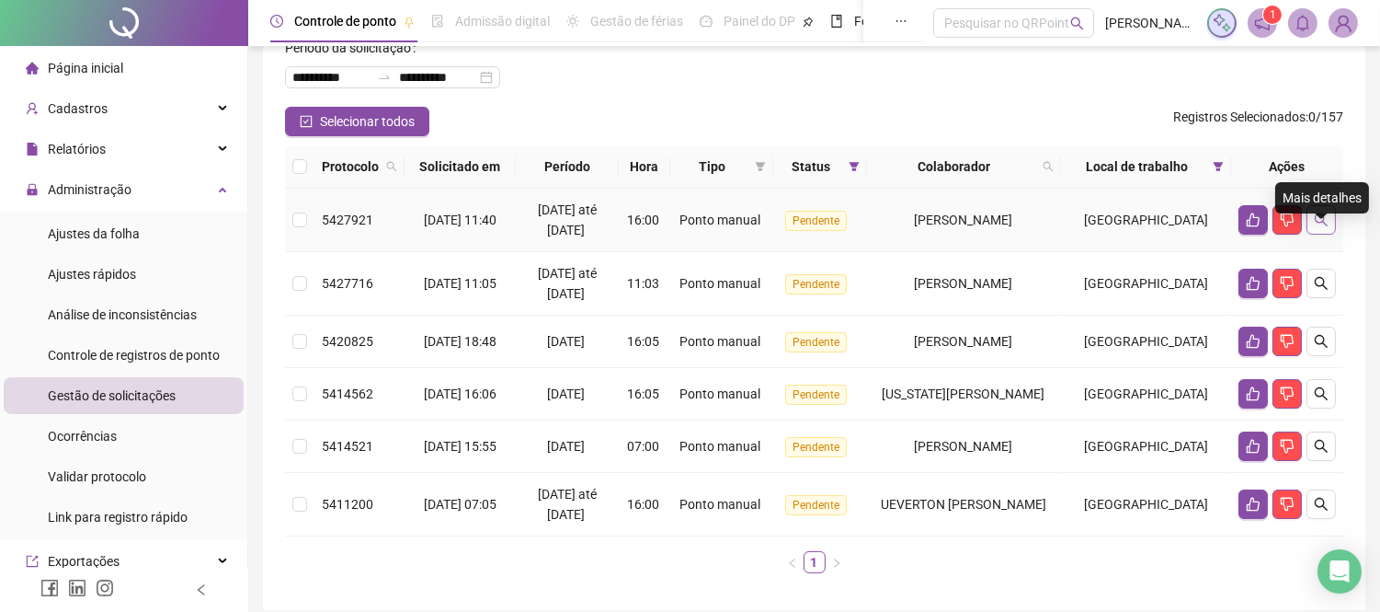
click at [1326, 227] on icon "search" at bounding box center [1321, 219] width 15 height 15
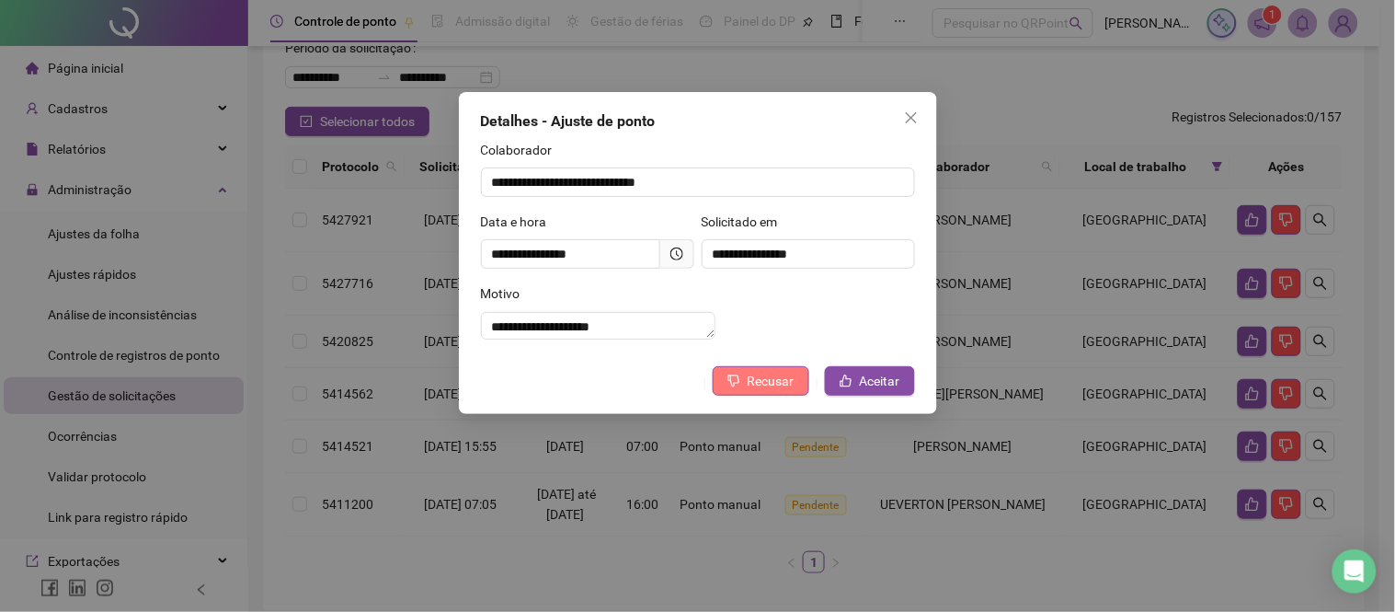
click at [736, 387] on icon "dislike" at bounding box center [733, 380] width 13 height 13
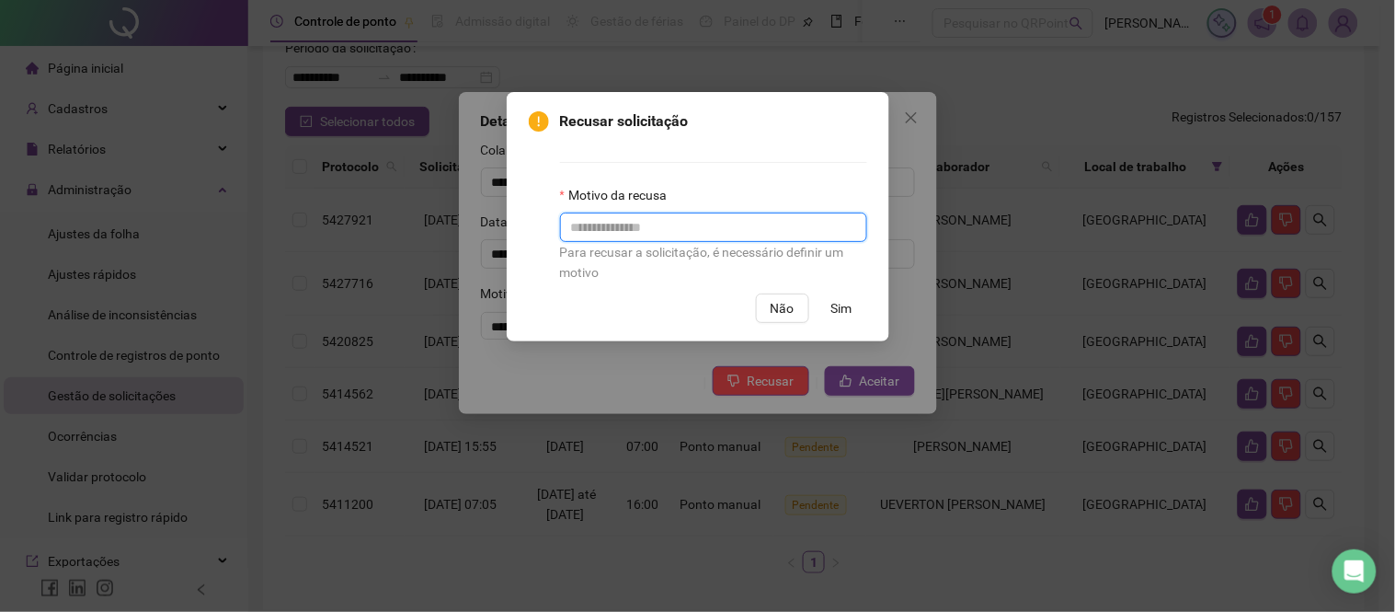
click at [610, 242] on input "text" at bounding box center [713, 226] width 307 height 29
type input "**********"
click at [844, 313] on span "Sim" at bounding box center [841, 308] width 21 height 20
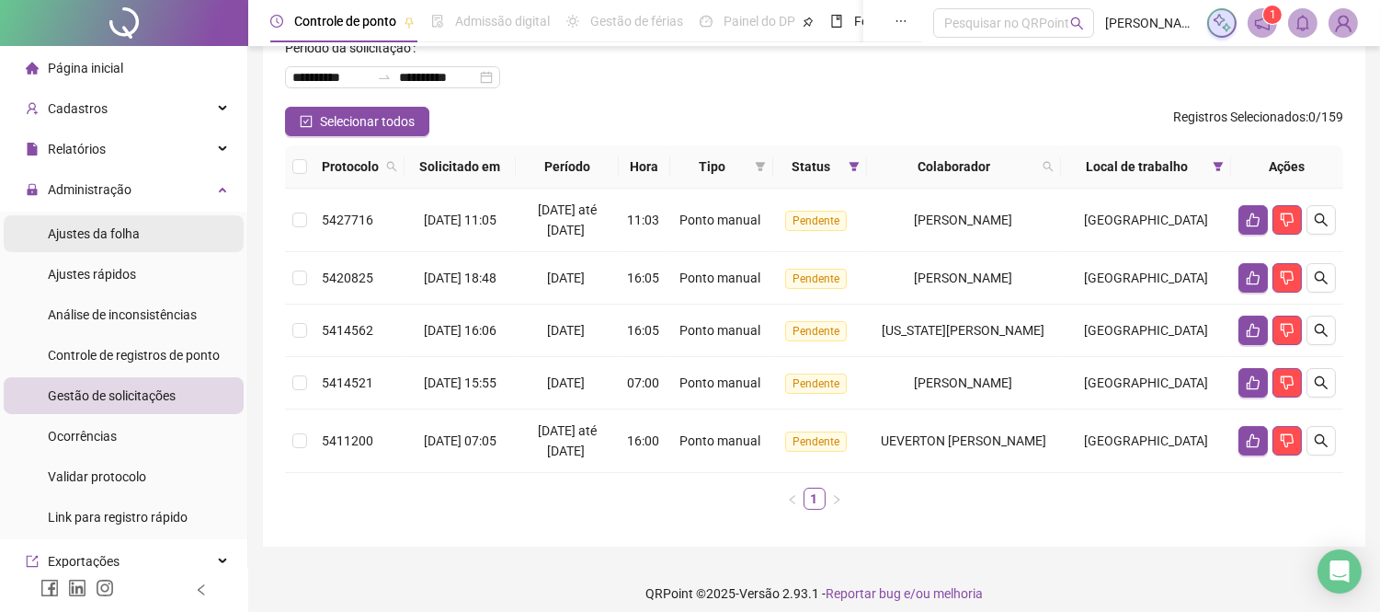
click at [111, 237] on span "Ajustes da folha" at bounding box center [94, 233] width 92 height 15
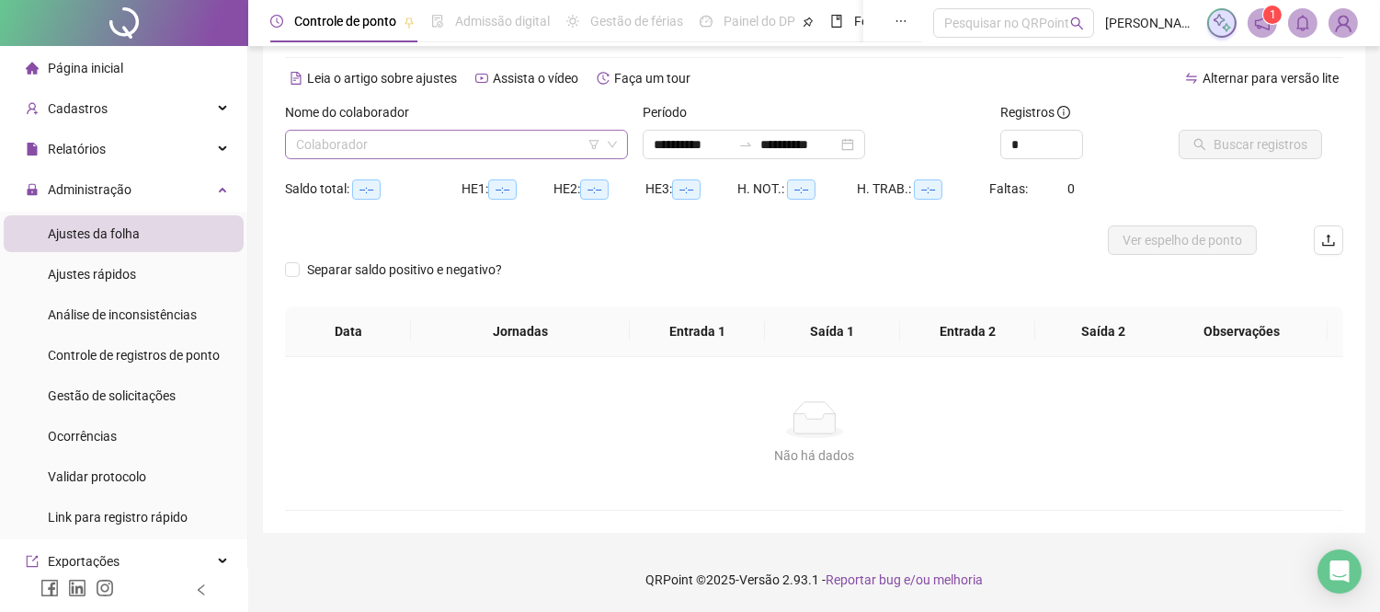
scroll to position [66, 0]
type input "**********"
click at [392, 154] on input "search" at bounding box center [448, 145] width 304 height 28
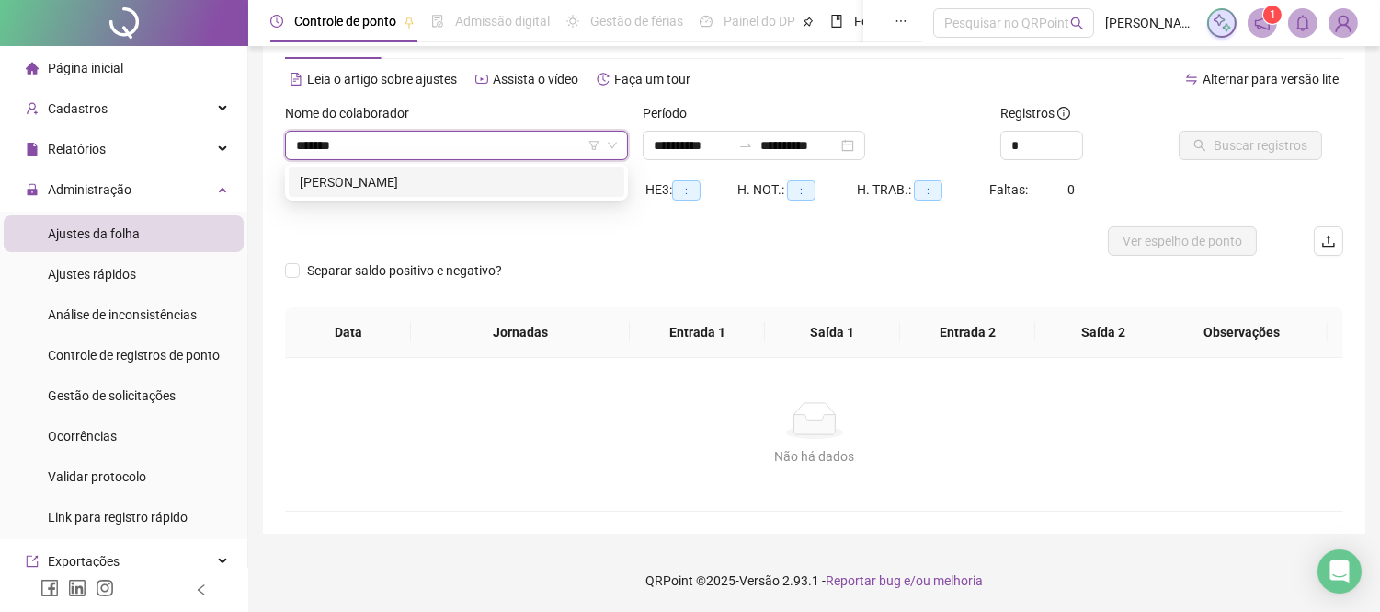
type input "********"
click at [406, 189] on div "[PERSON_NAME]" at bounding box center [457, 182] width 314 height 20
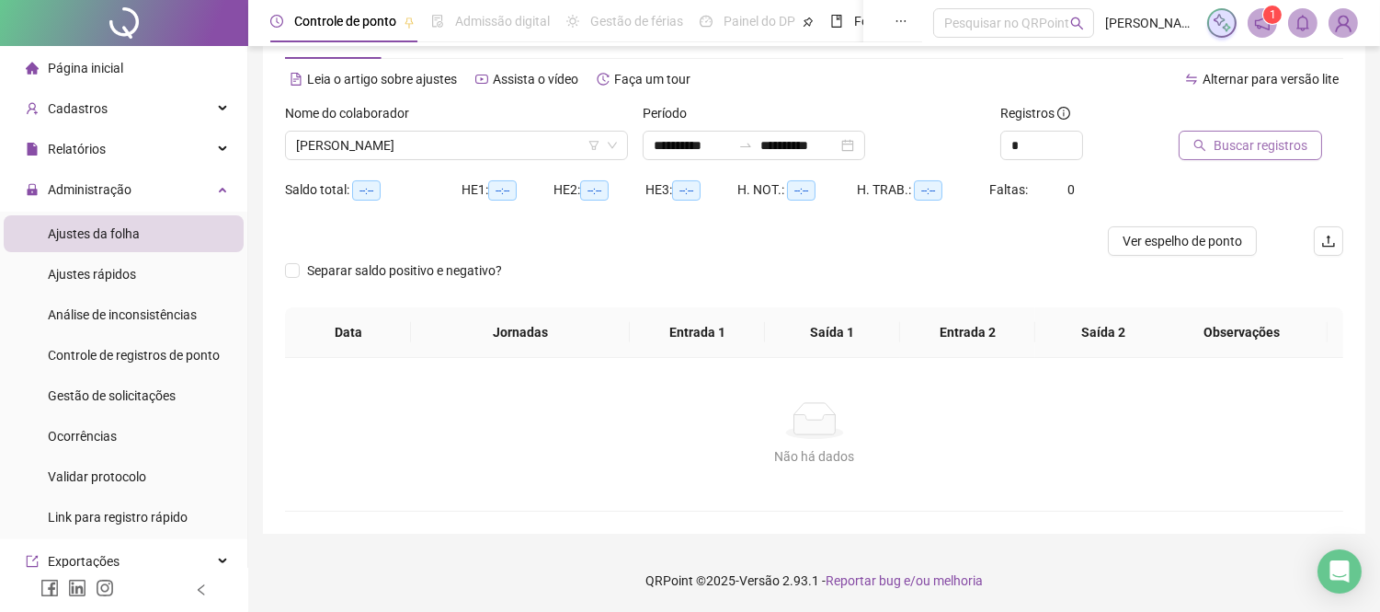
click at [1236, 150] on span "Buscar registros" at bounding box center [1261, 145] width 94 height 20
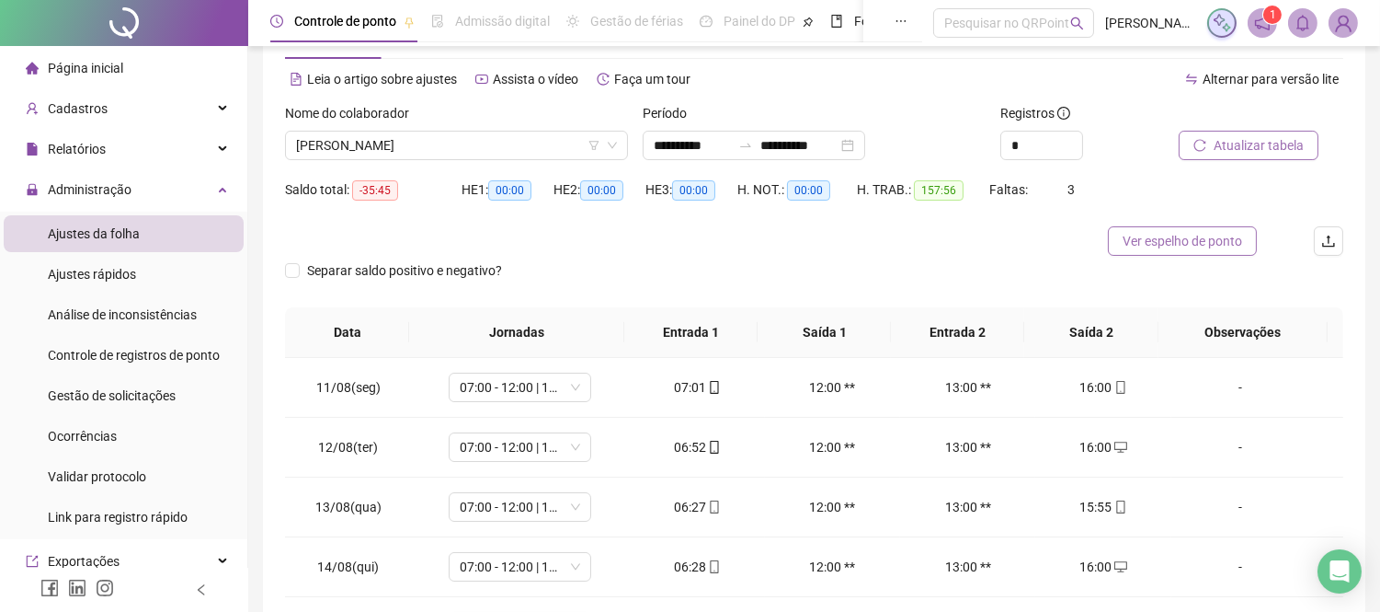
click at [1140, 240] on span "Ver espelho de ponto" at bounding box center [1183, 241] width 120 height 20
click at [105, 396] on span "Gestão de solicitações" at bounding box center [112, 395] width 128 height 15
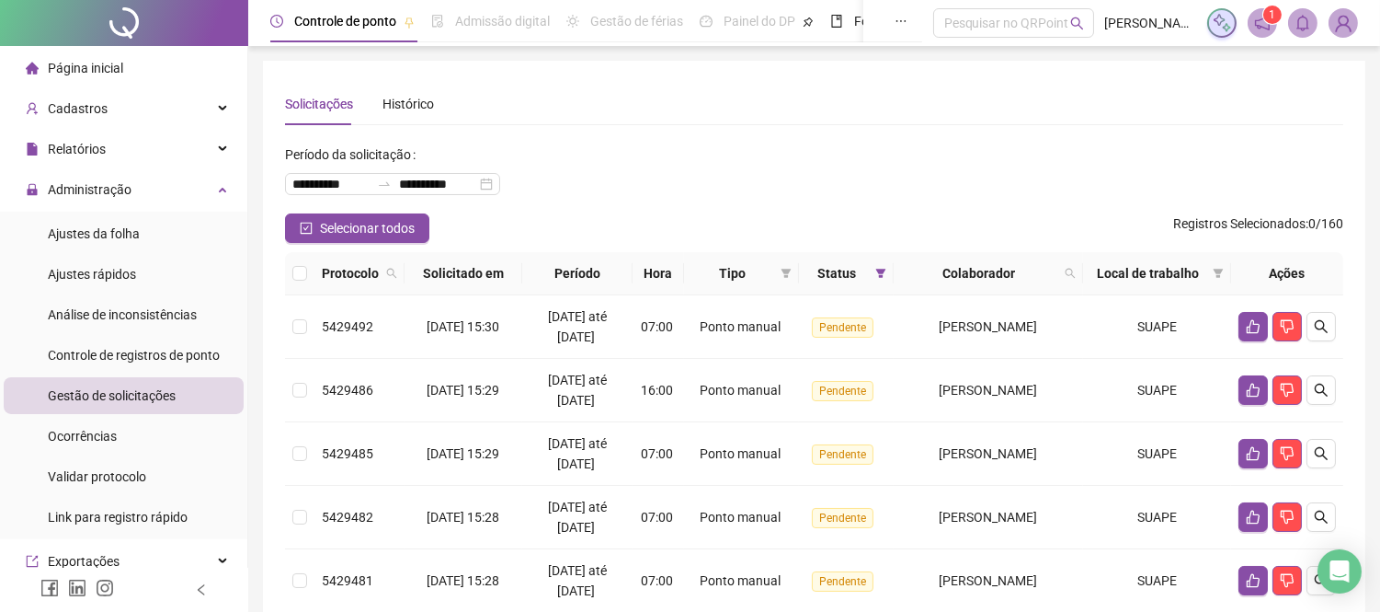
click at [936, 194] on div "**********" at bounding box center [814, 177] width 1058 height 74
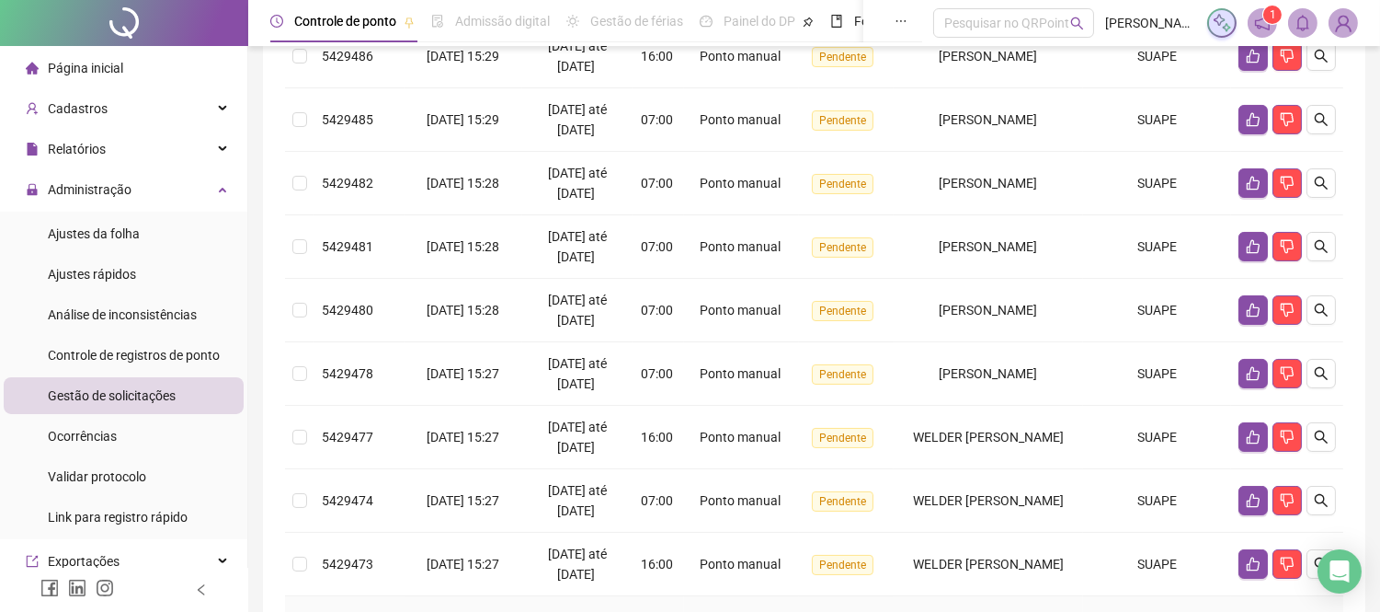
scroll to position [306, 0]
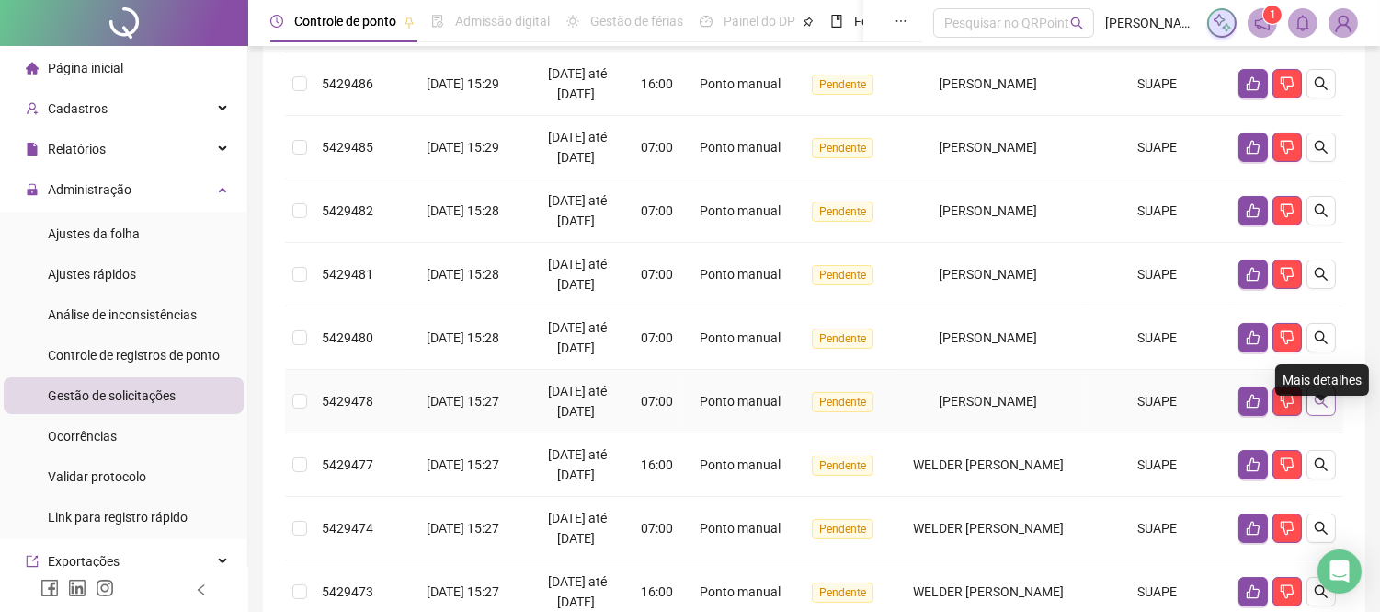
click at [1314, 408] on icon "search" at bounding box center [1321, 401] width 15 height 15
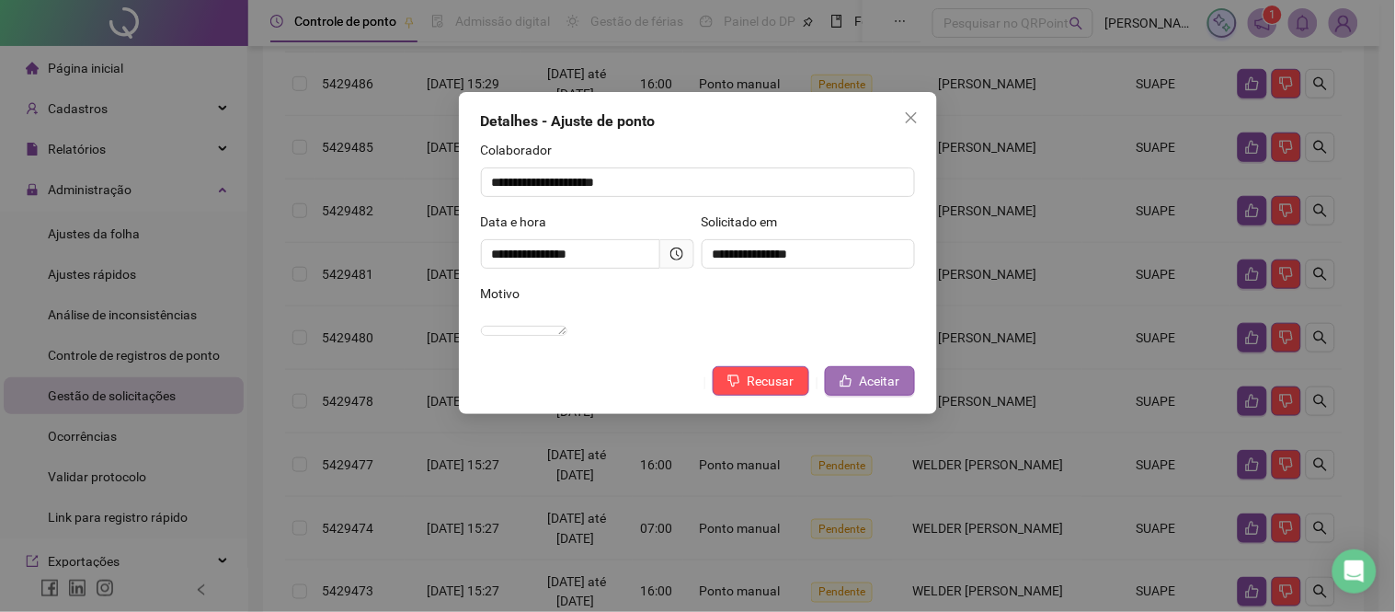
click at [885, 391] on span "Aceitar" at bounding box center [880, 381] width 40 height 20
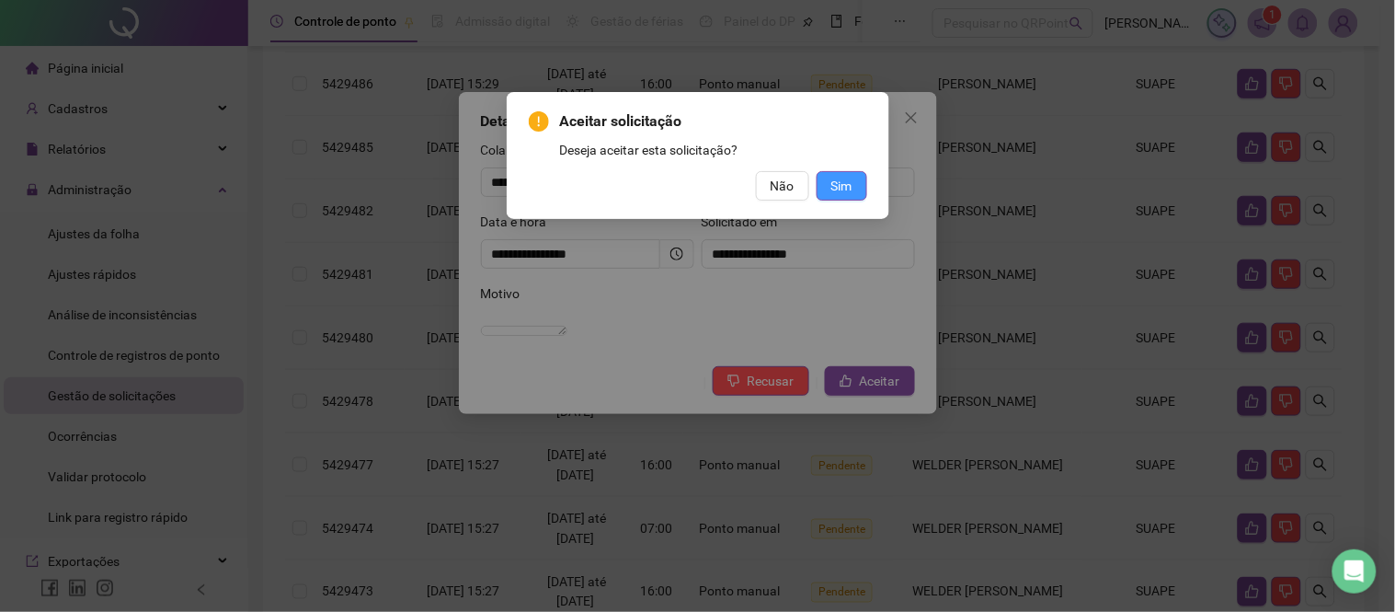
click at [848, 177] on span "Sim" at bounding box center [841, 186] width 21 height 20
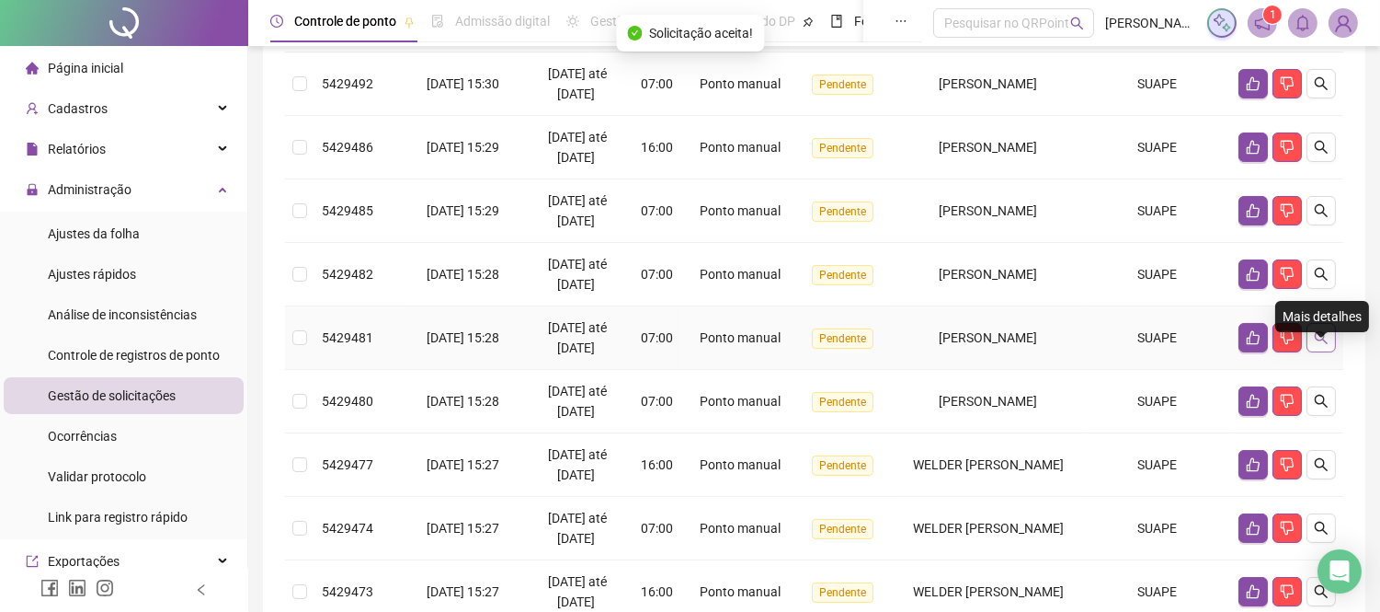
click at [1326, 345] on icon "search" at bounding box center [1321, 337] width 15 height 15
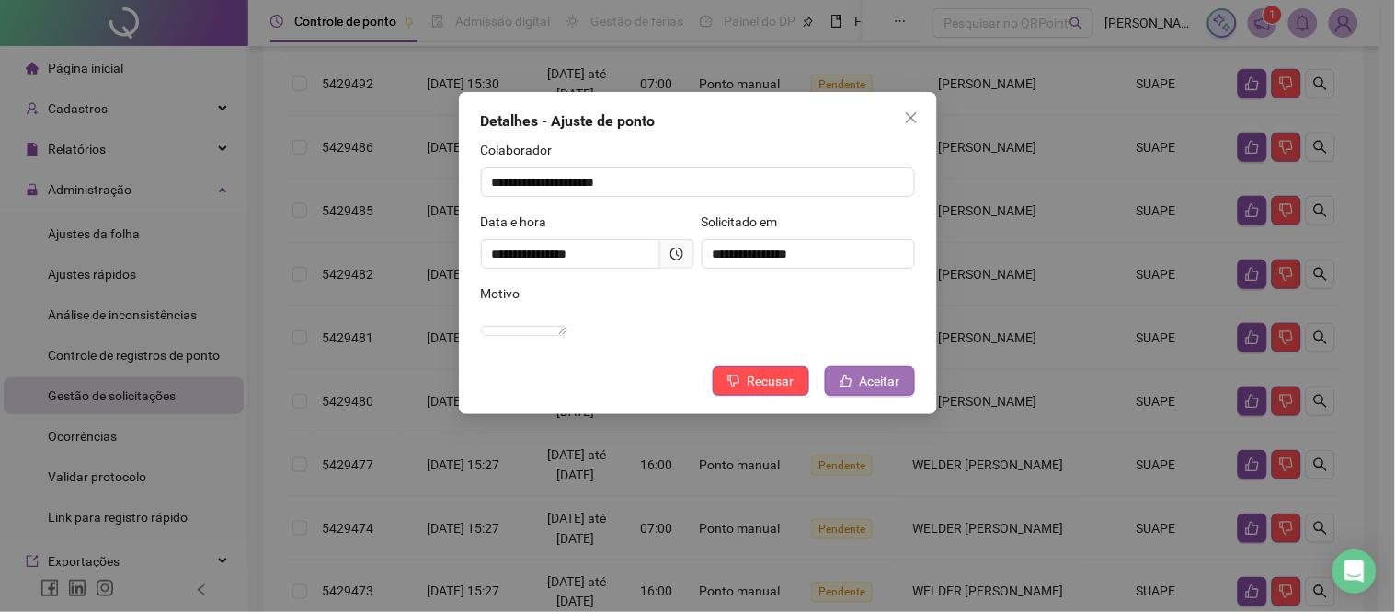
click at [866, 391] on span "Aceitar" at bounding box center [880, 381] width 40 height 20
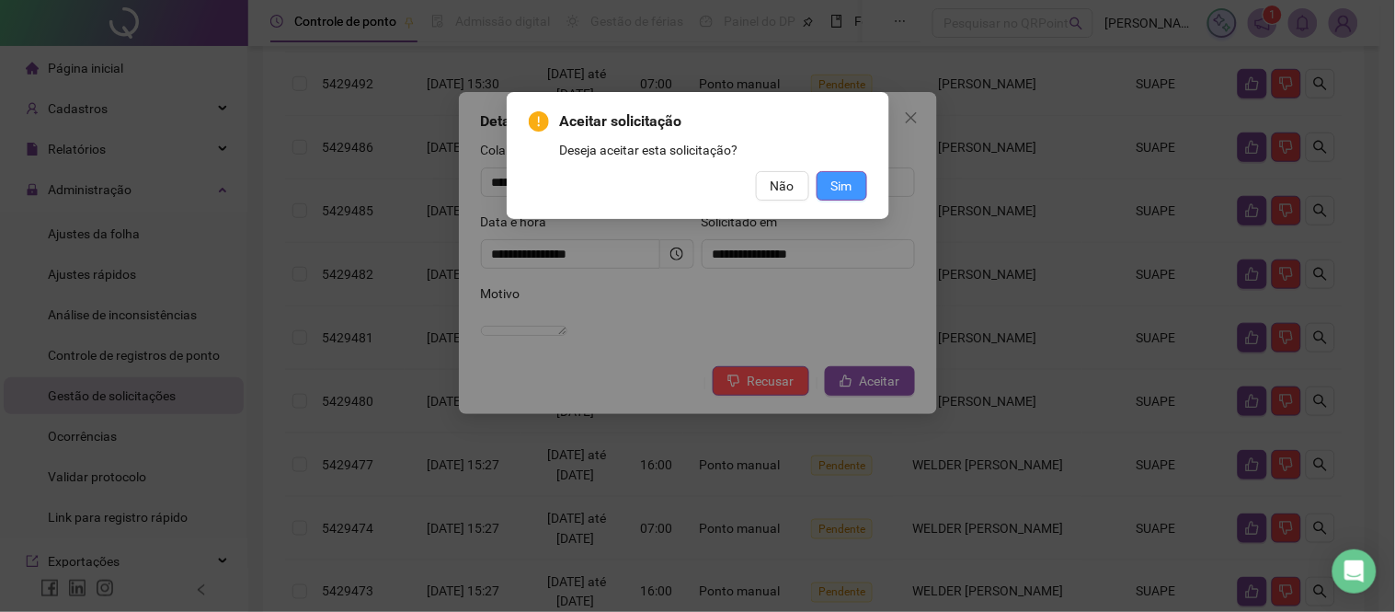
click at [832, 185] on span "Sim" at bounding box center [841, 186] width 21 height 20
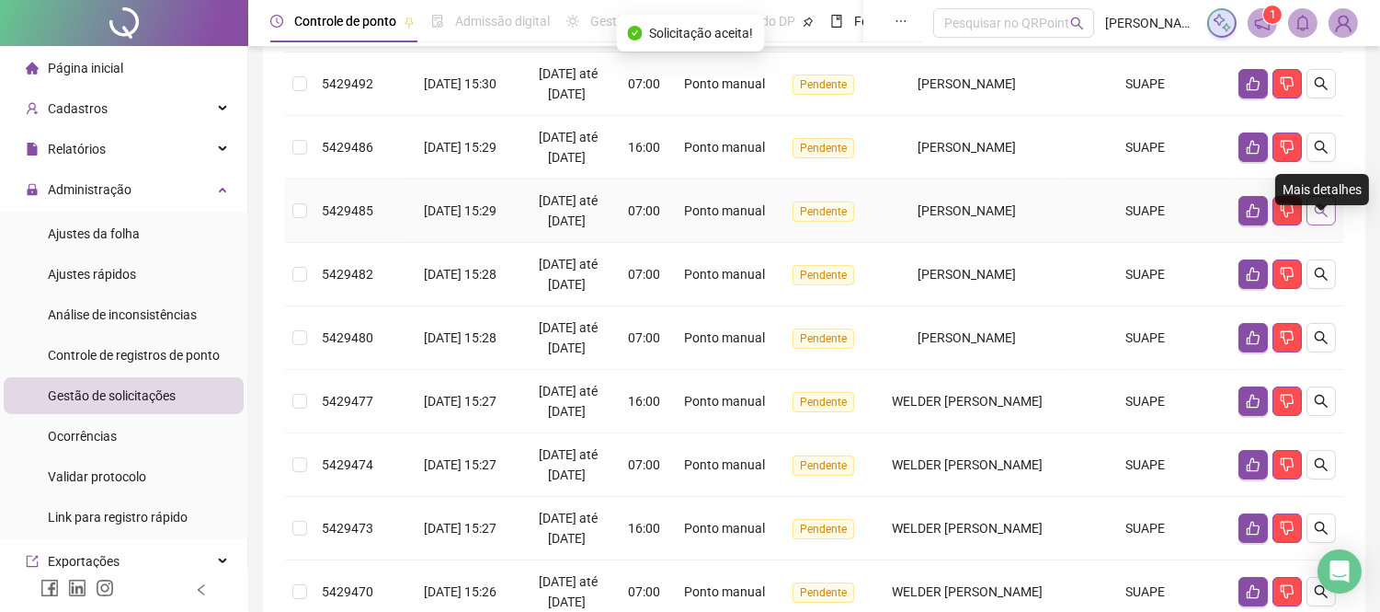
click at [1327, 218] on icon "search" at bounding box center [1321, 210] width 15 height 15
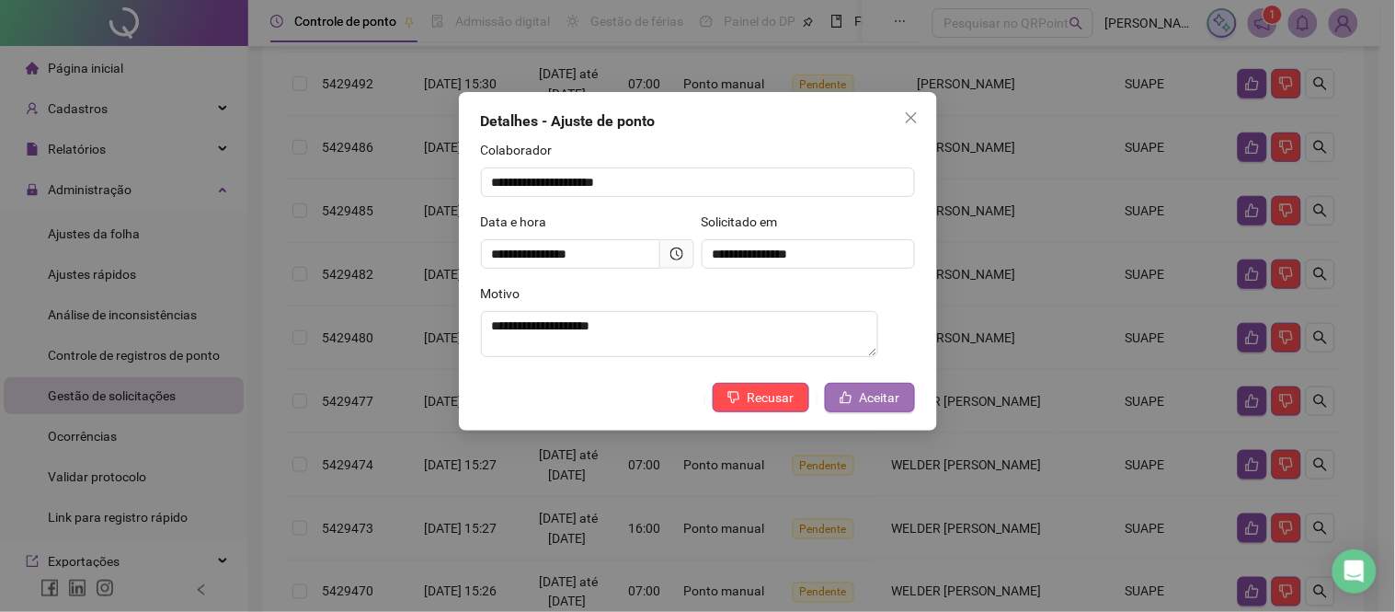
click at [867, 397] on span "Aceitar" at bounding box center [880, 397] width 40 height 20
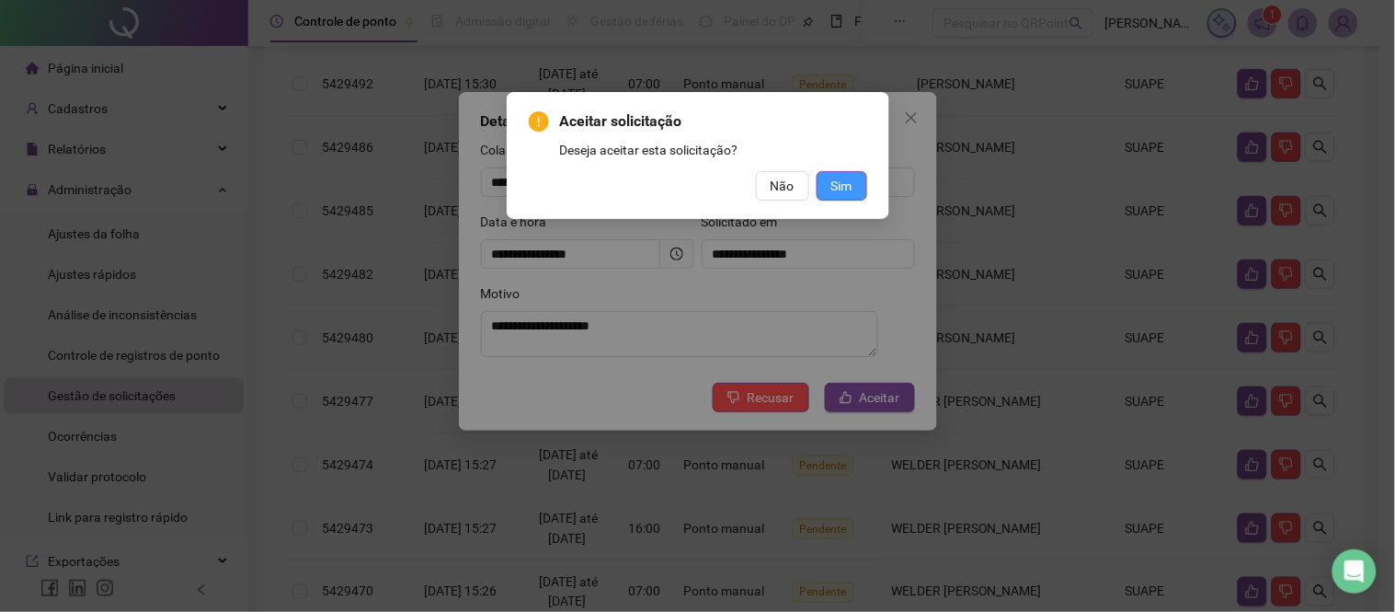
click at [833, 179] on span "Sim" at bounding box center [841, 186] width 21 height 20
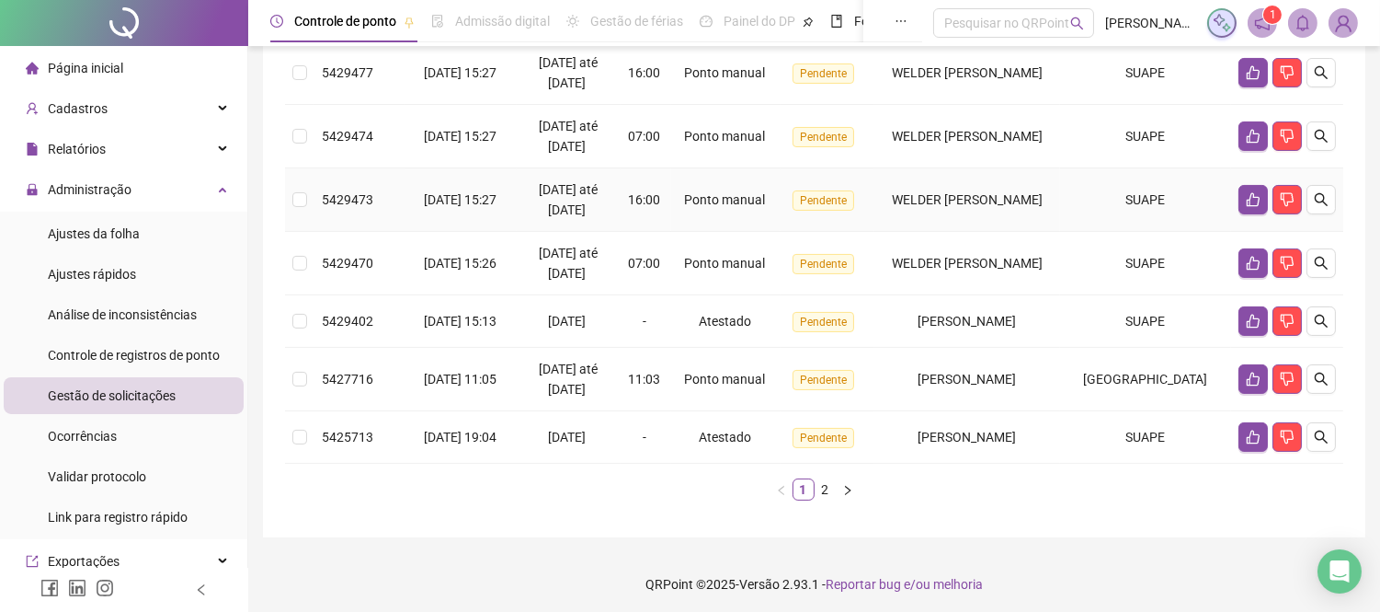
scroll to position [612, 0]
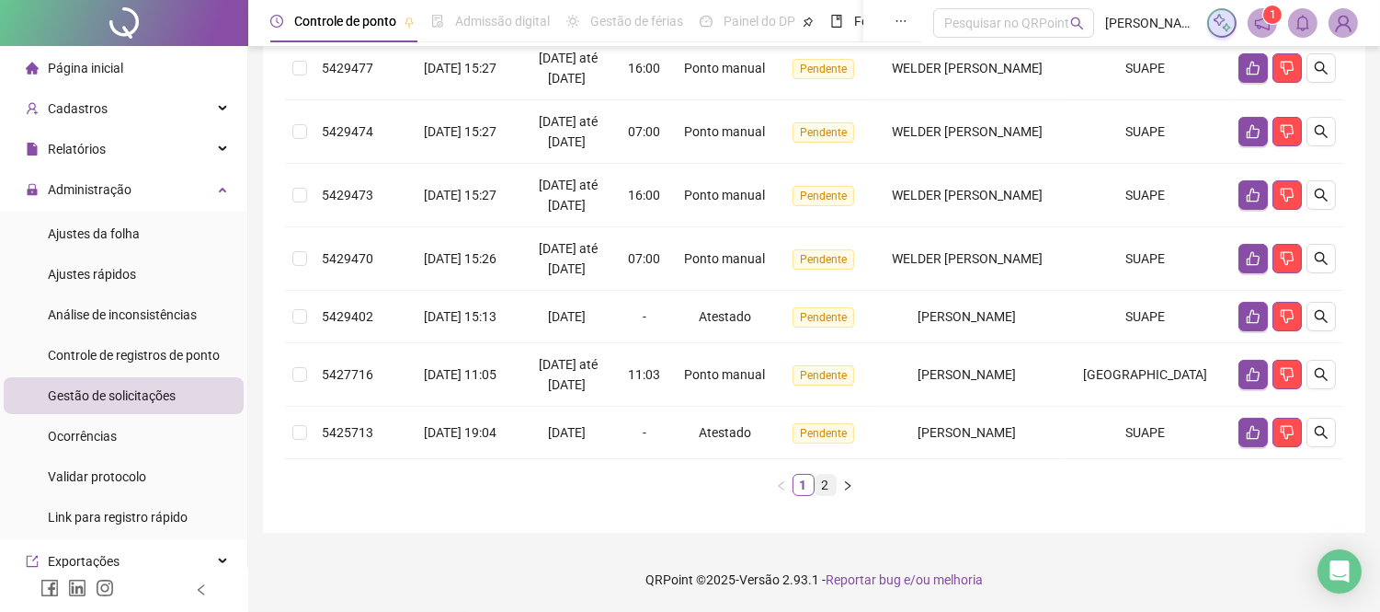
click at [824, 487] on link "2" at bounding box center [826, 484] width 20 height 20
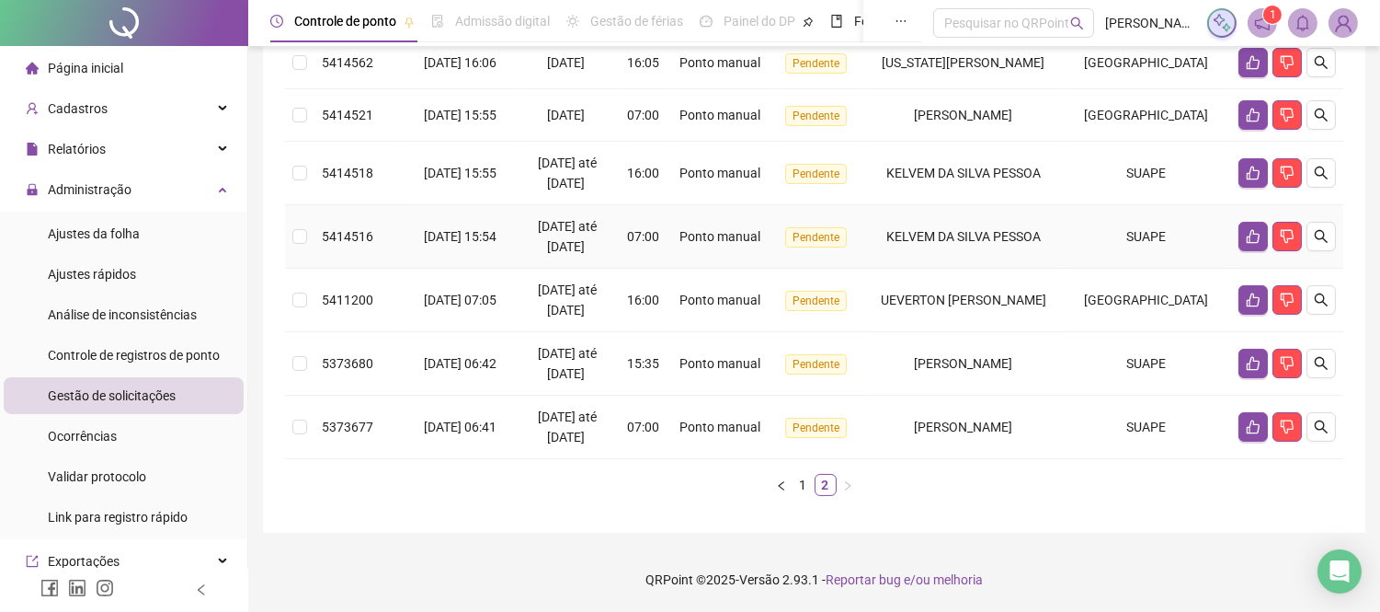
scroll to position [363, 0]
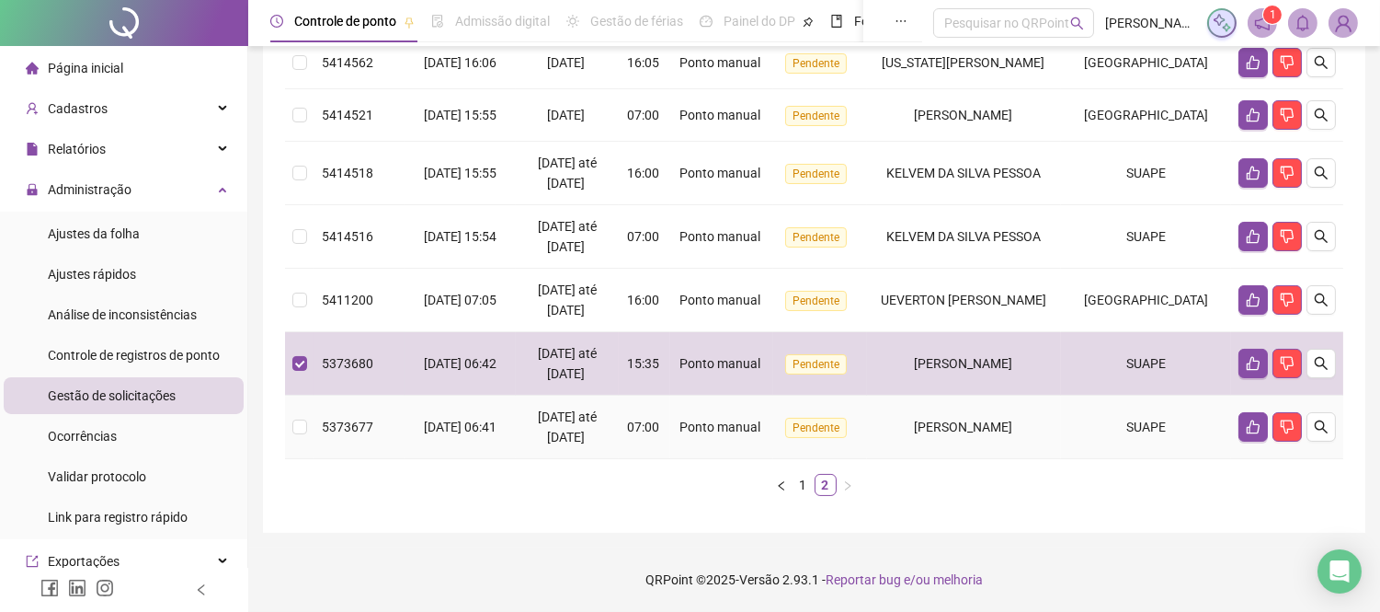
click at [308, 425] on td at bounding box center [299, 426] width 29 height 63
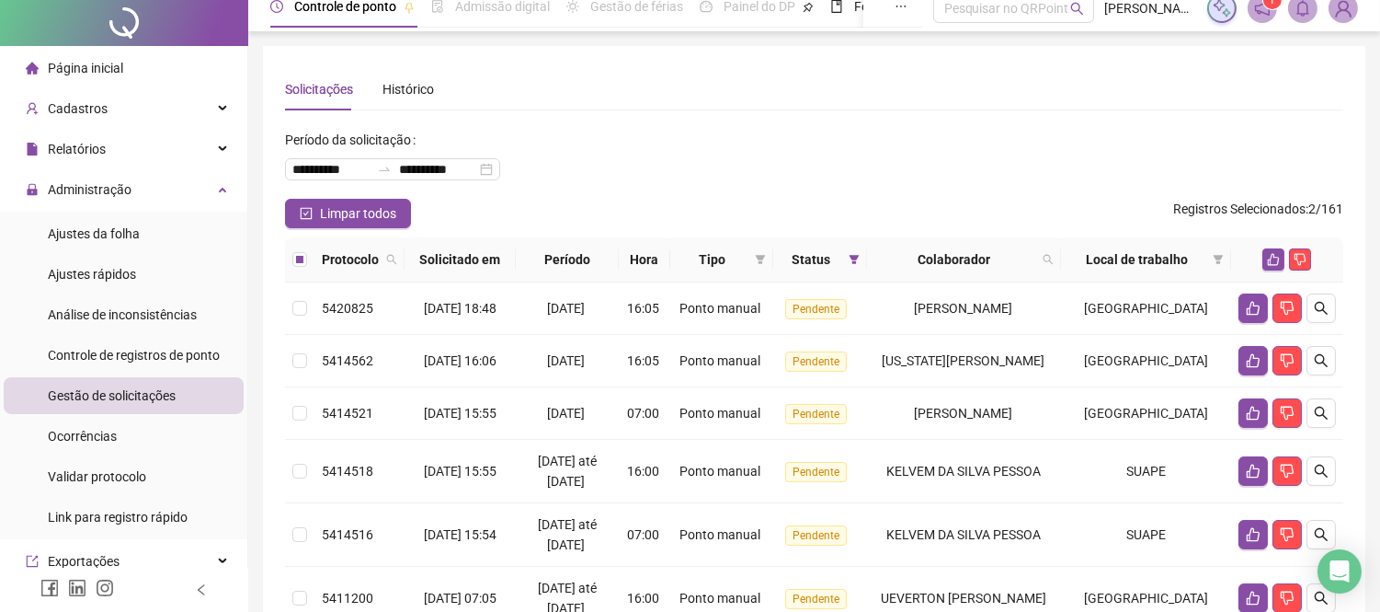
scroll to position [0, 0]
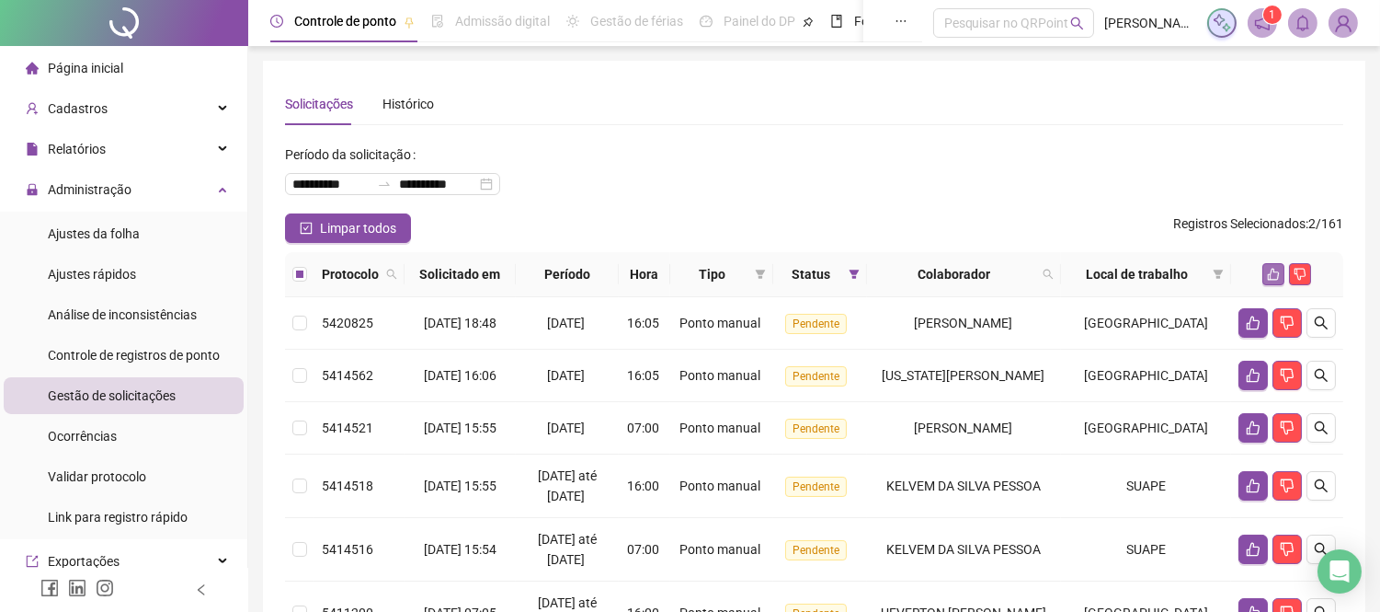
click at [1273, 280] on icon "like" at bounding box center [1273, 274] width 13 height 13
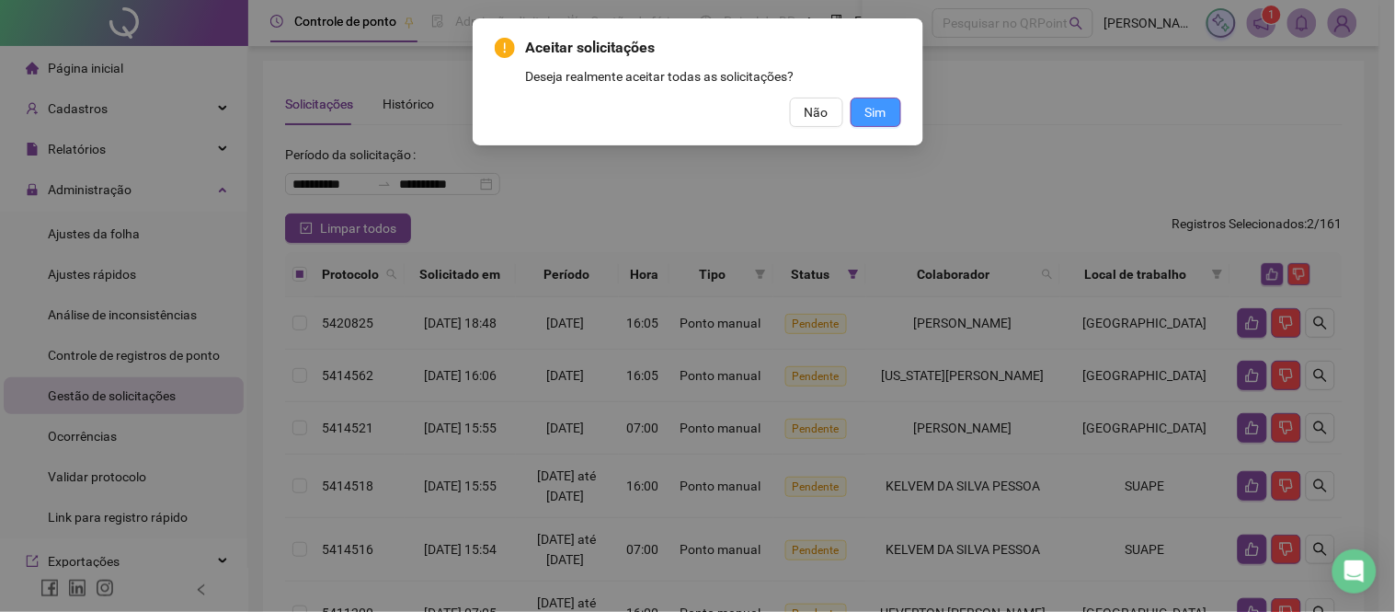
click at [865, 111] on span "Sim" at bounding box center [875, 112] width 21 height 20
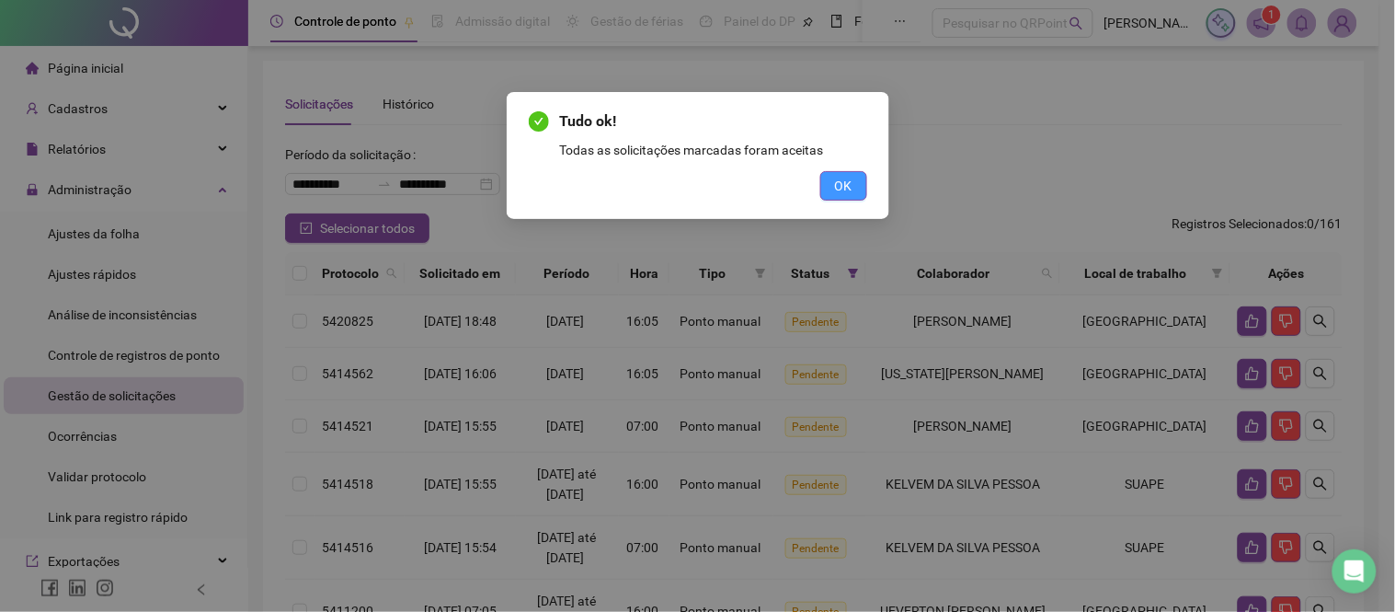
click at [829, 180] on button "OK" at bounding box center [843, 185] width 47 height 29
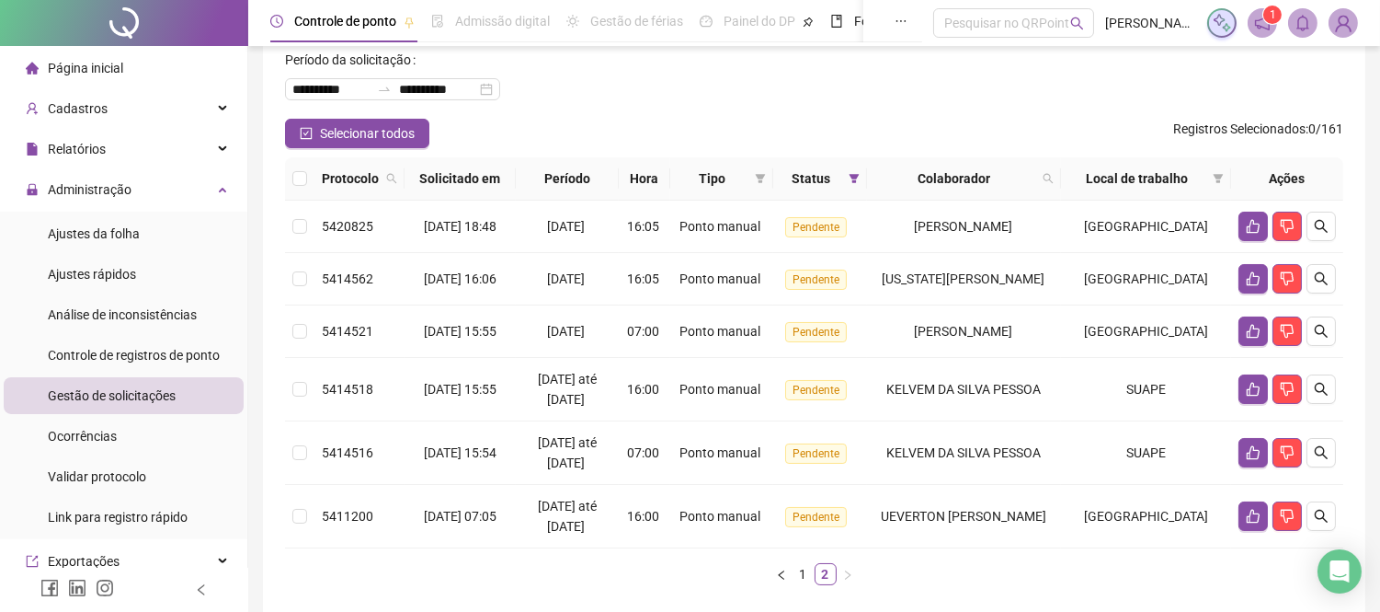
scroll to position [236, 0]
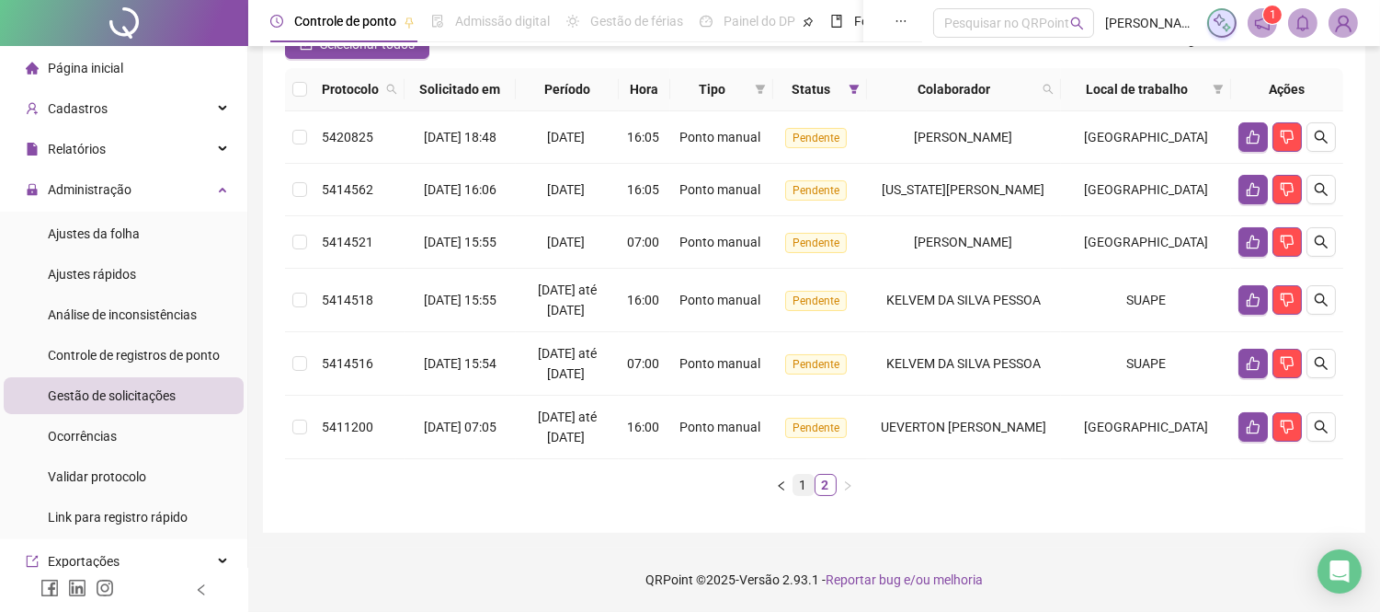
click at [801, 481] on link "1" at bounding box center [804, 484] width 20 height 20
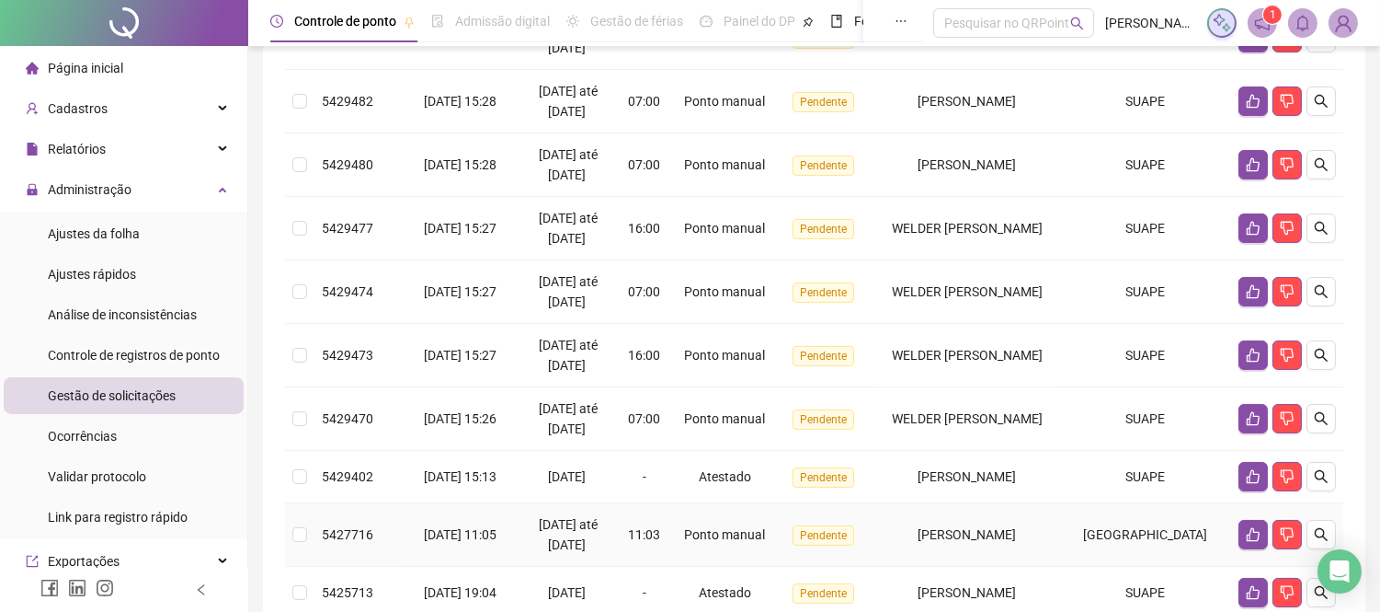
scroll to position [414, 0]
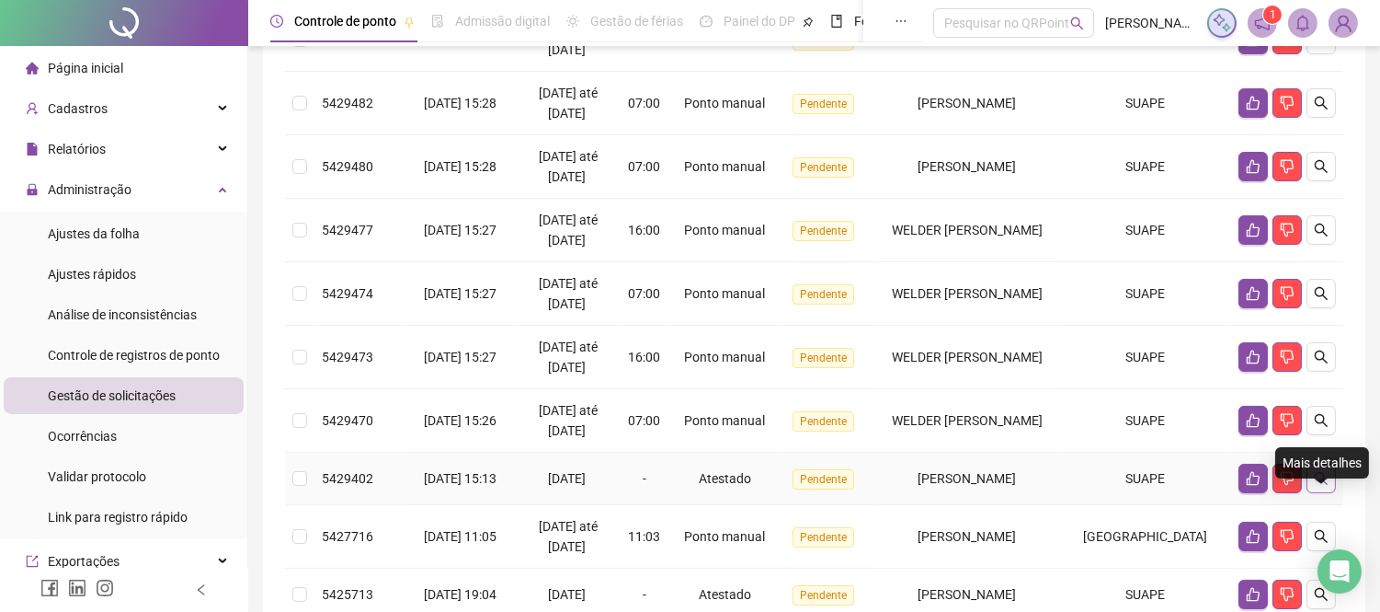
click at [1319, 486] on icon "search" at bounding box center [1321, 478] width 15 height 15
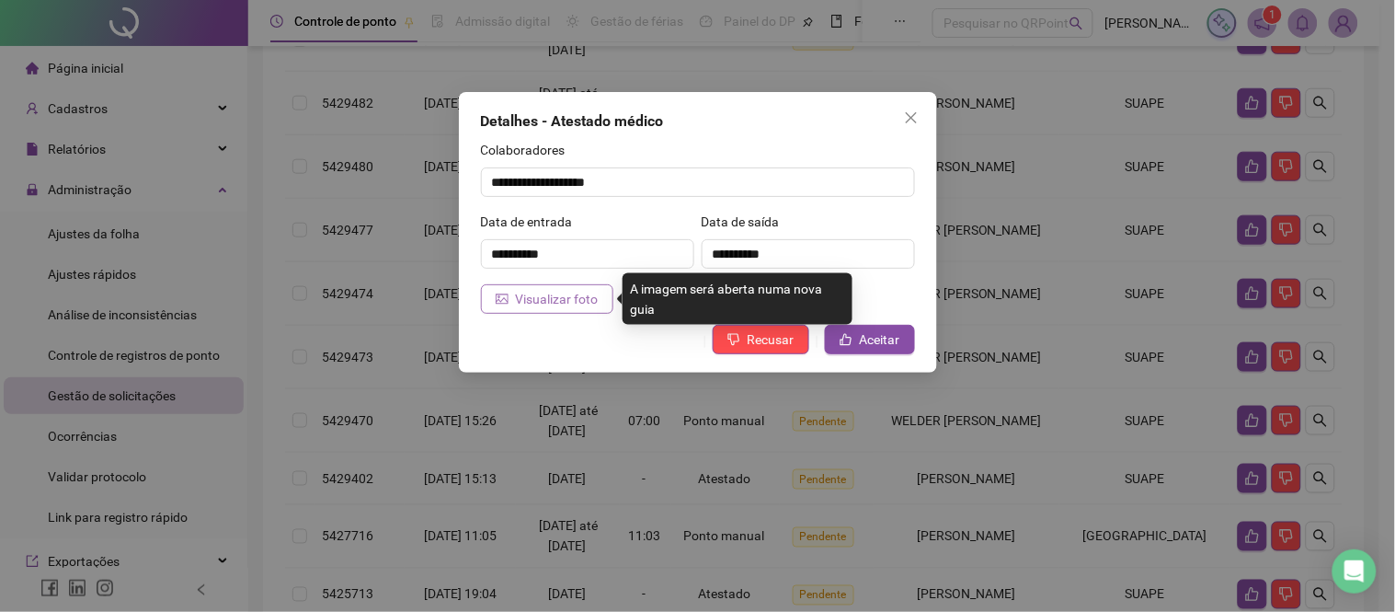
click at [518, 292] on span "Visualizar foto" at bounding box center [557, 299] width 83 height 20
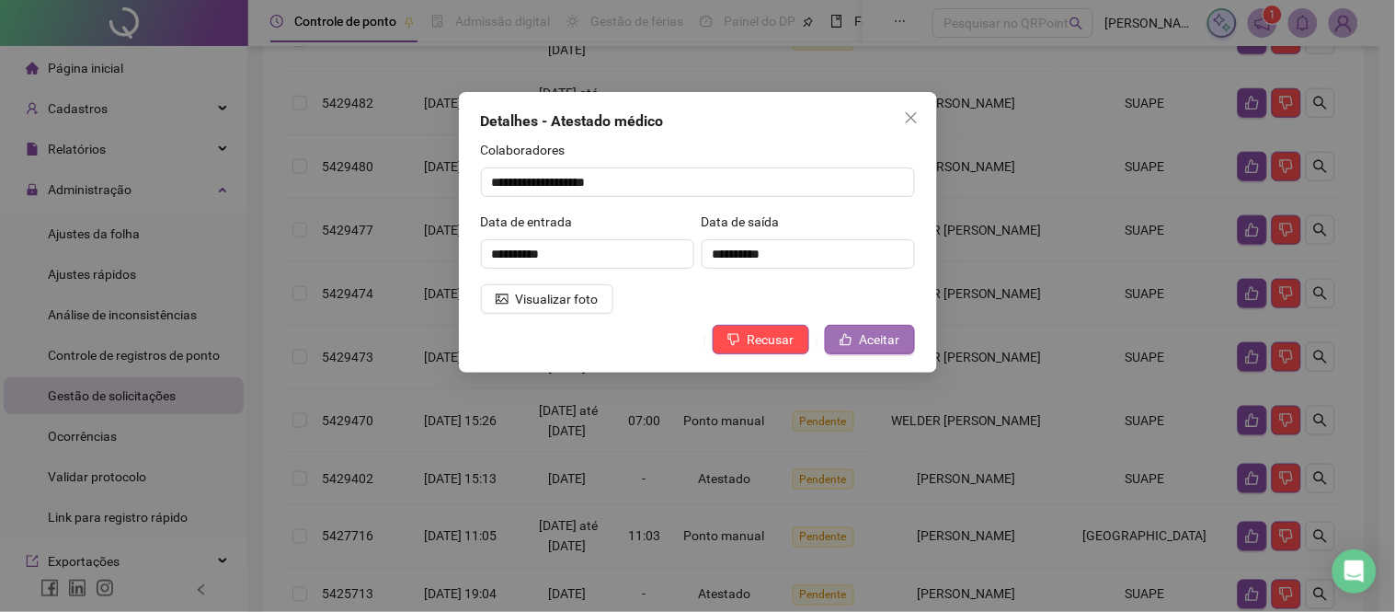
click at [871, 340] on span "Aceitar" at bounding box center [880, 339] width 40 height 20
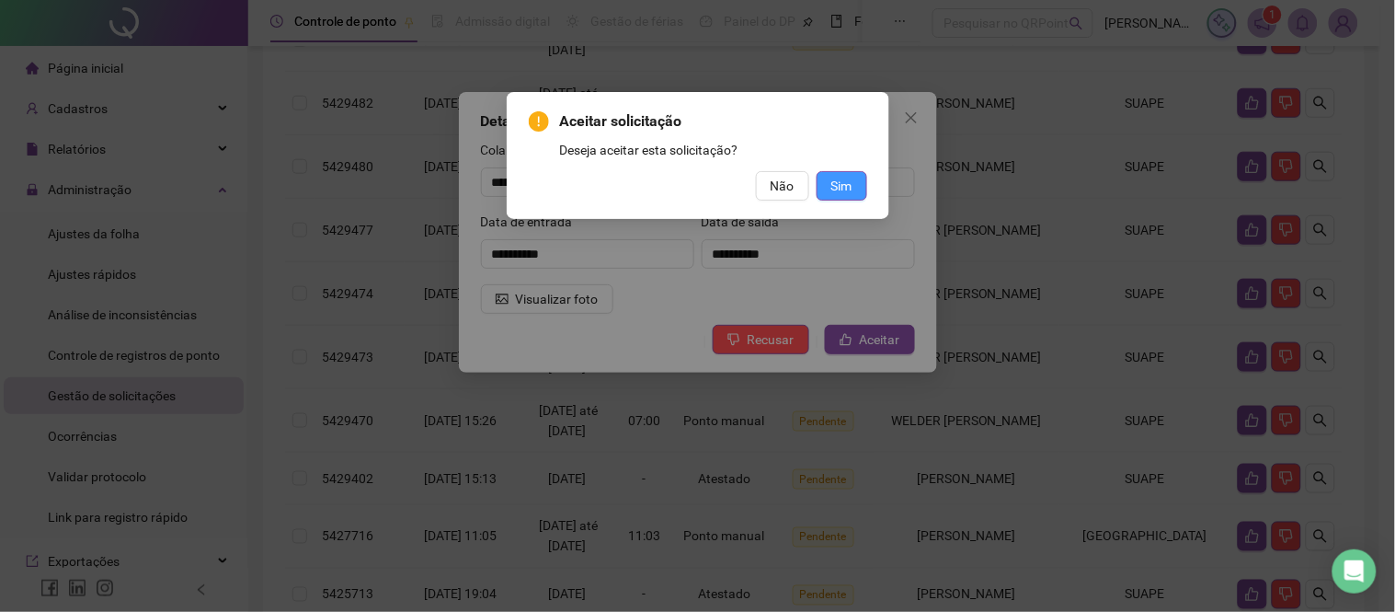
click at [841, 180] on span "Sim" at bounding box center [841, 186] width 21 height 20
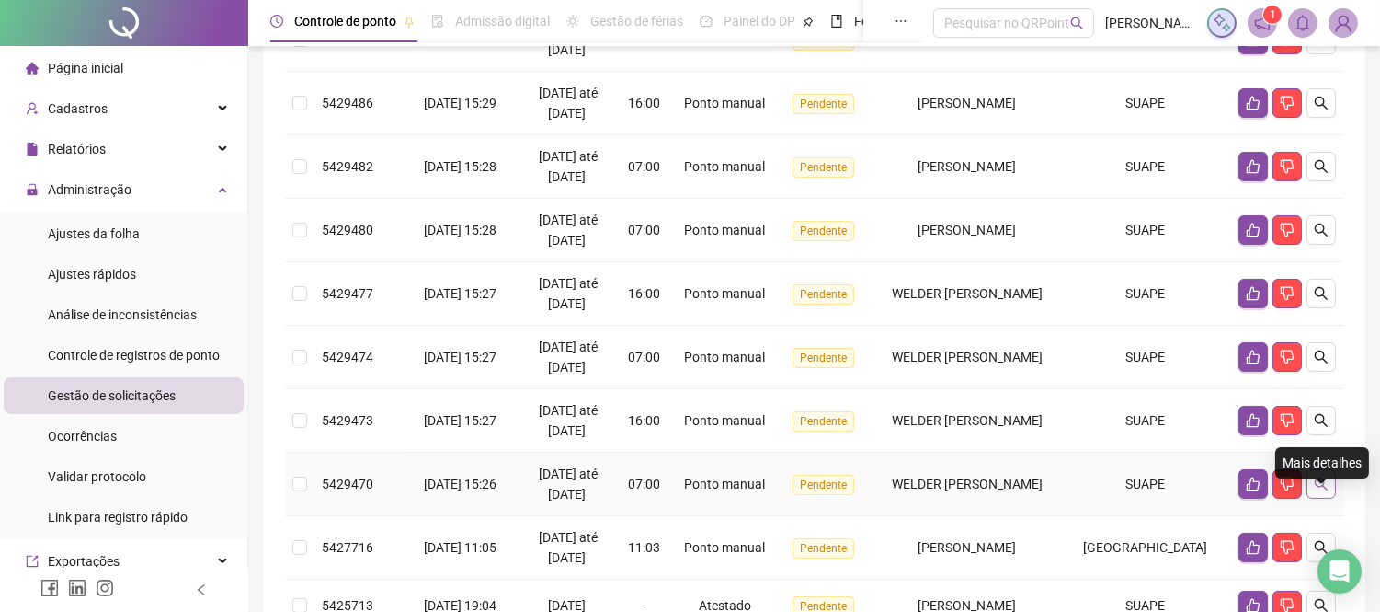
click at [1328, 491] on icon "search" at bounding box center [1321, 483] width 15 height 15
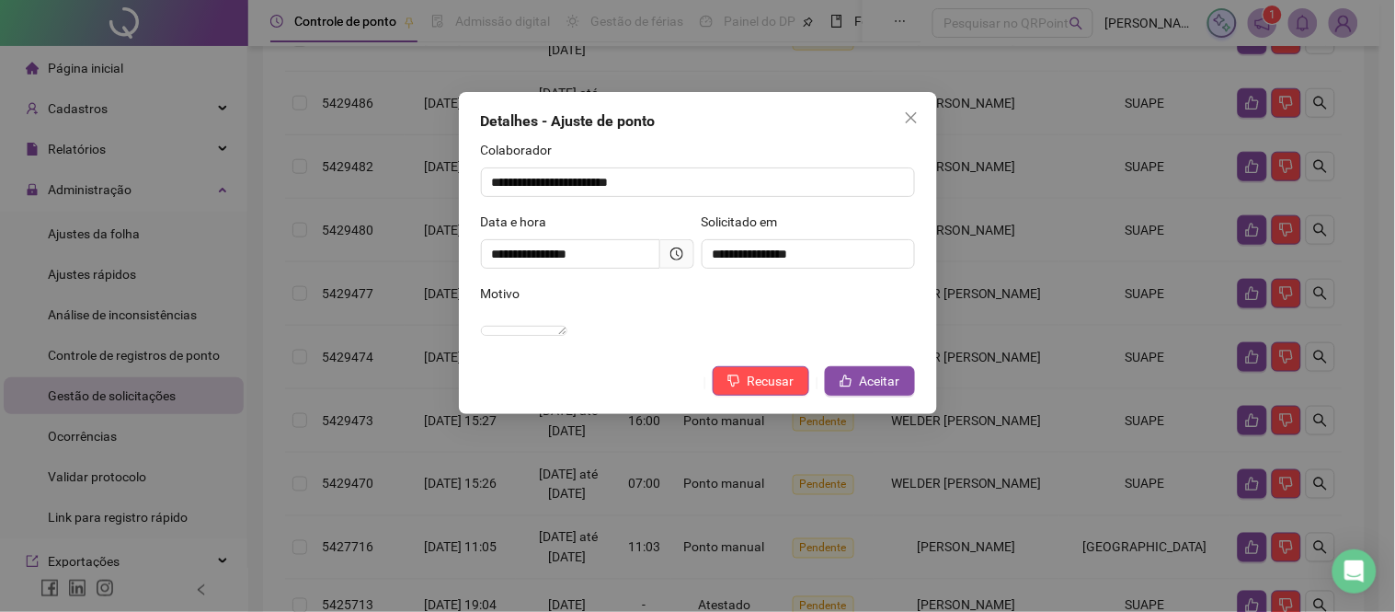
click at [676, 255] on icon "clock-circle" at bounding box center [676, 253] width 13 height 13
click at [858, 395] on button "Aceitar" at bounding box center [870, 380] width 90 height 29
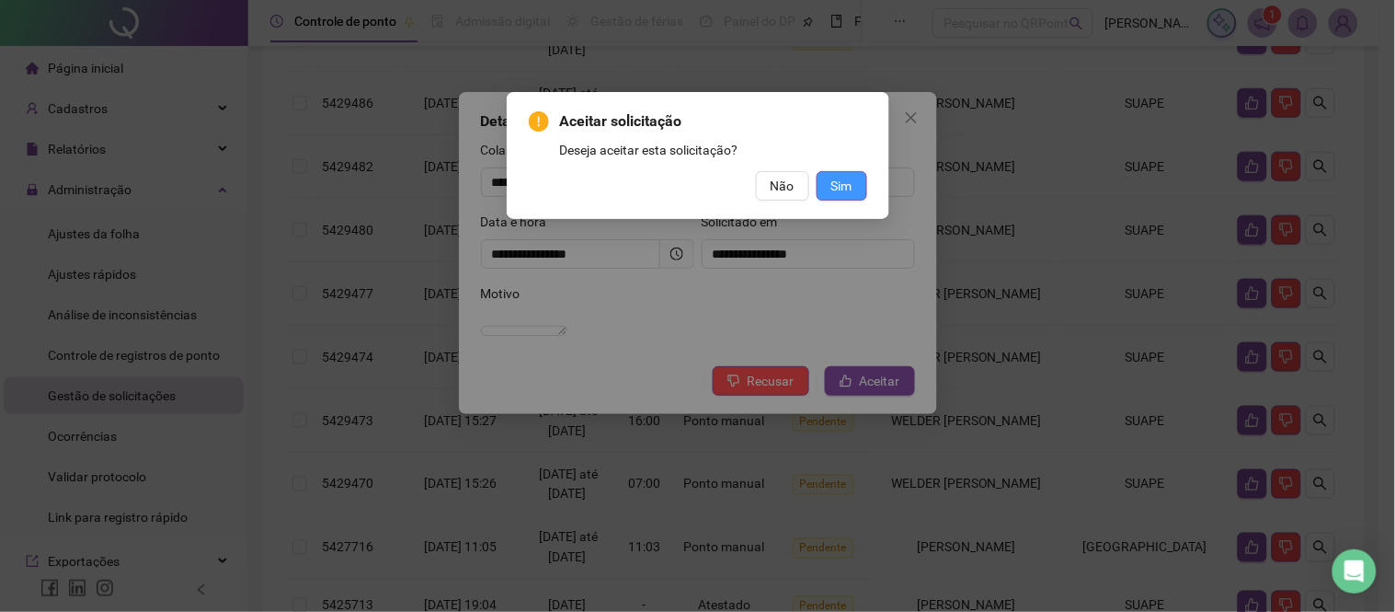
click at [847, 180] on span "Sim" at bounding box center [841, 186] width 21 height 20
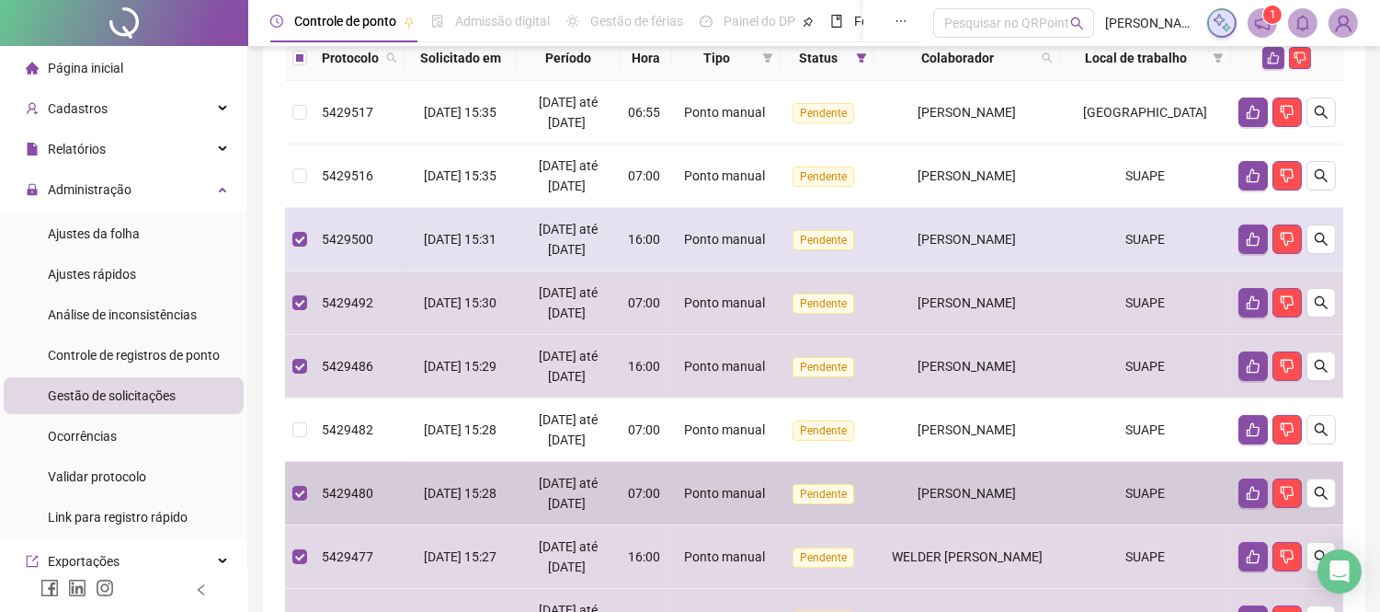
scroll to position [107, 0]
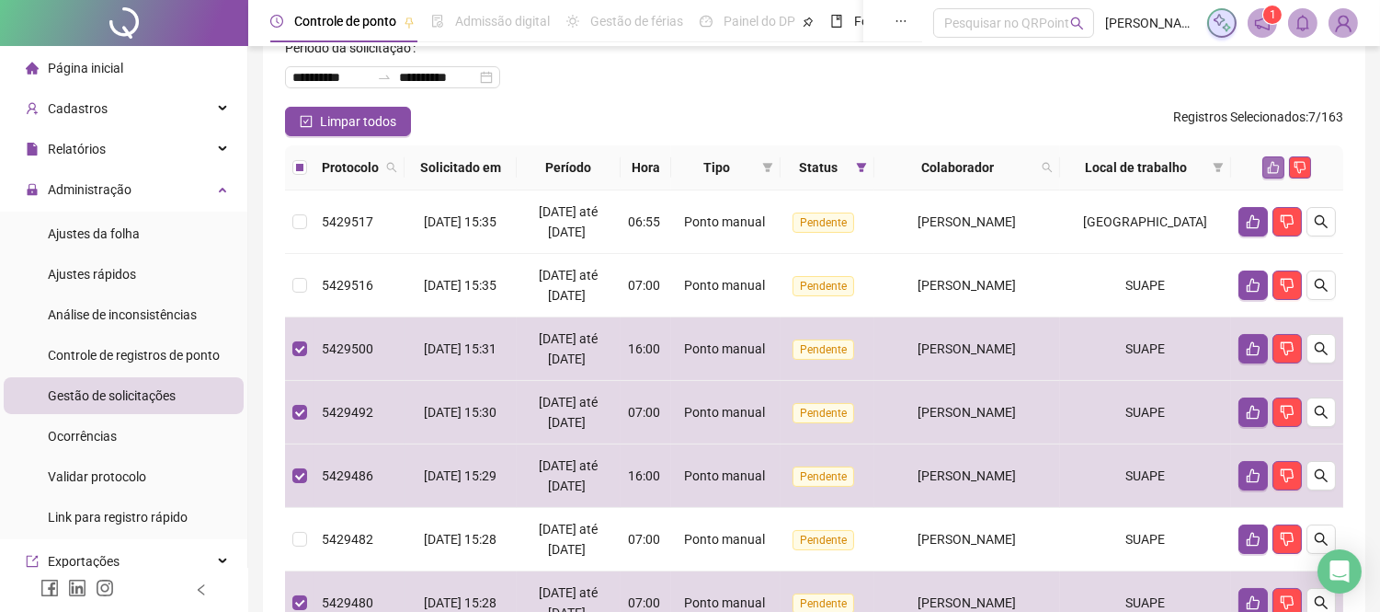
click at [1276, 174] on icon "like" at bounding box center [1273, 167] width 13 height 13
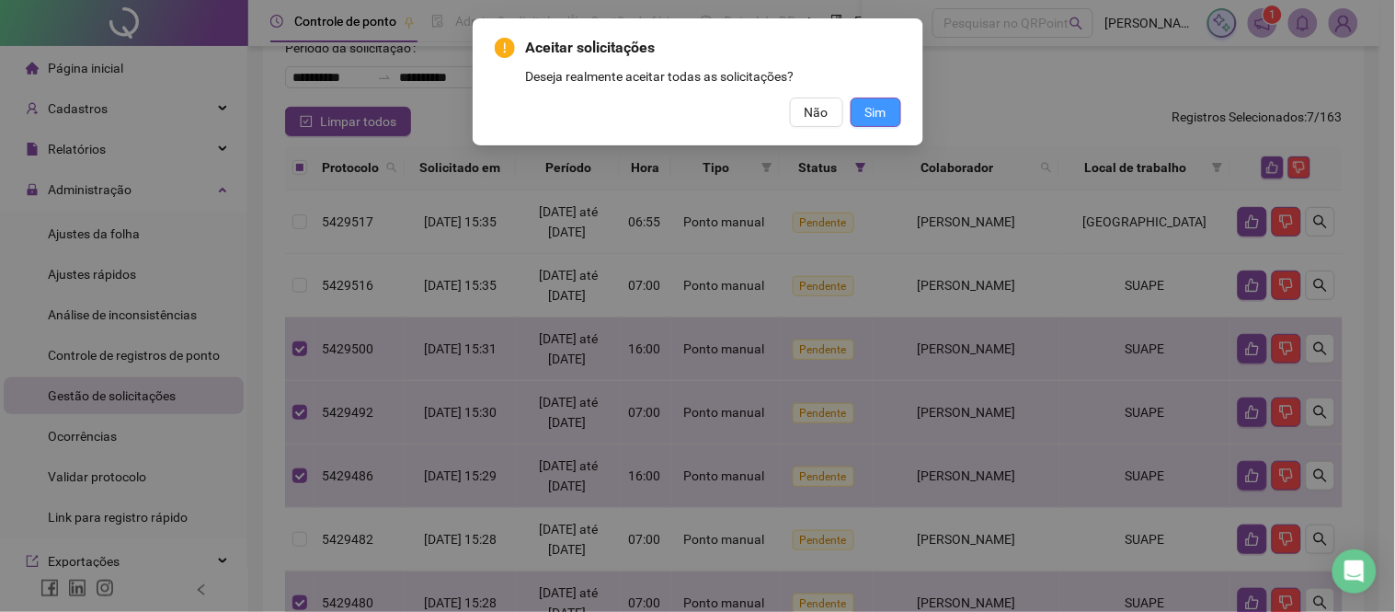
click at [872, 116] on span "Sim" at bounding box center [875, 112] width 21 height 20
click at [872, 116] on div "Aceitar solicitações Deseja realmente aceitar todas as solicitações? Não Sim" at bounding box center [697, 306] width 1395 height 612
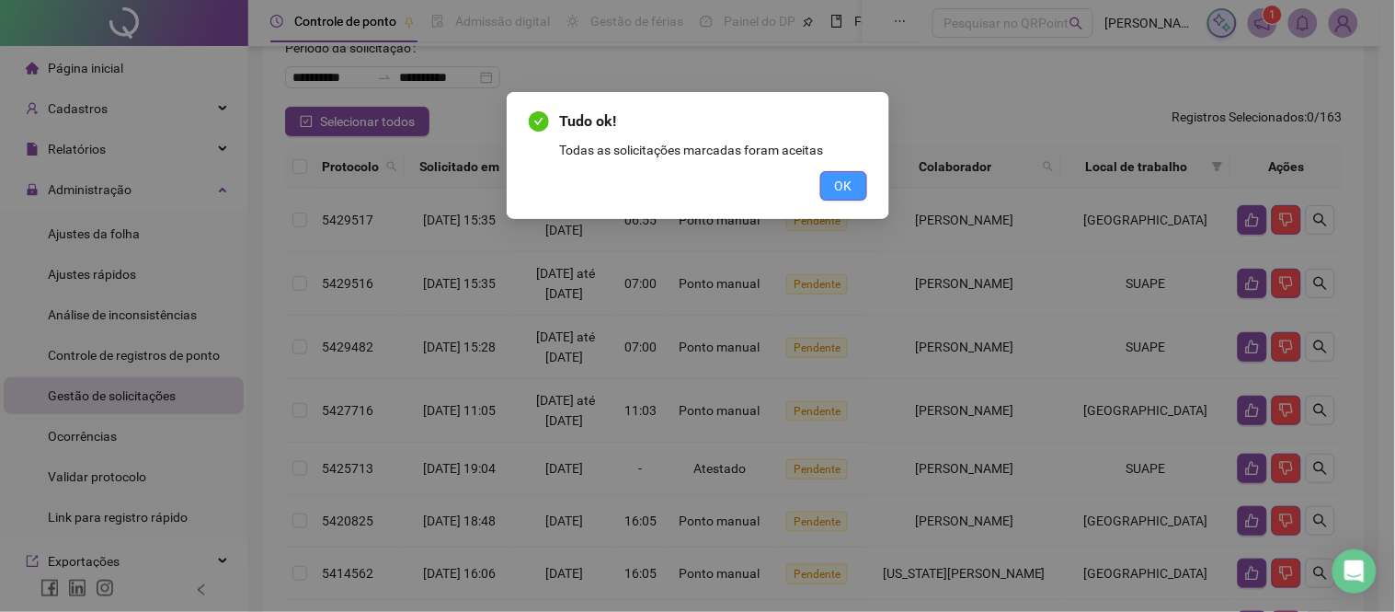
click at [835, 187] on span "OK" at bounding box center [843, 186] width 17 height 20
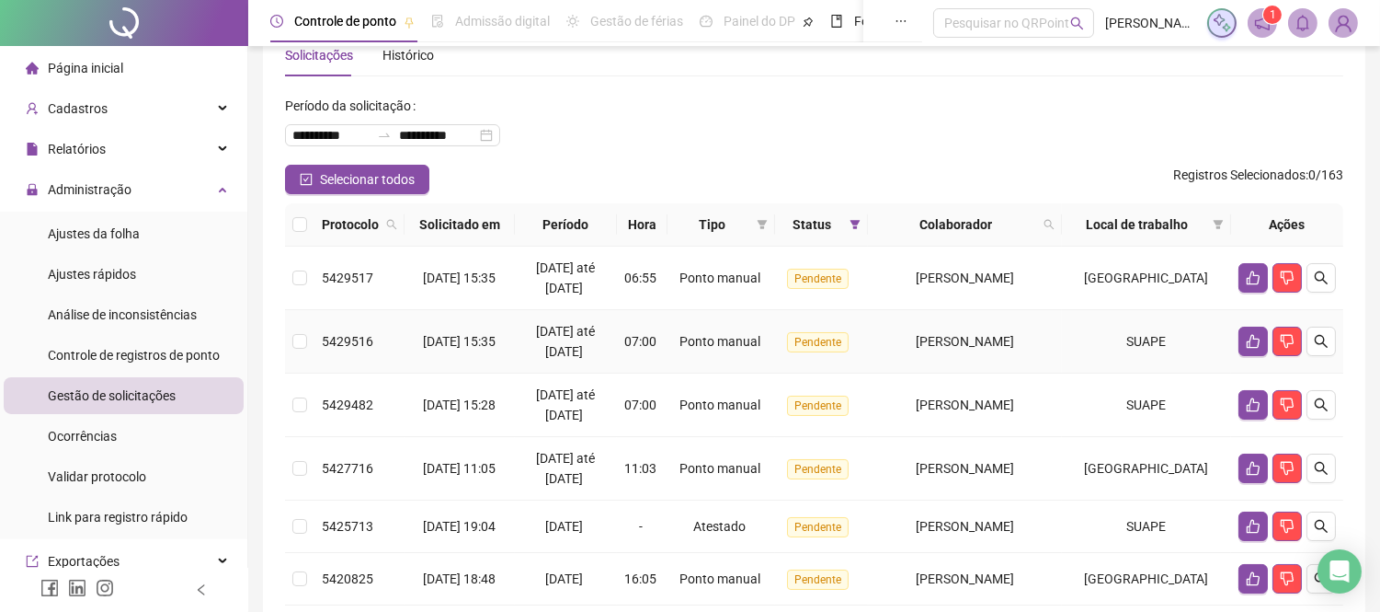
scroll to position [43, 0]
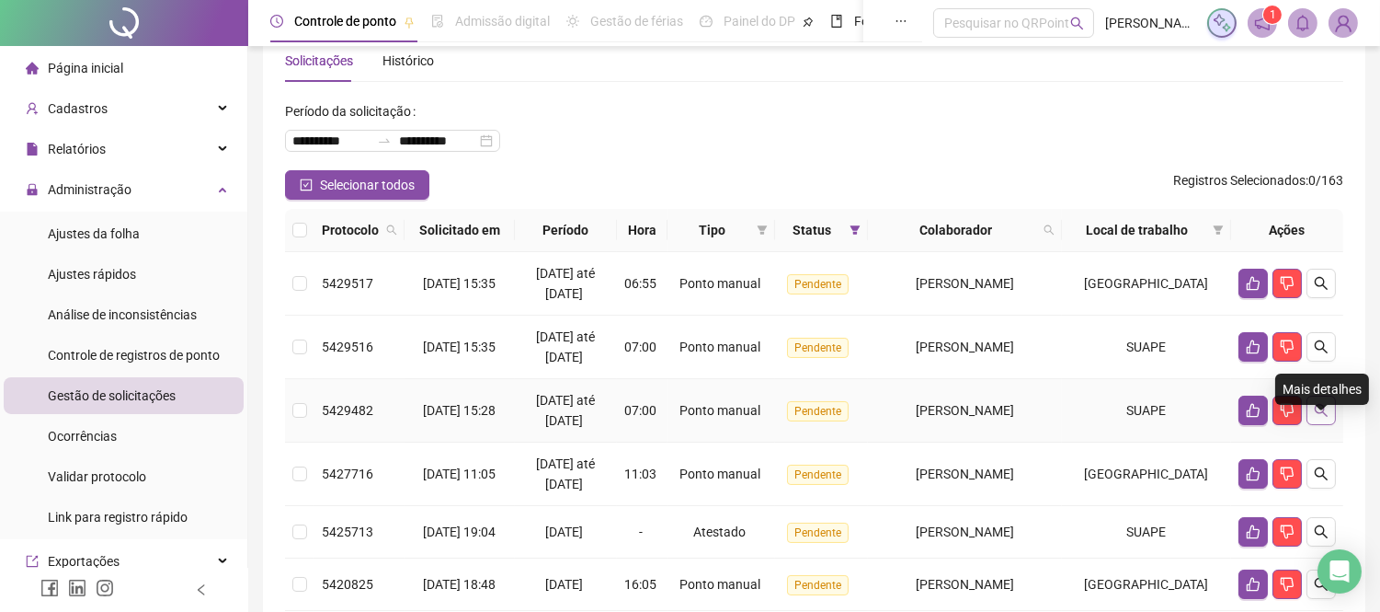
click at [1326, 417] on icon "search" at bounding box center [1321, 410] width 15 height 15
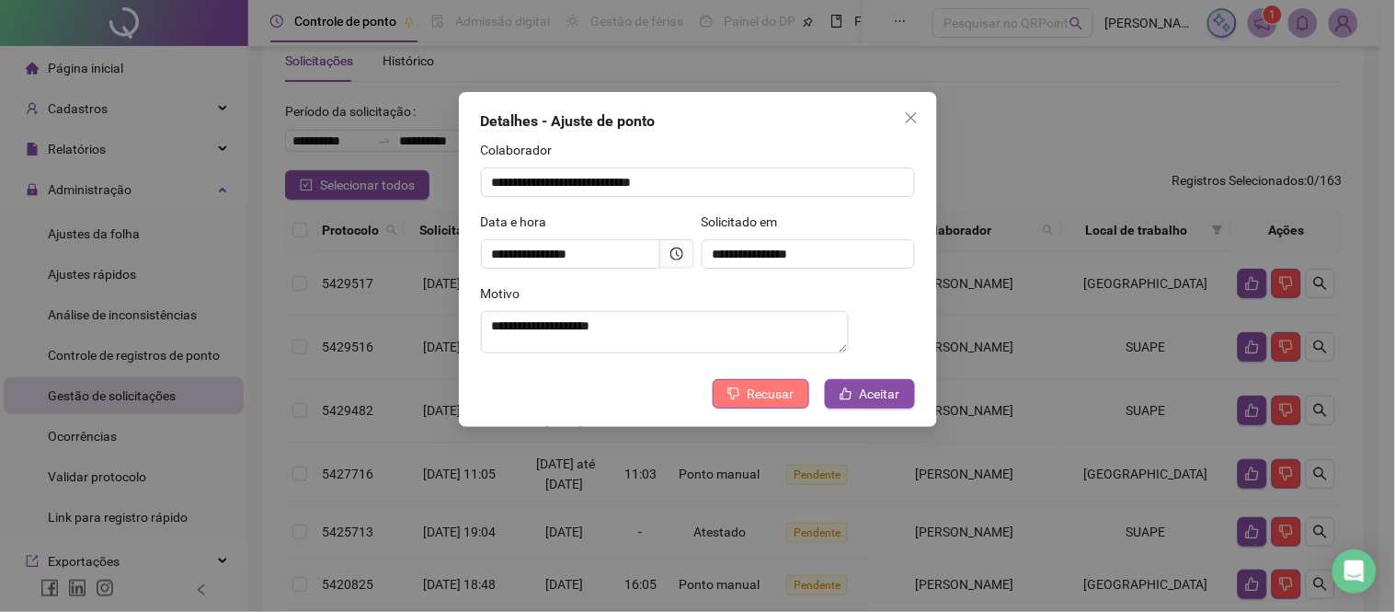
click at [732, 400] on icon "dislike" at bounding box center [733, 393] width 13 height 13
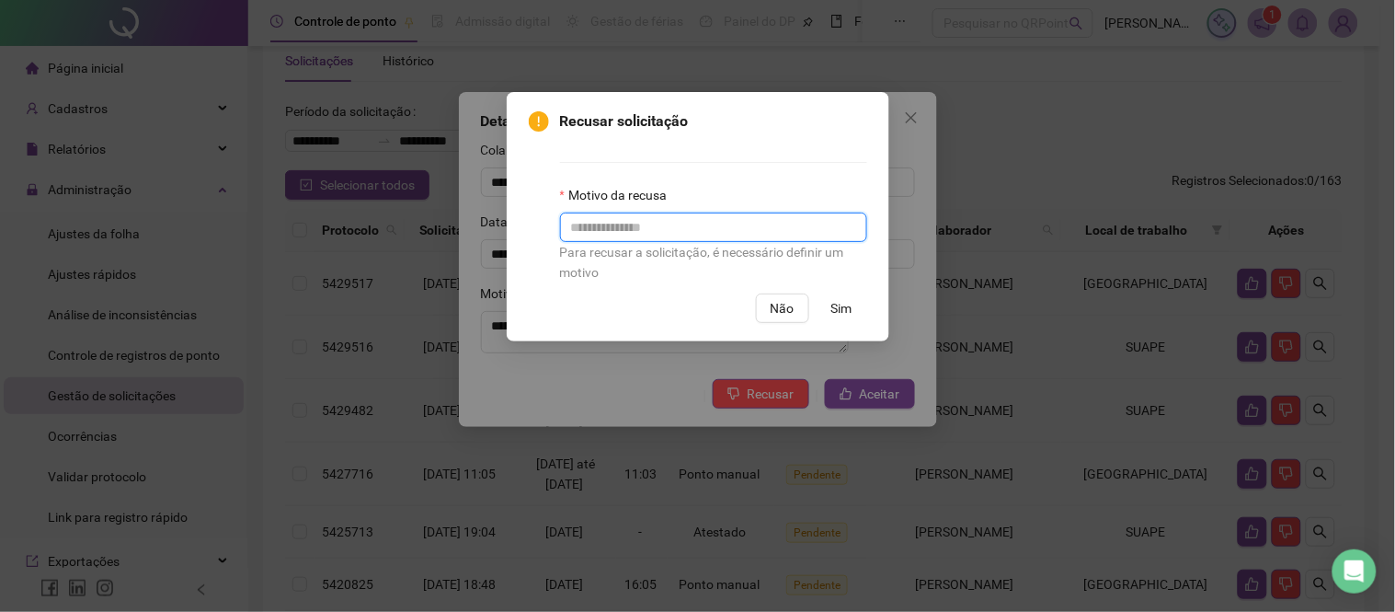
click at [659, 230] on input "text" at bounding box center [713, 226] width 307 height 29
type input "**********"
click at [855, 306] on button "Sim" at bounding box center [842, 307] width 51 height 29
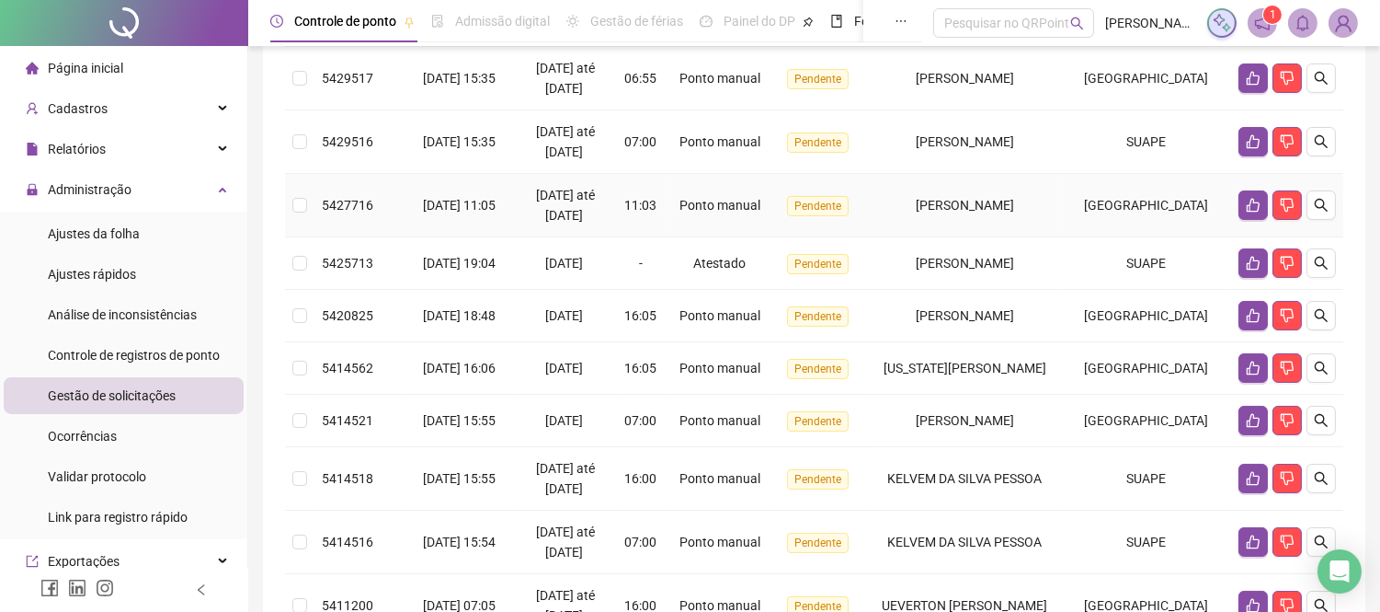
scroll to position [145, 0]
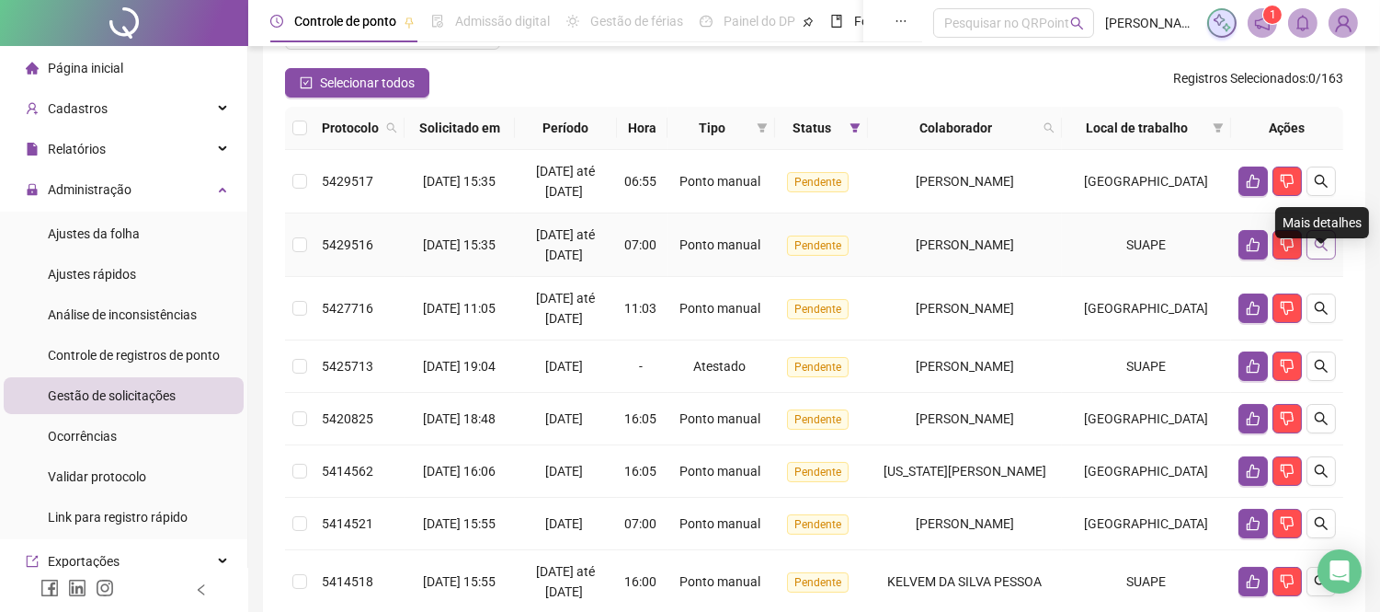
click at [1320, 252] on icon "search" at bounding box center [1321, 244] width 15 height 15
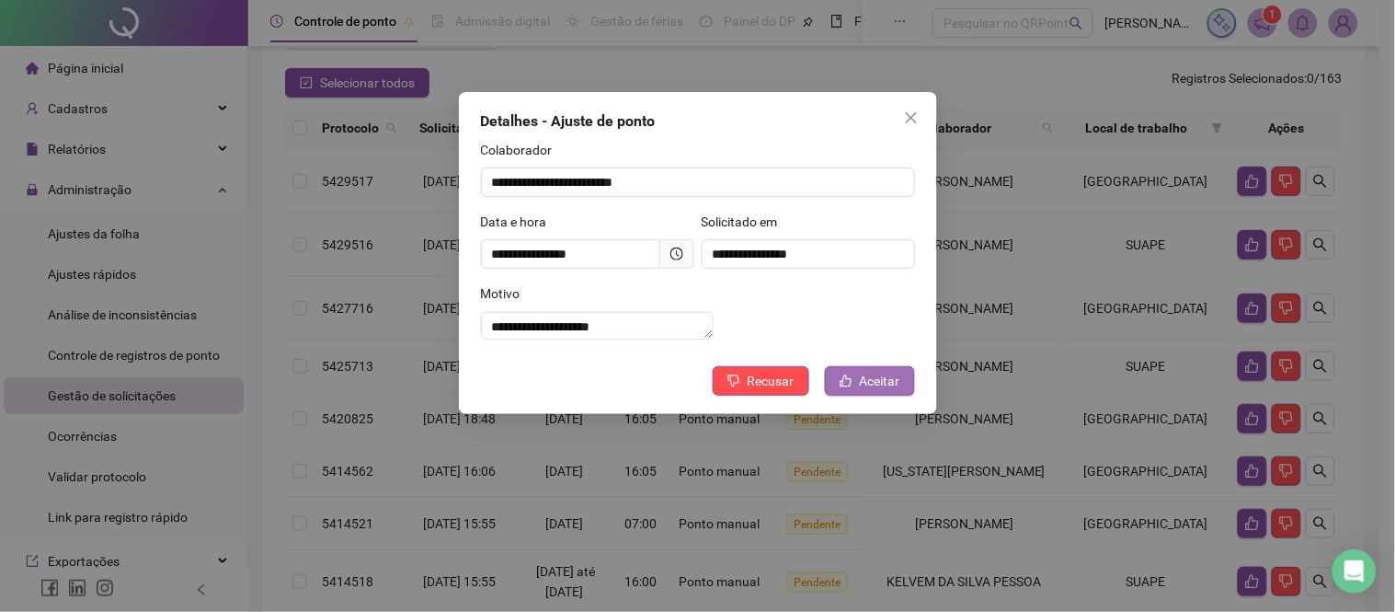
click at [869, 391] on span "Aceitar" at bounding box center [880, 381] width 40 height 20
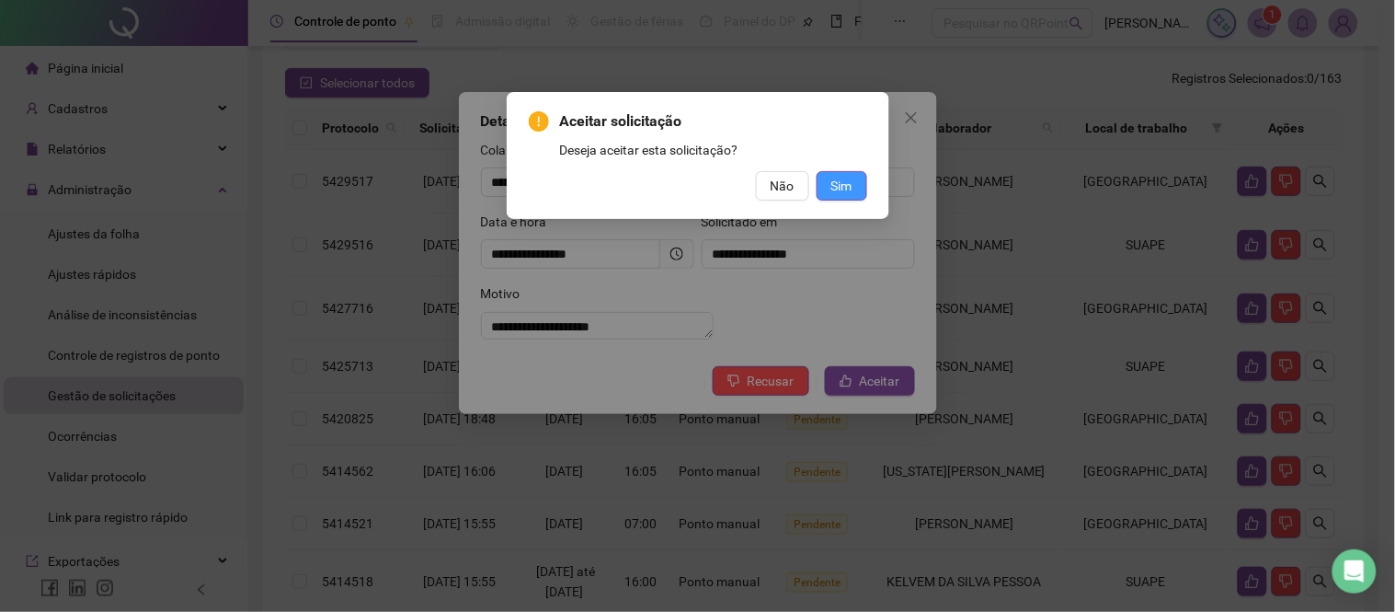
click at [844, 182] on span "Sim" at bounding box center [841, 186] width 21 height 20
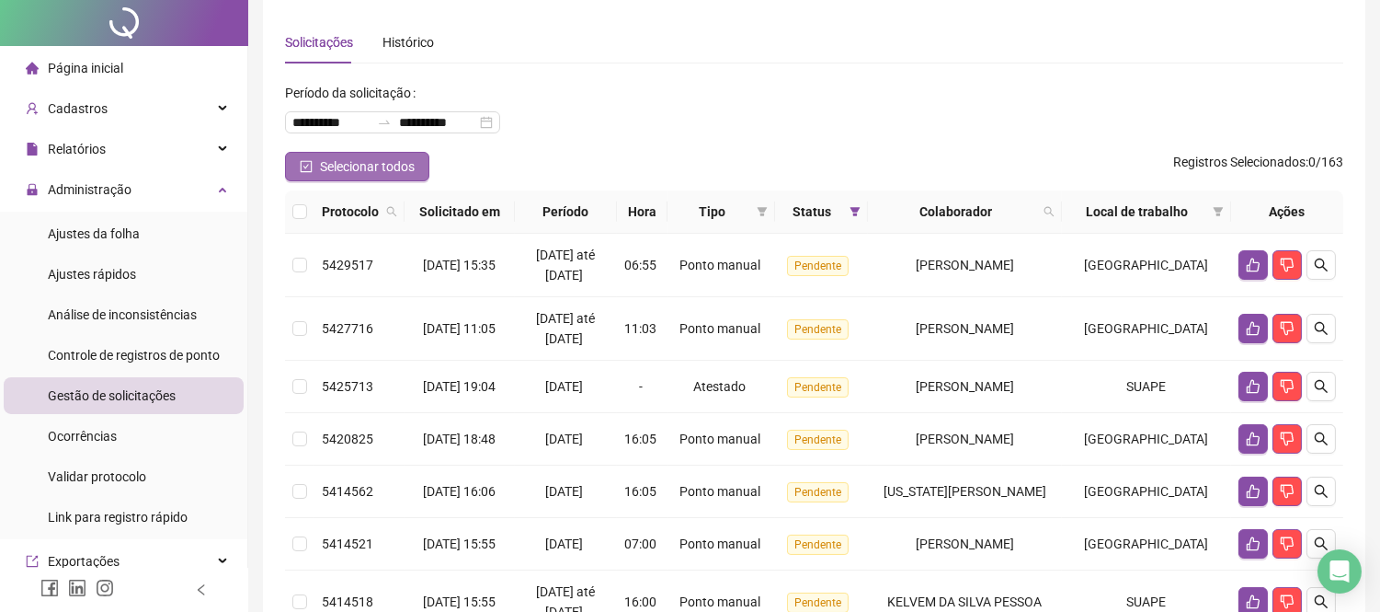
scroll to position [0, 0]
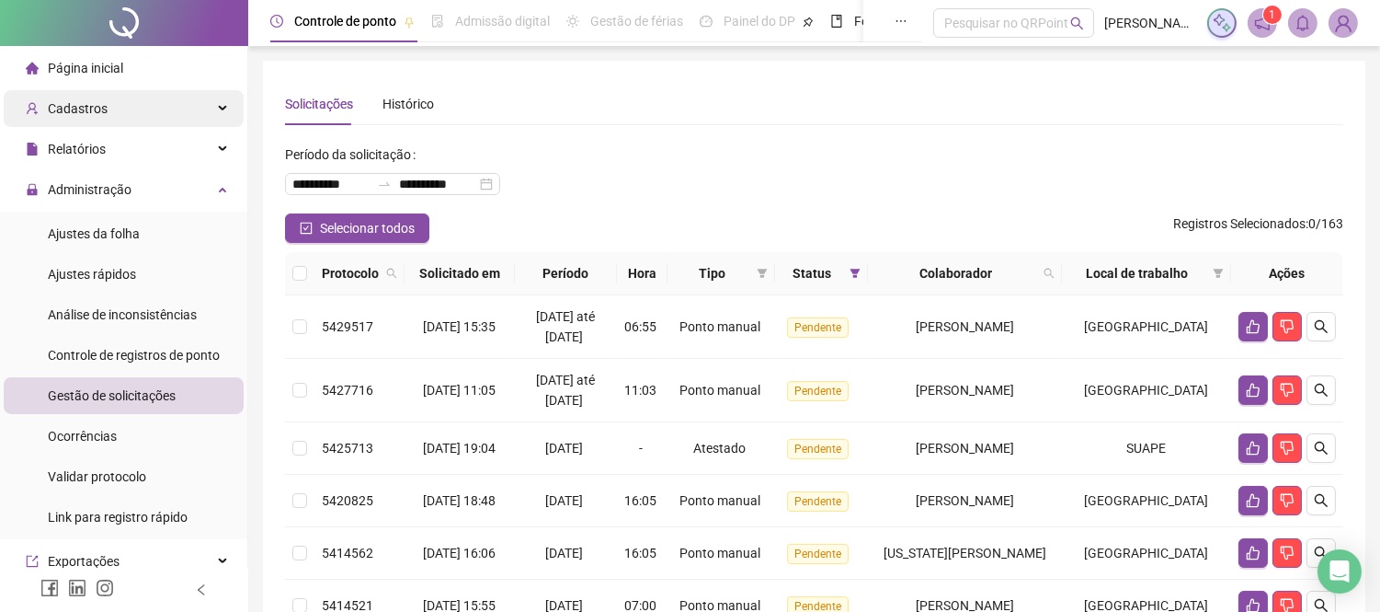
click at [142, 122] on div "Cadastros" at bounding box center [124, 108] width 240 height 37
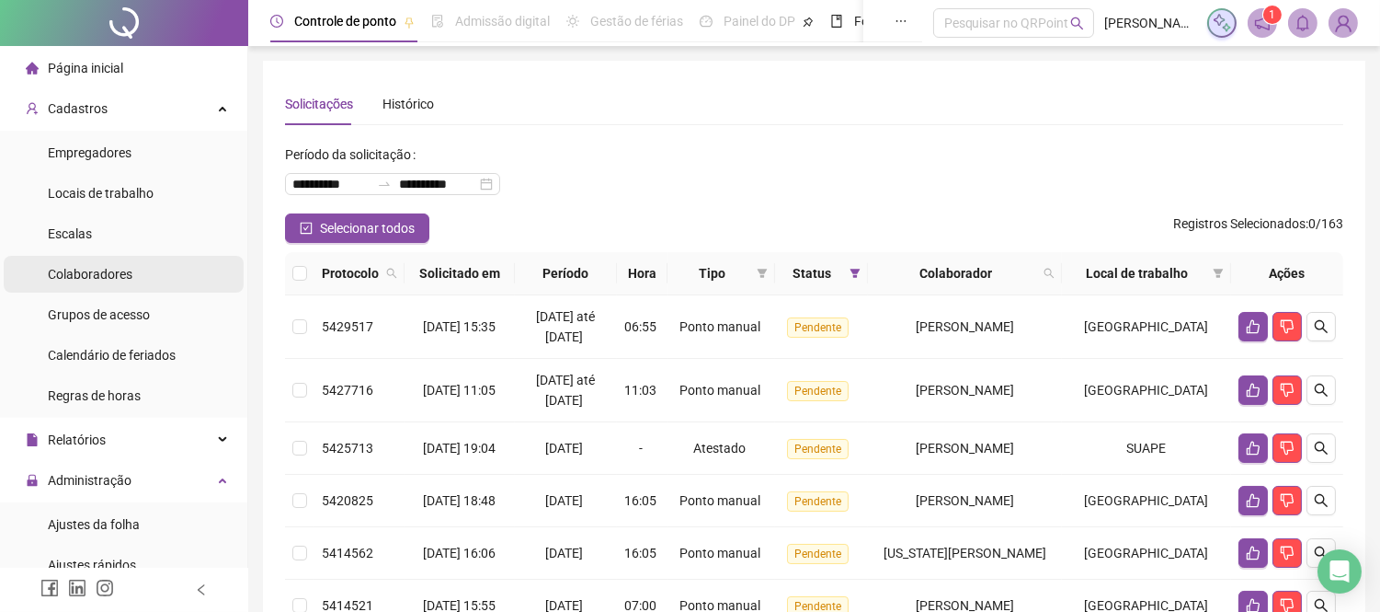
click at [104, 278] on span "Colaboradores" at bounding box center [90, 274] width 85 height 15
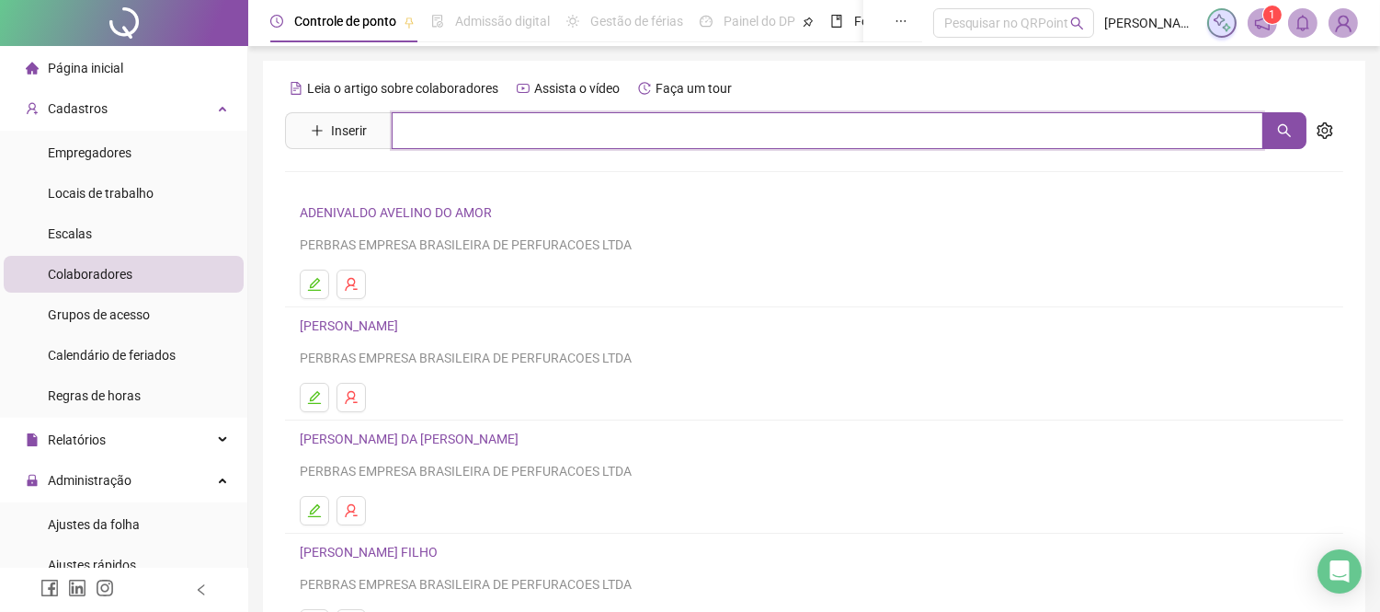
click at [562, 126] on input "text" at bounding box center [828, 130] width 872 height 37
type input "******"
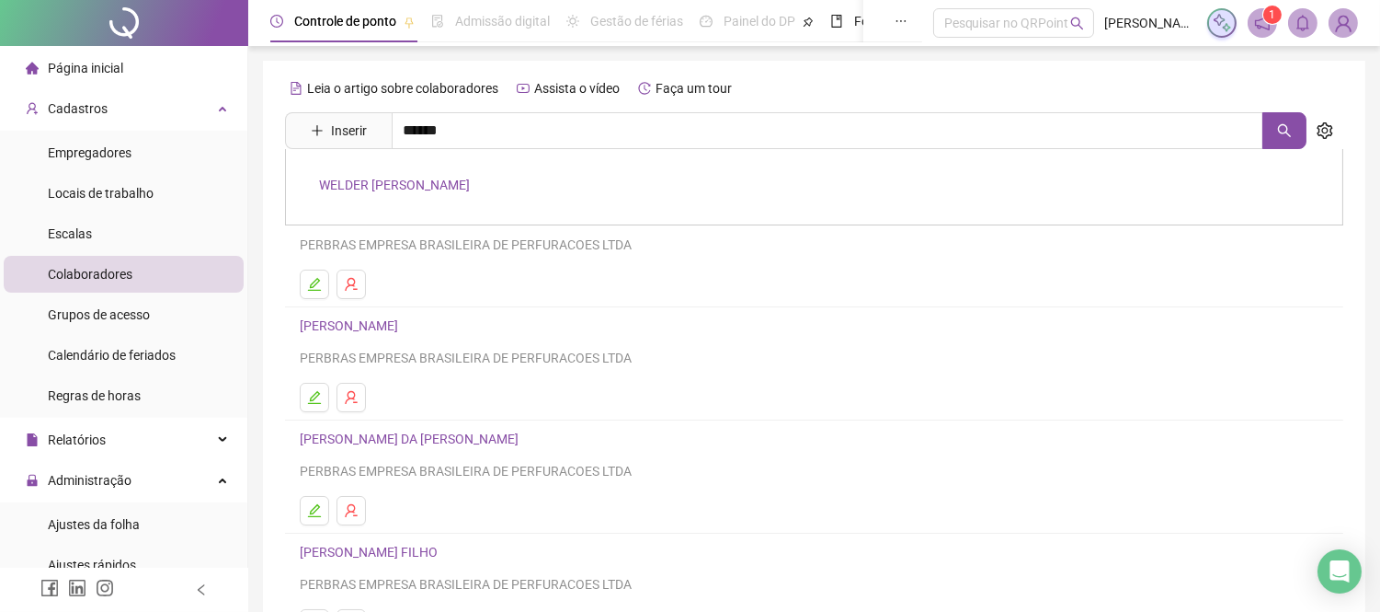
click at [427, 194] on div "WELDER [PERSON_NAME]" at bounding box center [814, 187] width 1058 height 76
click at [430, 180] on div "Leia o artigo sobre colaboradores Assista o vídeo Faça um tour Inserir ****** […" at bounding box center [814, 431] width 1058 height 714
click at [480, 121] on input "******" at bounding box center [828, 130] width 872 height 37
click at [440, 188] on link "WELDER [PERSON_NAME]" at bounding box center [394, 184] width 151 height 15
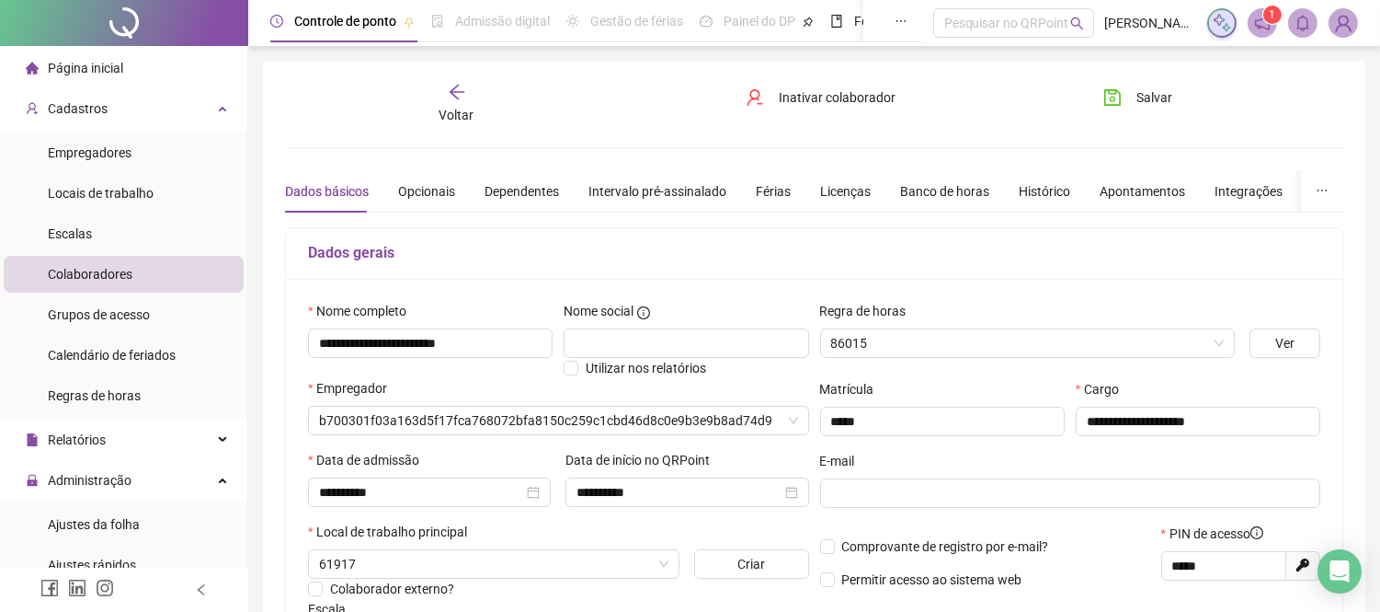
type input "**********"
click at [675, 193] on div "Intervalo pré-assinalado" at bounding box center [658, 191] width 138 height 20
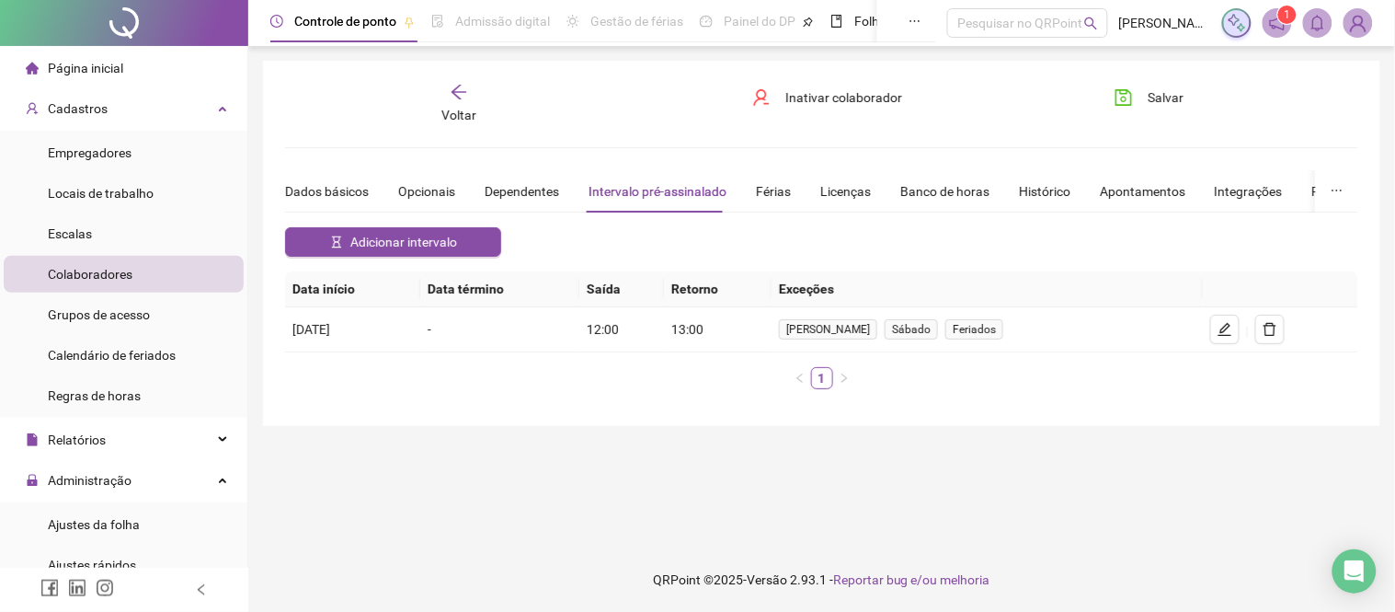
click at [454, 95] on icon "arrow-left" at bounding box center [459, 92] width 18 height 18
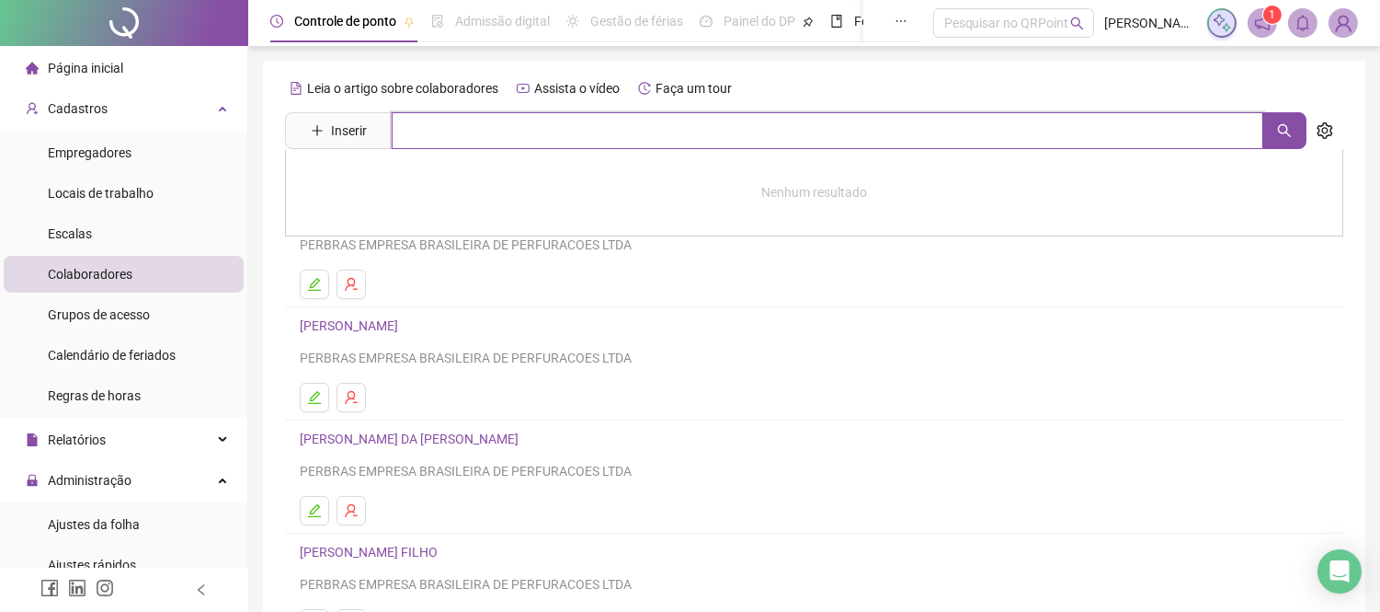
click at [419, 130] on input "text" at bounding box center [828, 130] width 872 height 37
type input "**********"
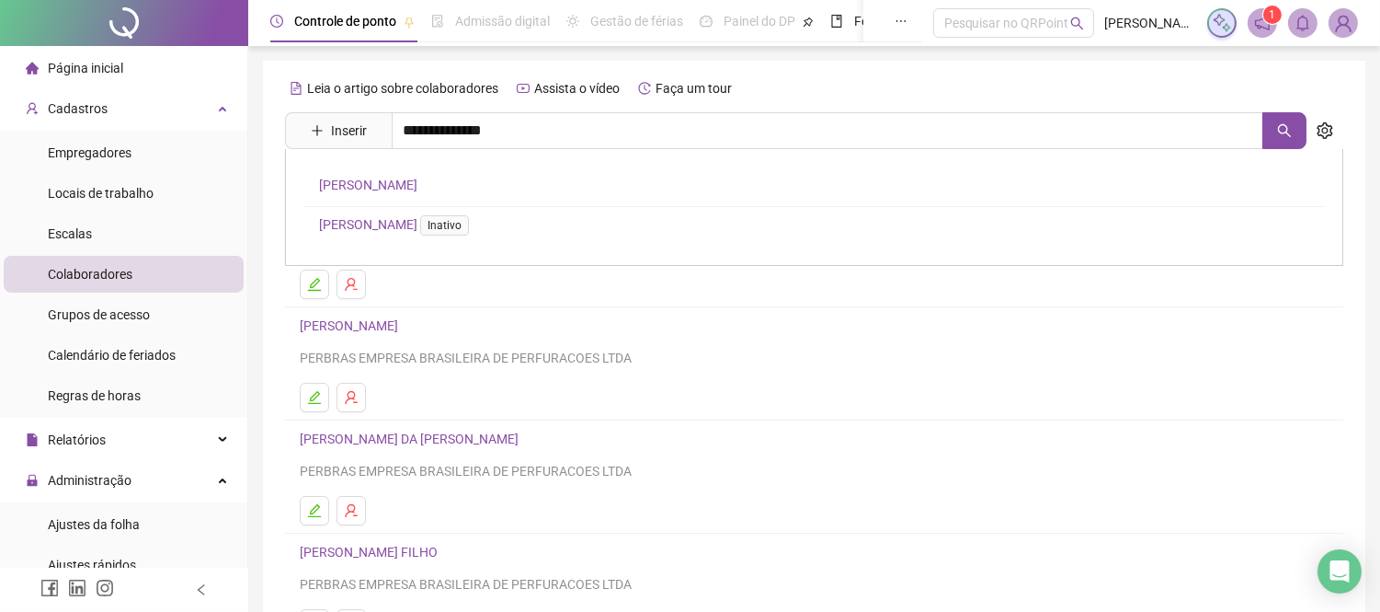
click at [407, 179] on link "[PERSON_NAME]" at bounding box center [368, 184] width 98 height 15
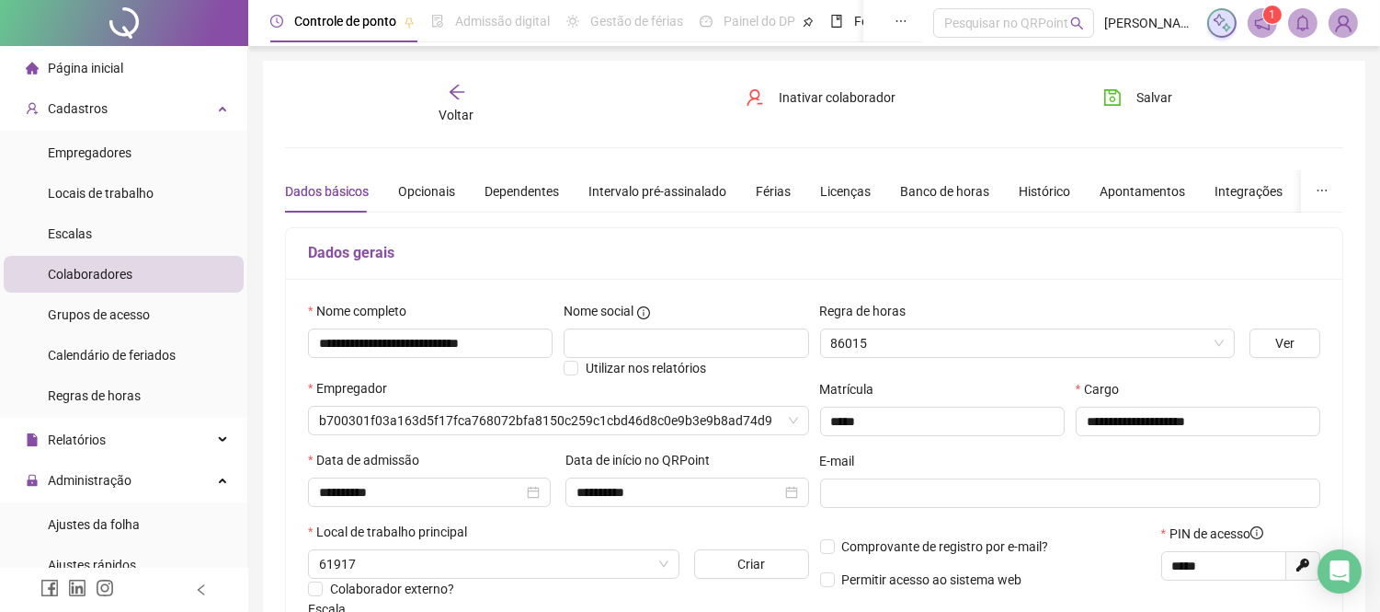
type input "**********"
click at [632, 188] on div "Intervalo pré-assinalado" at bounding box center [658, 191] width 138 height 20
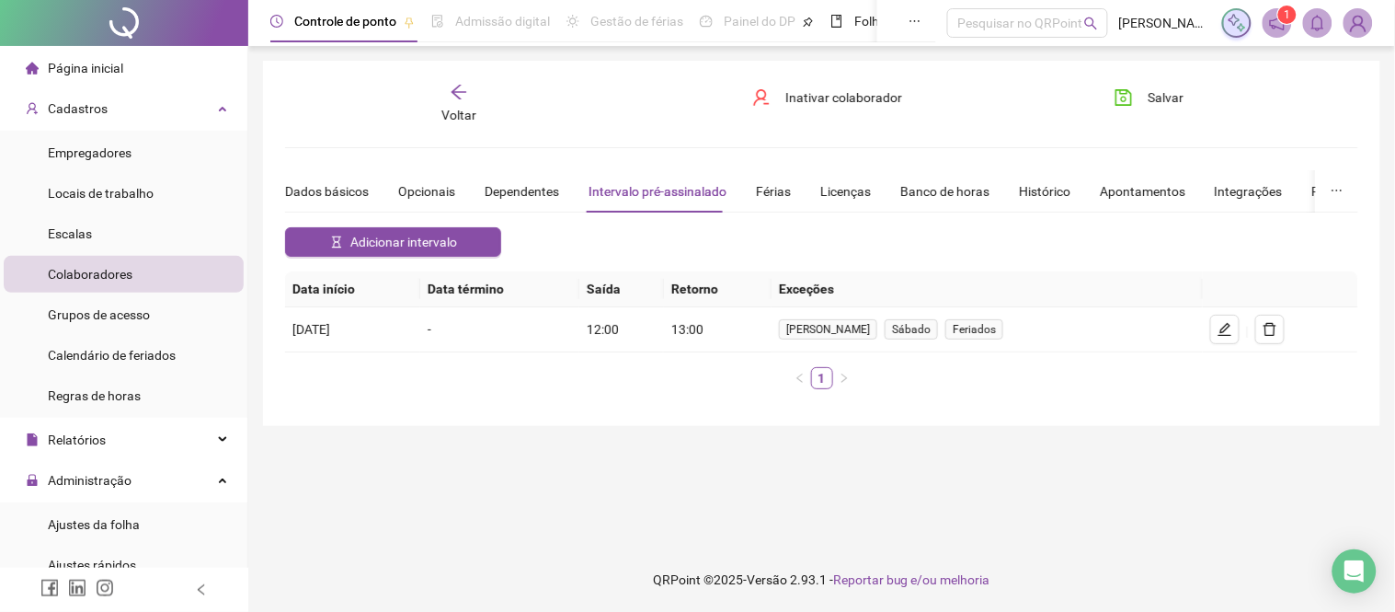
click at [466, 108] on span "Voltar" at bounding box center [458, 115] width 35 height 15
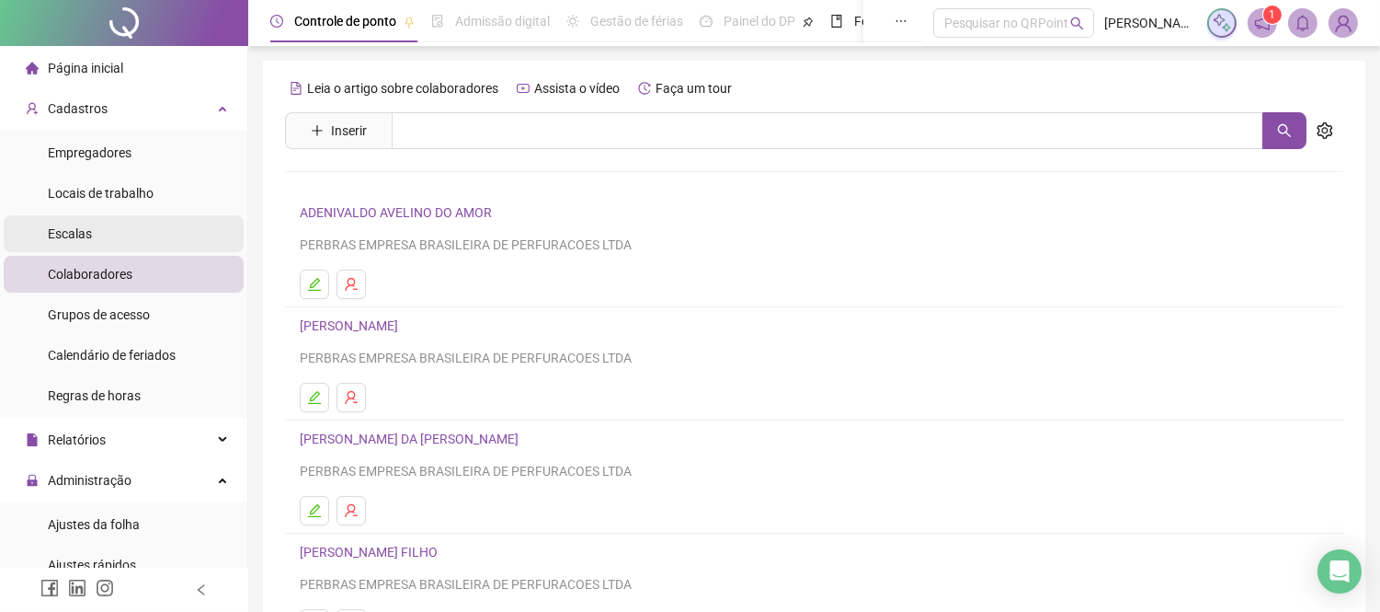
drag, startPoint x: 176, startPoint y: 101, endPoint x: 154, endPoint y: 219, distance: 119.8
click at [176, 101] on div "Cadastros" at bounding box center [124, 108] width 240 height 37
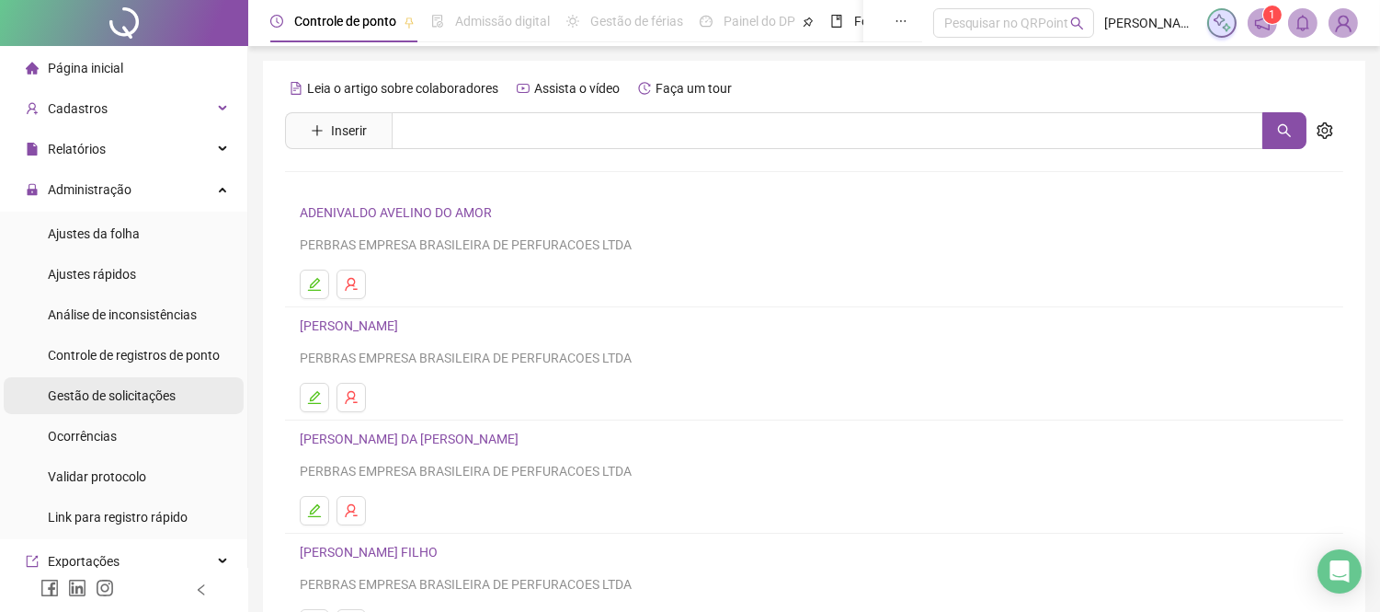
click at [102, 394] on span "Gestão de solicitações" at bounding box center [112, 395] width 128 height 15
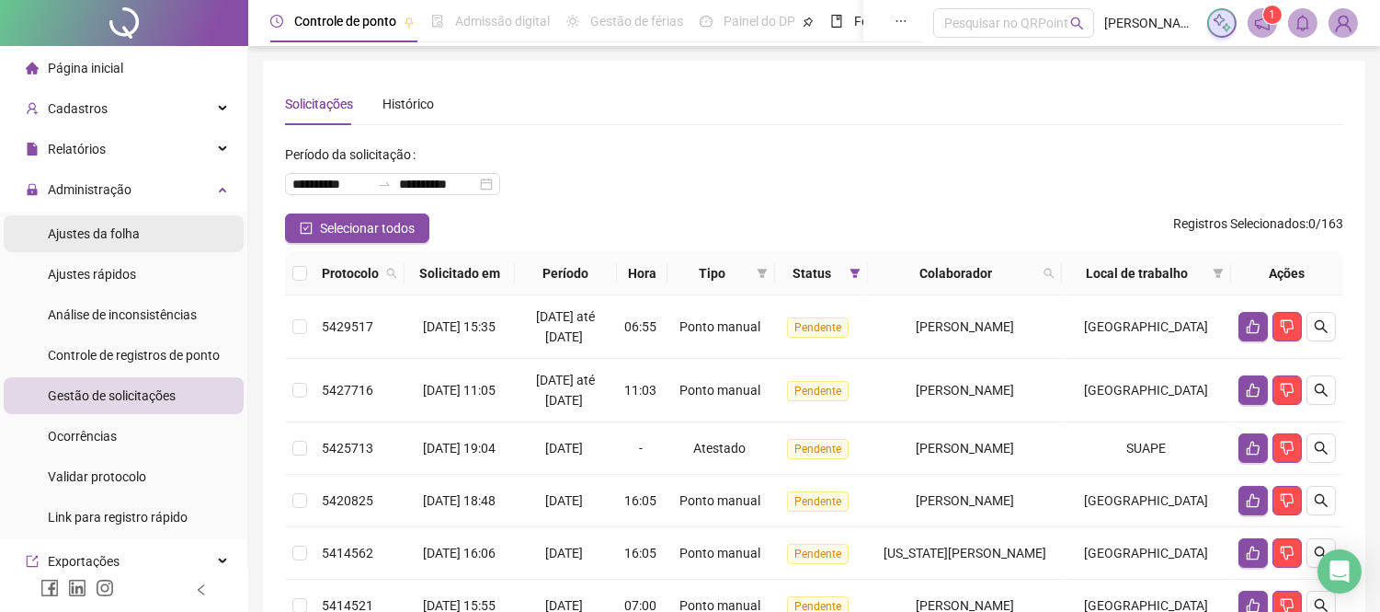
click at [124, 233] on span "Ajustes da folha" at bounding box center [94, 233] width 92 height 15
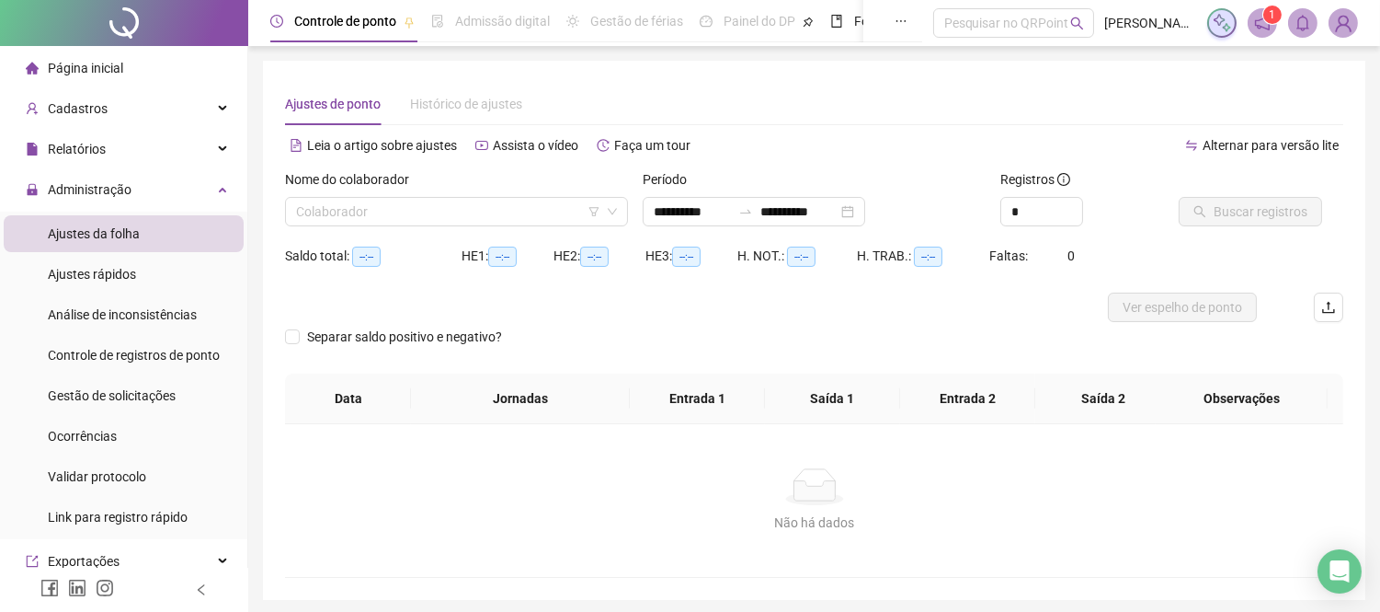
type input "**********"
click at [429, 211] on input "search" at bounding box center [448, 212] width 304 height 28
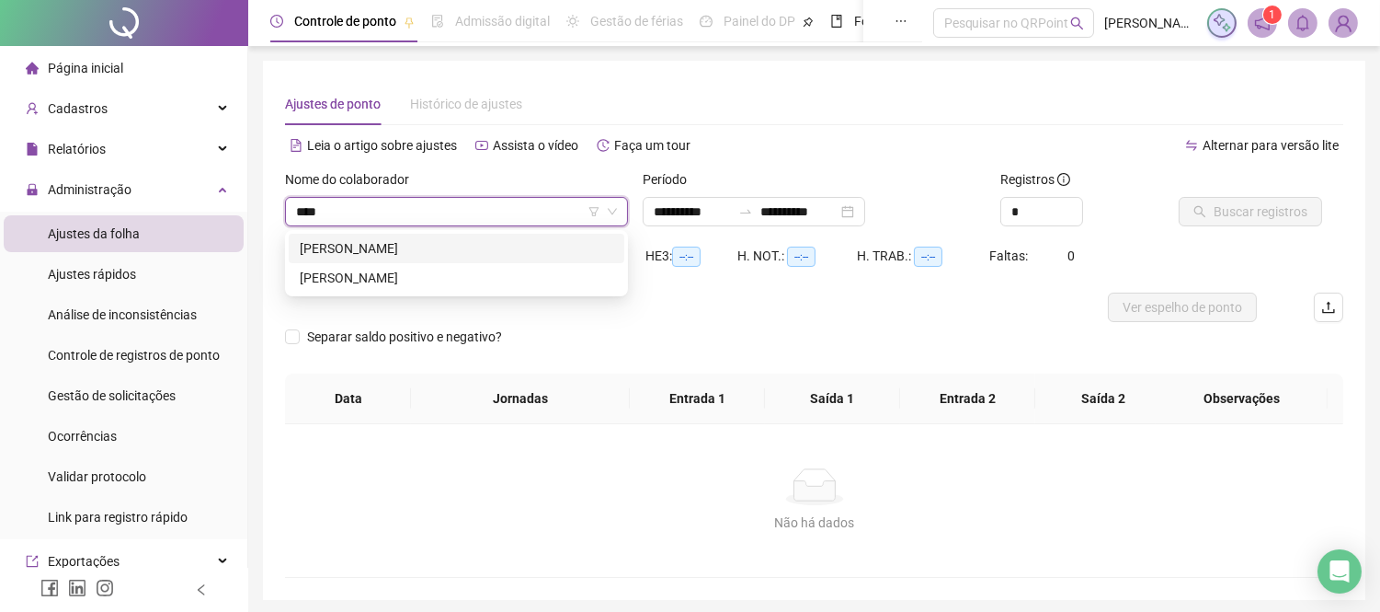
type input "*****"
click at [394, 243] on div "[PERSON_NAME]" at bounding box center [457, 248] width 314 height 20
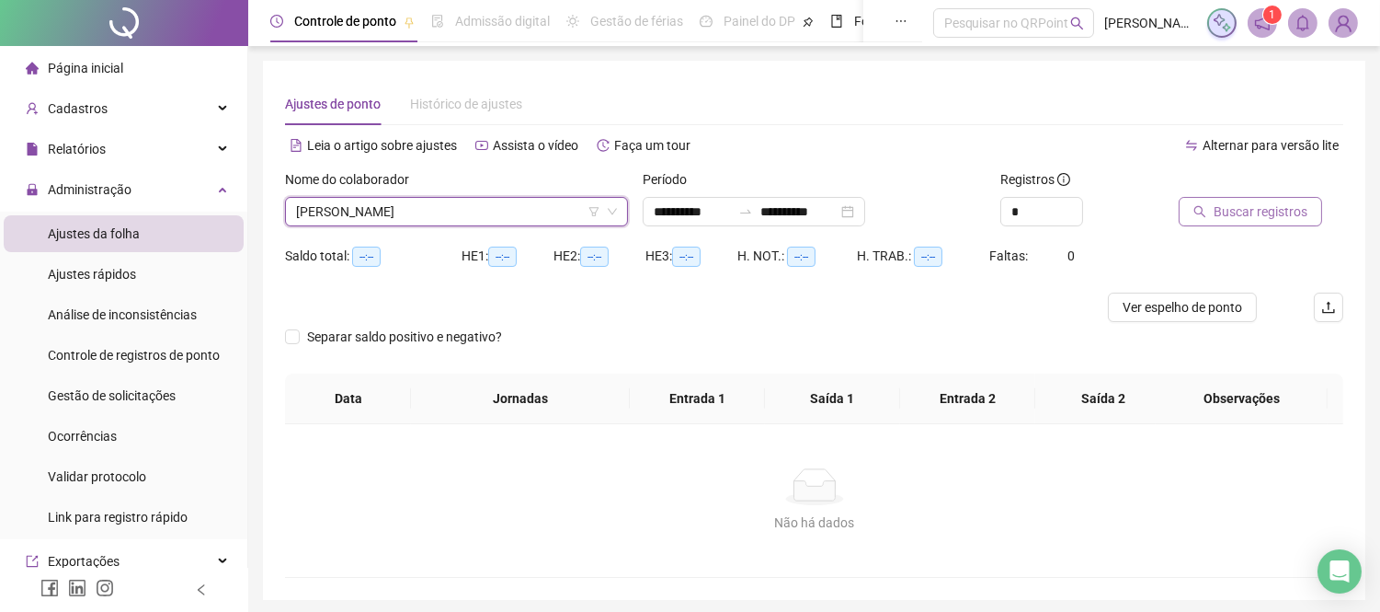
click at [1201, 202] on button "Buscar registros" at bounding box center [1250, 211] width 143 height 29
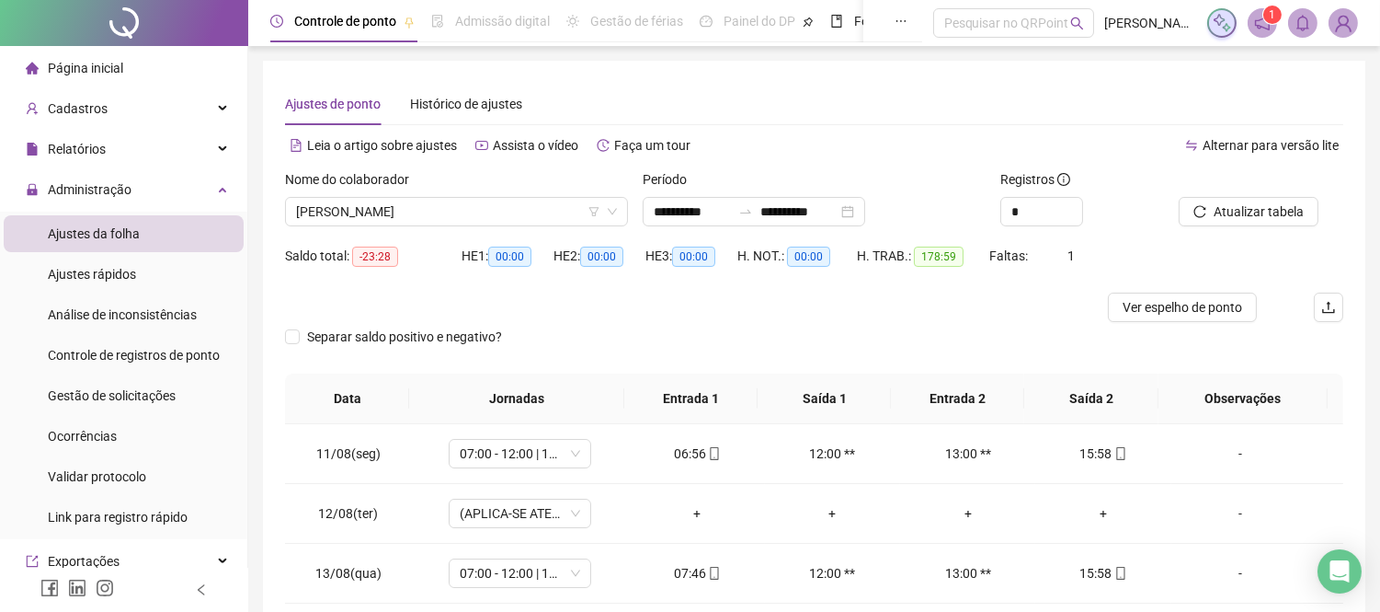
click at [456, 194] on div "Nome do colaborador" at bounding box center [456, 183] width 343 height 28
click at [445, 203] on span "[PERSON_NAME]" at bounding box center [456, 212] width 321 height 28
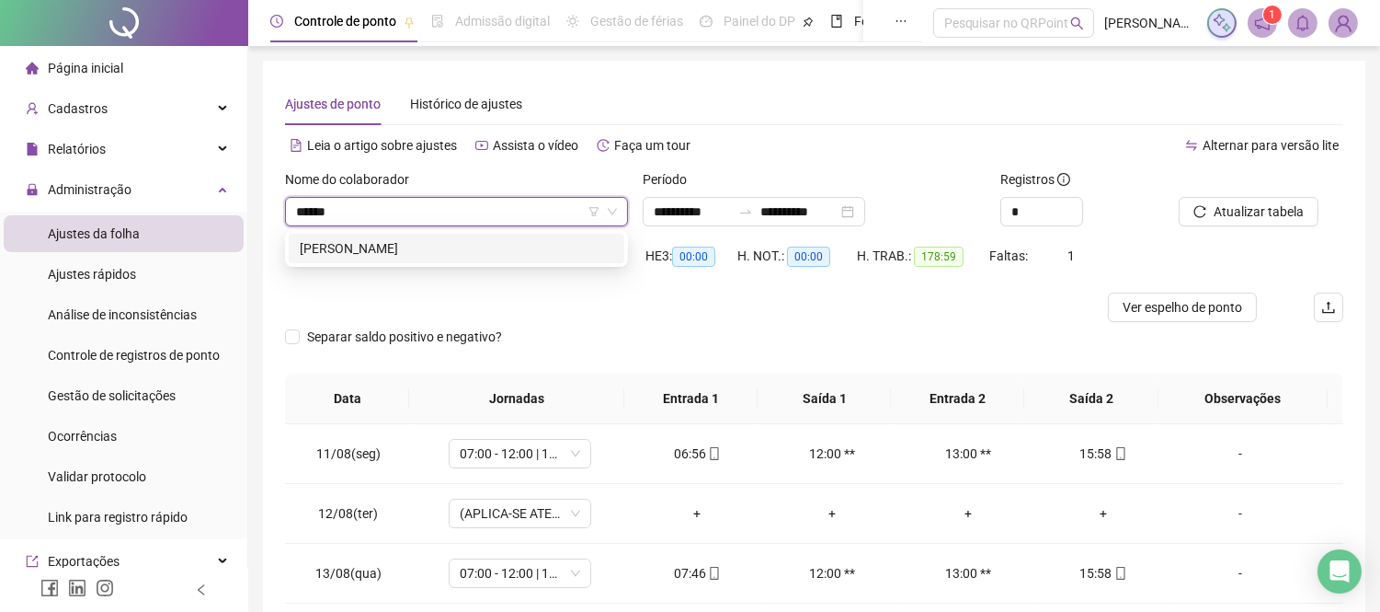
type input "*******"
click at [434, 252] on div "[PERSON_NAME]" at bounding box center [457, 248] width 314 height 20
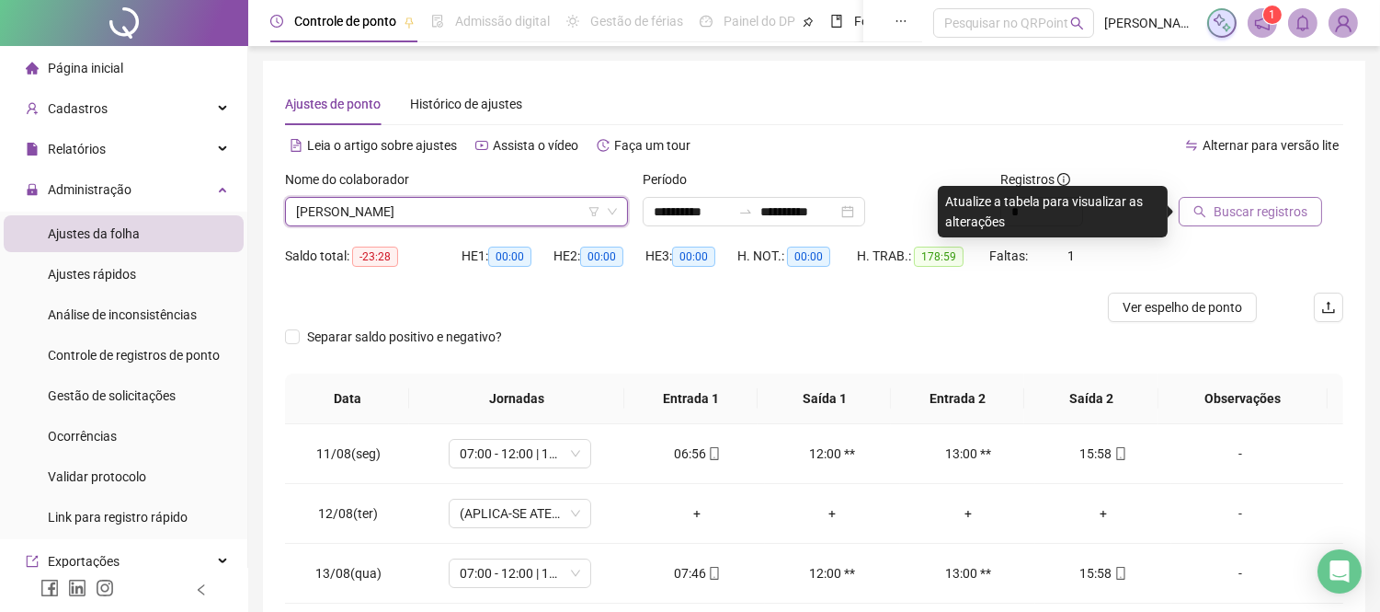
click at [1270, 213] on span "Buscar registros" at bounding box center [1261, 211] width 94 height 20
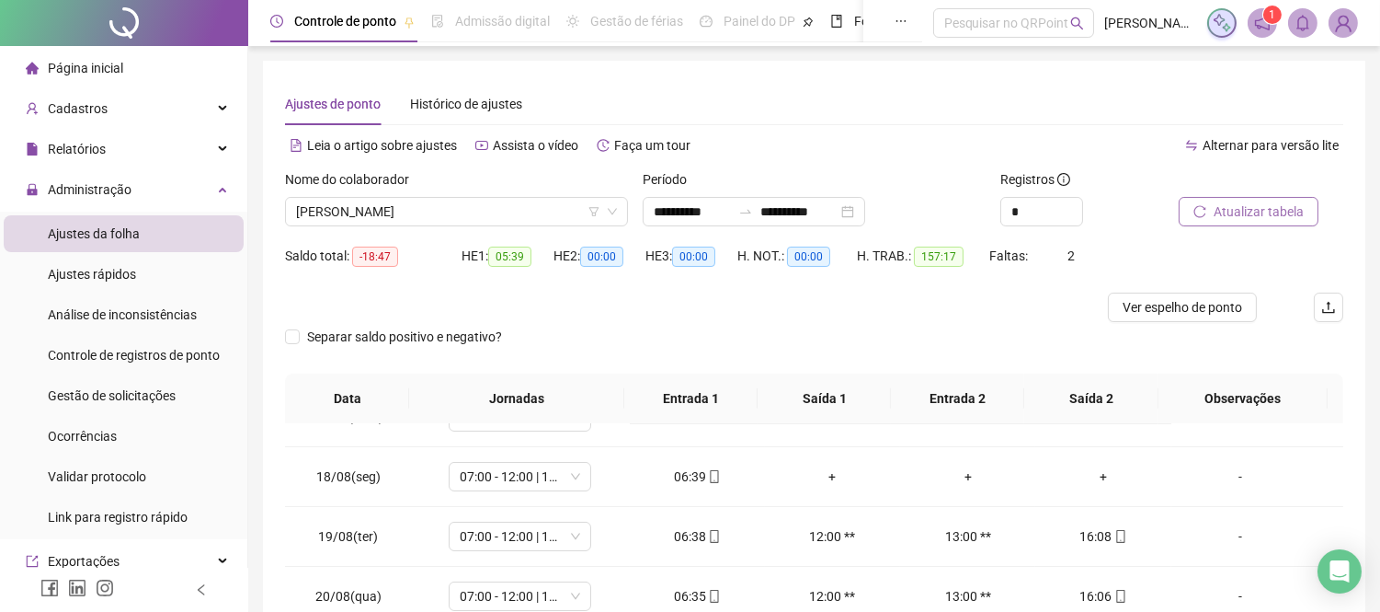
scroll to position [408, 0]
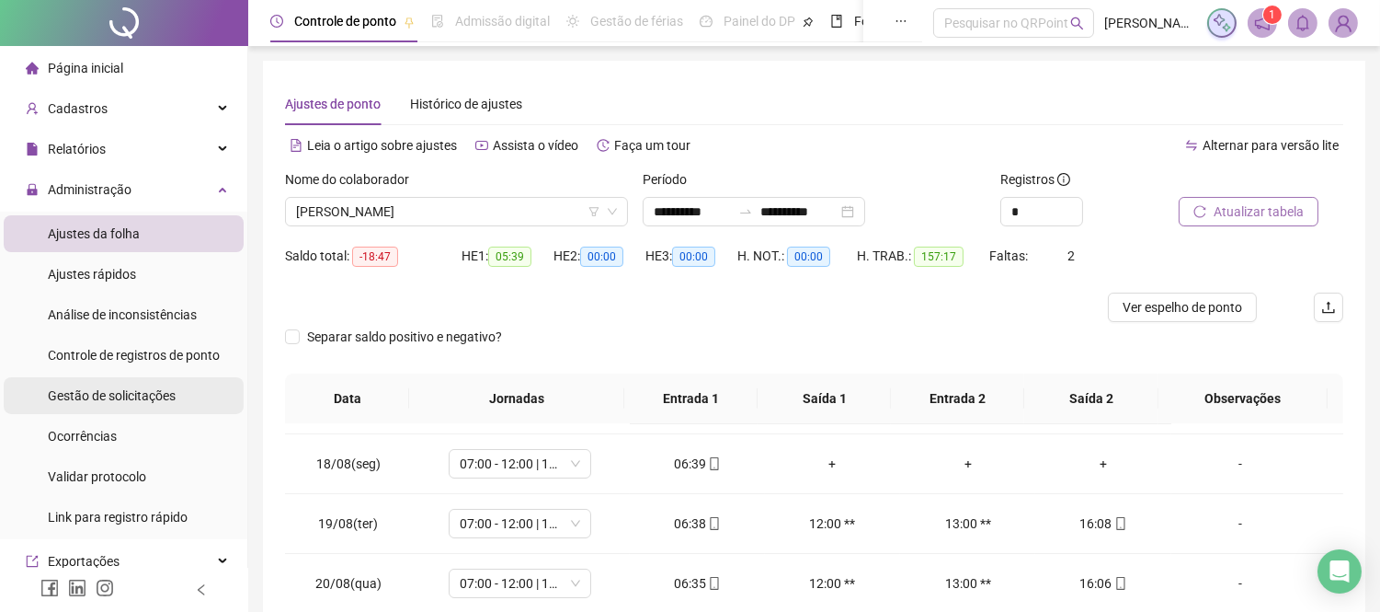
click at [142, 388] on span "Gestão de solicitações" at bounding box center [112, 395] width 128 height 15
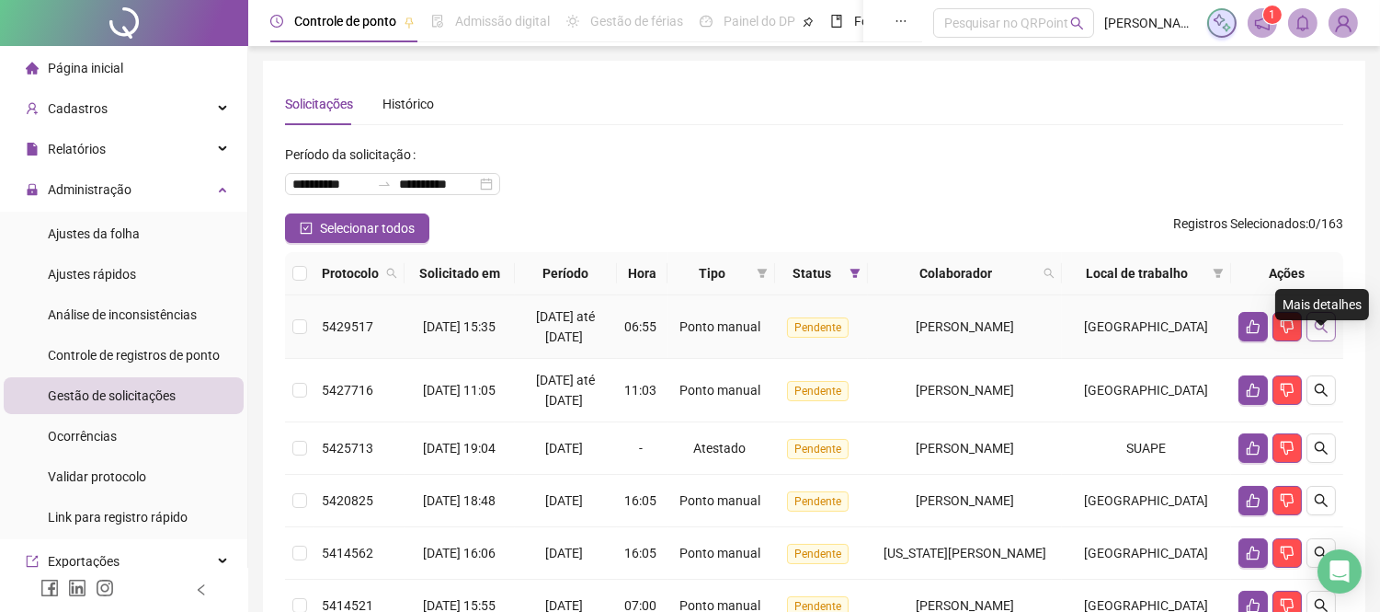
click at [1322, 334] on icon "search" at bounding box center [1321, 326] width 15 height 15
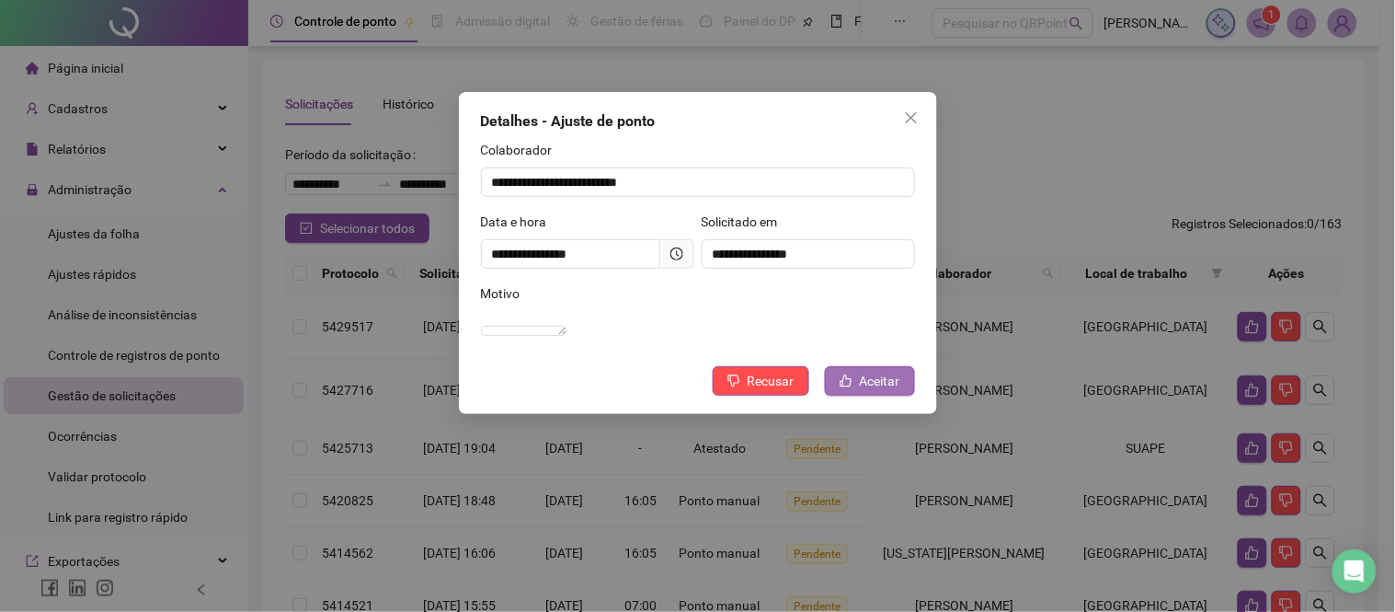
click at [886, 391] on span "Aceitar" at bounding box center [880, 381] width 40 height 20
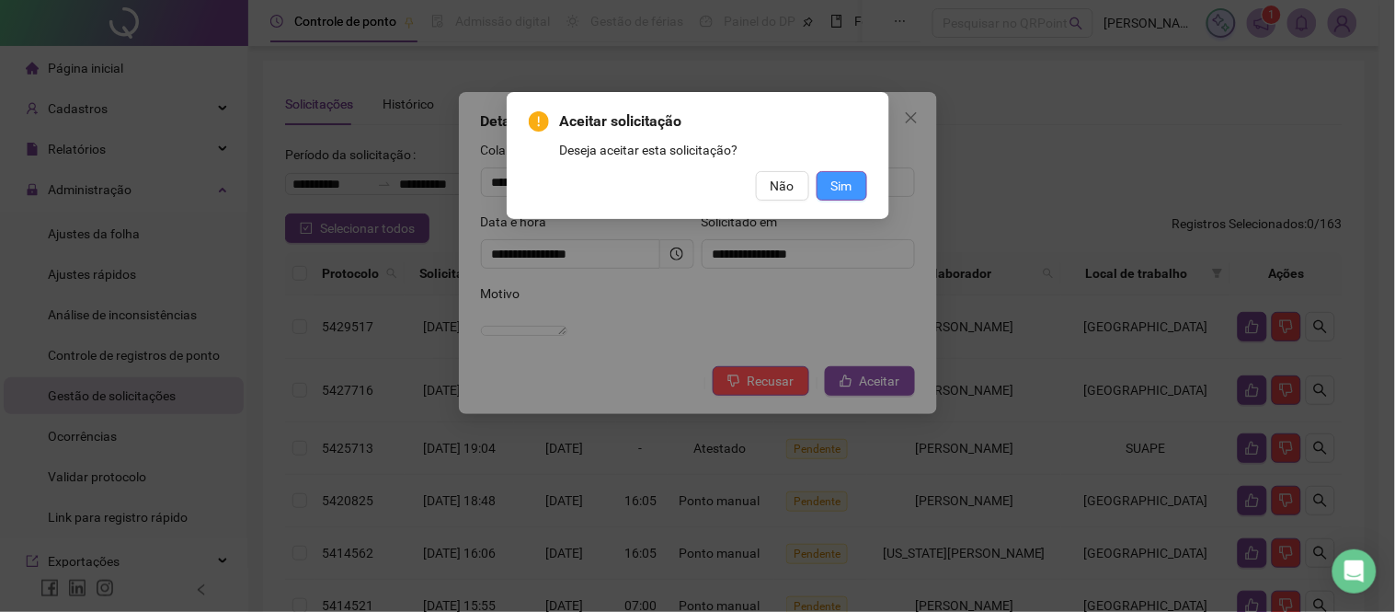
click at [855, 190] on button "Sim" at bounding box center [842, 185] width 51 height 29
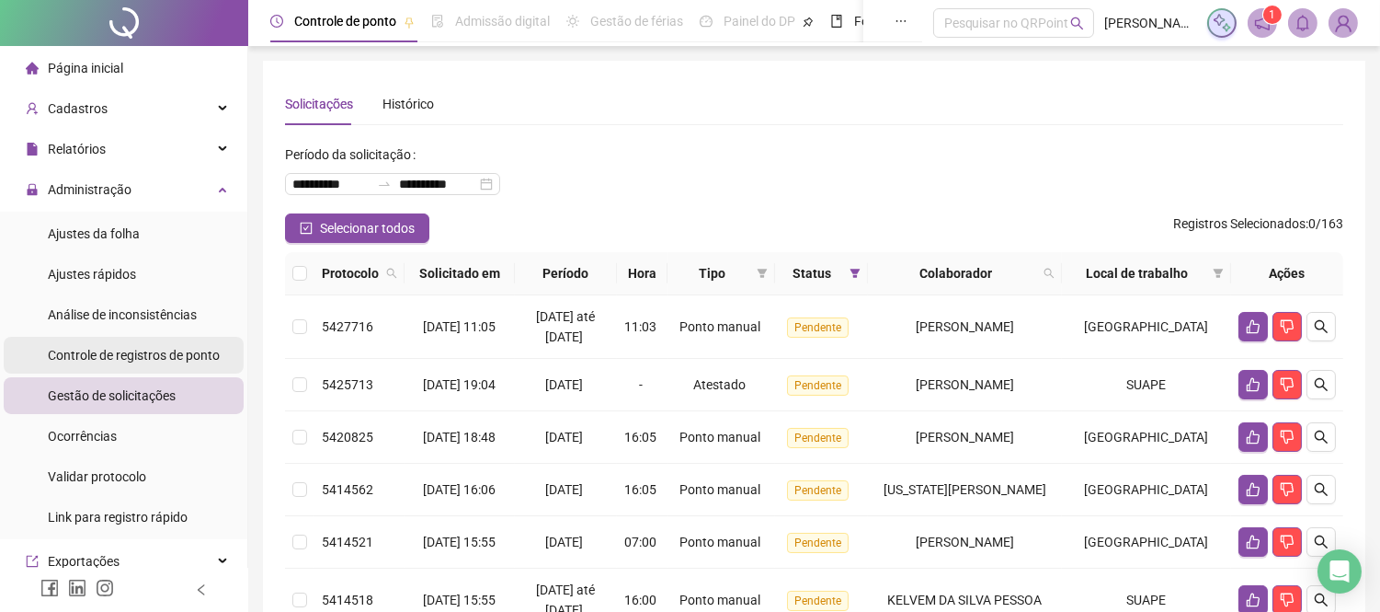
click at [121, 353] on span "Controle de registros de ponto" at bounding box center [134, 355] width 172 height 15
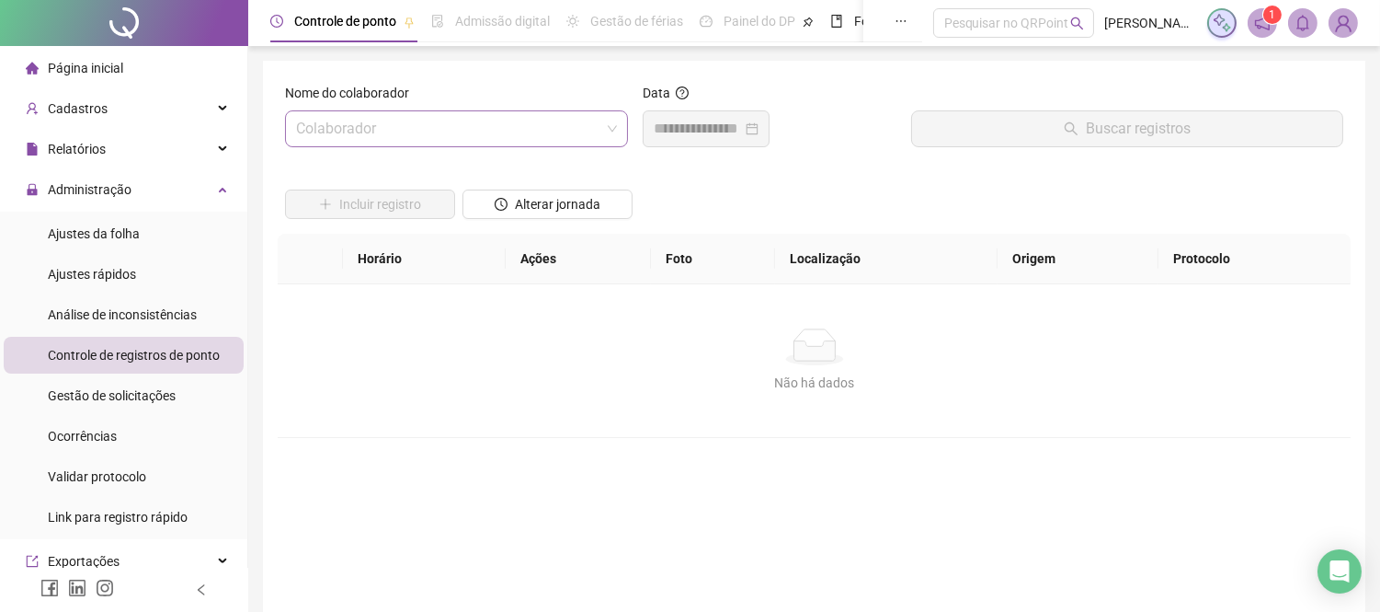
click at [384, 142] on input "search" at bounding box center [448, 128] width 304 height 35
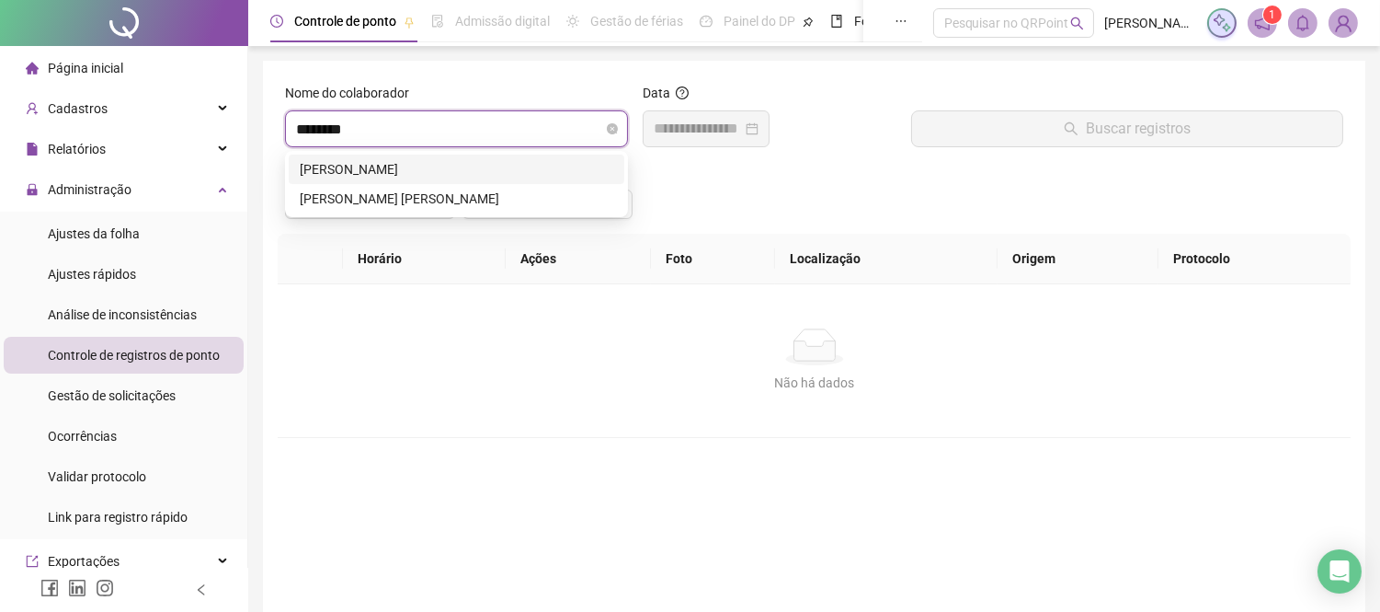
type input "*********"
click at [383, 172] on div "[PERSON_NAME] [PERSON_NAME]" at bounding box center [457, 169] width 314 height 20
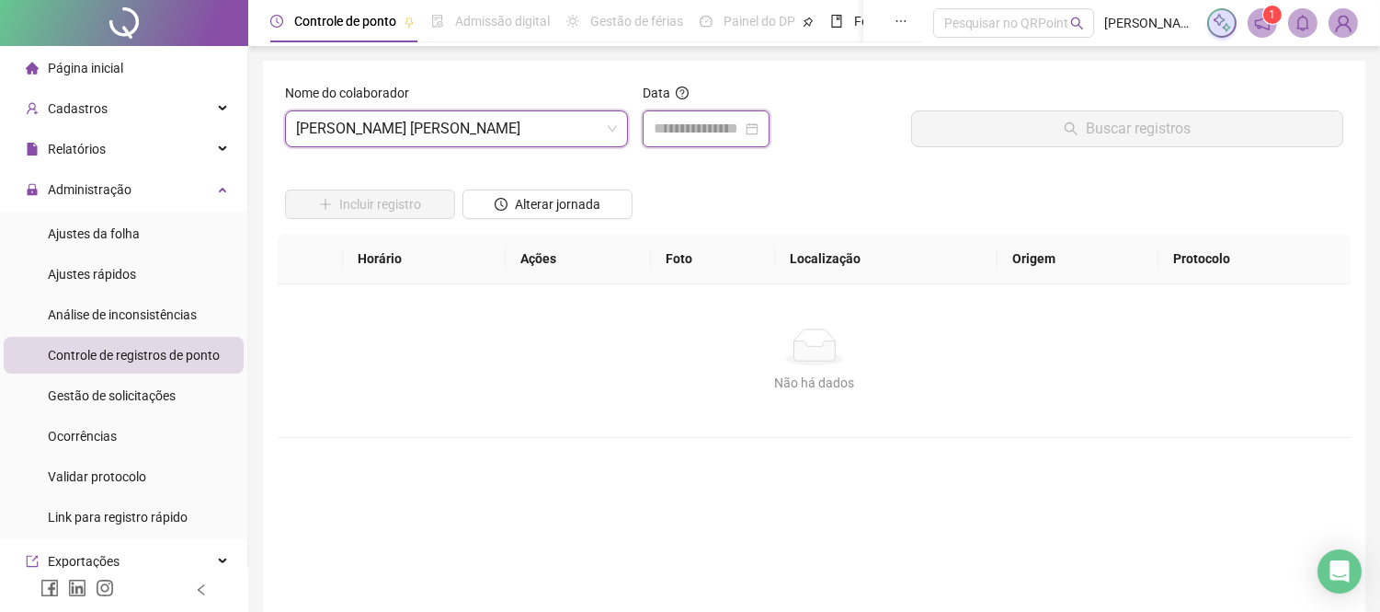
click at [702, 122] on input at bounding box center [698, 129] width 88 height 22
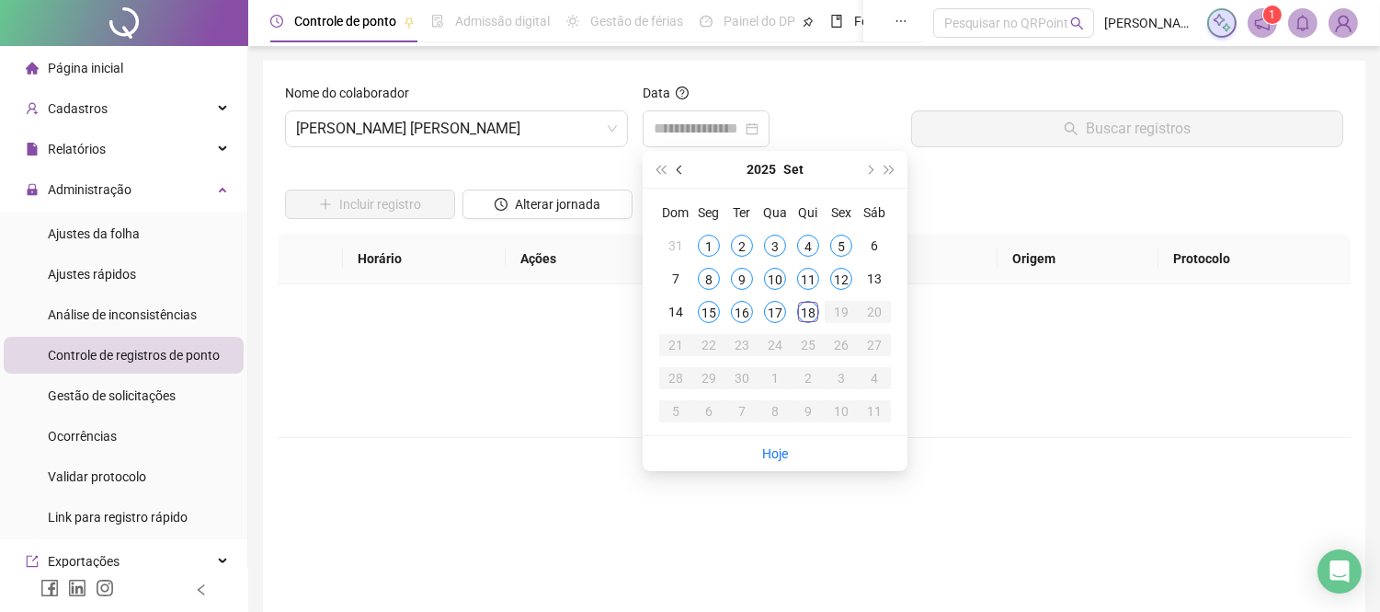
click at [684, 170] on button "prev-year" at bounding box center [680, 169] width 20 height 37
type input "**********"
click at [874, 382] on div "30" at bounding box center [874, 378] width 22 height 22
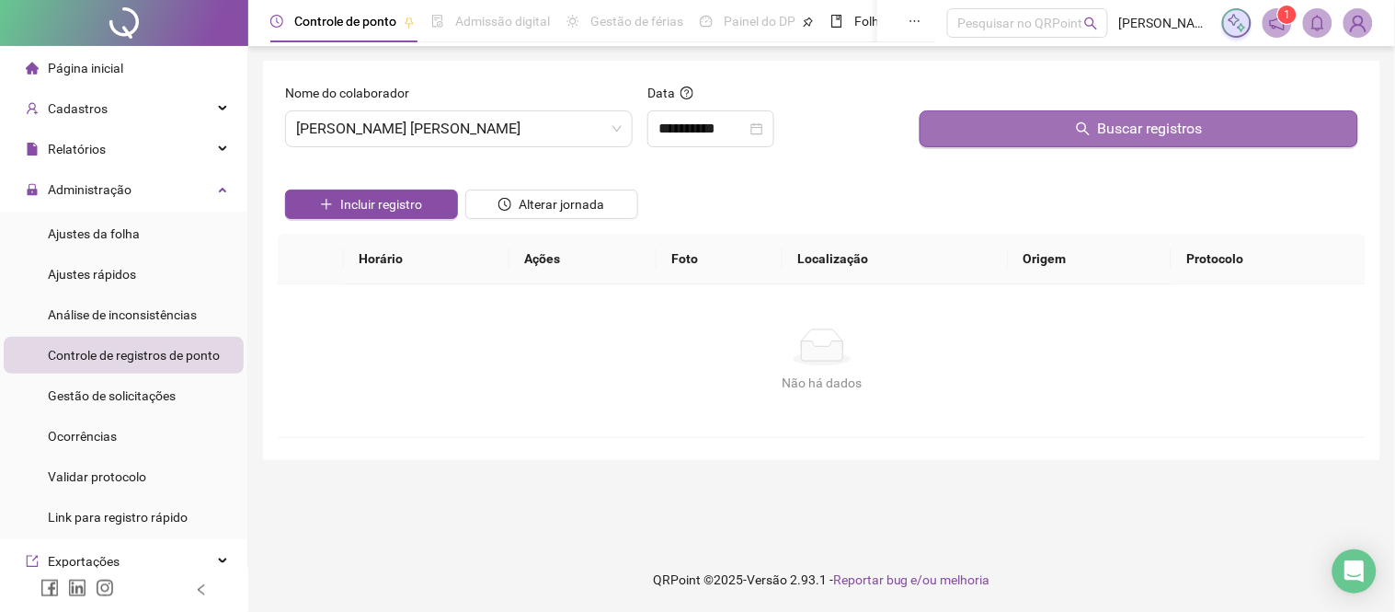
click at [1046, 122] on button "Buscar registros" at bounding box center [1139, 128] width 439 height 37
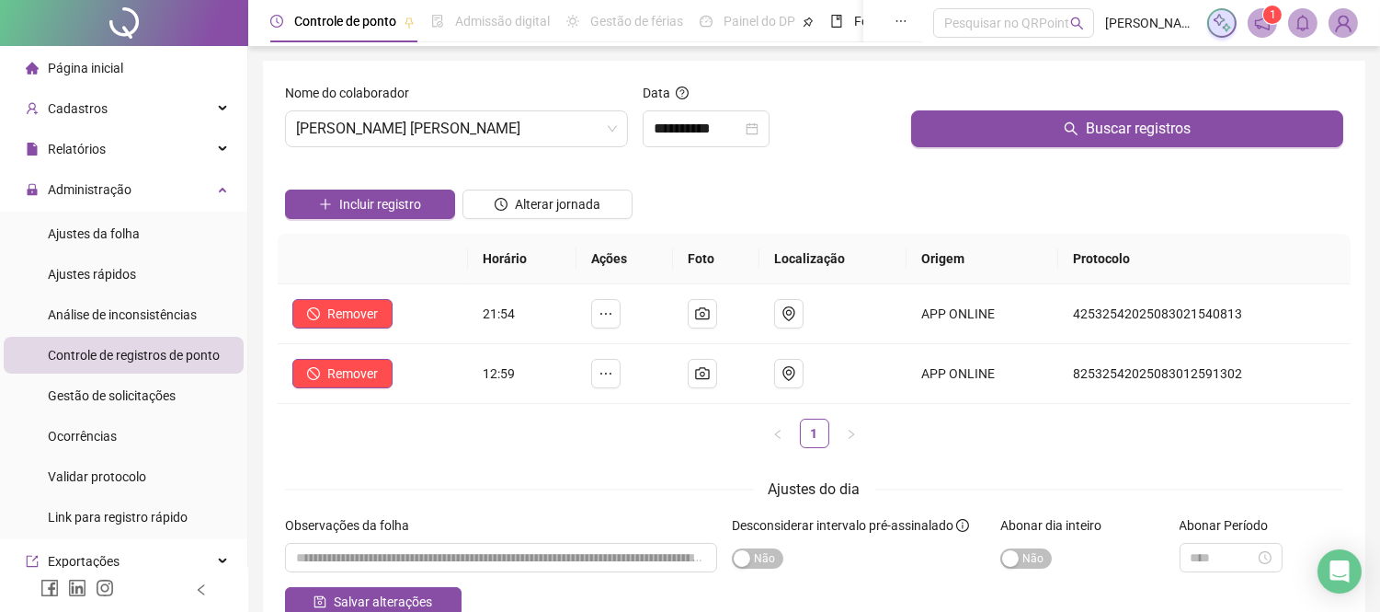
scroll to position [105, 0]
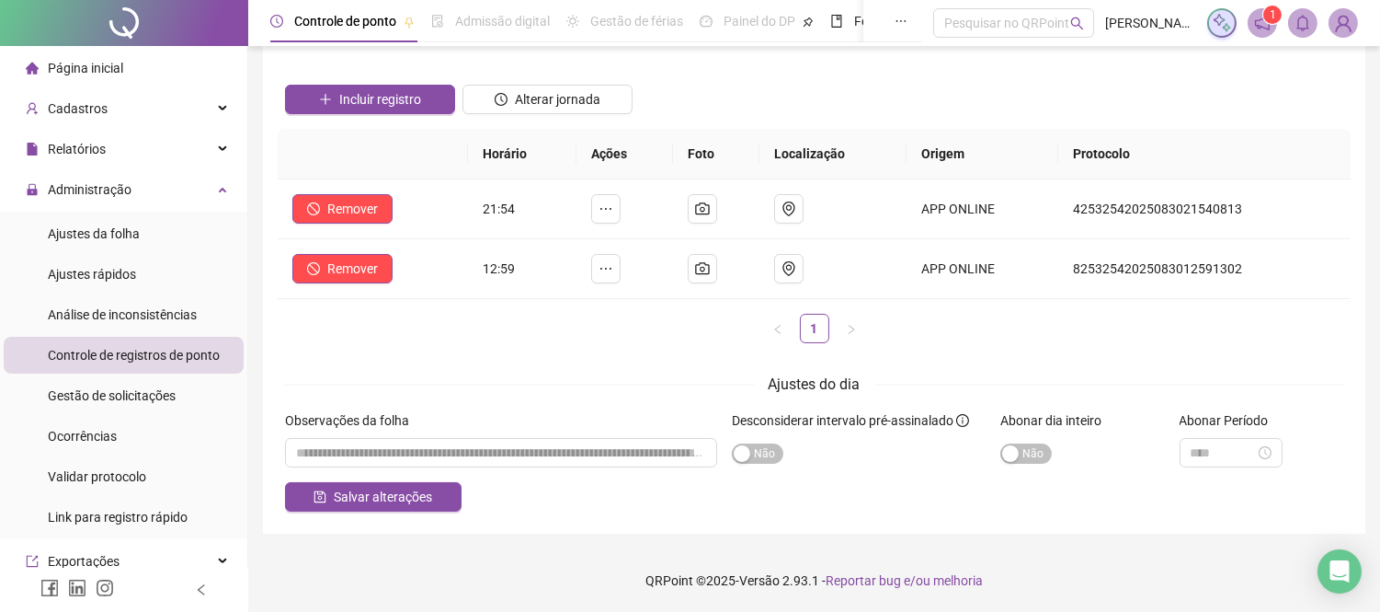
click at [760, 466] on div "Sim Não" at bounding box center [859, 452] width 254 height 29
click at [760, 460] on span "Sim Não" at bounding box center [757, 453] width 51 height 20
click at [380, 498] on span "Salvar alterações" at bounding box center [383, 496] width 98 height 20
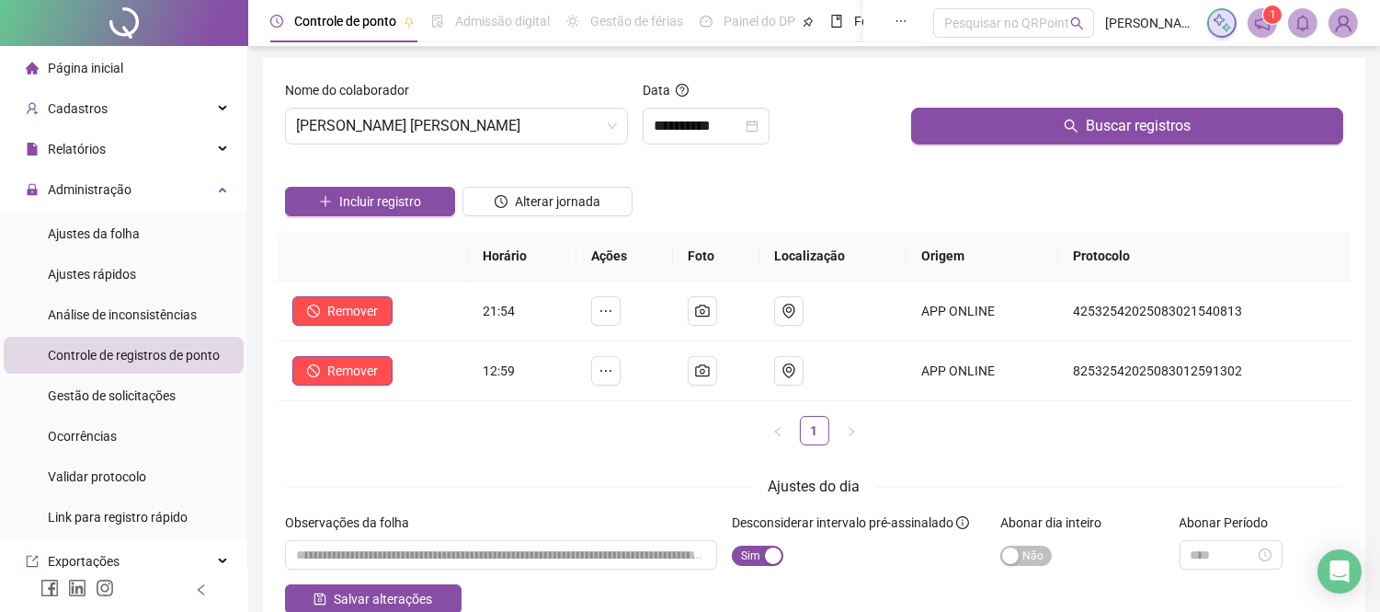
scroll to position [0, 0]
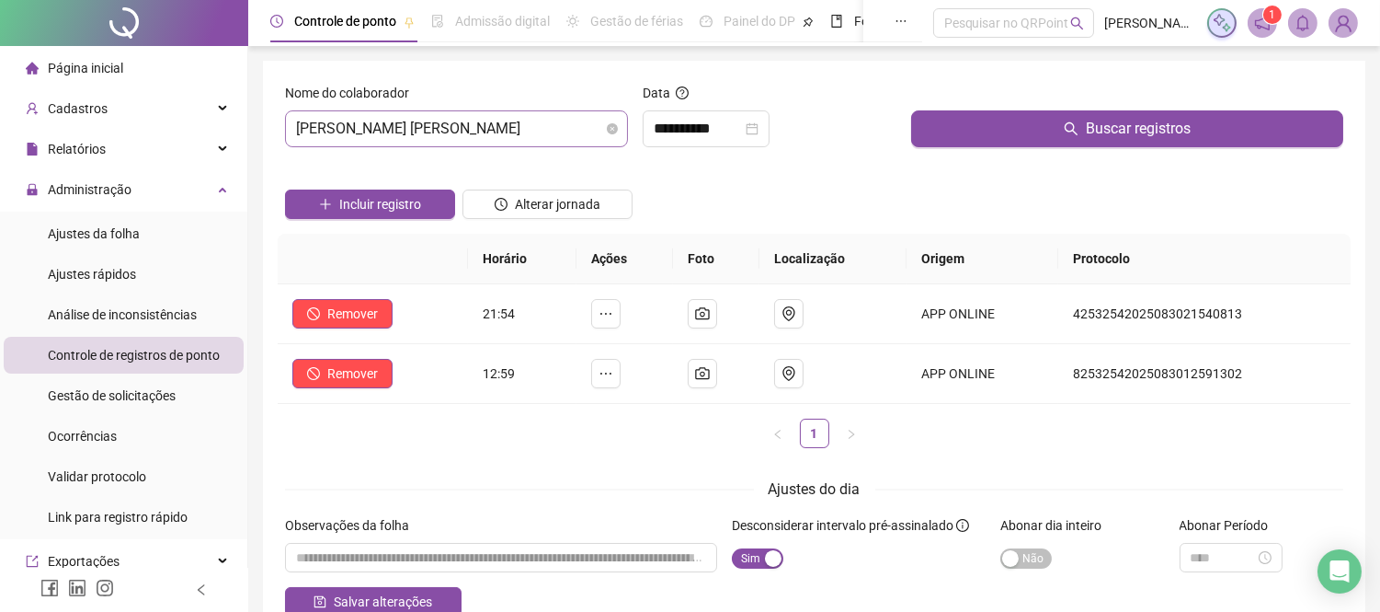
click at [479, 133] on span "[PERSON_NAME] [PERSON_NAME]" at bounding box center [456, 128] width 321 height 35
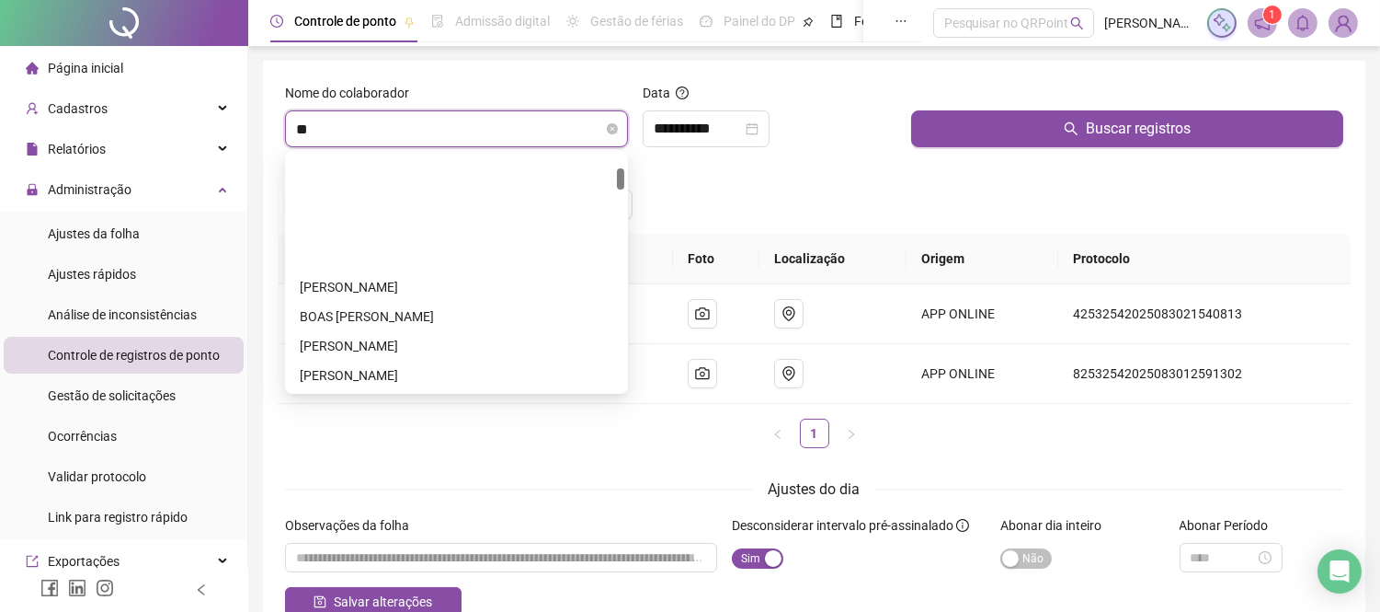
type input "***"
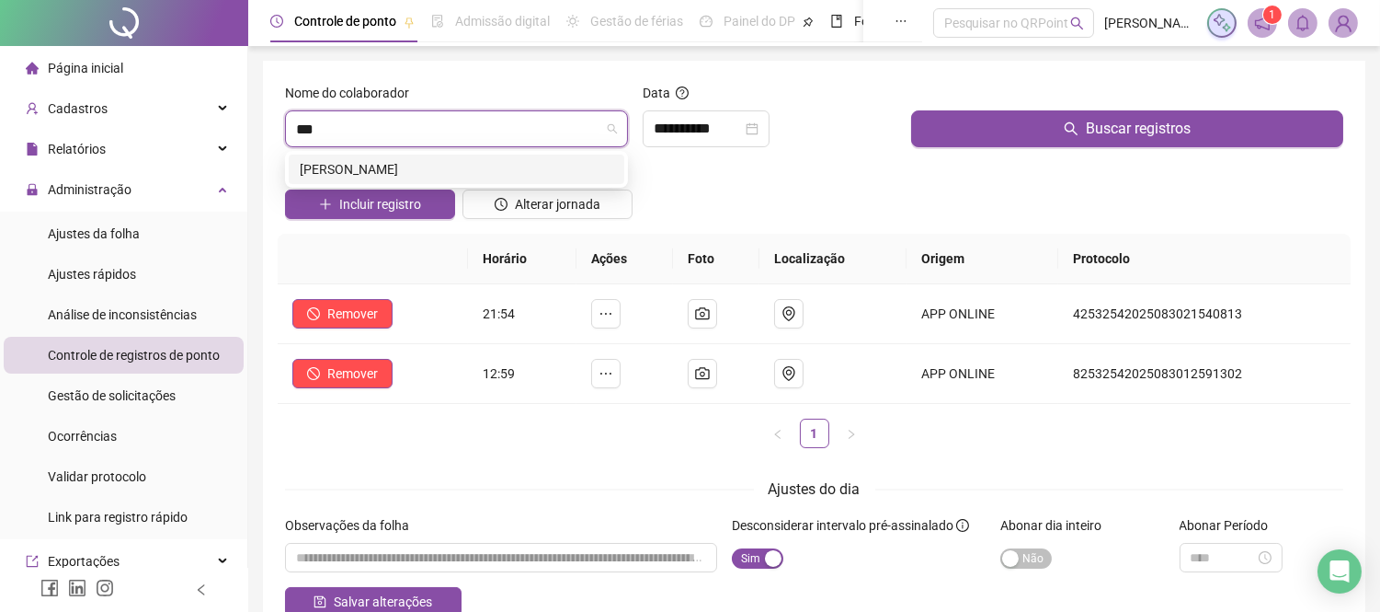
click at [427, 159] on div "[PERSON_NAME]" at bounding box center [457, 169] width 314 height 20
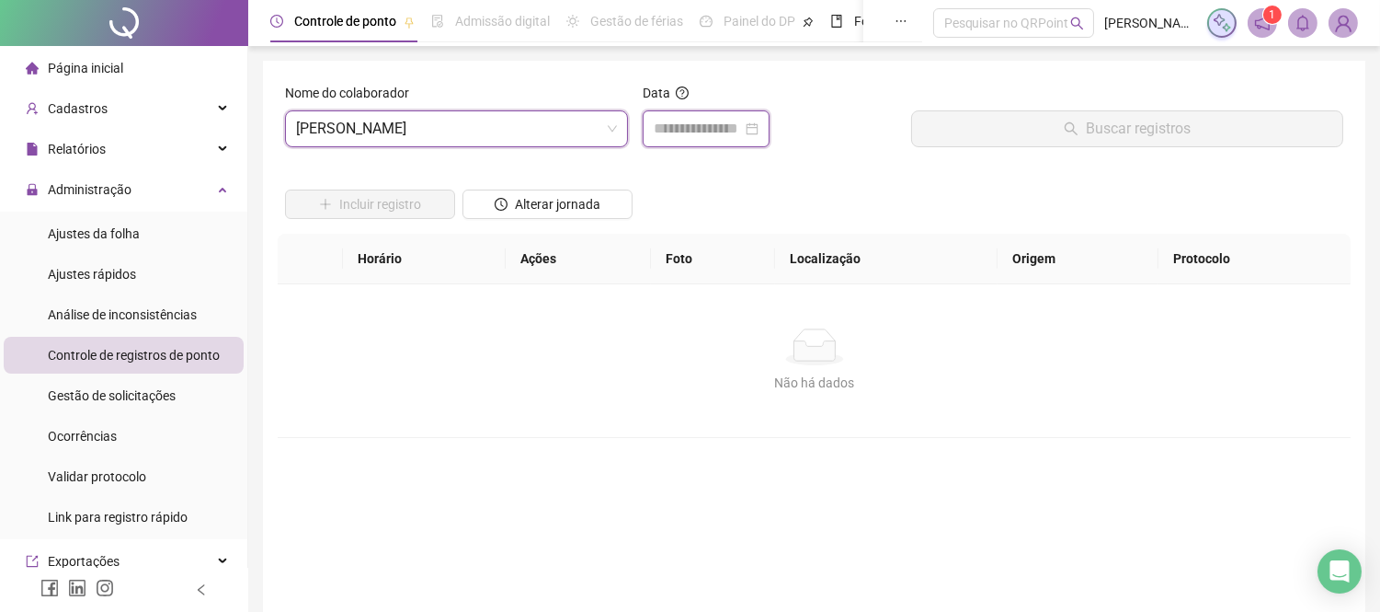
click at [715, 123] on input at bounding box center [698, 129] width 88 height 22
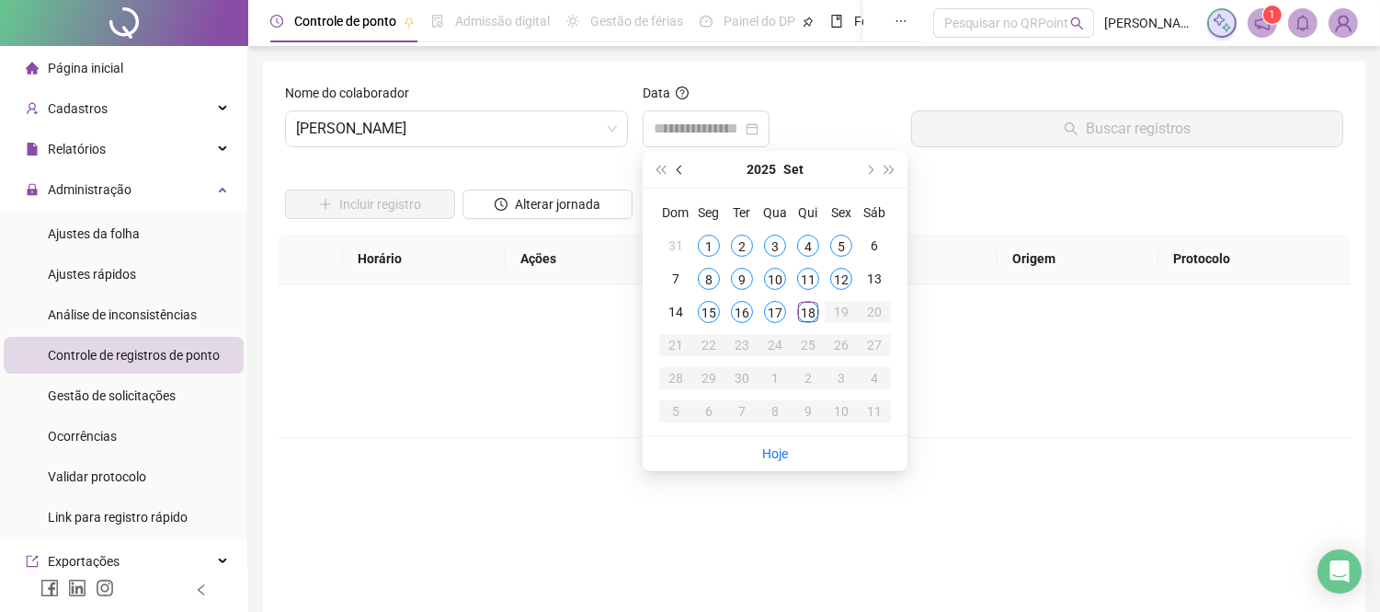
click at [683, 167] on span "prev-year" at bounding box center [681, 169] width 9 height 9
type input "**********"
click at [742, 381] on div "26" at bounding box center [742, 378] width 22 height 22
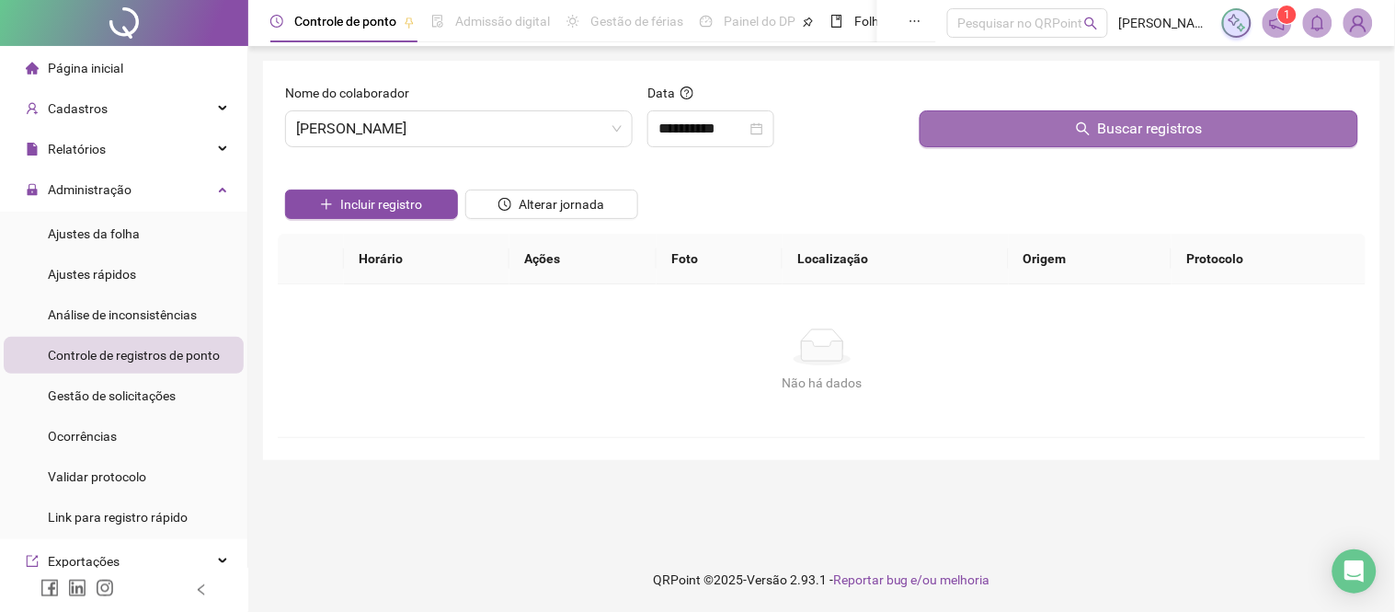
click at [1039, 136] on button "Buscar registros" at bounding box center [1139, 128] width 439 height 37
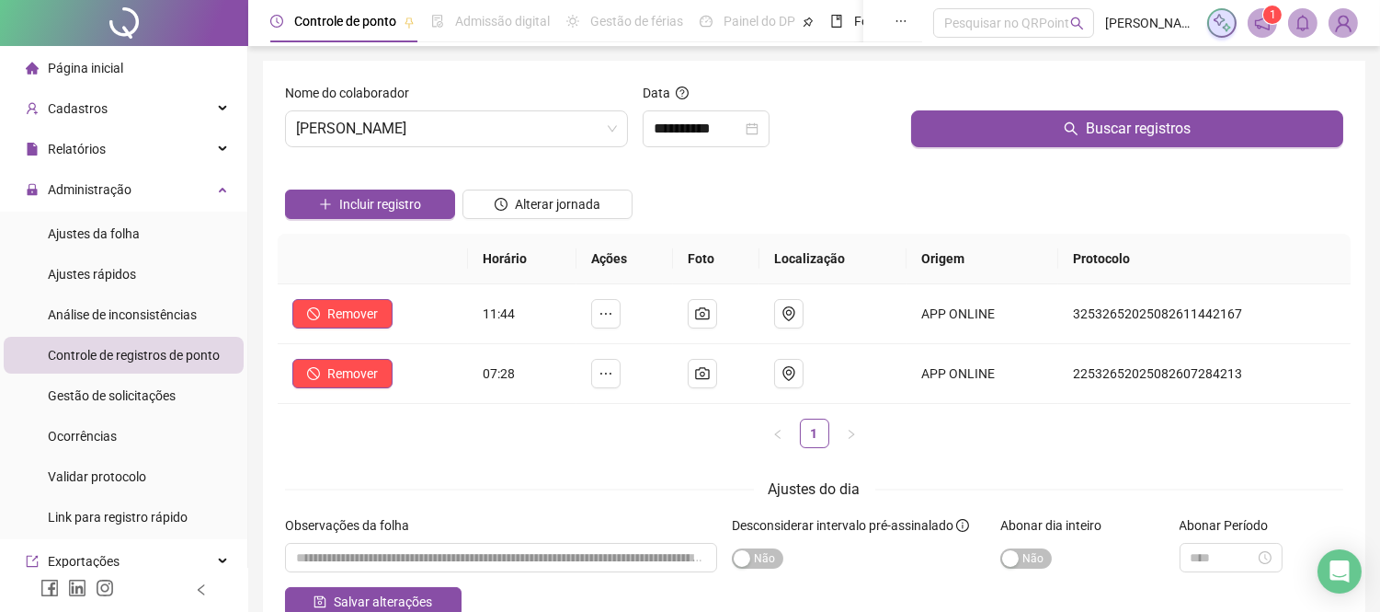
scroll to position [105, 0]
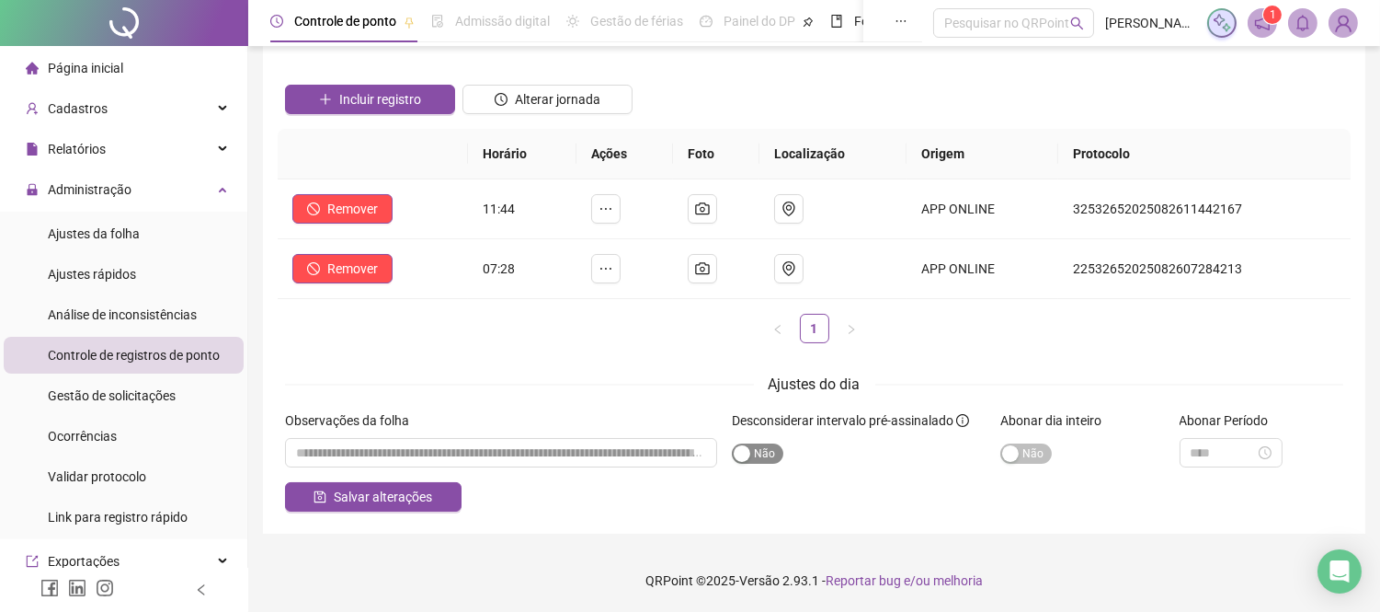
click at [760, 454] on span "Sim Não" at bounding box center [757, 453] width 51 height 20
click at [372, 503] on span "Salvar alterações" at bounding box center [383, 496] width 98 height 20
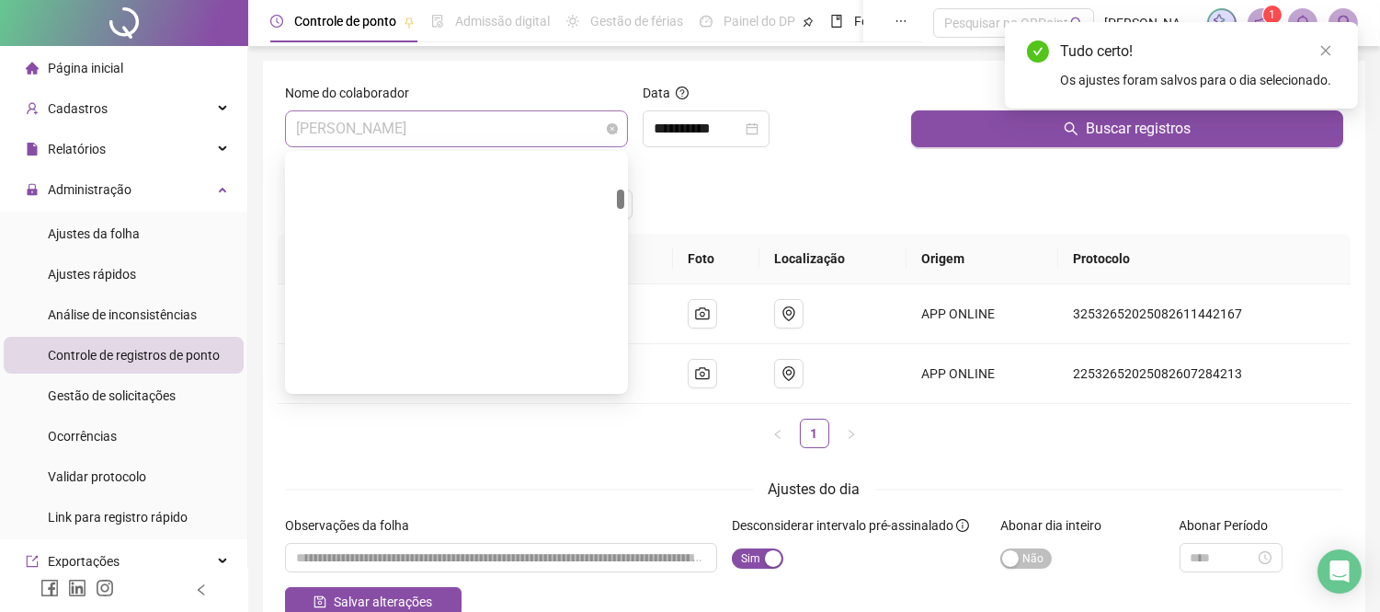
scroll to position [411, 0]
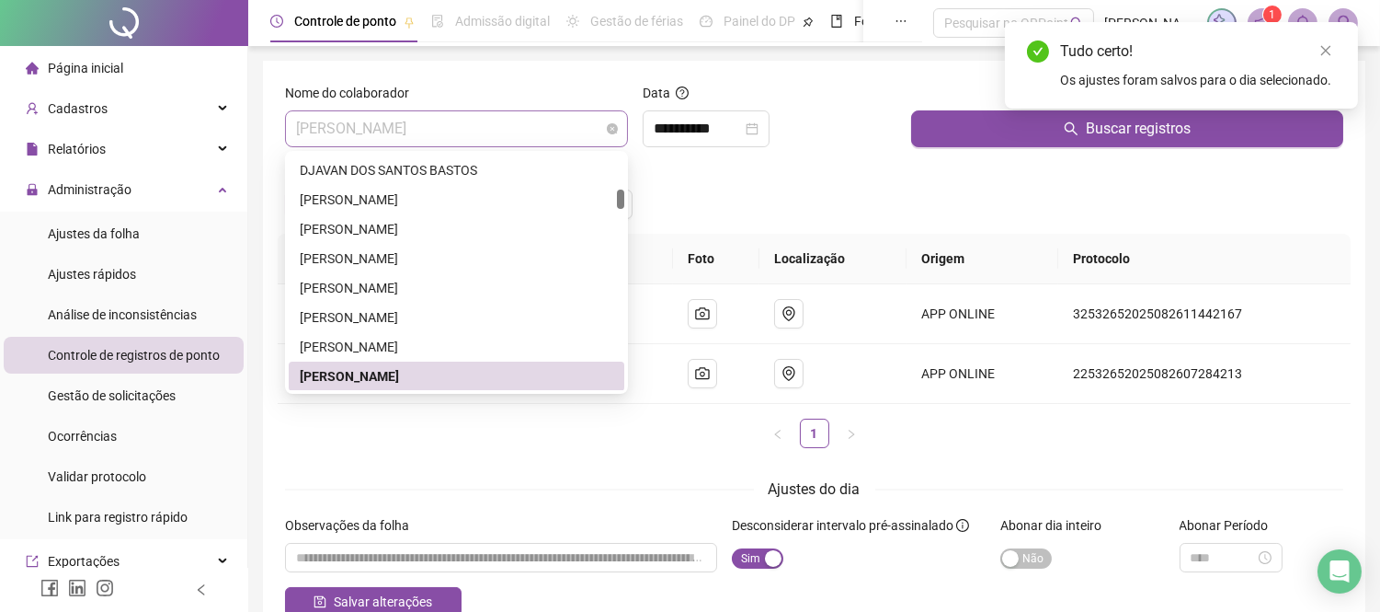
click at [553, 124] on span "[PERSON_NAME]" at bounding box center [456, 128] width 321 height 35
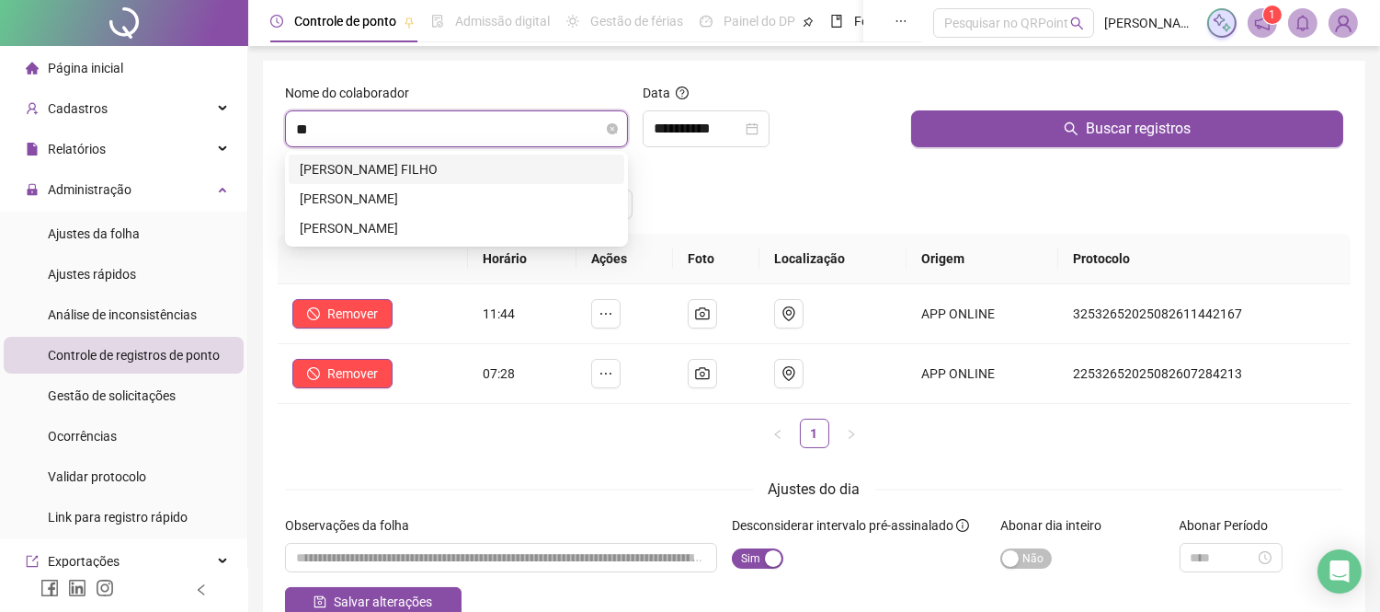
scroll to position [0, 0]
type input "******"
click at [416, 197] on div "[PERSON_NAME]" at bounding box center [457, 199] width 314 height 20
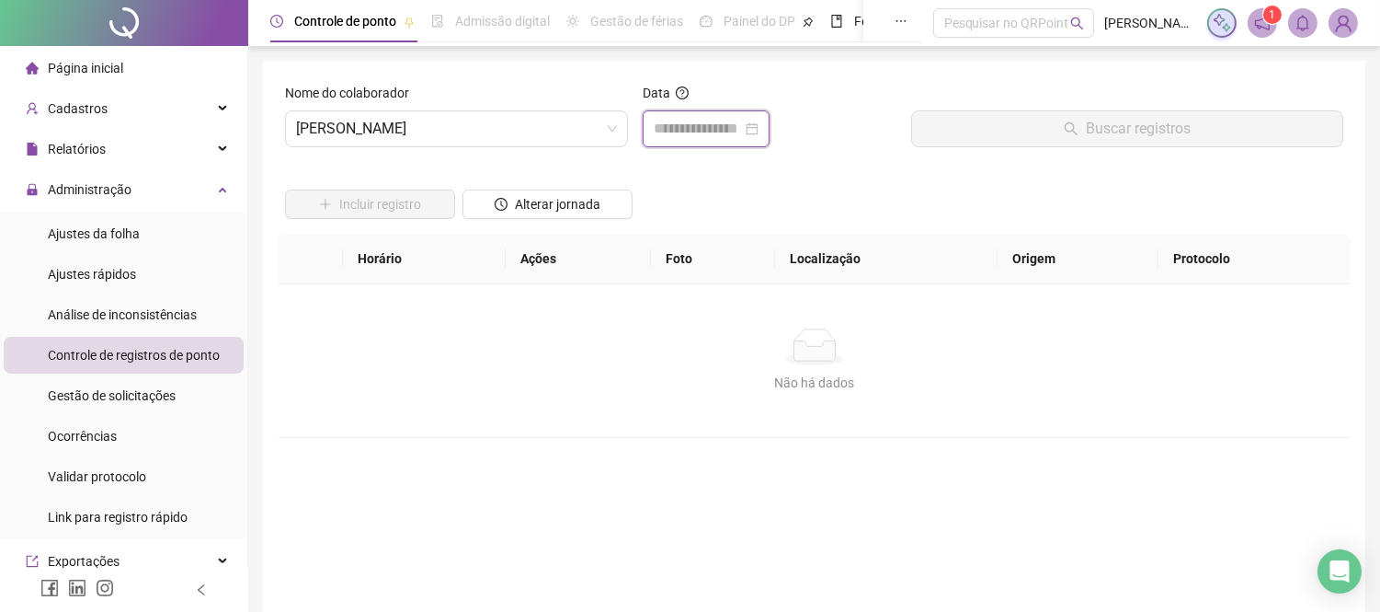
click at [684, 126] on input at bounding box center [698, 129] width 88 height 22
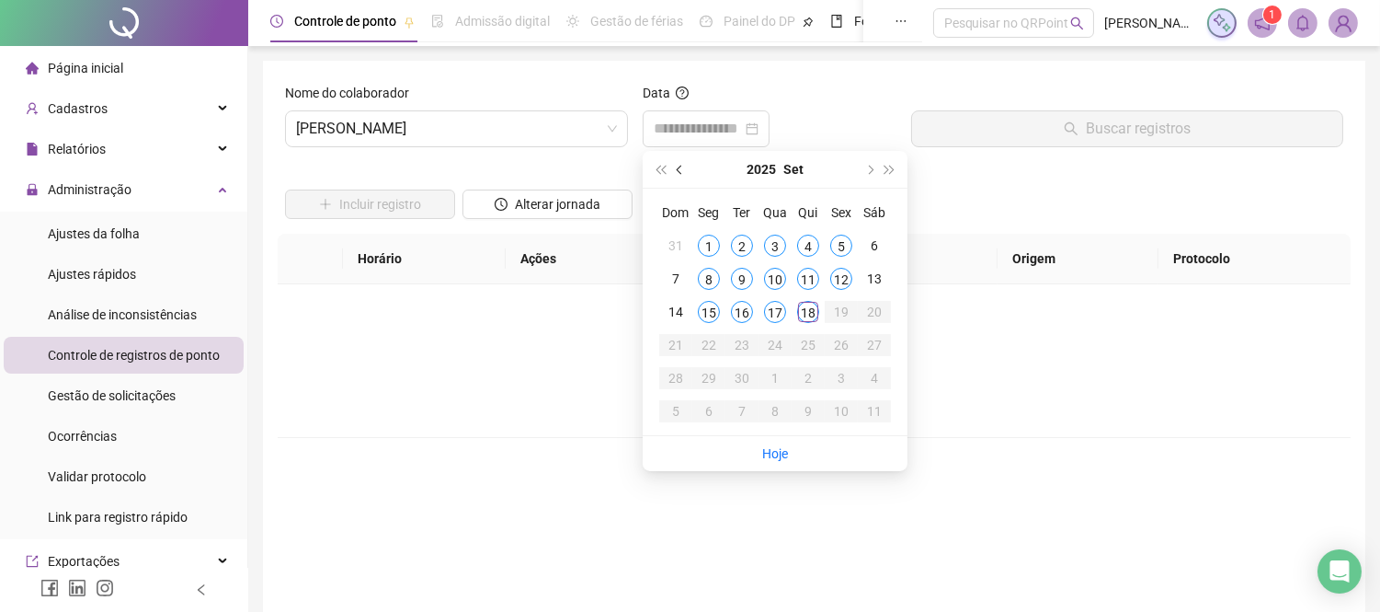
click at [680, 172] on span "prev-year" at bounding box center [681, 169] width 9 height 9
type input "**********"
click at [710, 345] on div "18" at bounding box center [709, 345] width 22 height 22
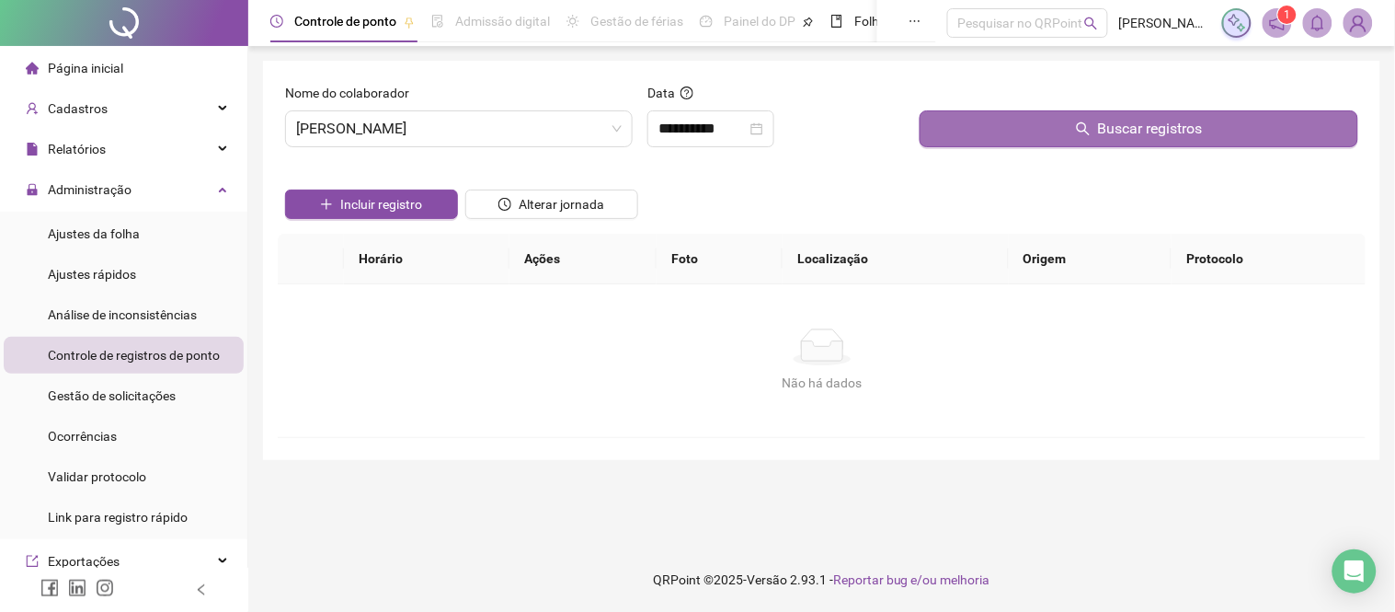
click at [1062, 129] on button "Buscar registros" at bounding box center [1139, 128] width 439 height 37
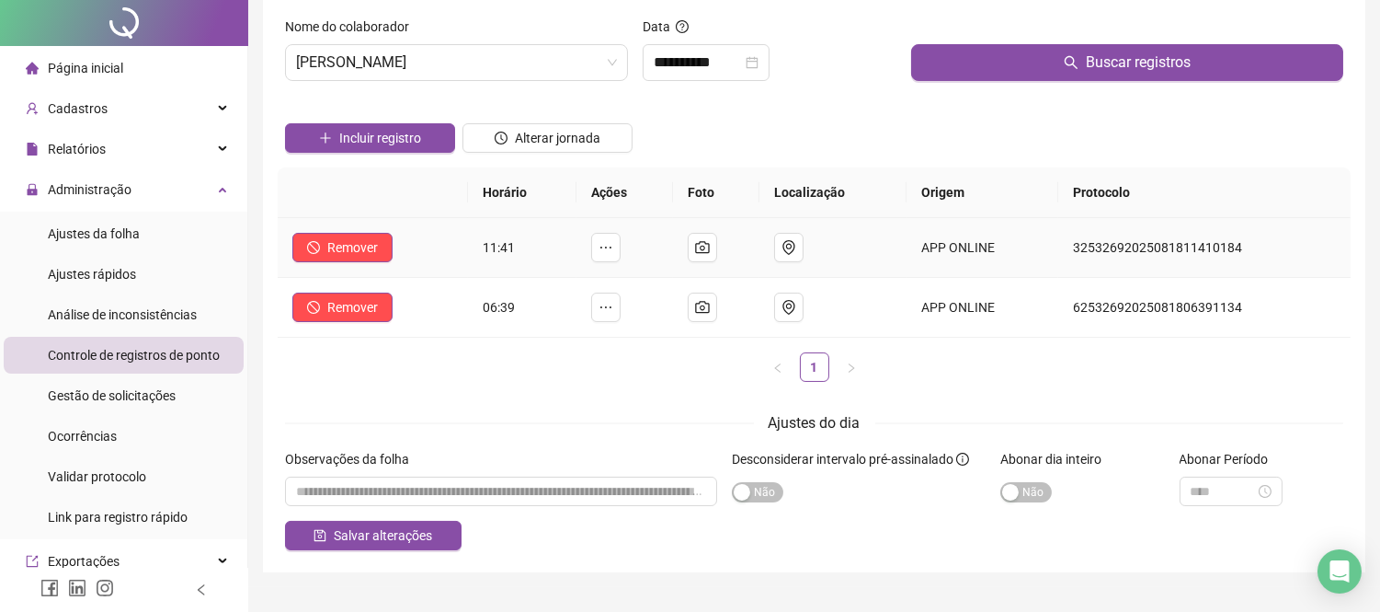
scroll to position [102, 0]
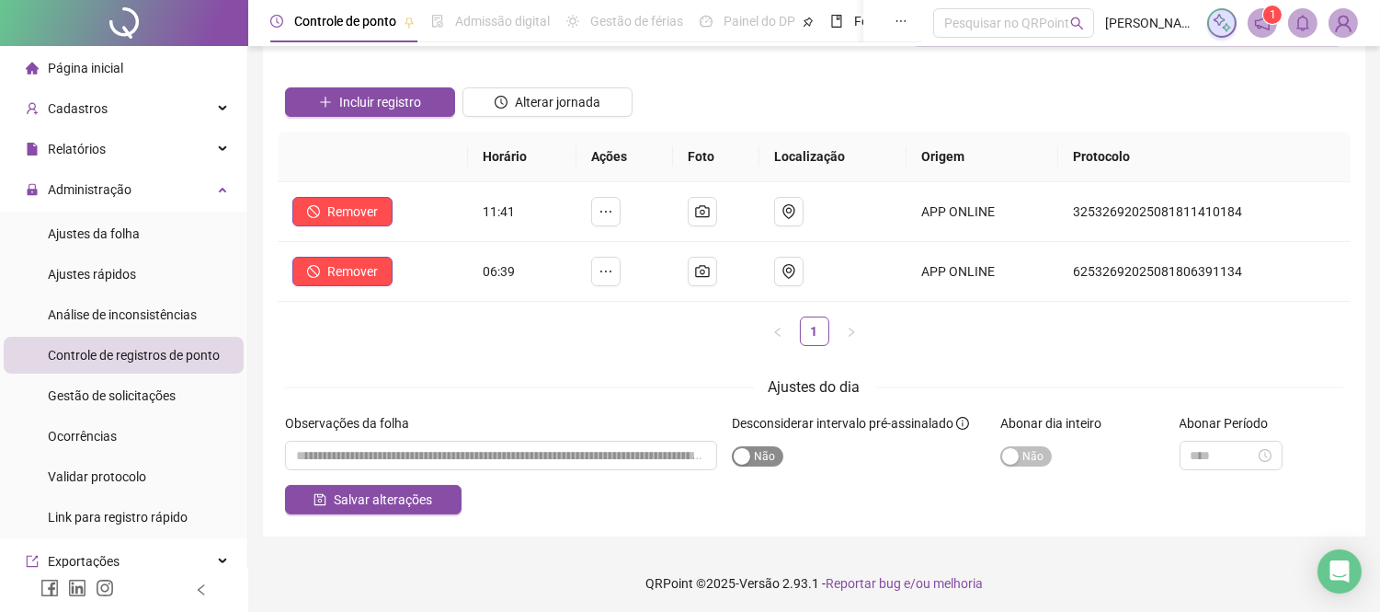
click at [752, 461] on span "Sim Não" at bounding box center [757, 456] width 51 height 20
click at [429, 509] on button "Salvar alterações" at bounding box center [373, 499] width 177 height 29
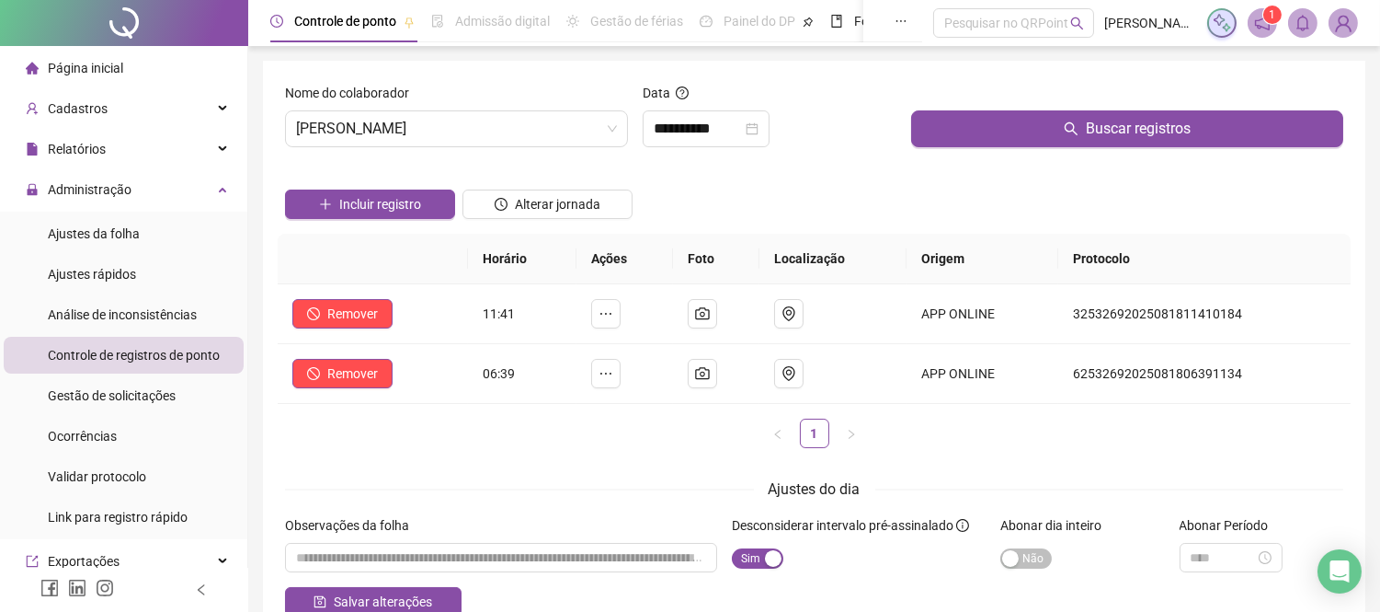
click at [439, 150] on div "Nome do colaborador [PERSON_NAME]" at bounding box center [457, 122] width 358 height 79
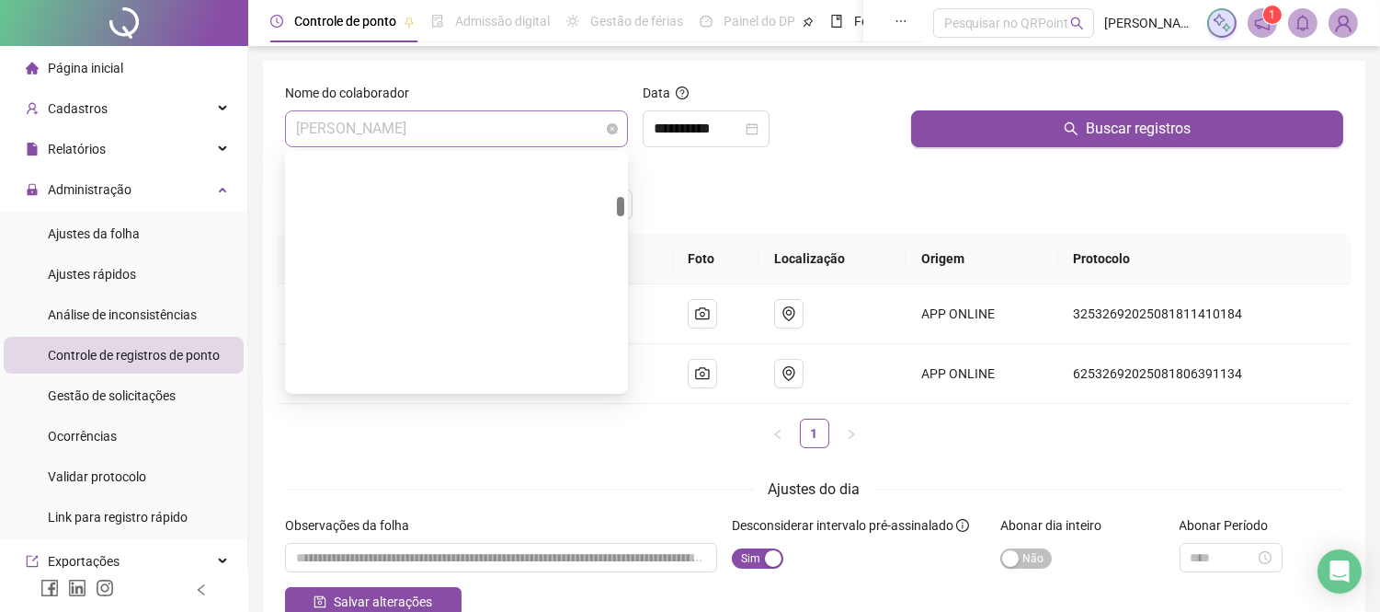
click at [447, 134] on span "[PERSON_NAME]" at bounding box center [456, 128] width 321 height 35
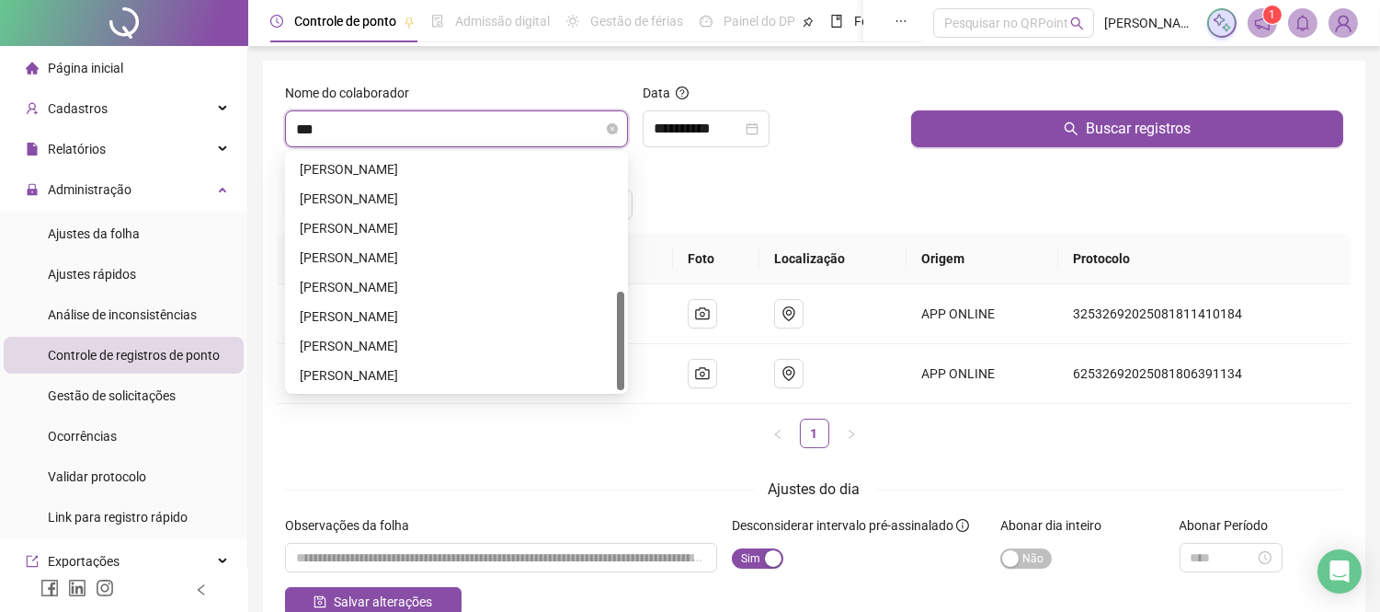
type input "****"
click at [397, 224] on div "[PERSON_NAME]" at bounding box center [457, 229] width 314 height 20
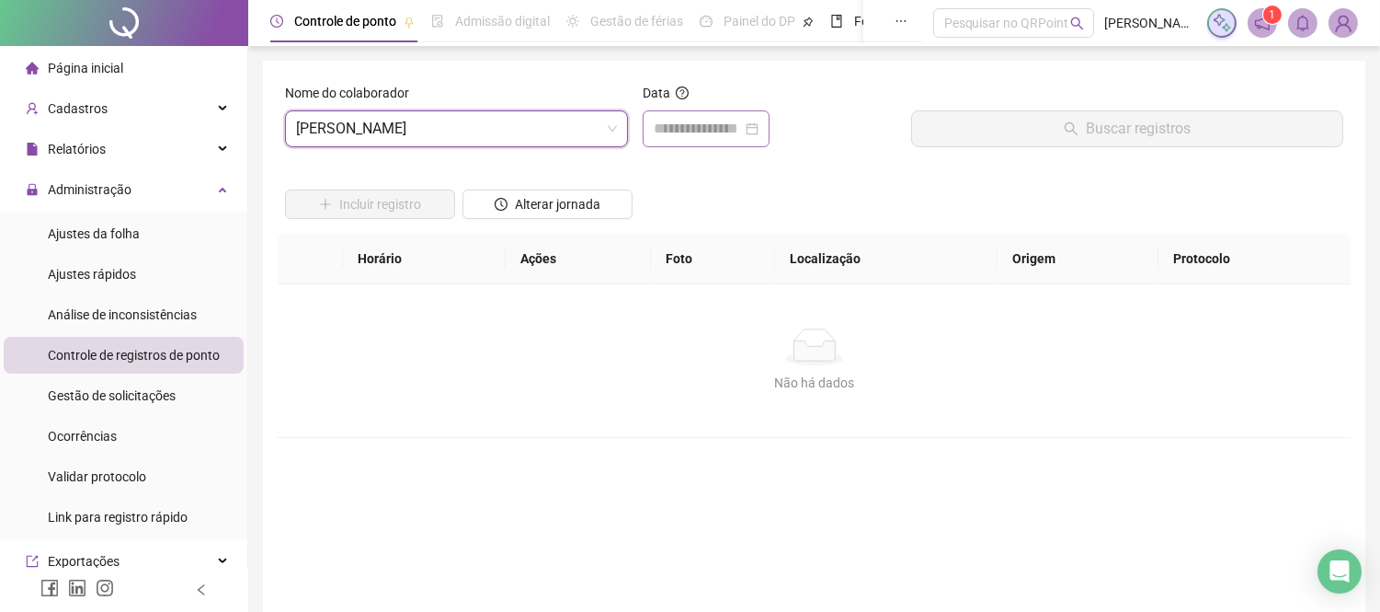
click at [759, 115] on div at bounding box center [706, 128] width 127 height 37
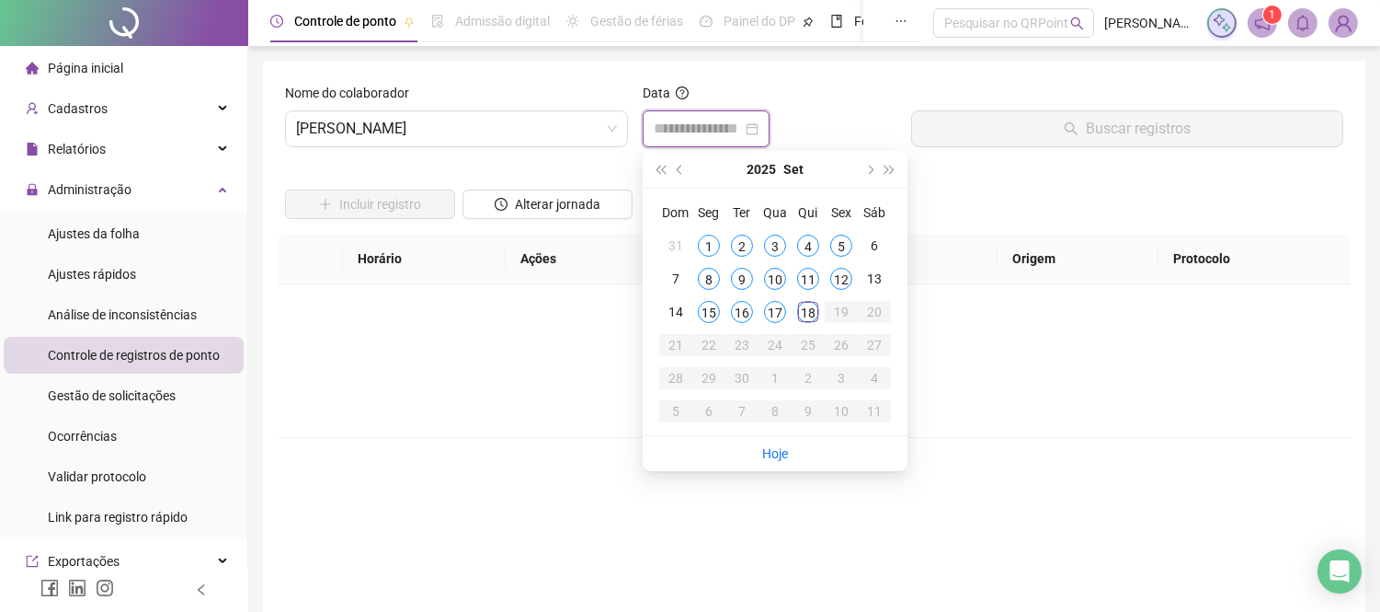
click at [722, 130] on input at bounding box center [698, 129] width 88 height 22
click at [675, 166] on button "prev-year" at bounding box center [680, 169] width 20 height 37
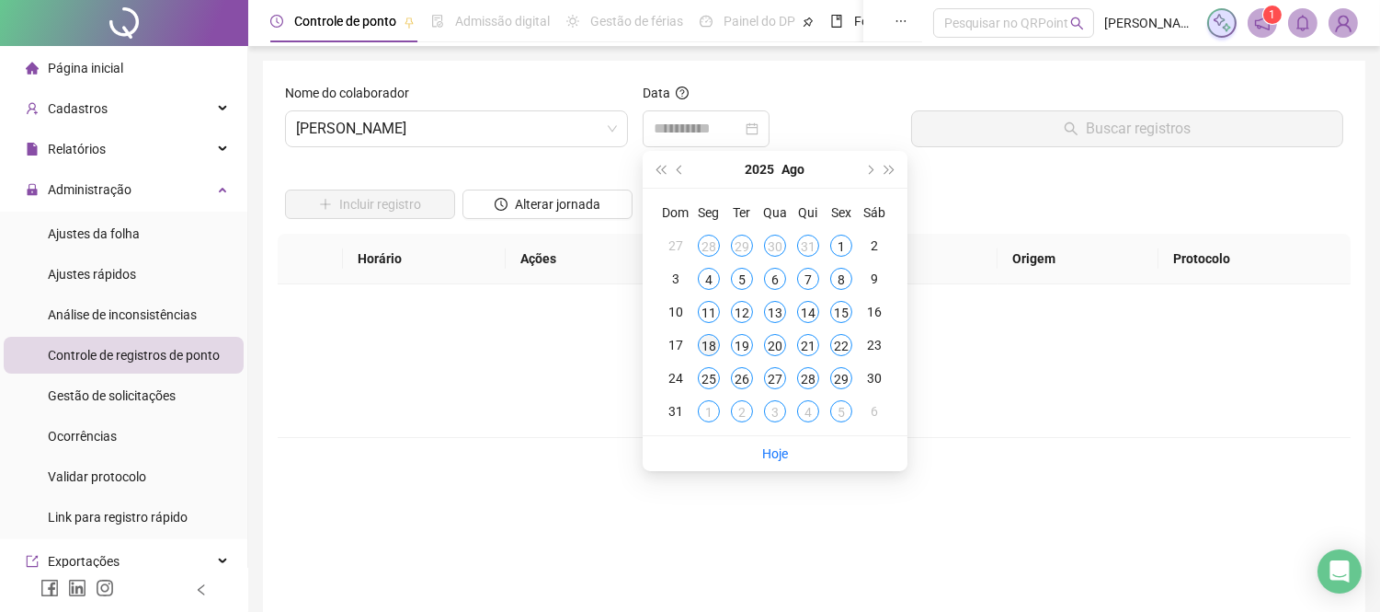
type input "**********"
click at [714, 350] on div "18" at bounding box center [709, 345] width 22 height 22
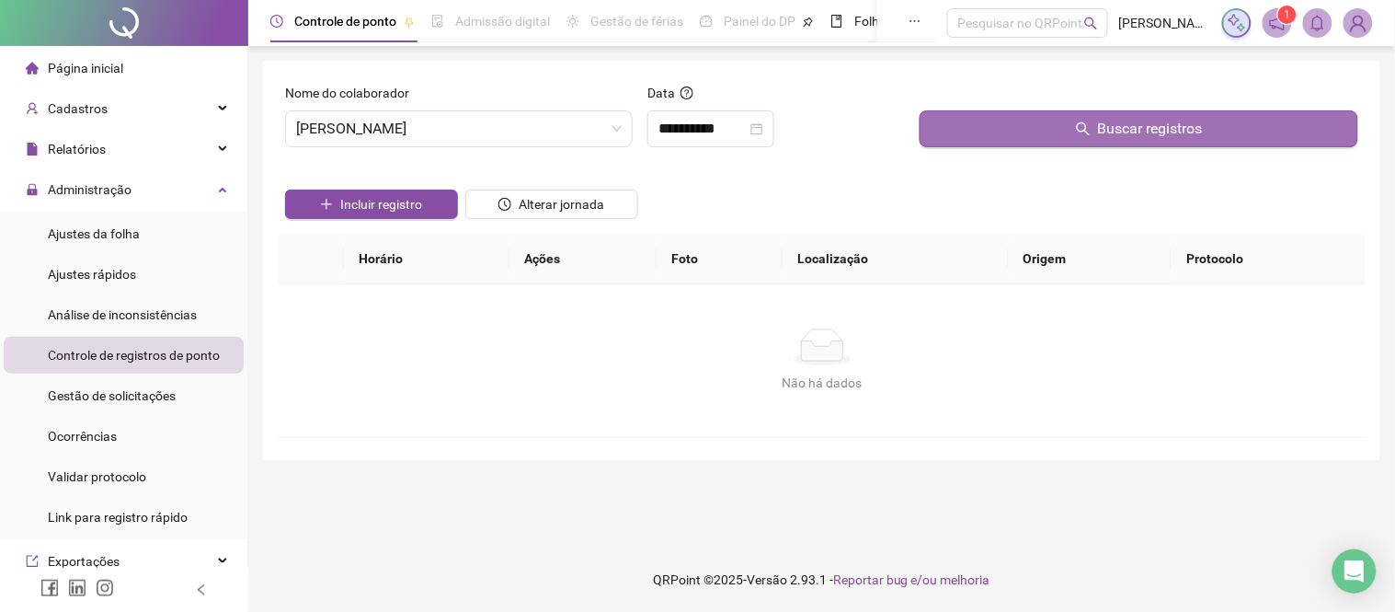
click at [1004, 124] on button "Buscar registros" at bounding box center [1139, 128] width 439 height 37
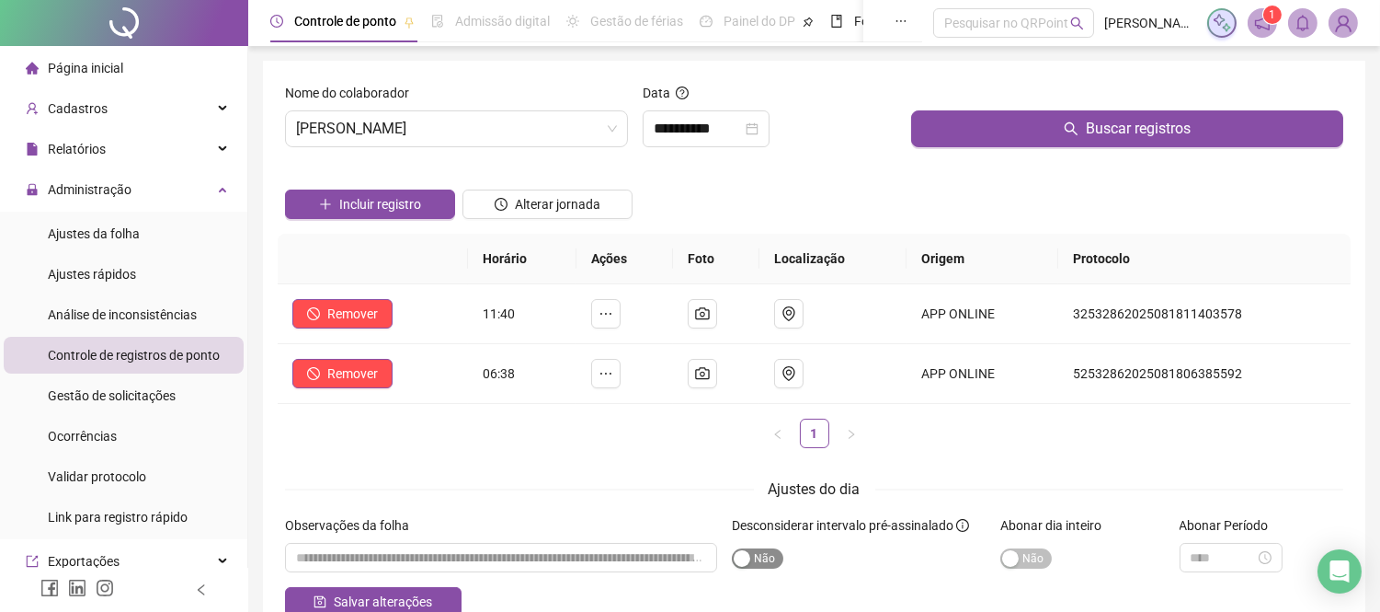
click at [759, 564] on span "Sim Não" at bounding box center [757, 558] width 51 height 20
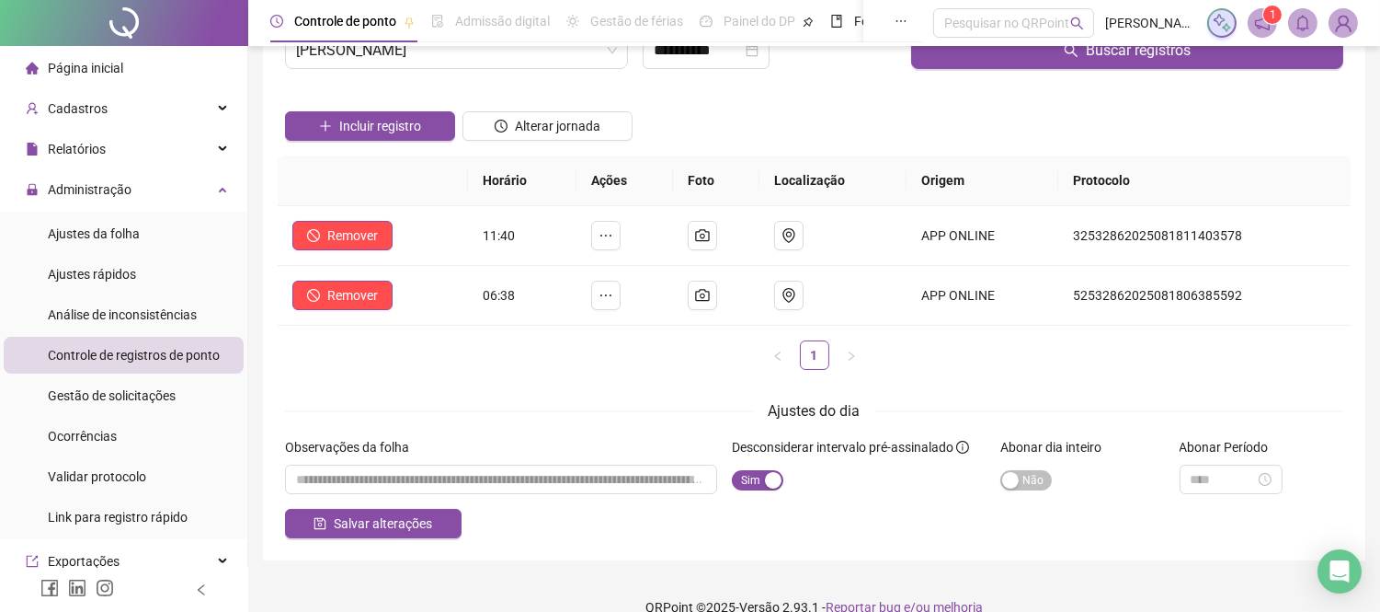
scroll to position [102, 0]
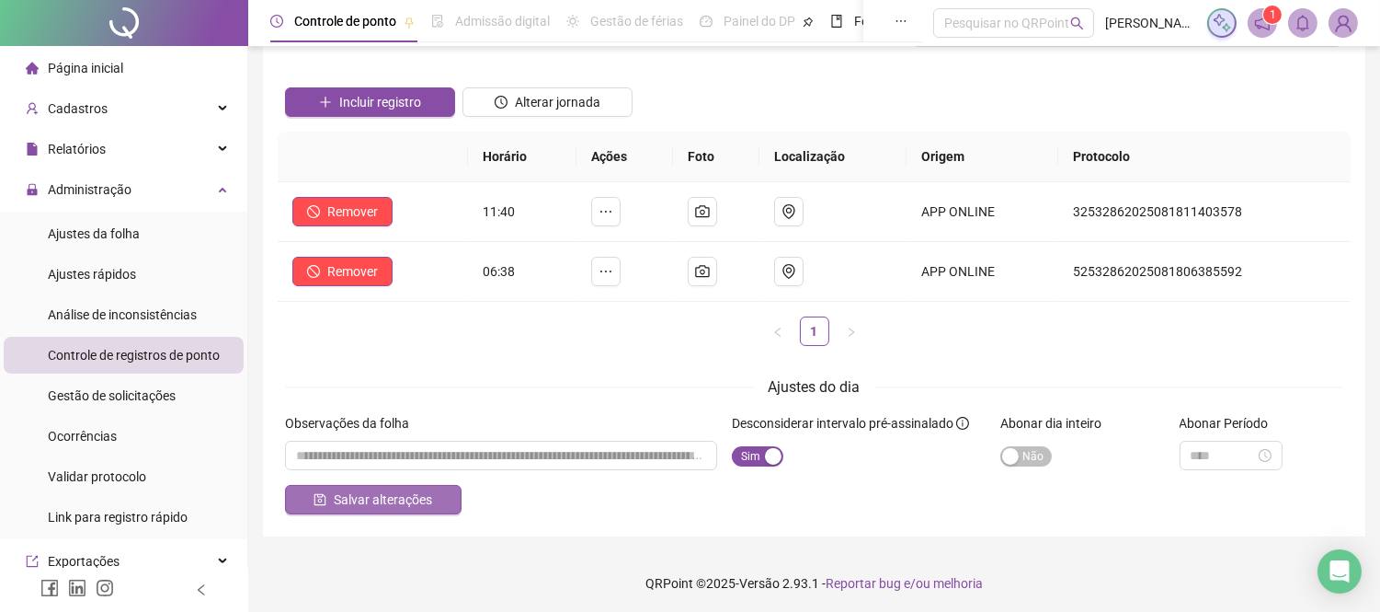
click at [382, 504] on span "Salvar alterações" at bounding box center [383, 499] width 98 height 20
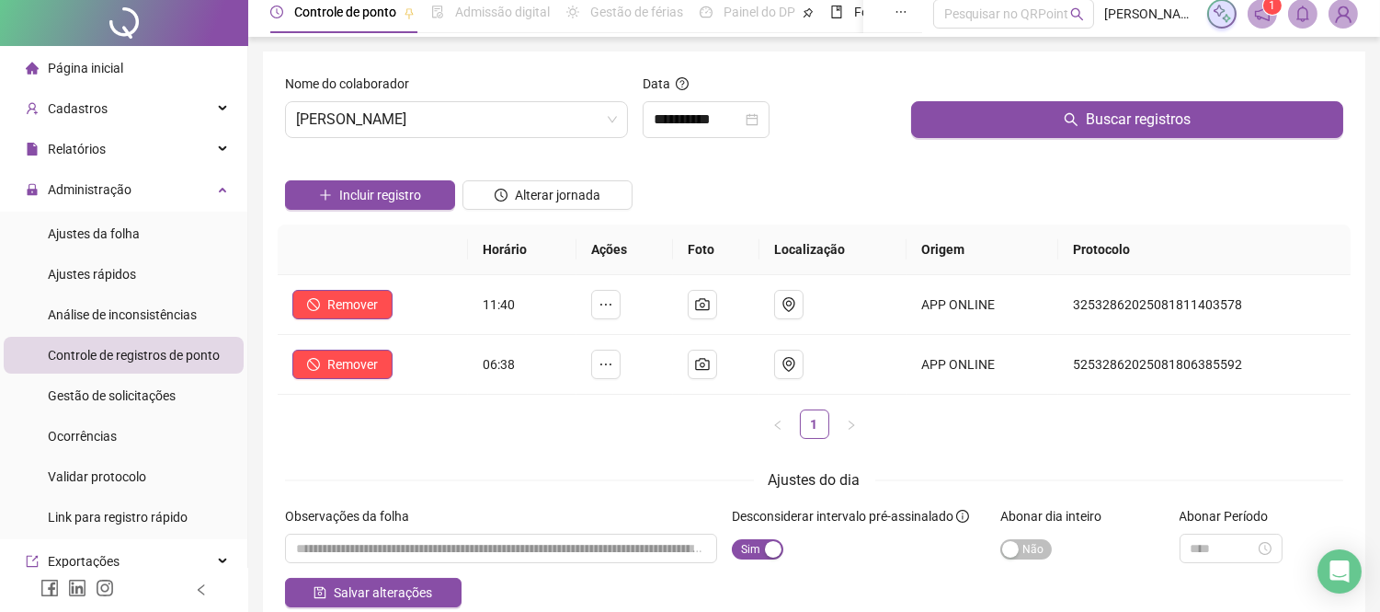
scroll to position [0, 0]
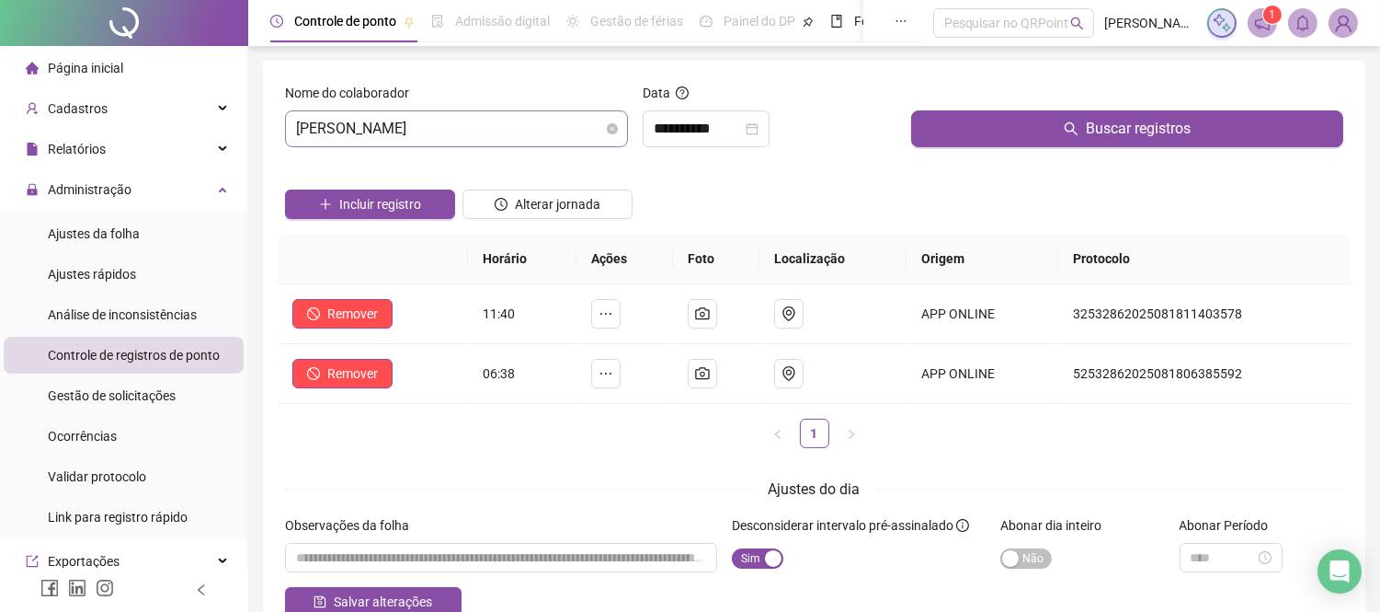
click at [442, 120] on span "[PERSON_NAME]" at bounding box center [456, 128] width 321 height 35
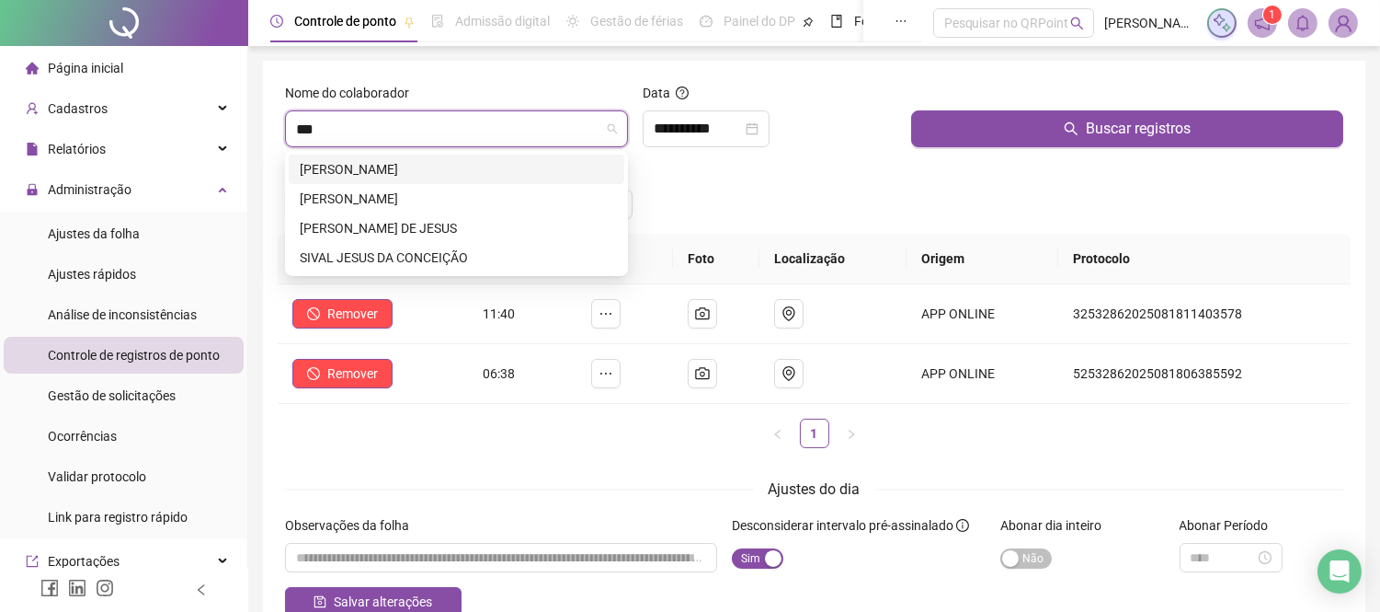
type input "****"
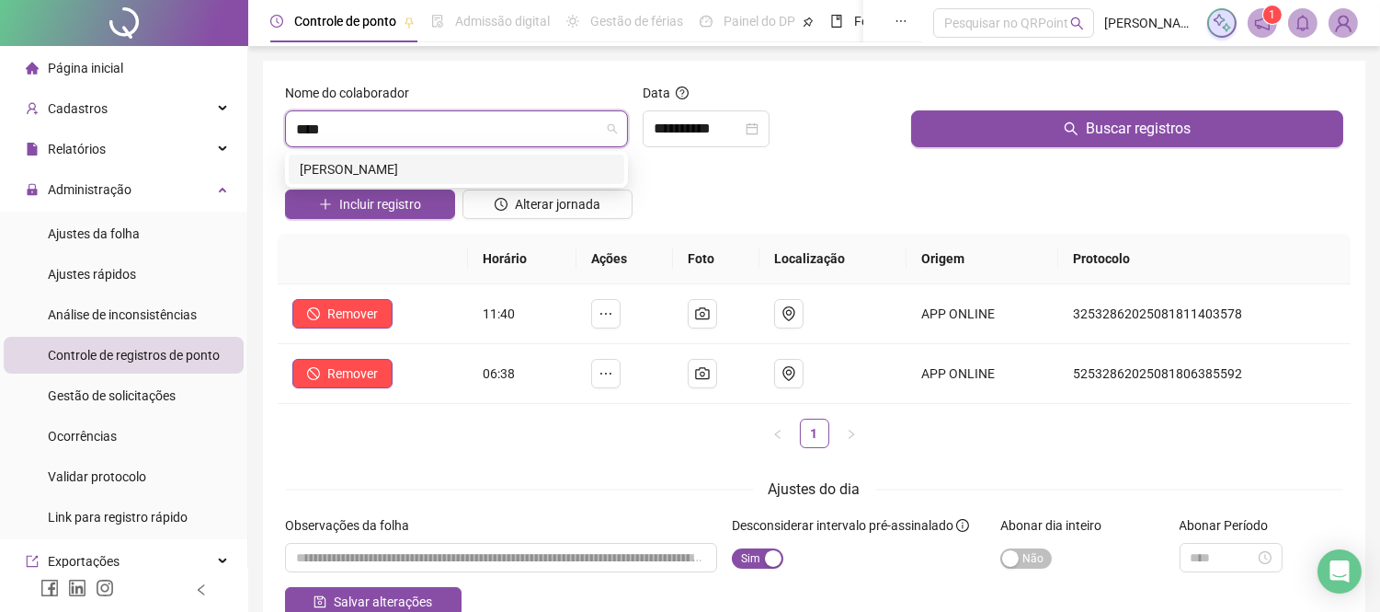
click at [378, 164] on div "[PERSON_NAME]" at bounding box center [457, 169] width 314 height 20
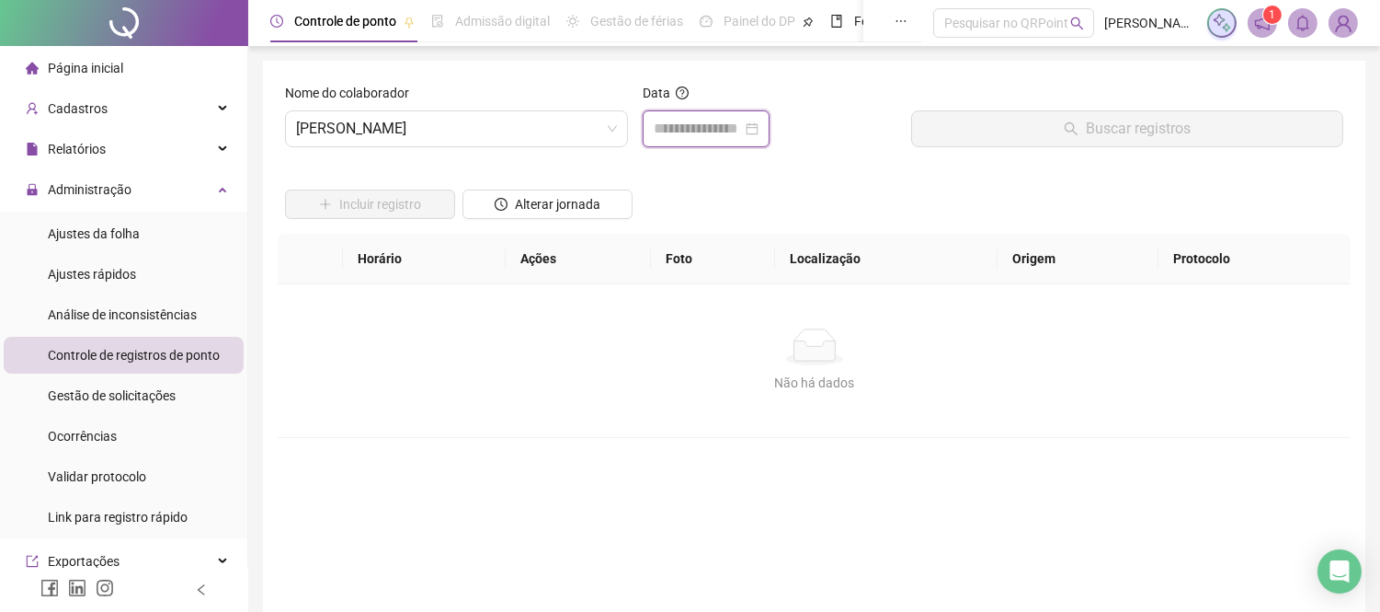
click at [684, 138] on input at bounding box center [698, 129] width 88 height 22
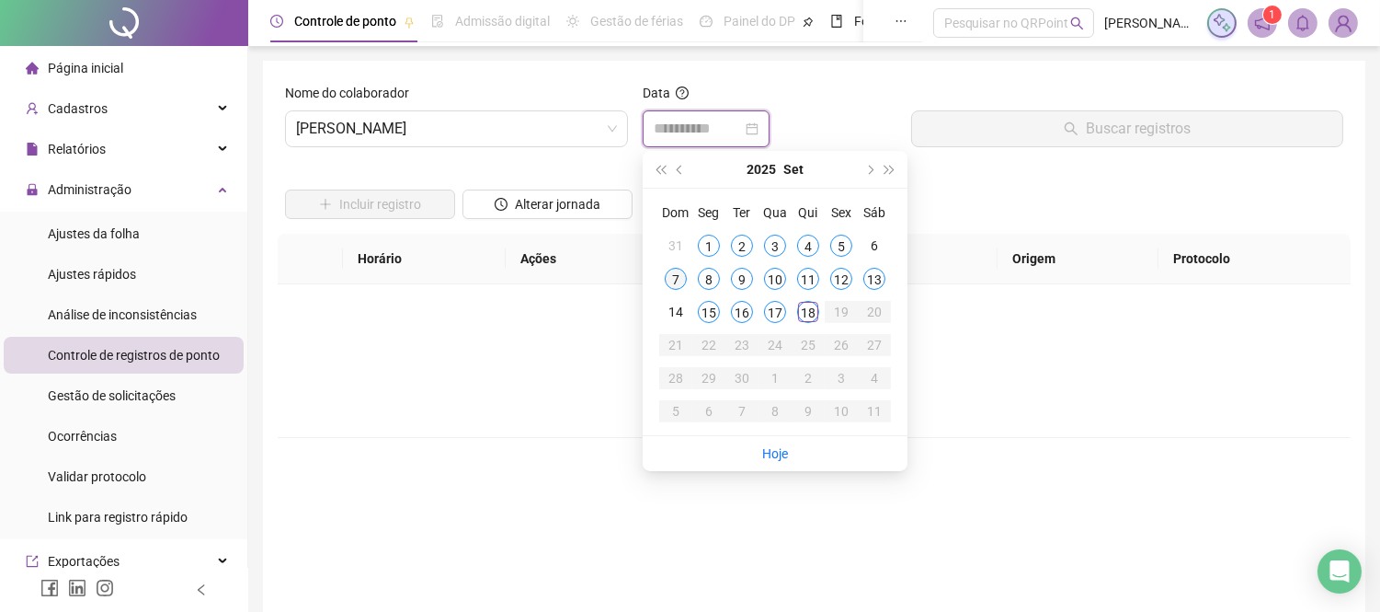
type input "**********"
click at [671, 276] on div "7" at bounding box center [676, 279] width 22 height 22
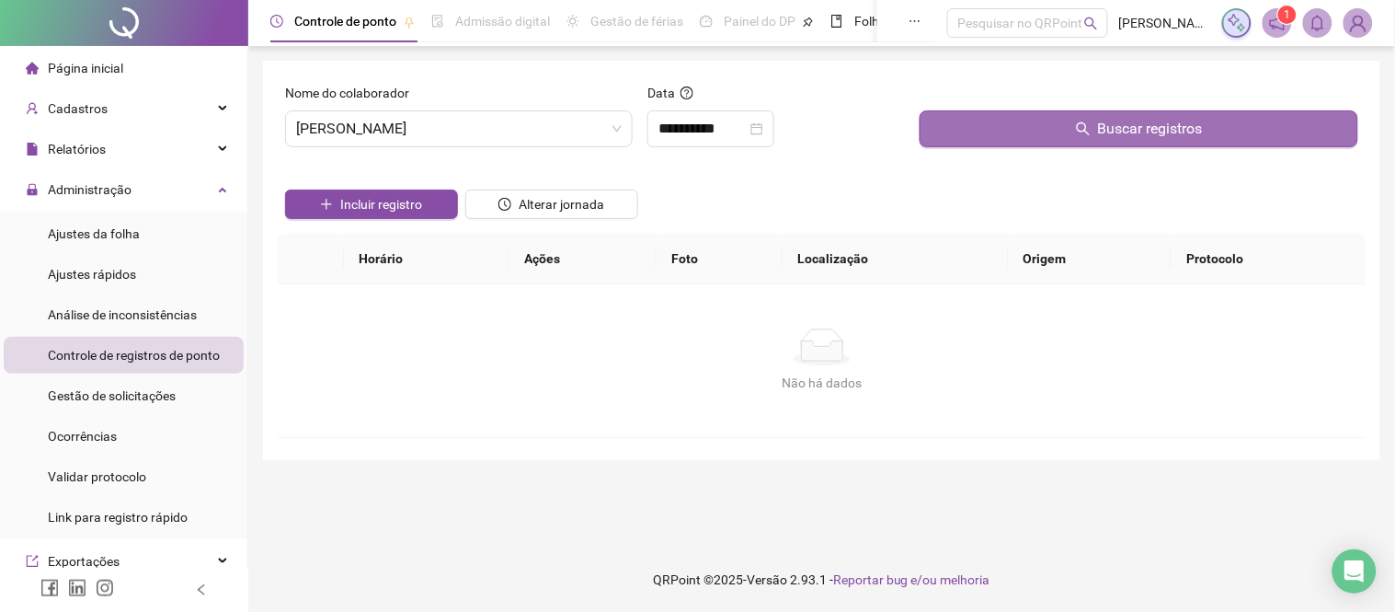
click at [1053, 110] on button "Buscar registros" at bounding box center [1139, 128] width 439 height 37
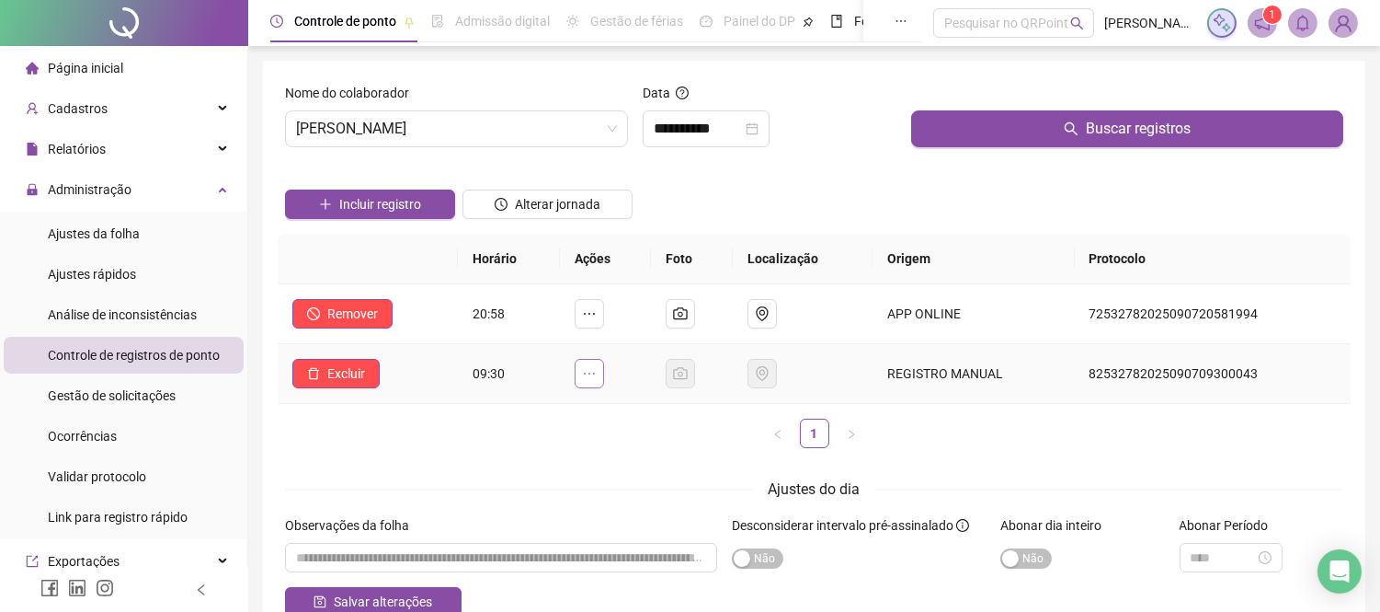
click at [596, 378] on icon "ellipsis" at bounding box center [589, 373] width 15 height 15
click at [1161, 374] on td "82532782025090709300043" at bounding box center [1213, 374] width 276 height 60
click at [597, 377] on icon "ellipsis" at bounding box center [589, 373] width 15 height 15
click at [497, 141] on span "[PERSON_NAME]" at bounding box center [456, 128] width 321 height 35
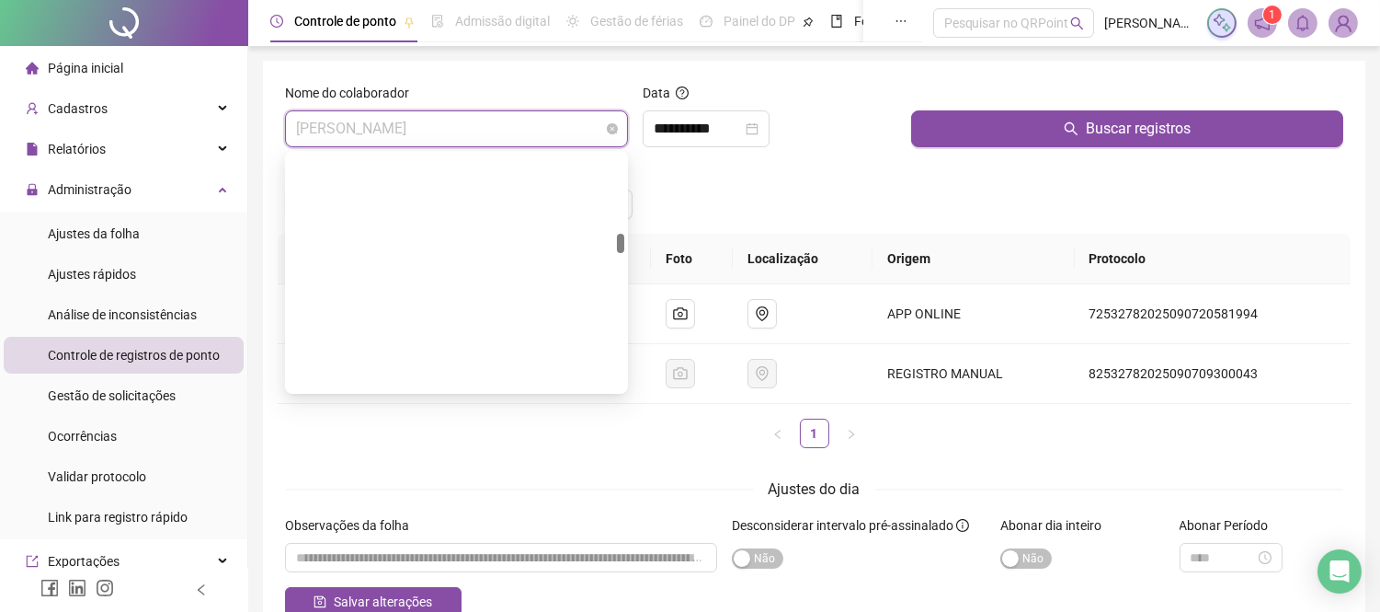
scroll to position [942, 0]
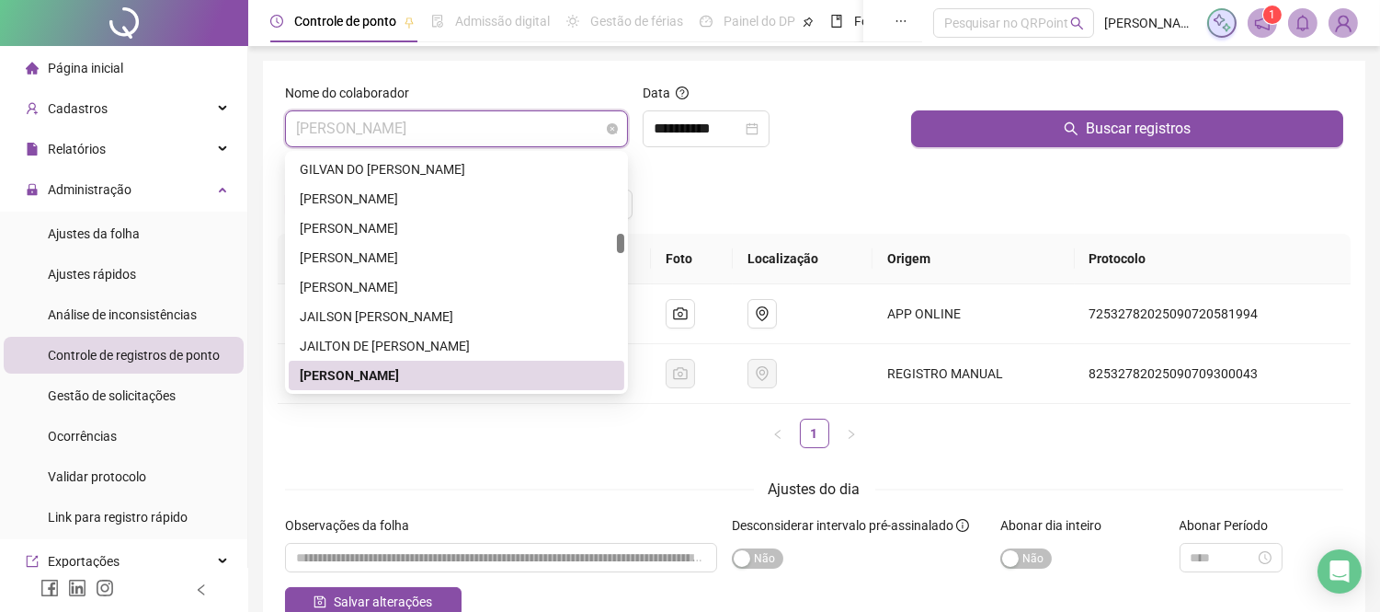
type input "*"
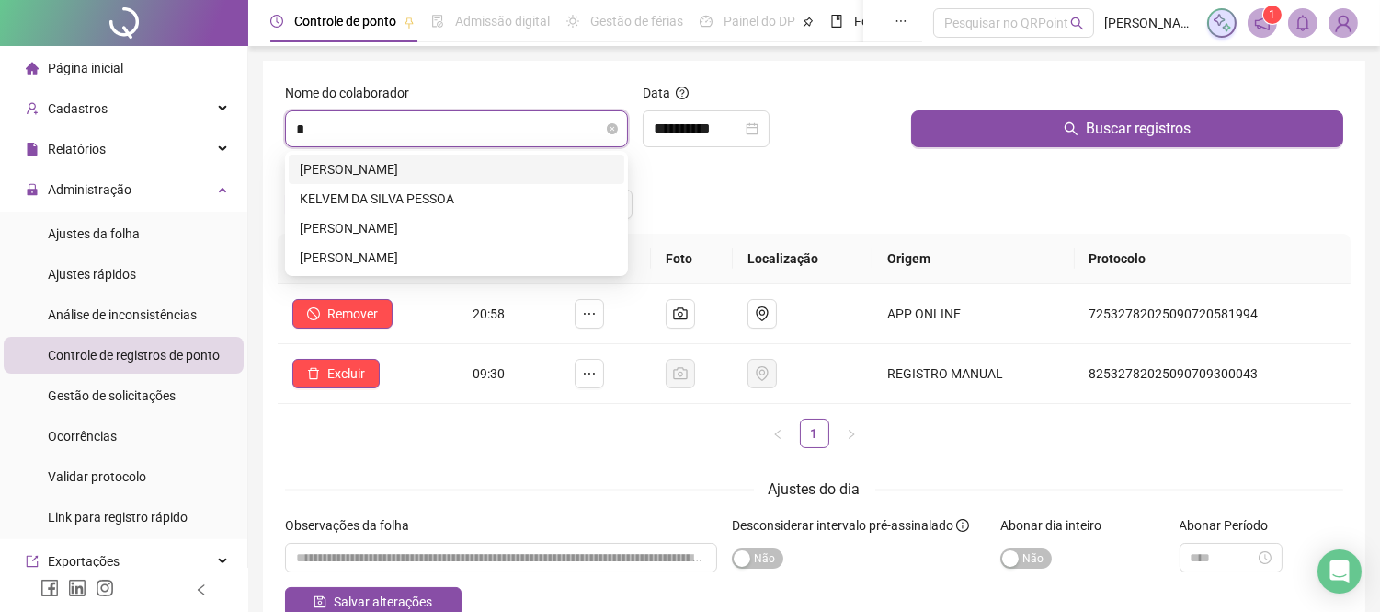
scroll to position [0, 0]
click at [388, 199] on div "KELVEM DA SILVA PESSOA" at bounding box center [457, 199] width 314 height 20
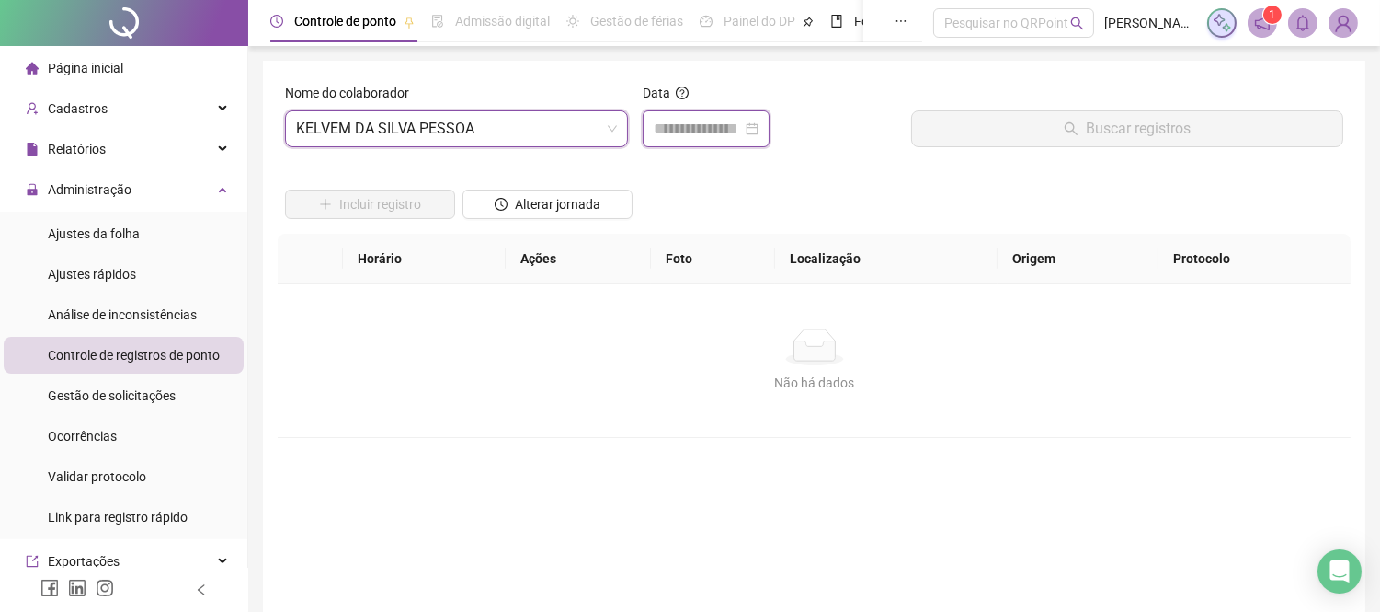
click at [723, 131] on input at bounding box center [698, 129] width 88 height 22
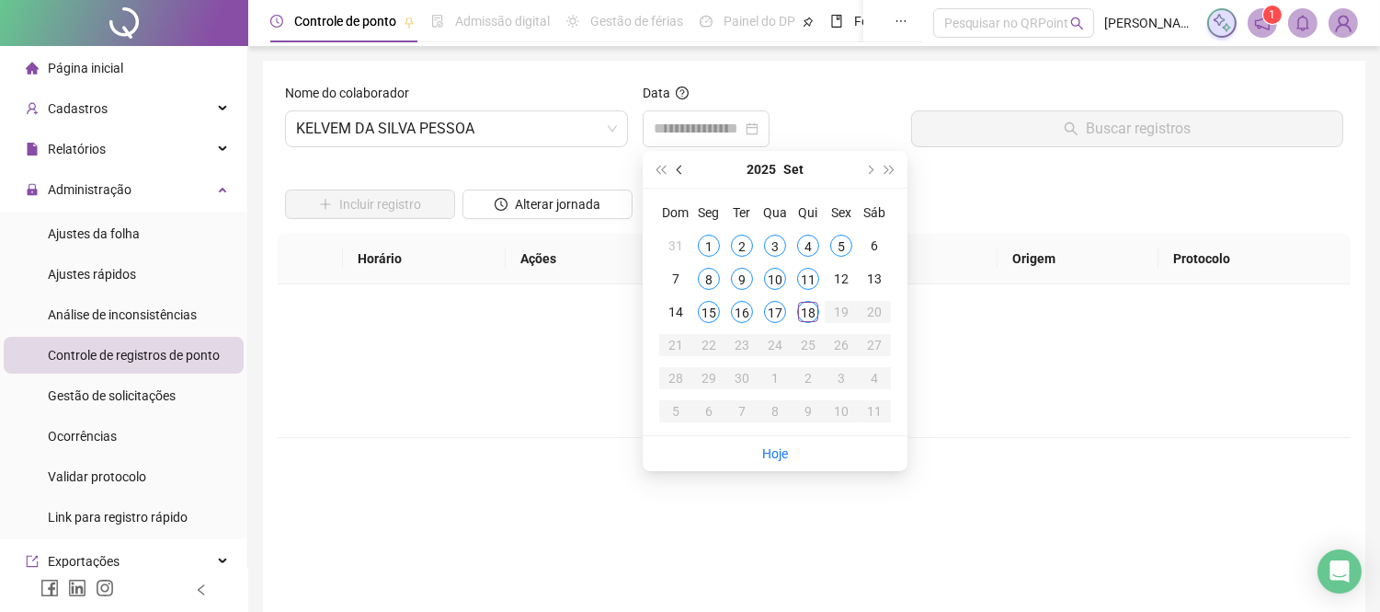
click at [683, 169] on span "prev-year" at bounding box center [681, 169] width 9 height 9
type input "**********"
click at [719, 342] on div "18" at bounding box center [709, 345] width 22 height 22
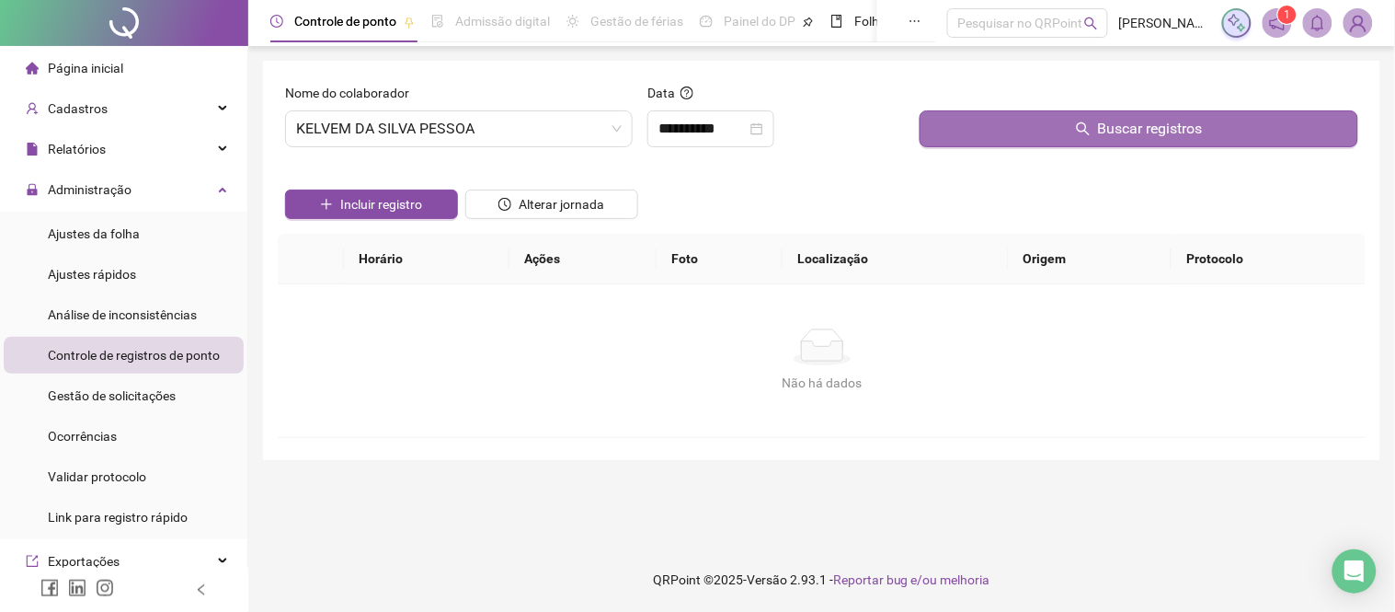
click at [1023, 126] on button "Buscar registros" at bounding box center [1139, 128] width 439 height 37
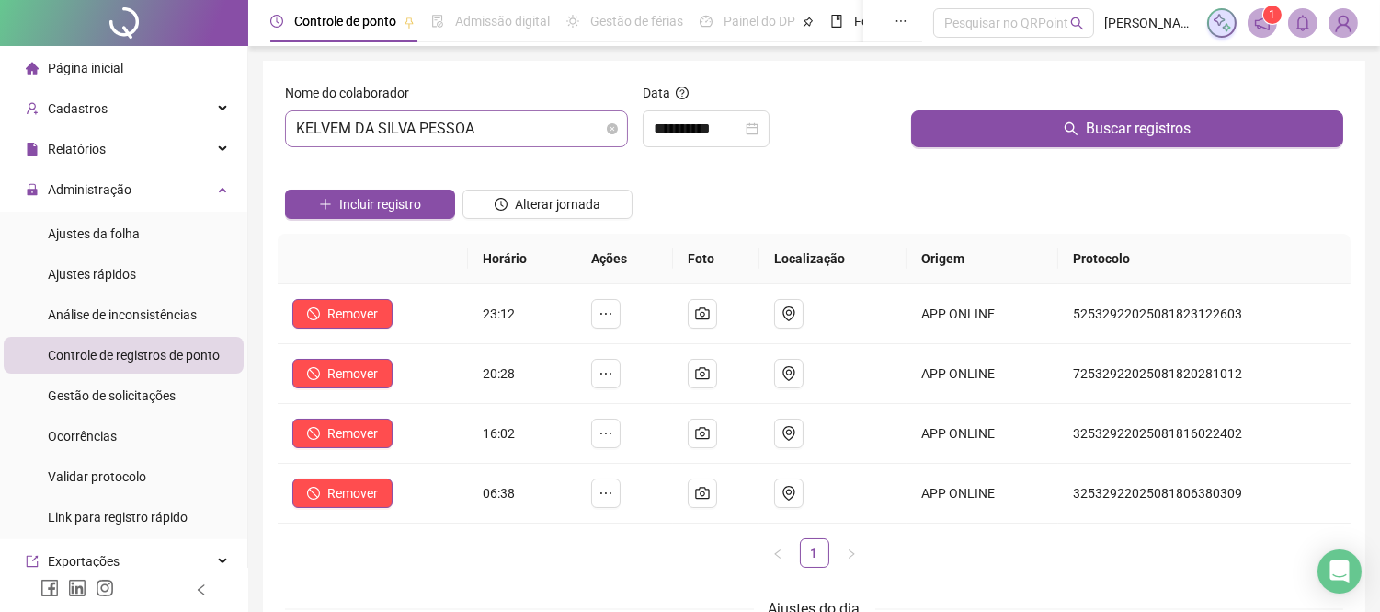
click at [473, 136] on span "KELVEM DA SILVA PESSOA" at bounding box center [456, 128] width 321 height 35
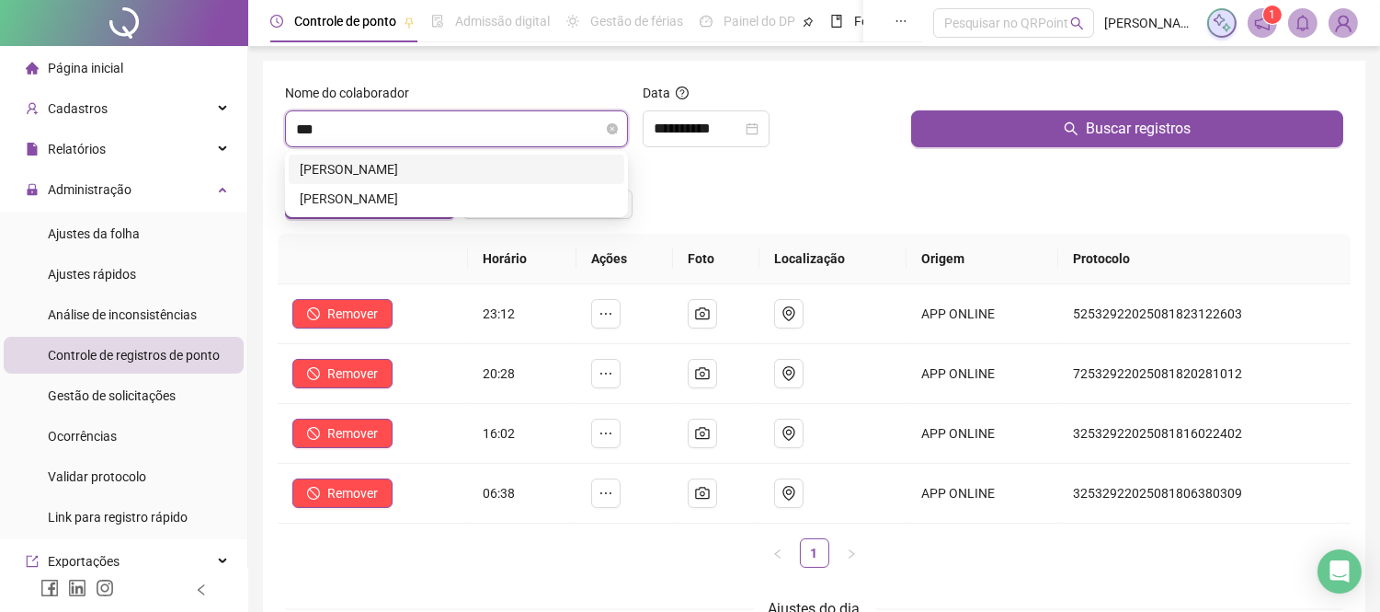
type input "****"
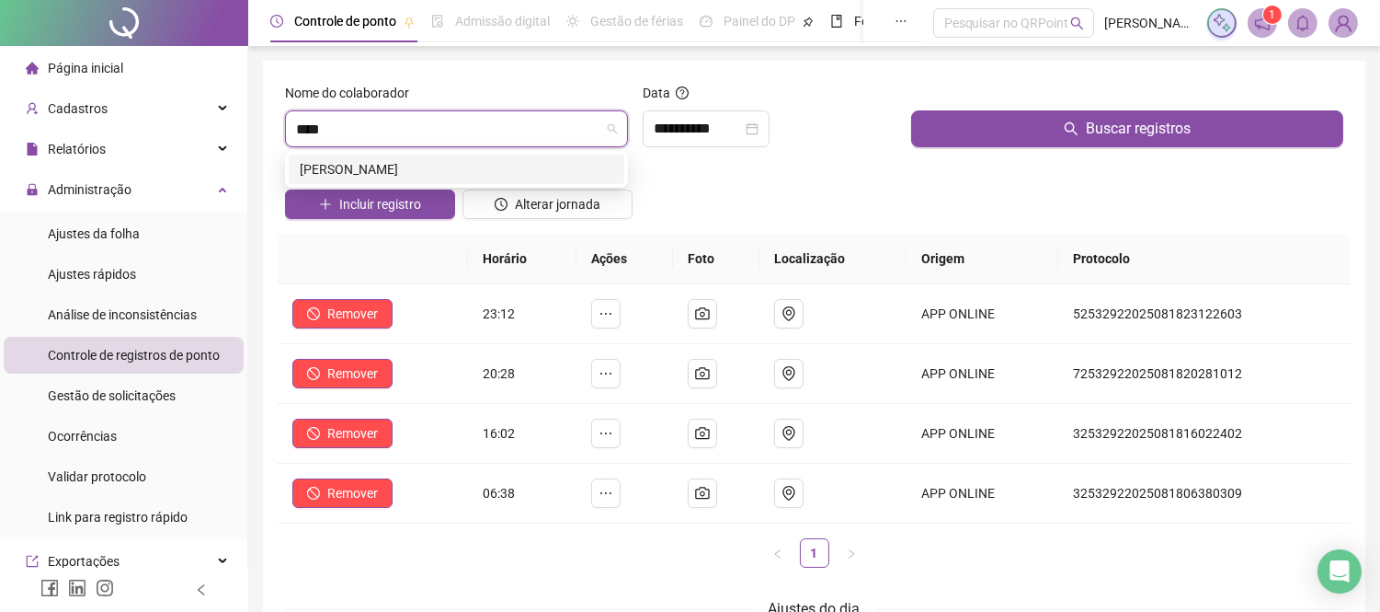
click at [471, 157] on div "[PERSON_NAME]" at bounding box center [457, 168] width 336 height 29
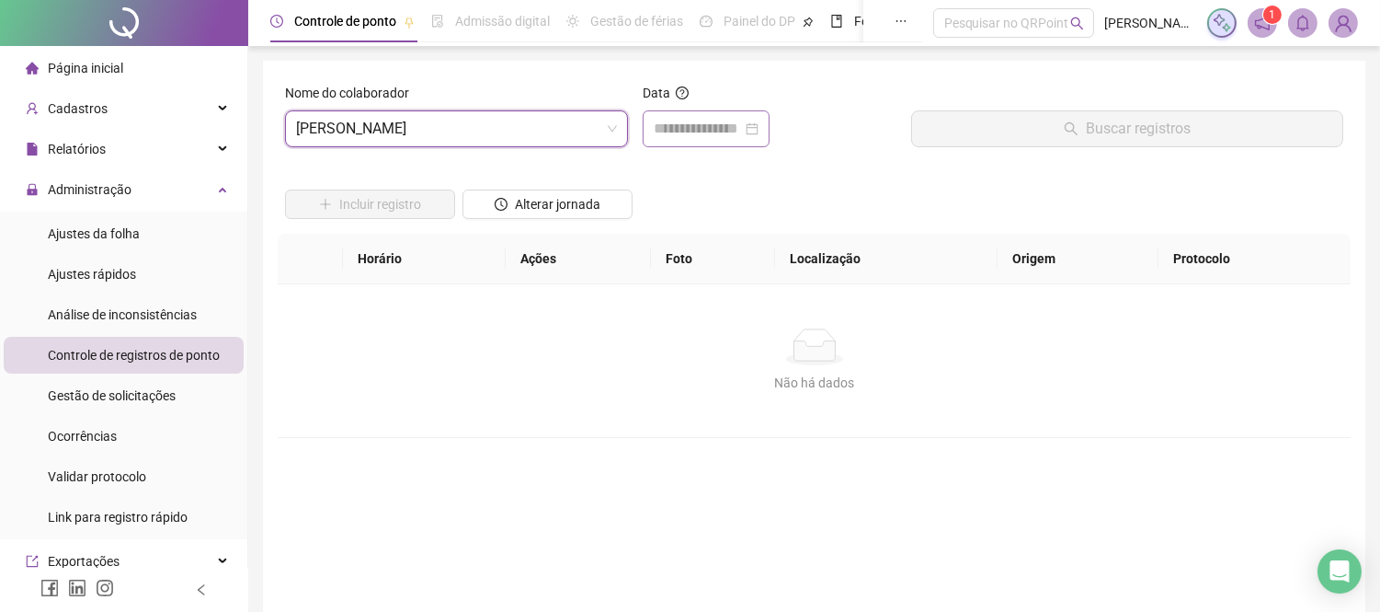
click at [685, 141] on div at bounding box center [706, 128] width 127 height 37
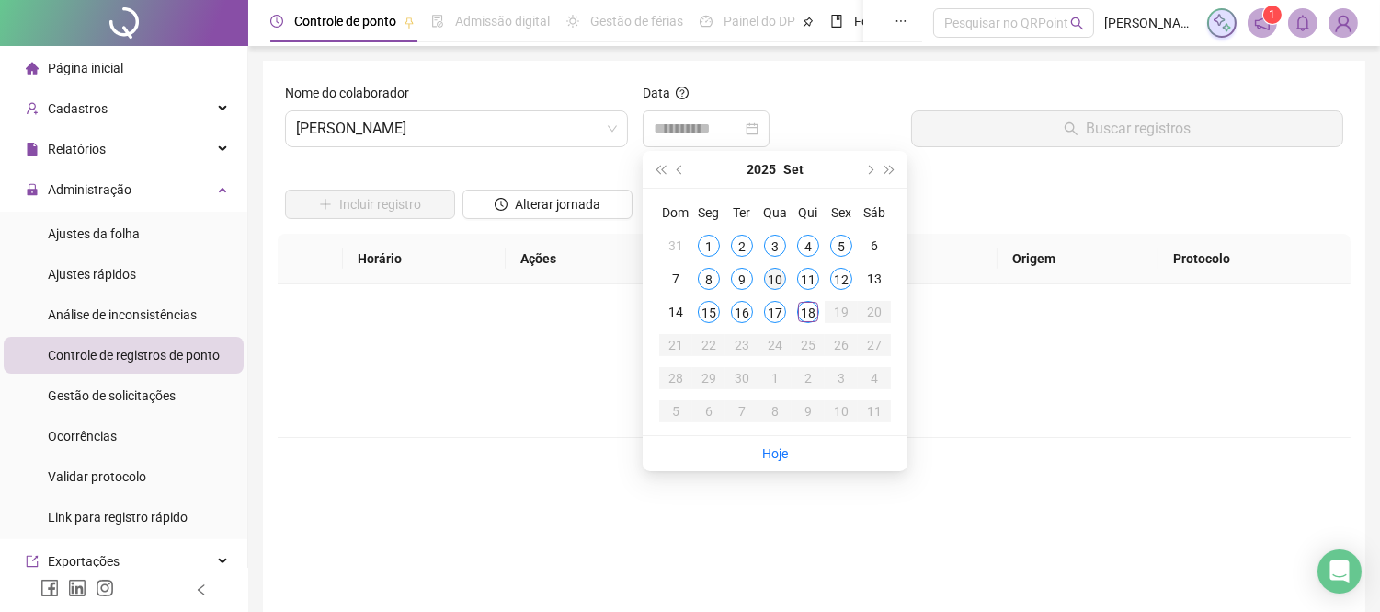
click at [773, 276] on div "10" at bounding box center [775, 279] width 22 height 22
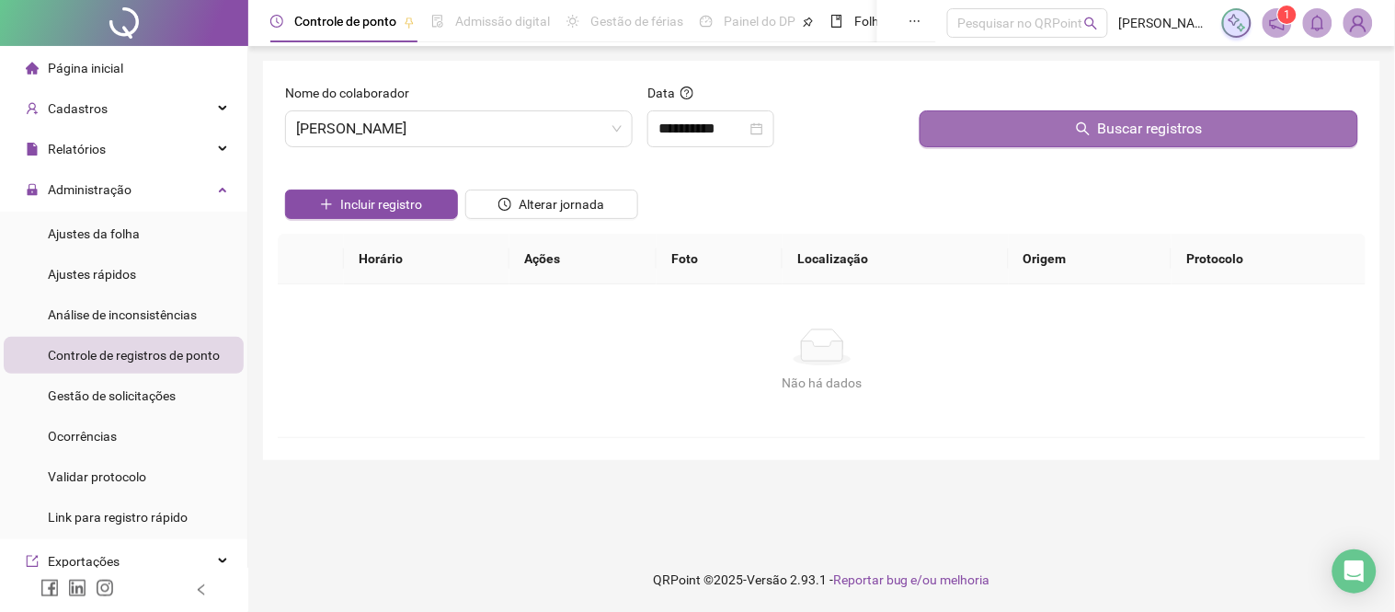
click at [1023, 133] on button "Buscar registros" at bounding box center [1139, 128] width 439 height 37
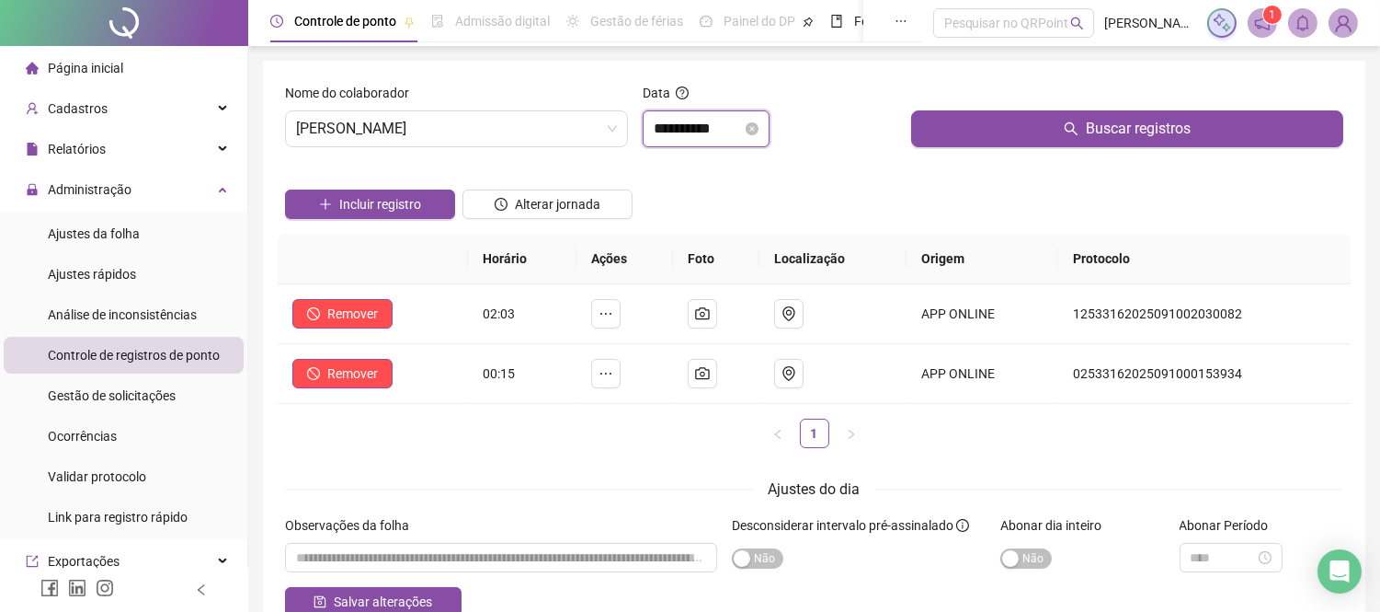
click at [711, 135] on input "**********" at bounding box center [698, 129] width 88 height 22
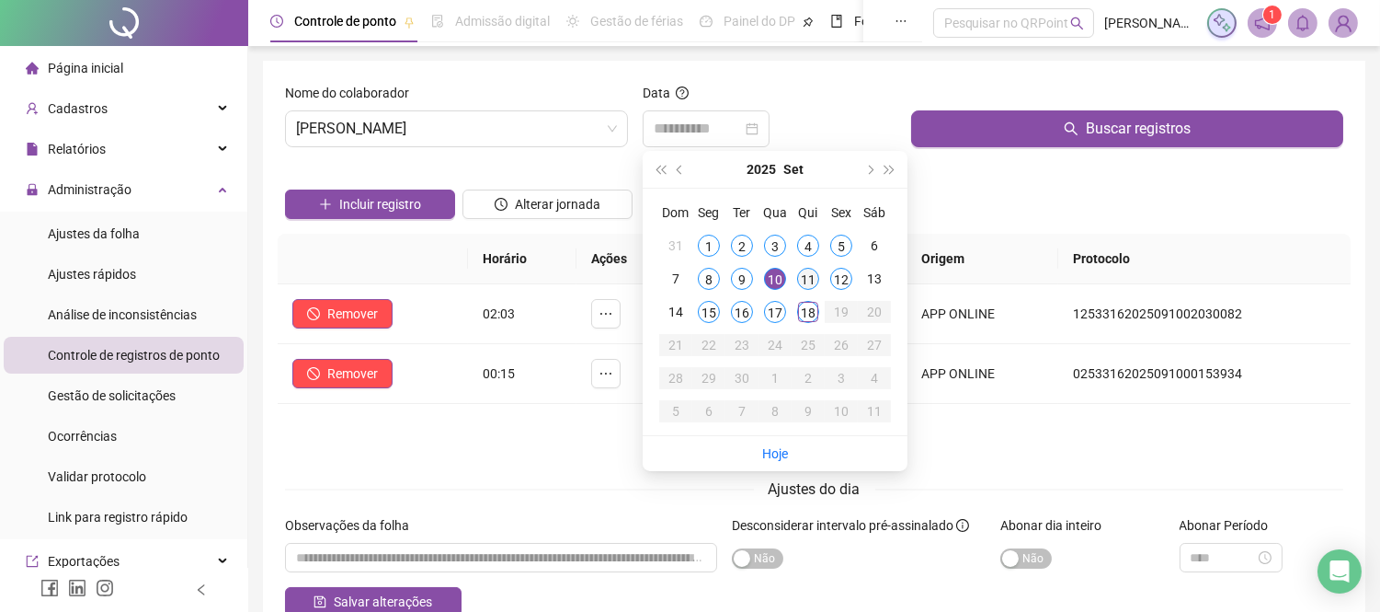
click at [812, 286] on div "11" at bounding box center [808, 279] width 22 height 22
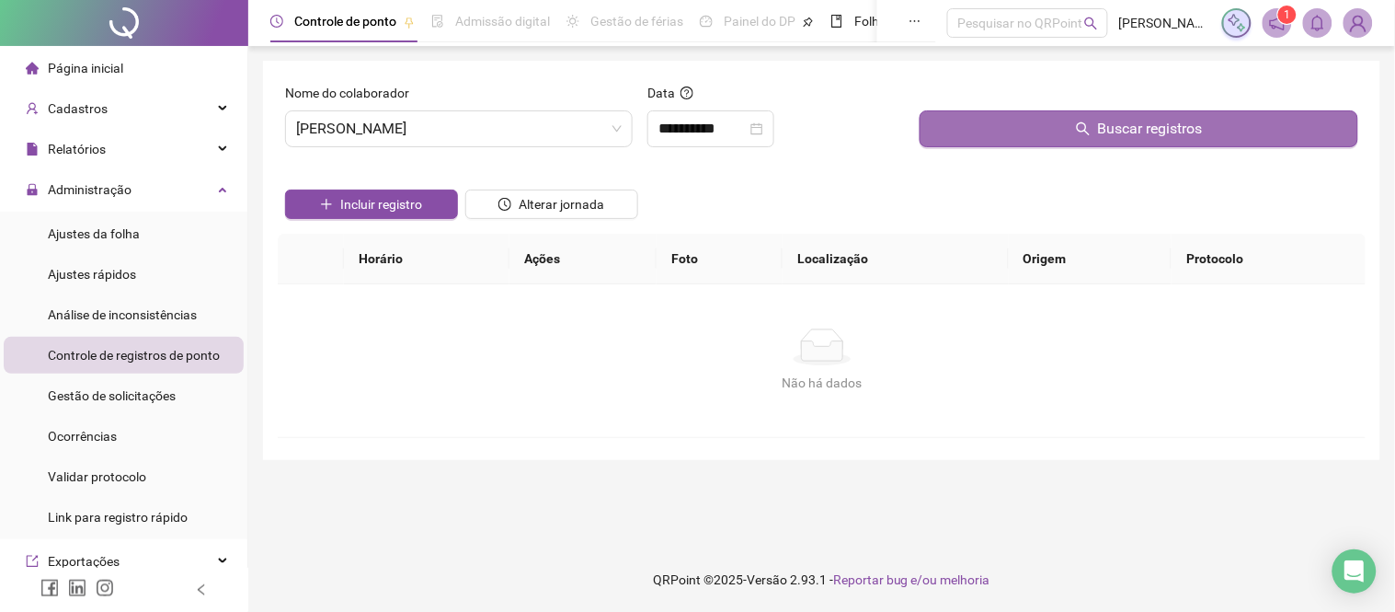
click at [1023, 139] on button "Buscar registros" at bounding box center [1139, 128] width 439 height 37
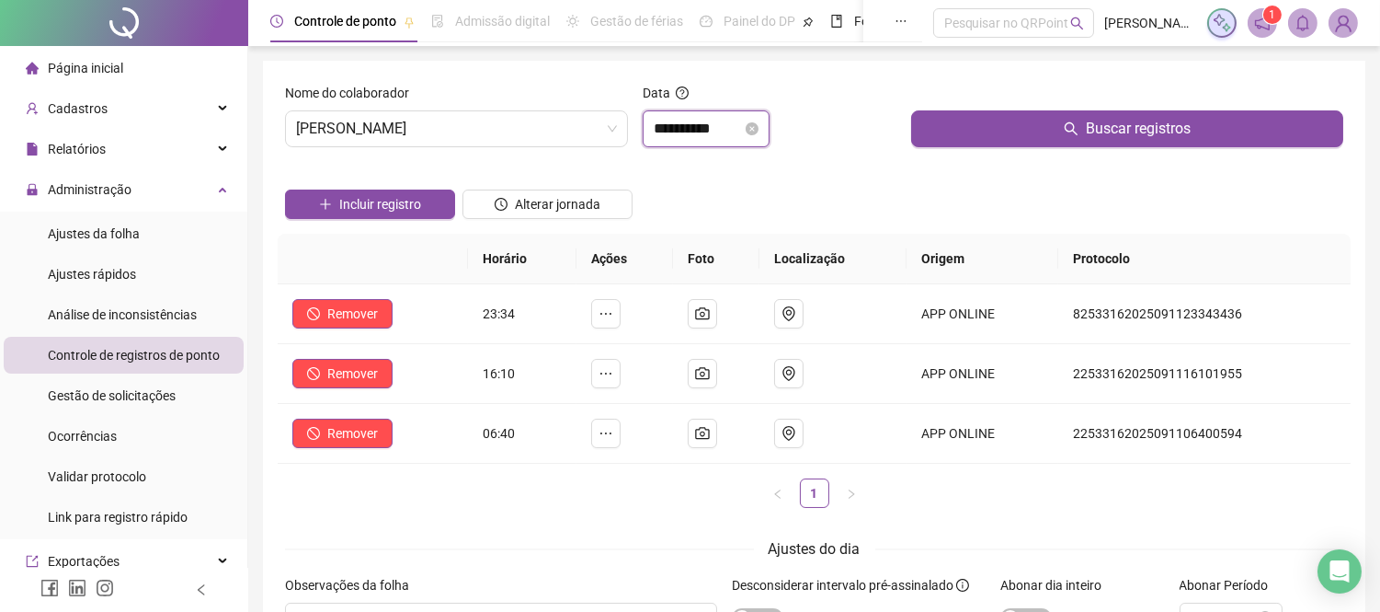
click at [739, 131] on input "**********" at bounding box center [698, 129] width 88 height 22
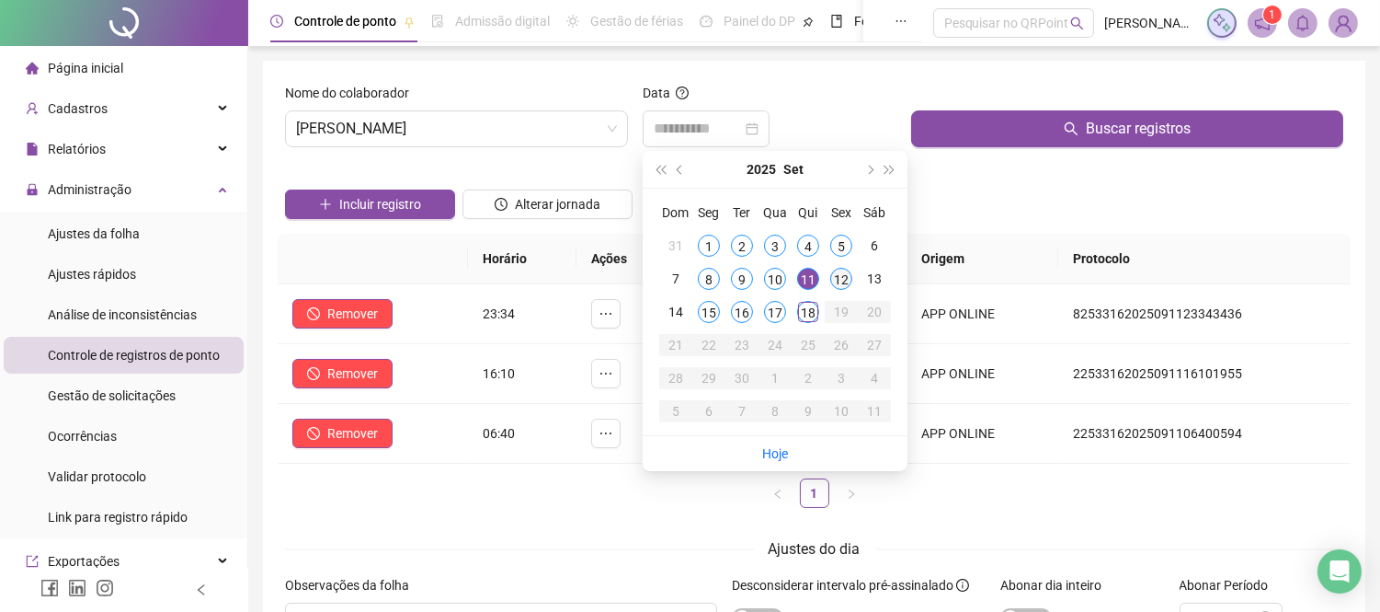
click at [839, 286] on div "12" at bounding box center [841, 279] width 22 height 22
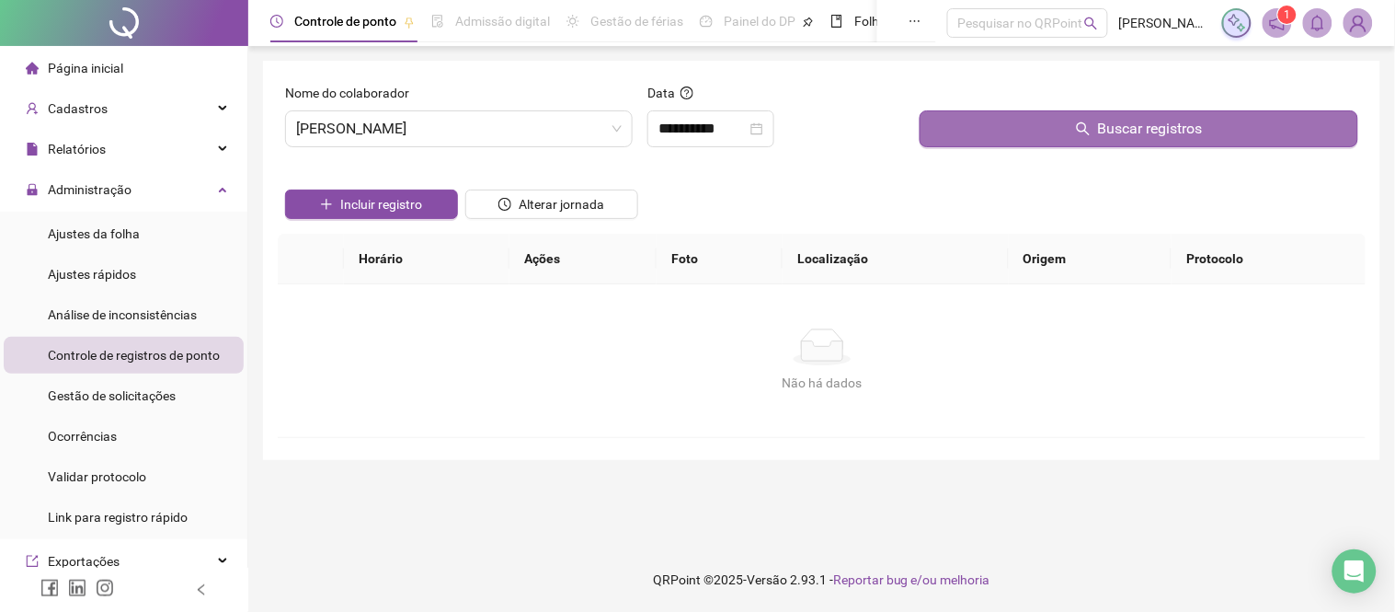
click at [996, 121] on button "Buscar registros" at bounding box center [1139, 128] width 439 height 37
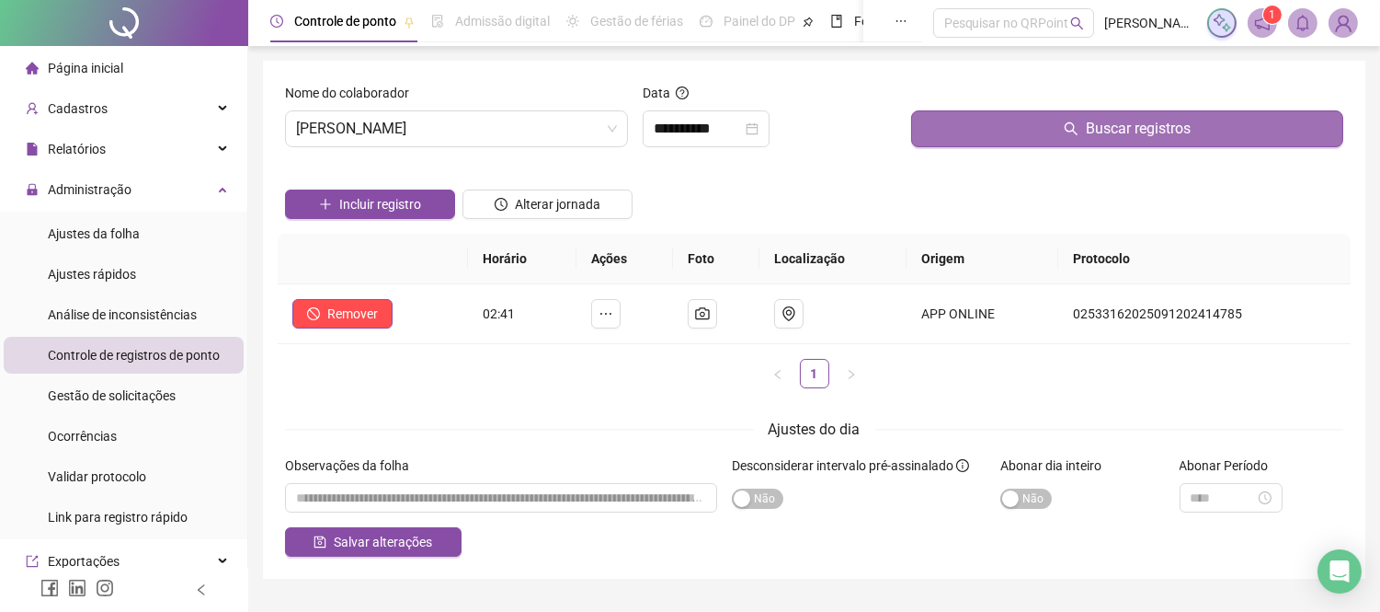
click at [985, 129] on button "Buscar registros" at bounding box center [1127, 128] width 432 height 37
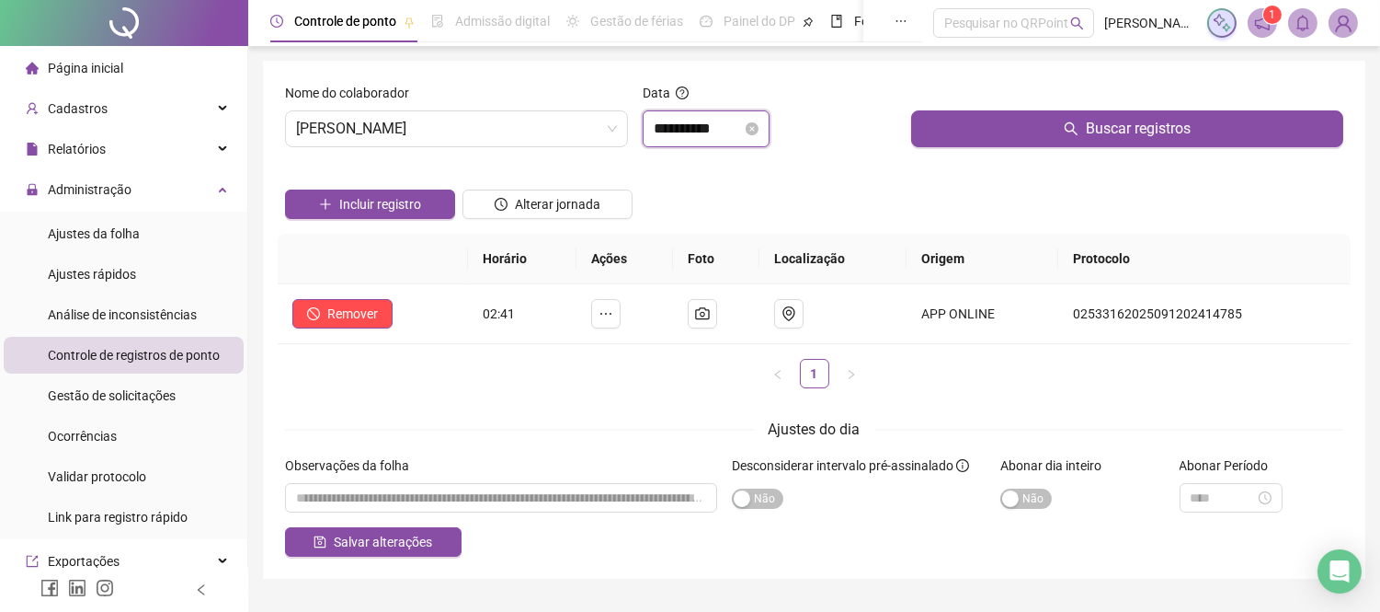
click at [708, 131] on input "**********" at bounding box center [698, 129] width 88 height 22
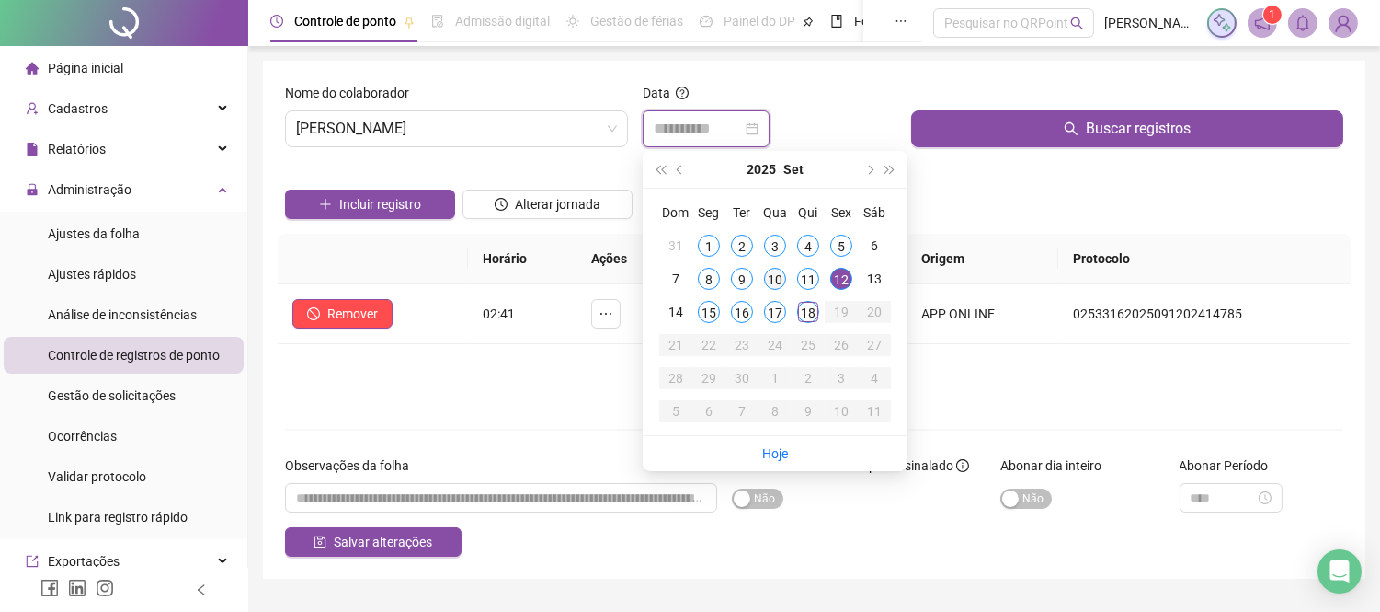
type input "**********"
click at [776, 277] on div "10" at bounding box center [775, 279] width 22 height 22
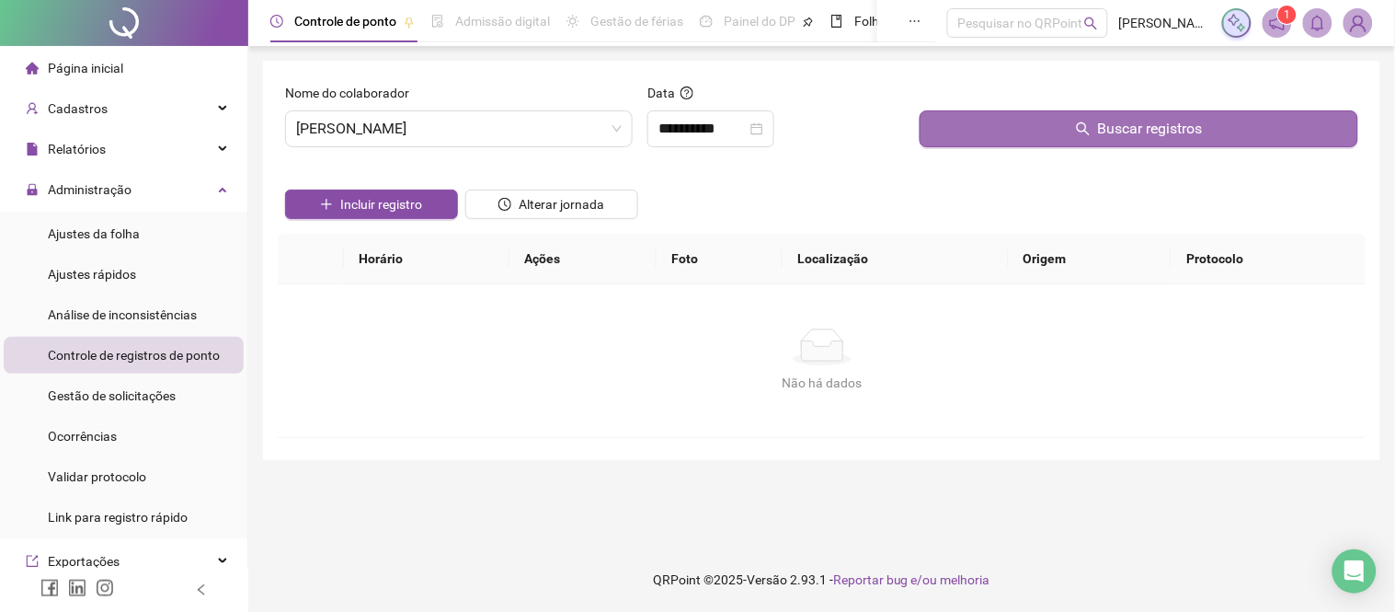
click at [973, 131] on button "Buscar registros" at bounding box center [1139, 128] width 439 height 37
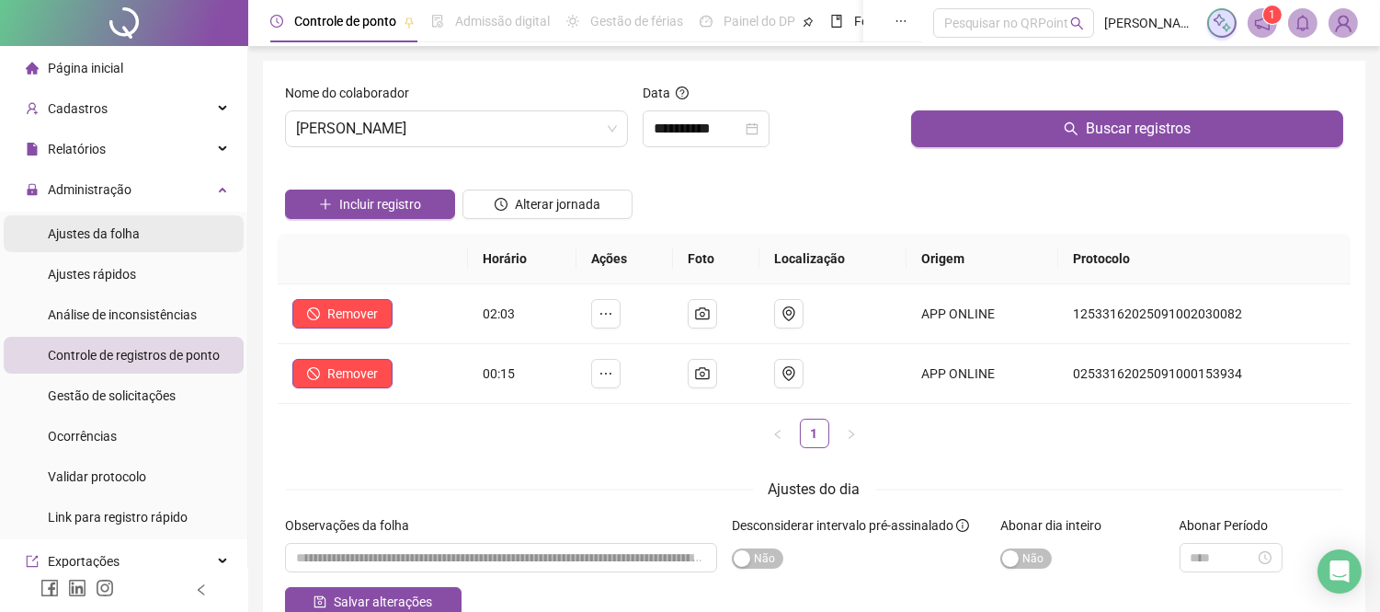
click at [117, 228] on span "Ajustes da folha" at bounding box center [94, 233] width 92 height 15
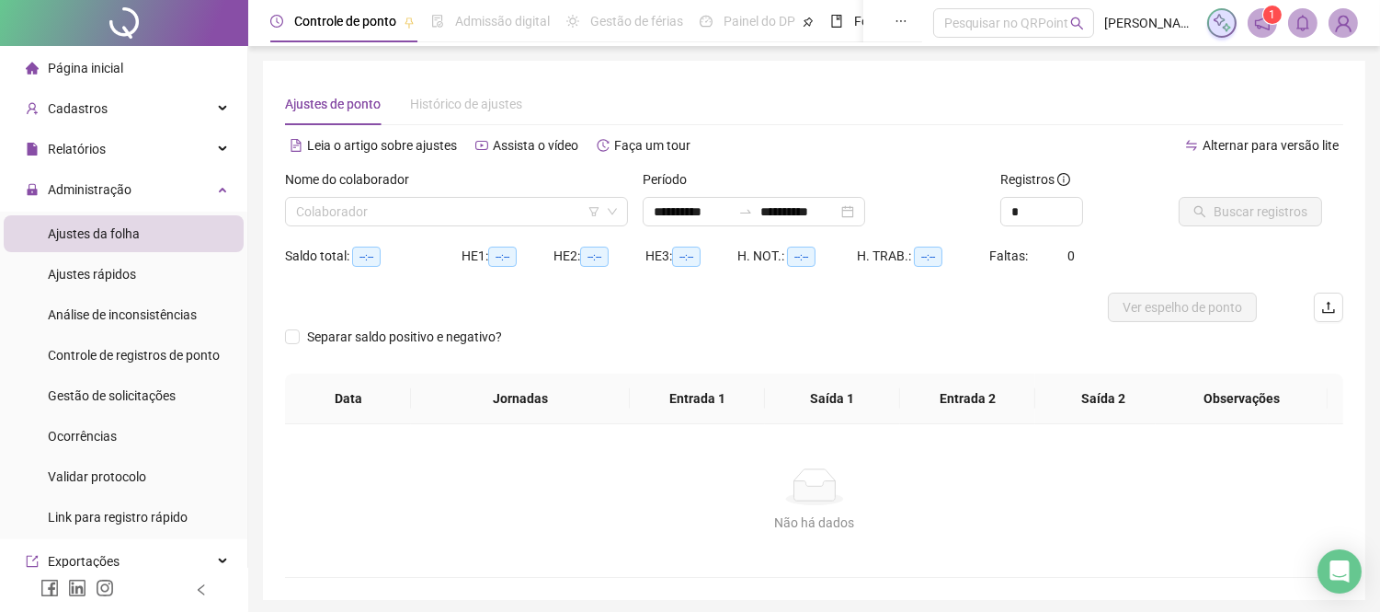
type input "**********"
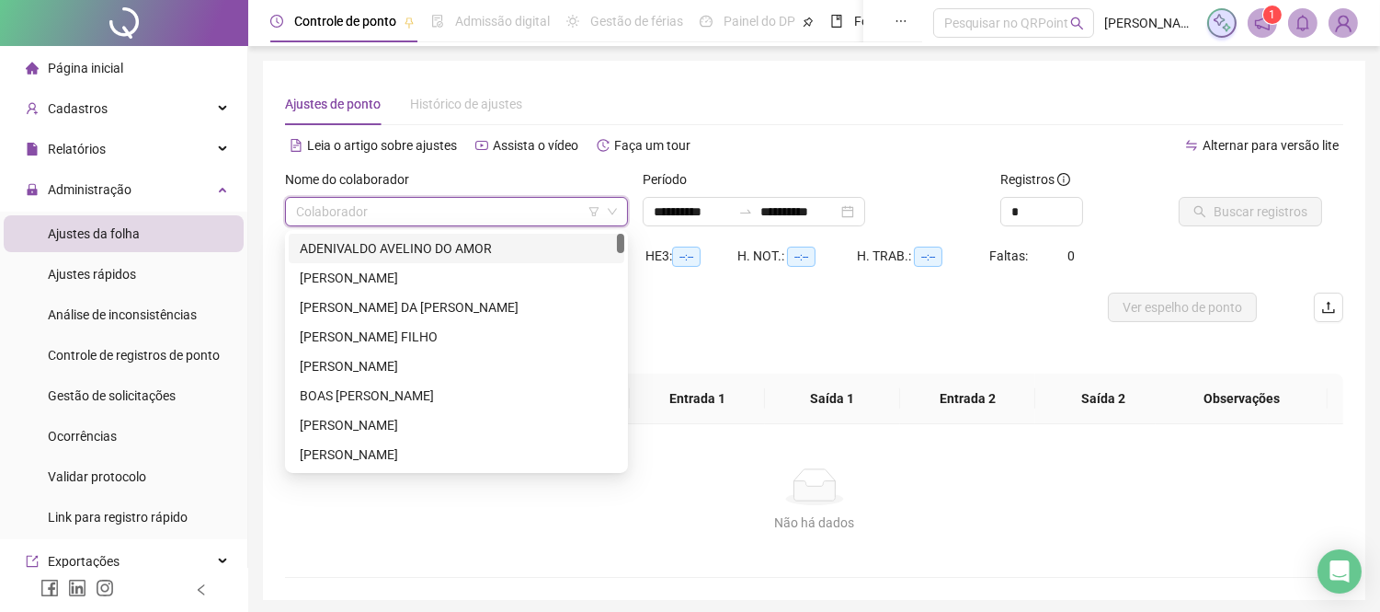
click at [400, 211] on input "search" at bounding box center [448, 212] width 304 height 28
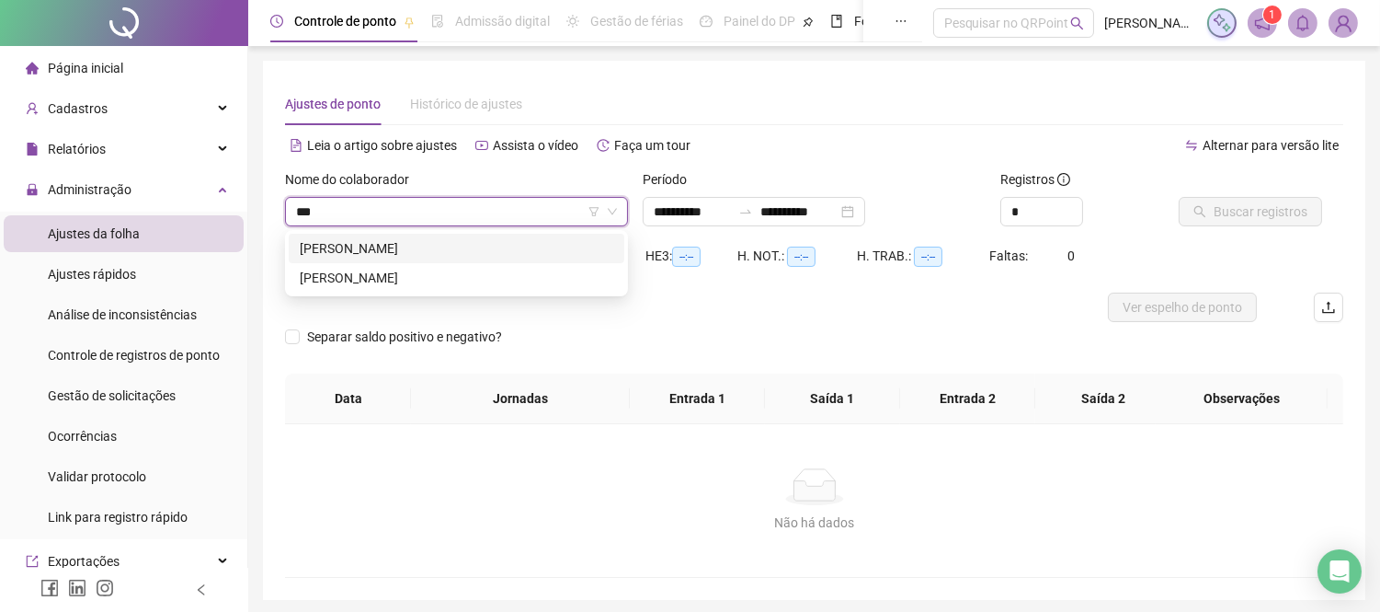
type input "****"
click at [417, 251] on div "[PERSON_NAME]" at bounding box center [457, 248] width 314 height 20
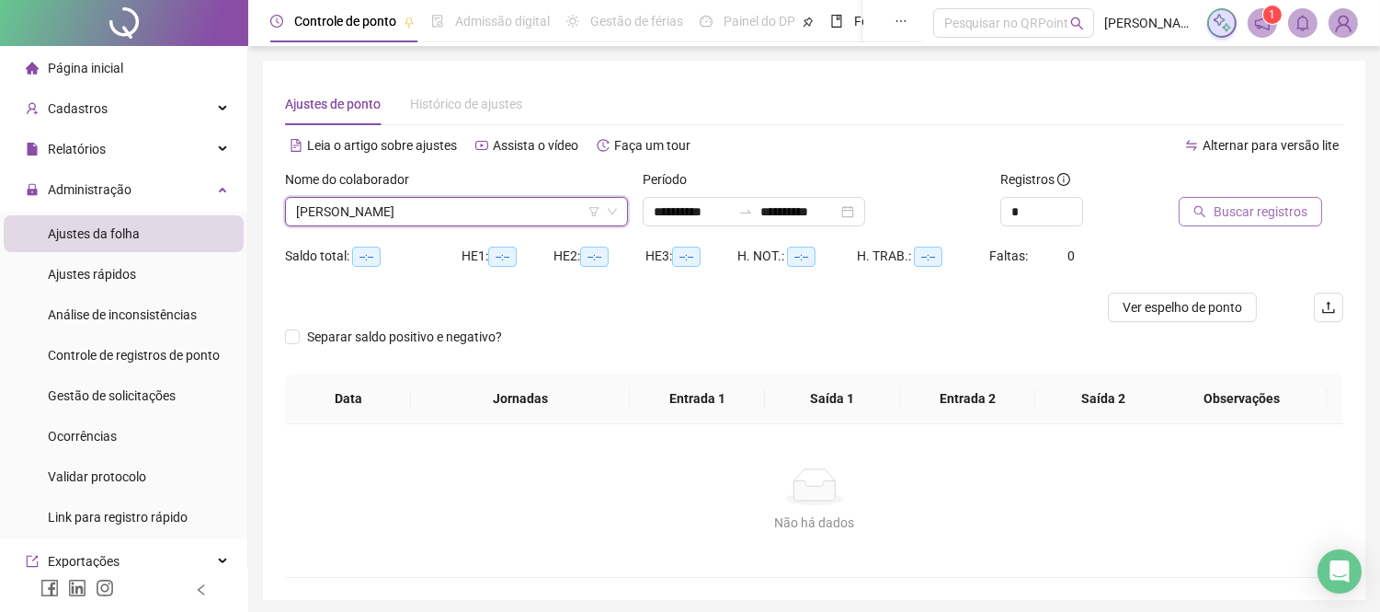
click at [1224, 203] on span "Buscar registros" at bounding box center [1261, 211] width 94 height 20
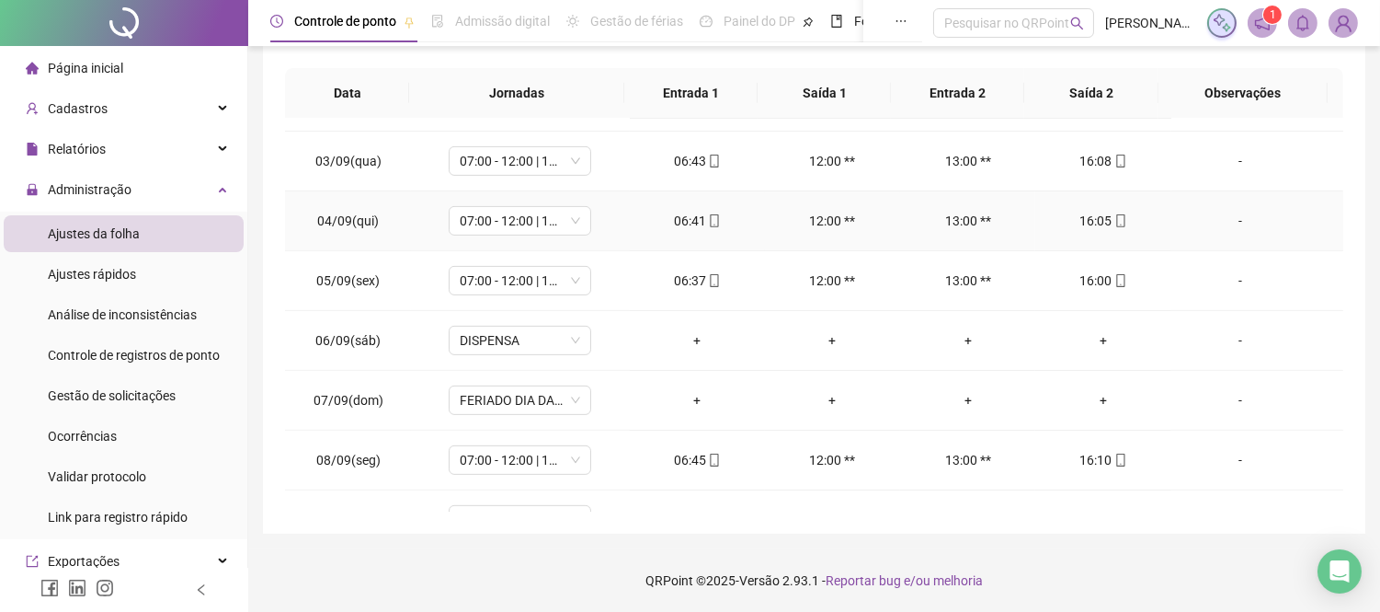
scroll to position [1463, 0]
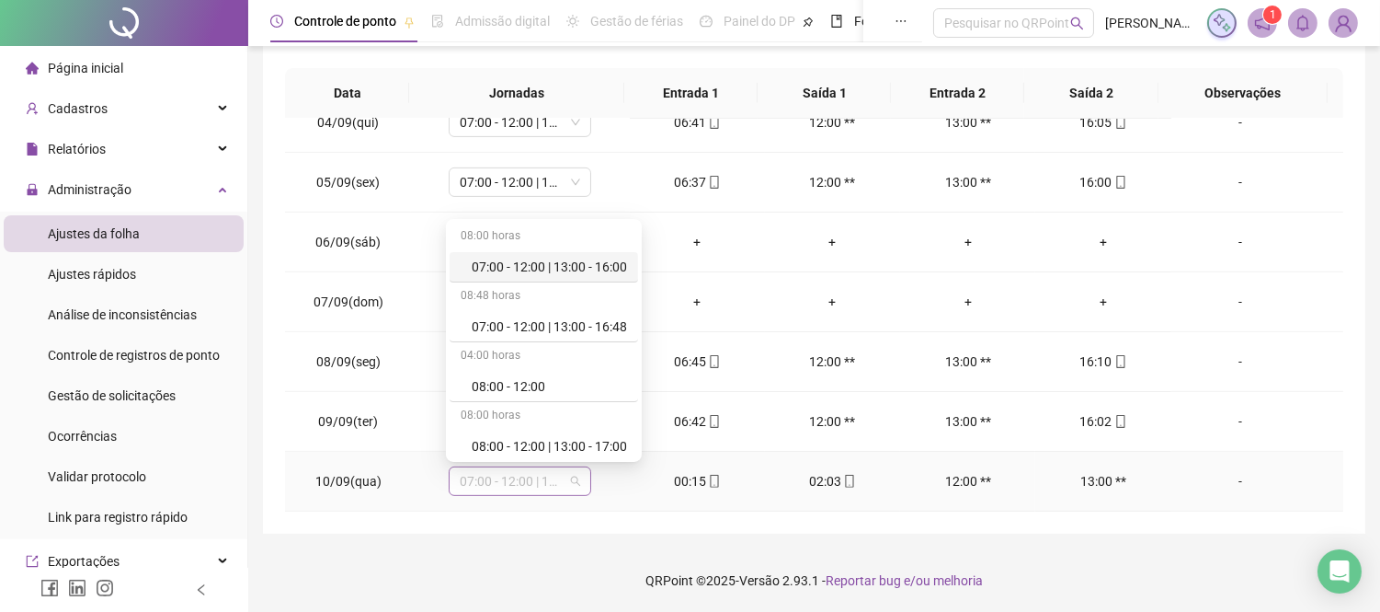
click at [550, 481] on span "07:00 - 12:00 | 13:00 - 16:48" at bounding box center [520, 481] width 120 height 28
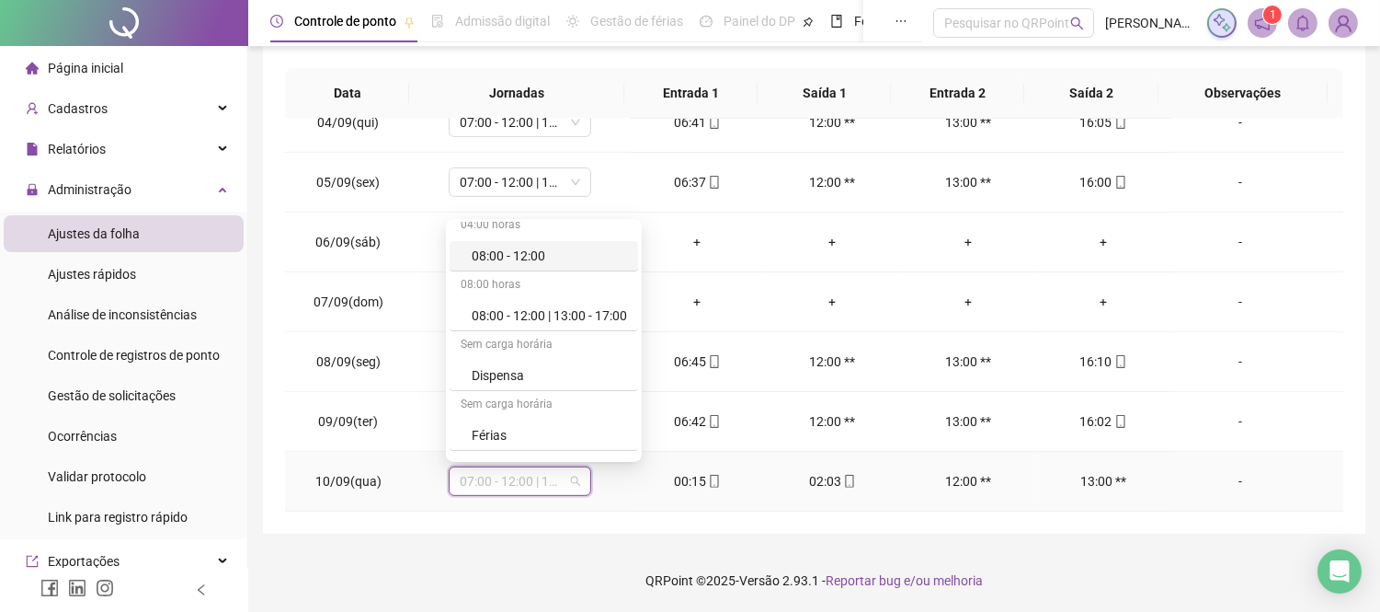
scroll to position [302, 0]
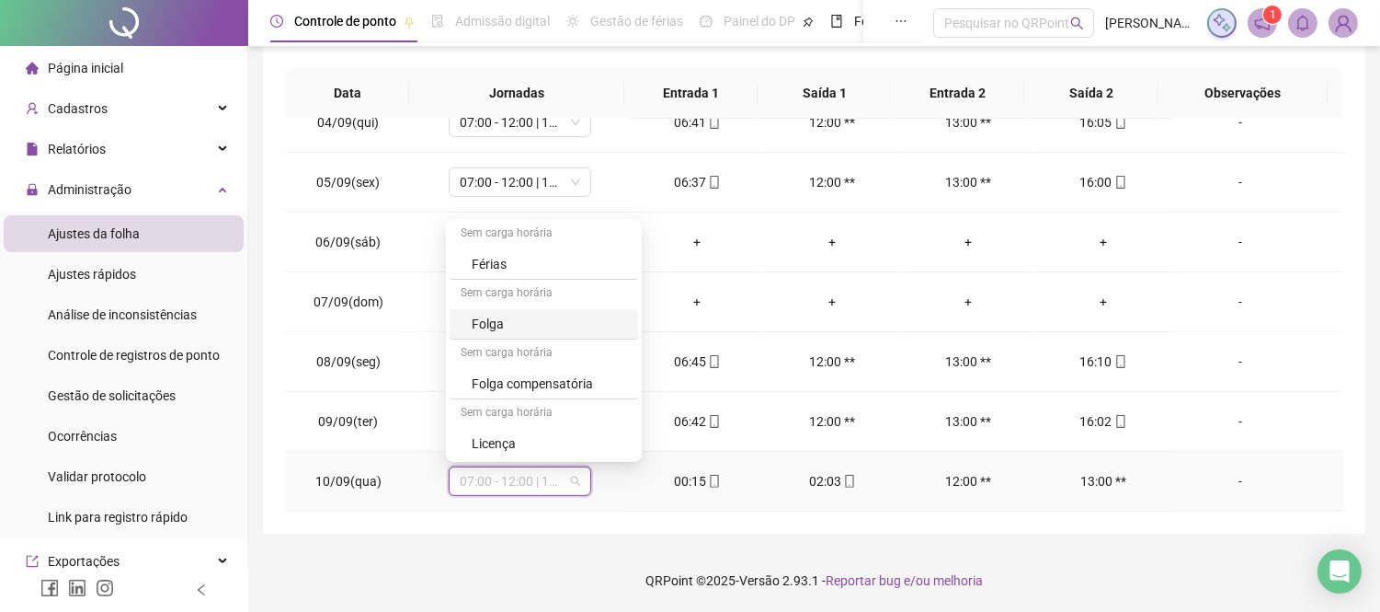
click at [489, 326] on div "Folga" at bounding box center [549, 324] width 155 height 20
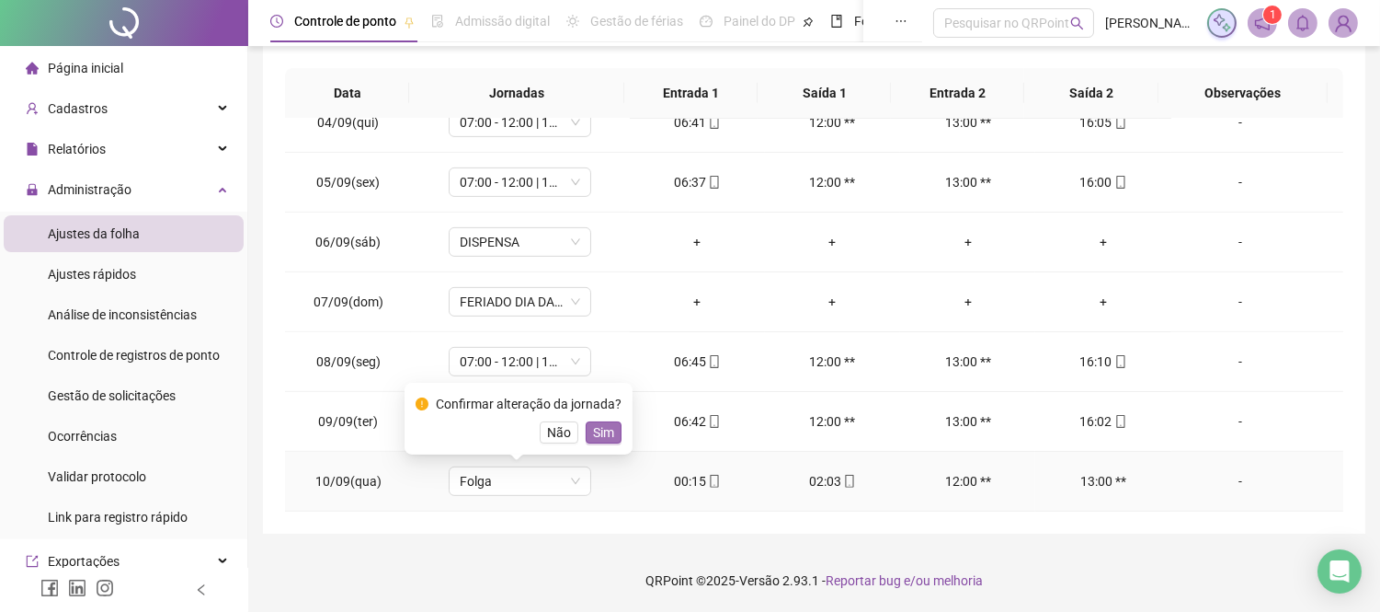
click at [602, 432] on span "Sim" at bounding box center [603, 432] width 21 height 20
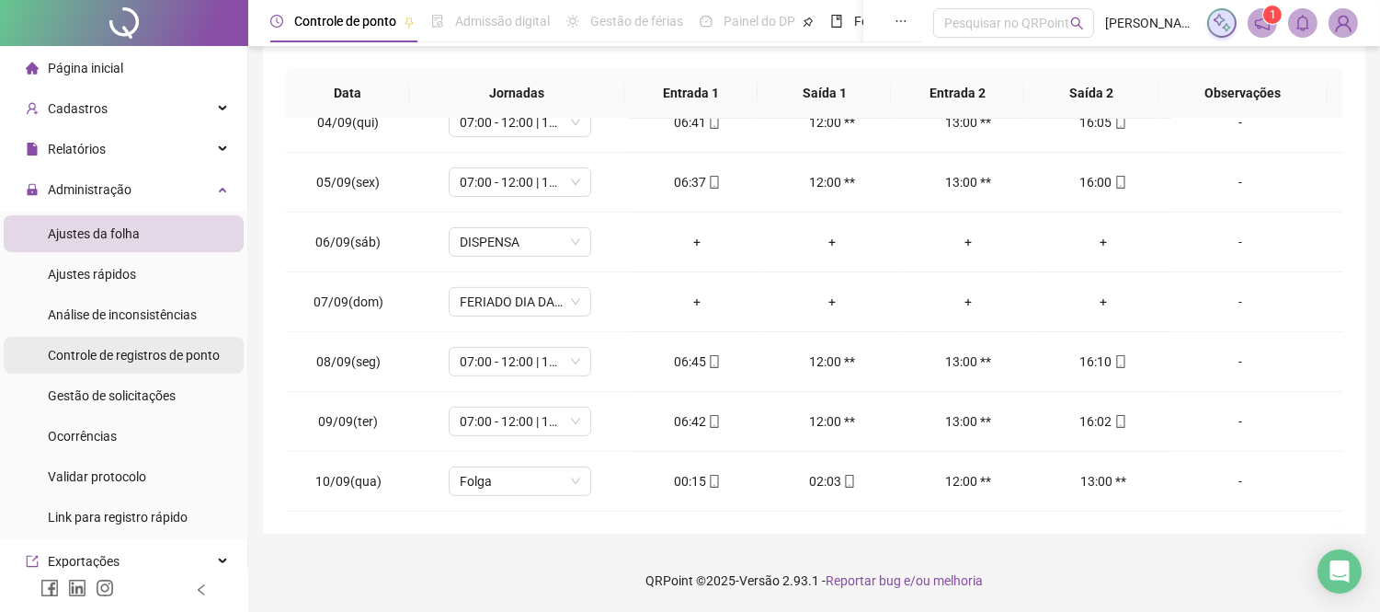
click at [156, 360] on span "Controle de registros de ponto" at bounding box center [134, 355] width 172 height 15
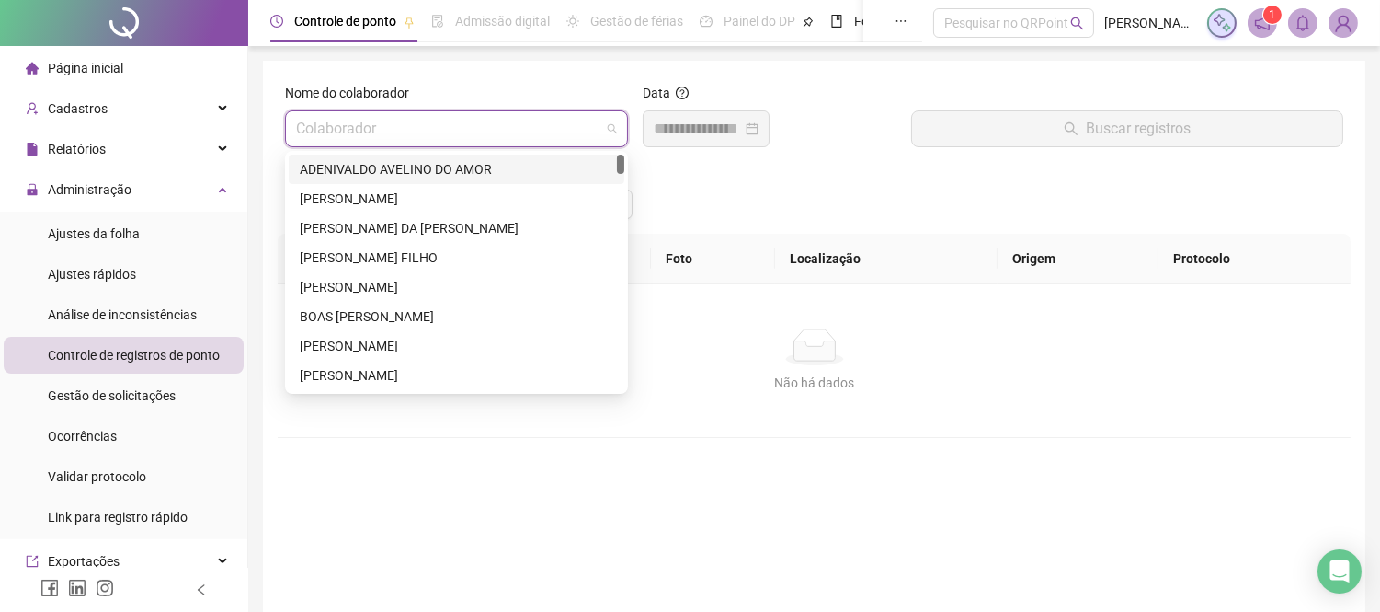
click at [446, 127] on input "search" at bounding box center [448, 128] width 304 height 35
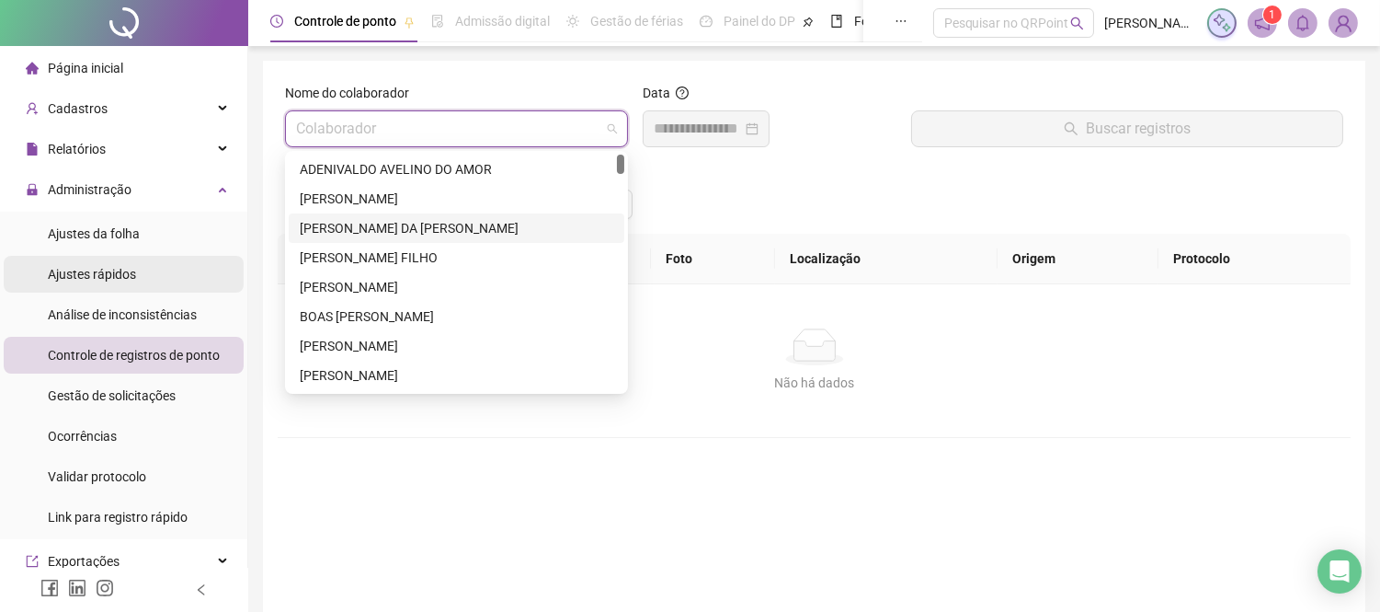
click at [139, 269] on li "Ajustes rápidos" at bounding box center [124, 274] width 240 height 37
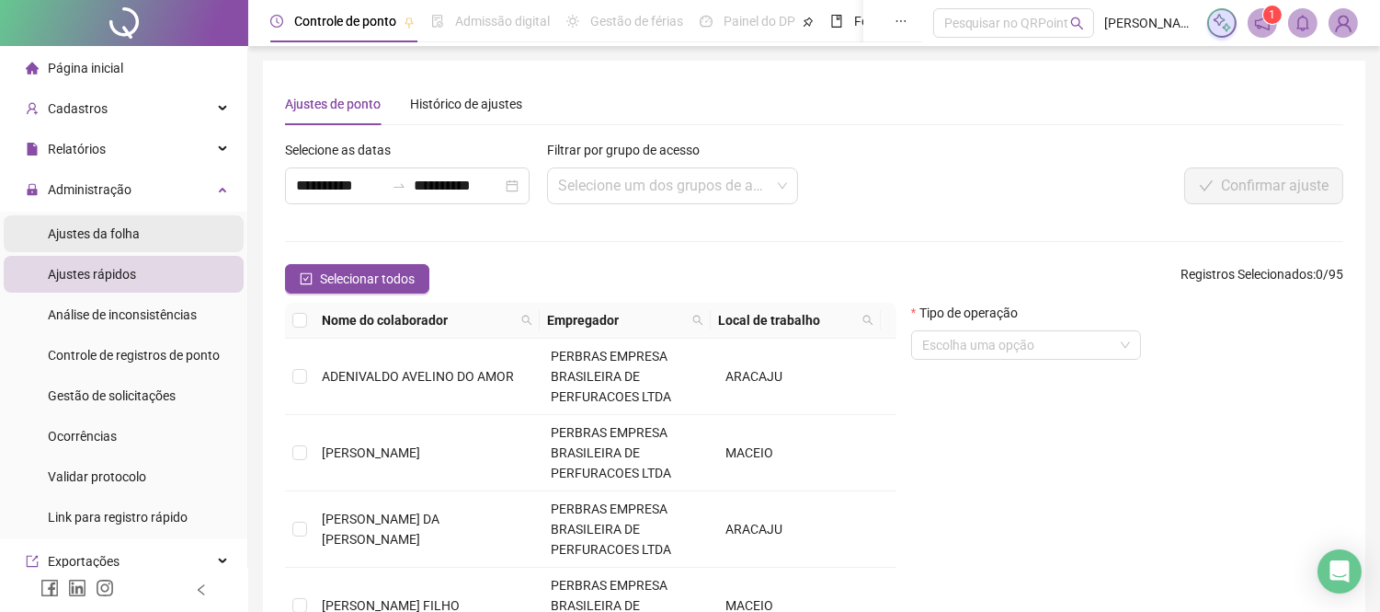
click at [144, 231] on li "Ajustes da folha" at bounding box center [124, 233] width 240 height 37
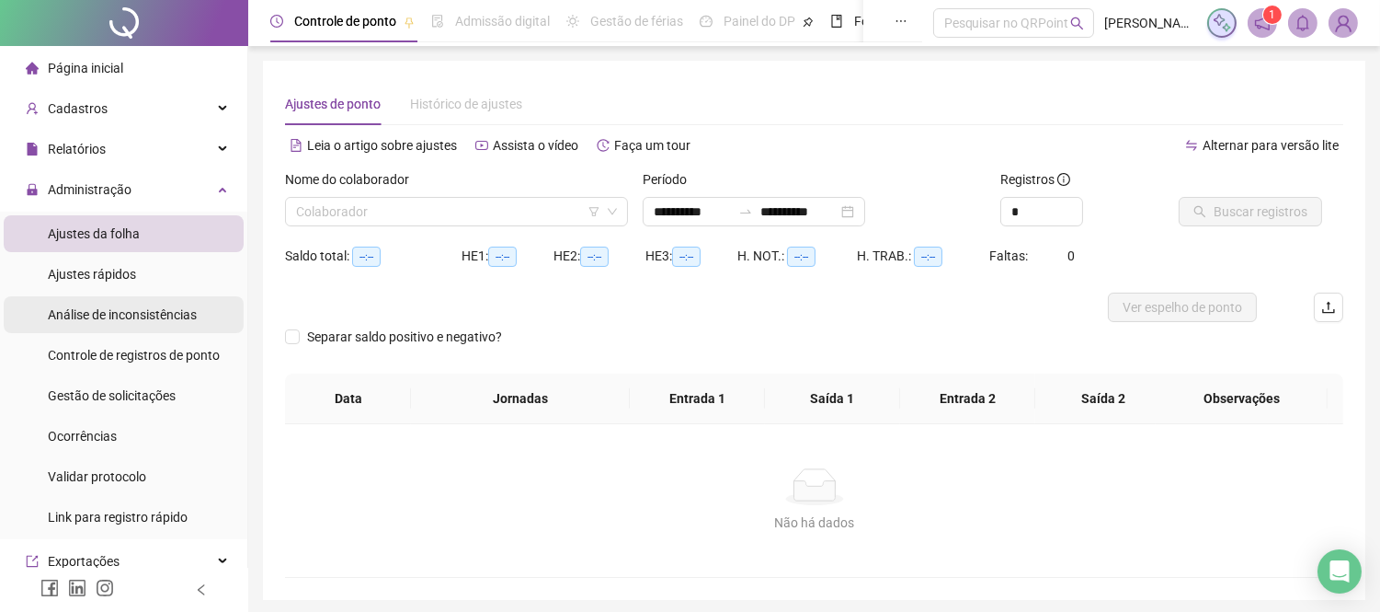
type input "**********"
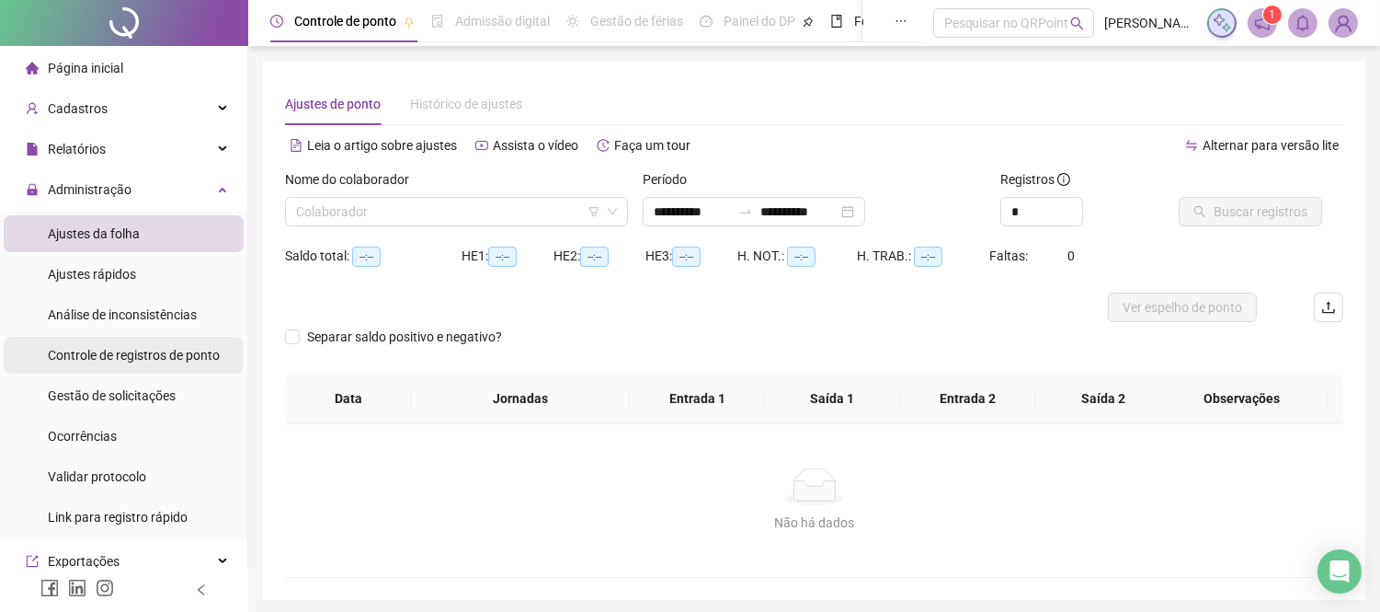
click at [130, 343] on div "Controle de registros de ponto" at bounding box center [134, 355] width 172 height 37
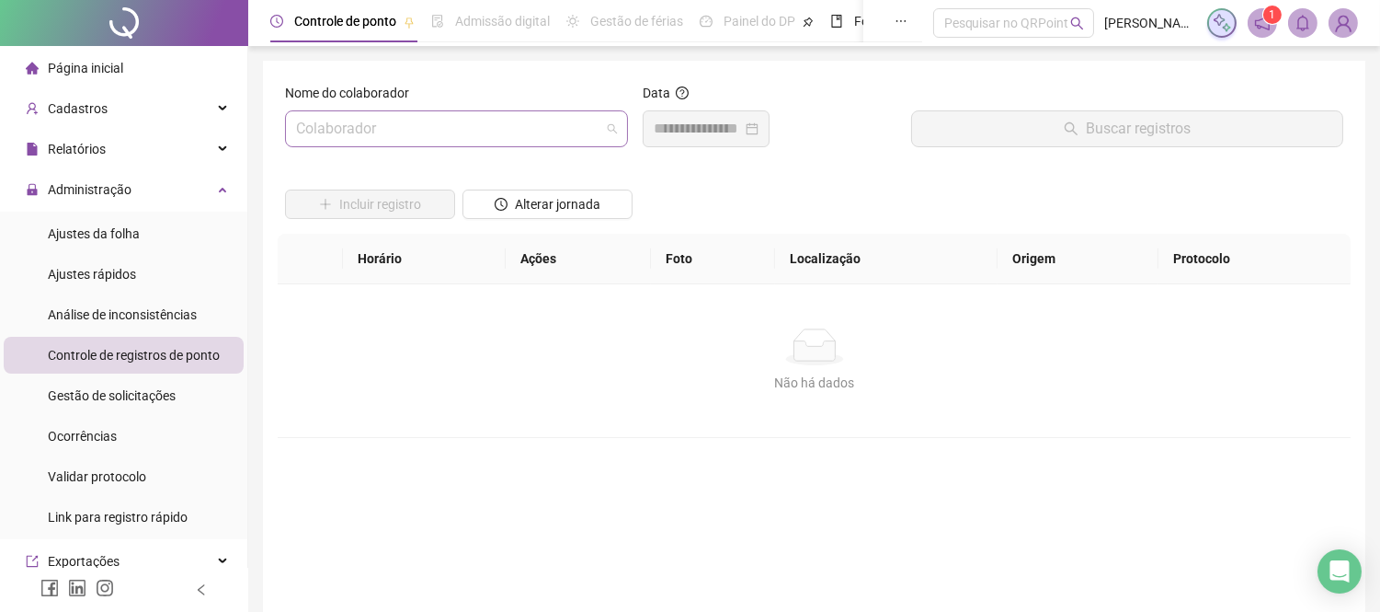
click at [474, 122] on input "search" at bounding box center [448, 128] width 304 height 35
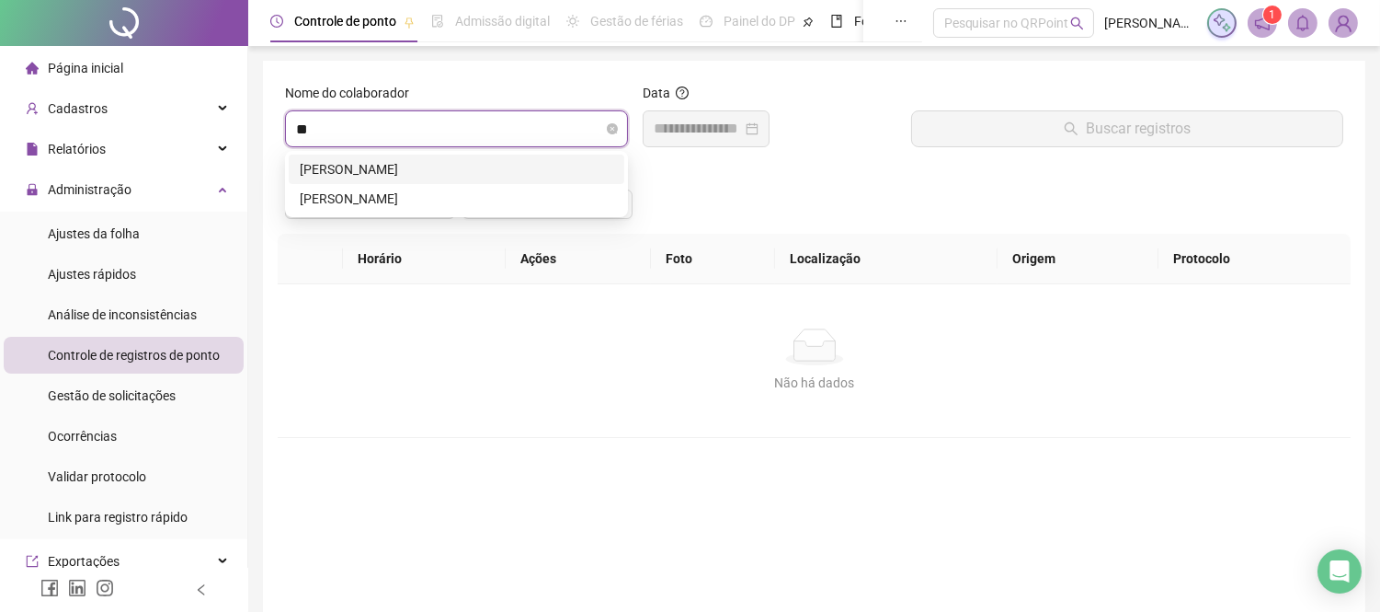
type input "***"
click at [396, 191] on div "[PERSON_NAME]" at bounding box center [457, 199] width 314 height 20
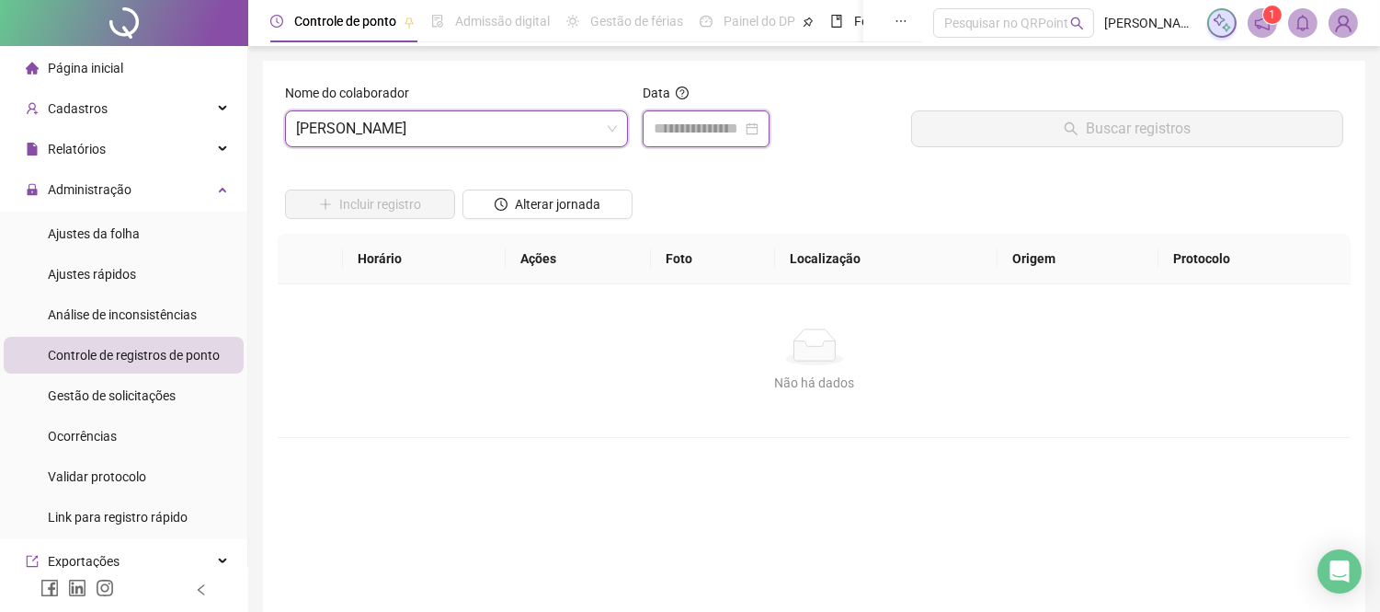
click at [703, 133] on input at bounding box center [698, 129] width 88 height 22
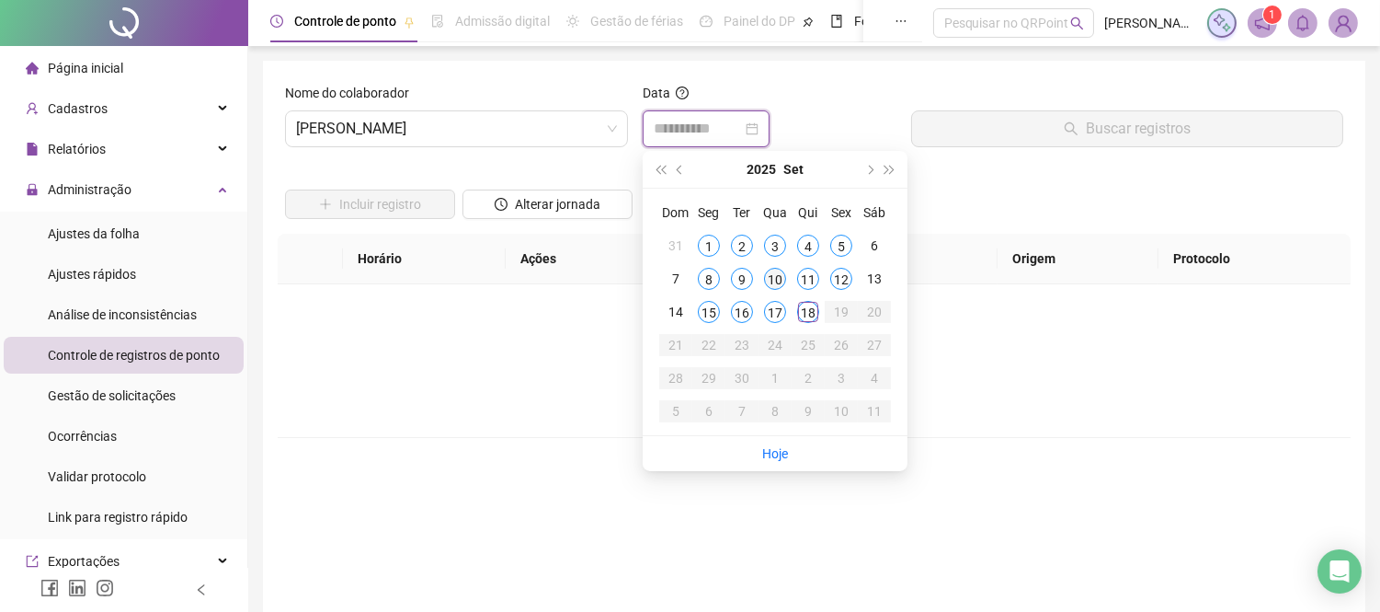
type input "**********"
click at [776, 280] on div "10" at bounding box center [775, 279] width 22 height 22
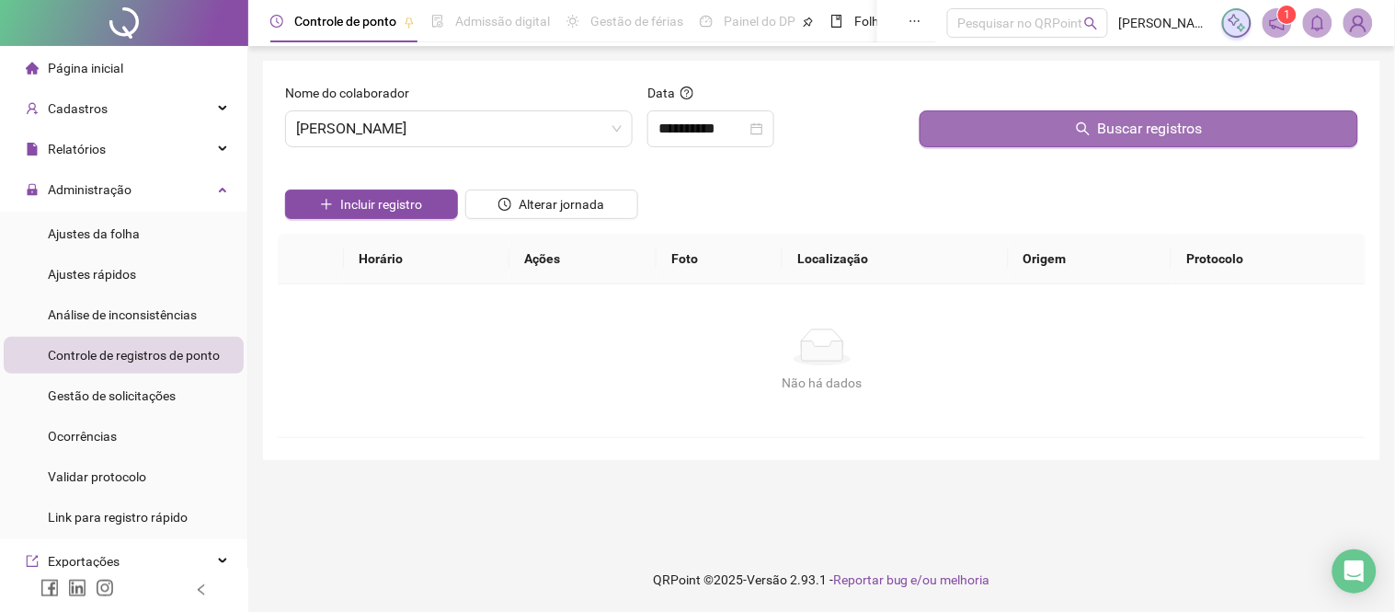
click at [1074, 139] on button "Buscar registros" at bounding box center [1139, 128] width 439 height 37
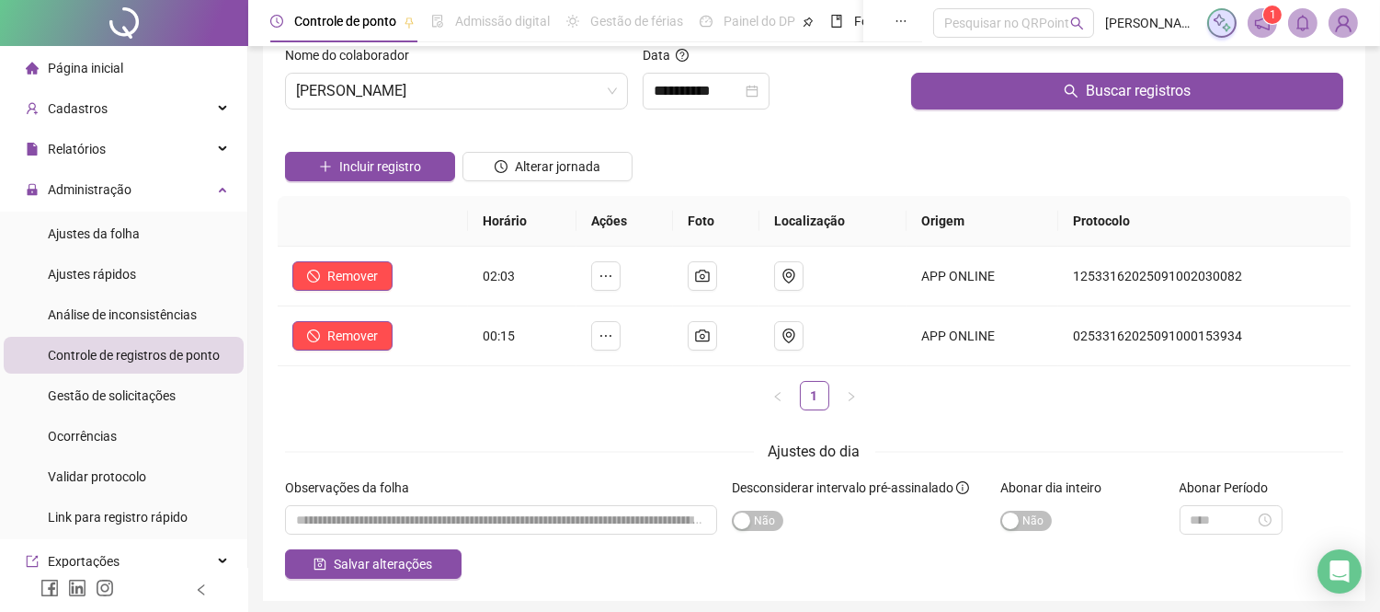
scroll to position [105, 0]
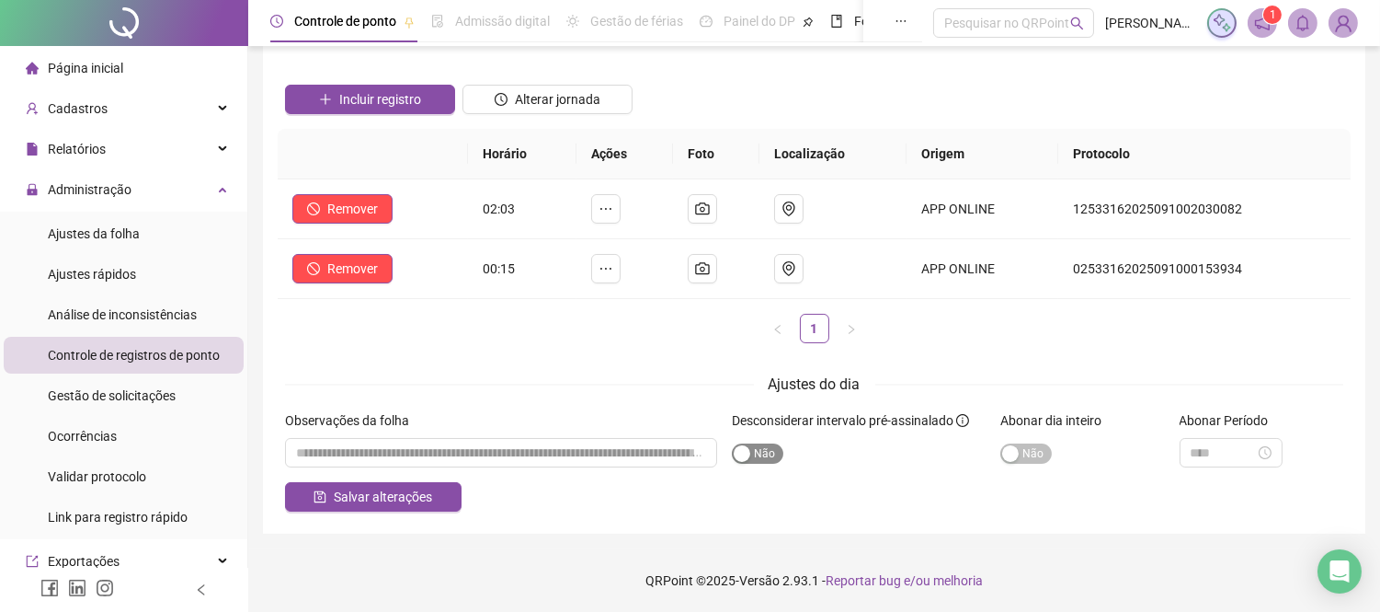
click at [775, 452] on span "Sim Não" at bounding box center [757, 453] width 51 height 20
click at [383, 495] on span "Salvar alterações" at bounding box center [383, 496] width 98 height 20
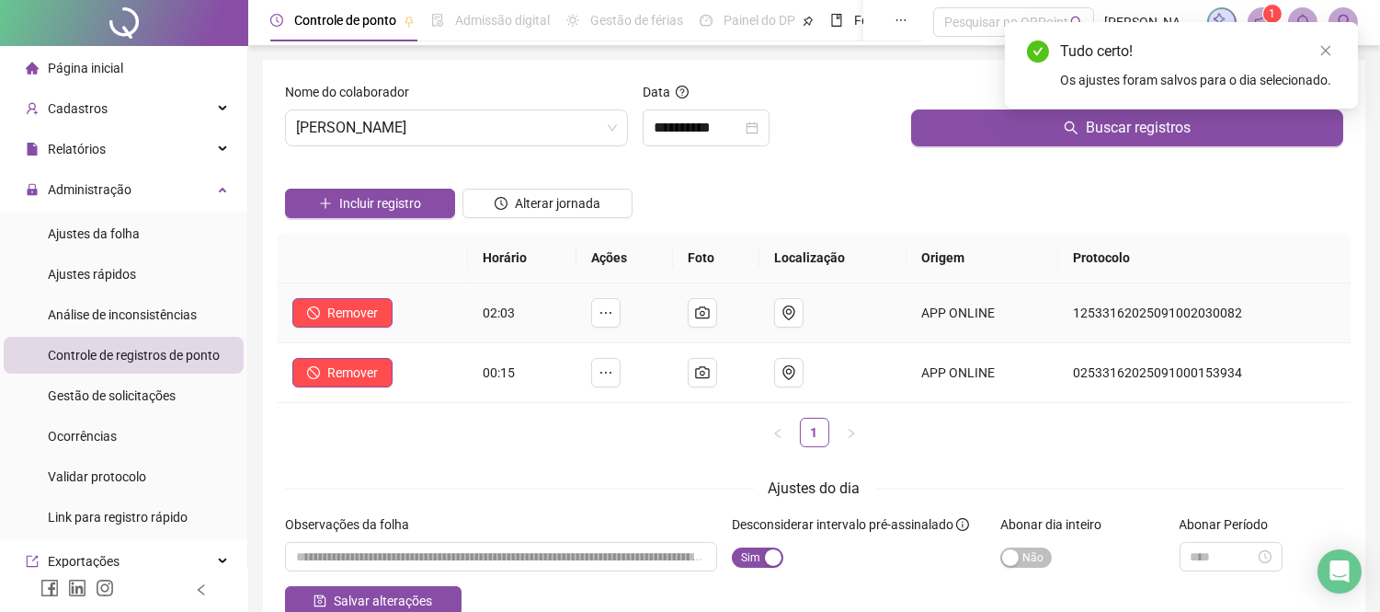
scroll to position [0, 0]
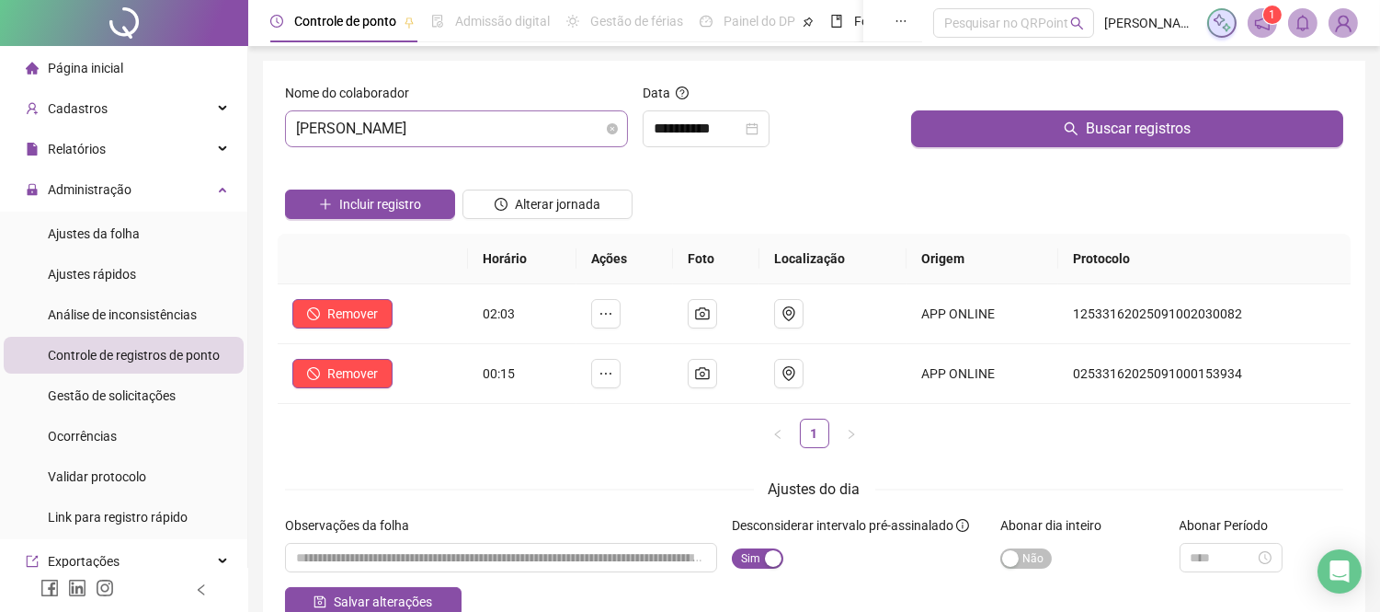
click at [487, 139] on span "[PERSON_NAME]" at bounding box center [456, 128] width 321 height 35
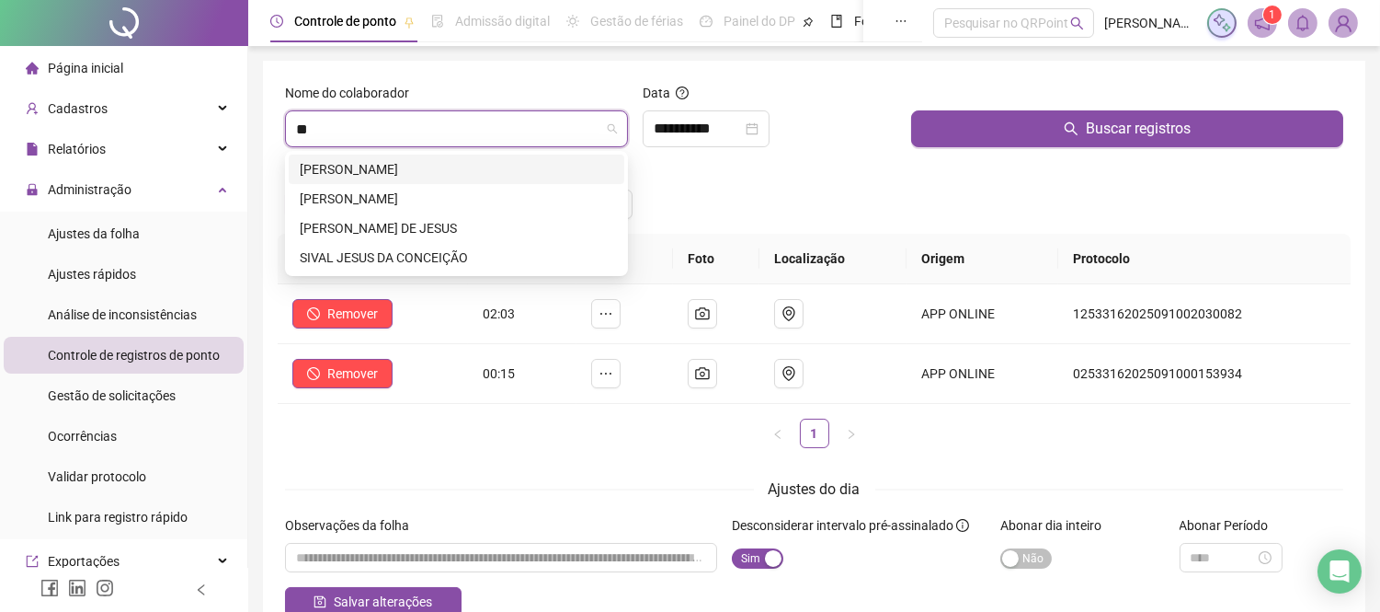
type input "***"
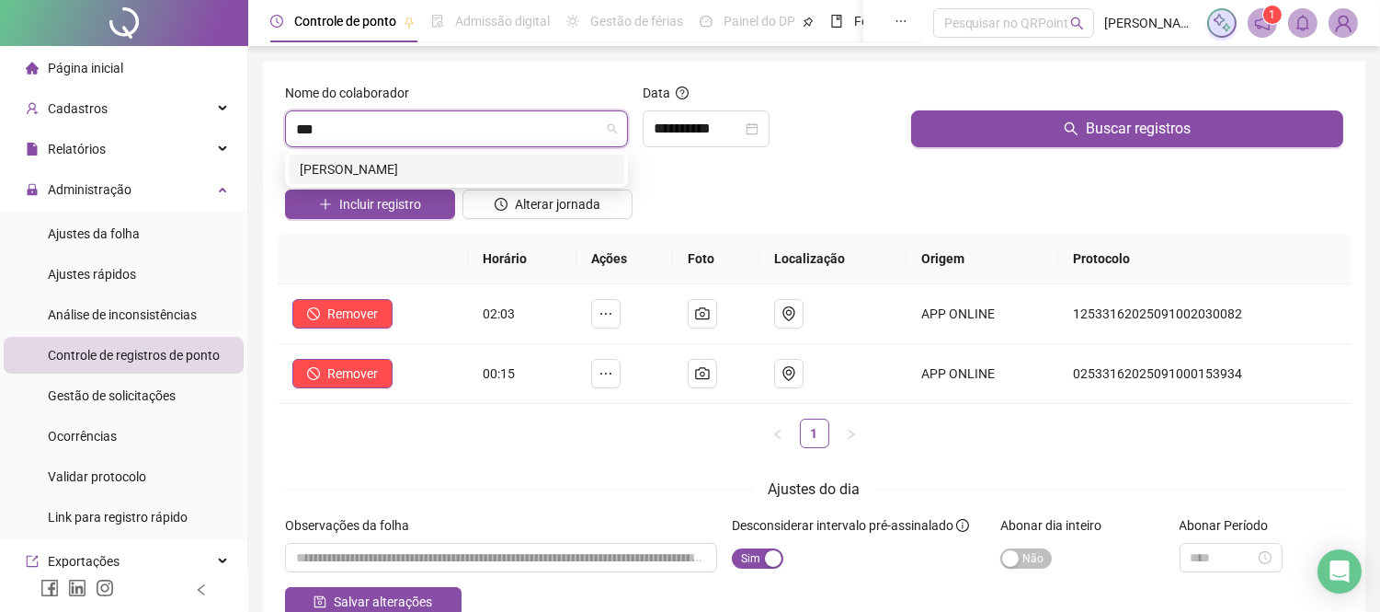
click at [458, 162] on div "[PERSON_NAME]" at bounding box center [457, 169] width 314 height 20
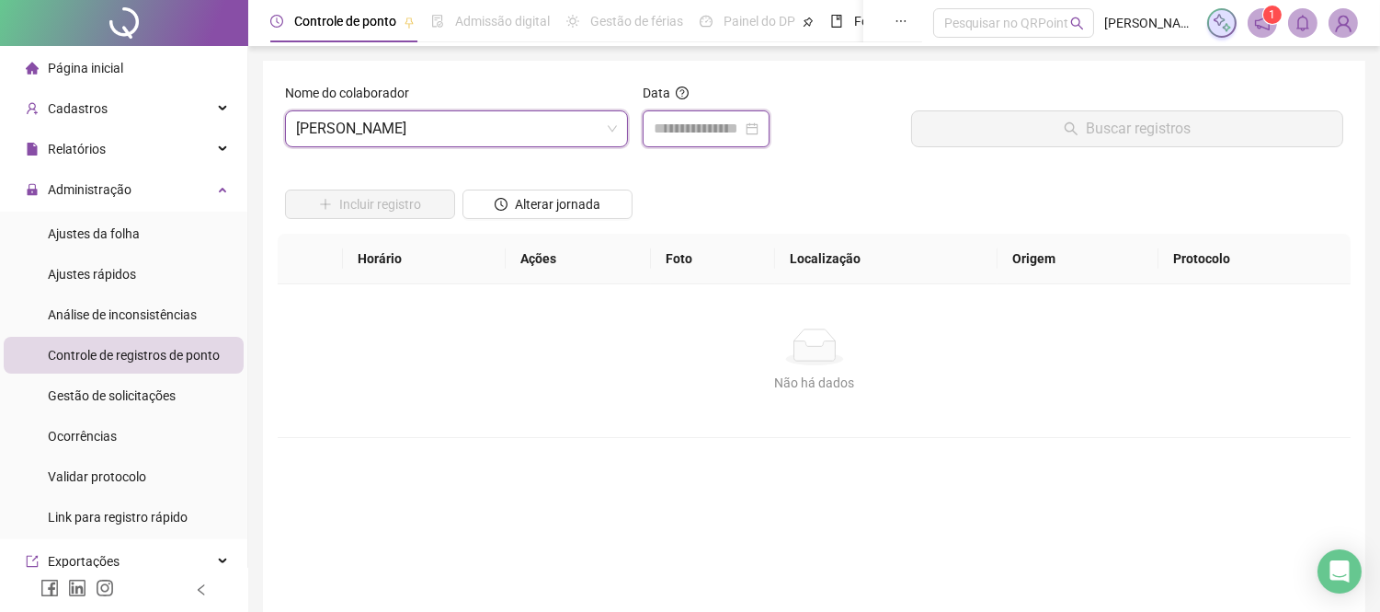
click at [726, 124] on input at bounding box center [698, 129] width 88 height 22
type input "**********"
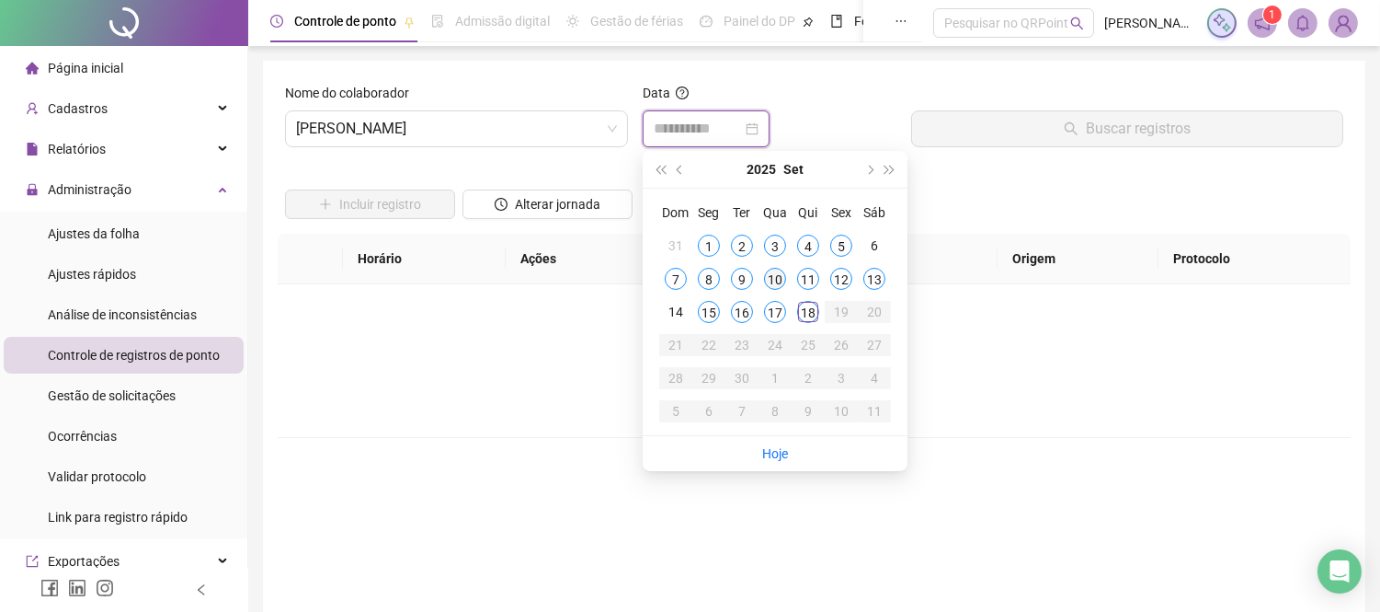
type input "**********"
click at [773, 277] on div "10" at bounding box center [775, 279] width 22 height 22
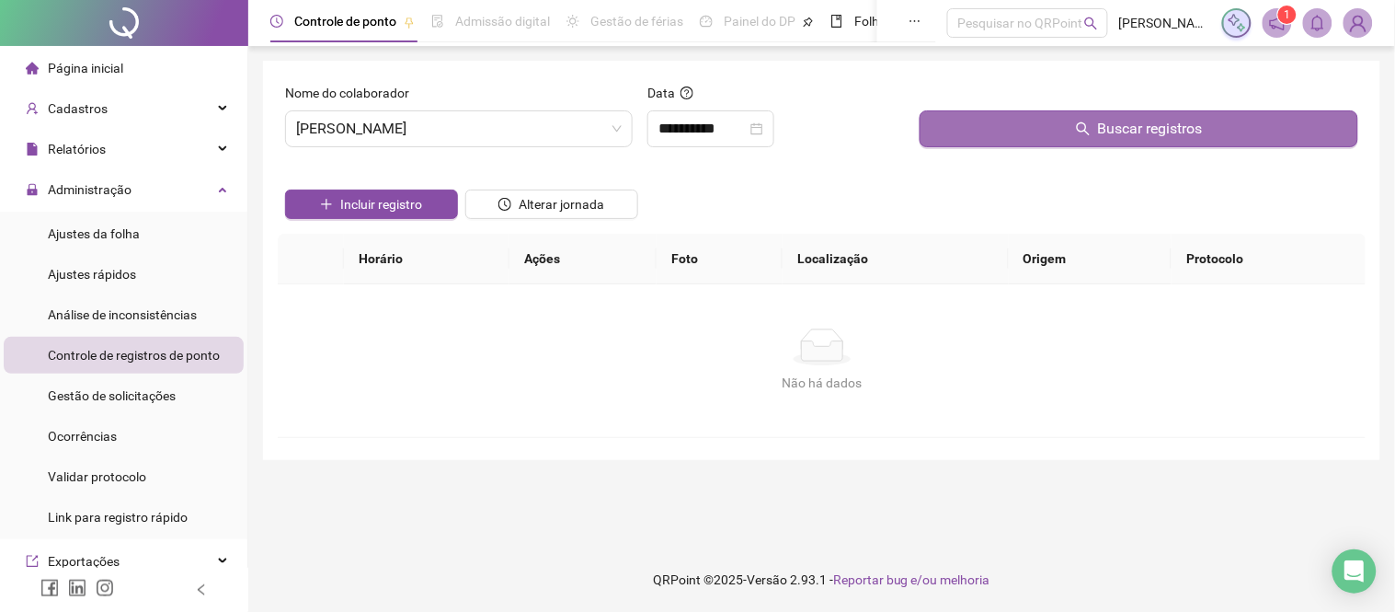
click at [1044, 141] on button "Buscar registros" at bounding box center [1139, 128] width 439 height 37
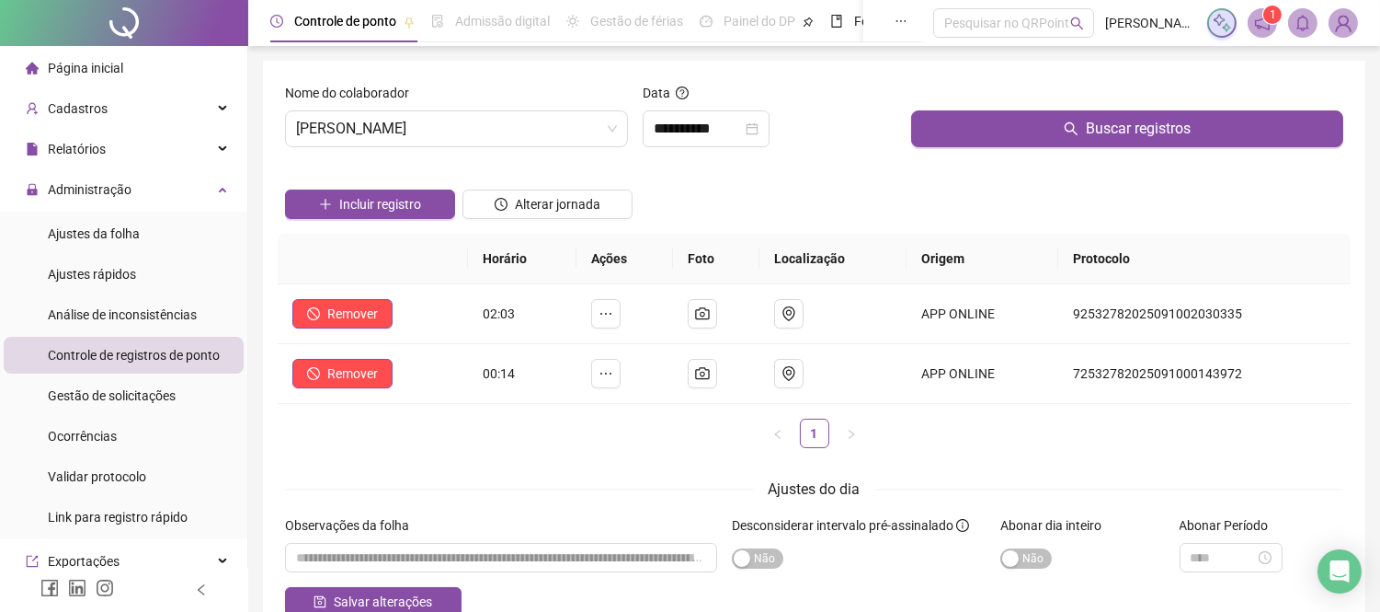
scroll to position [102, 0]
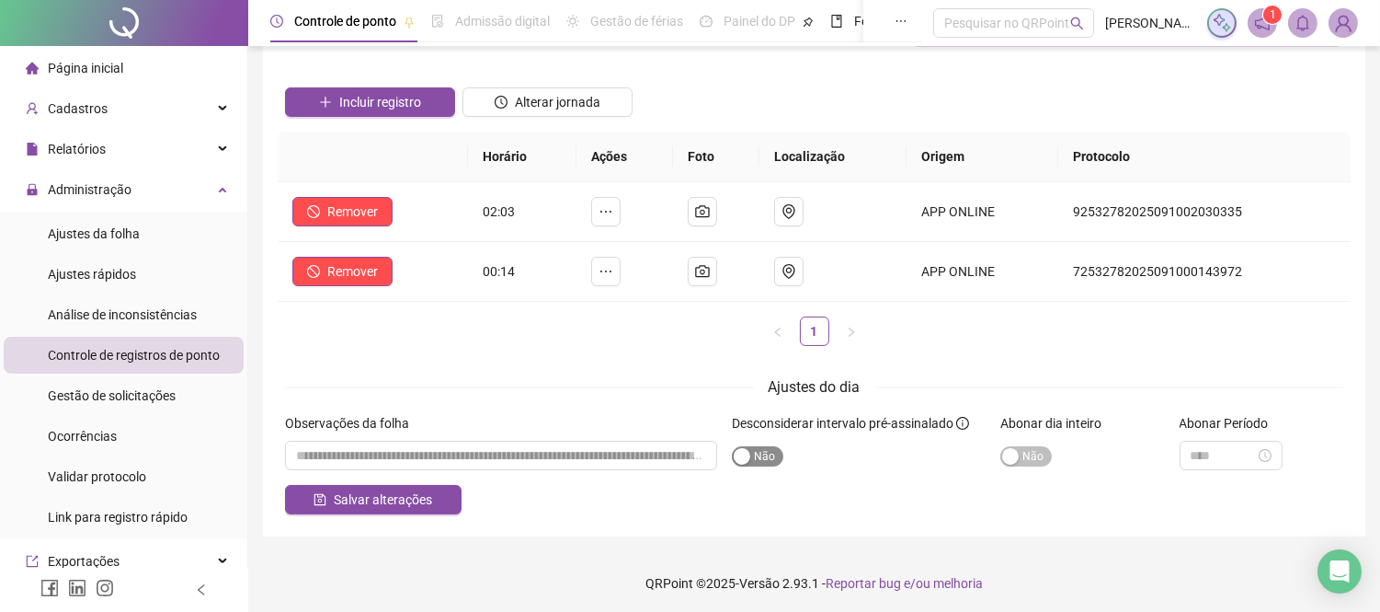
click at [760, 460] on span "Sim Não" at bounding box center [757, 456] width 51 height 20
click at [360, 500] on span "Salvar alterações" at bounding box center [383, 499] width 98 height 20
click at [98, 230] on span "Ajustes da folha" at bounding box center [94, 233] width 92 height 15
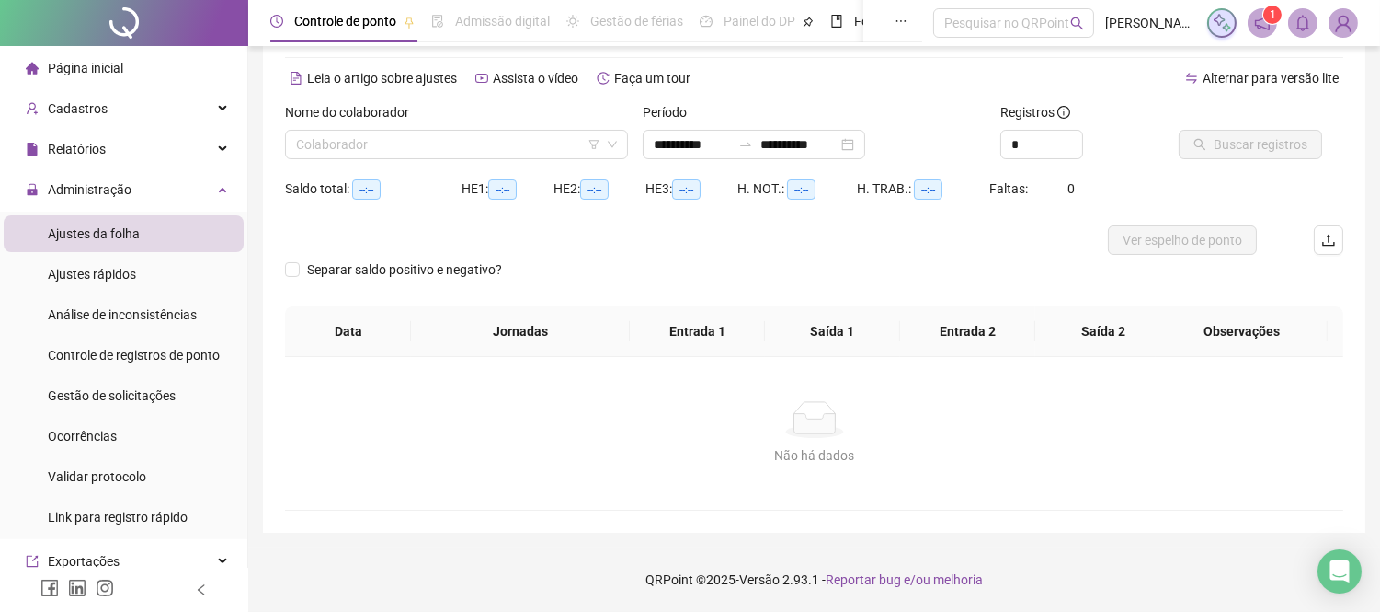
scroll to position [66, 0]
type input "**********"
click at [389, 138] on input "search" at bounding box center [448, 145] width 304 height 28
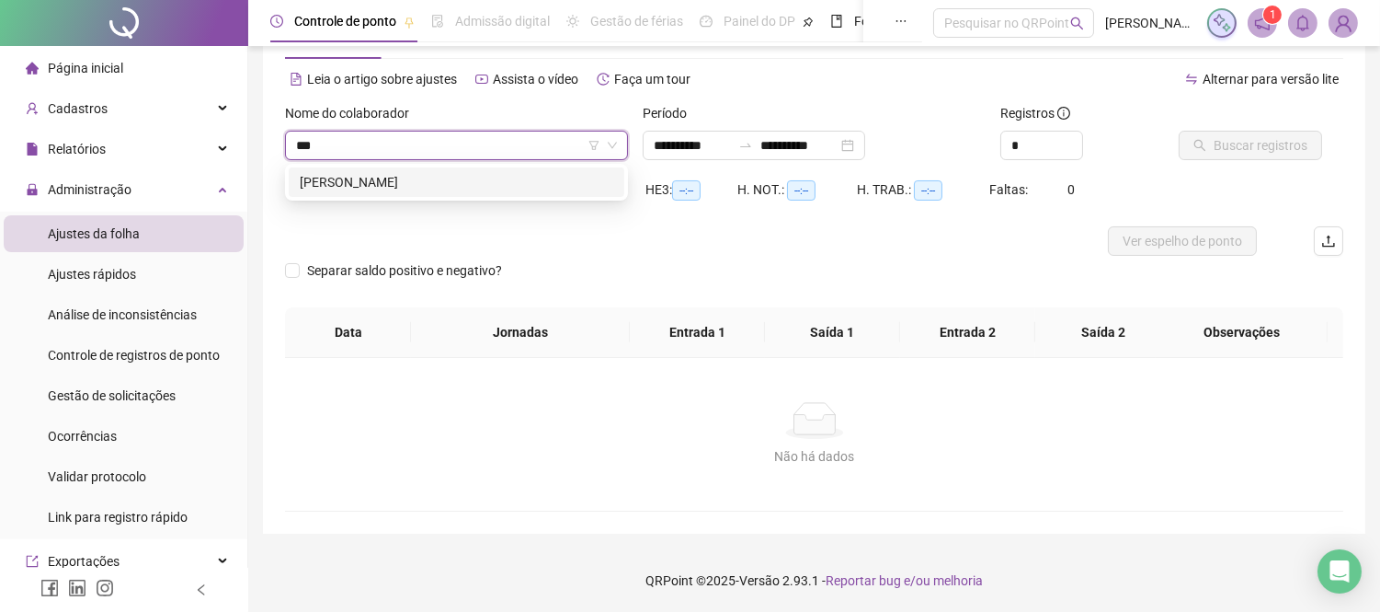
type input "****"
click at [371, 181] on div "[PERSON_NAME]" at bounding box center [457, 182] width 314 height 20
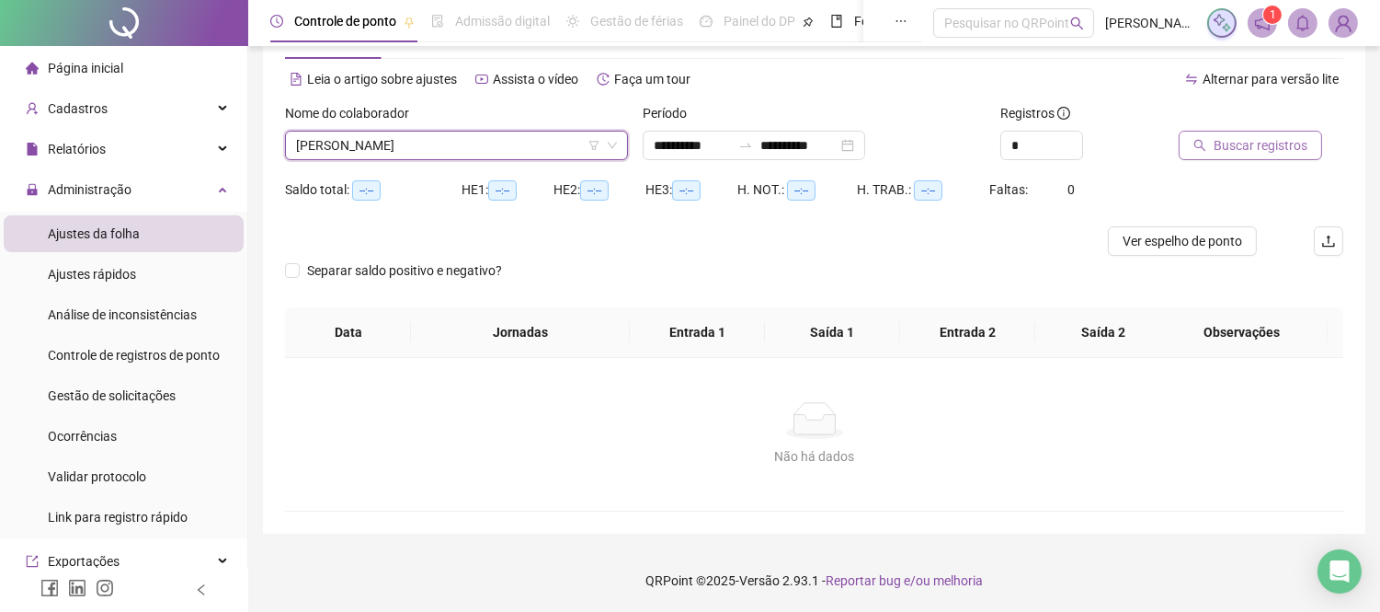
click at [1223, 143] on span "Buscar registros" at bounding box center [1261, 145] width 94 height 20
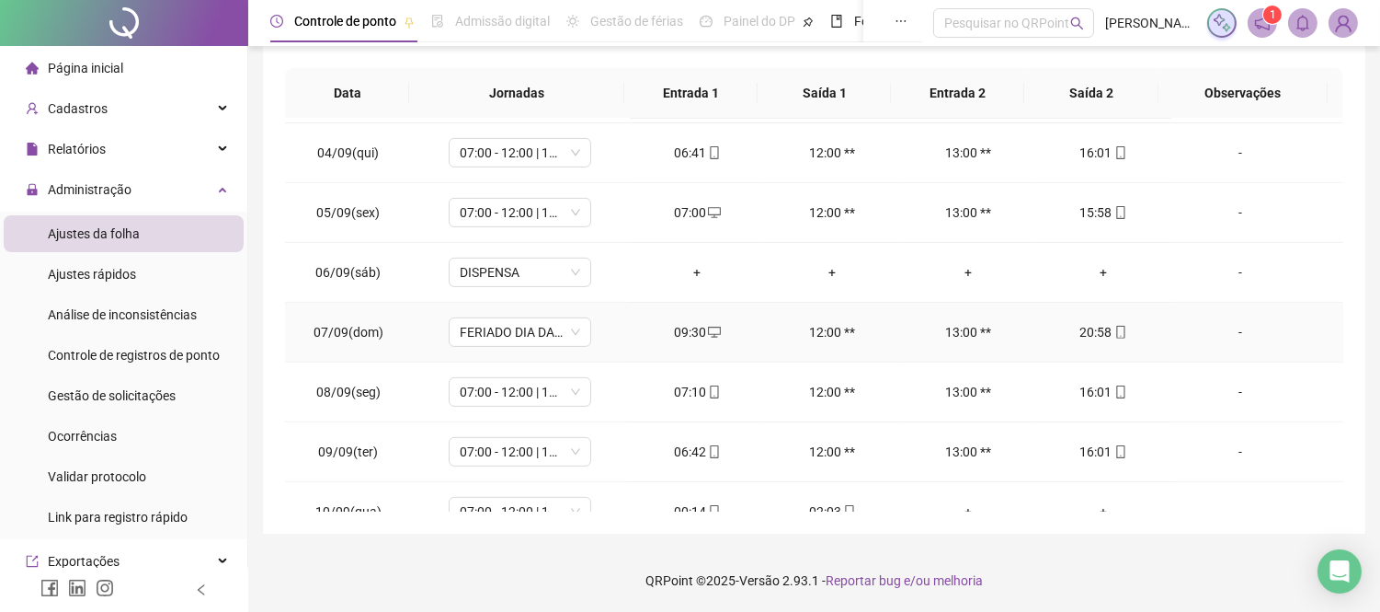
scroll to position [1463, 0]
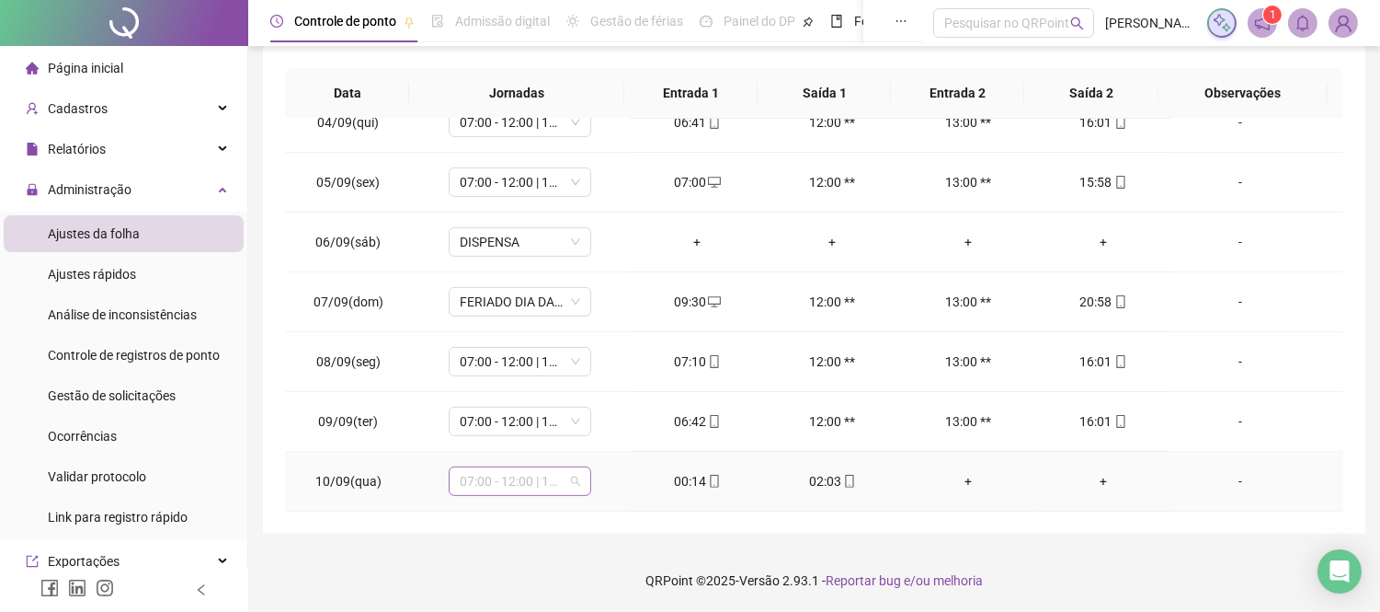
click at [571, 481] on span "07:00 - 12:00 | 13:00 - 16:48" at bounding box center [520, 481] width 120 height 28
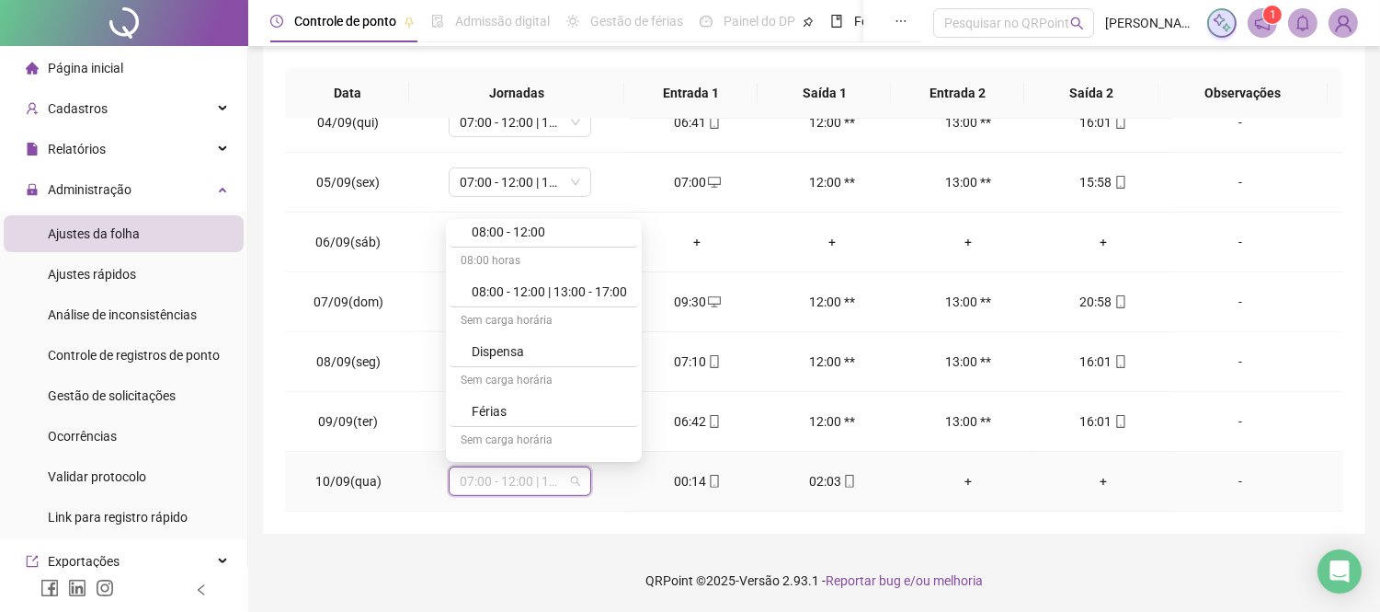
scroll to position [302, 0]
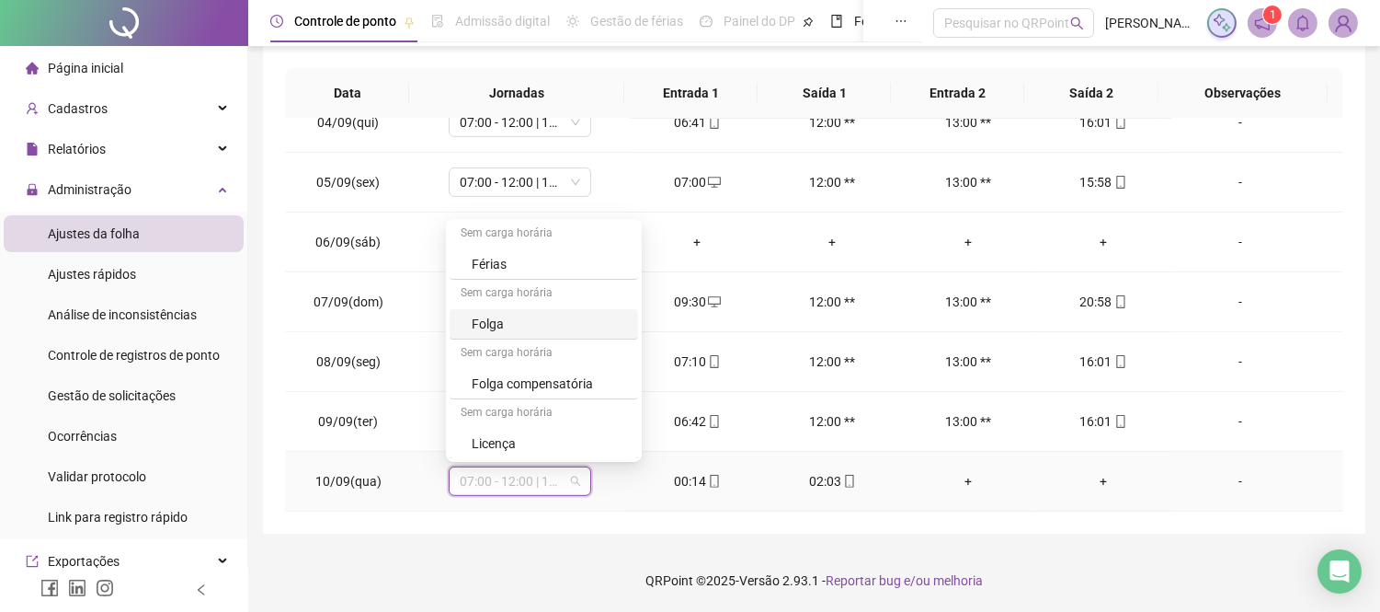
click at [508, 322] on div "Folga" at bounding box center [549, 324] width 155 height 20
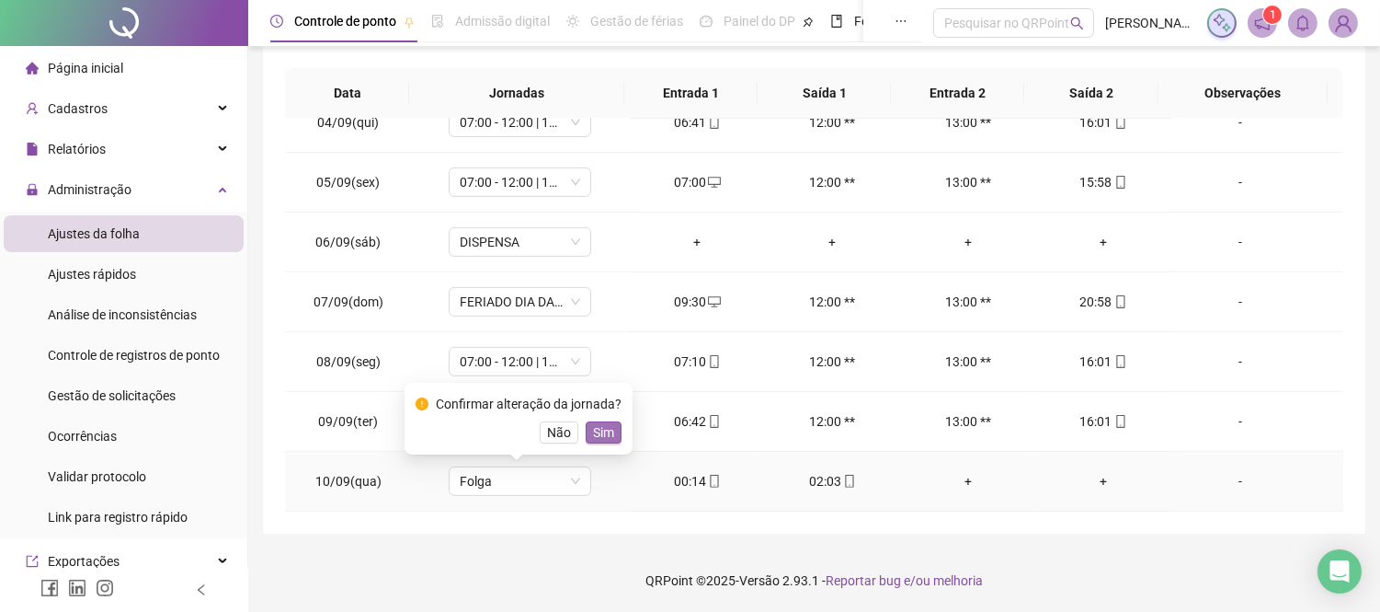
click at [601, 432] on span "Sim" at bounding box center [603, 432] width 21 height 20
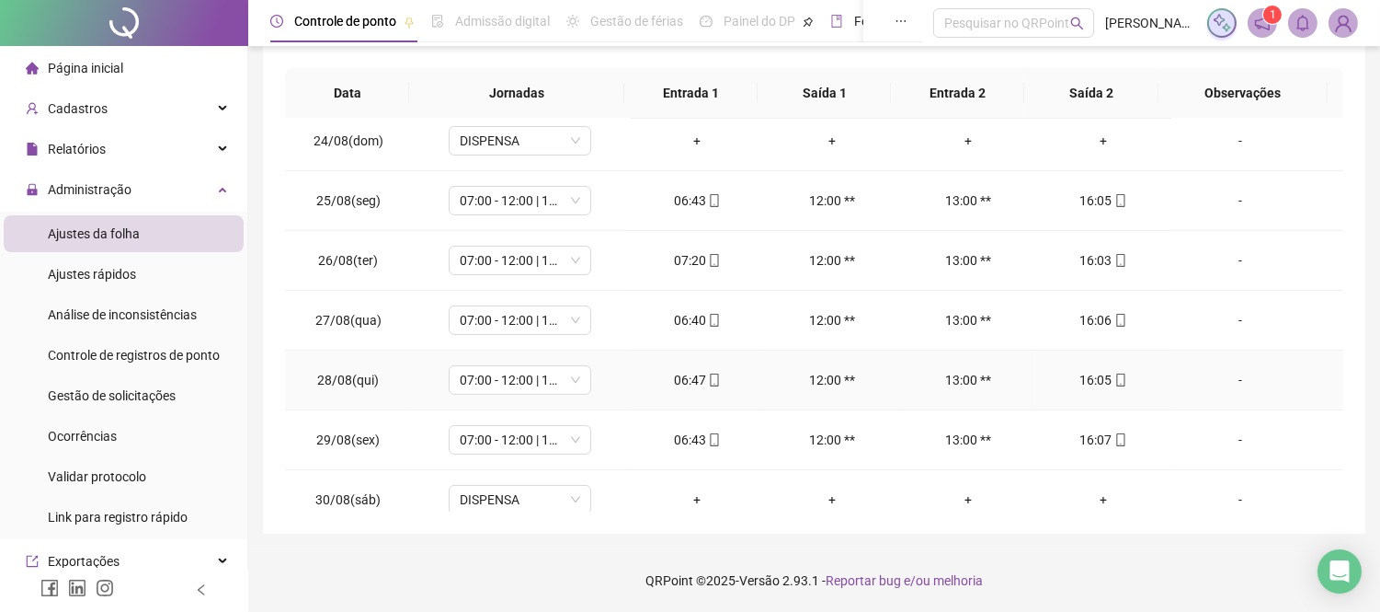
scroll to position [646, 0]
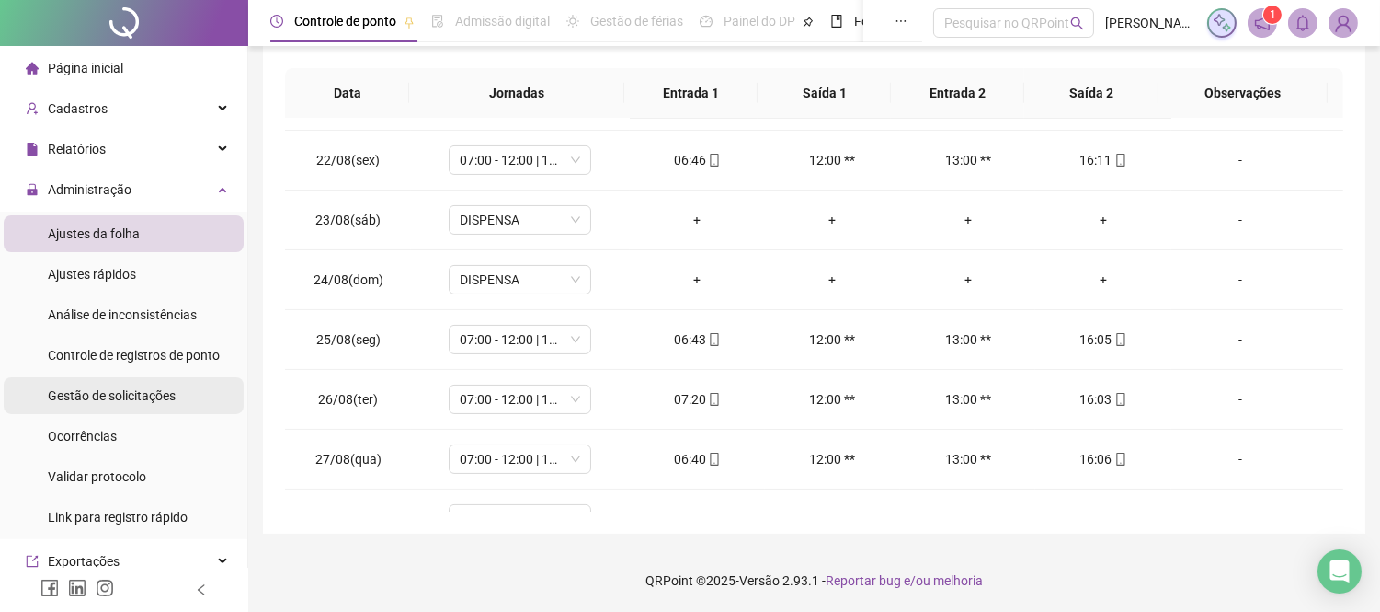
click at [102, 392] on span "Gestão de solicitações" at bounding box center [112, 395] width 128 height 15
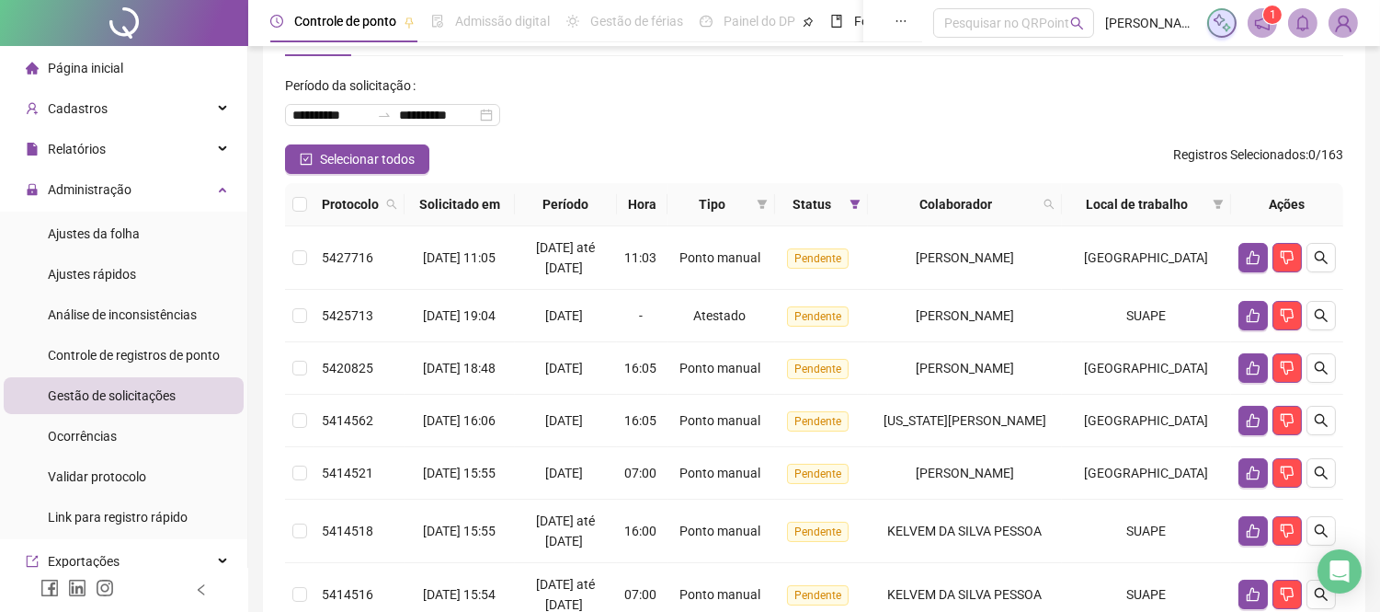
scroll to position [102, 0]
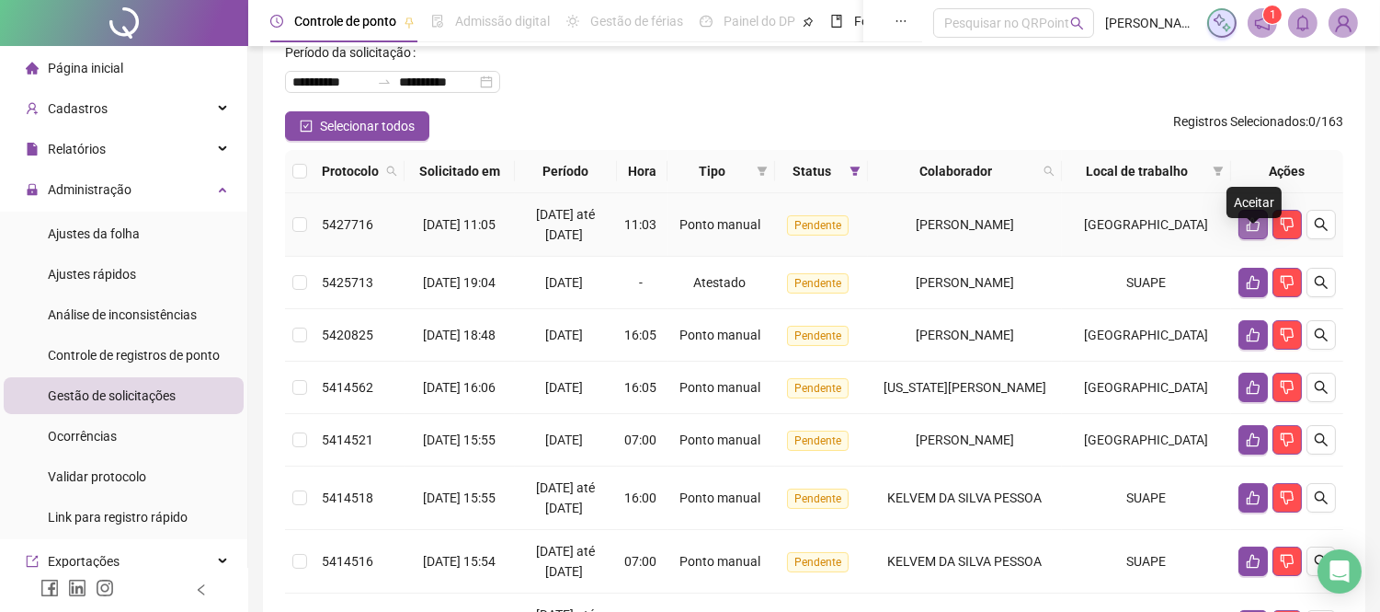
click at [1252, 232] on icon "like" at bounding box center [1253, 224] width 15 height 15
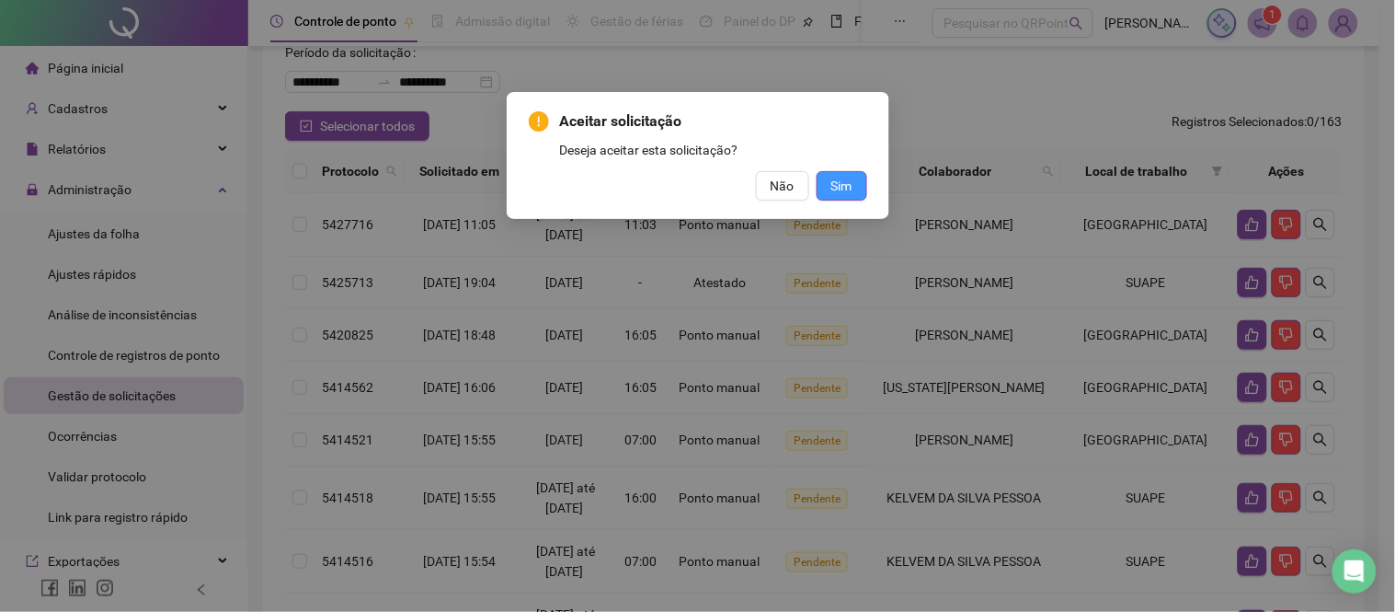
click at [844, 184] on span "Sim" at bounding box center [841, 186] width 21 height 20
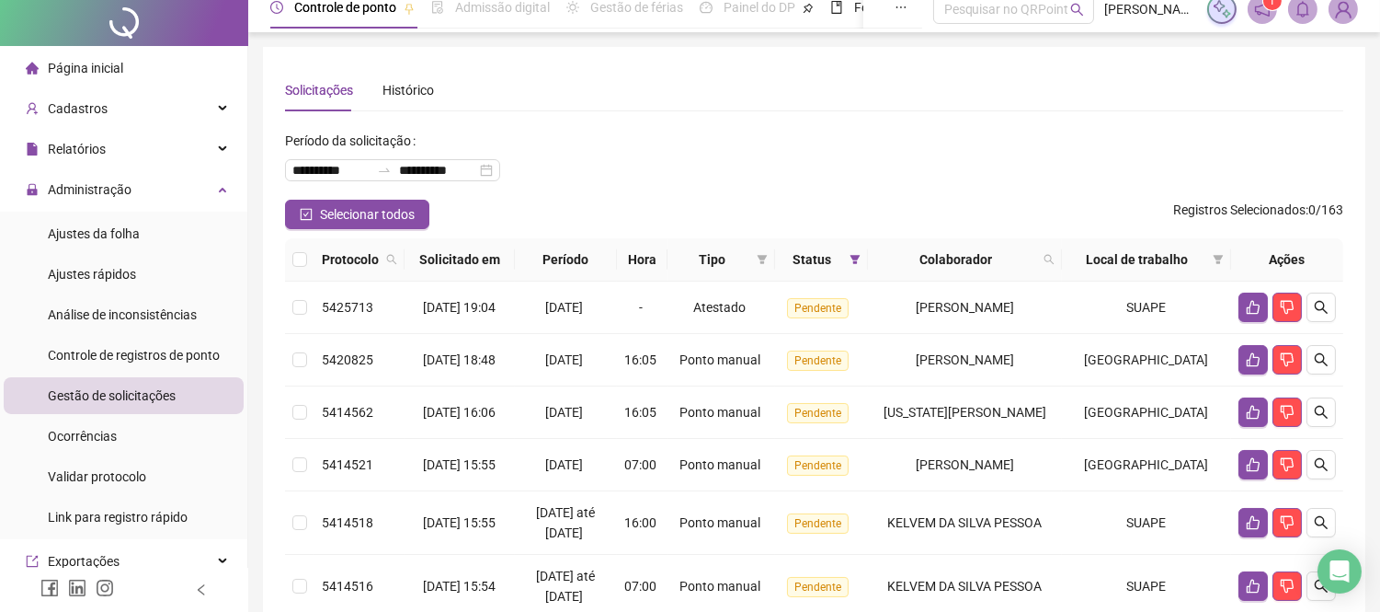
scroll to position [0, 0]
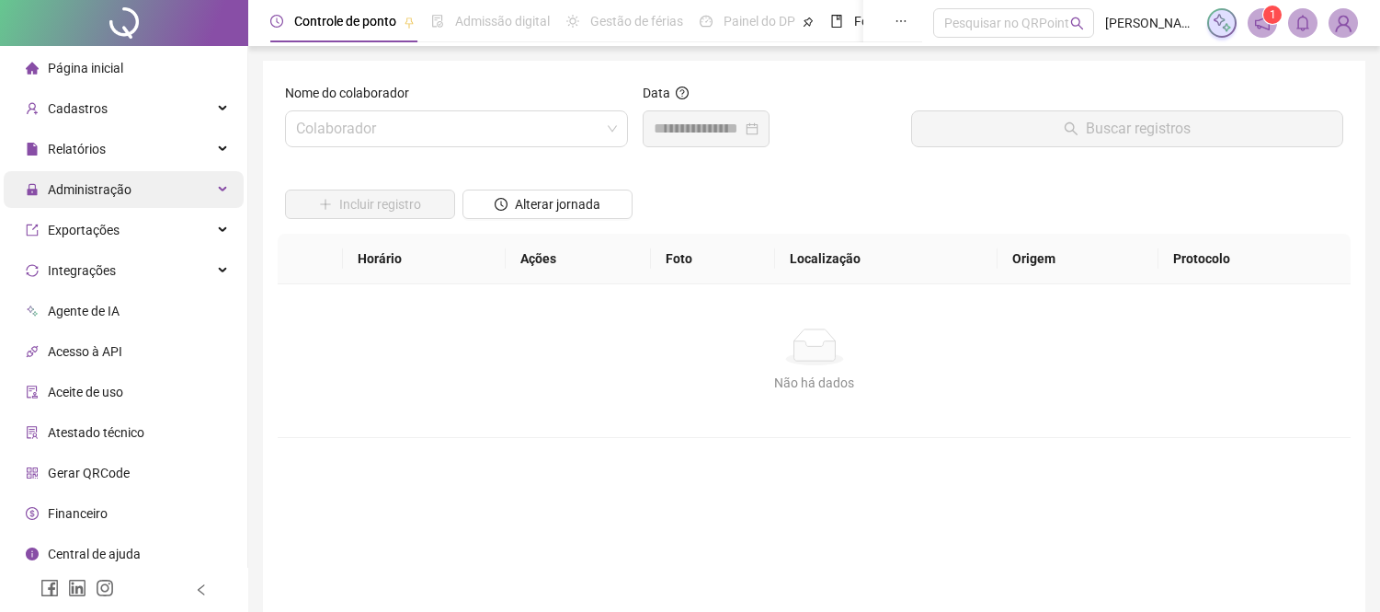
click at [123, 189] on span "Administração" at bounding box center [90, 189] width 84 height 15
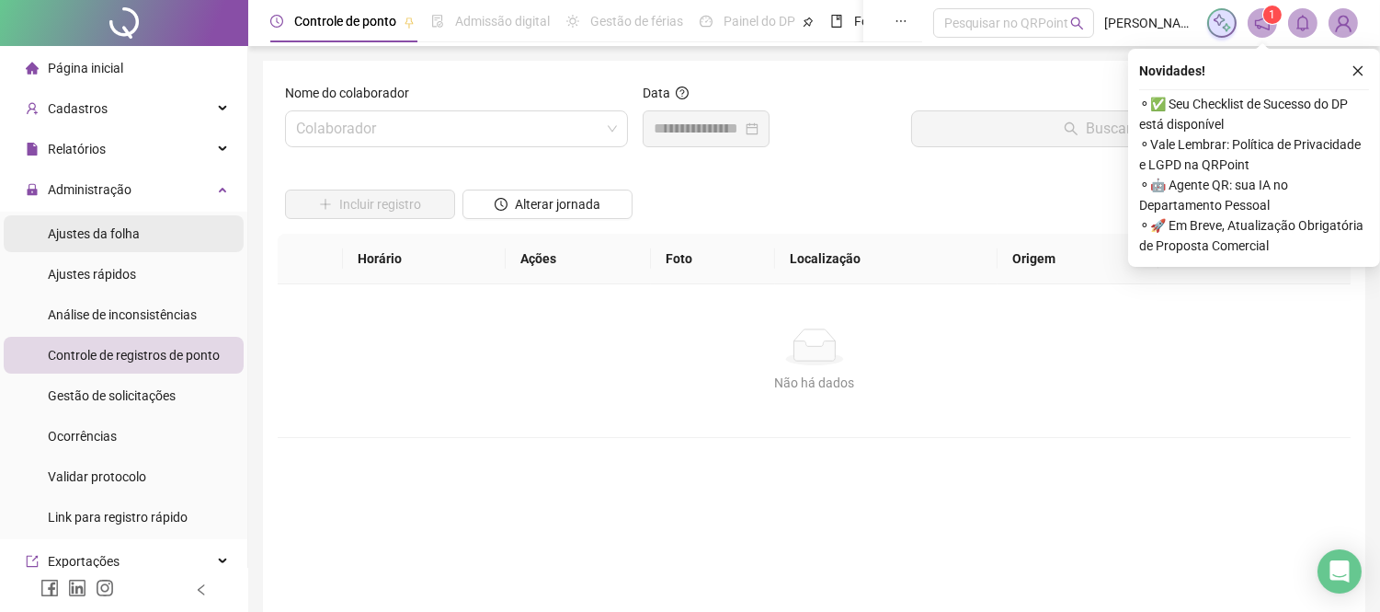
click at [131, 234] on span "Ajustes da folha" at bounding box center [94, 233] width 92 height 15
click at [1357, 69] on icon "close" at bounding box center [1358, 70] width 13 height 13
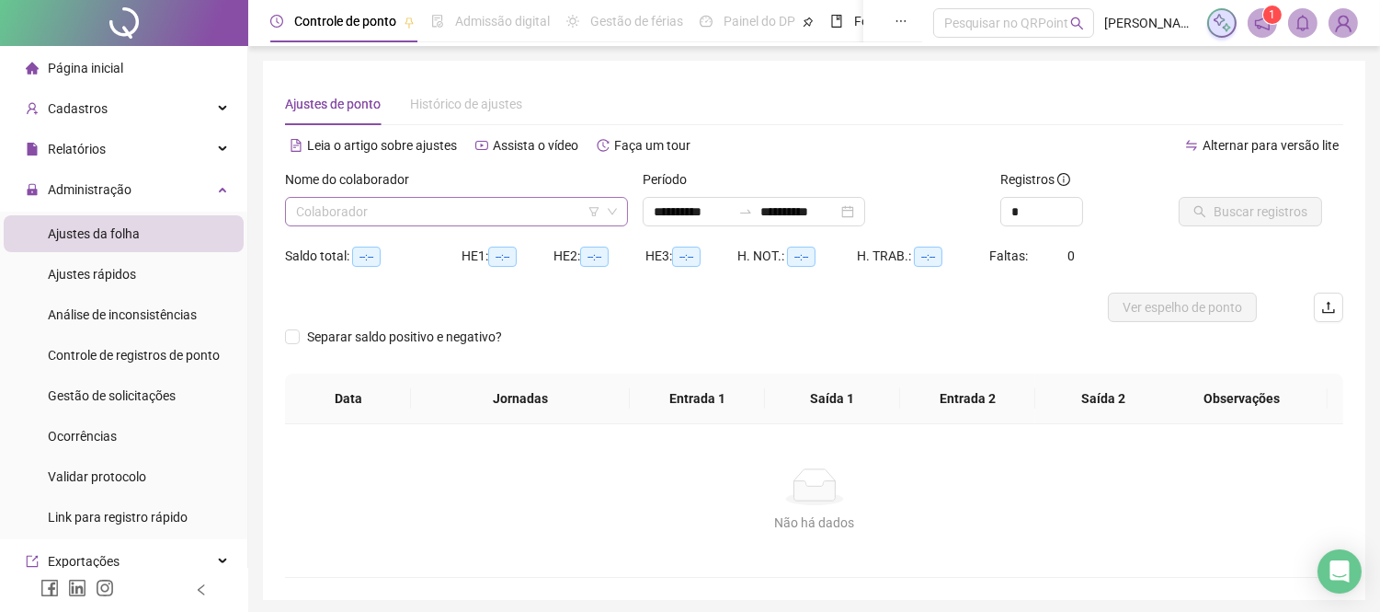
click at [400, 215] on input "search" at bounding box center [448, 212] width 304 height 28
type input "**********"
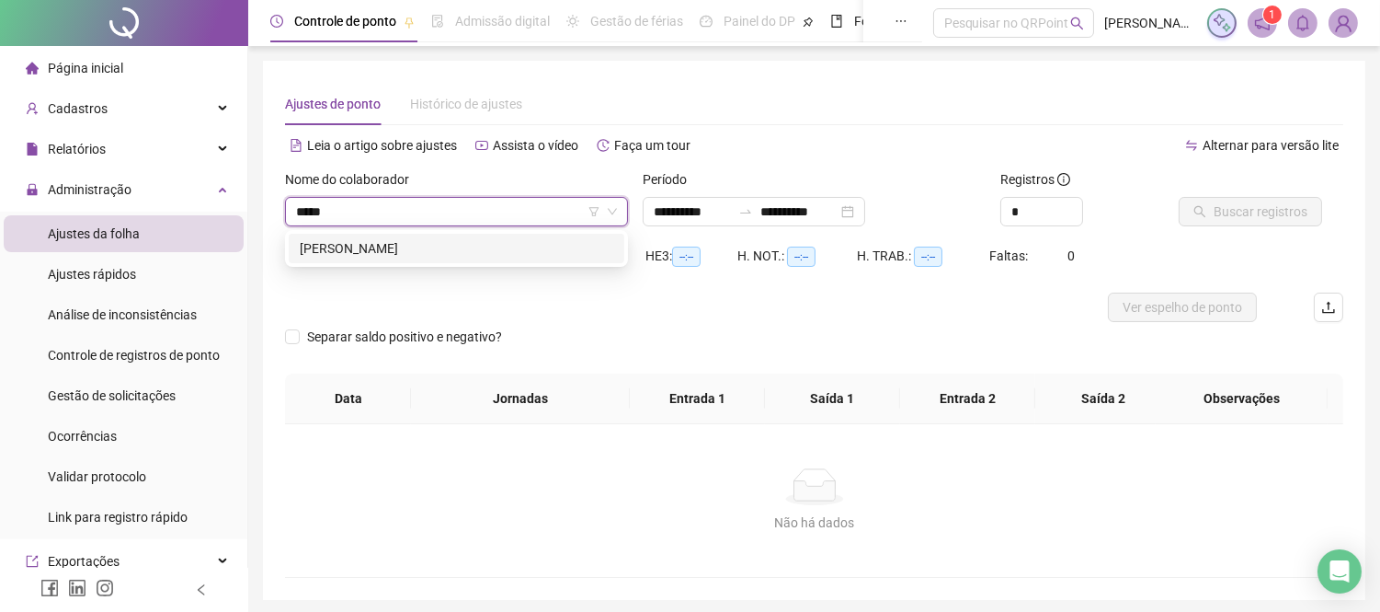
type input "******"
click at [384, 251] on div "[PERSON_NAME]" at bounding box center [457, 248] width 314 height 20
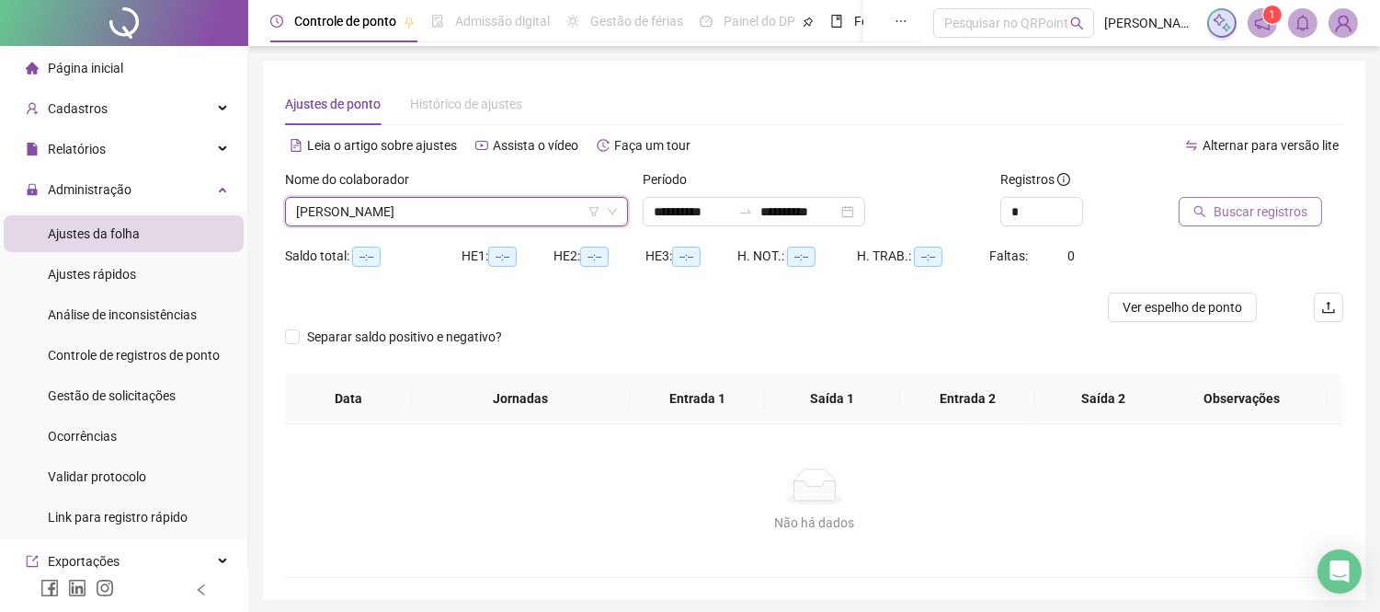
click at [1226, 216] on span "Buscar registros" at bounding box center [1261, 211] width 94 height 20
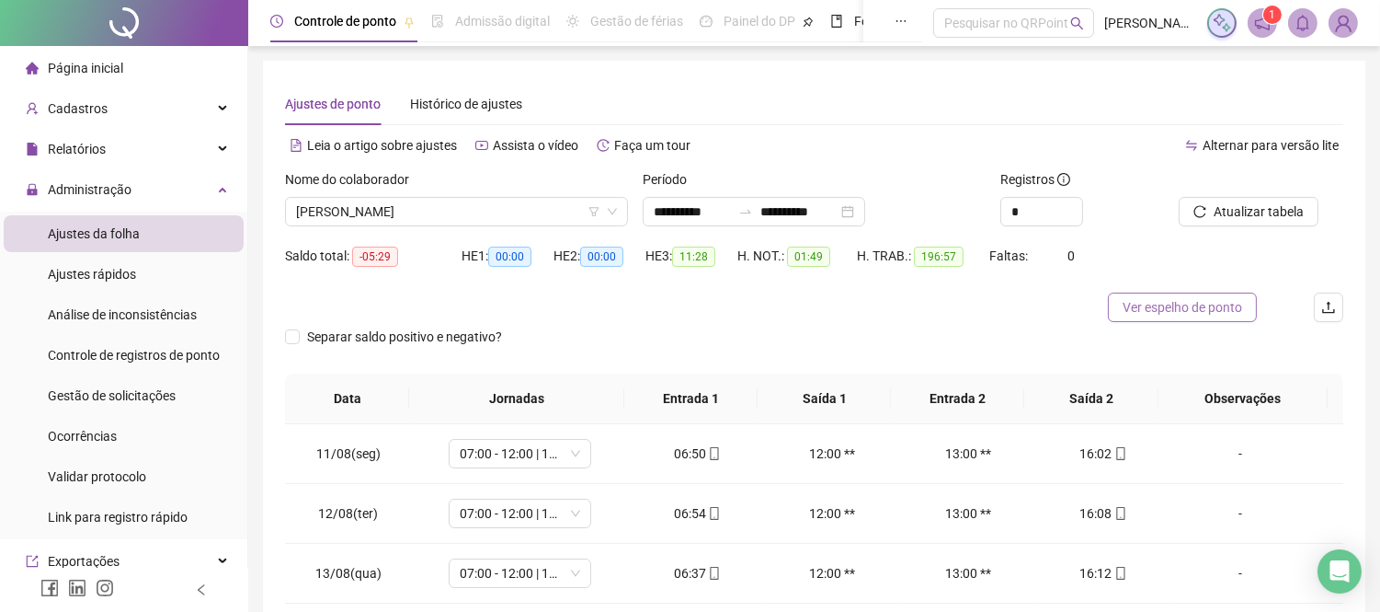
click at [1175, 308] on span "Ver espelho de ponto" at bounding box center [1183, 307] width 120 height 20
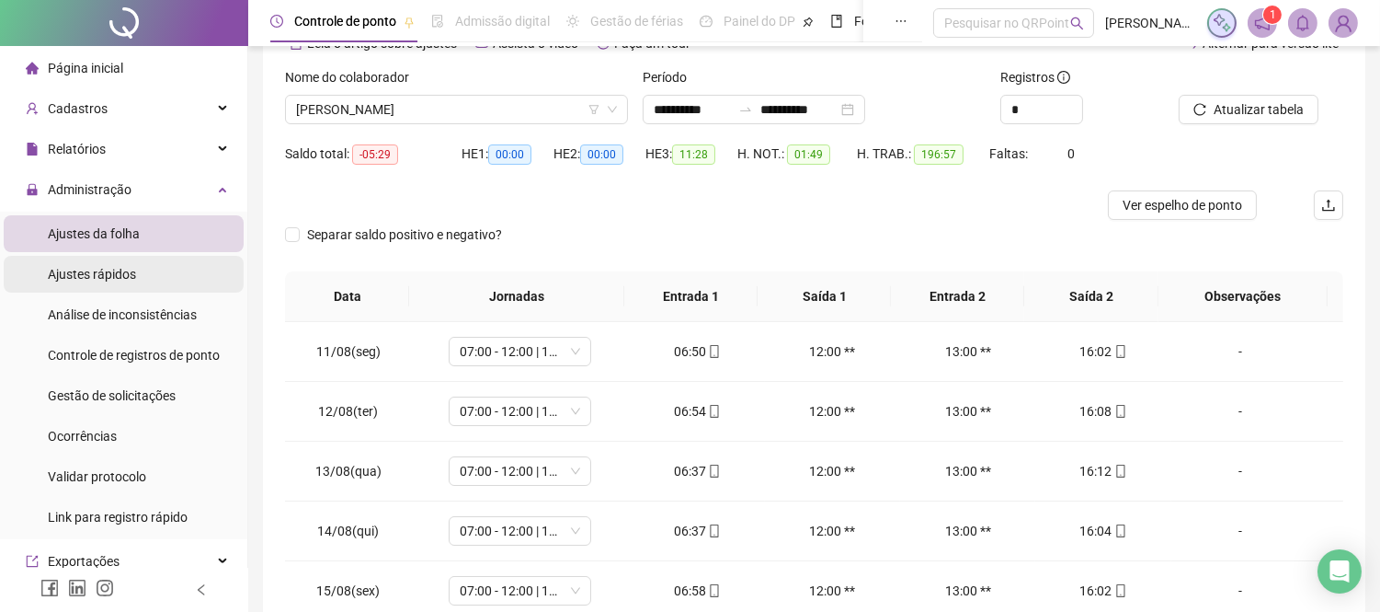
click at [116, 272] on span "Ajustes rápidos" at bounding box center [92, 274] width 88 height 15
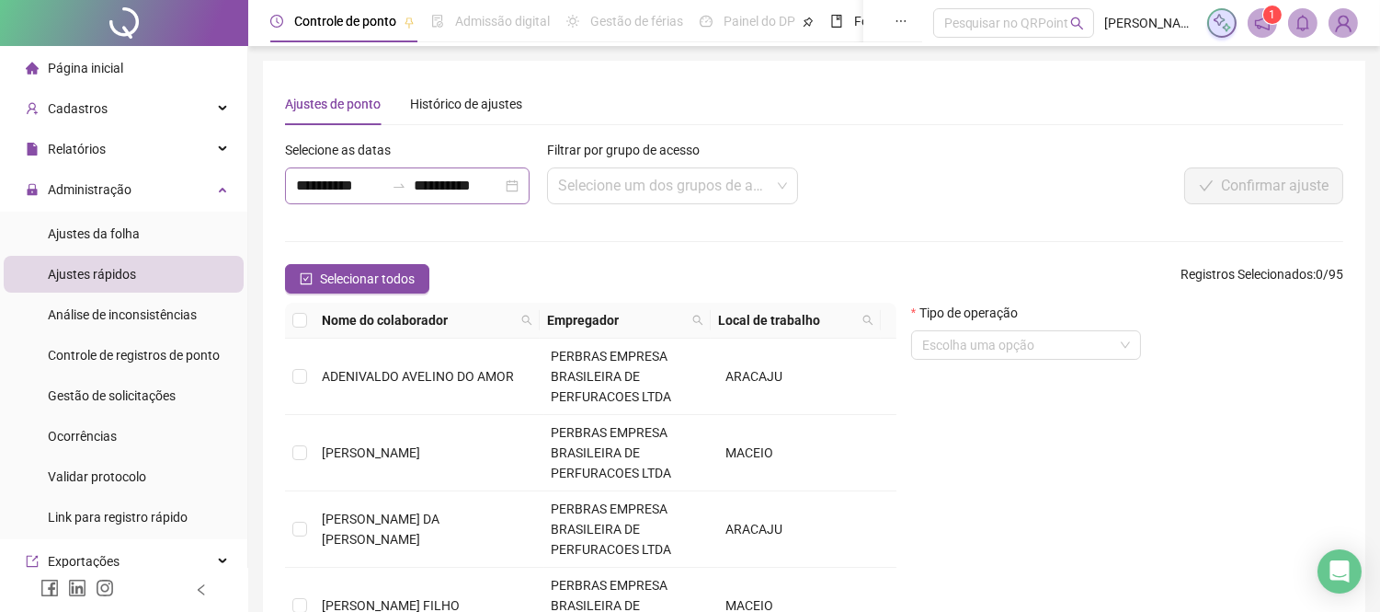
click at [521, 185] on div "**********" at bounding box center [407, 185] width 245 height 37
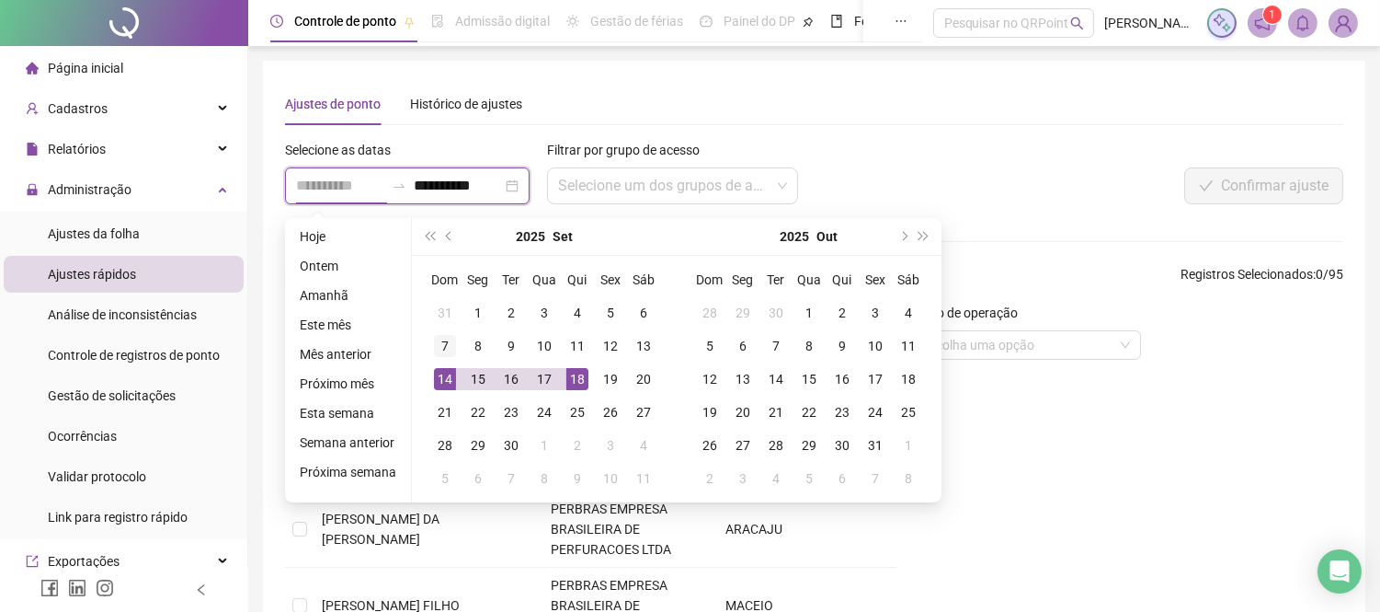
type input "**********"
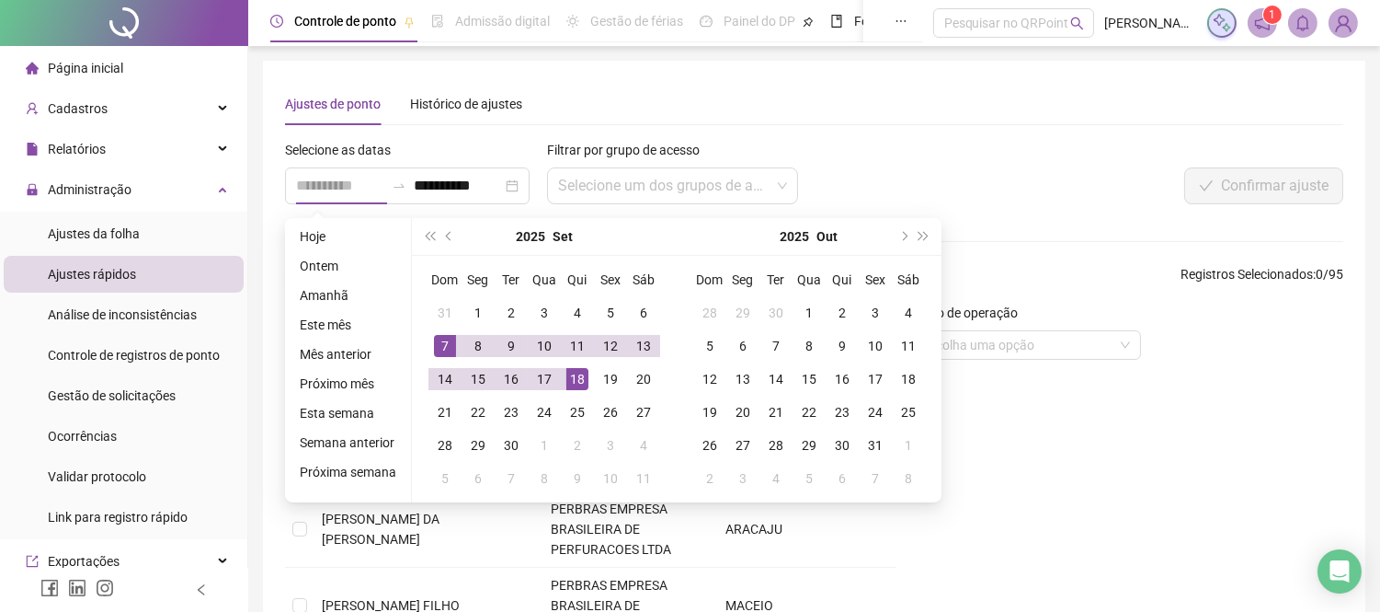
click at [446, 347] on div "7" at bounding box center [445, 346] width 22 height 22
click at [444, 346] on div "7" at bounding box center [445, 346] width 22 height 22
type input "**********"
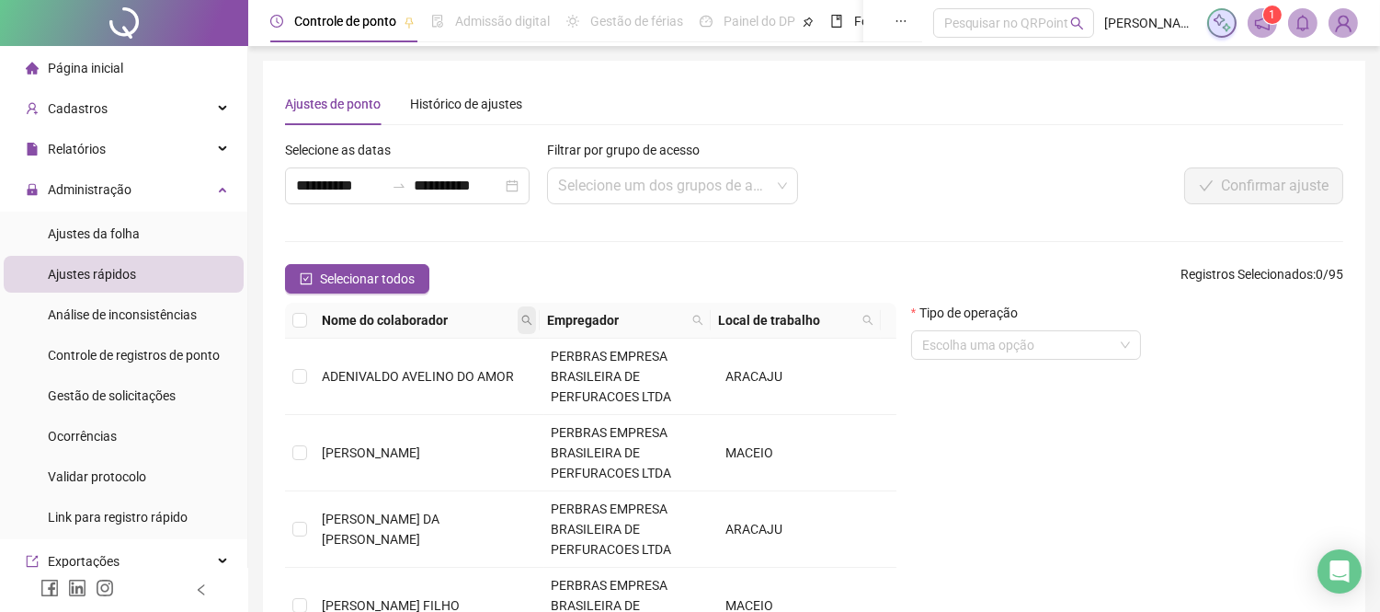
click at [526, 314] on icon "search" at bounding box center [526, 319] width 11 height 11
type input "*********"
click at [424, 383] on span "Buscar" at bounding box center [414, 385] width 40 height 20
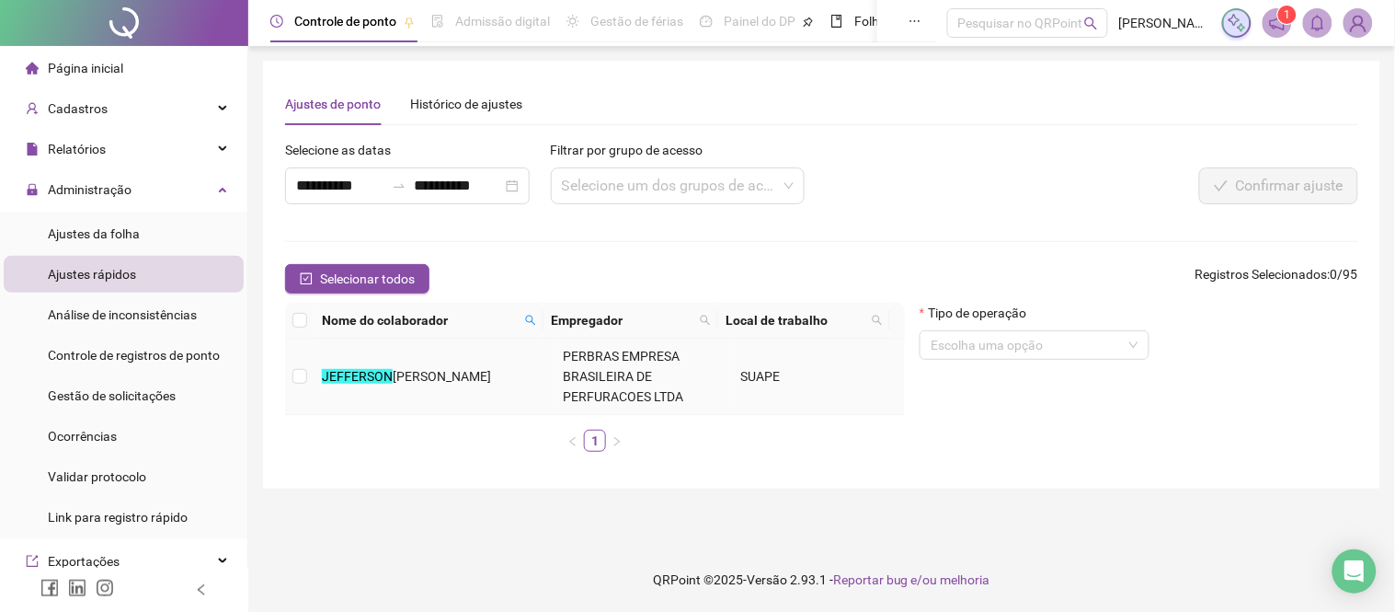
click at [341, 383] on mark "JEFFERSON" at bounding box center [357, 376] width 71 height 15
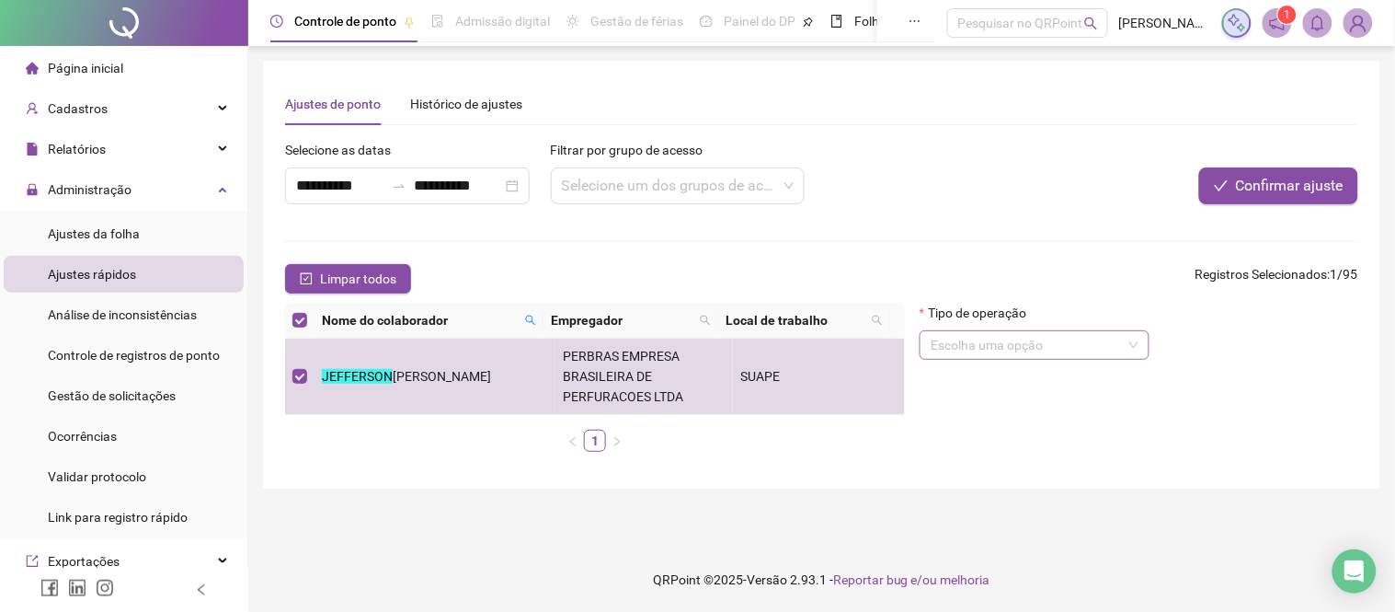
click at [1067, 355] on input "search" at bounding box center [1026, 345] width 191 height 28
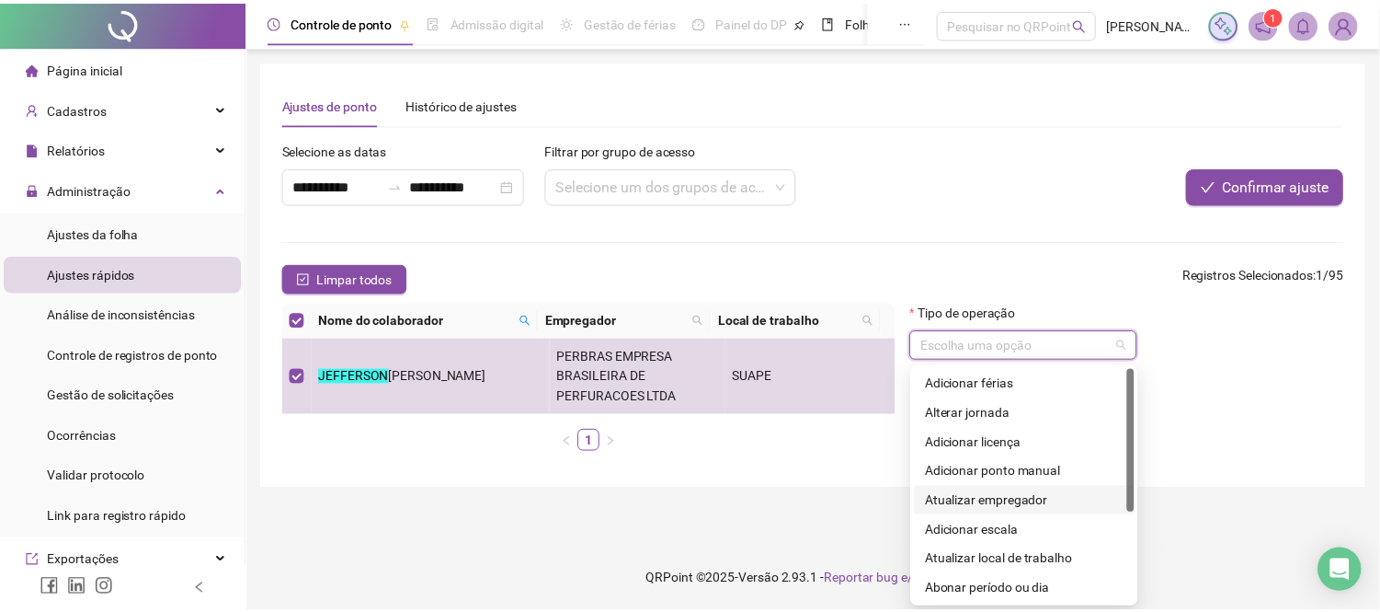
scroll to position [147, 0]
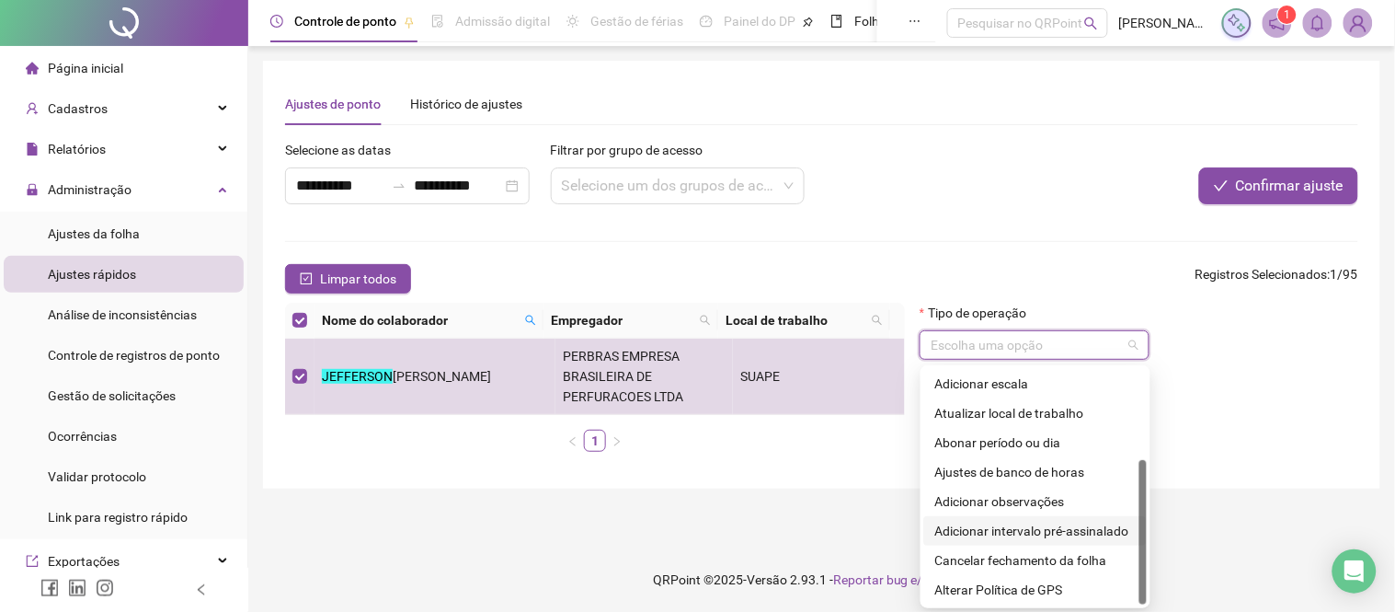
click at [1030, 534] on div "Adicionar intervalo pré-assinalado" at bounding box center [1035, 530] width 200 height 20
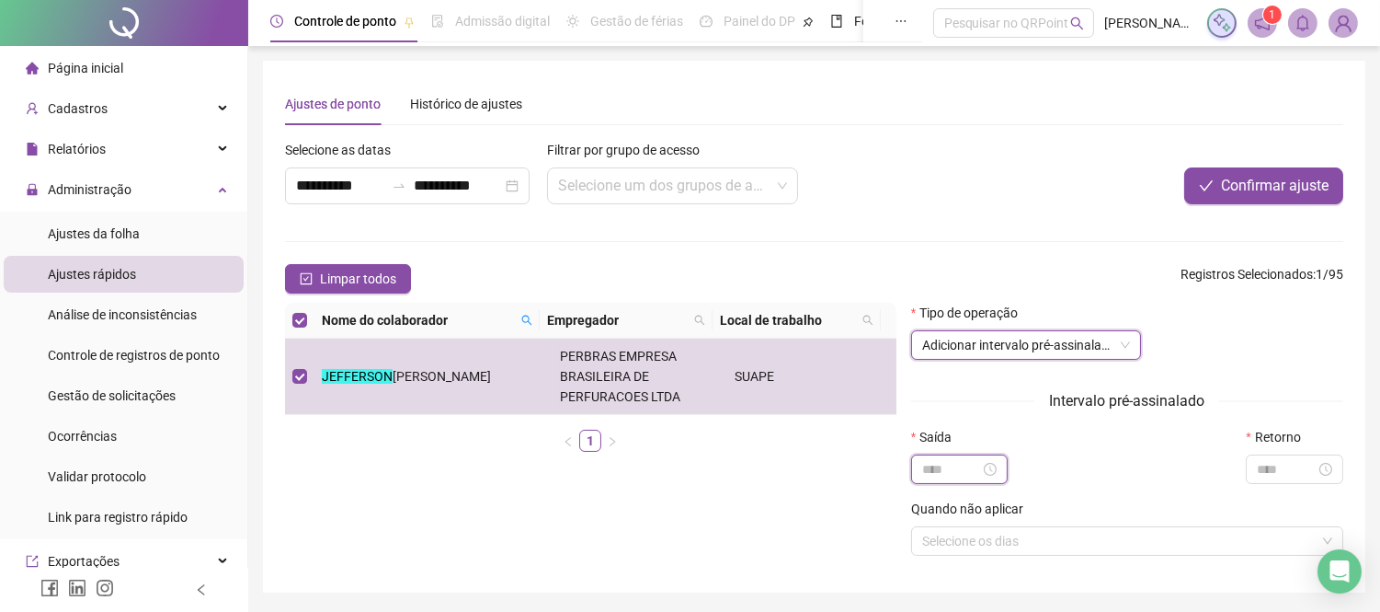
click at [943, 479] on input at bounding box center [951, 469] width 59 height 20
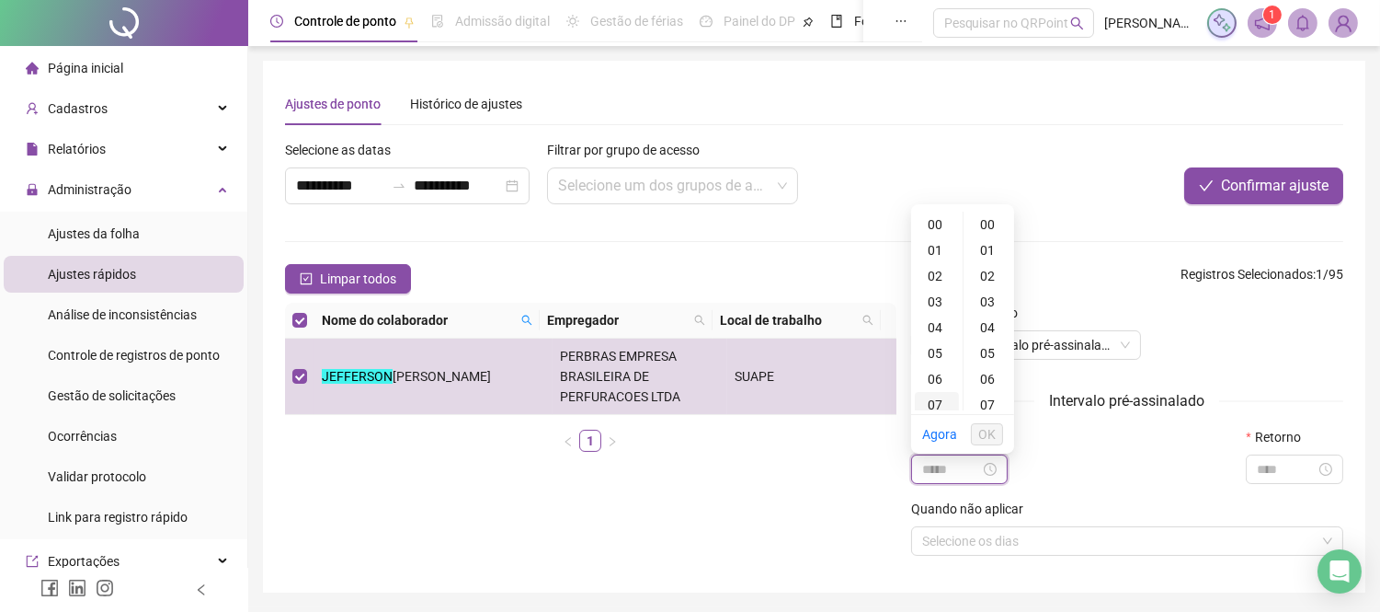
type input "*****"
click at [940, 327] on div "12" at bounding box center [937, 329] width 44 height 26
click at [991, 221] on div "00" at bounding box center [989, 224] width 44 height 26
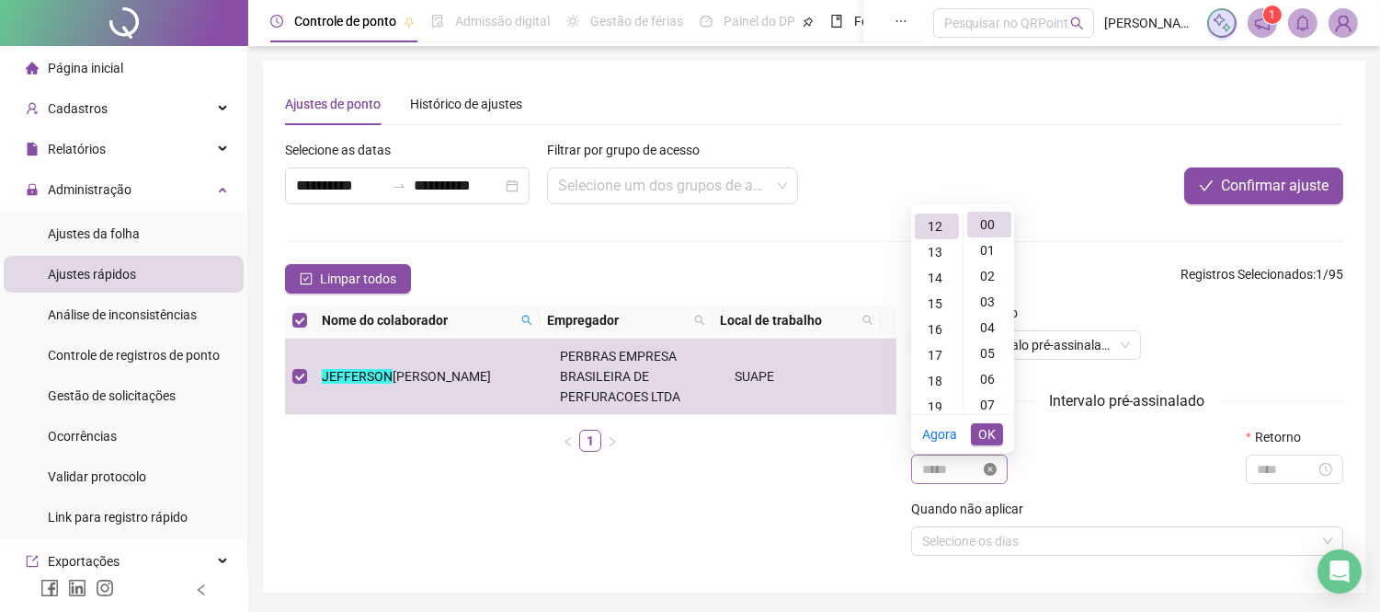
type input "*****"
click at [988, 429] on span "OK" at bounding box center [986, 434] width 17 height 20
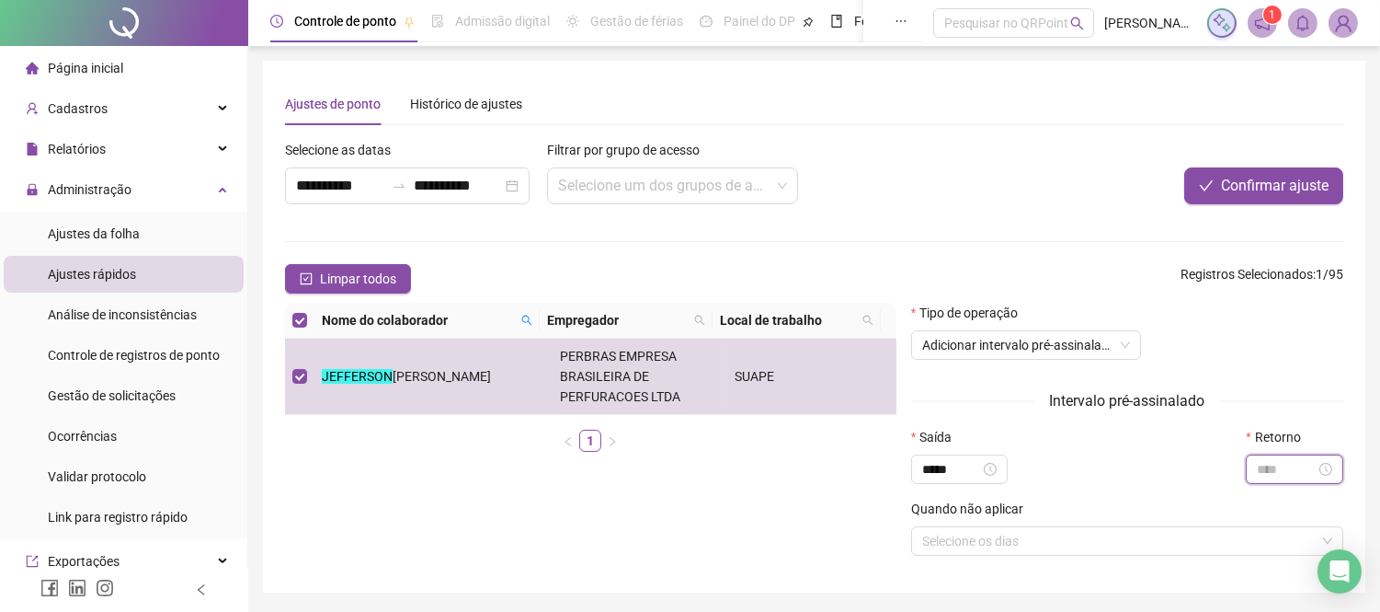
click at [1294, 478] on input at bounding box center [1286, 469] width 59 height 20
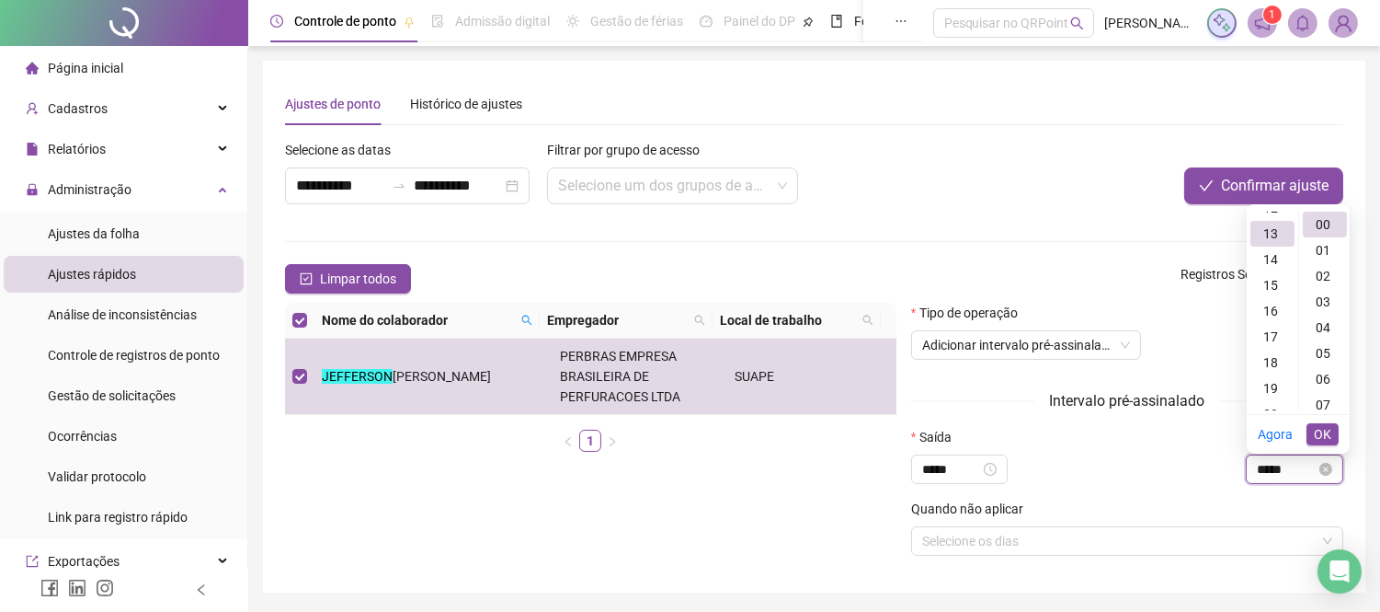
scroll to position [335, 0]
type input "*****"
click at [1317, 428] on span "OK" at bounding box center [1322, 434] width 17 height 20
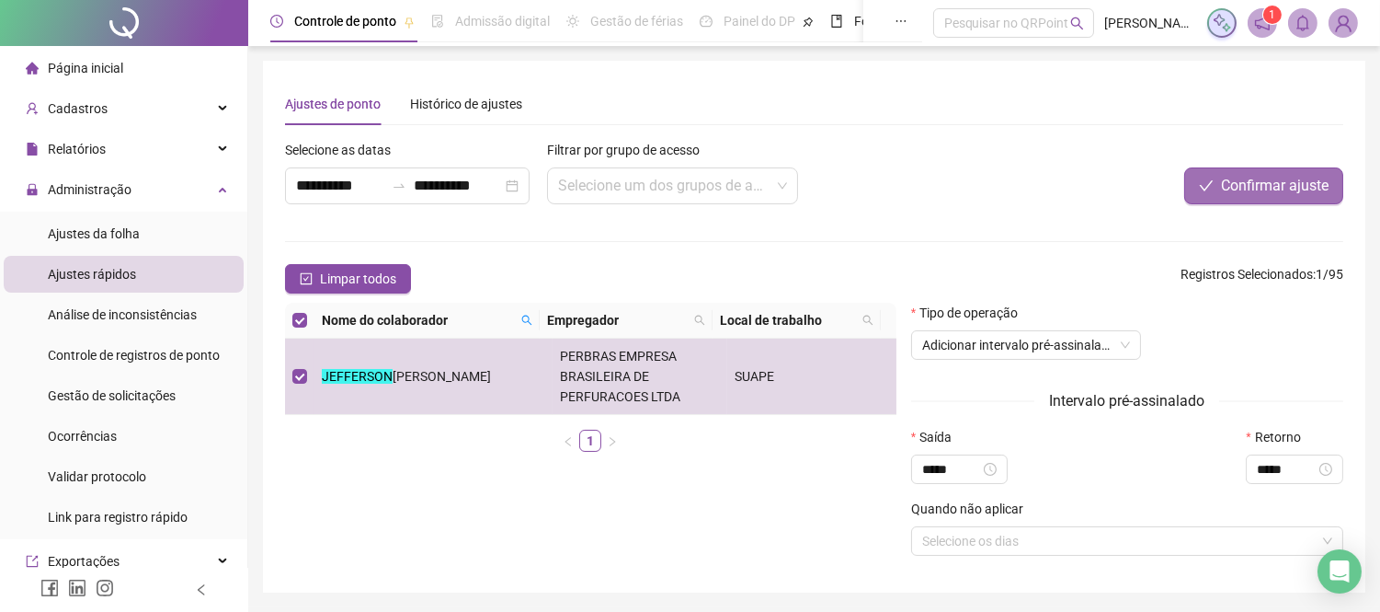
click at [1265, 184] on span "Confirmar ajuste" at bounding box center [1275, 186] width 108 height 22
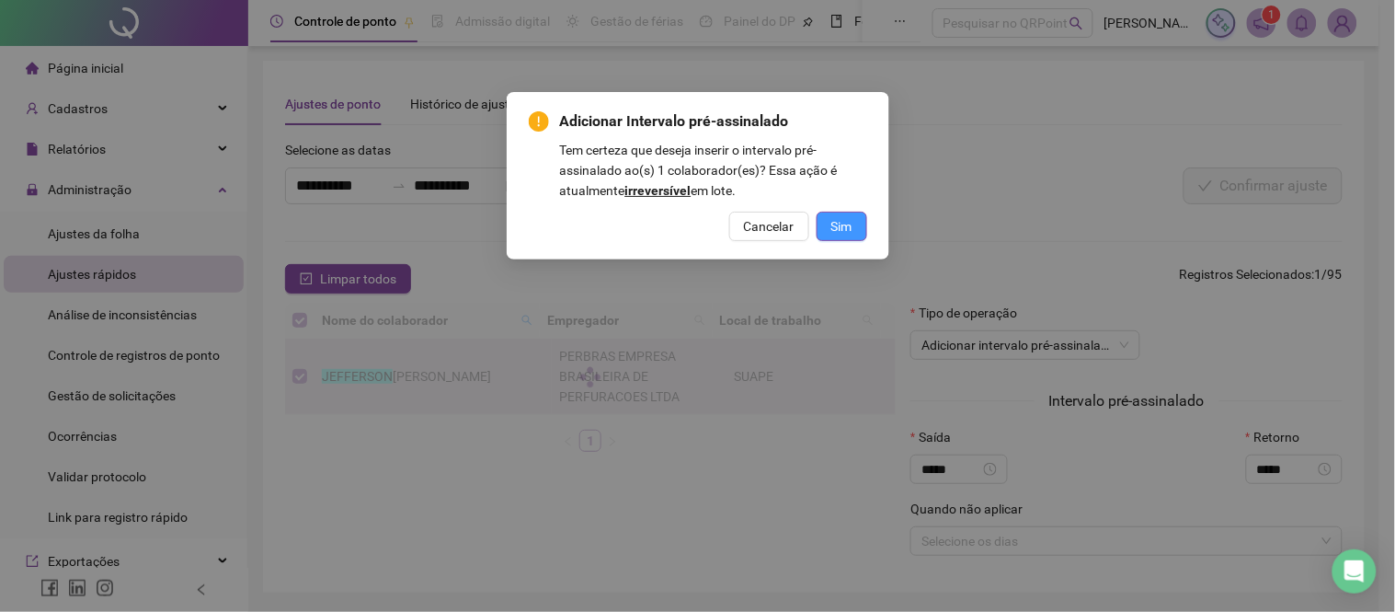
click at [858, 227] on button "Sim" at bounding box center [842, 225] width 51 height 29
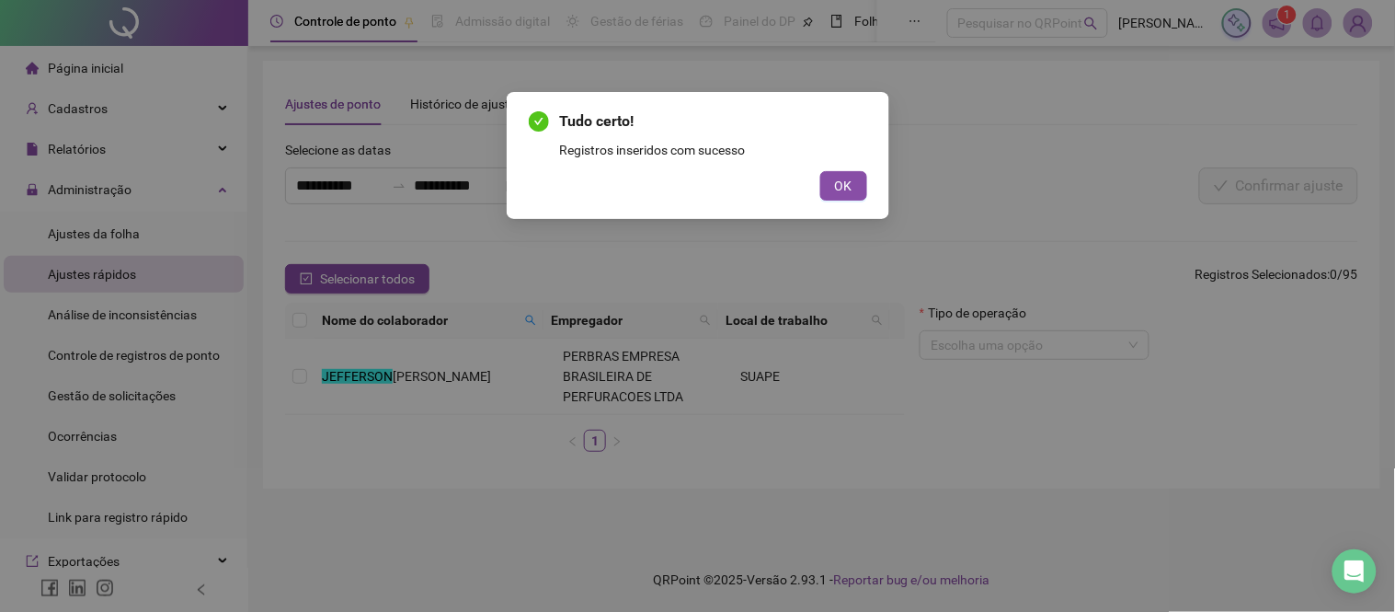
drag, startPoint x: 842, startPoint y: 177, endPoint x: 774, endPoint y: 159, distance: 70.5
click at [841, 177] on span "OK" at bounding box center [843, 186] width 17 height 20
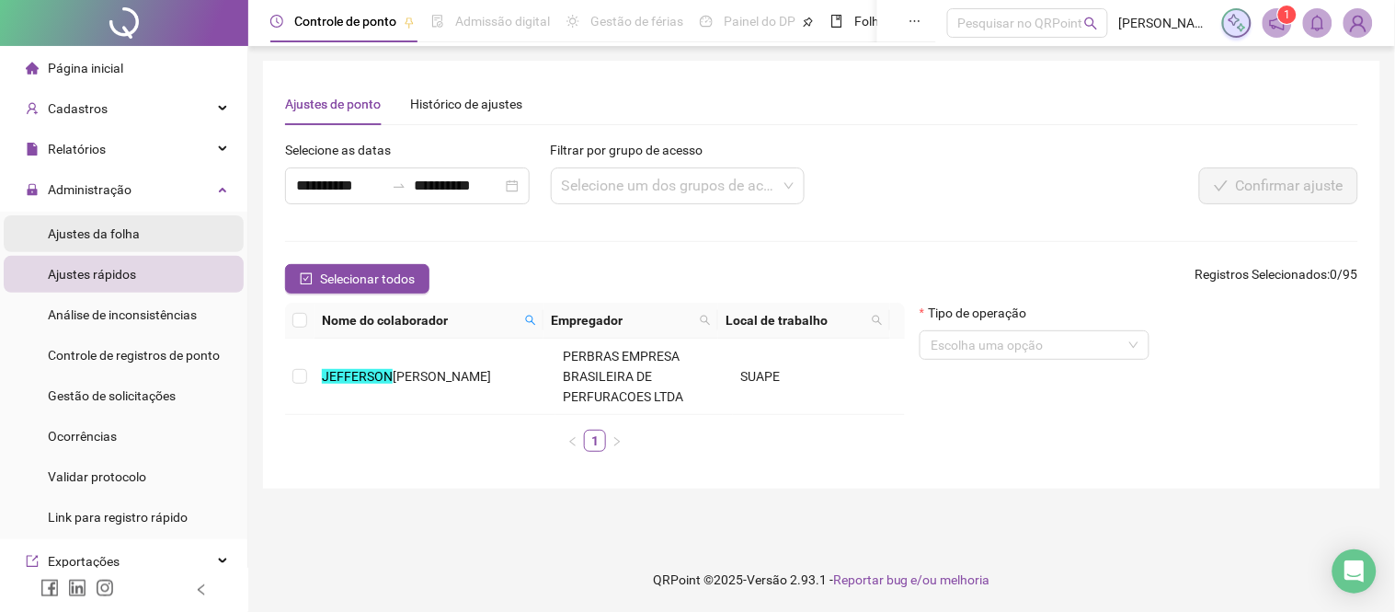
click at [139, 233] on li "Ajustes da folha" at bounding box center [124, 233] width 240 height 37
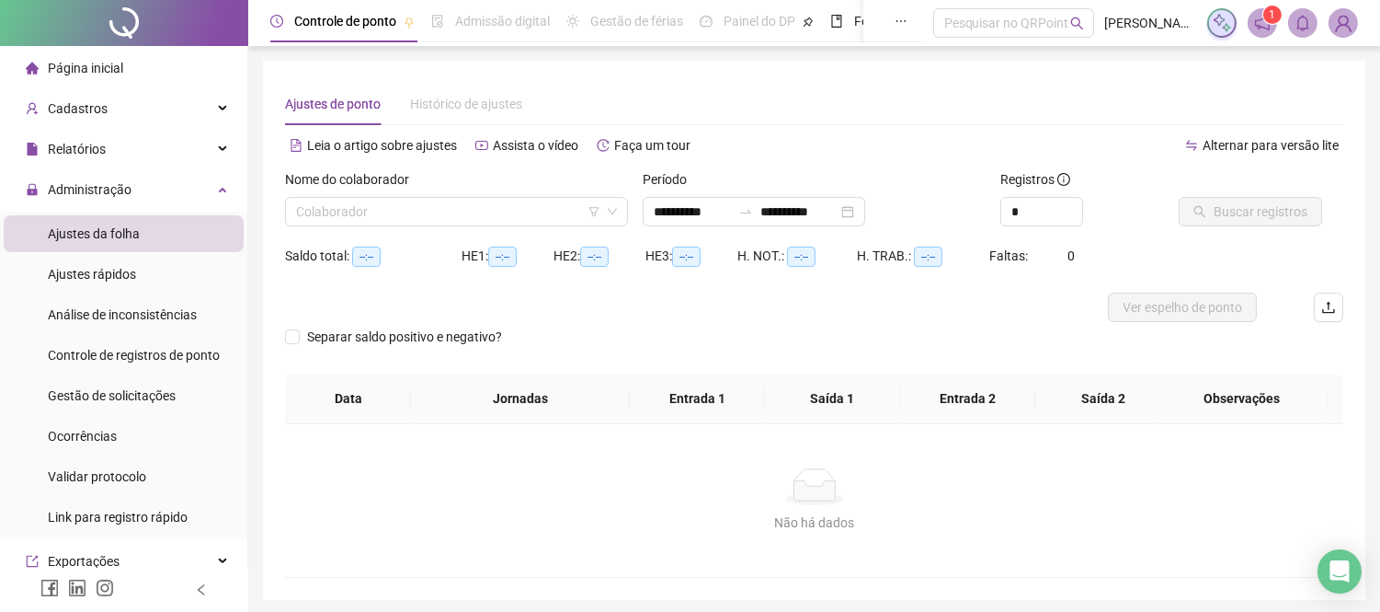
type input "**********"
click at [486, 215] on input "search" at bounding box center [448, 212] width 304 height 28
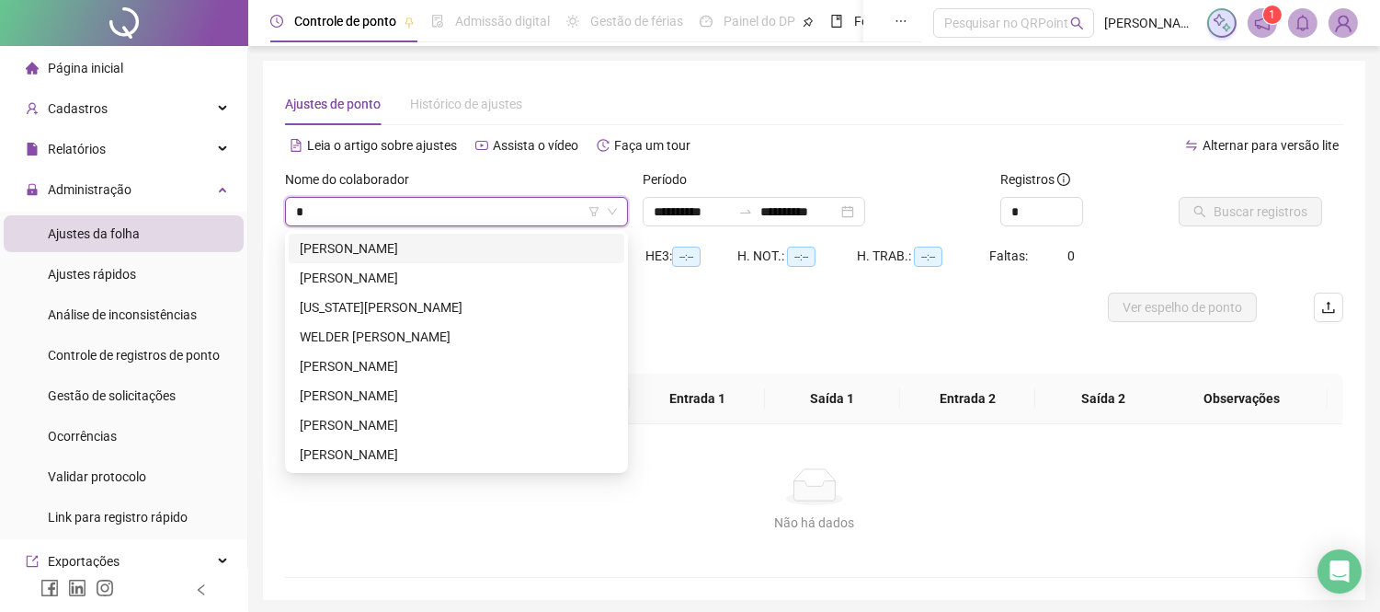
type input "**"
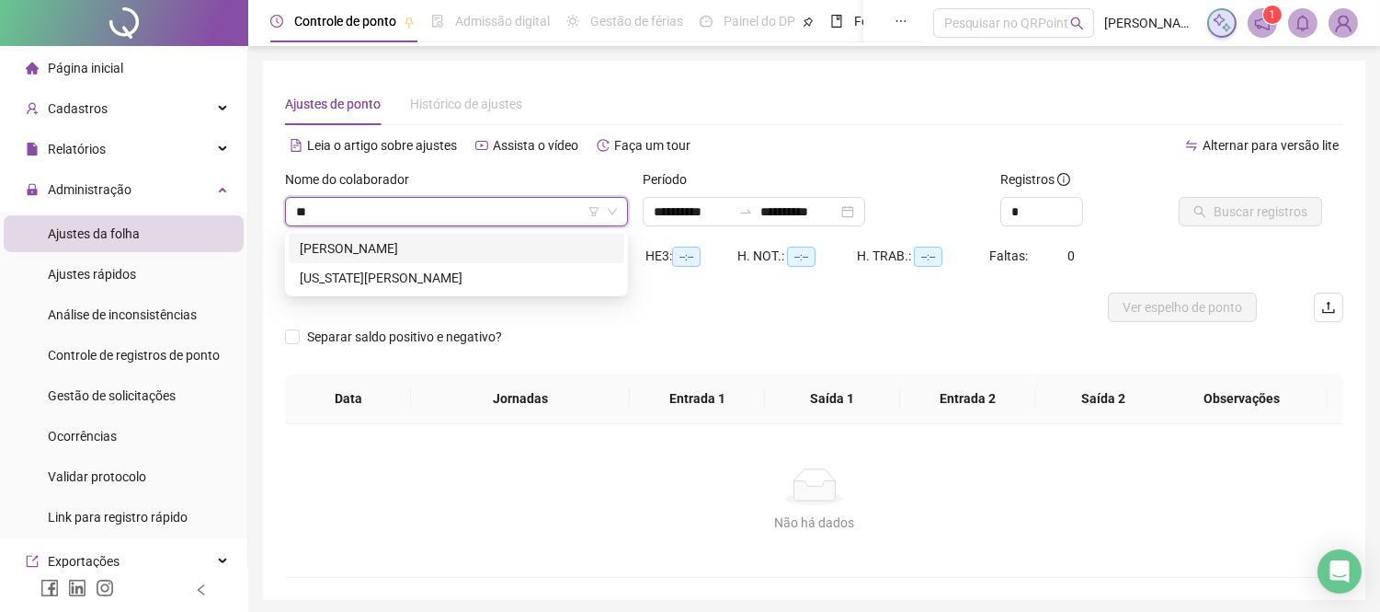
click at [458, 249] on div "[PERSON_NAME]" at bounding box center [457, 248] width 314 height 20
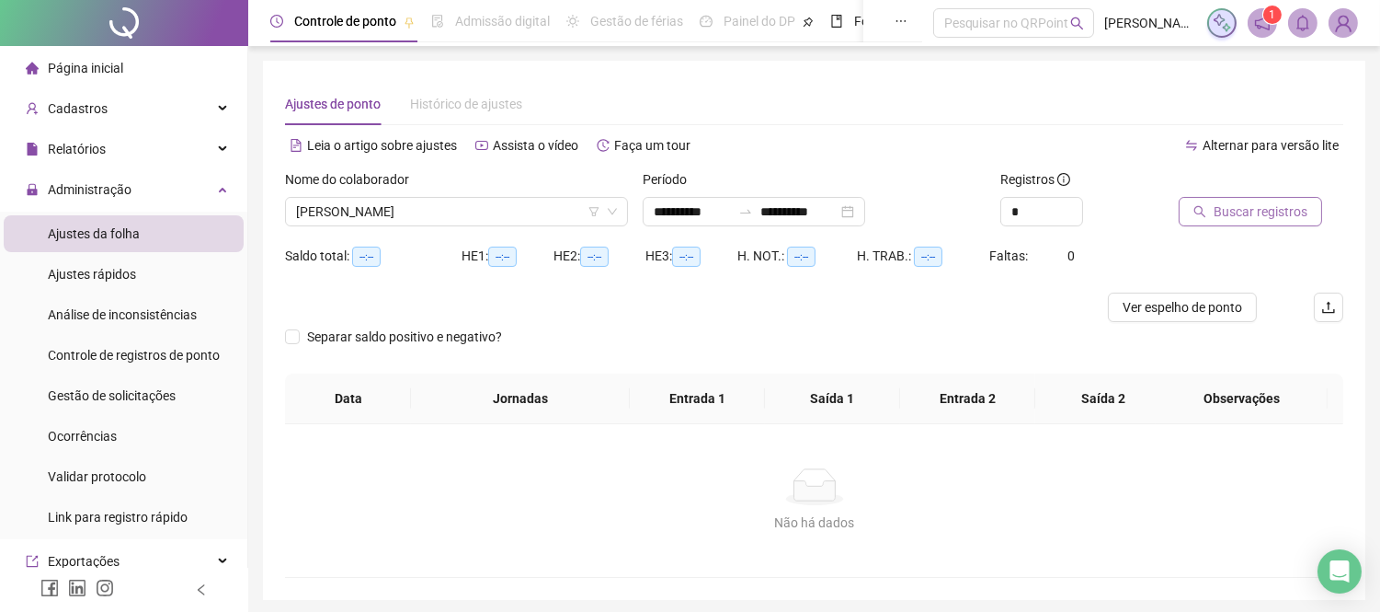
click at [1248, 217] on span "Buscar registros" at bounding box center [1261, 211] width 94 height 20
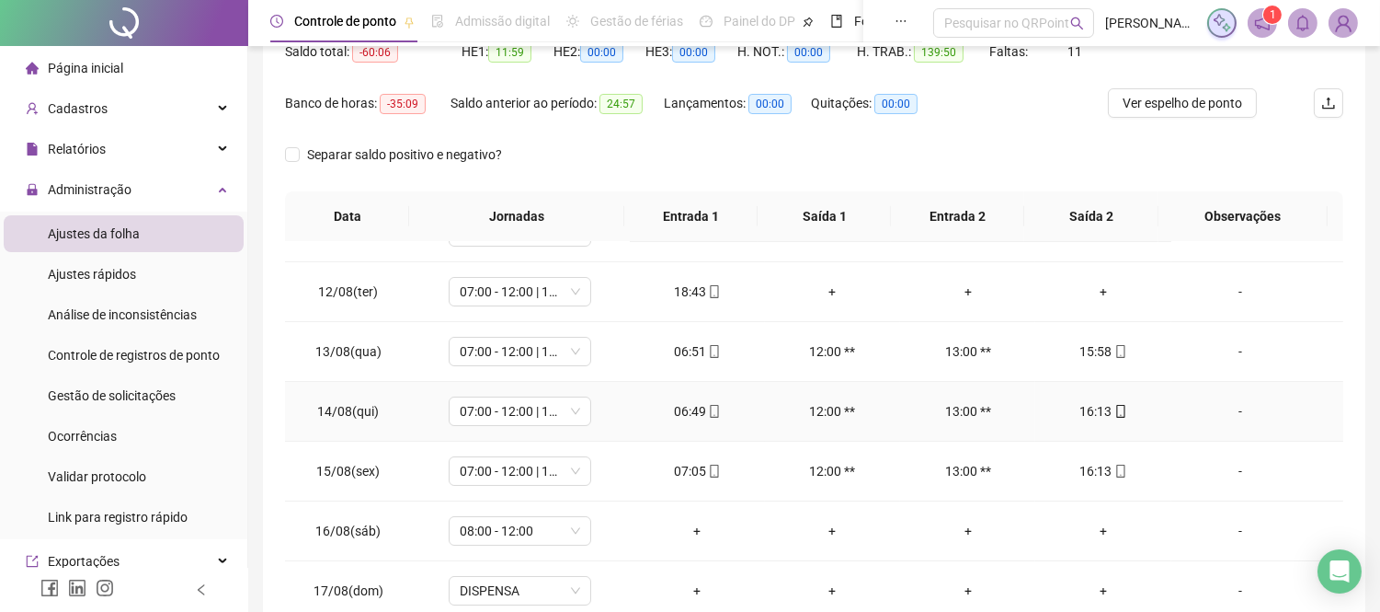
scroll to position [102, 0]
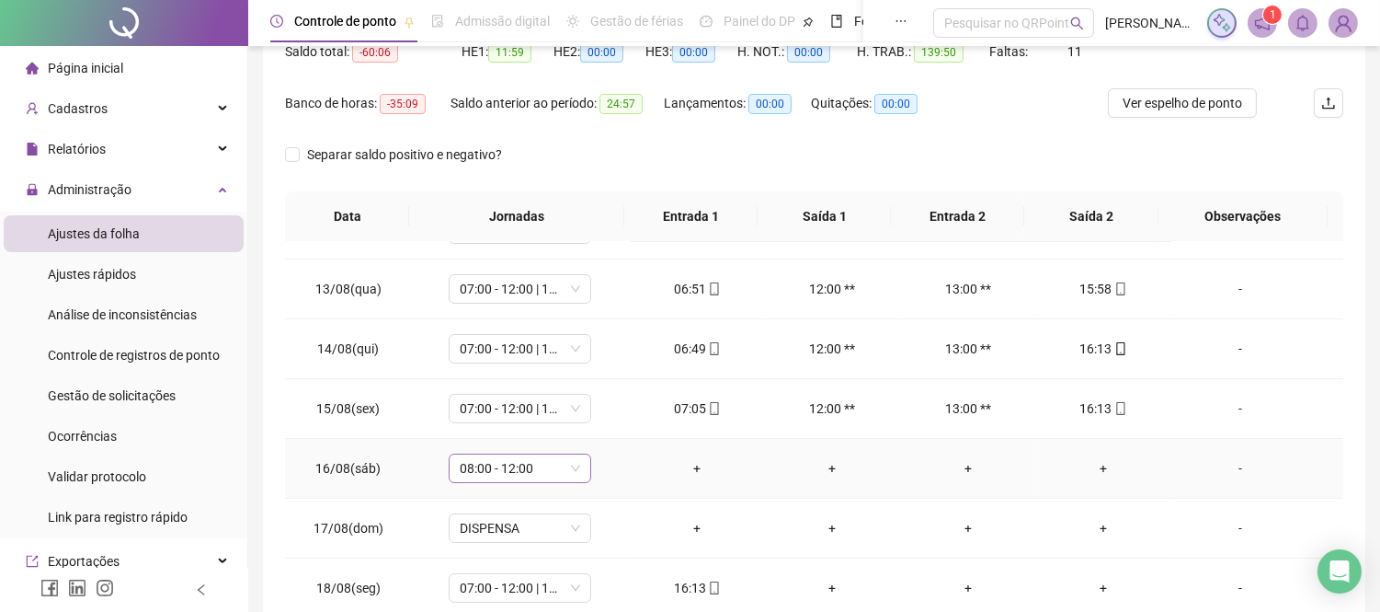
click at [567, 472] on span "08:00 - 12:00" at bounding box center [520, 468] width 120 height 28
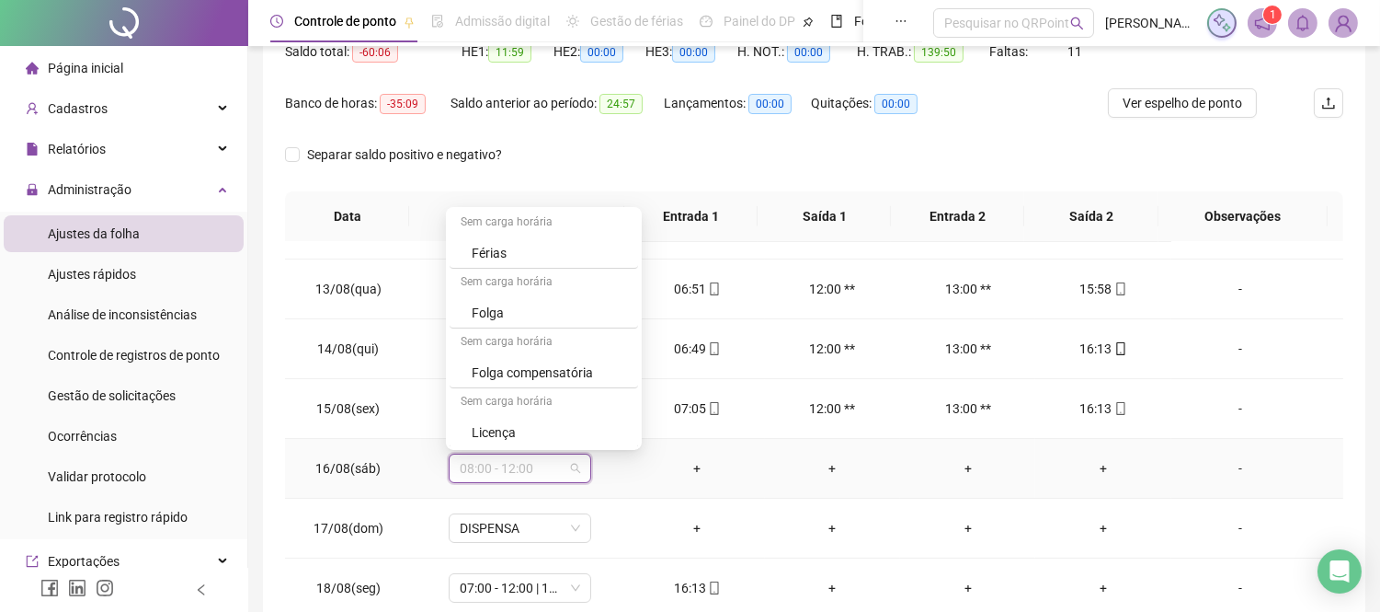
scroll to position [303, 0]
click at [552, 375] on div "Folga compensatória" at bounding box center [549, 370] width 155 height 20
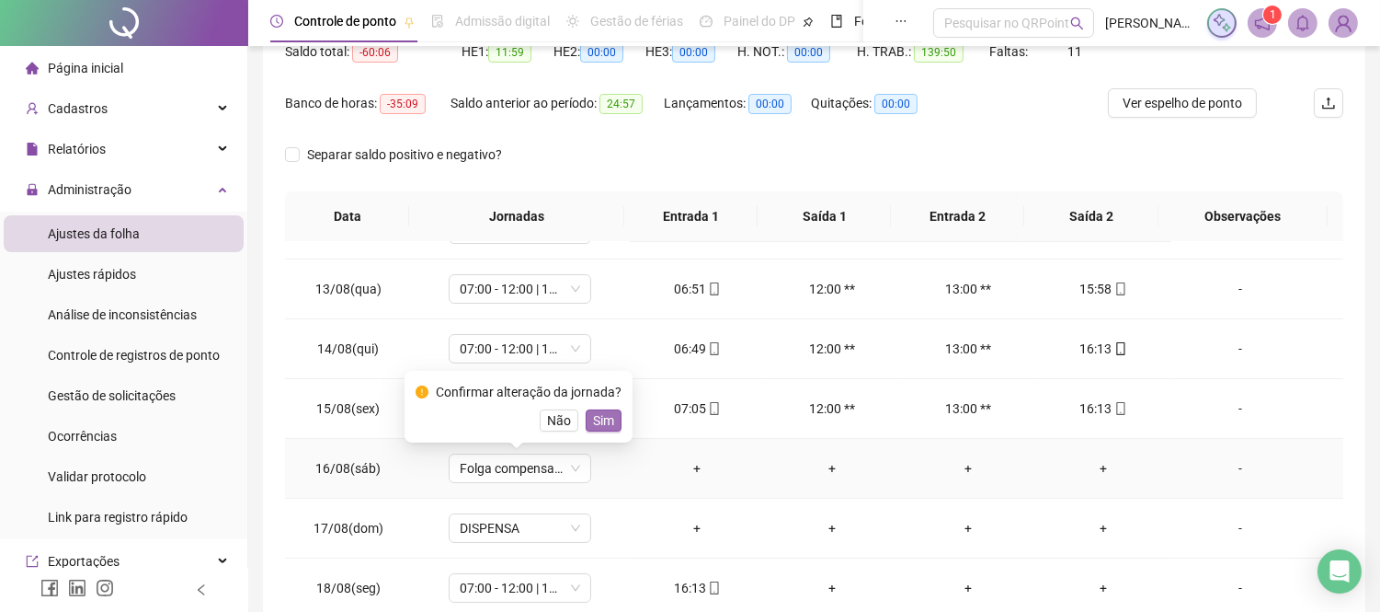
click at [602, 425] on span "Sim" at bounding box center [603, 420] width 21 height 20
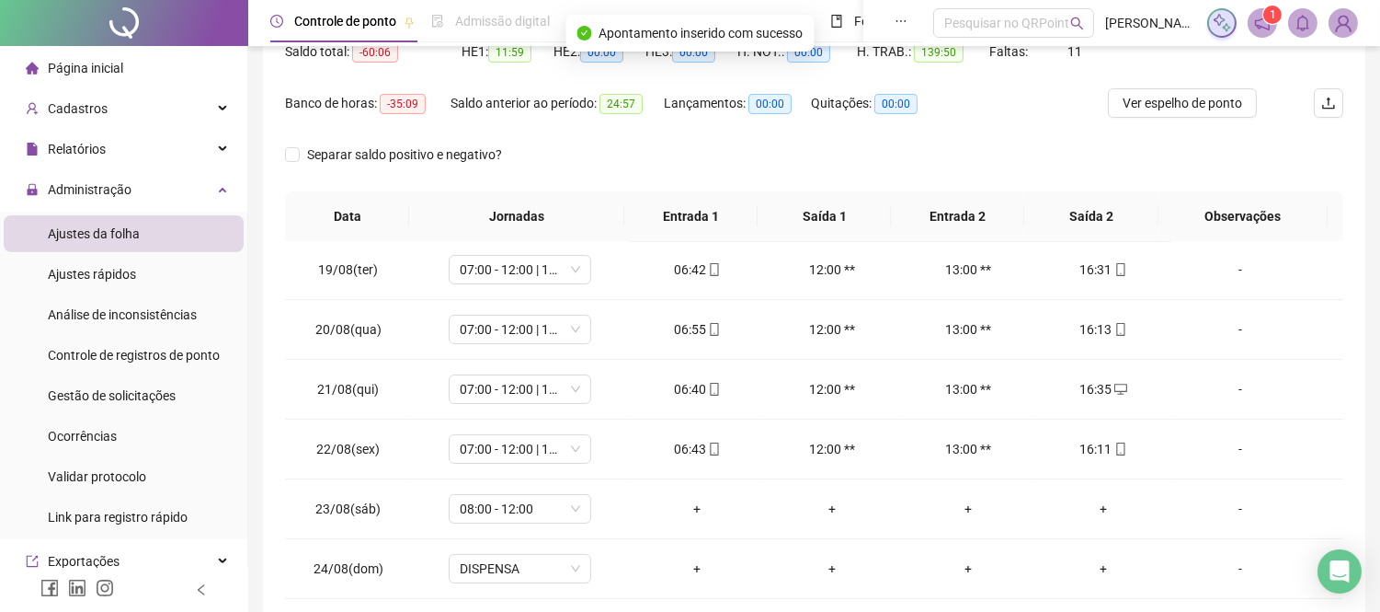
scroll to position [510, 0]
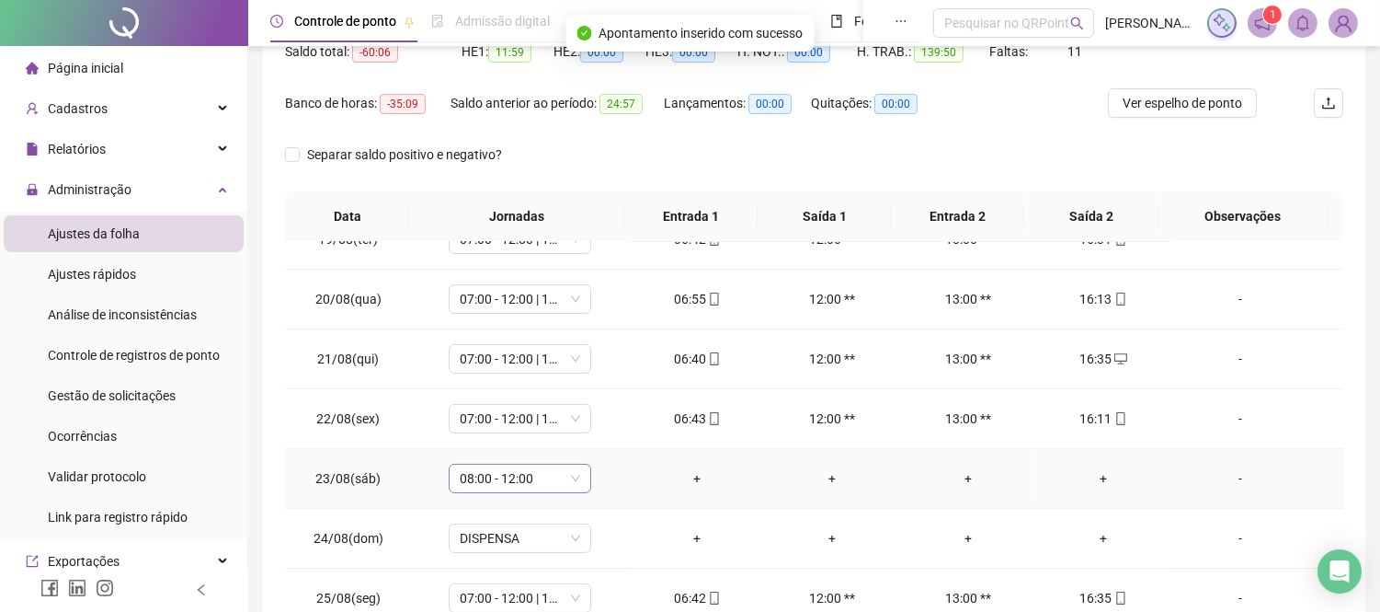
click at [550, 482] on span "08:00 - 12:00" at bounding box center [520, 478] width 120 height 28
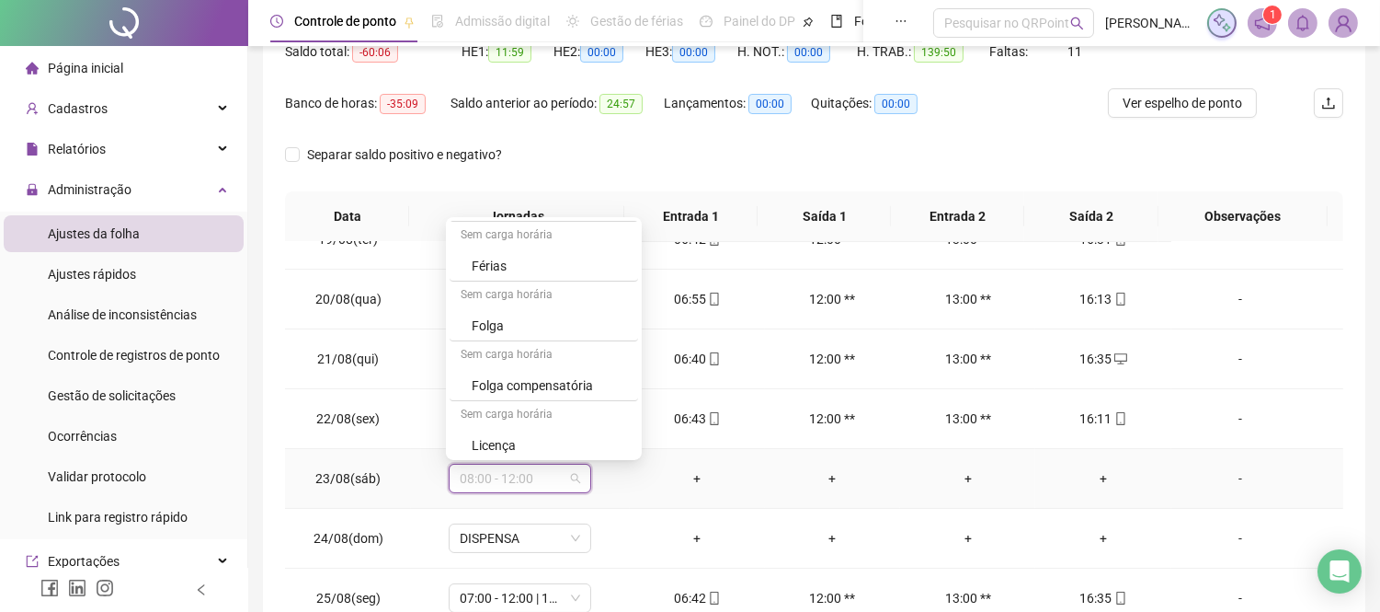
scroll to position [303, 0]
click at [554, 383] on div "Folga compensatória" at bounding box center [549, 381] width 155 height 20
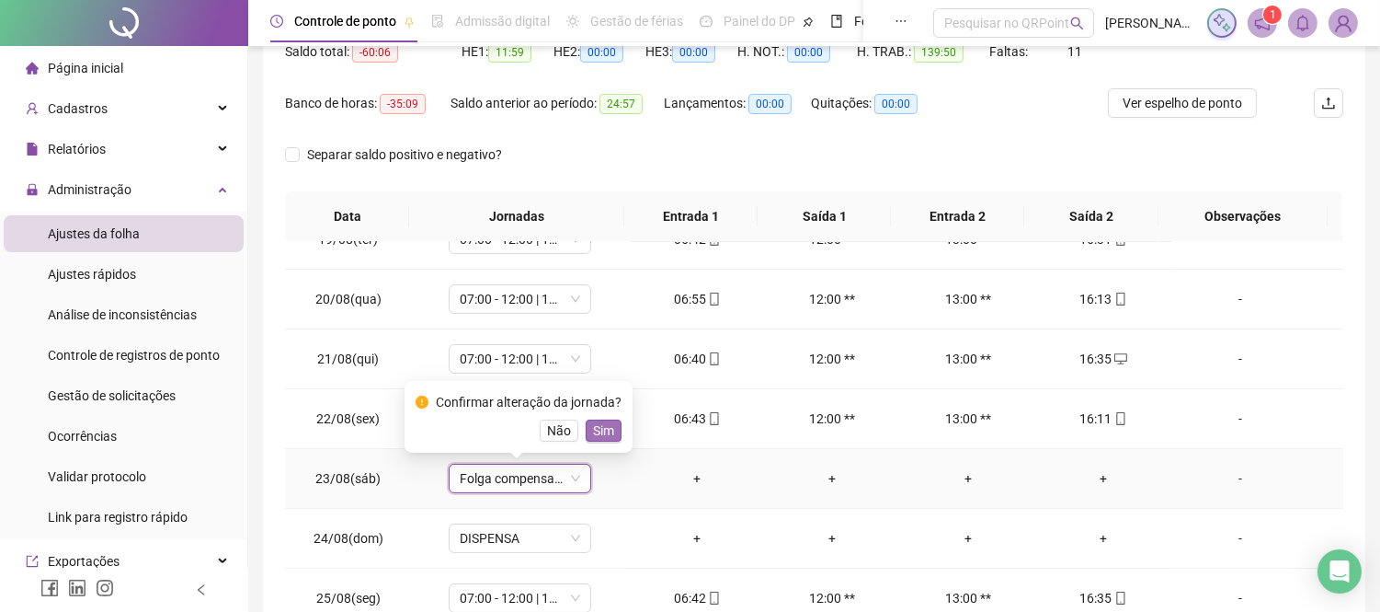
click at [604, 434] on span "Sim" at bounding box center [603, 430] width 21 height 20
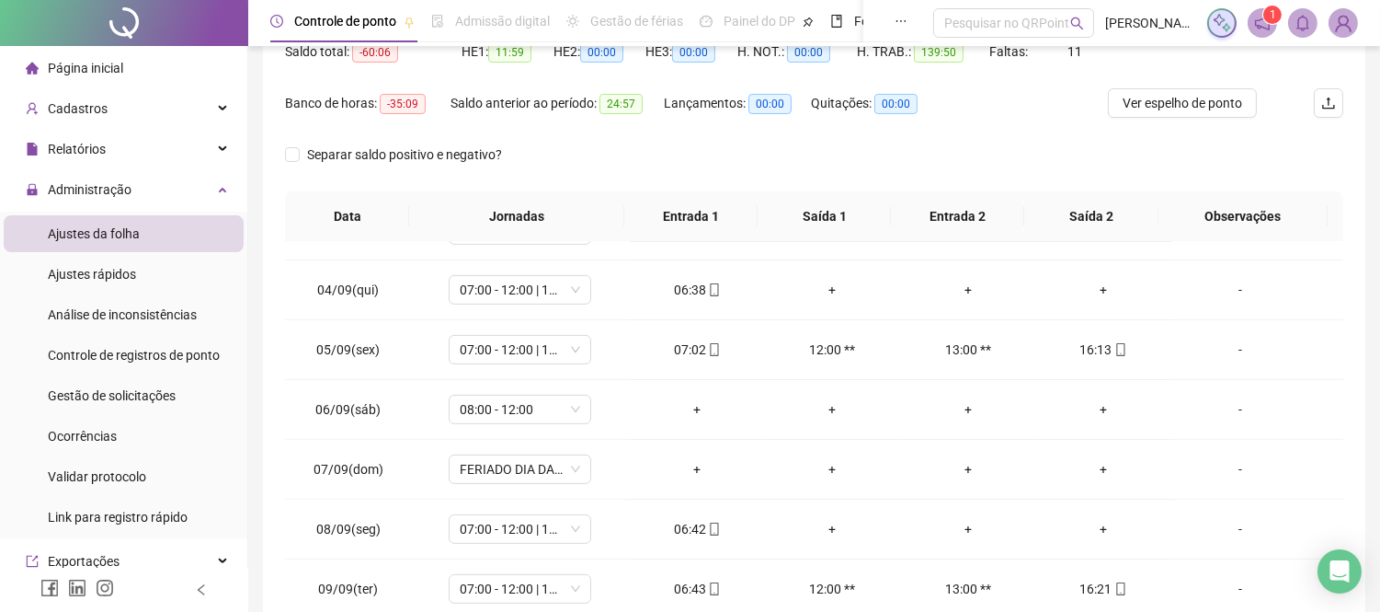
scroll to position [1430, 0]
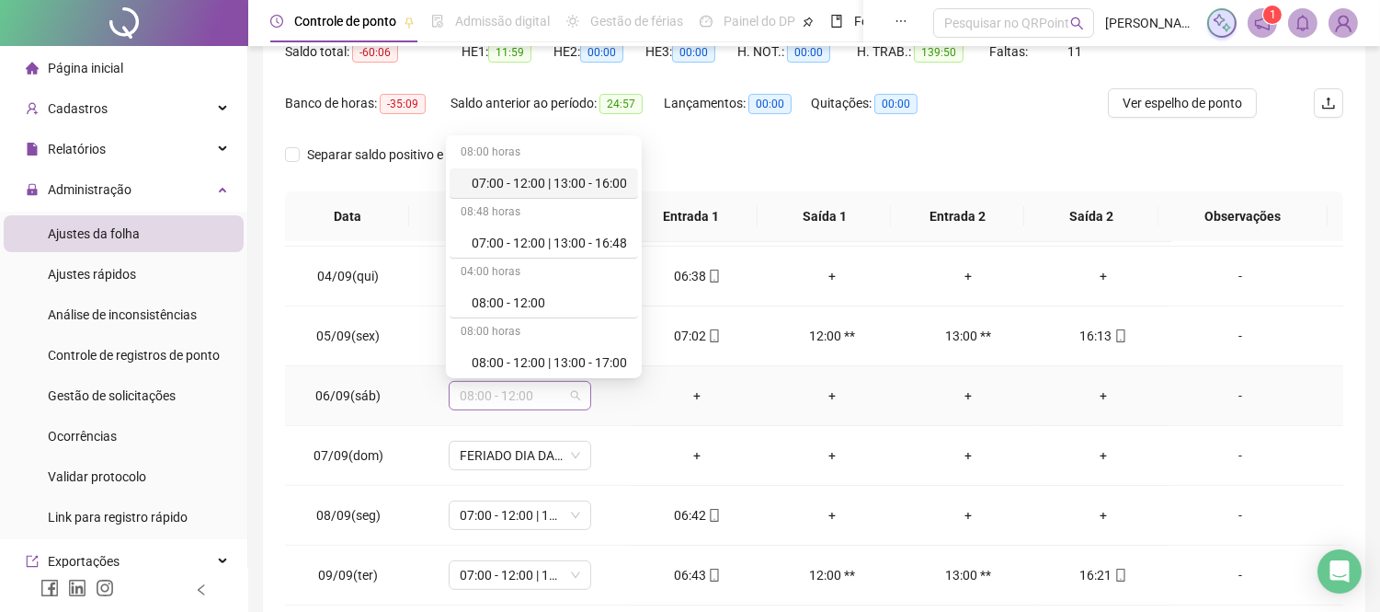
click at [545, 397] on span "08:00 - 12:00" at bounding box center [520, 396] width 120 height 28
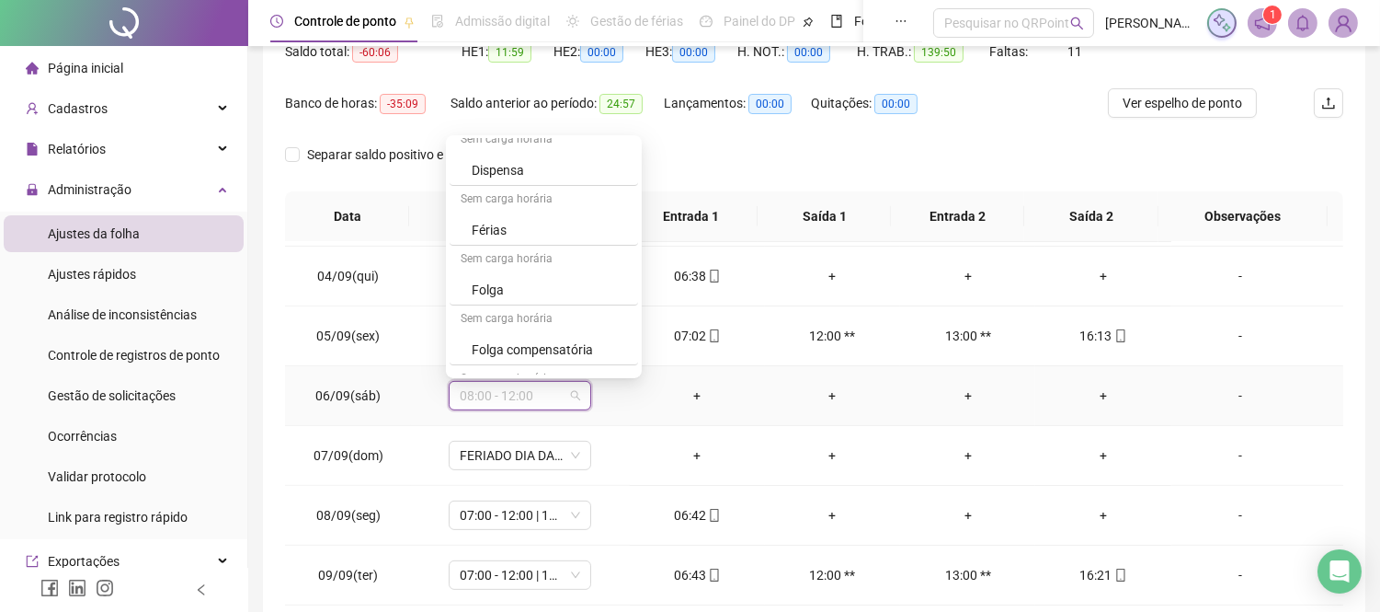
scroll to position [302, 0]
click at [541, 305] on div "Folga compensatória" at bounding box center [549, 300] width 155 height 20
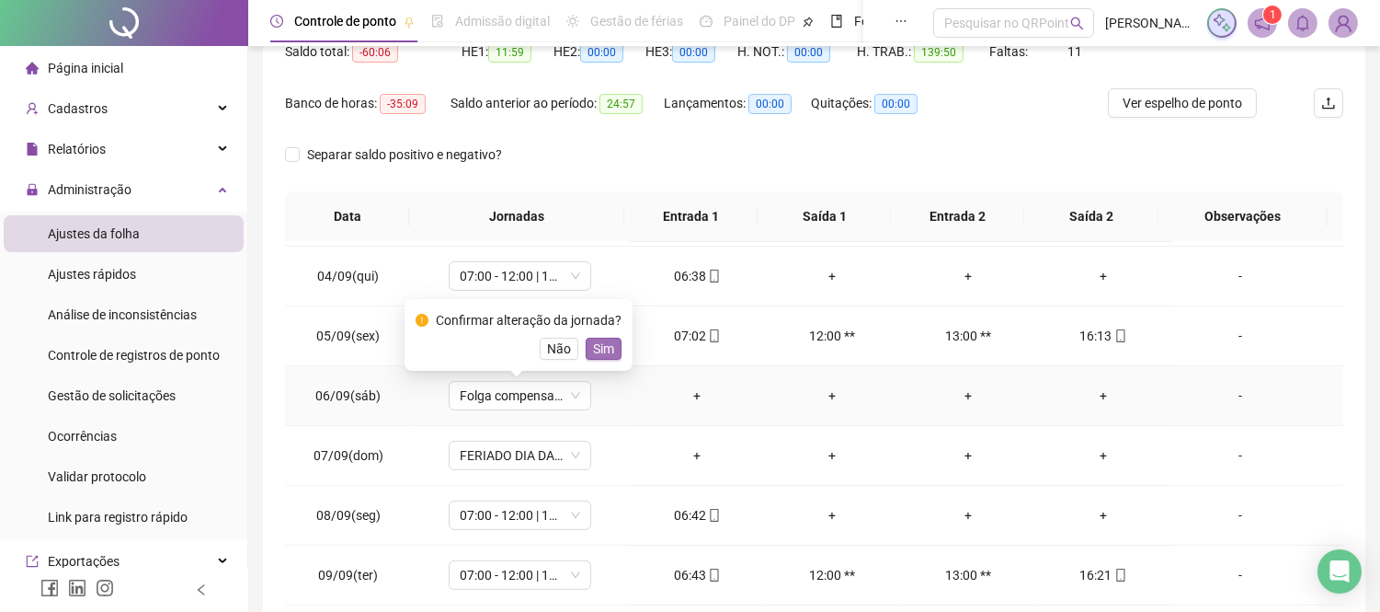
click at [600, 353] on span "Sim" at bounding box center [603, 348] width 21 height 20
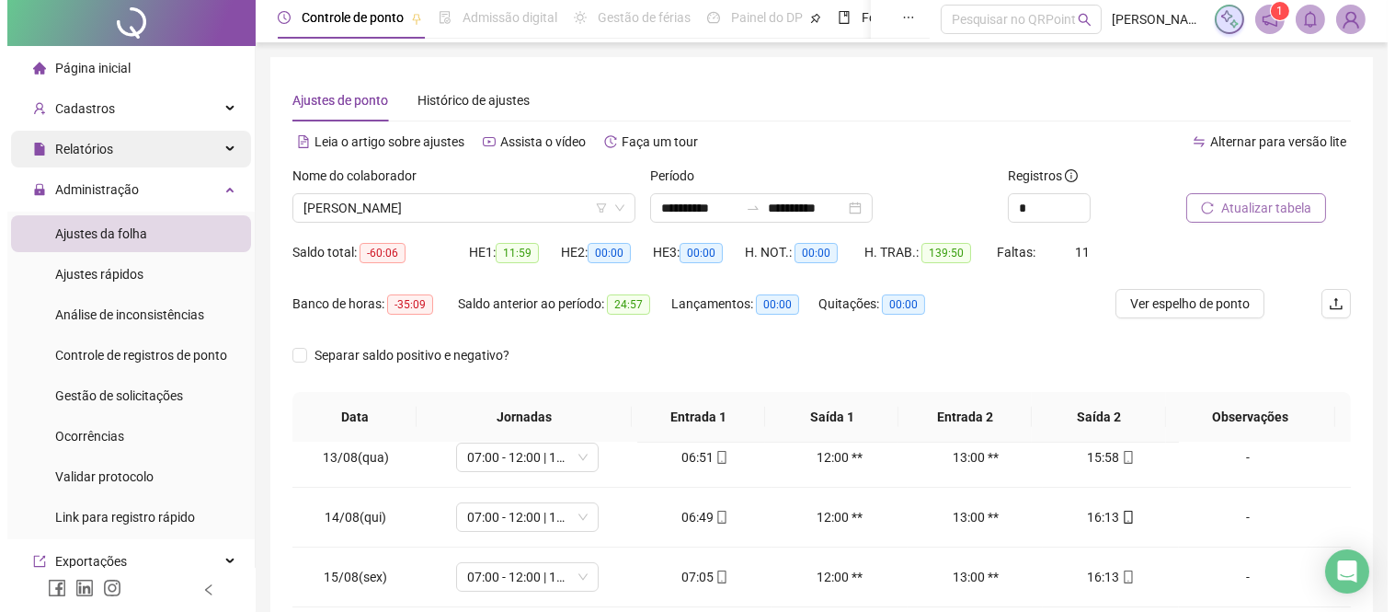
scroll to position [0, 0]
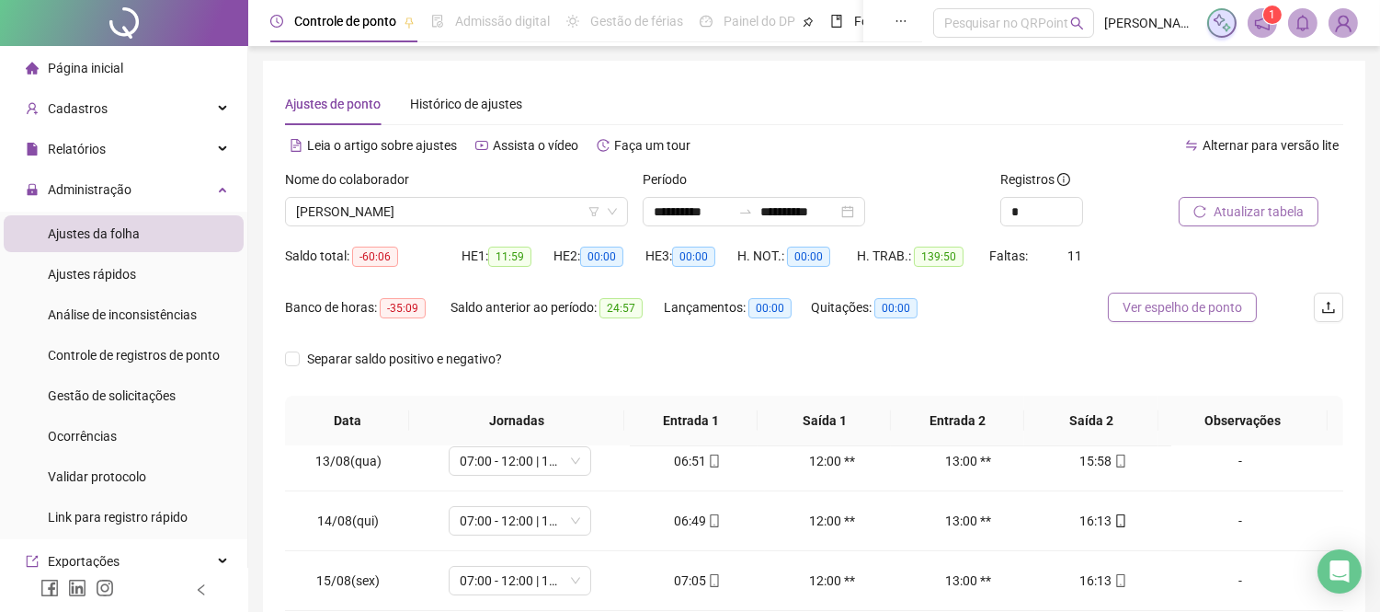
click at [1146, 302] on span "Ver espelho de ponto" at bounding box center [1183, 307] width 120 height 20
click at [123, 282] on div "Ajustes rápidos" at bounding box center [92, 274] width 88 height 37
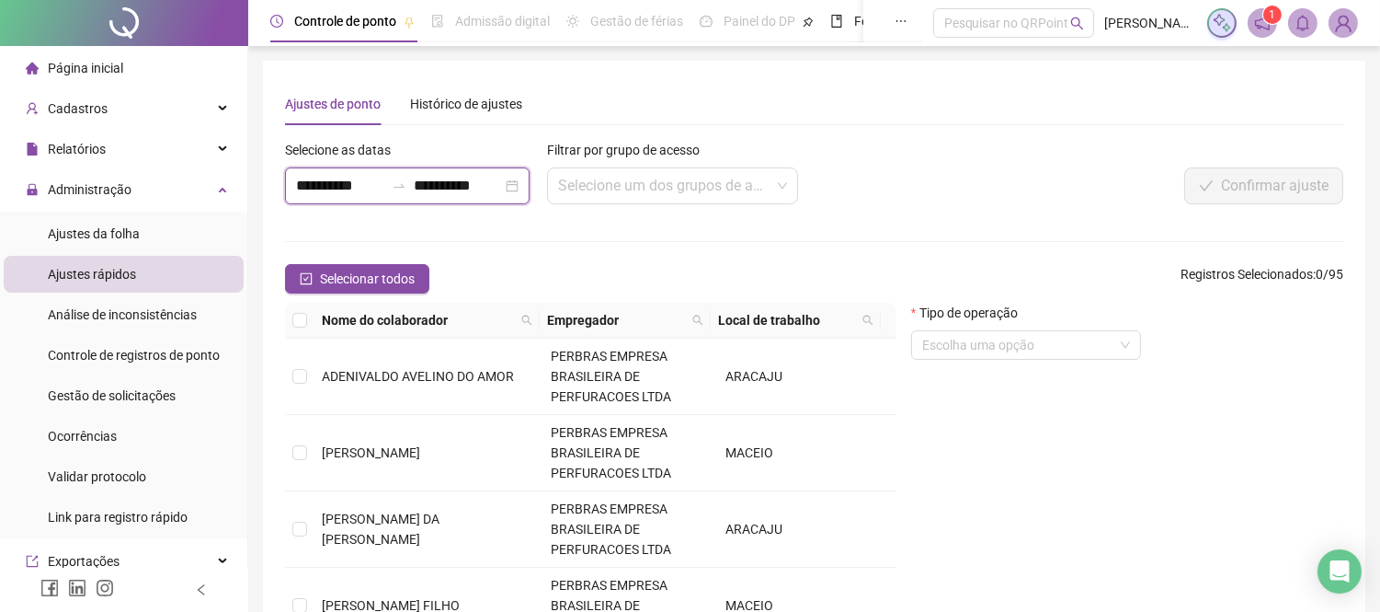
click at [365, 189] on input "**********" at bounding box center [340, 186] width 88 height 22
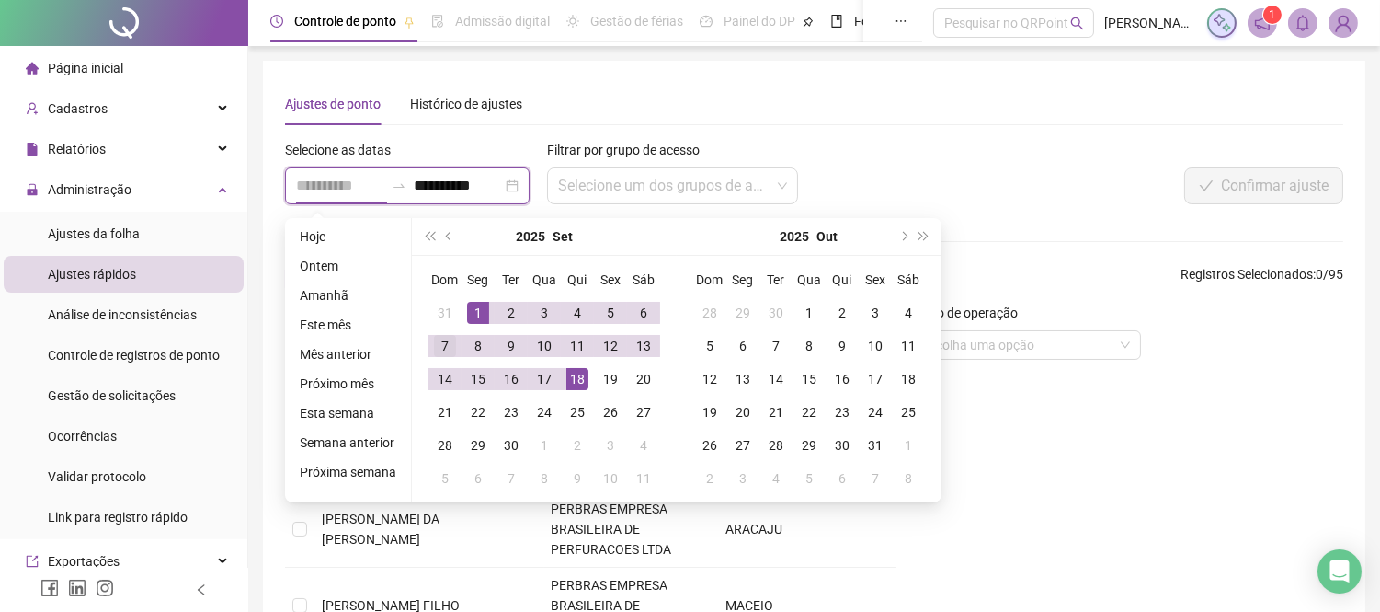
type input "**********"
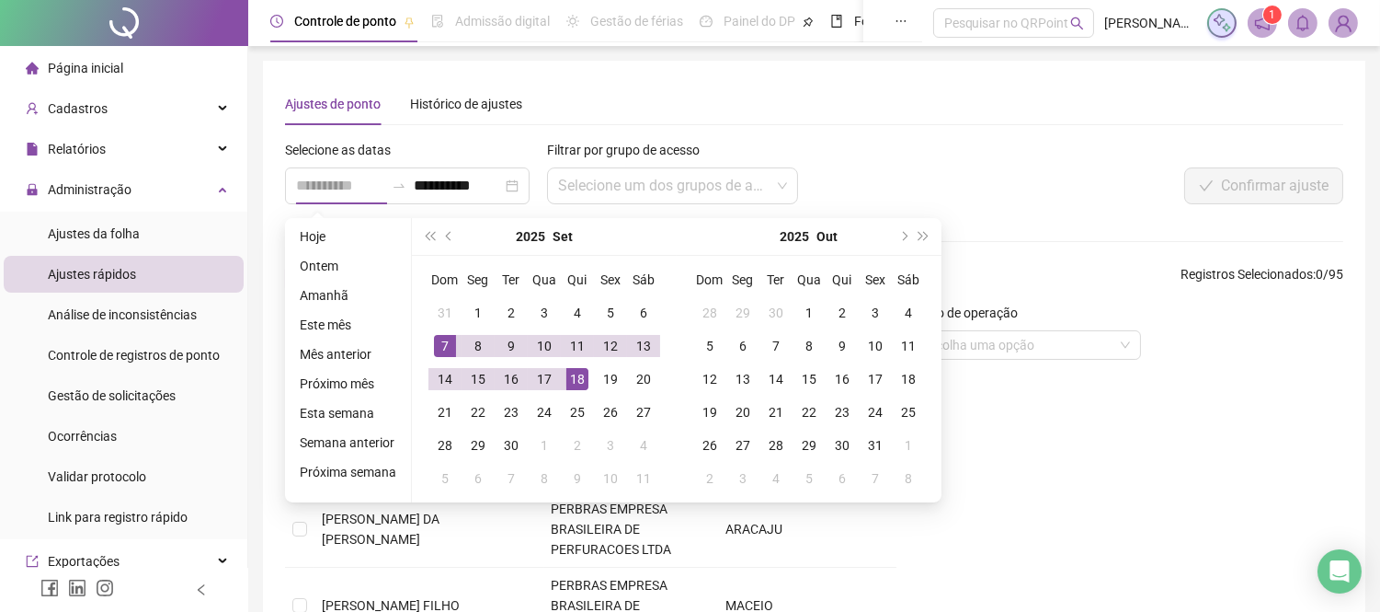
click at [446, 344] on div "7" at bounding box center [445, 346] width 22 height 22
click at [445, 344] on div "7" at bounding box center [445, 346] width 22 height 22
type input "**********"
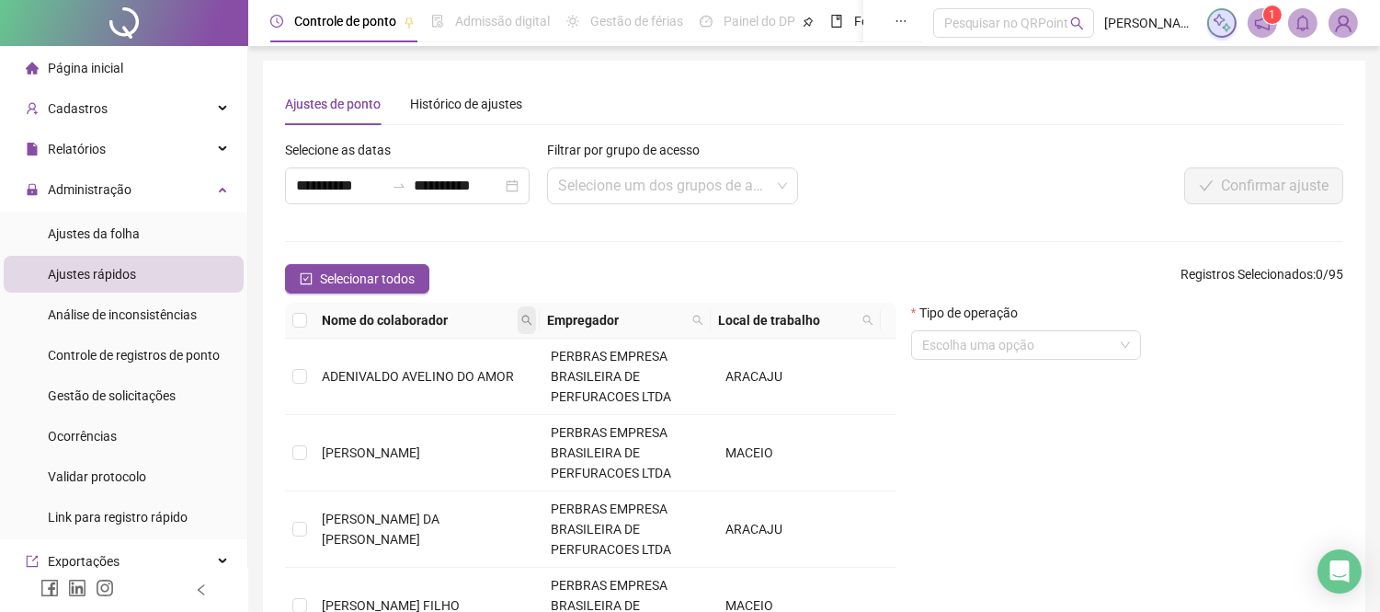
click at [524, 322] on icon "search" at bounding box center [527, 320] width 10 height 10
type input "**********"
click at [407, 383] on span "Buscar" at bounding box center [414, 385] width 40 height 20
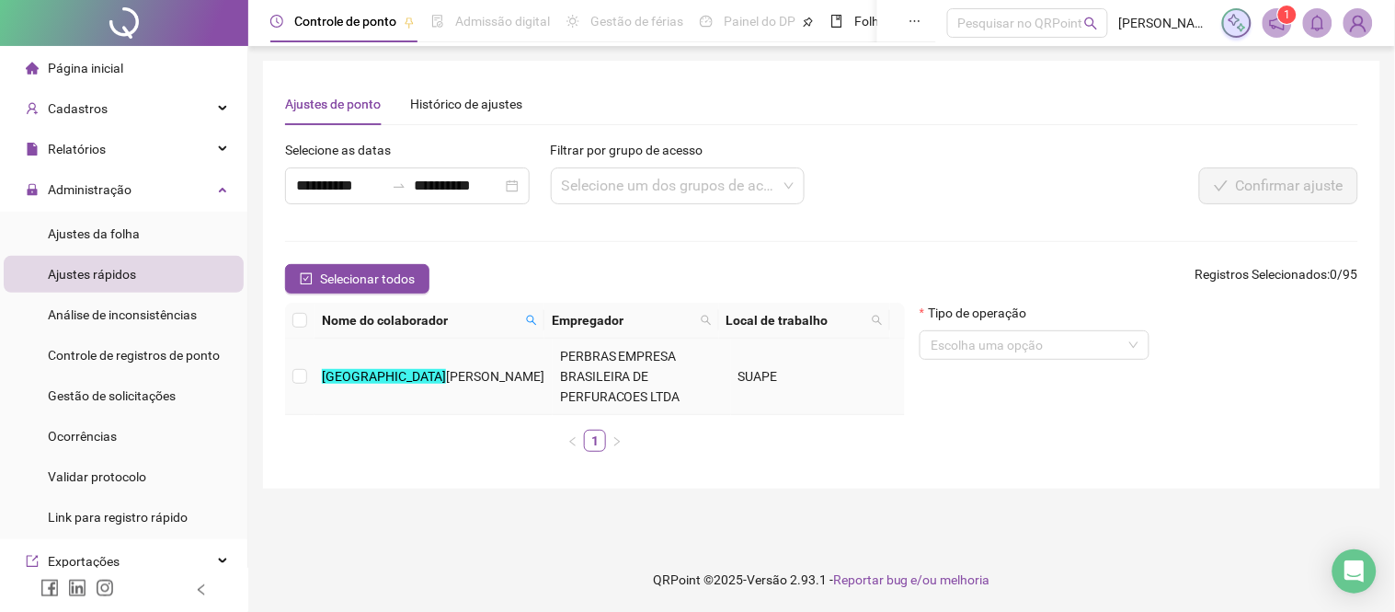
click at [587, 383] on span "PERBRAS EMPRESA BRASILEIRA DE PERFURACOES LTDA" at bounding box center [620, 376] width 120 height 55
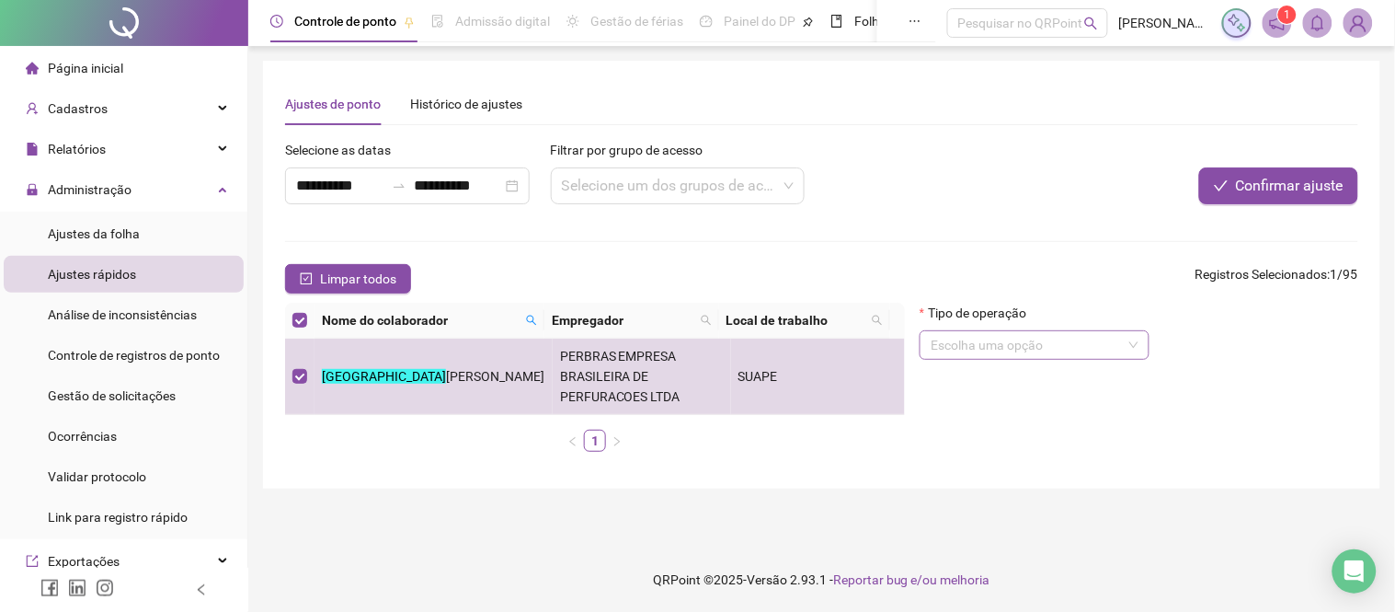
click at [1025, 352] on input "search" at bounding box center [1026, 345] width 191 height 28
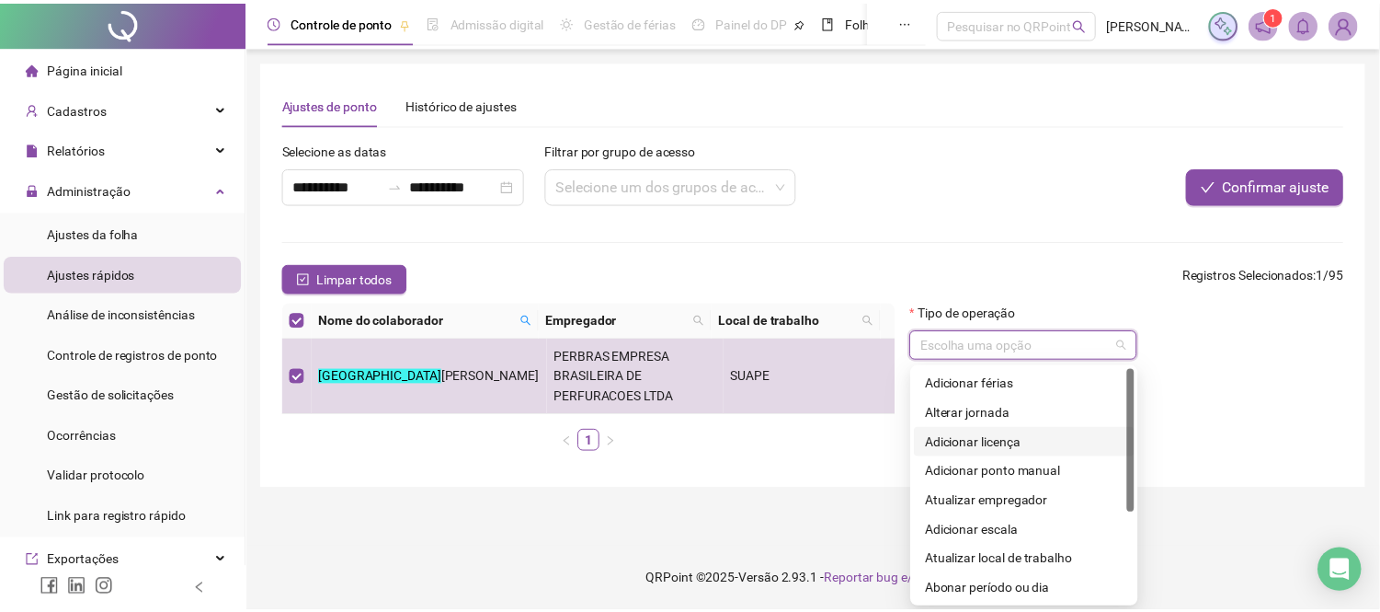
scroll to position [147, 0]
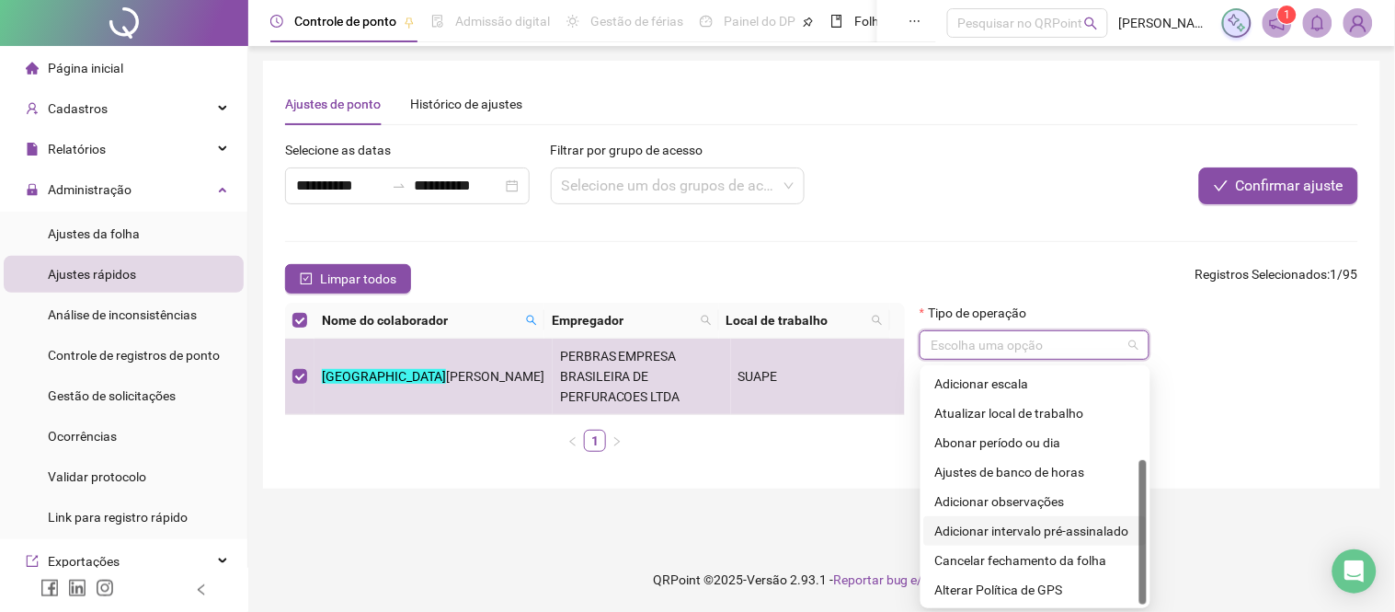
click at [1092, 530] on div "Adicionar intervalo pré-assinalado" at bounding box center [1035, 530] width 200 height 20
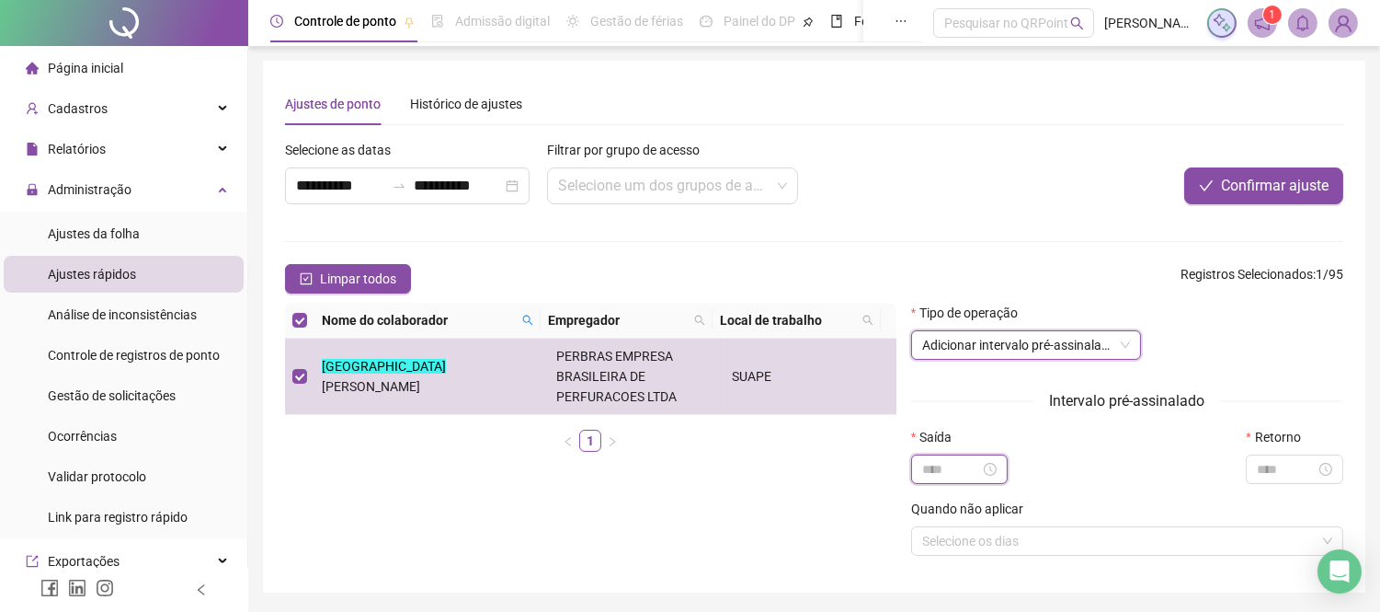
click at [943, 467] on input at bounding box center [951, 469] width 59 height 20
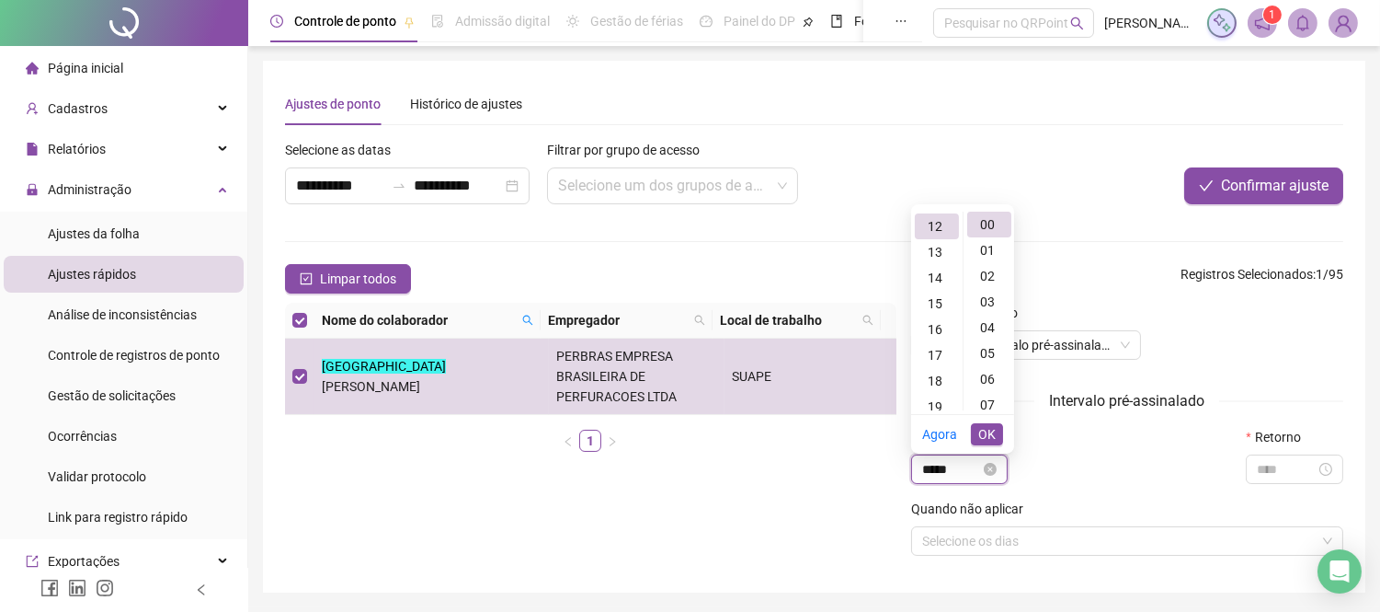
scroll to position [307, 0]
type input "*****"
click at [998, 434] on button "OK" at bounding box center [987, 434] width 32 height 22
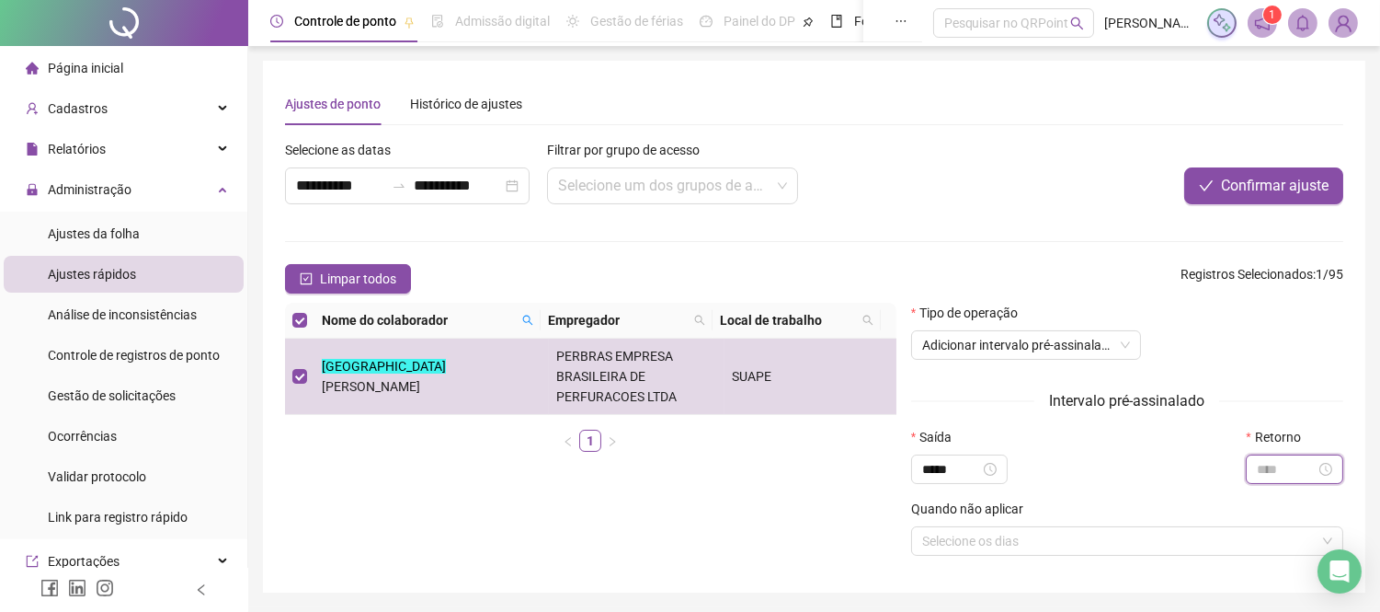
click at [1295, 467] on input at bounding box center [1286, 469] width 59 height 20
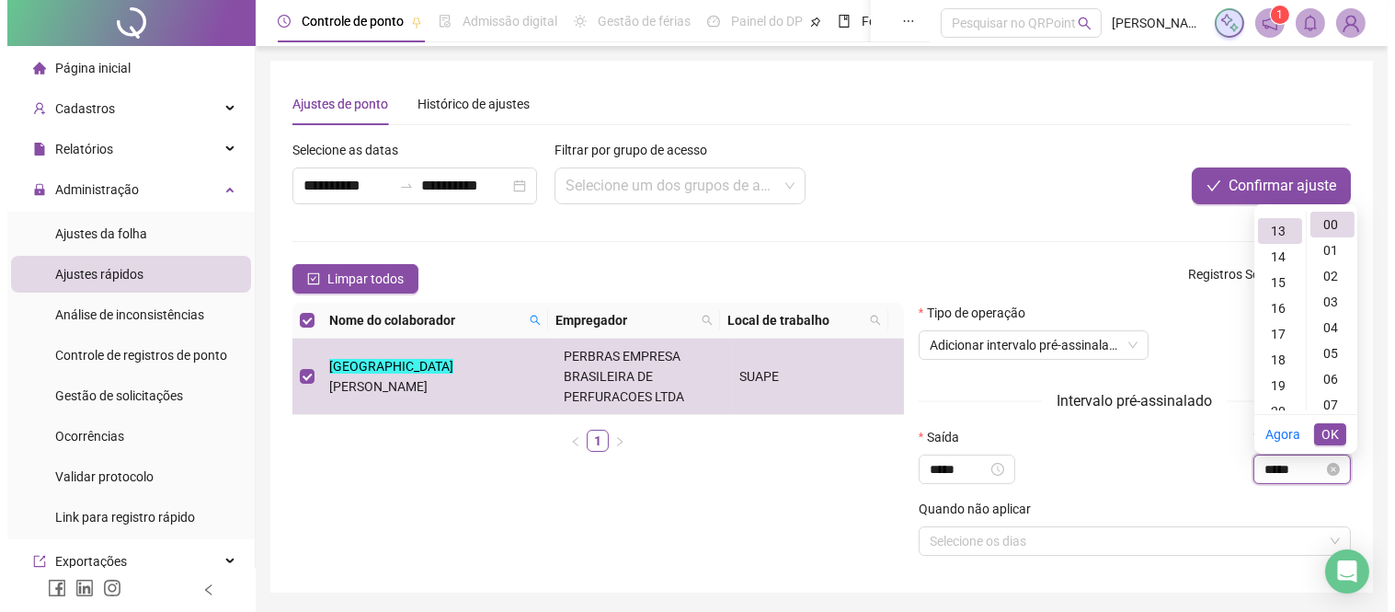
scroll to position [335, 0]
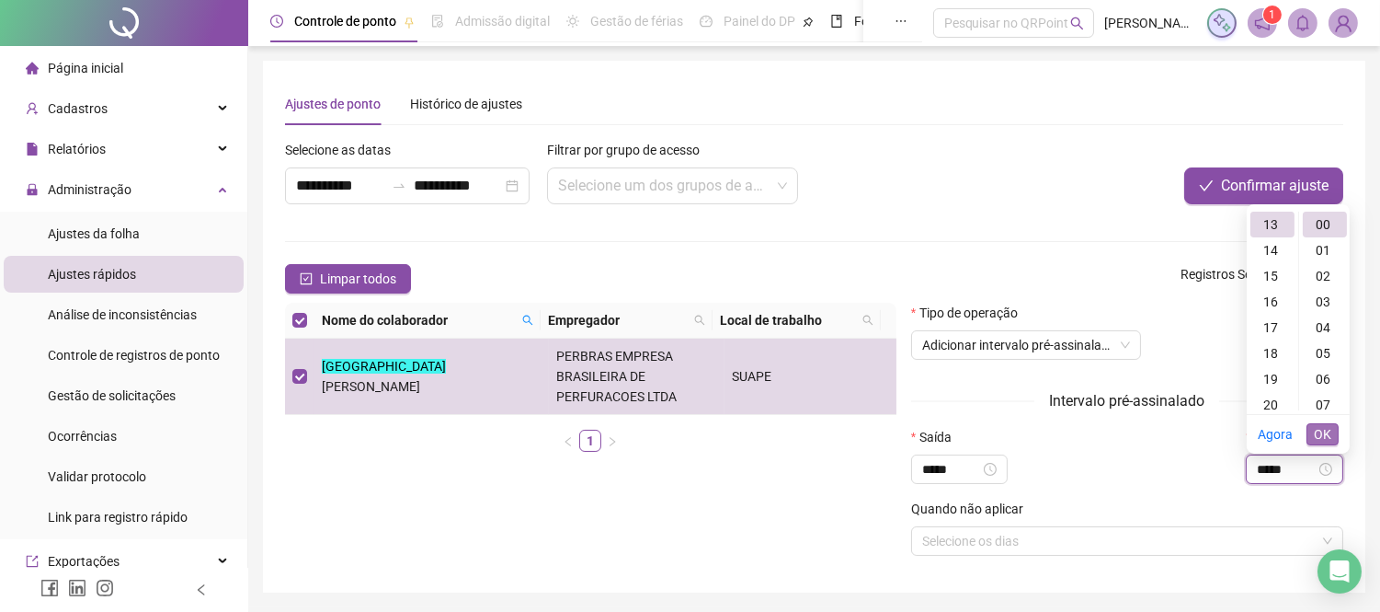
type input "*****"
click at [1331, 429] on span "OK" at bounding box center [1322, 434] width 17 height 20
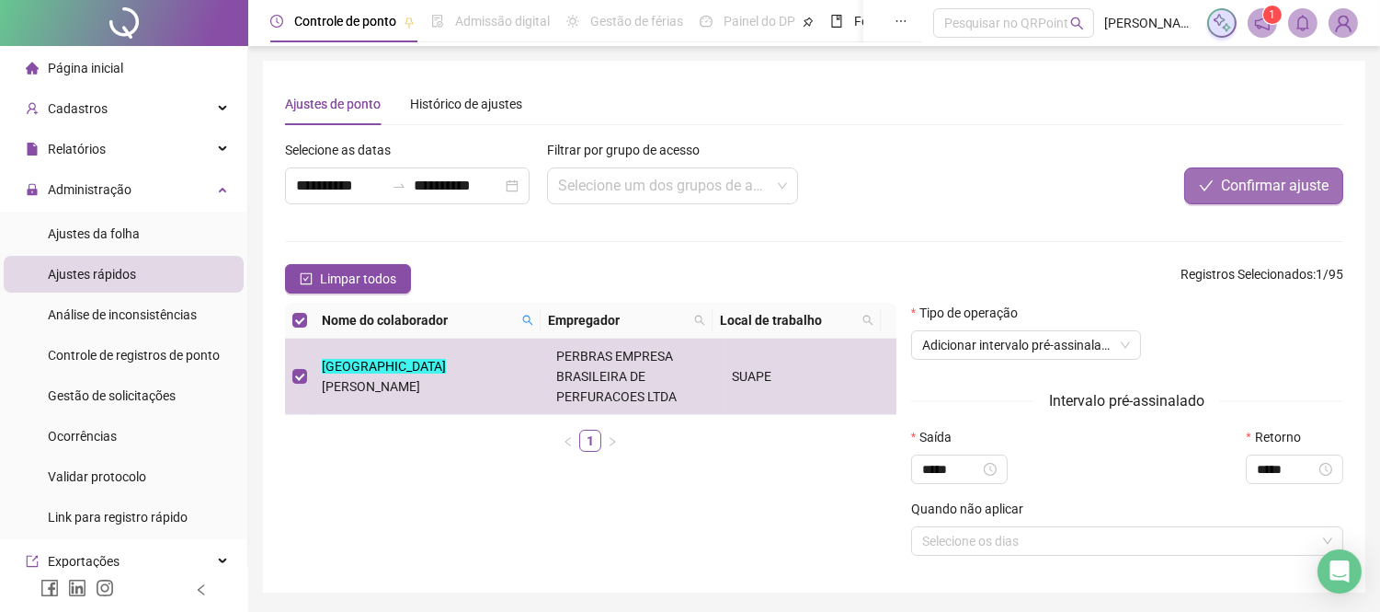
click at [1272, 186] on span "Confirmar ajuste" at bounding box center [1275, 186] width 108 height 22
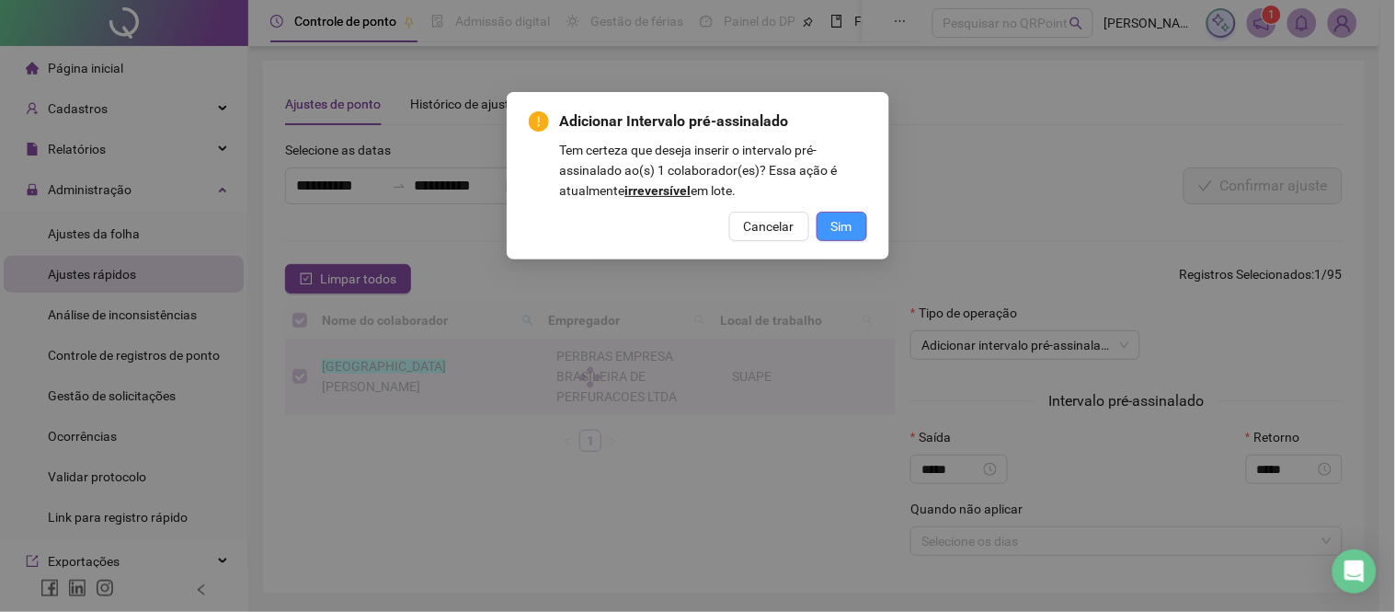
click at [840, 226] on span "Sim" at bounding box center [841, 226] width 21 height 20
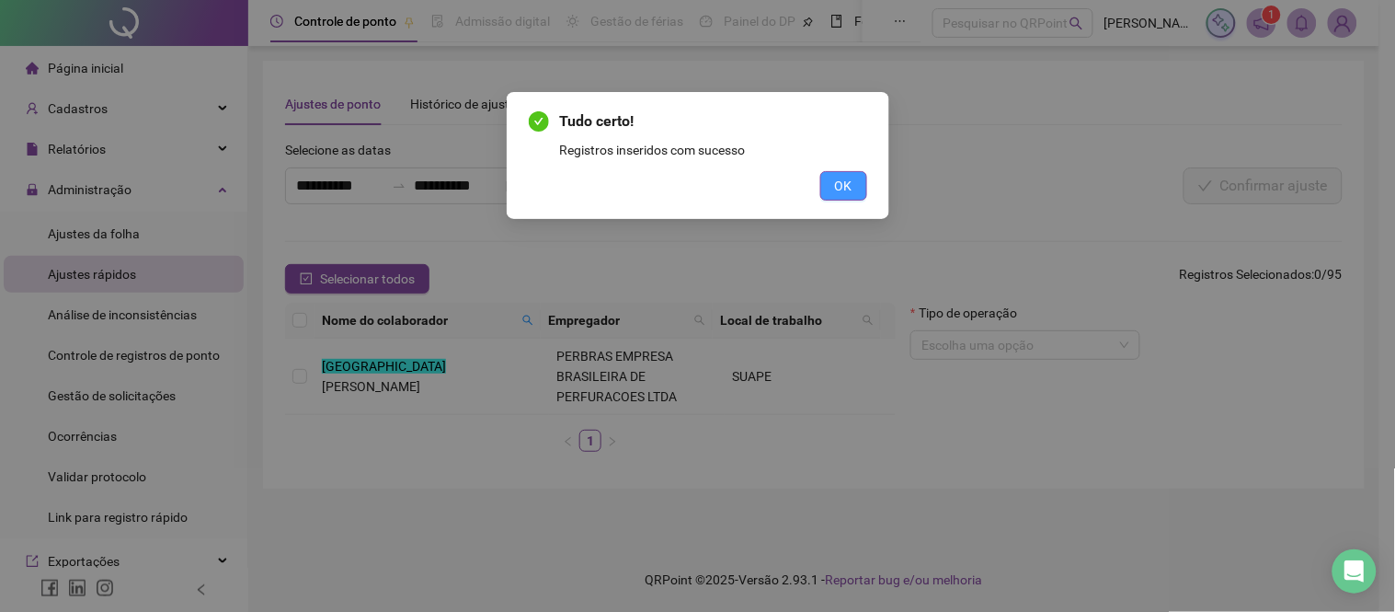
click at [858, 177] on button "OK" at bounding box center [843, 185] width 47 height 29
